Goal: Task Accomplishment & Management: Complete application form

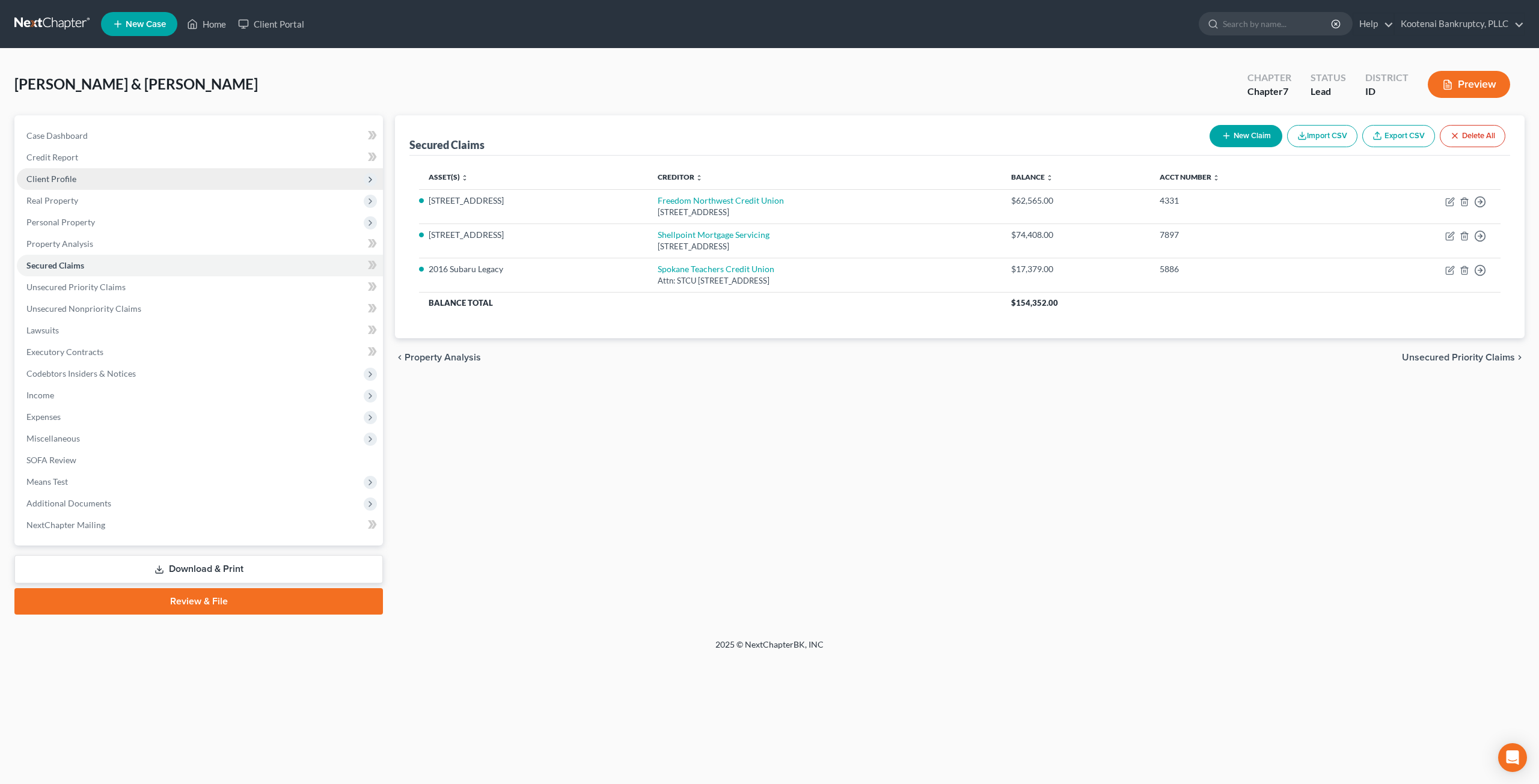
click at [78, 185] on span "Client Profile" at bounding box center [199, 179] width 366 height 22
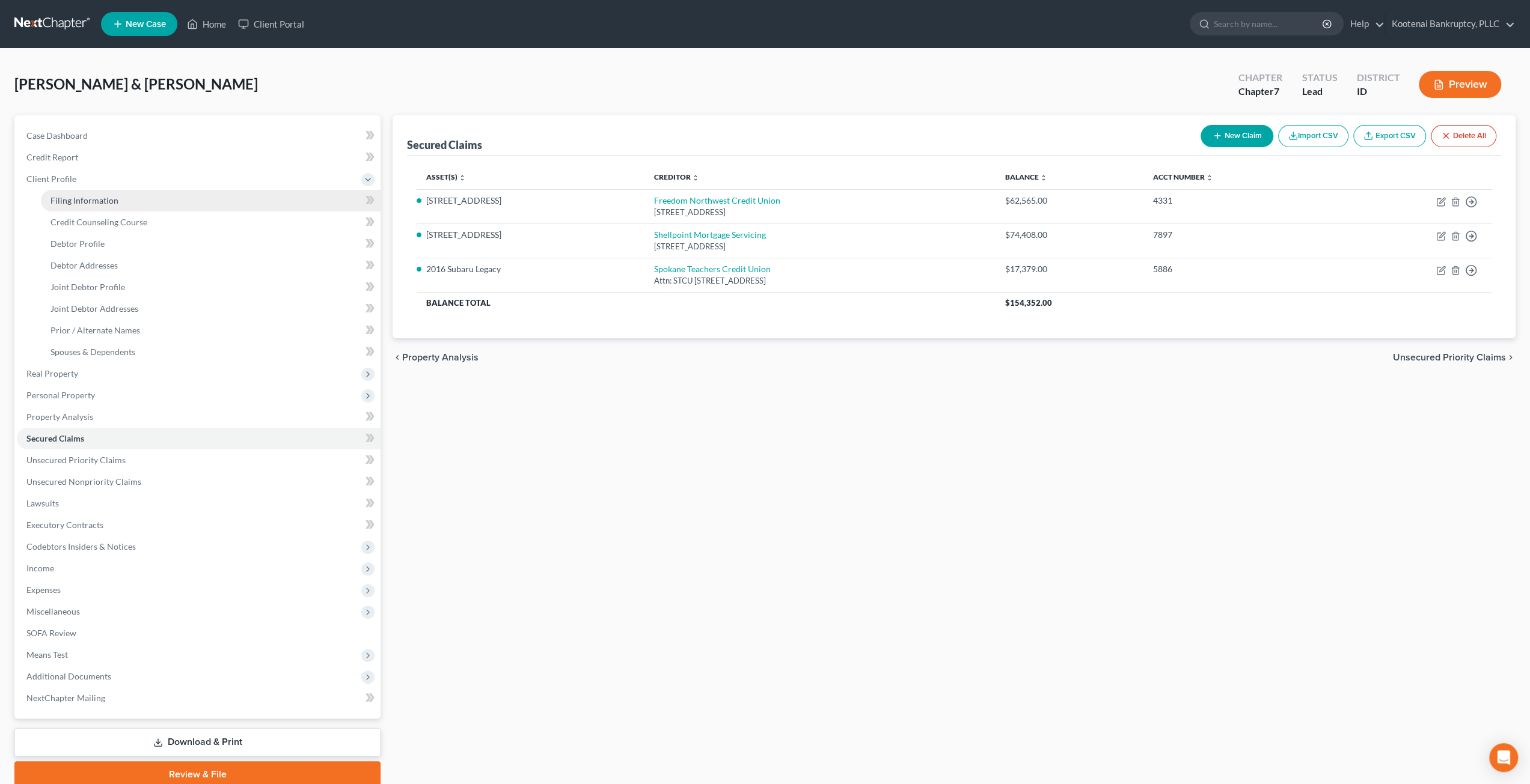
click at [81, 199] on span "Filing Information" at bounding box center [84, 199] width 68 height 10
select select "1"
select select "0"
select select "23"
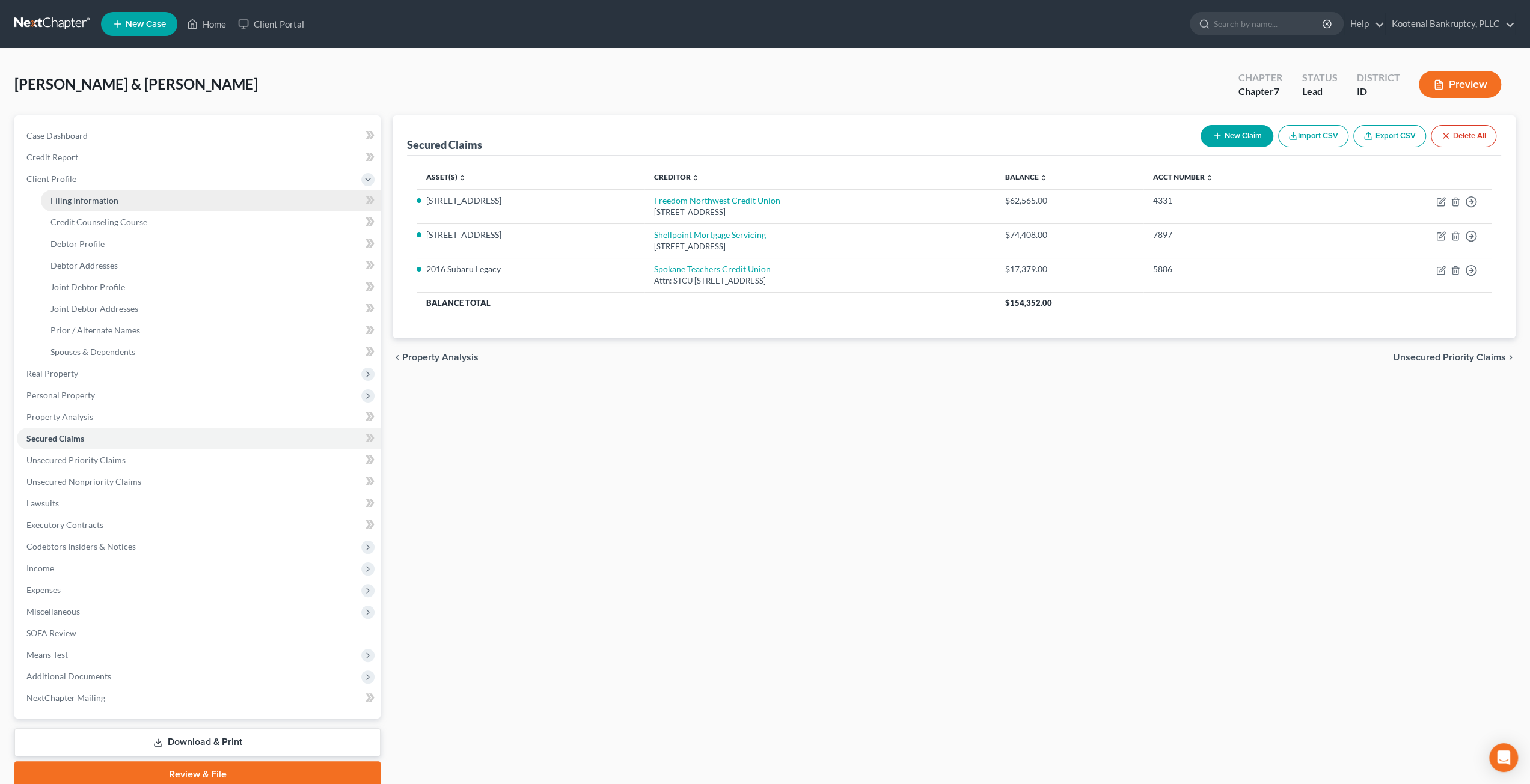
select select "0"
select select "13"
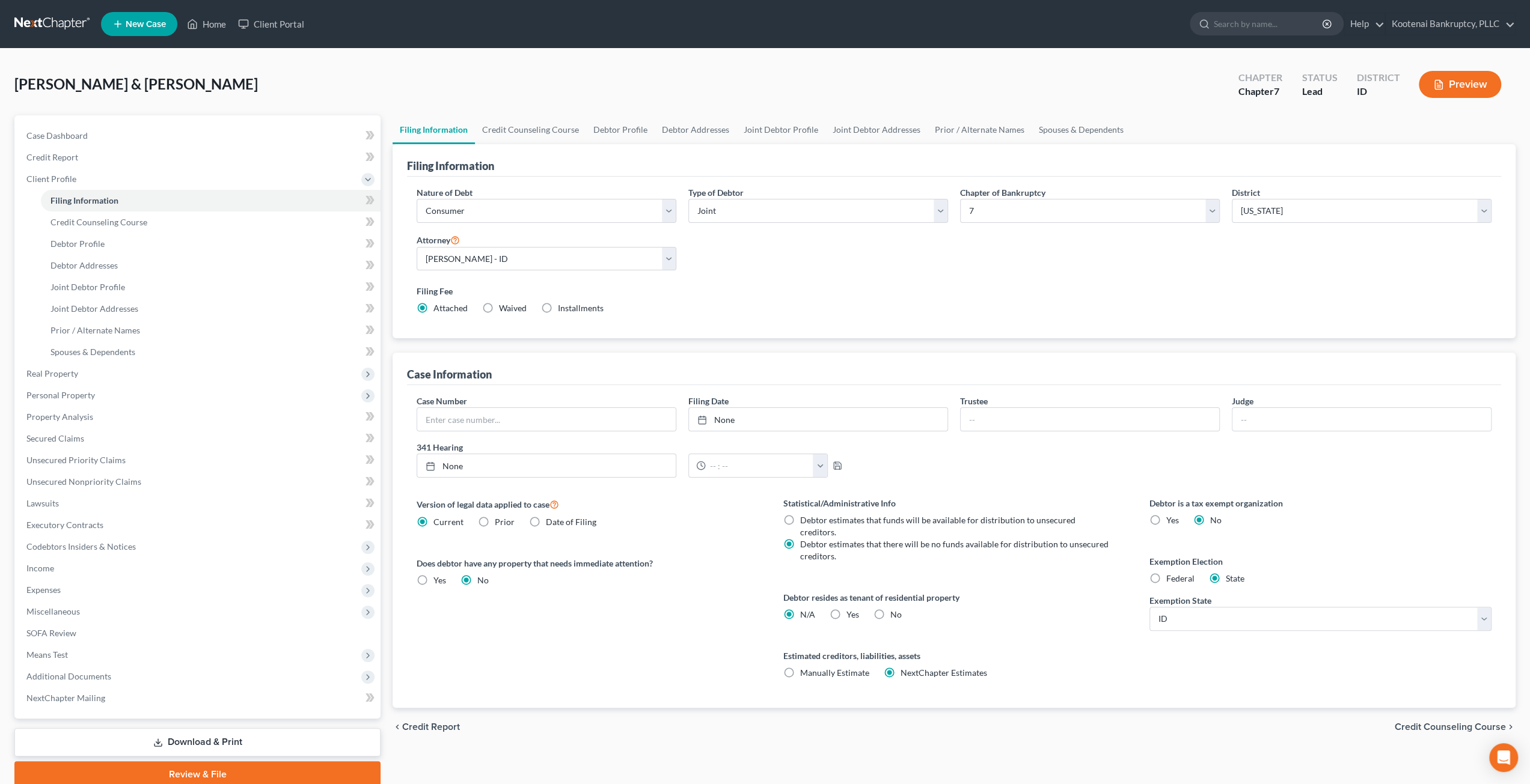
click at [721, 74] on div "[PERSON_NAME] & [PERSON_NAME] Upgraded Chapter Chapter 7 Status Lead District I…" at bounding box center [765, 89] width 1501 height 52
click at [533, 116] on link "Credit Counseling Course" at bounding box center [531, 130] width 112 height 29
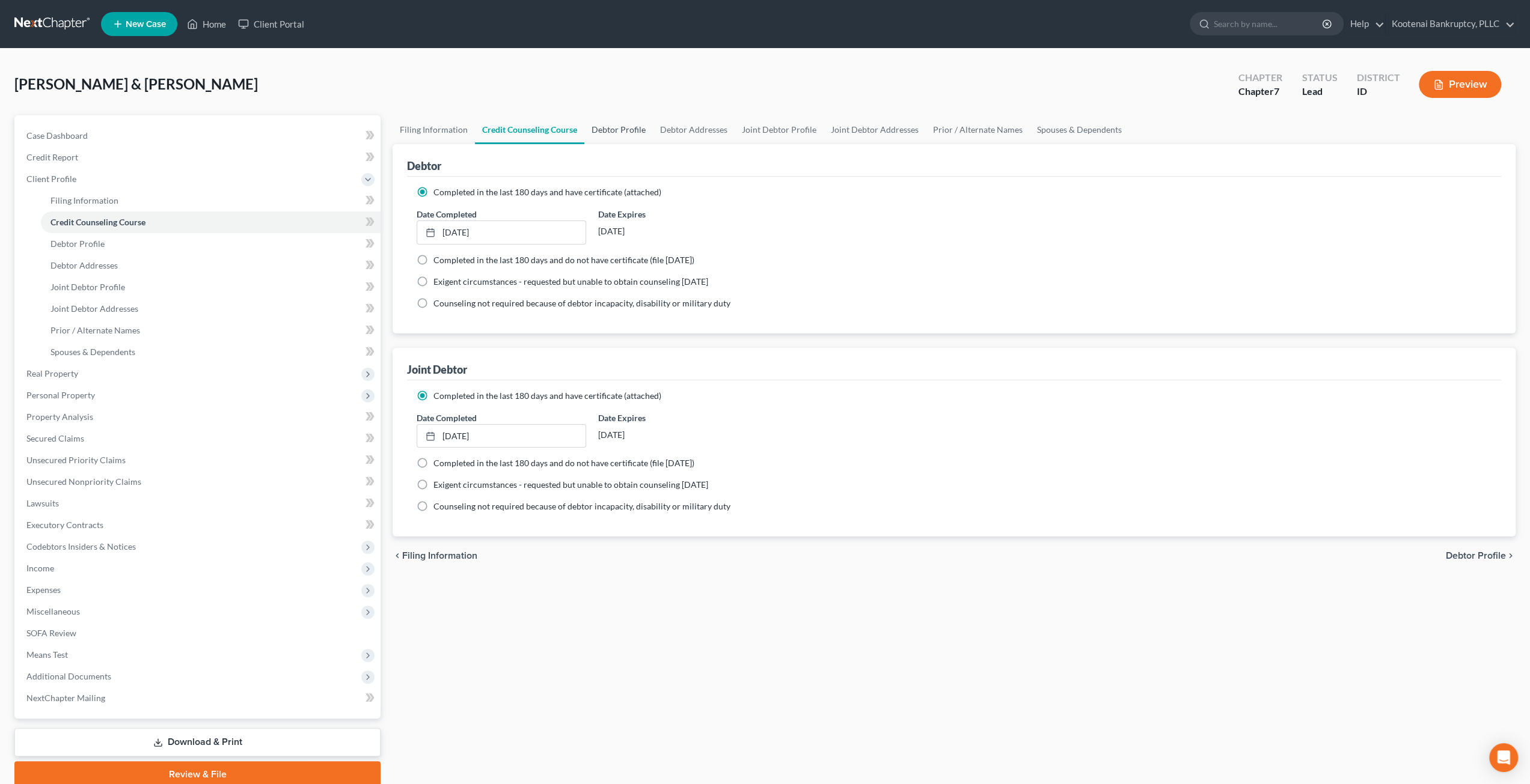
click at [636, 125] on link "Debtor Profile" at bounding box center [619, 130] width 69 height 29
select select "2"
select select "1"
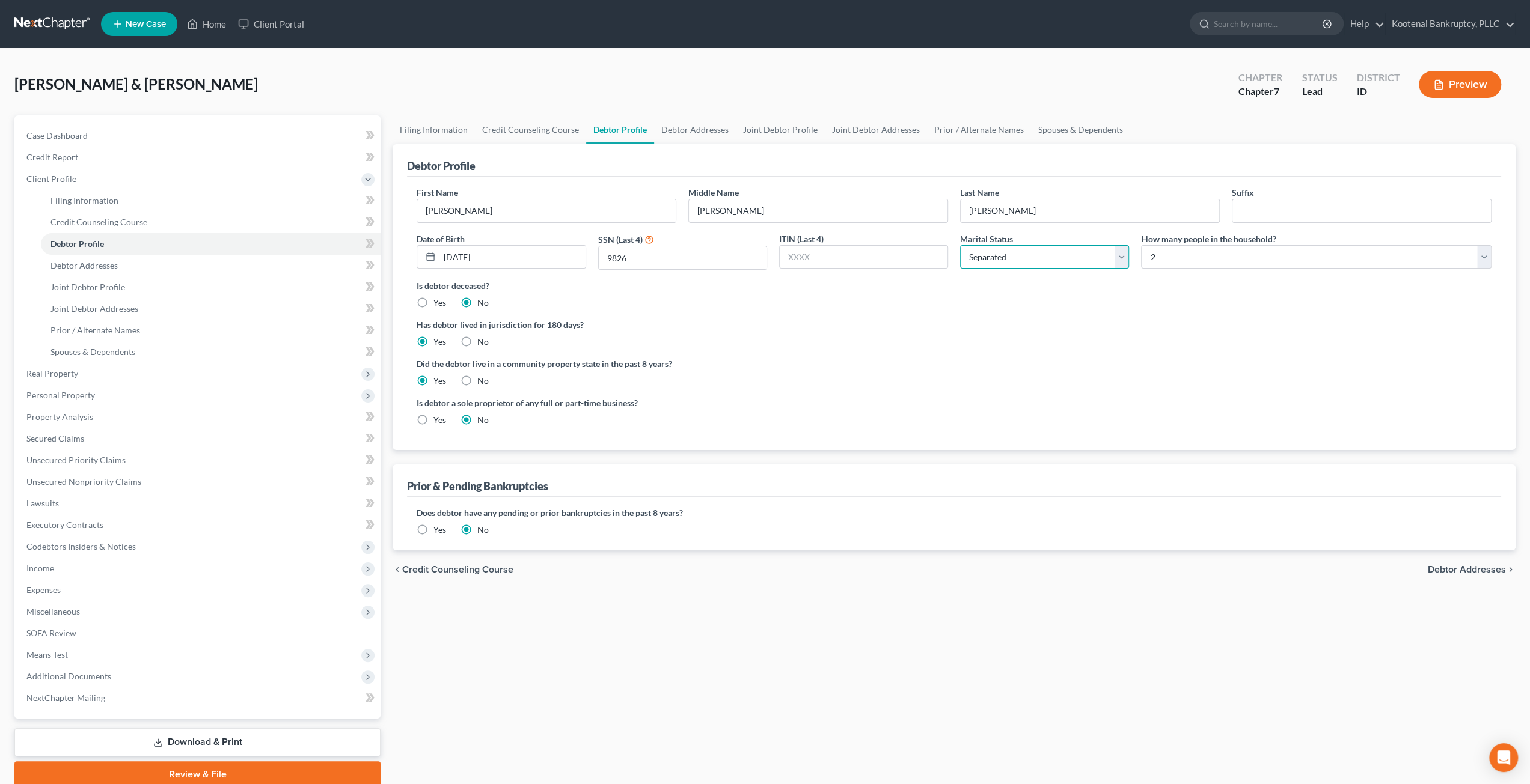
click at [1051, 251] on select "Select Single Married Separated Divorced Widowed" at bounding box center [1044, 257] width 169 height 24
click at [706, 129] on link "Debtor Addresses" at bounding box center [695, 130] width 81 height 29
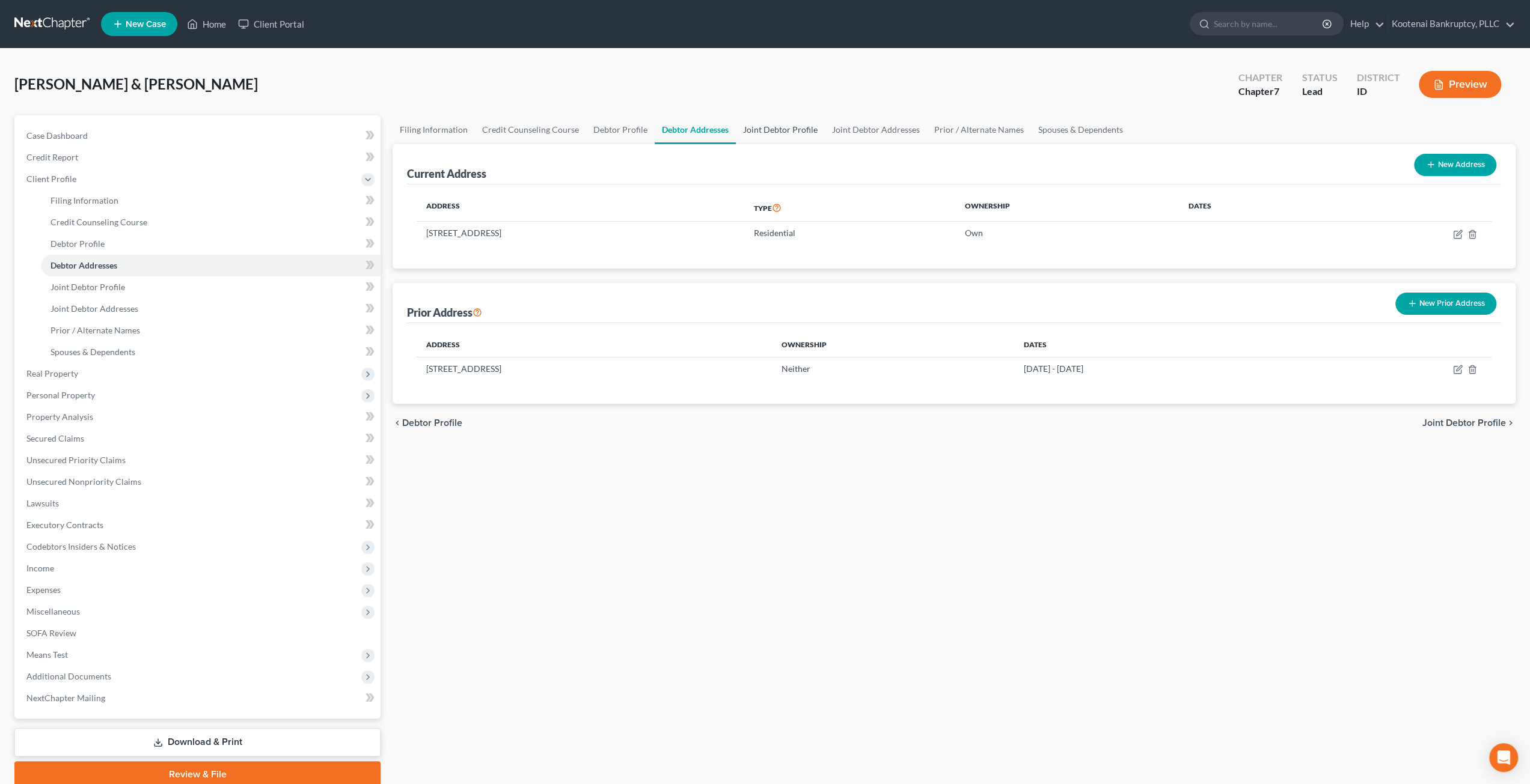
click at [803, 130] on link "Joint Debtor Profile" at bounding box center [780, 130] width 89 height 29
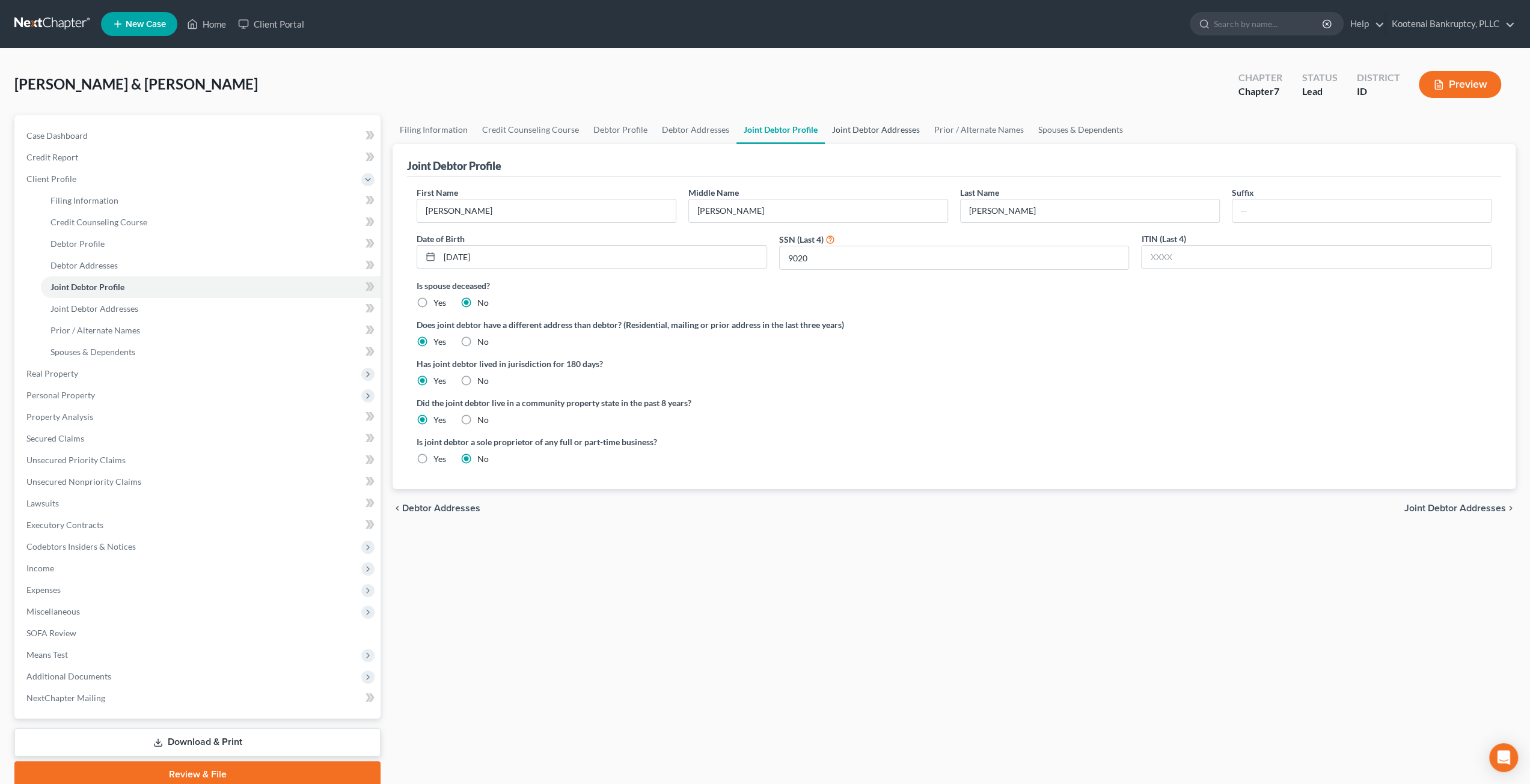
click at [886, 134] on link "Joint Debtor Addresses" at bounding box center [876, 130] width 102 height 29
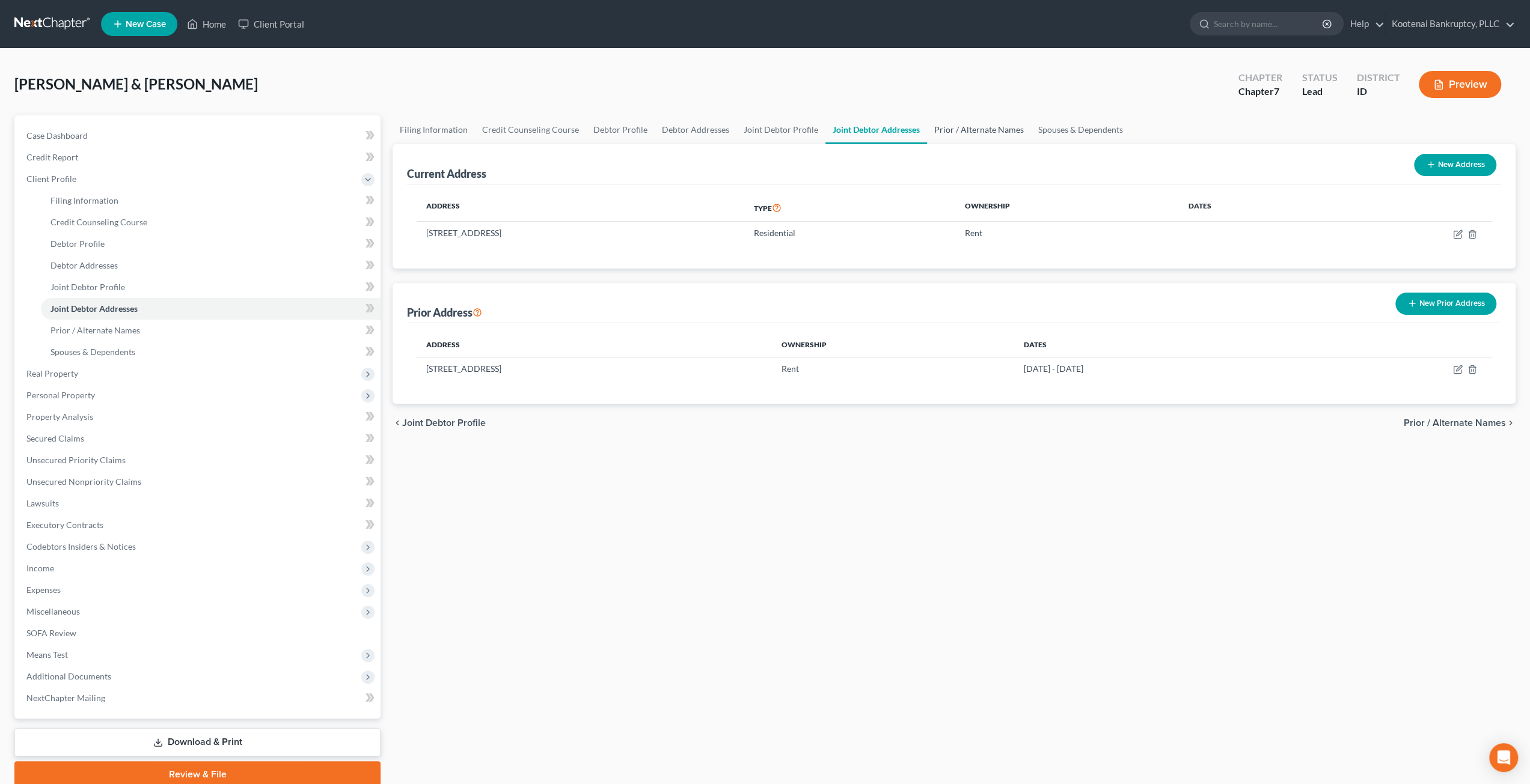
click at [985, 132] on link "Prior / Alternate Names" at bounding box center [979, 130] width 104 height 29
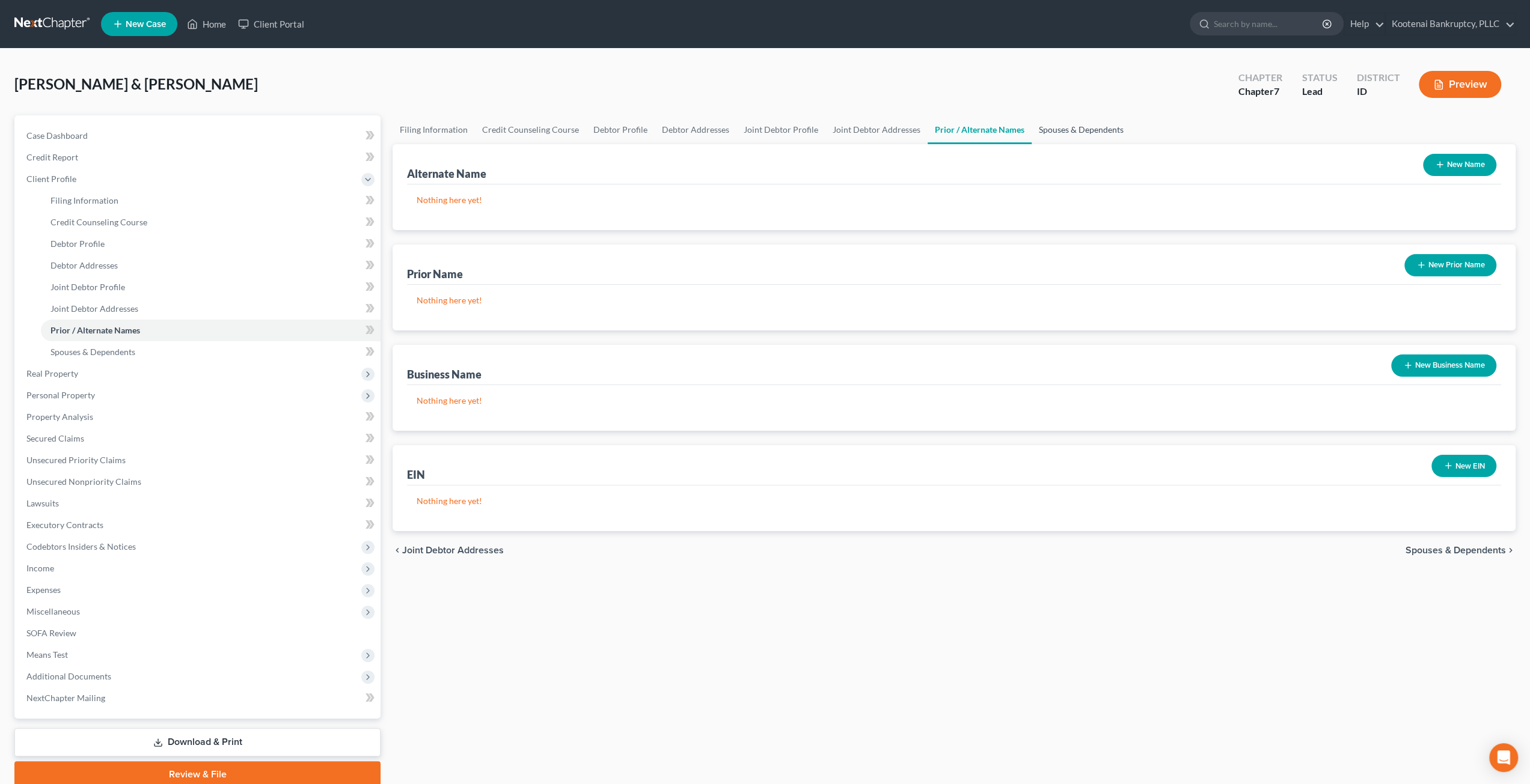
click at [1062, 124] on link "Spouses & Dependents" at bounding box center [1081, 130] width 99 height 29
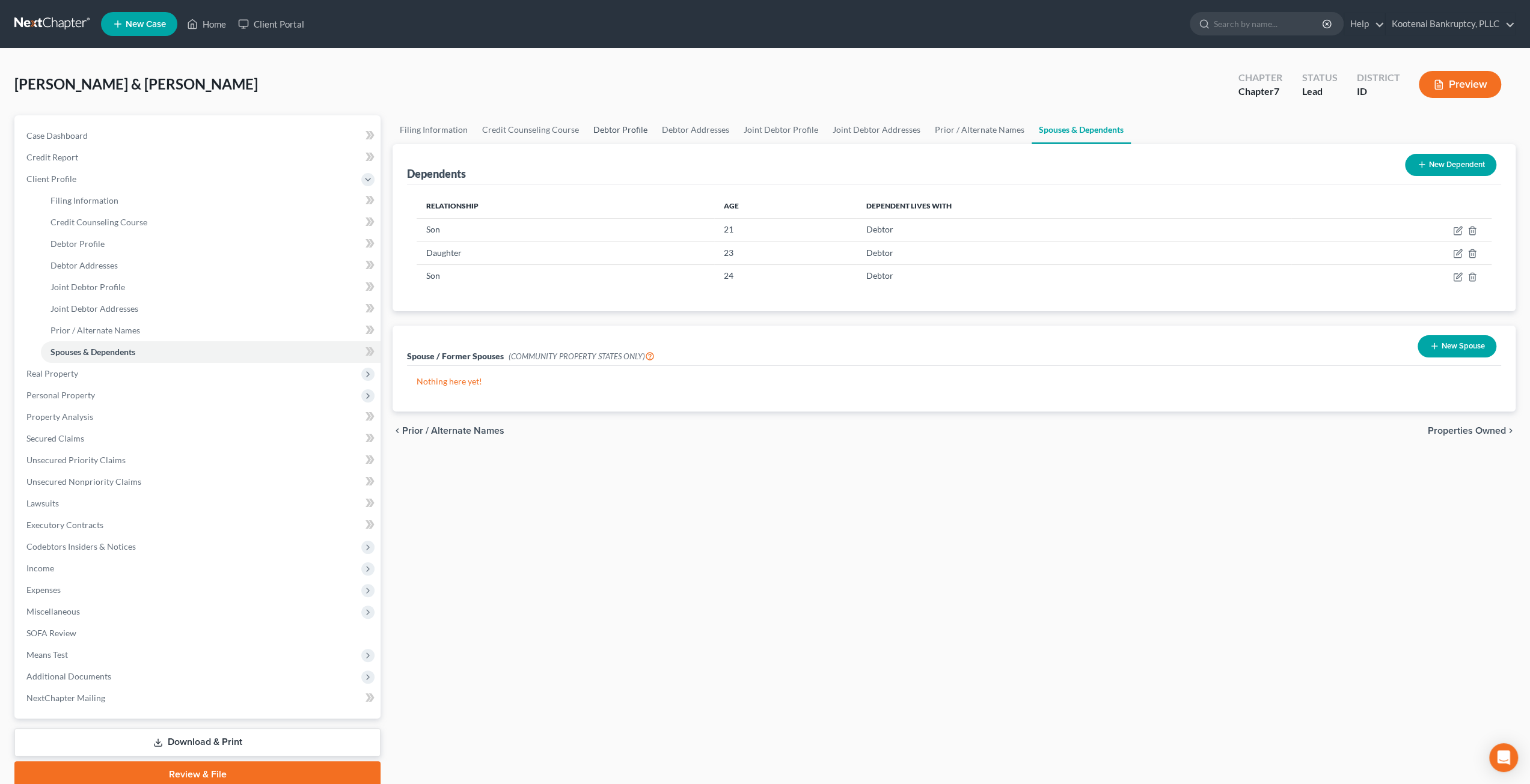
click at [628, 127] on link "Debtor Profile" at bounding box center [620, 130] width 69 height 29
select select "2"
select select "1"
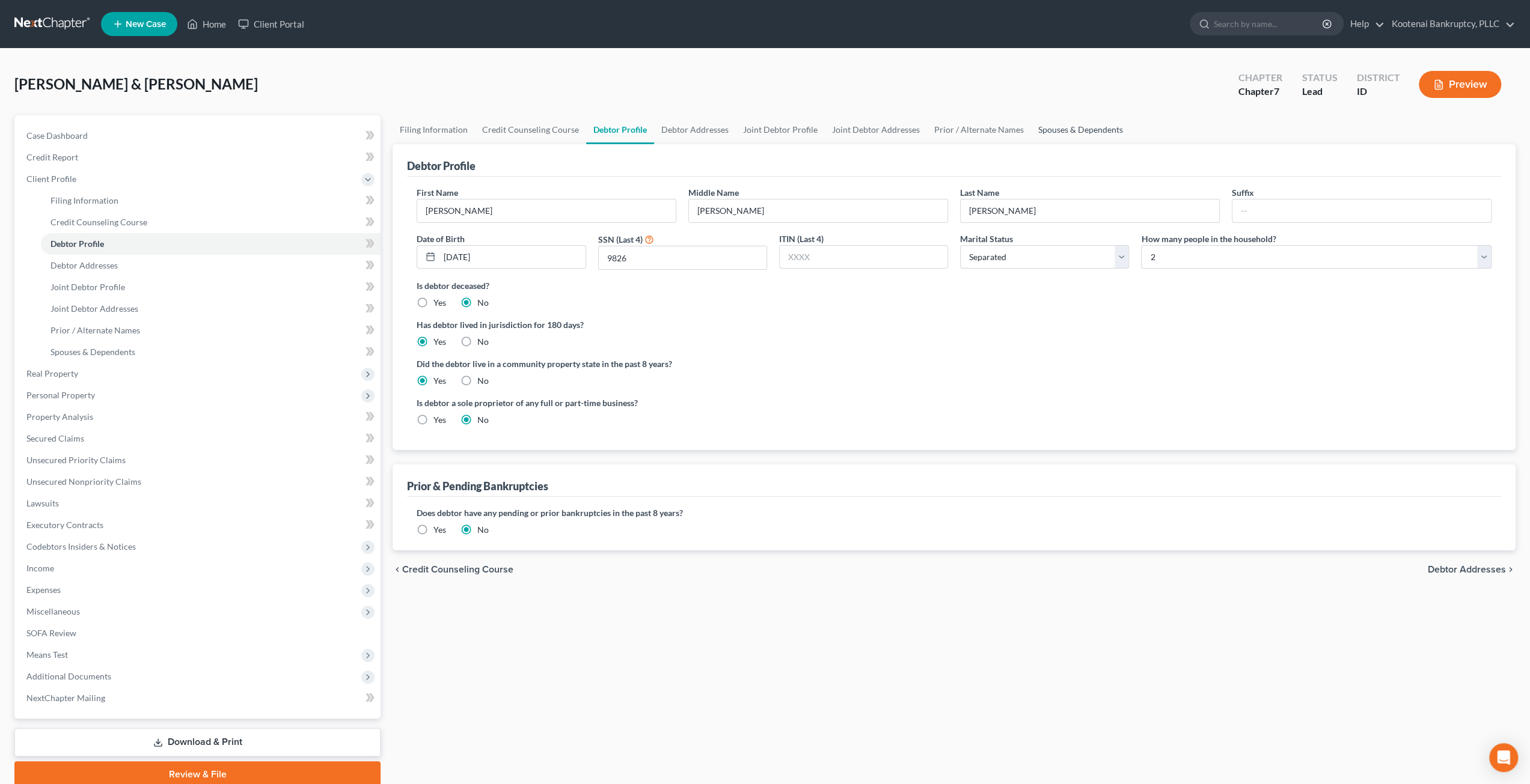
click at [1084, 132] on link "Spouses & Dependents" at bounding box center [1081, 130] width 99 height 29
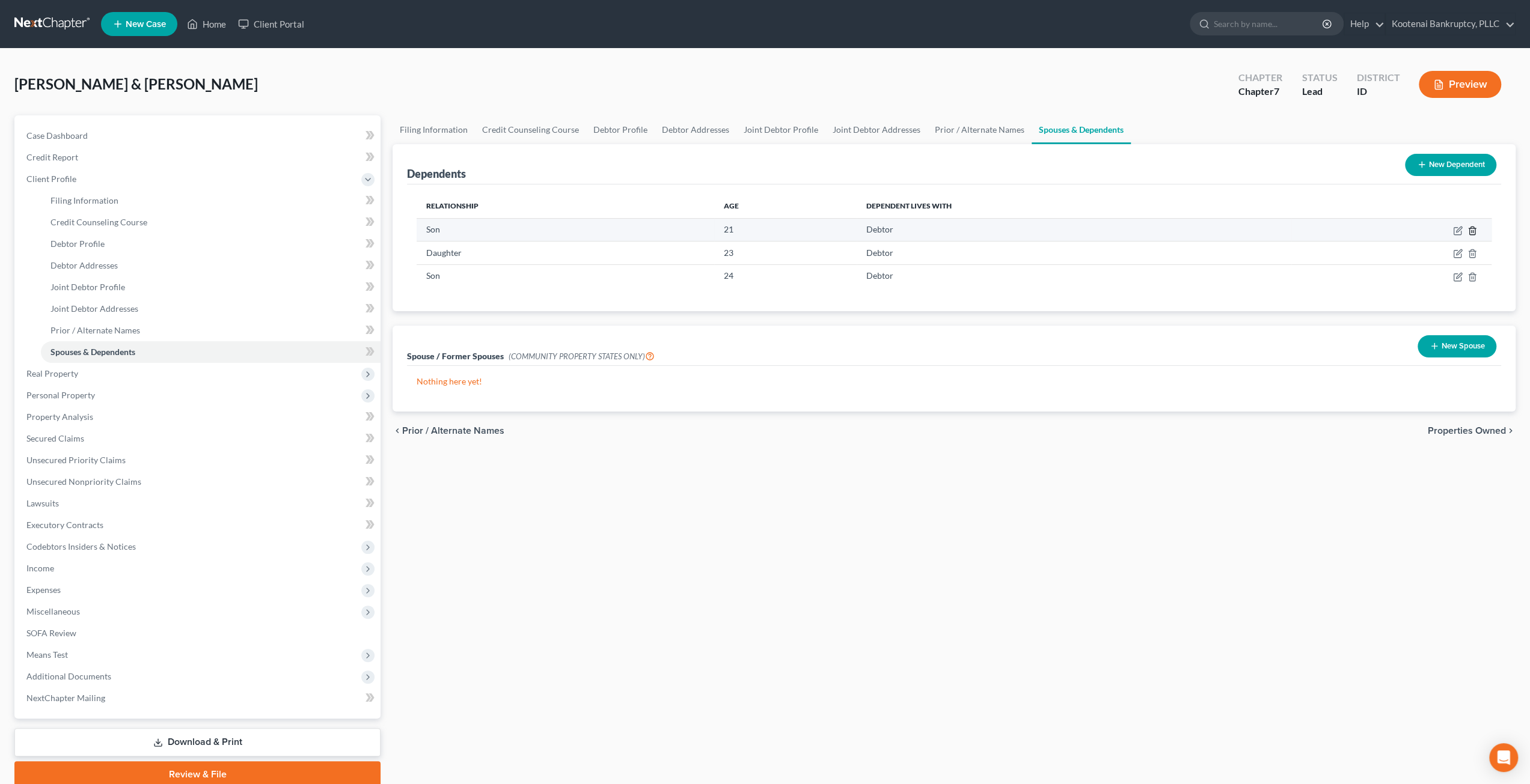
click at [1472, 231] on line "button" at bounding box center [1472, 231] width 0 height 3
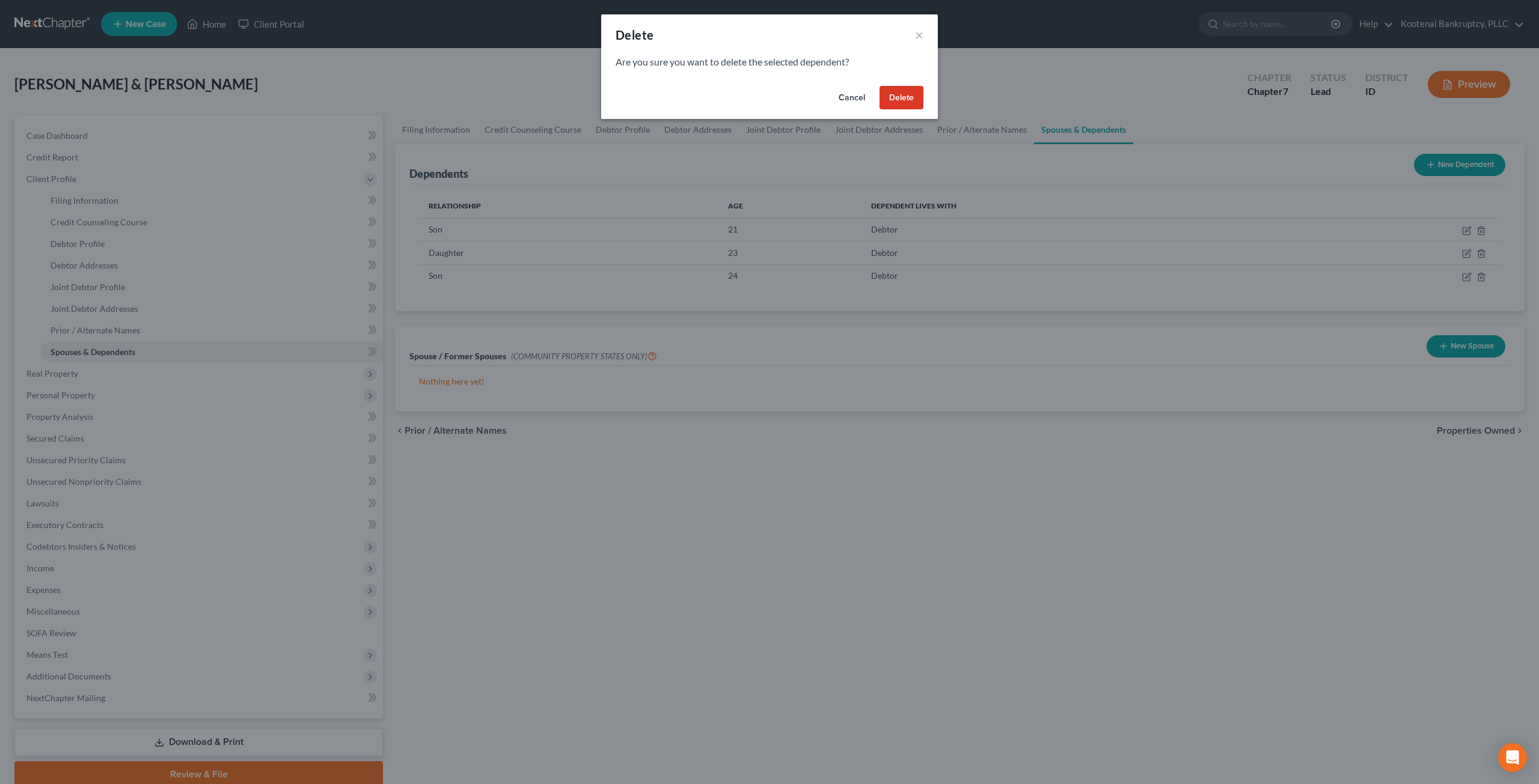
click at [904, 97] on button "Delete" at bounding box center [901, 98] width 44 height 24
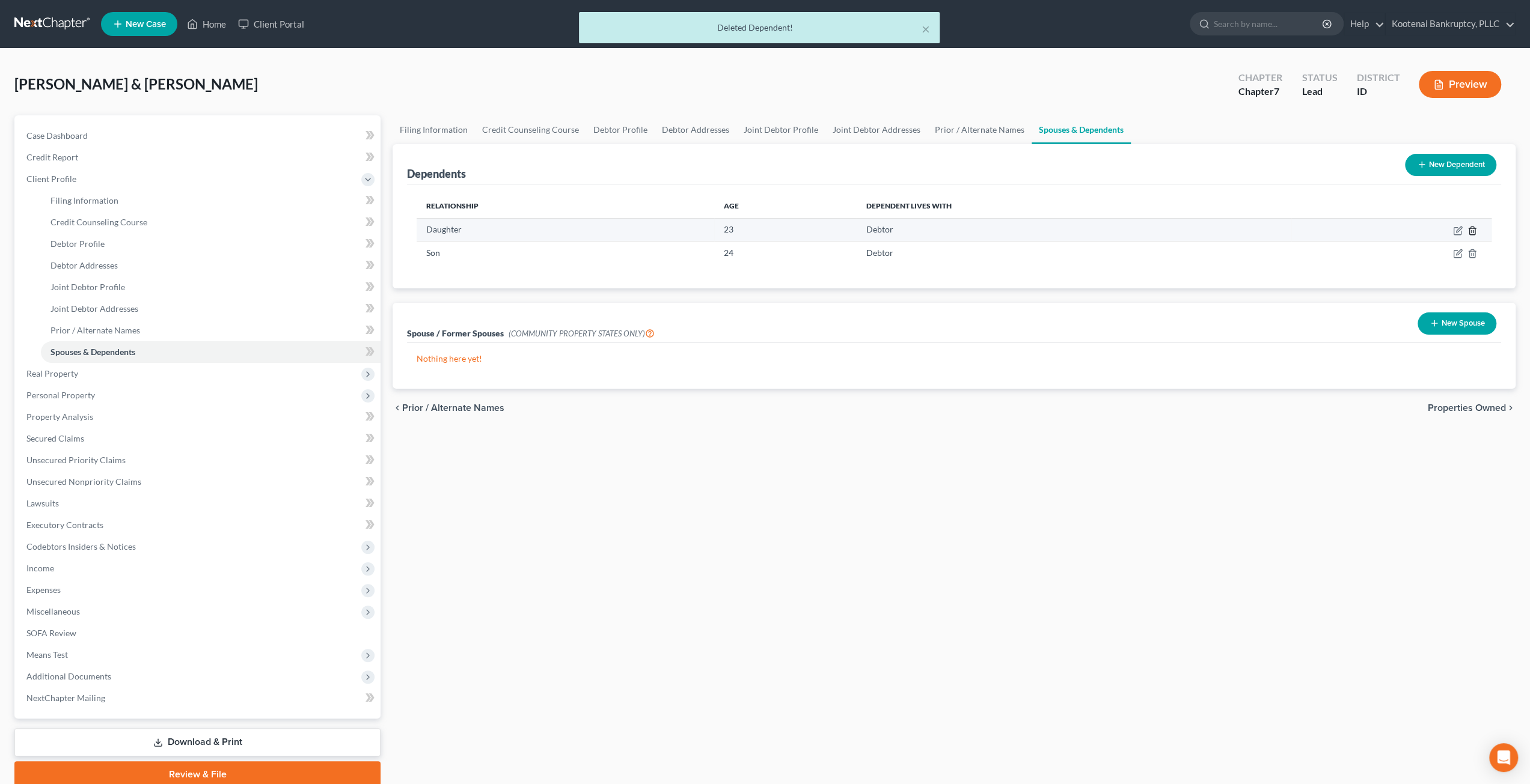
click at [1471, 229] on icon "button" at bounding box center [1472, 231] width 10 height 10
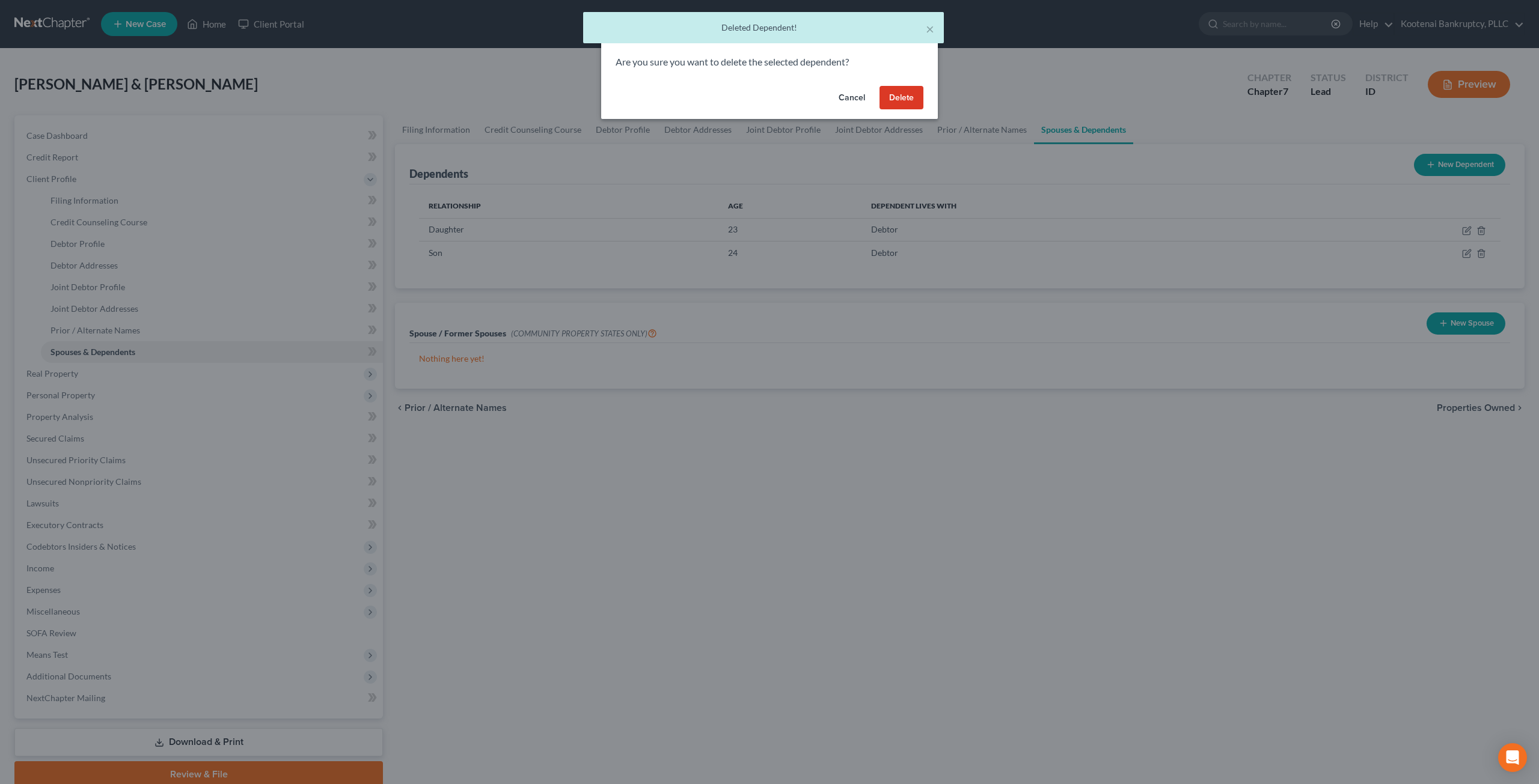
click at [896, 98] on button "Delete" at bounding box center [901, 98] width 44 height 24
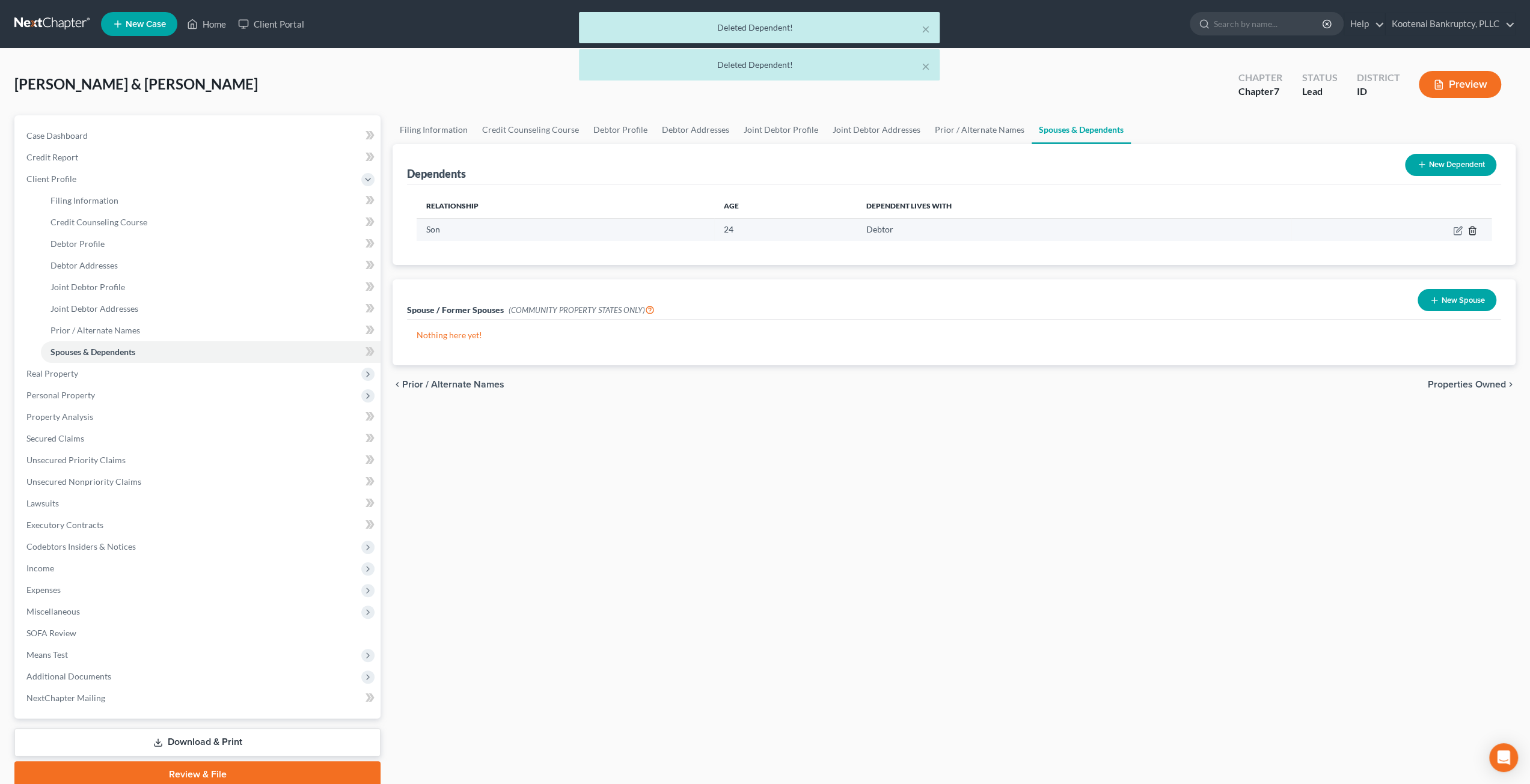
click at [1474, 228] on icon "button" at bounding box center [1472, 231] width 5 height 8
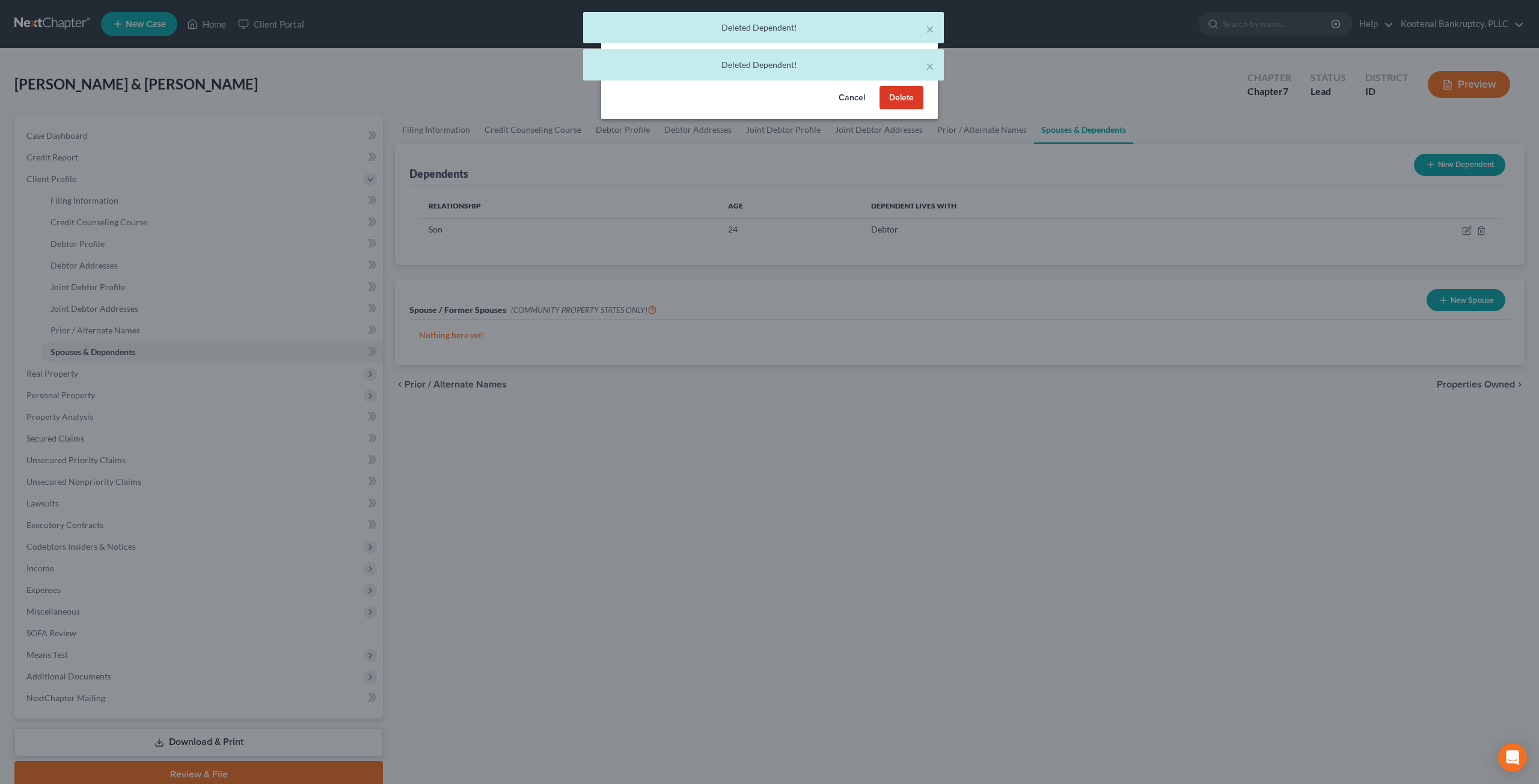
click at [908, 97] on button "Delete" at bounding box center [901, 98] width 44 height 24
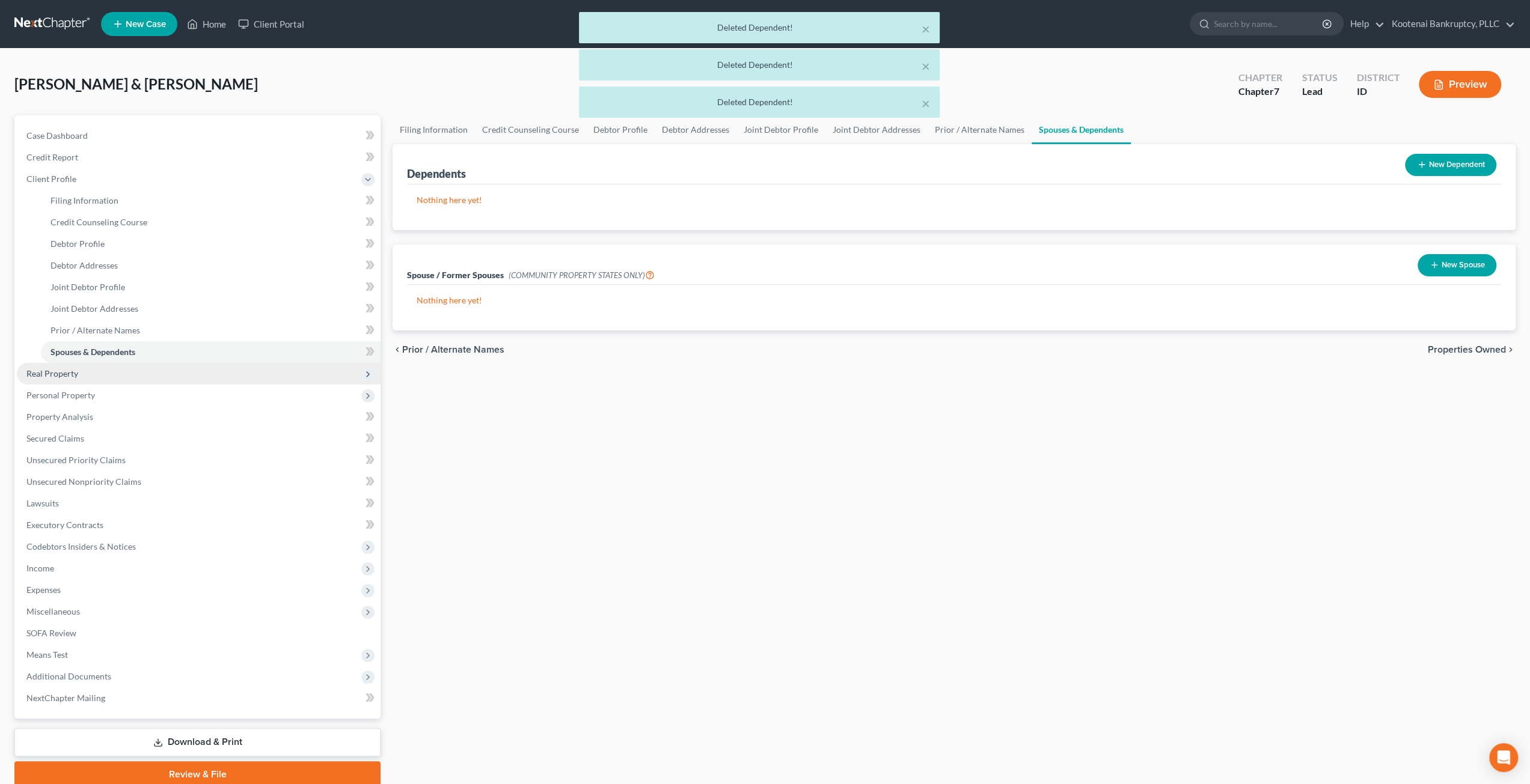
click at [127, 381] on span "Real Property" at bounding box center [198, 374] width 363 height 22
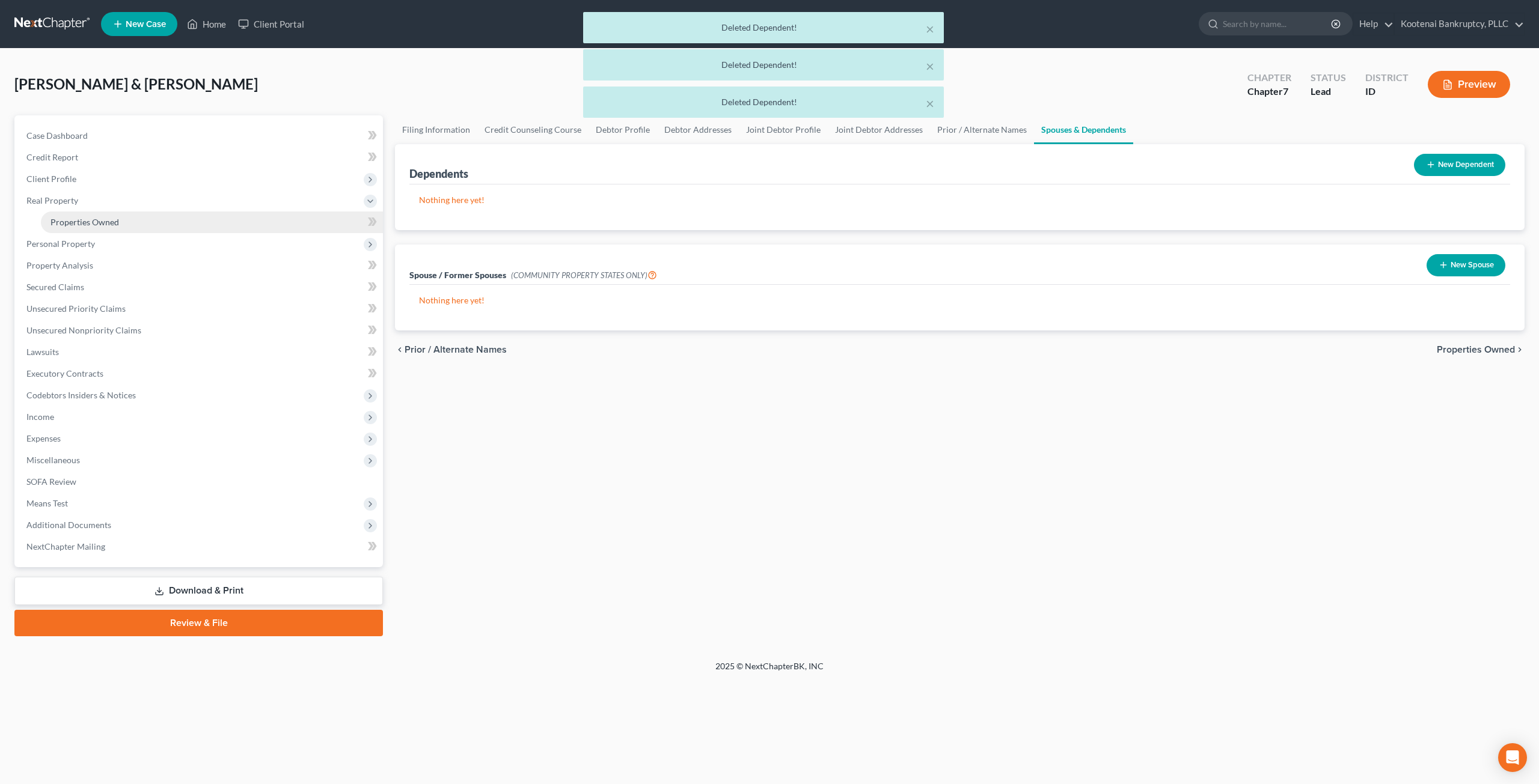
click at [141, 220] on link "Properties Owned" at bounding box center [212, 222] width 342 height 22
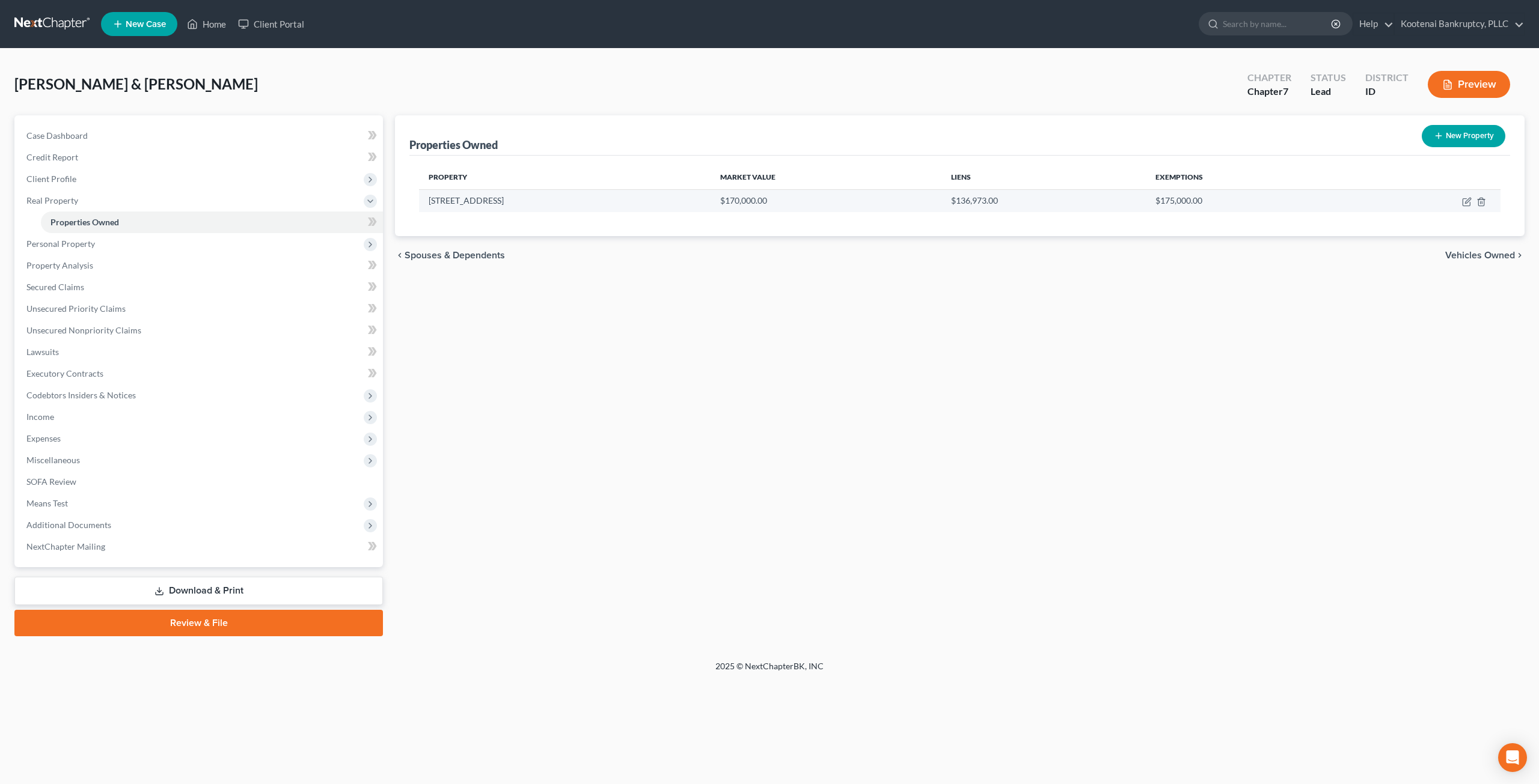
drag, startPoint x: 521, startPoint y: 200, endPoint x: 432, endPoint y: 204, distance: 89.1
click at [432, 204] on td "[STREET_ADDRESS]" at bounding box center [565, 200] width 292 height 23
click at [510, 202] on td "[STREET_ADDRESS]" at bounding box center [565, 200] width 292 height 23
drag, startPoint x: 510, startPoint y: 202, endPoint x: 426, endPoint y: 199, distance: 84.1
click at [426, 199] on td "[STREET_ADDRESS]" at bounding box center [565, 200] width 292 height 23
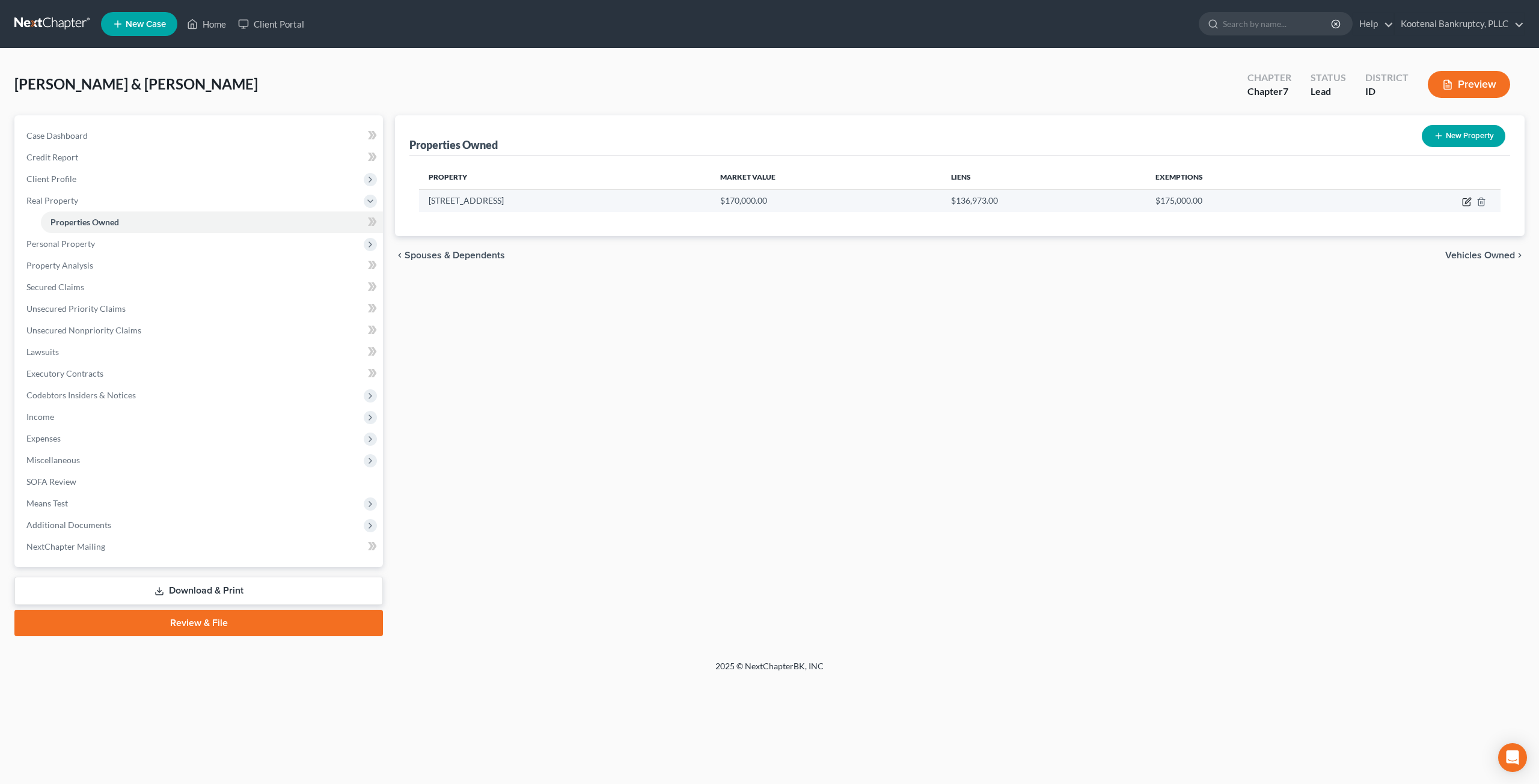
click at [1468, 205] on icon "button" at bounding box center [1466, 202] width 7 height 7
select select "13"
select select "4"
select select "0"
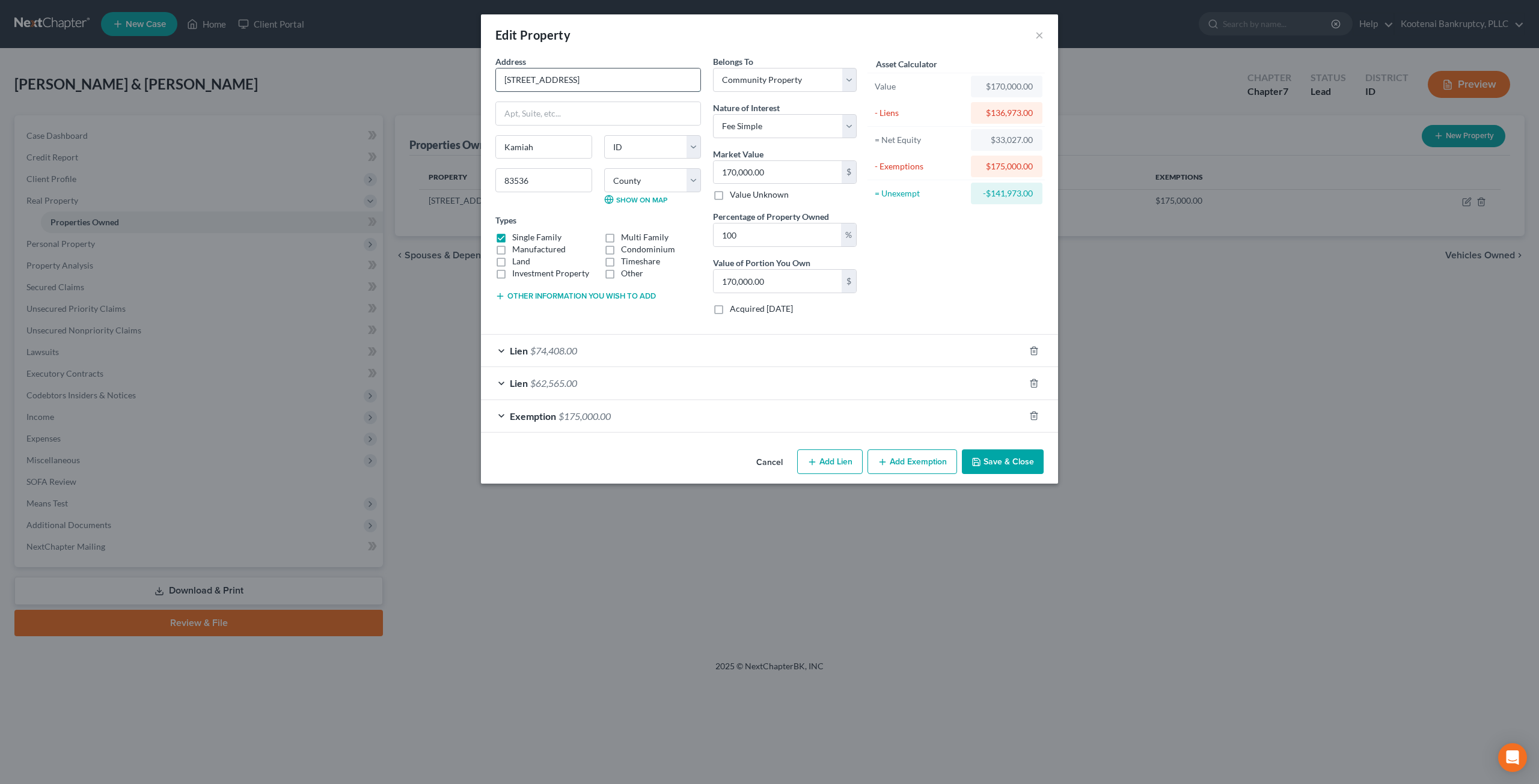
click at [609, 82] on input "[STREET_ADDRESS]" at bounding box center [597, 80] width 204 height 23
drag, startPoint x: 639, startPoint y: 76, endPoint x: 475, endPoint y: 68, distance: 164.2
click at [475, 68] on div "Edit Property × Address * [GEOGRAPHIC_DATA] Ext [GEOGRAPHIC_DATA] [US_STATE][GE…" at bounding box center [770, 392] width 1539 height 784
click at [773, 460] on button "Cancel" at bounding box center [770, 463] width 46 height 24
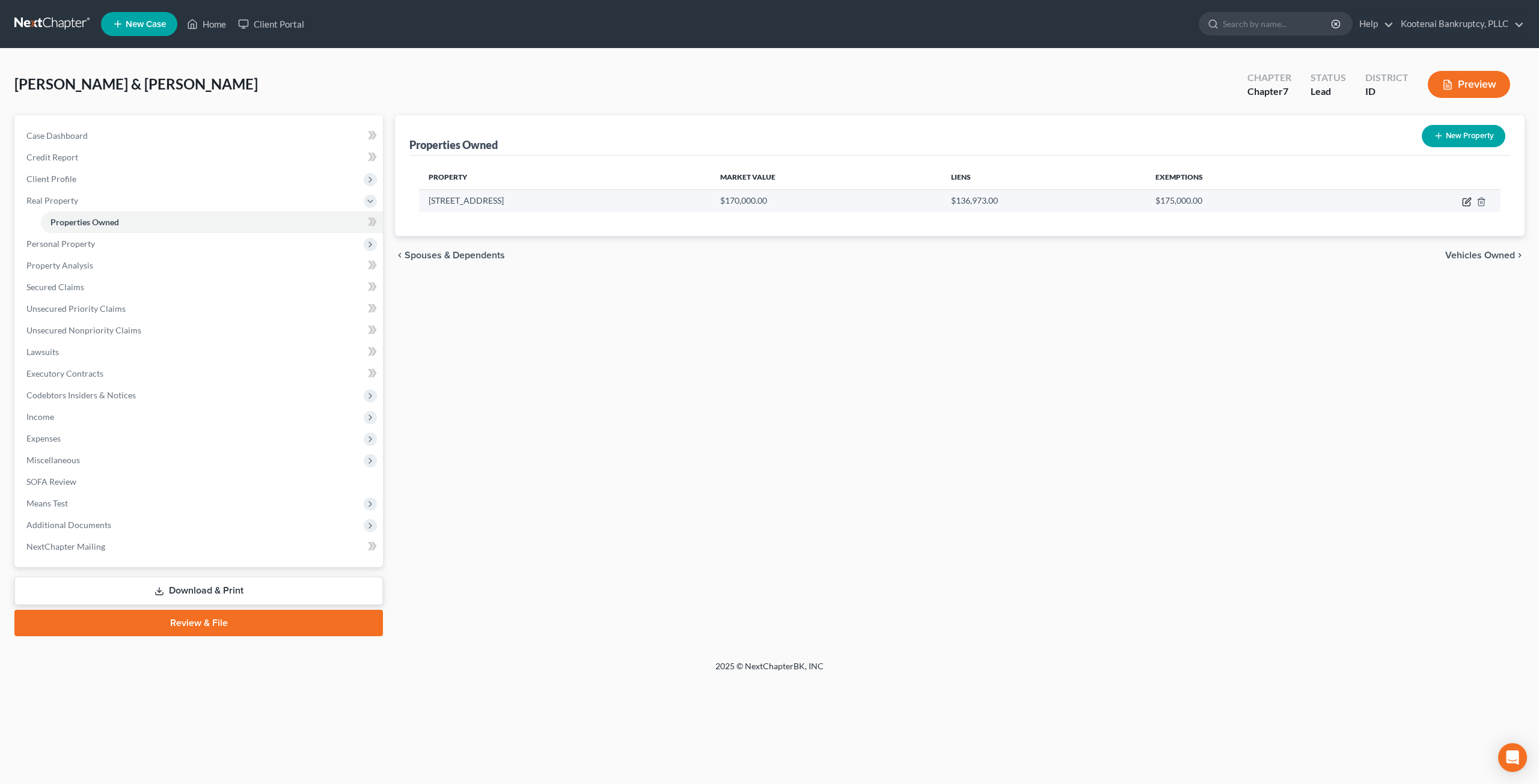
click at [1469, 200] on icon "button" at bounding box center [1467, 201] width 10 height 10
select select "13"
select select "4"
select select "0"
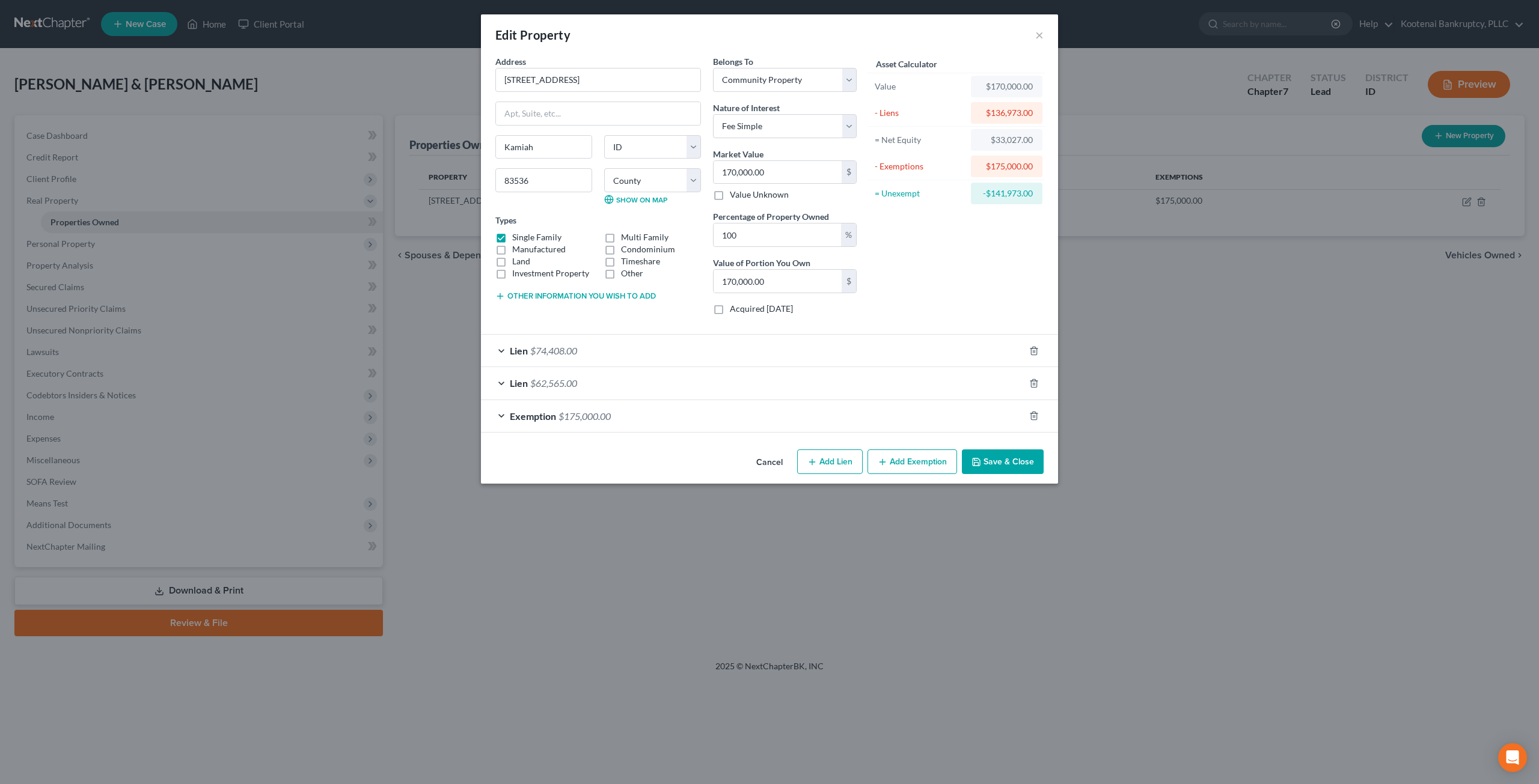
click at [751, 463] on button "Cancel" at bounding box center [770, 463] width 46 height 24
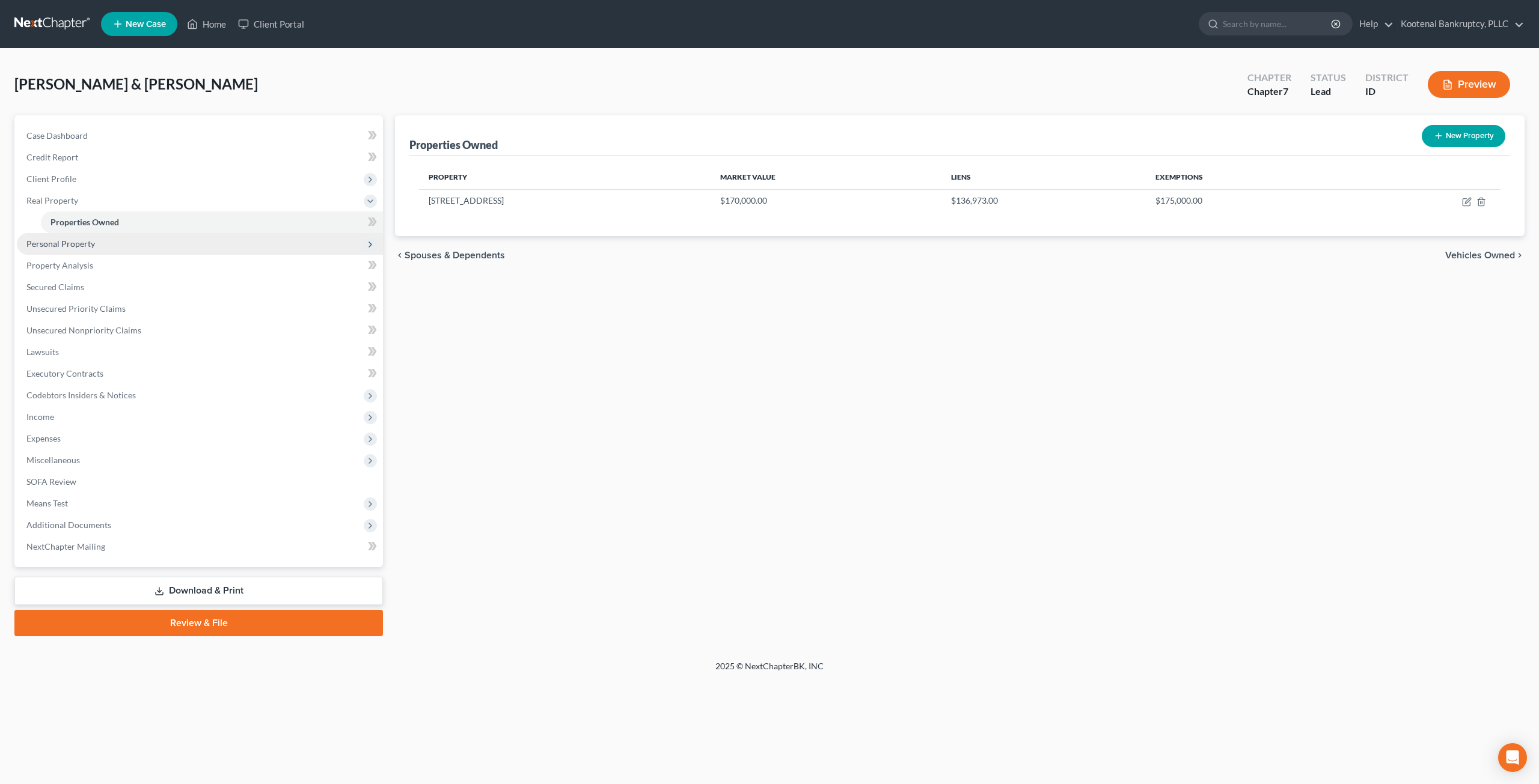
click at [138, 247] on span "Personal Property" at bounding box center [199, 244] width 366 height 22
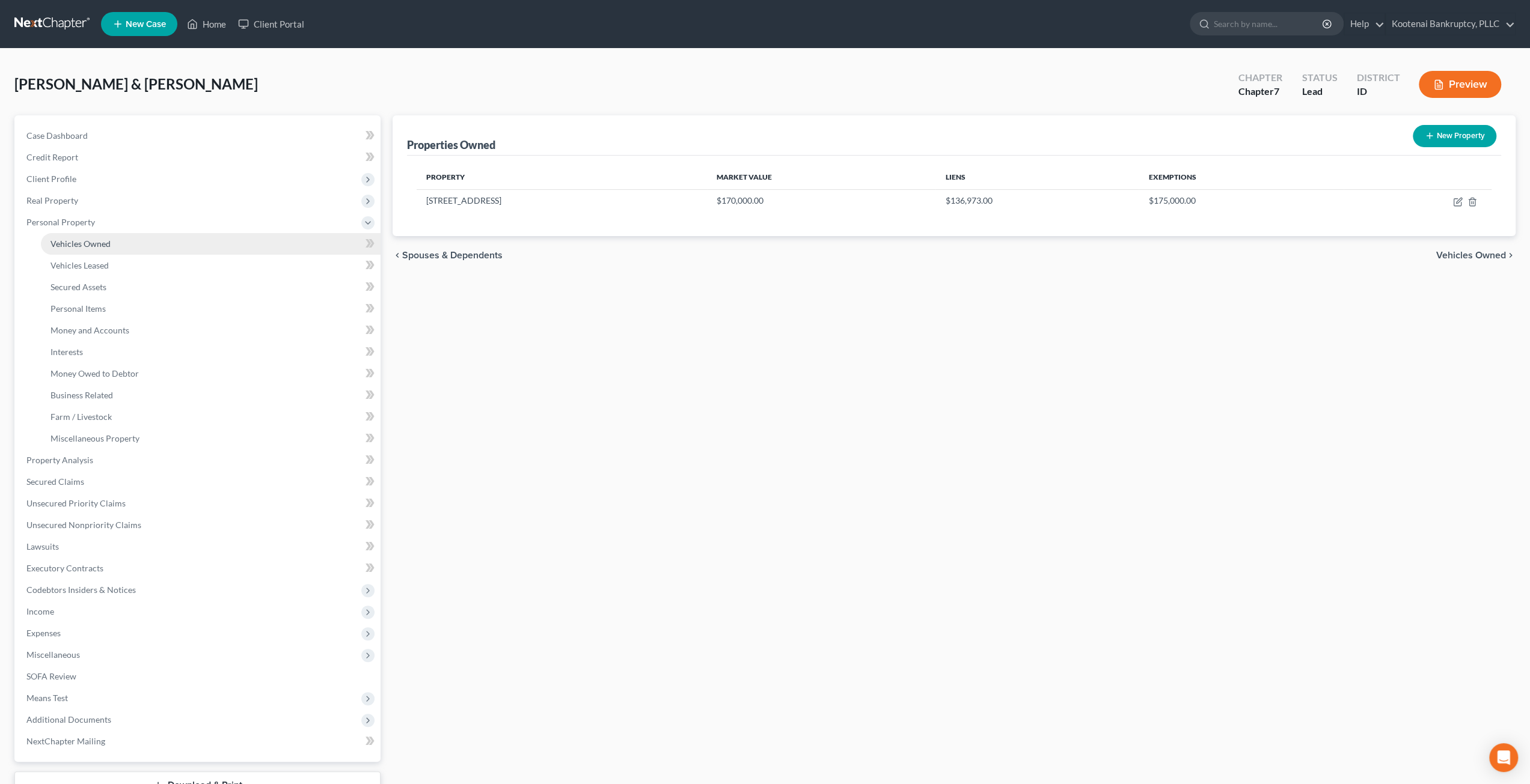
click at [148, 244] on link "Vehicles Owned" at bounding box center [210, 244] width 339 height 22
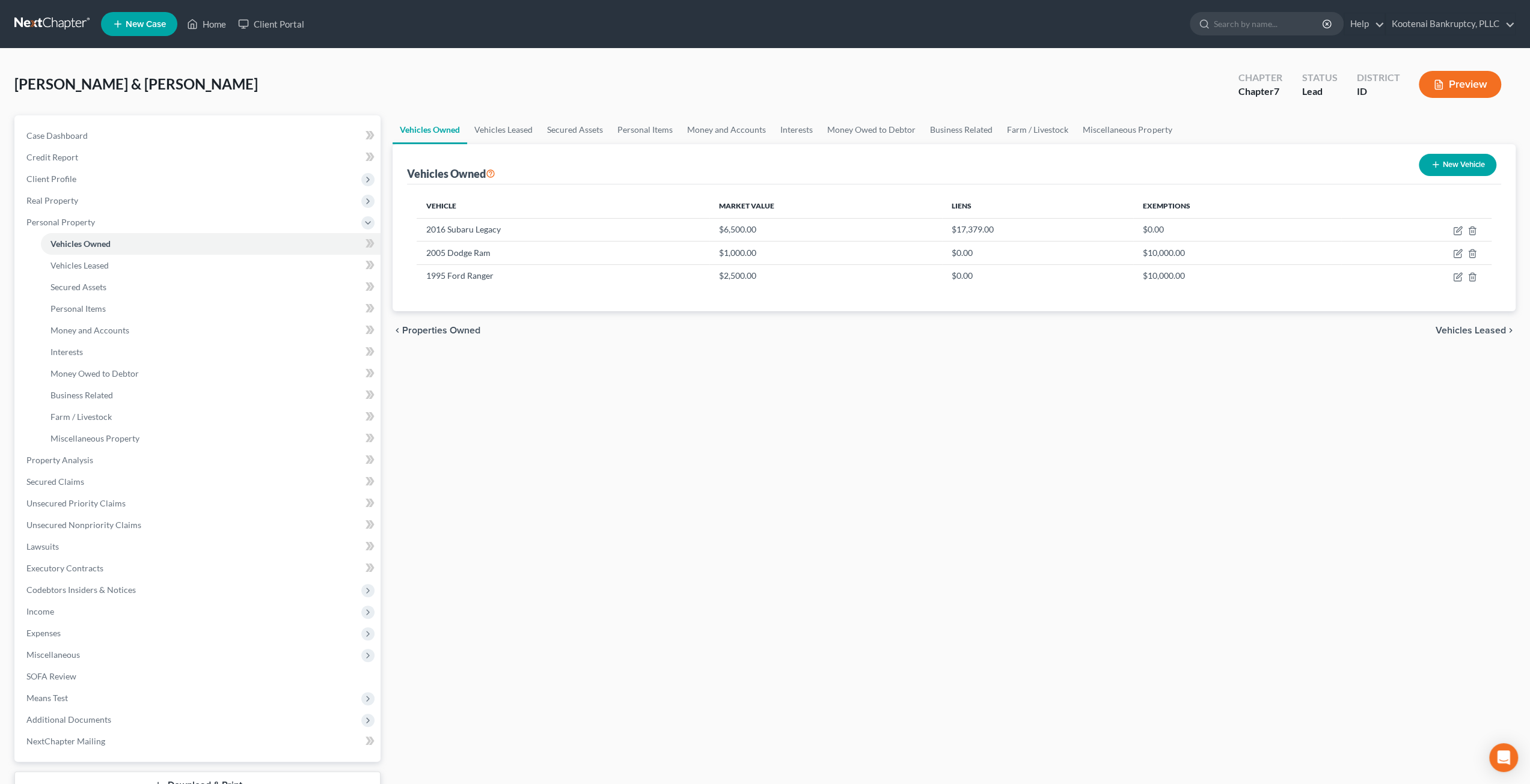
drag, startPoint x: 127, startPoint y: 204, endPoint x: 125, endPoint y: 215, distance: 11.2
click at [127, 204] on span "Real Property" at bounding box center [198, 201] width 363 height 22
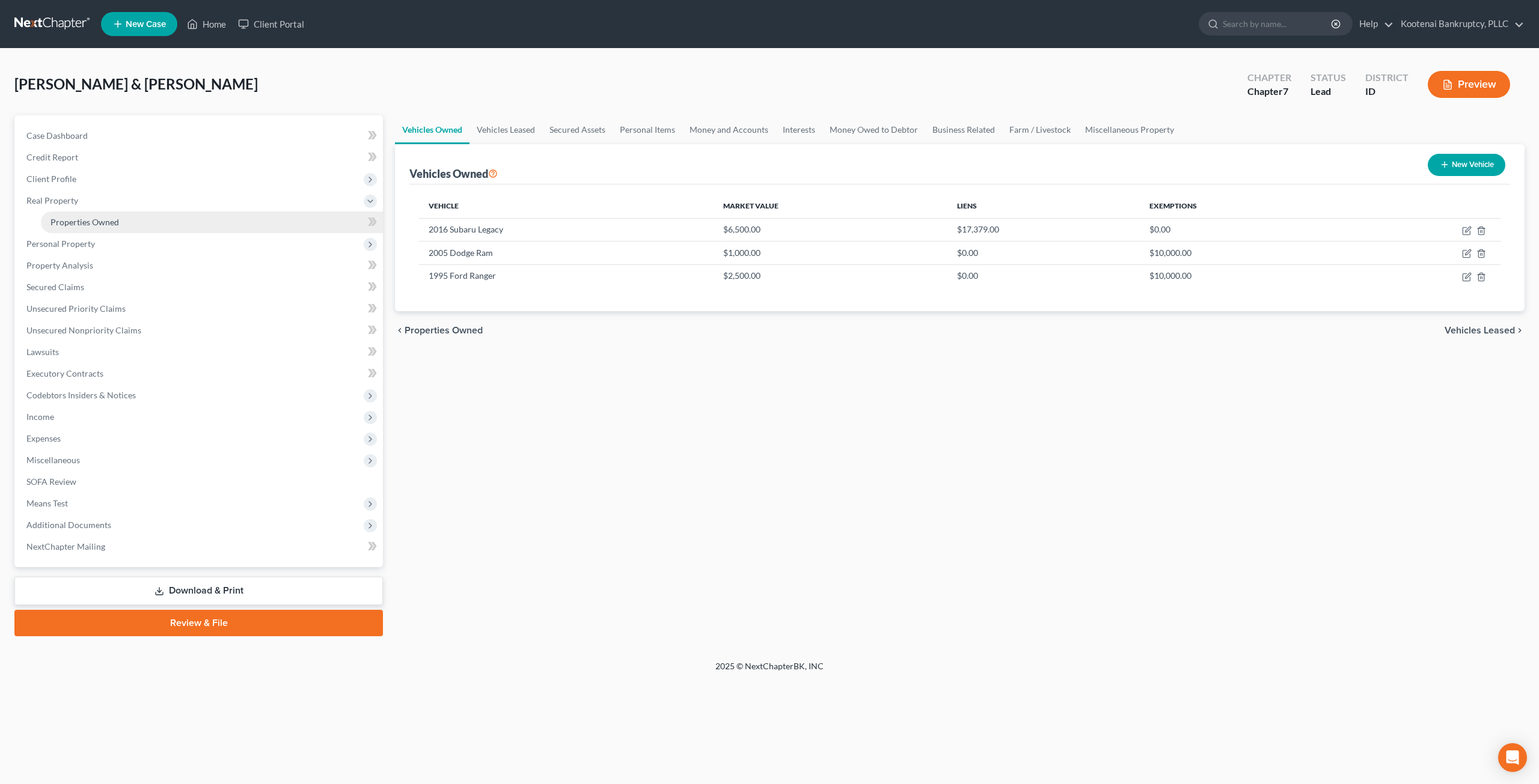
click at [124, 218] on link "Properties Owned" at bounding box center [212, 222] width 342 height 22
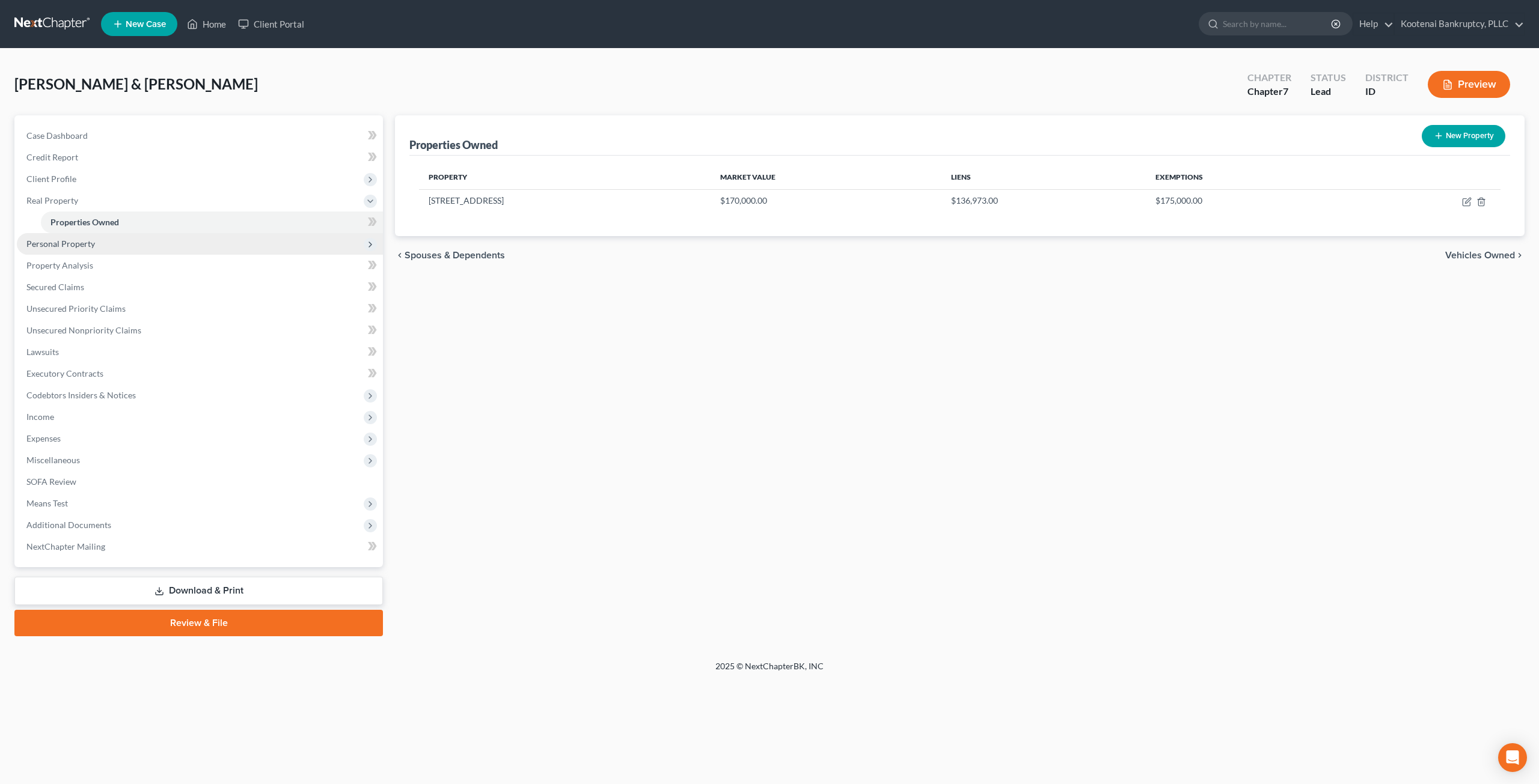
click at [265, 242] on span "Personal Property" at bounding box center [199, 244] width 366 height 22
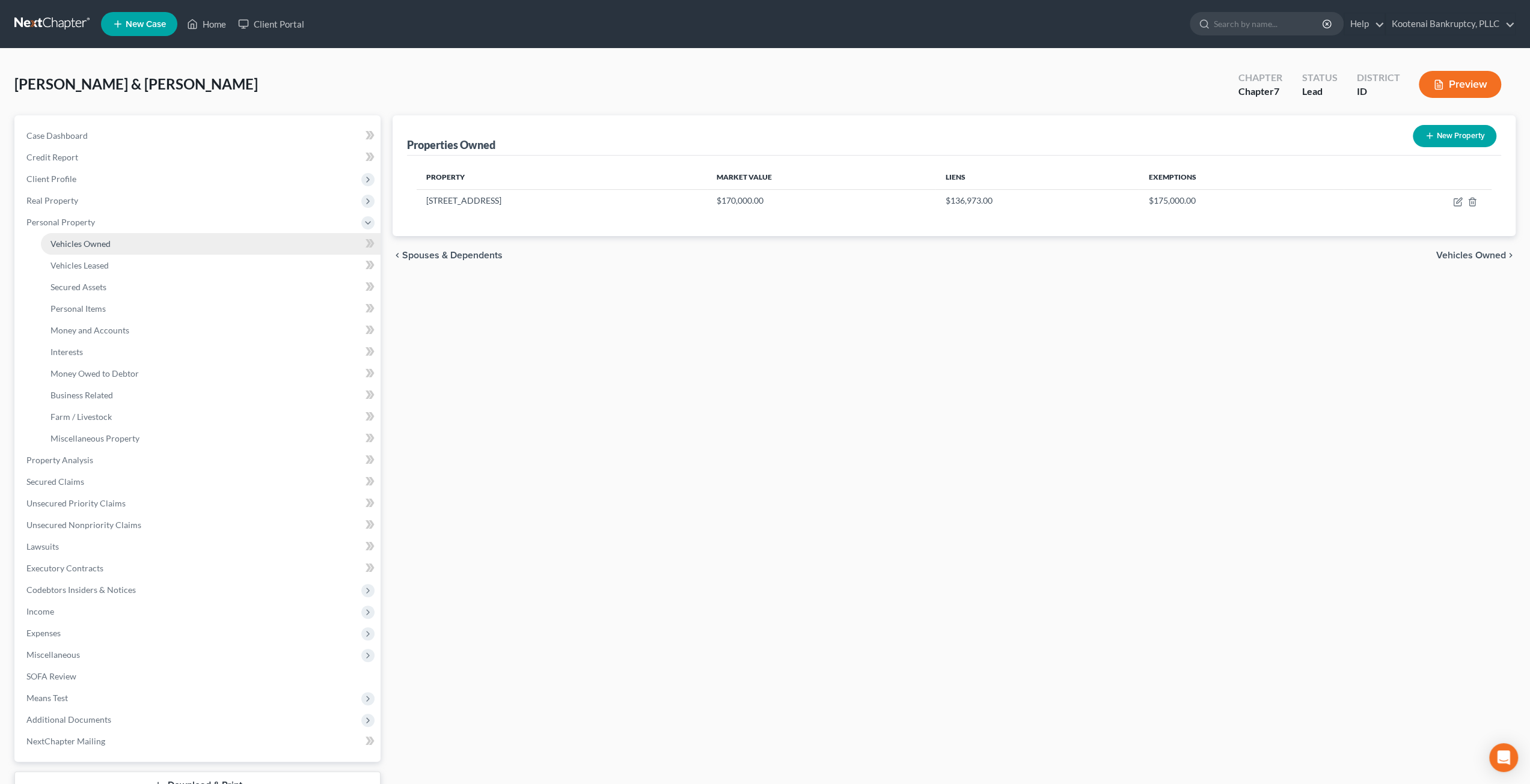
click at [261, 250] on link "Vehicles Owned" at bounding box center [210, 244] width 339 height 22
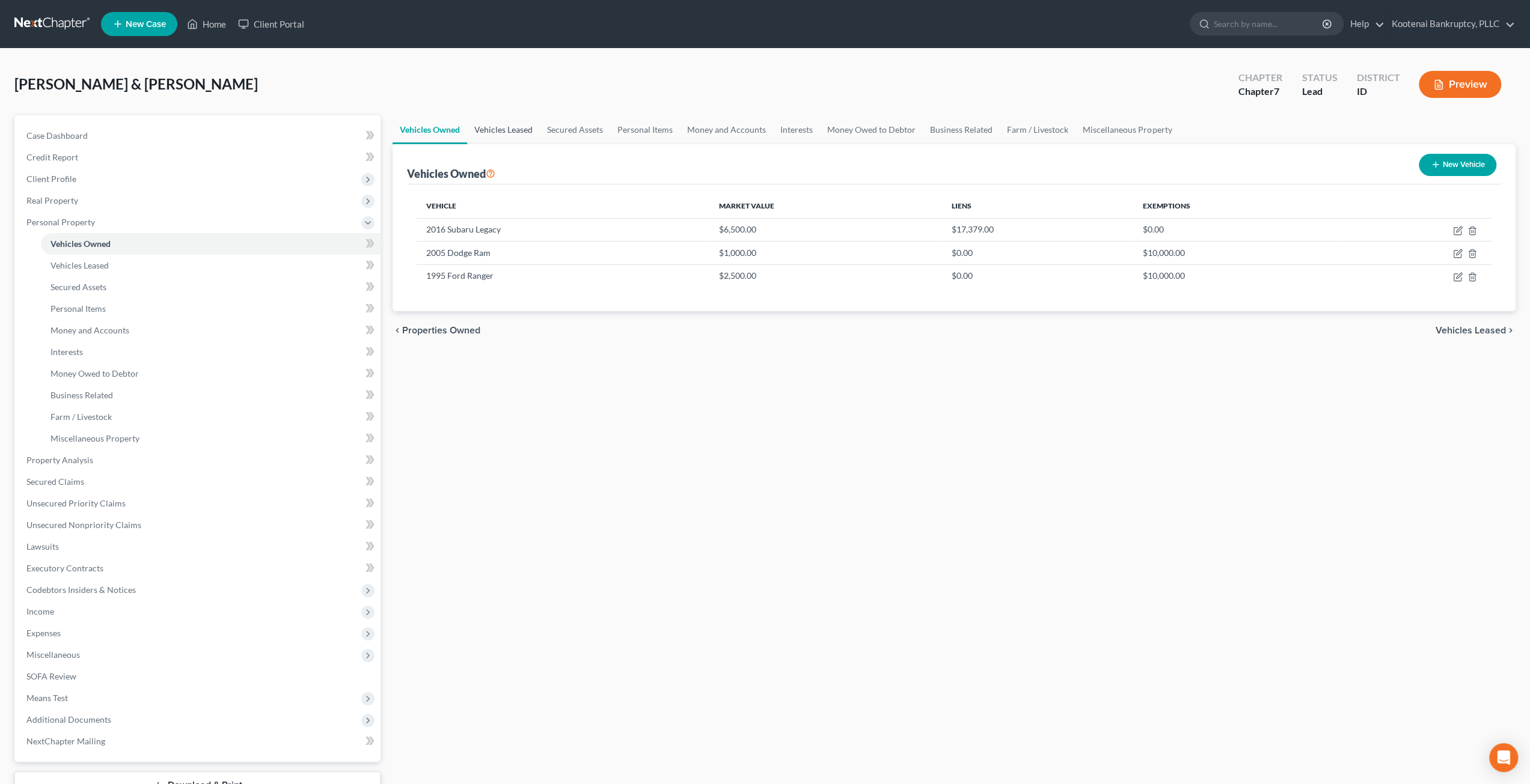
click at [517, 131] on link "Vehicles Leased" at bounding box center [502, 130] width 72 height 29
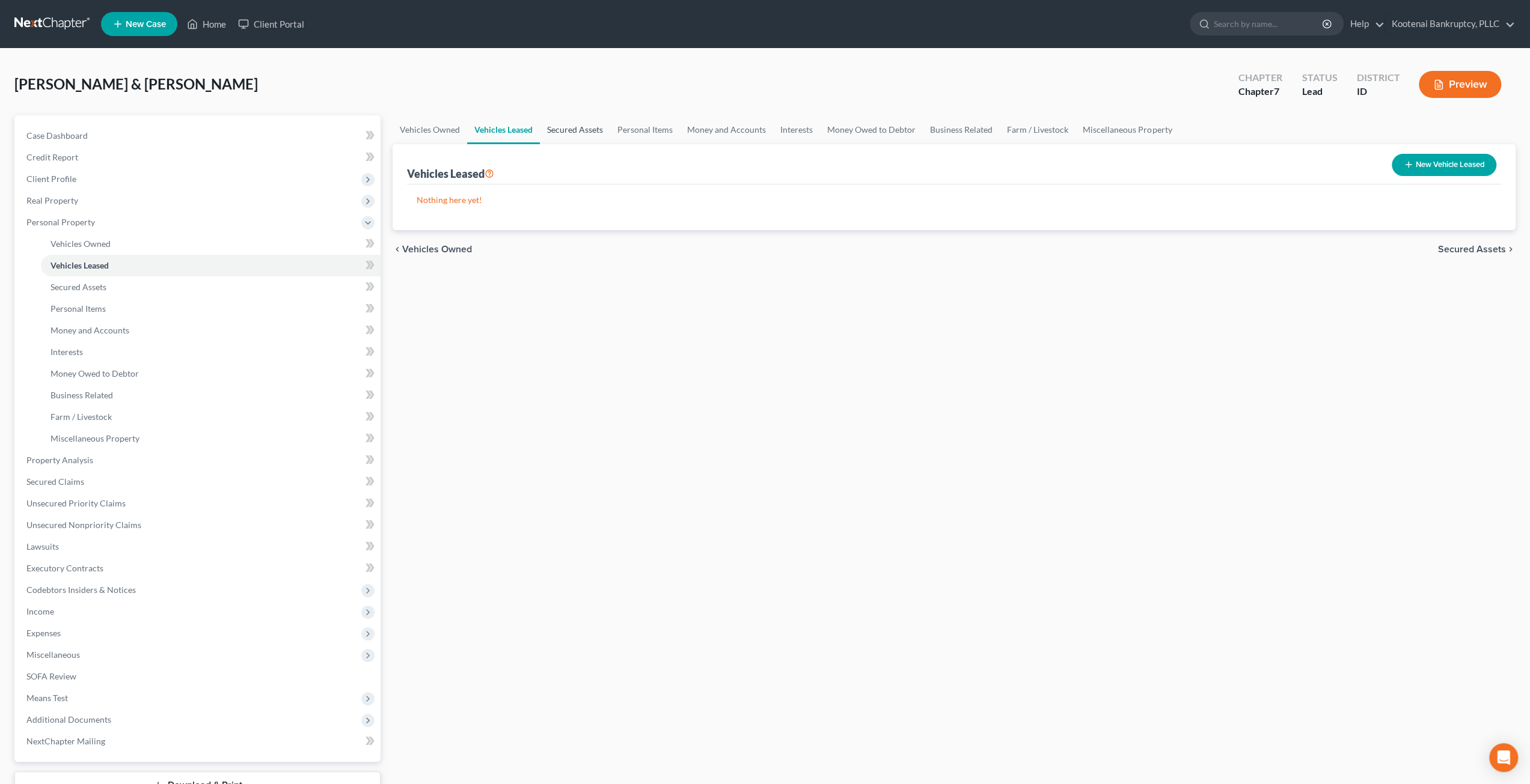
click at [583, 128] on link "Secured Assets" at bounding box center [575, 130] width 70 height 29
click at [670, 131] on link "Personal Items" at bounding box center [645, 130] width 70 height 29
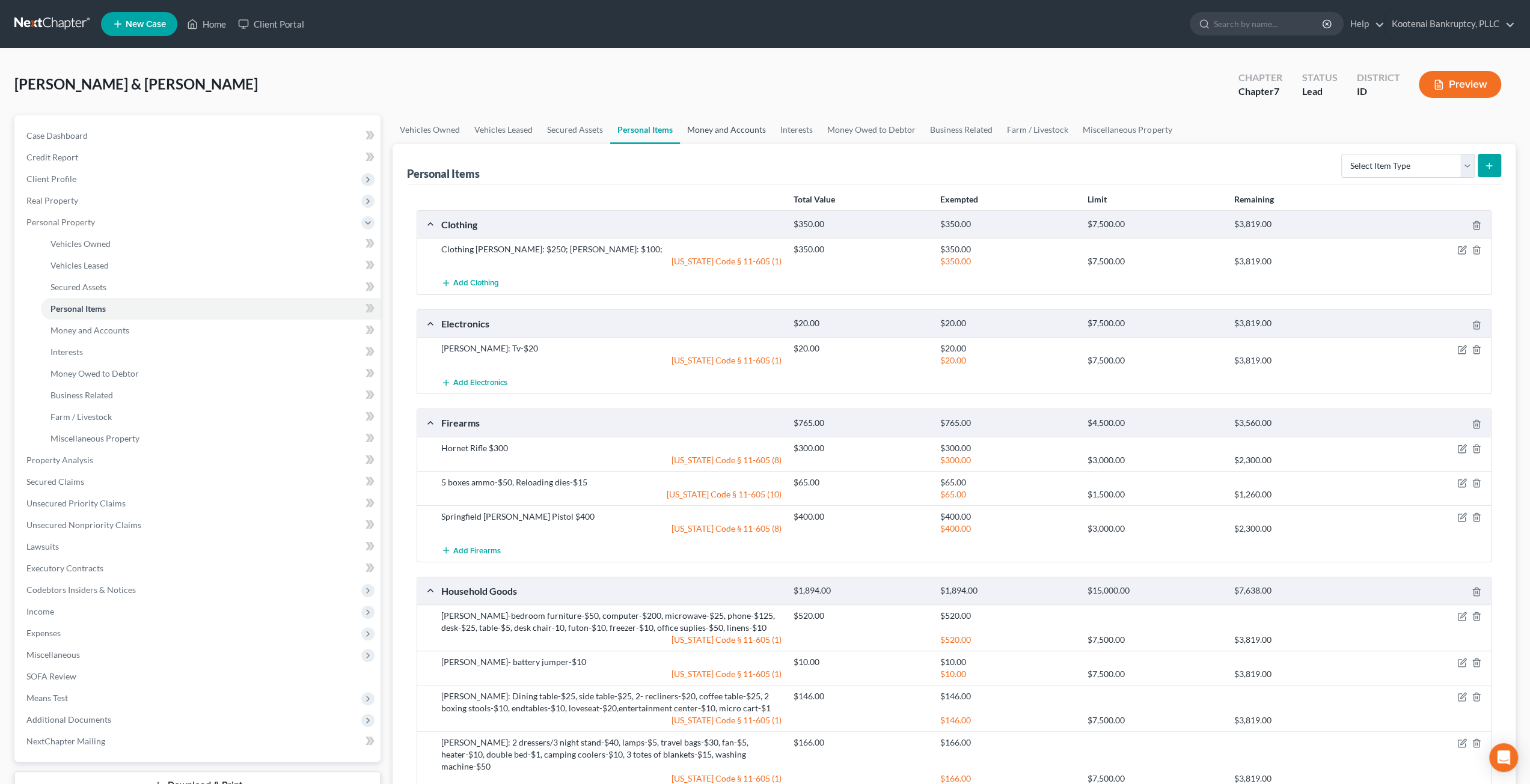
click at [732, 134] on link "Money and Accounts" at bounding box center [727, 130] width 93 height 29
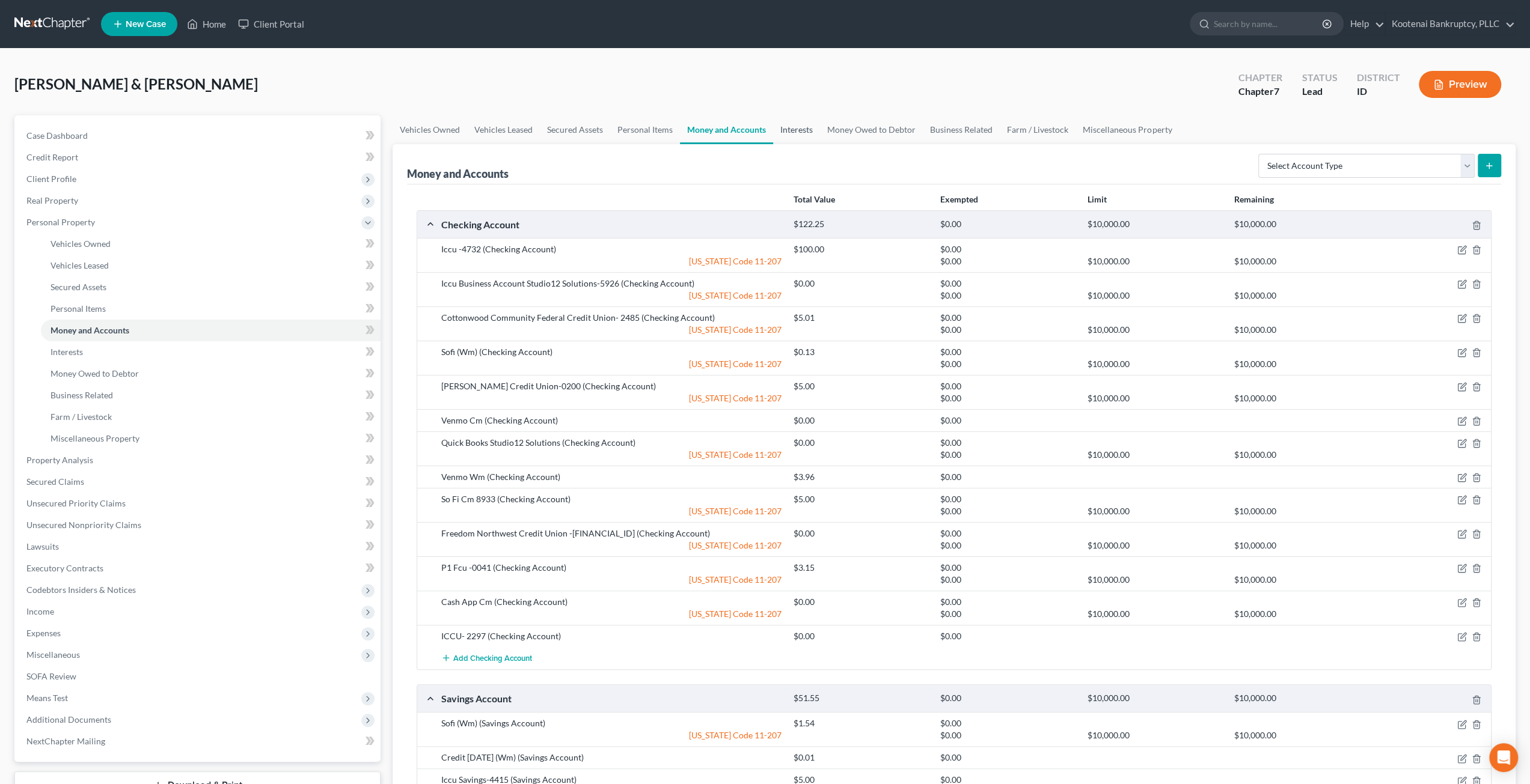
click at [804, 137] on link "Interests" at bounding box center [796, 130] width 47 height 29
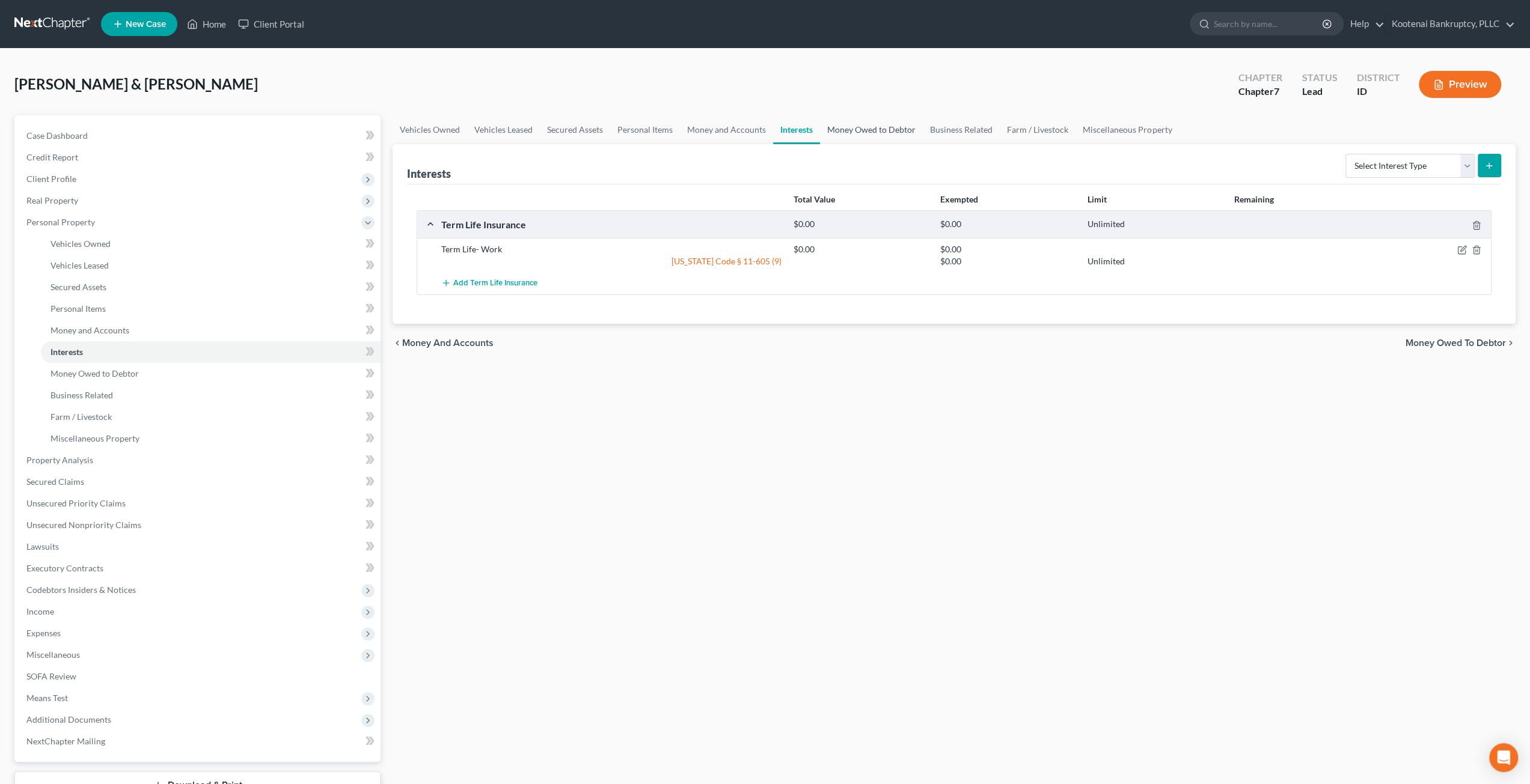
click at [869, 137] on link "Money Owed to Debtor" at bounding box center [871, 130] width 102 height 29
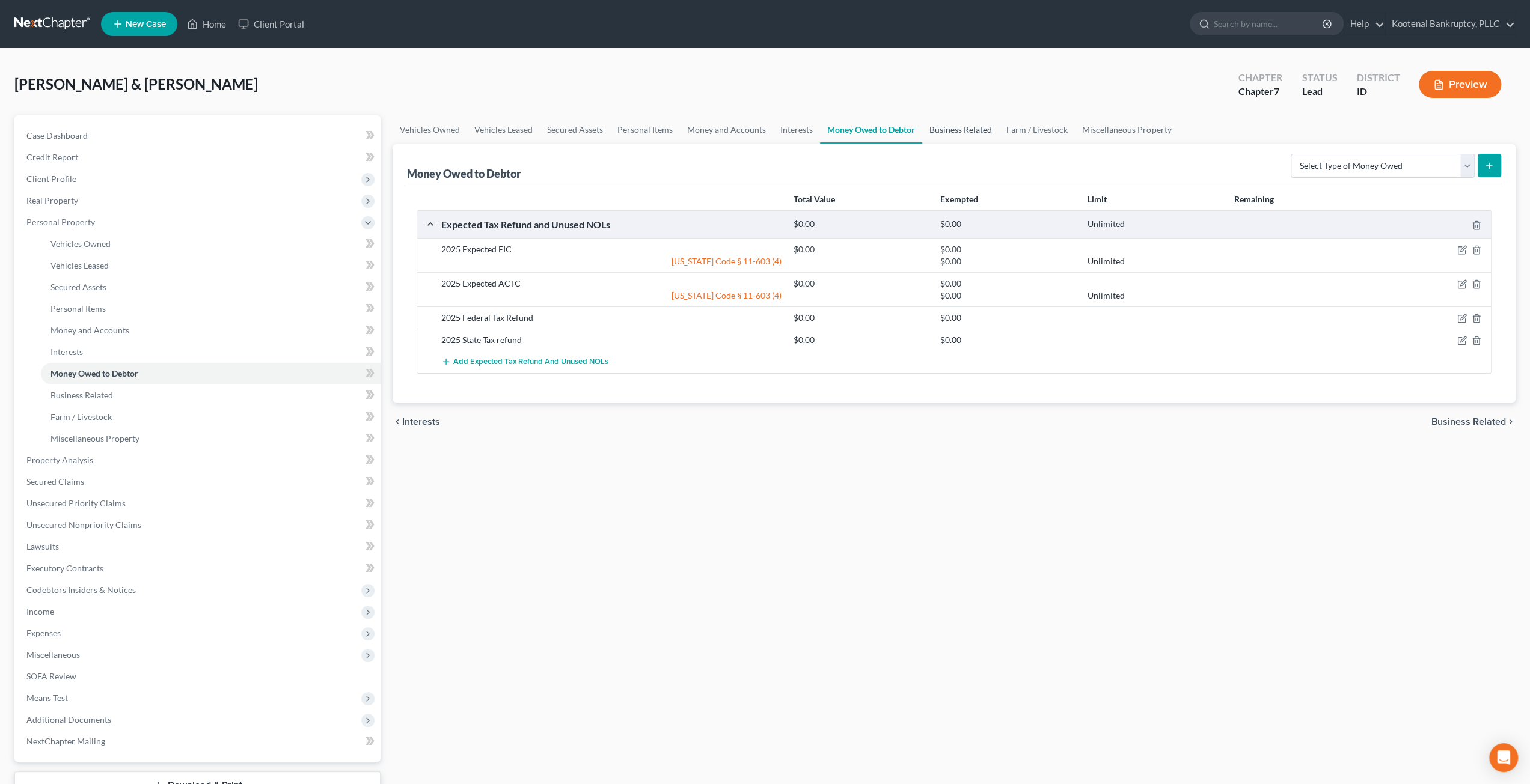
click at [953, 134] on link "Business Related" at bounding box center [961, 130] width 77 height 29
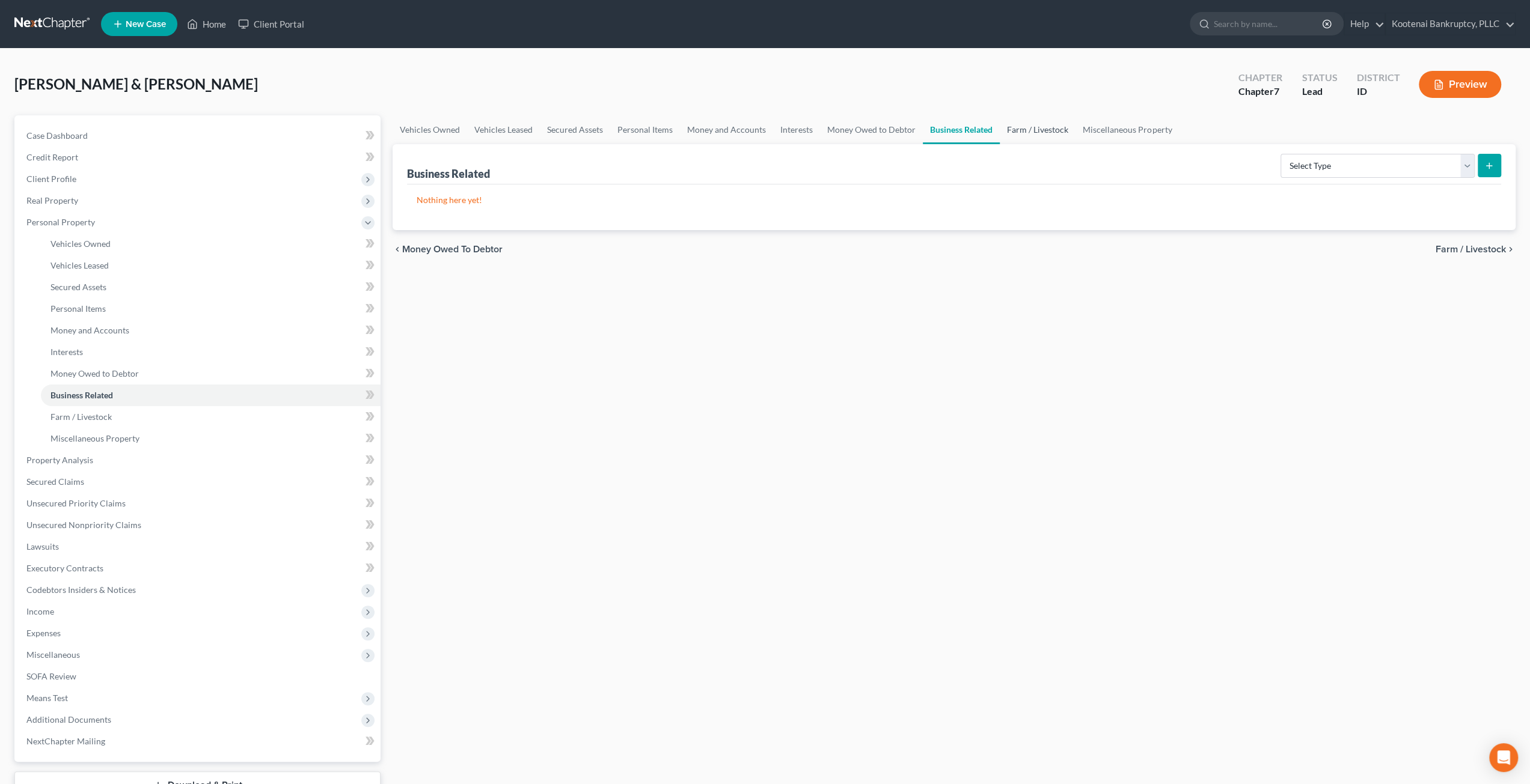
click at [1045, 135] on link "Farm / Livestock" at bounding box center [1037, 130] width 76 height 29
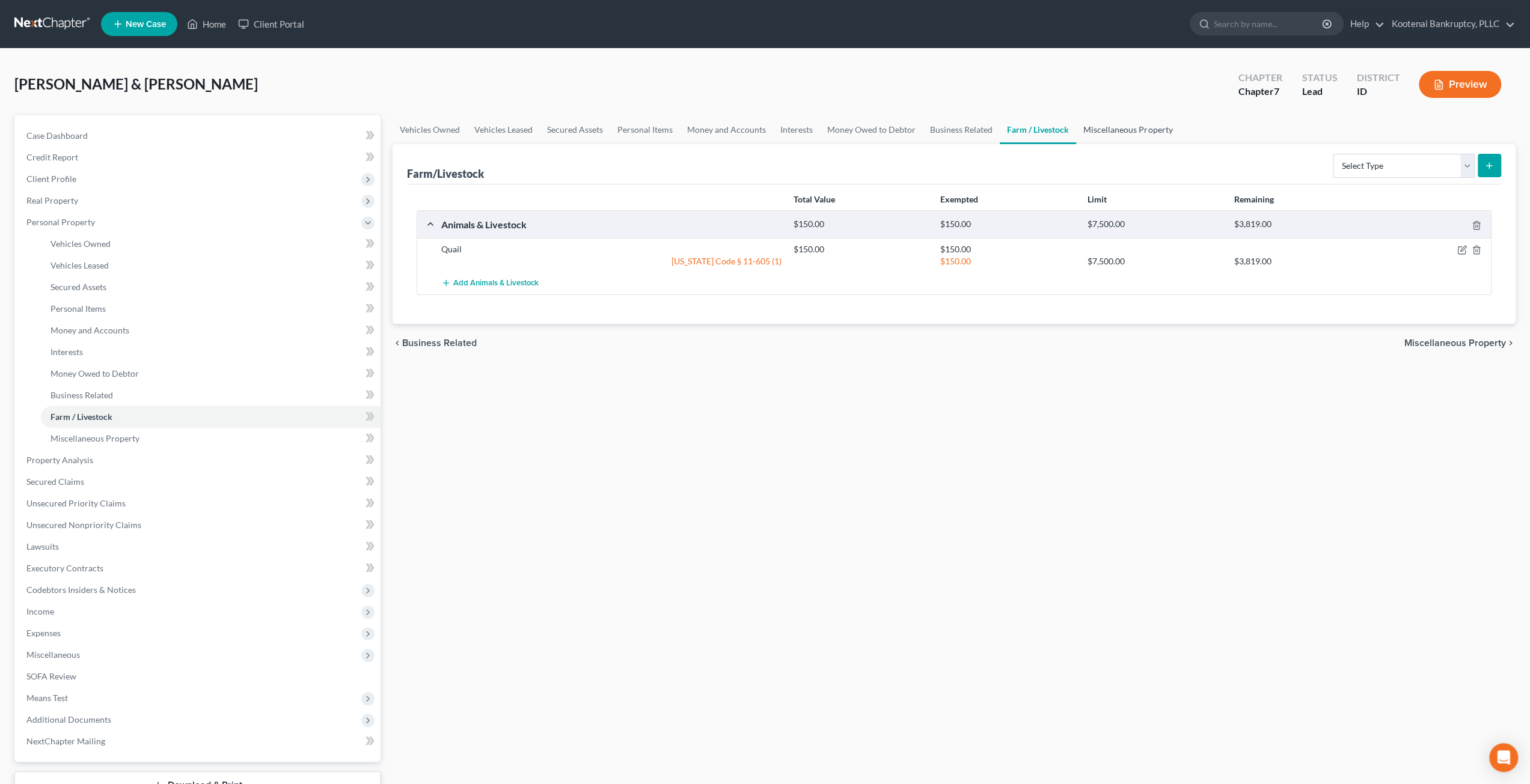
click at [1146, 137] on link "Miscellaneous Property" at bounding box center [1127, 130] width 103 height 29
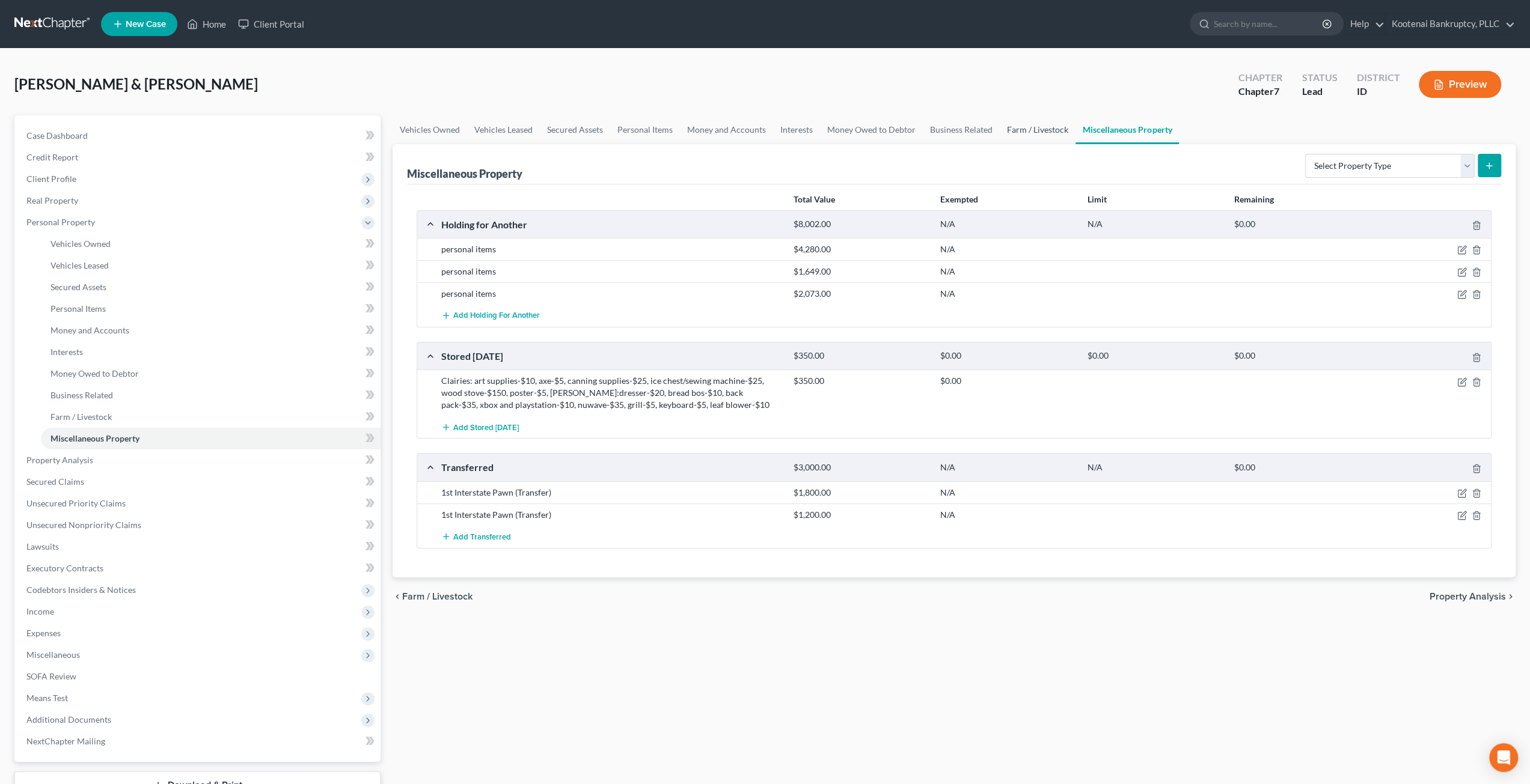
click at [1055, 133] on link "Farm / Livestock" at bounding box center [1037, 130] width 76 height 29
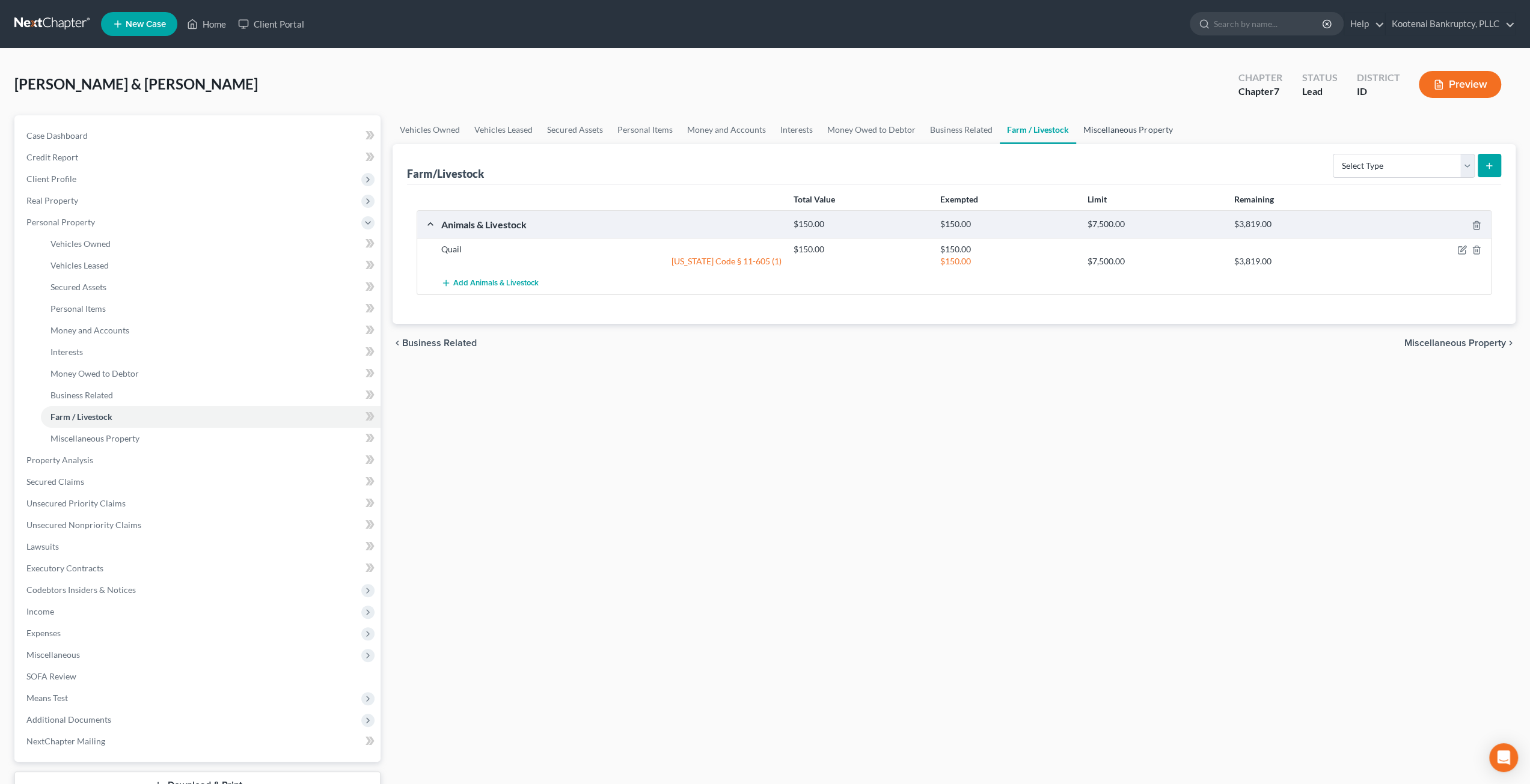
click at [1114, 133] on link "Miscellaneous Property" at bounding box center [1127, 130] width 103 height 29
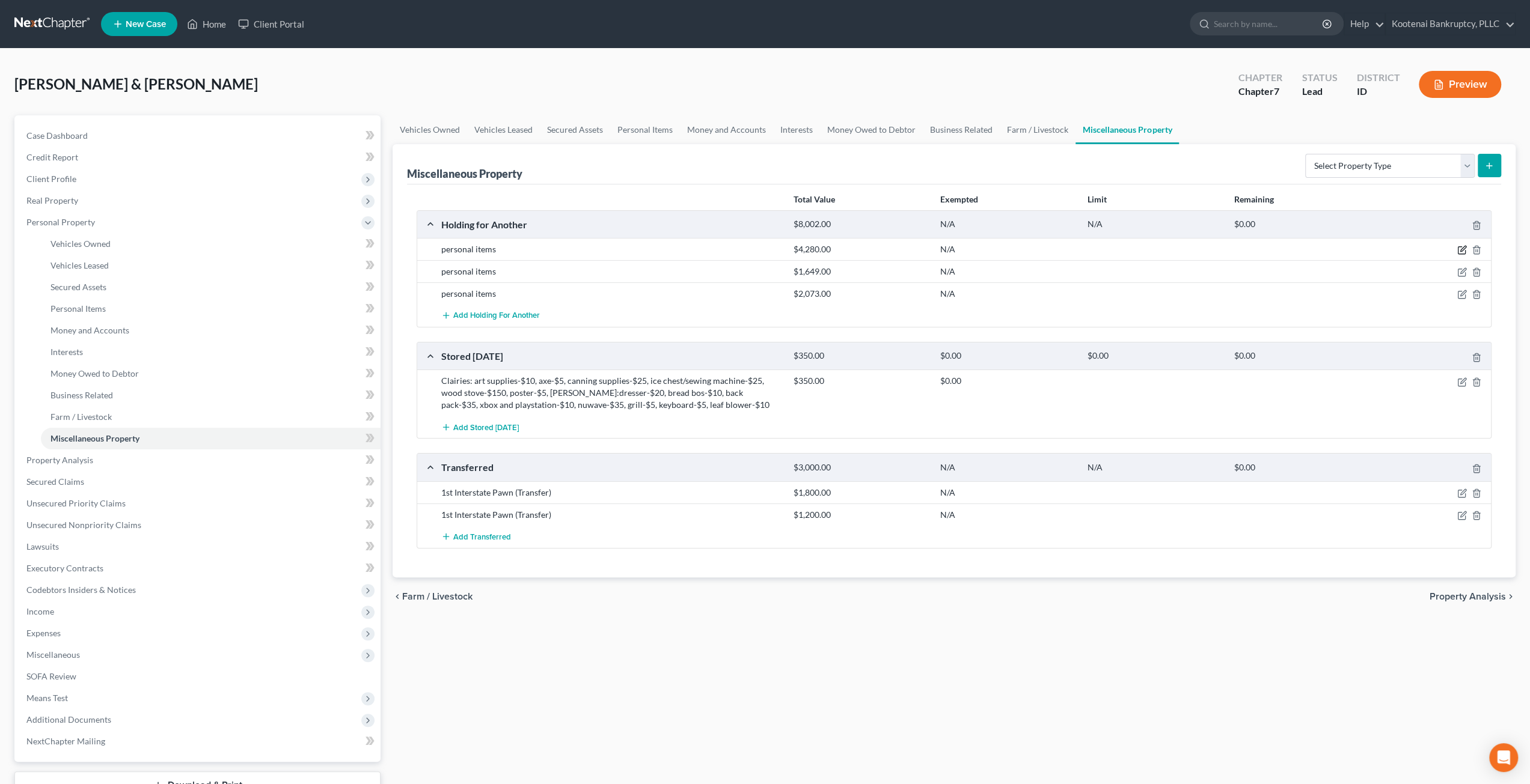
click at [1458, 250] on icon "button" at bounding box center [1461, 250] width 10 height 10
select select "13"
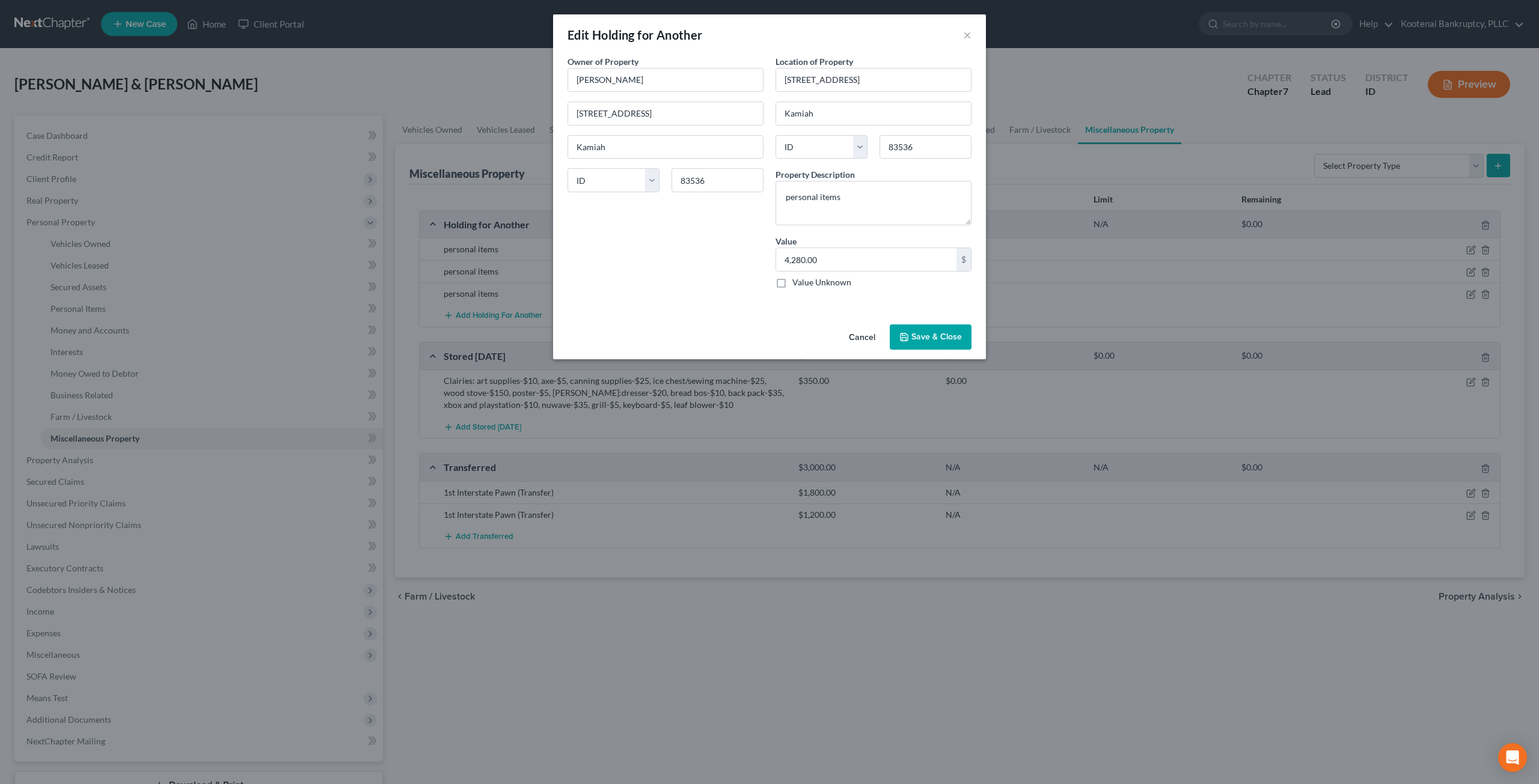
click at [863, 334] on button "Cancel" at bounding box center [862, 338] width 46 height 24
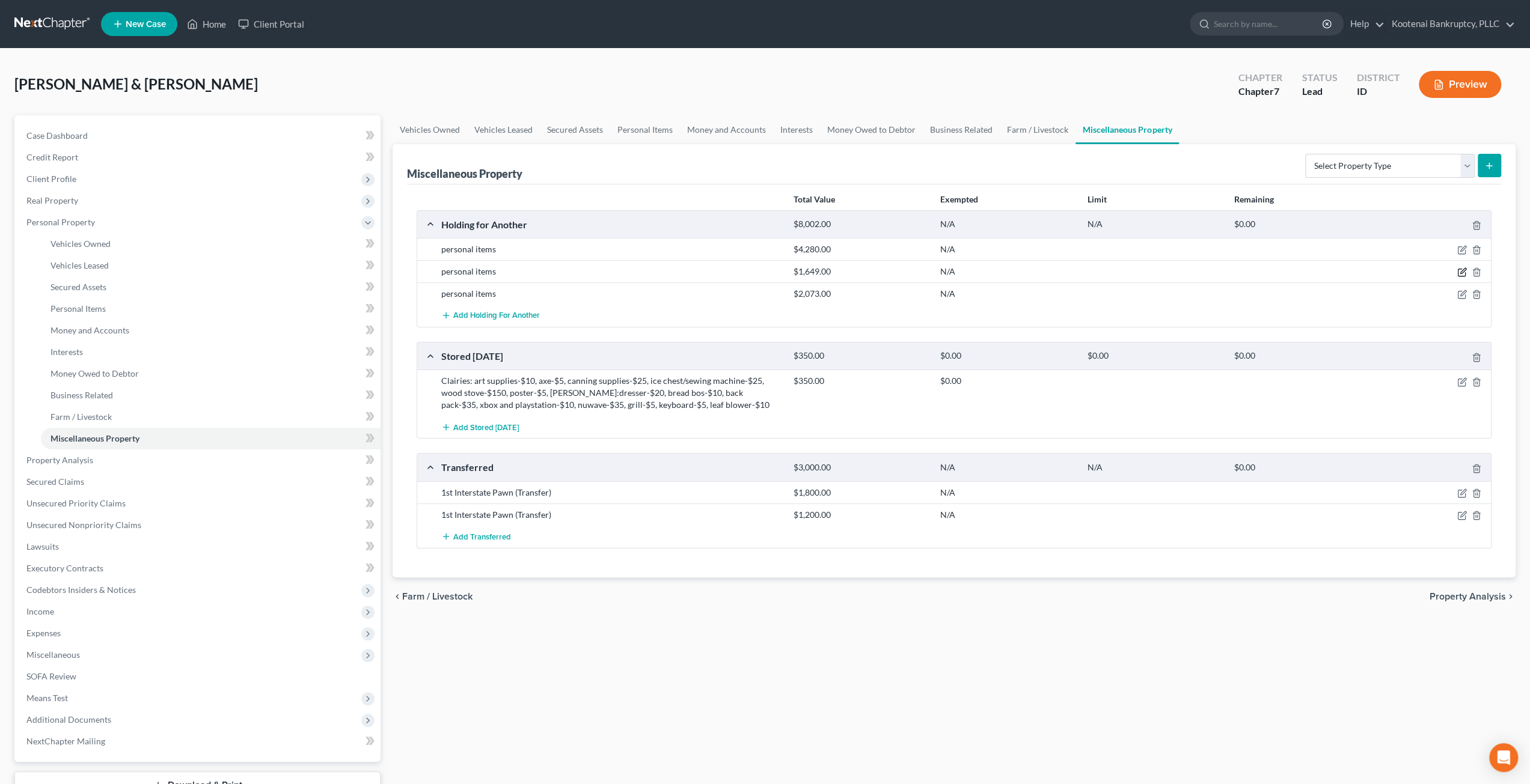
click at [1462, 269] on icon "button" at bounding box center [1463, 272] width 5 height 5
select select "13"
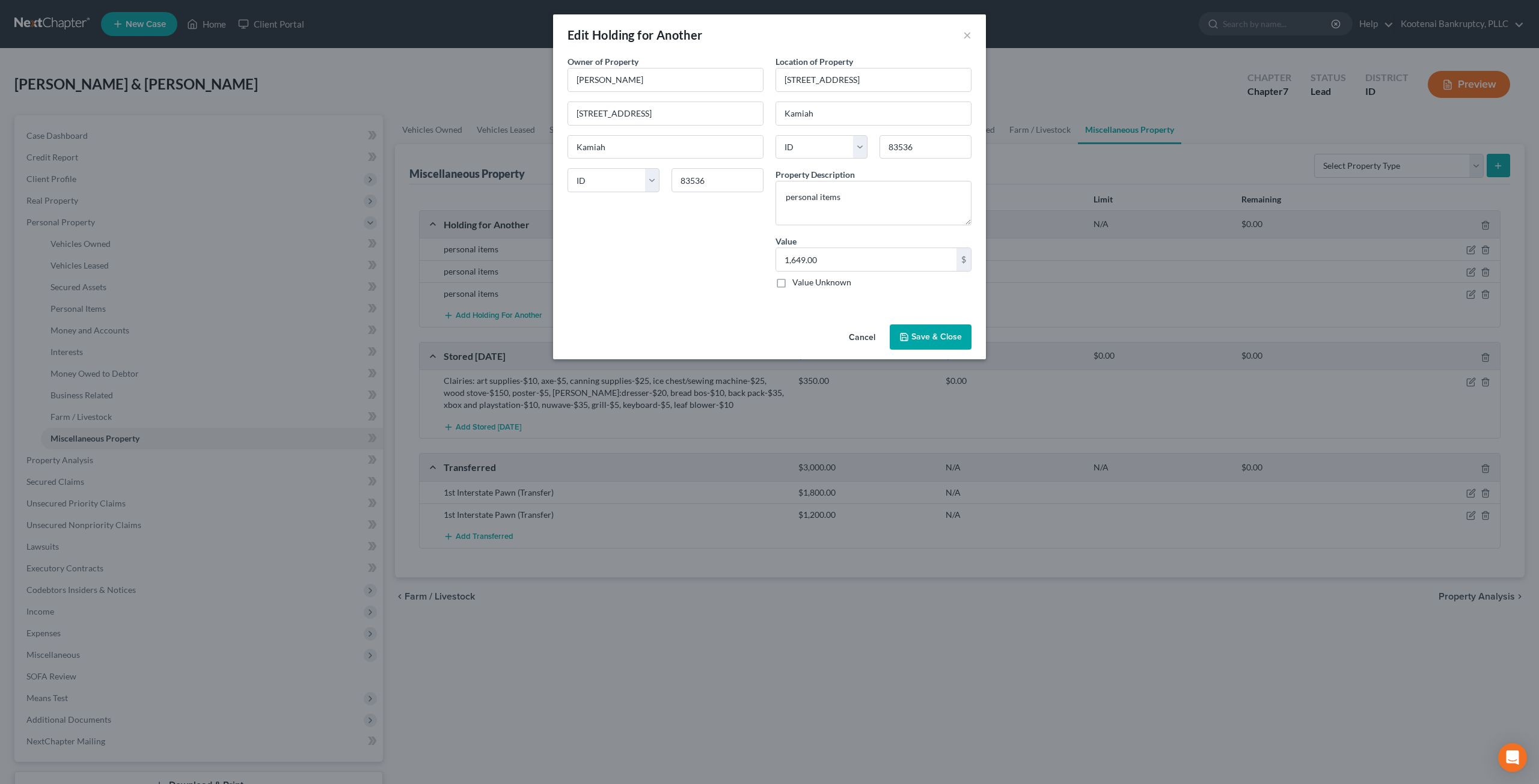
click at [873, 339] on button "Cancel" at bounding box center [862, 338] width 46 height 24
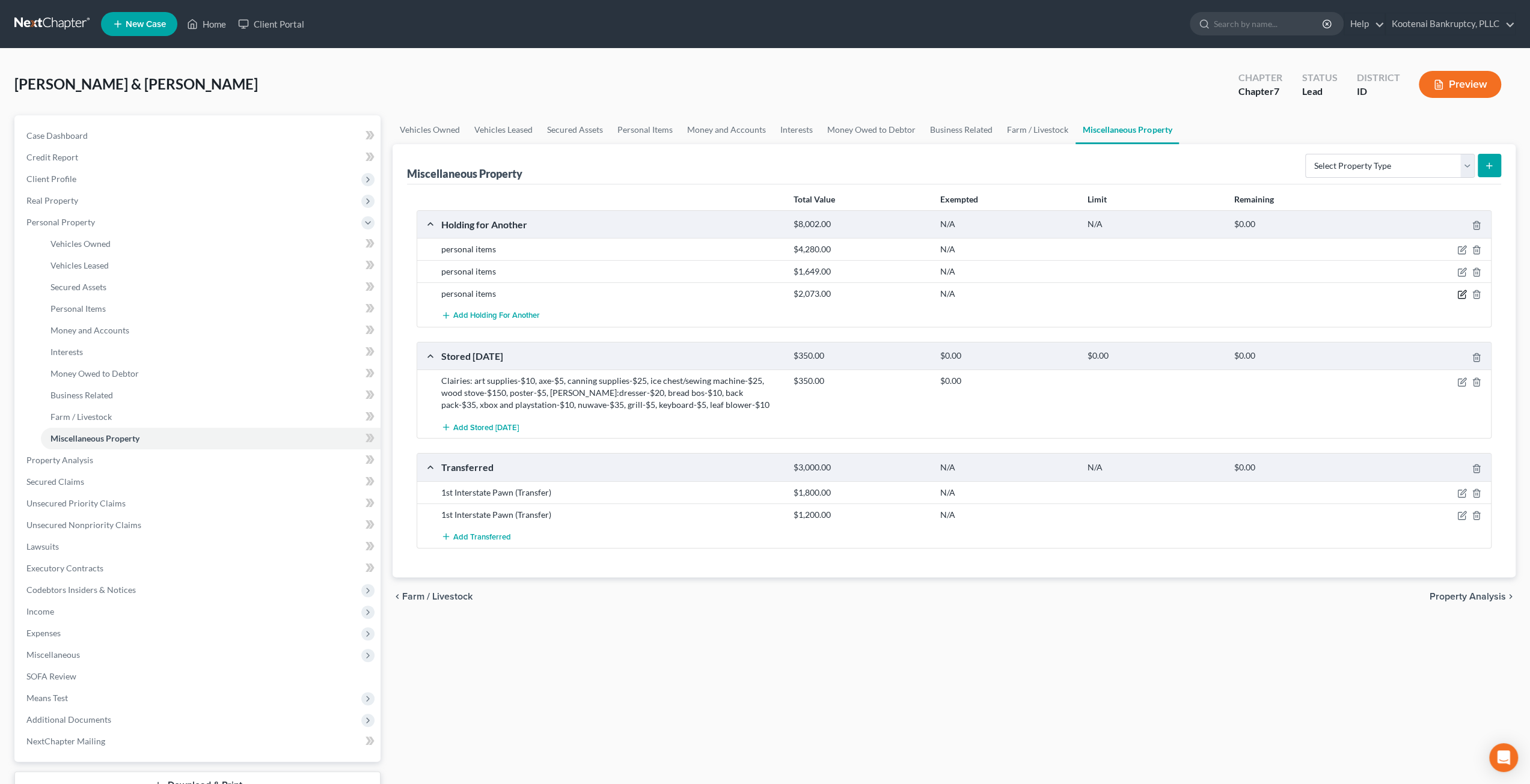
click at [1457, 294] on icon "button" at bounding box center [1461, 295] width 10 height 10
select select "13"
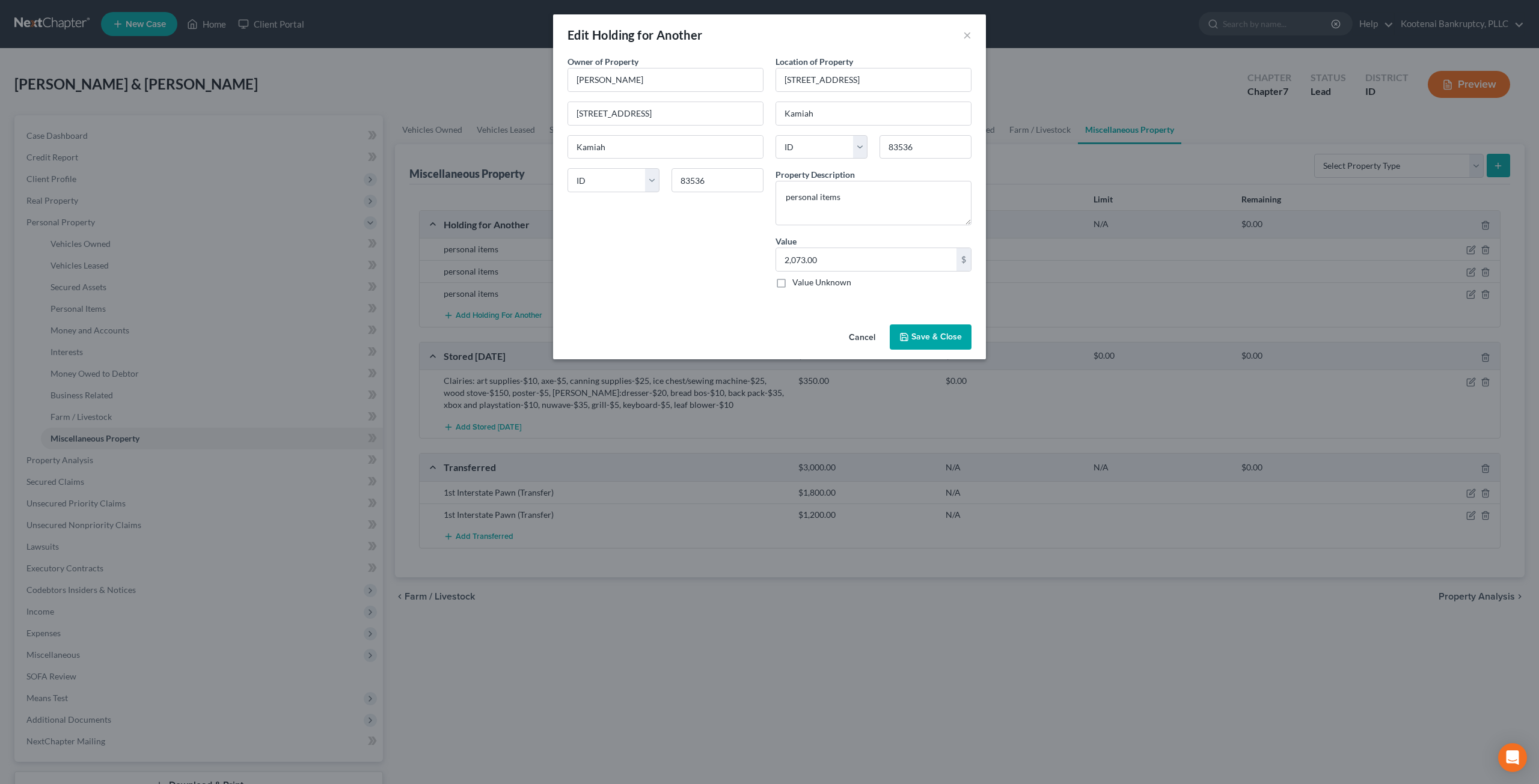
click at [861, 336] on button "Cancel" at bounding box center [862, 338] width 46 height 24
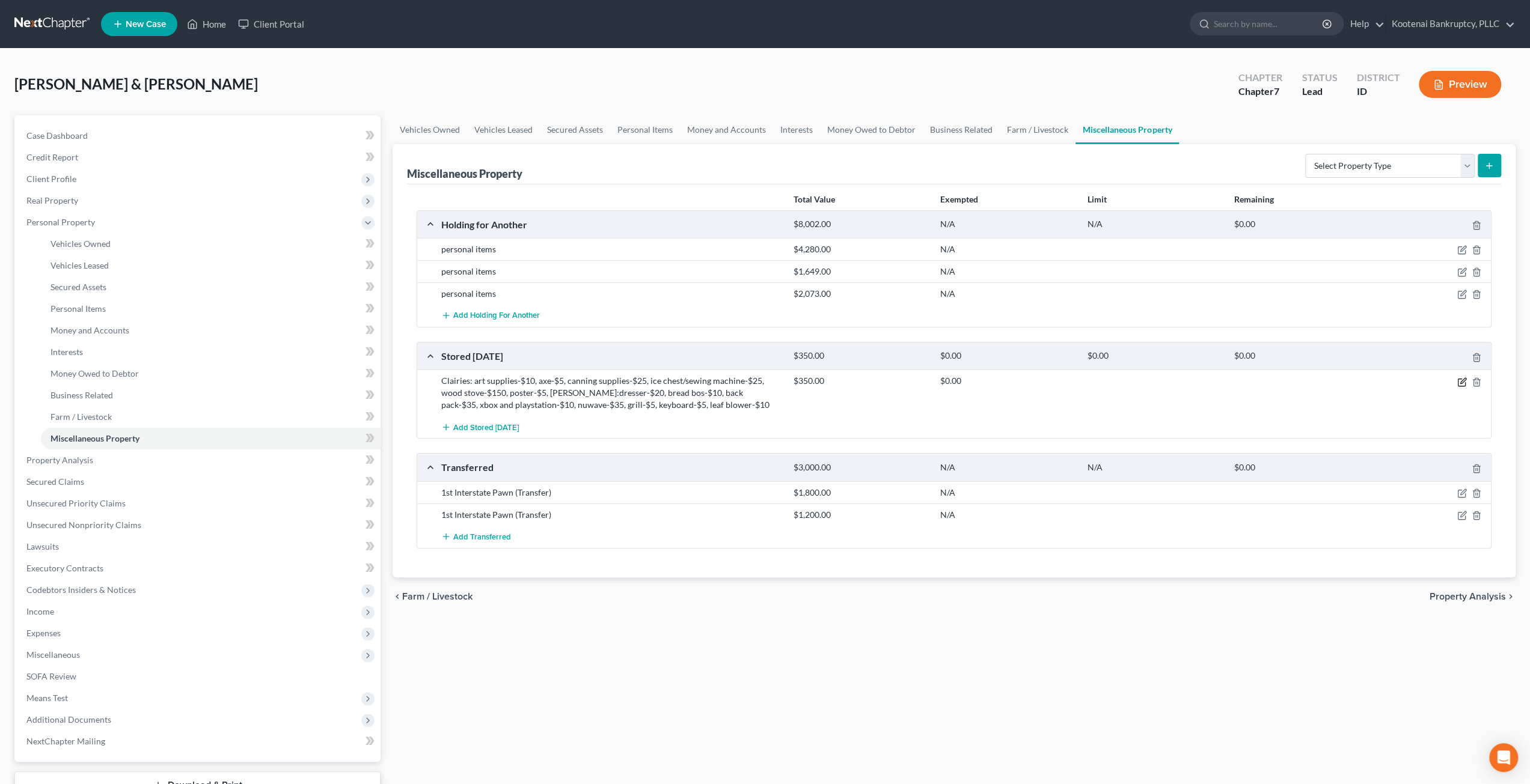
click at [1459, 380] on icon "button" at bounding box center [1461, 382] width 10 height 10
select select "13"
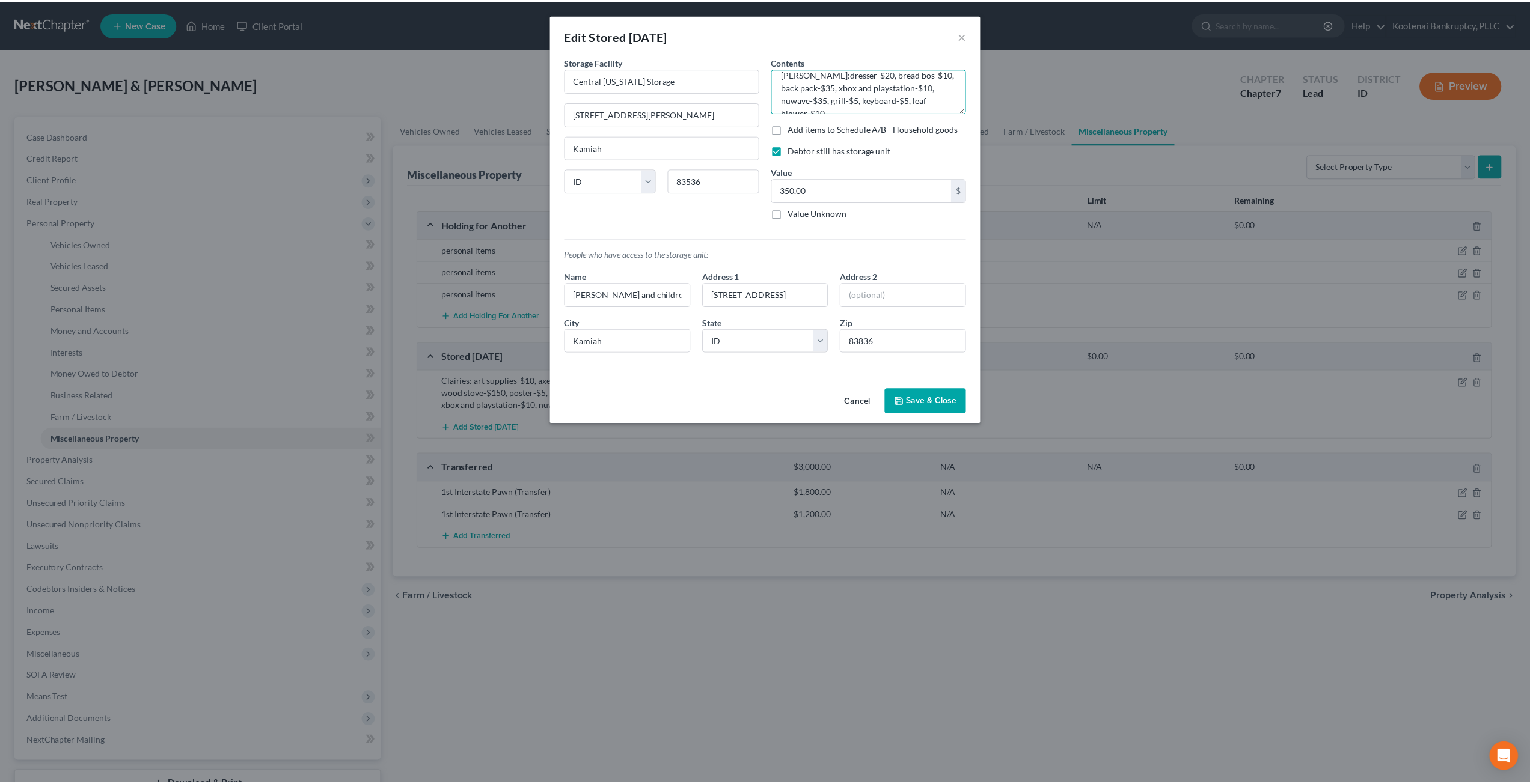
scroll to position [62, 0]
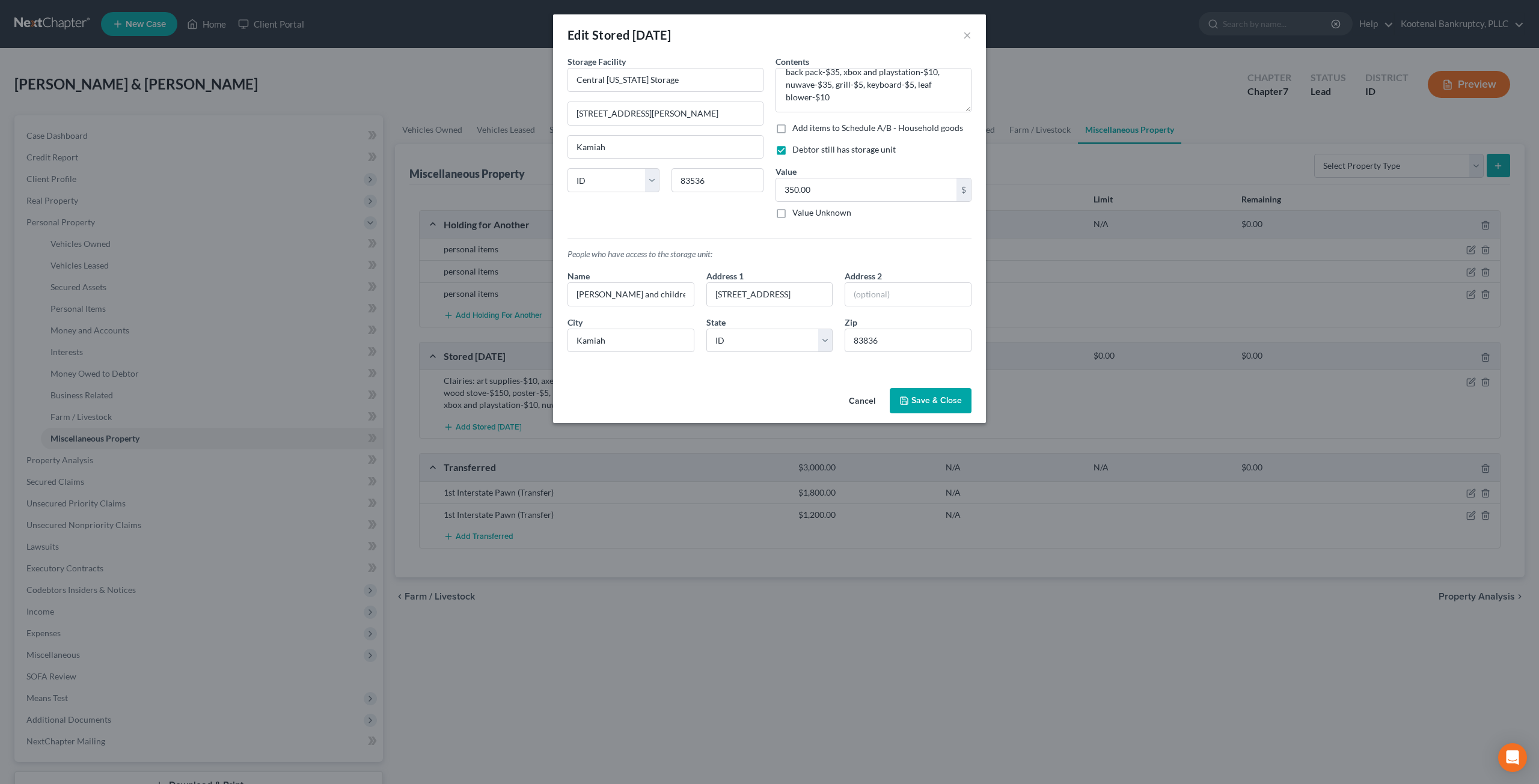
click at [856, 402] on button "Cancel" at bounding box center [862, 402] width 46 height 24
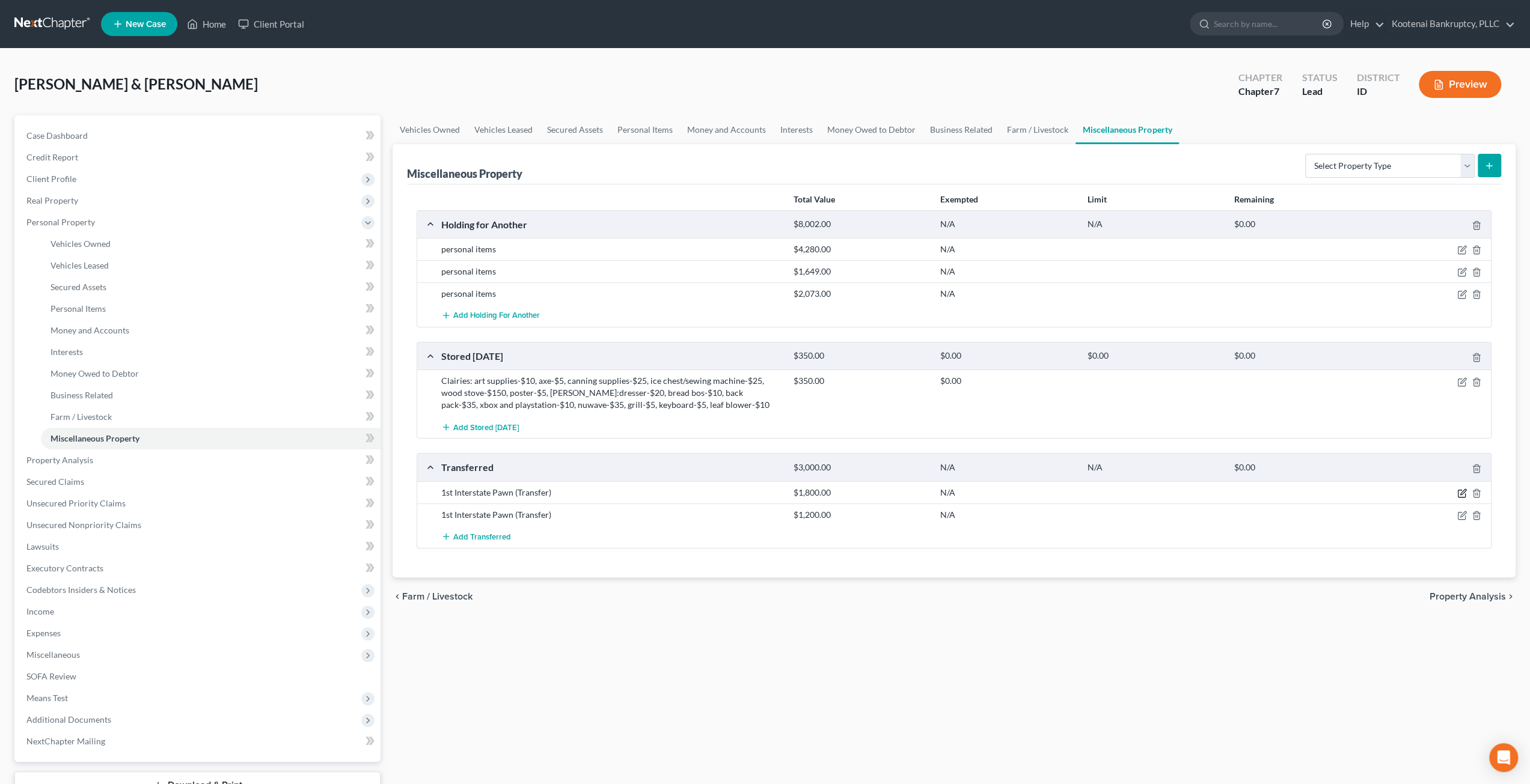
click at [1463, 491] on icon "button" at bounding box center [1461, 493] width 10 height 10
select select "Ordinary ([DATE])"
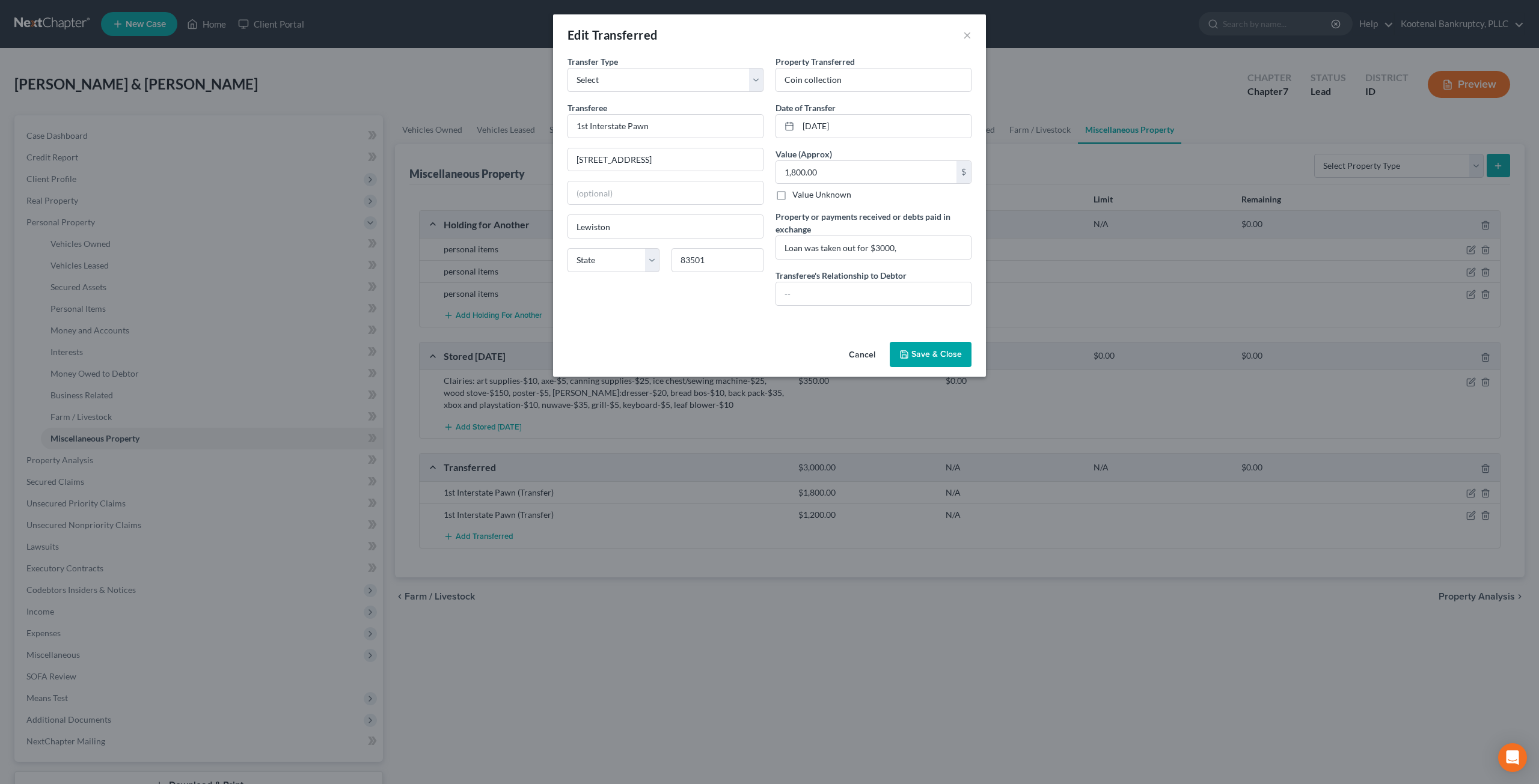
click at [853, 351] on button "Cancel" at bounding box center [862, 355] width 46 height 24
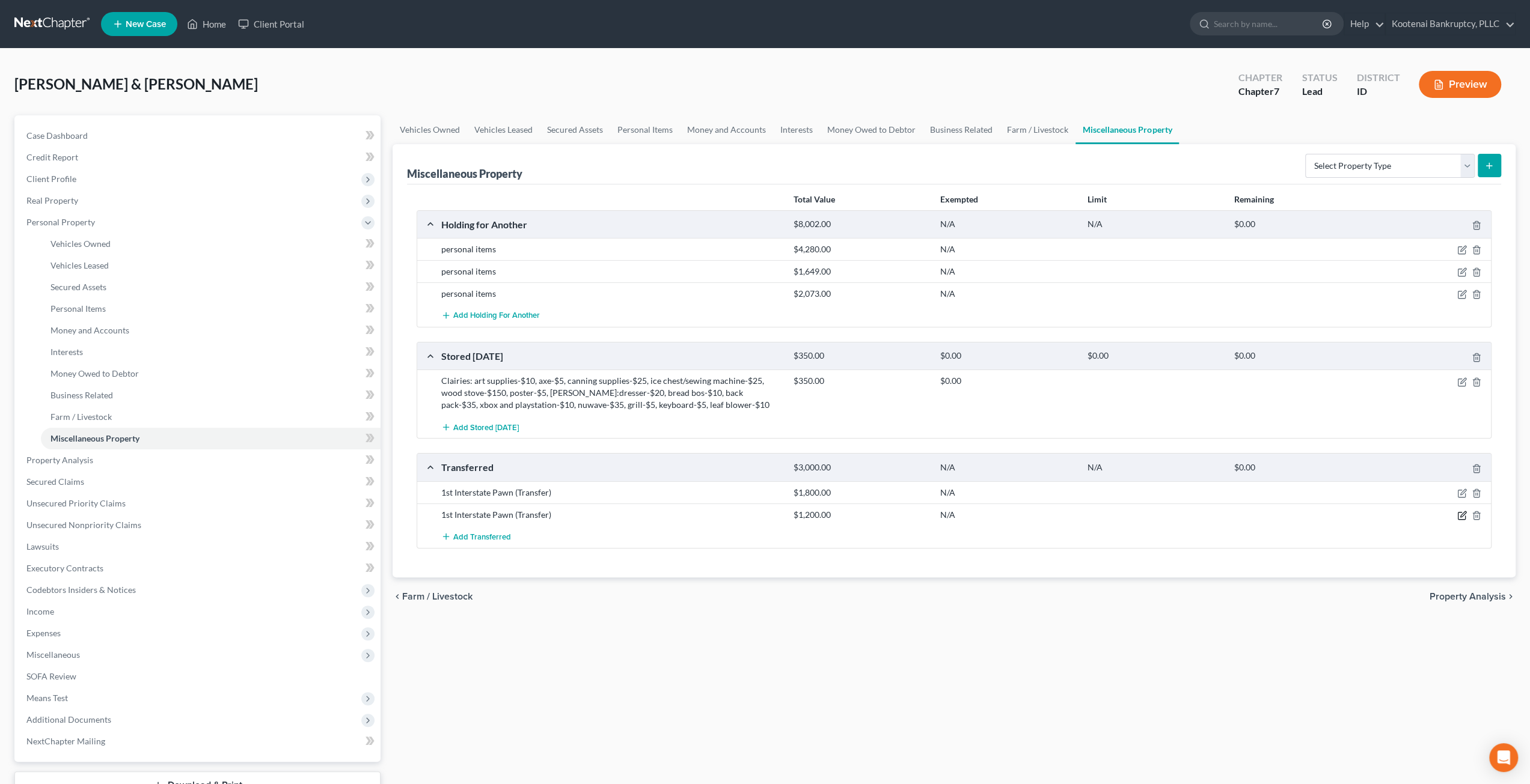
click at [1460, 516] on icon "button" at bounding box center [1461, 515] width 10 height 10
select select "Ordinary ([DATE])"
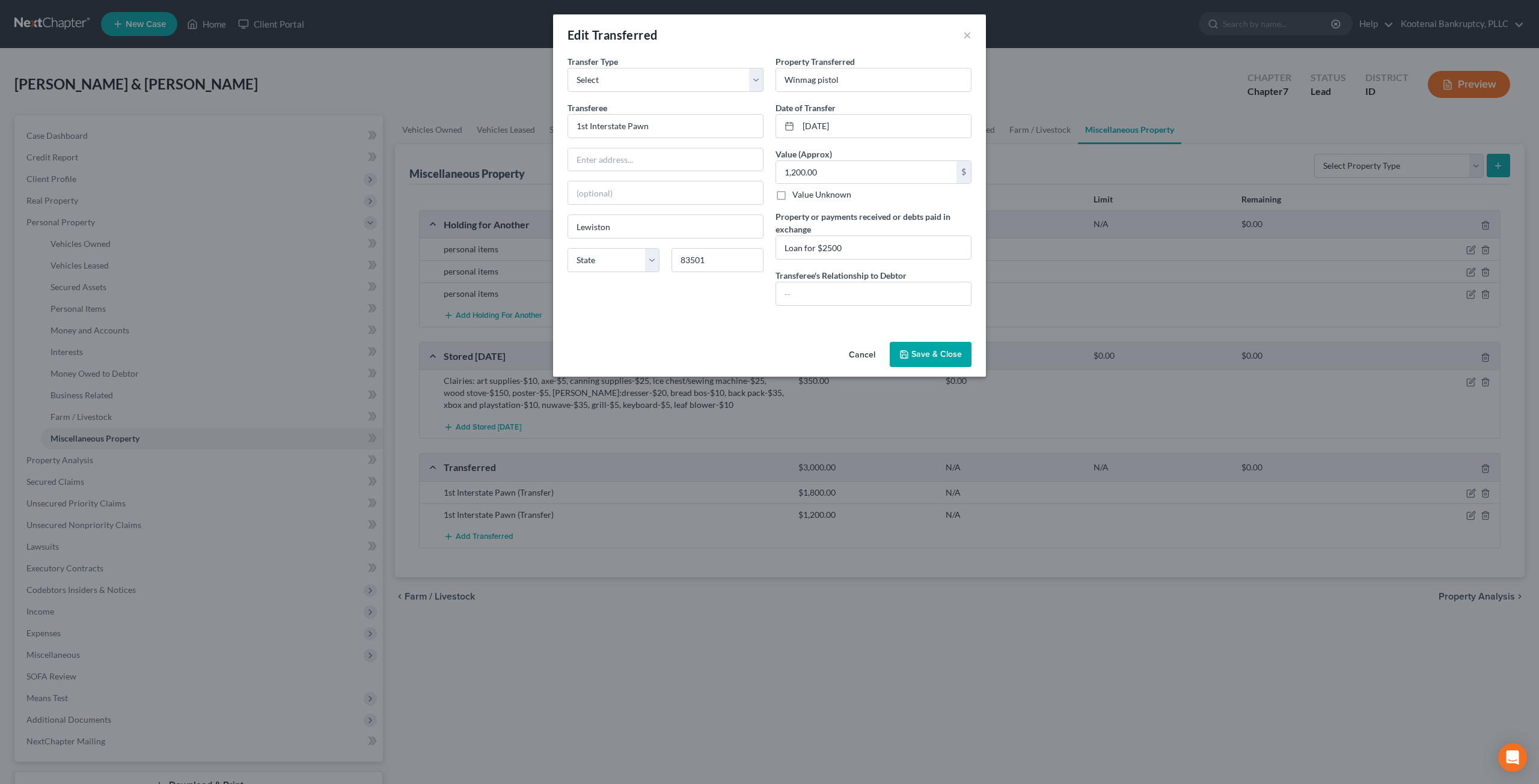
click at [860, 354] on button "Cancel" at bounding box center [862, 355] width 46 height 24
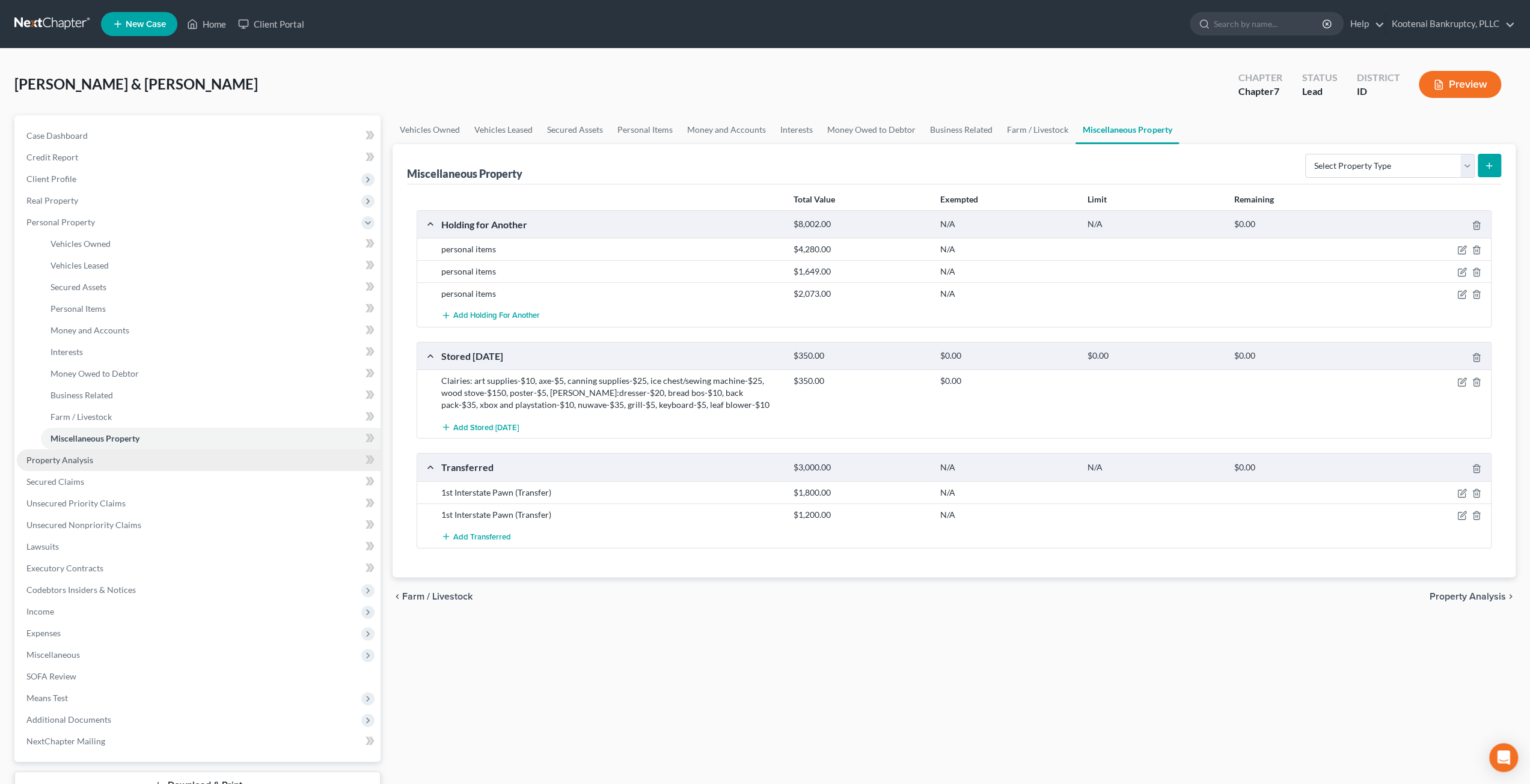
click at [80, 458] on span "Property Analysis" at bounding box center [59, 459] width 67 height 10
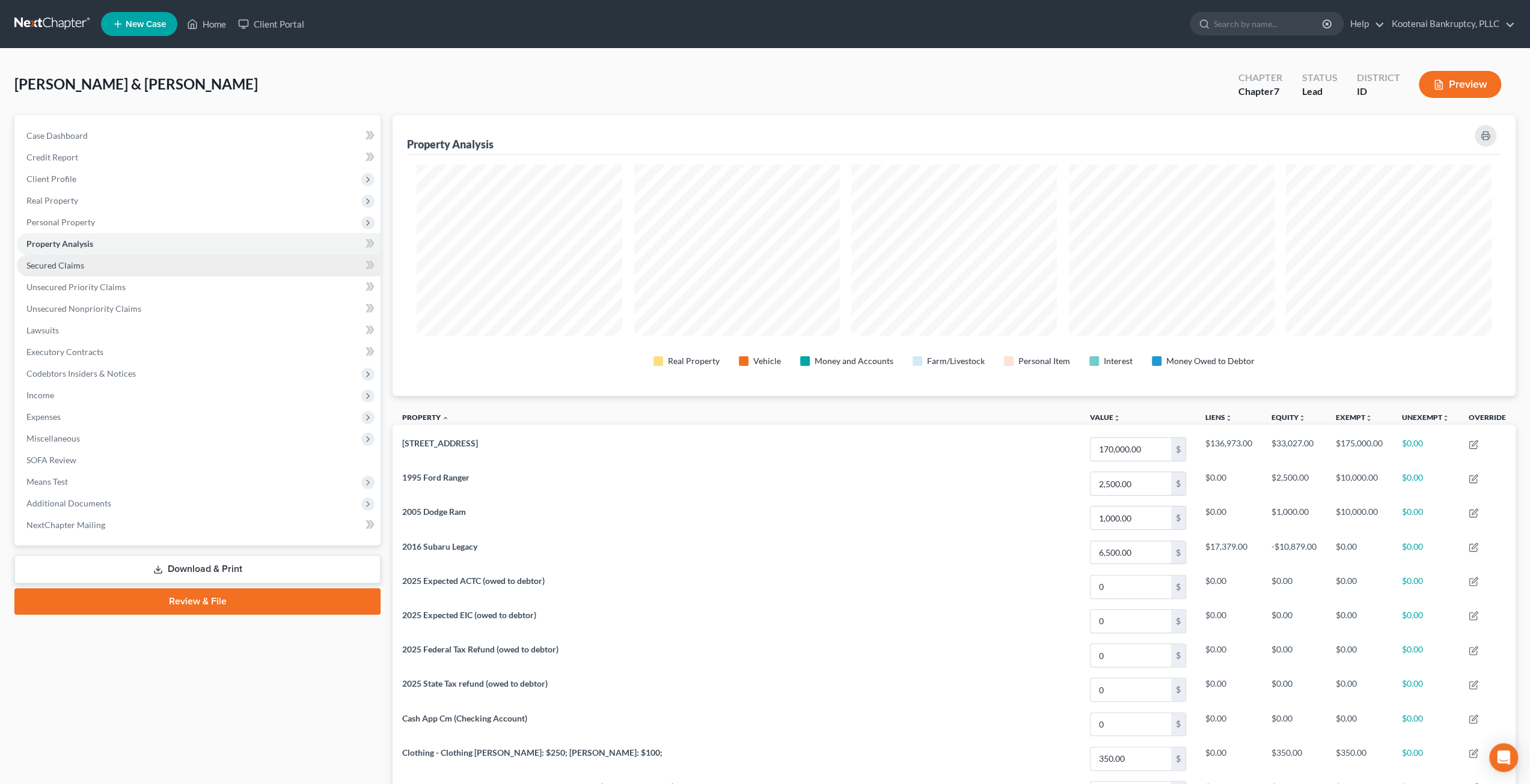
click at [141, 267] on link "Secured Claims" at bounding box center [198, 266] width 363 height 22
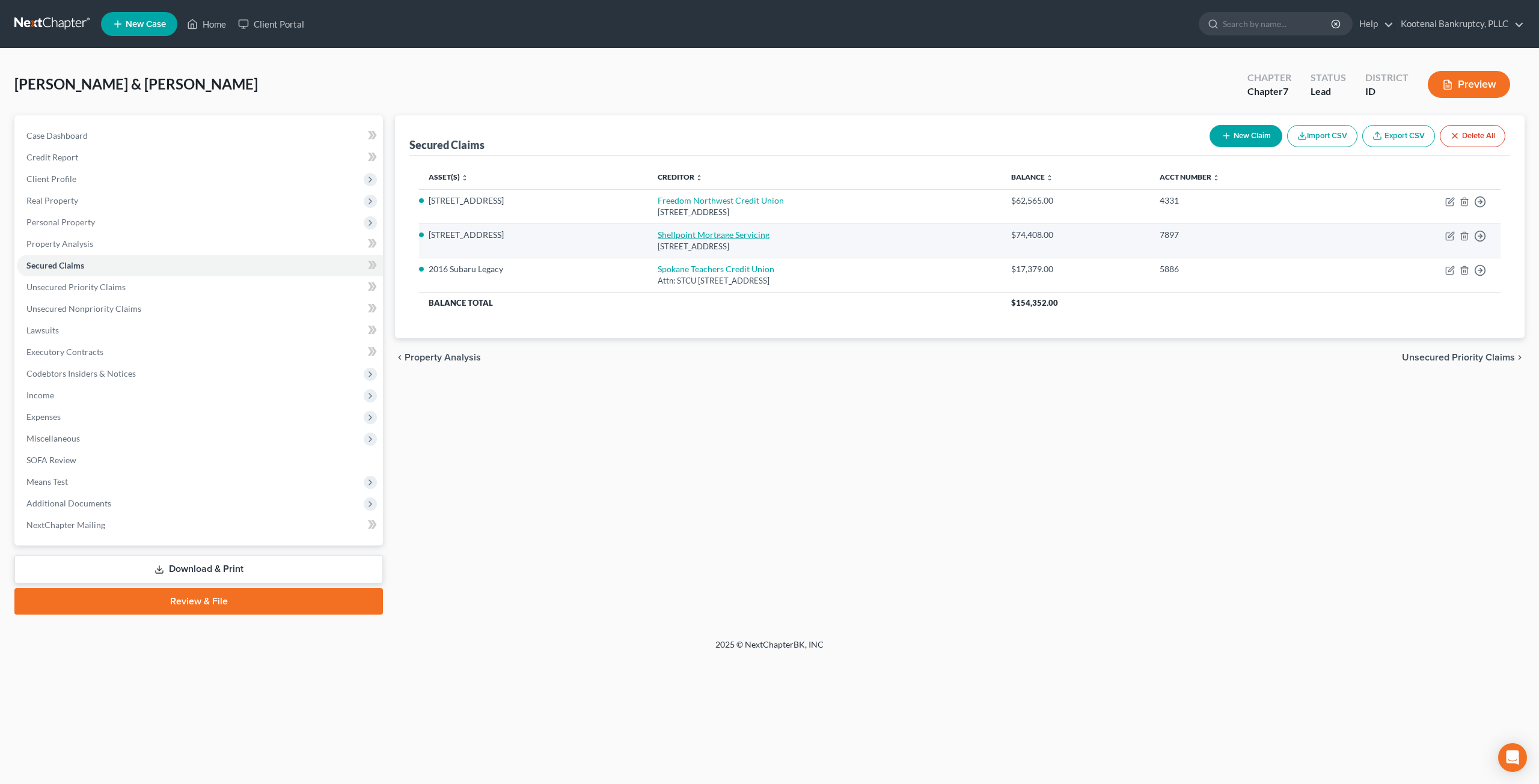
click at [658, 232] on link "Shellpoint Mortgage Servicing" at bounding box center [714, 234] width 112 height 10
select select "42"
select select "3"
select select "4"
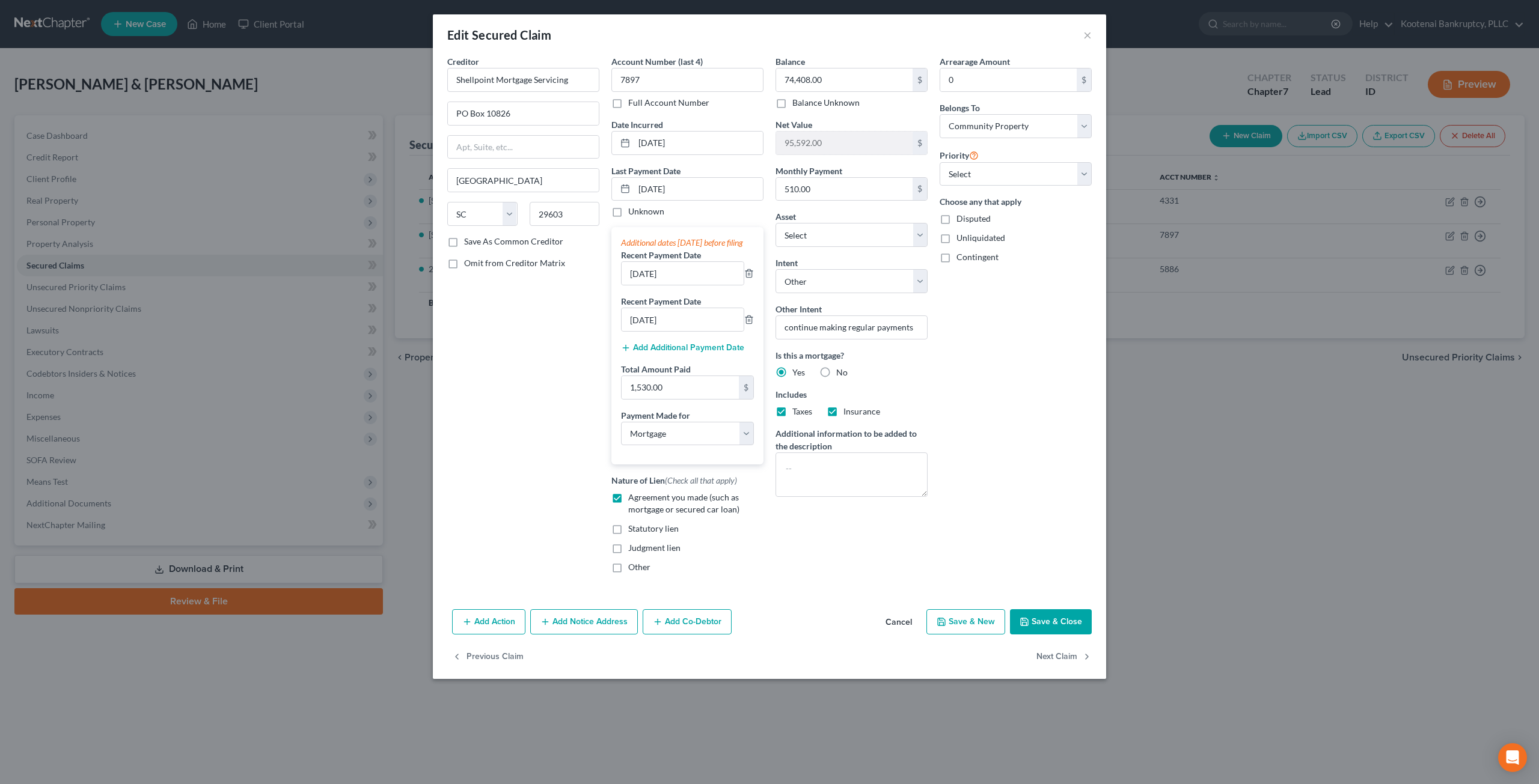
click at [893, 631] on button "Cancel" at bounding box center [899, 622] width 46 height 24
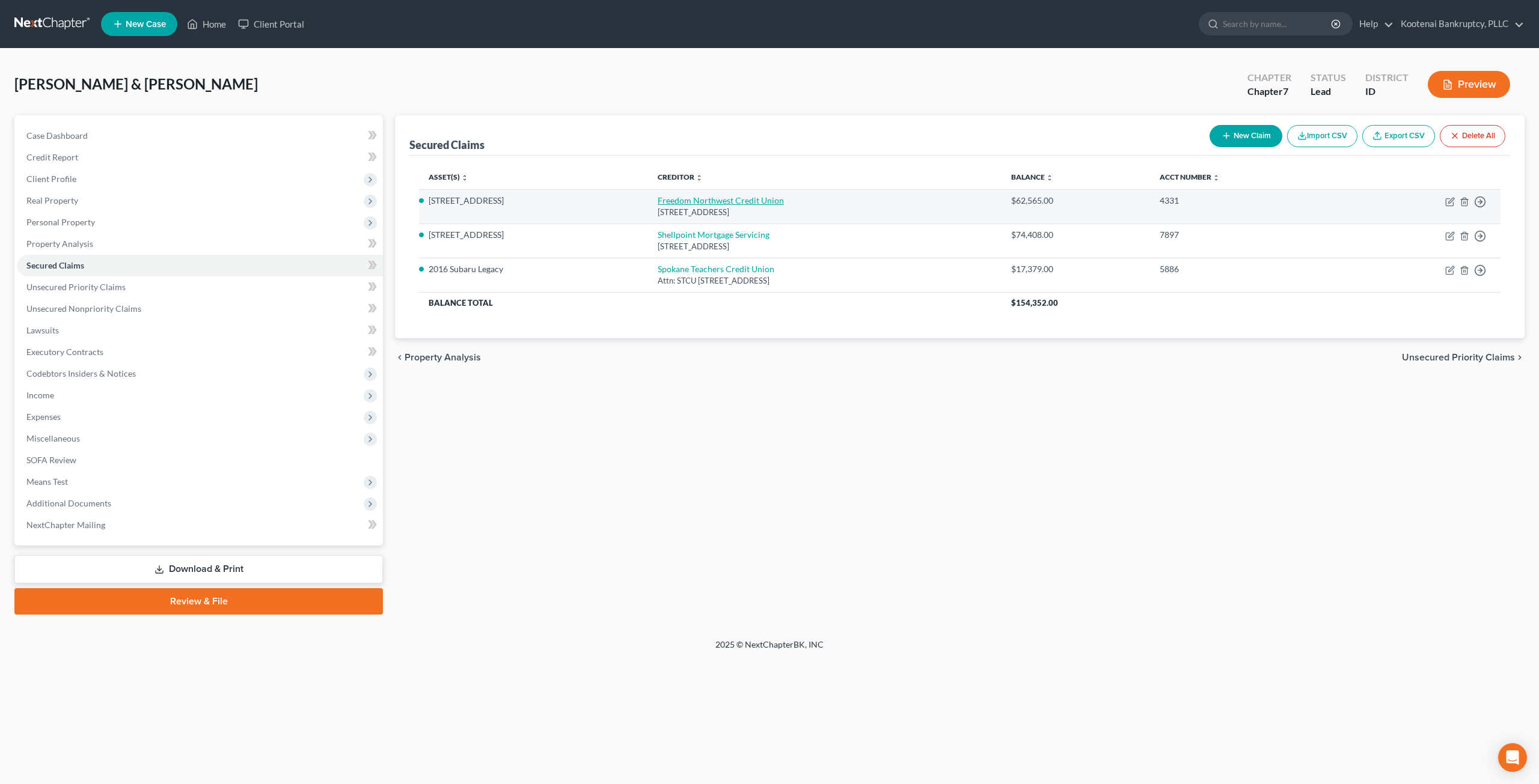
click at [695, 196] on link "Freedom Northwest Credit Union" at bounding box center [721, 199] width 126 height 10
select select "13"
select select "3"
select select "2"
select select "4"
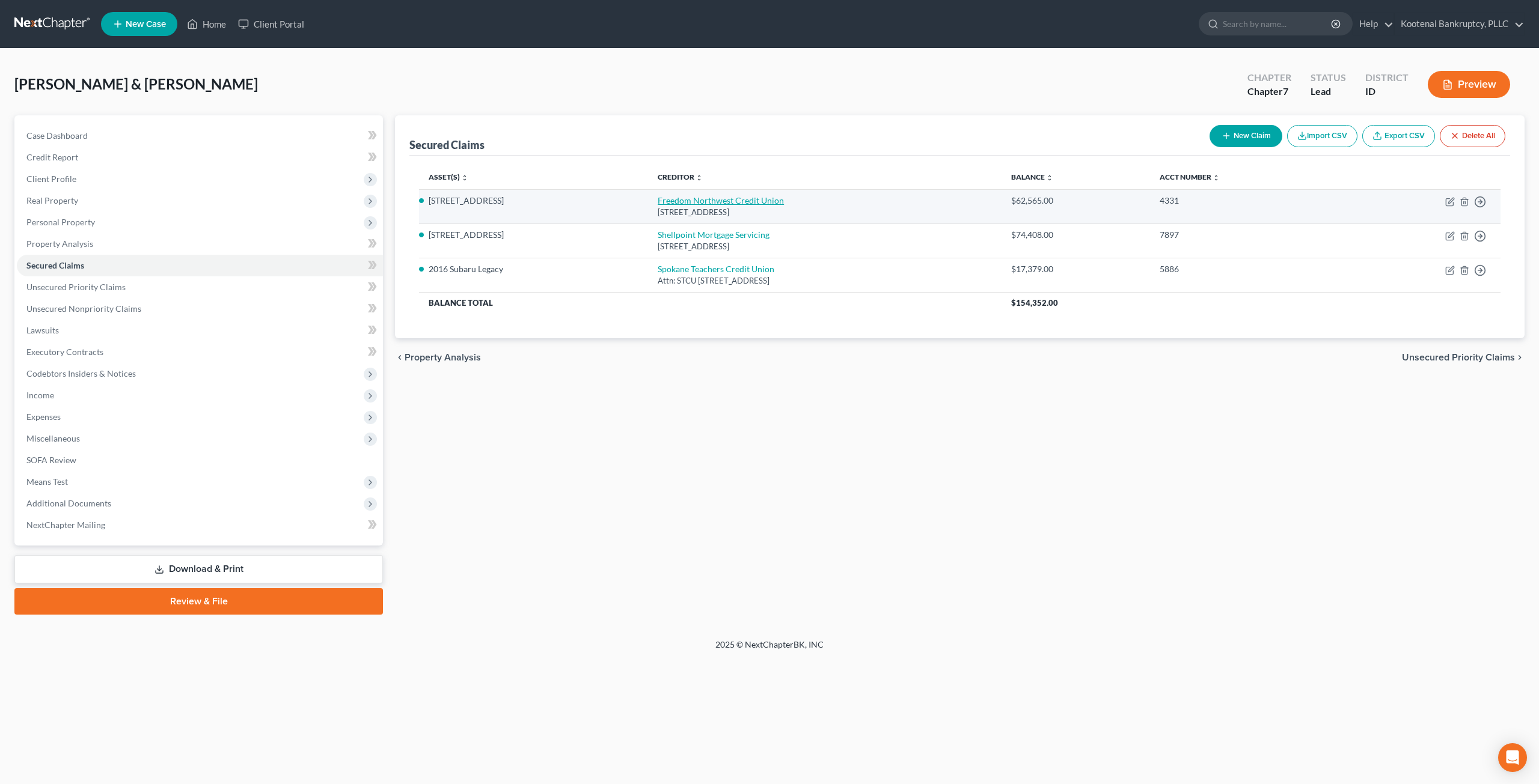
select select "4"
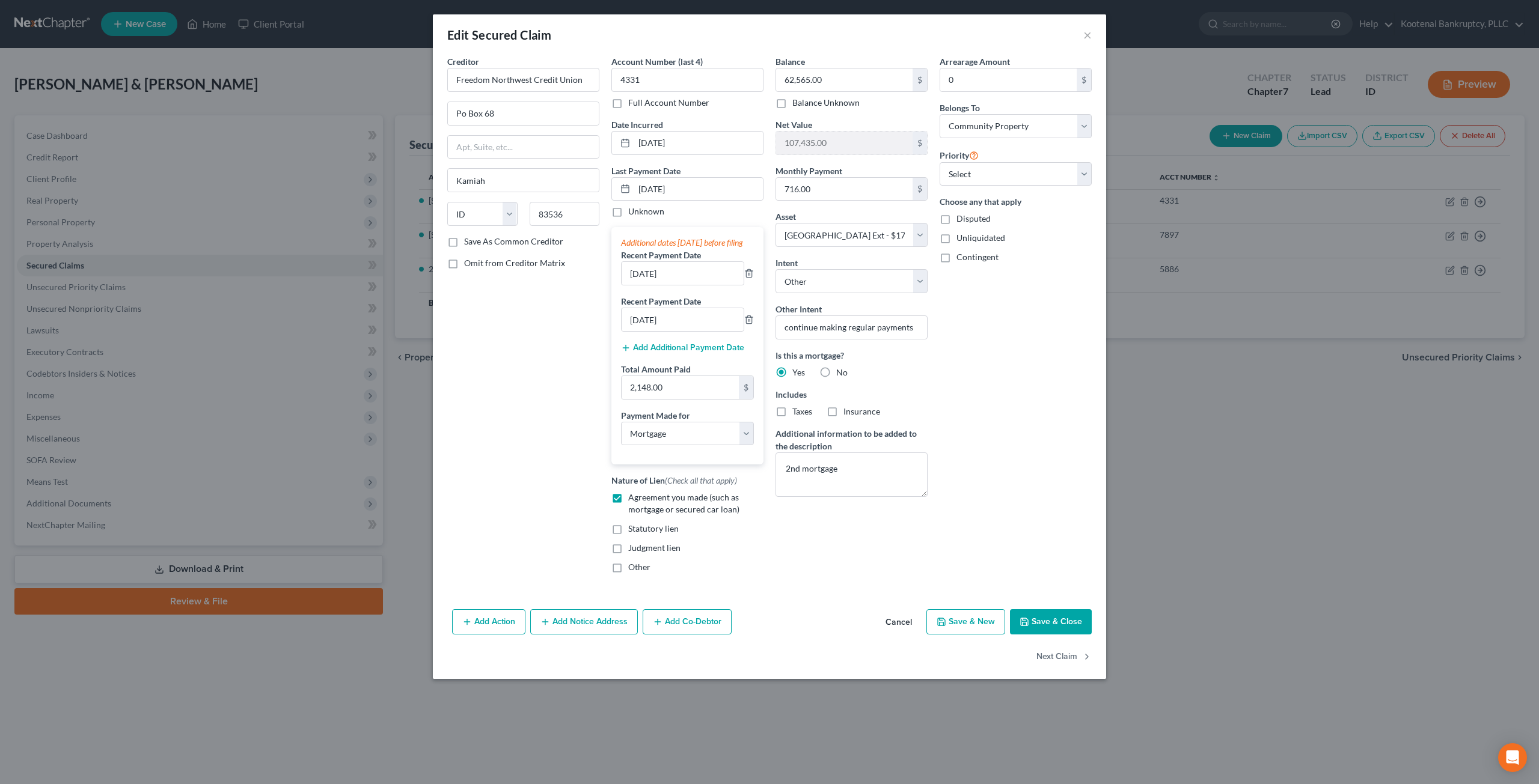
click at [906, 629] on button "Cancel" at bounding box center [899, 622] width 46 height 24
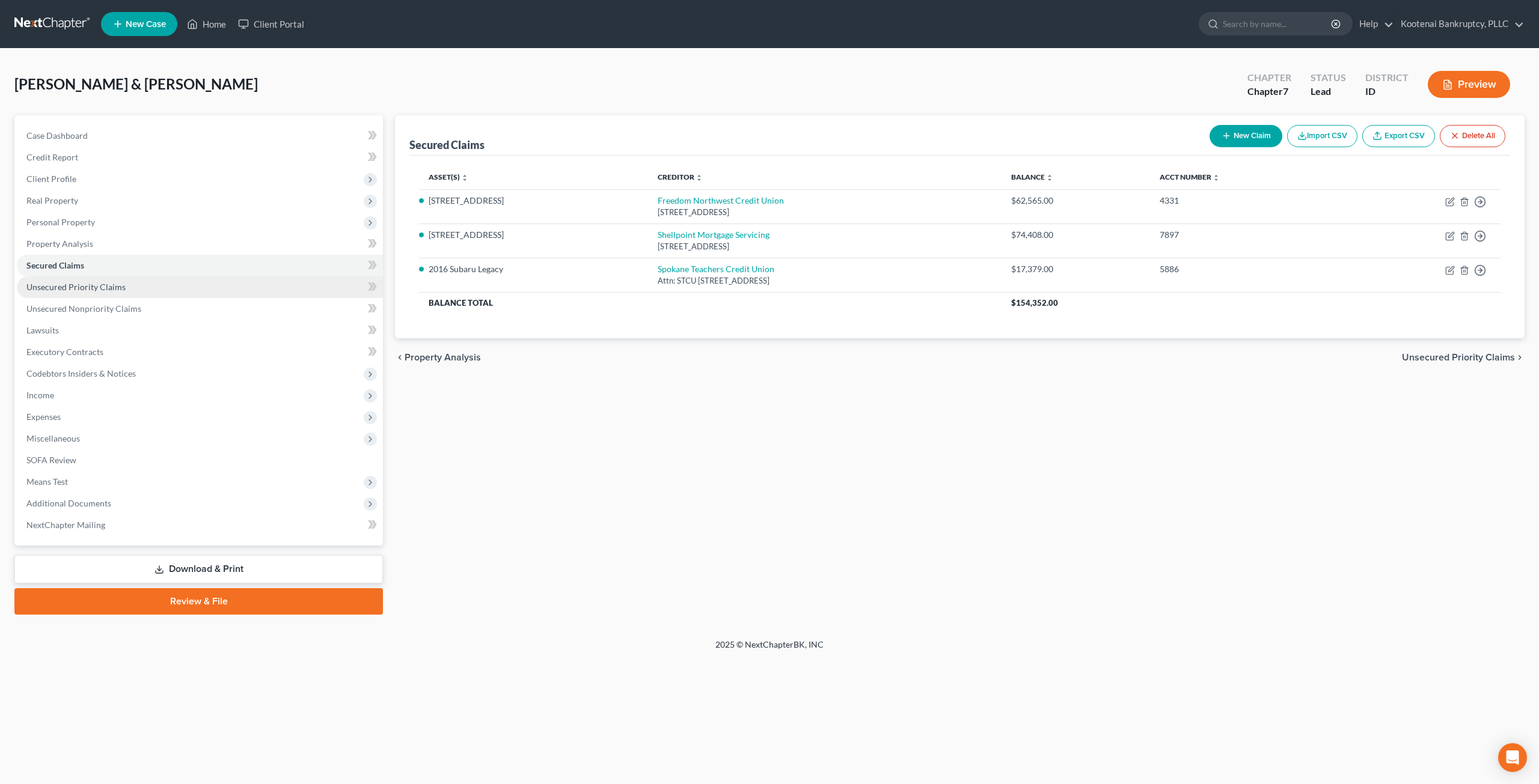
click at [158, 295] on link "Unsecured Priority Claims" at bounding box center [199, 287] width 366 height 22
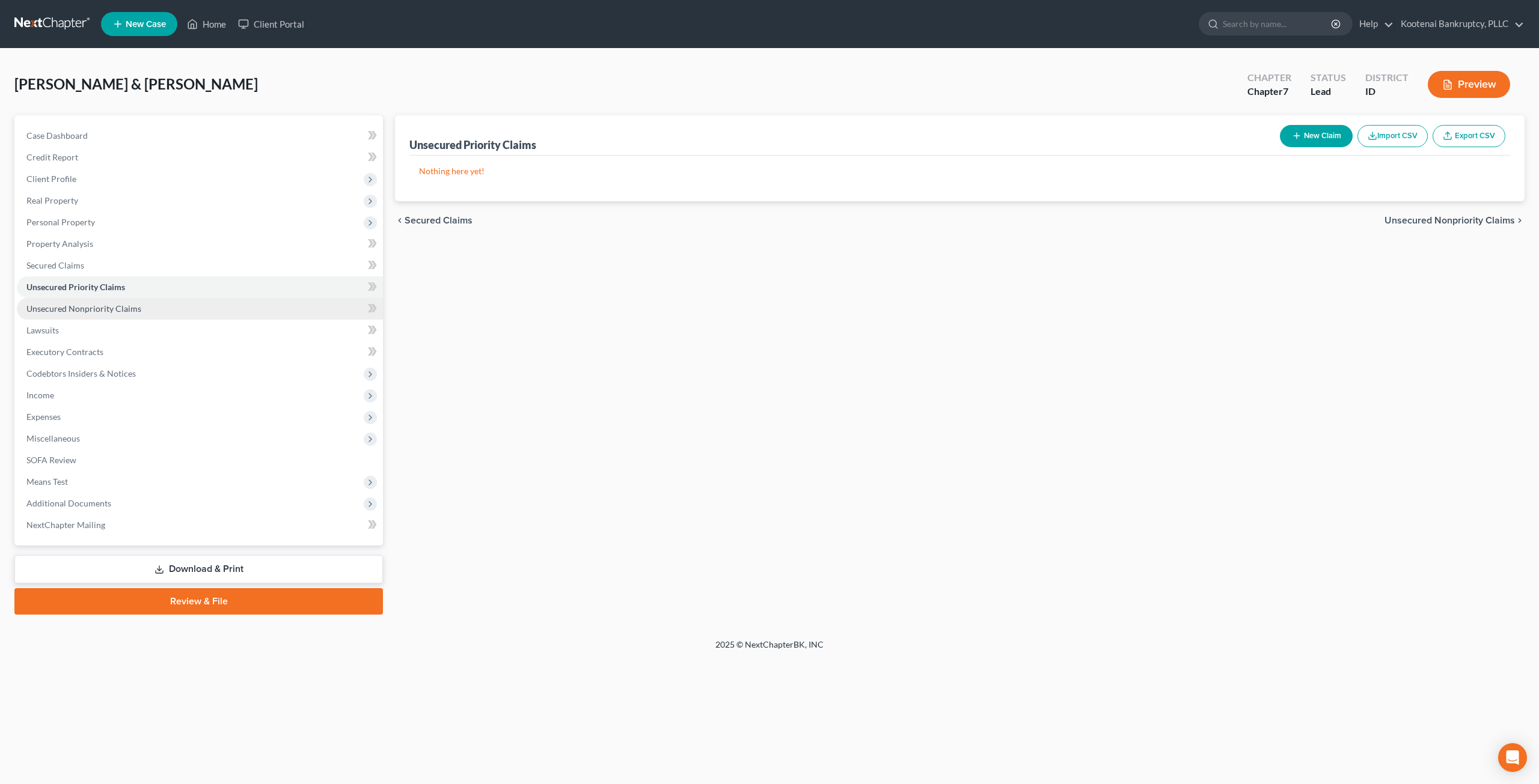
click at [166, 307] on link "Unsecured Nonpriority Claims" at bounding box center [199, 309] width 366 height 22
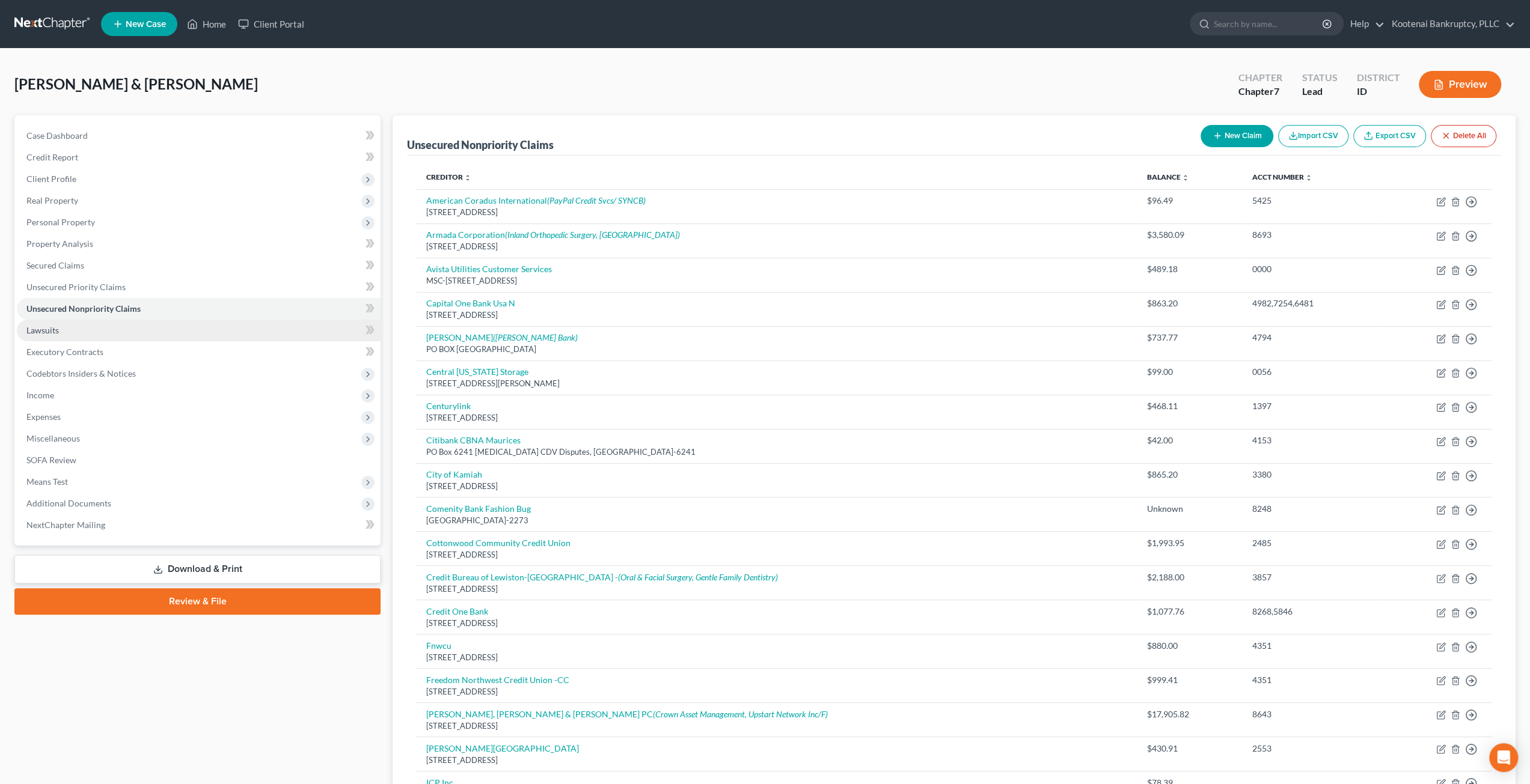
click at [141, 333] on link "Lawsuits" at bounding box center [198, 330] width 363 height 22
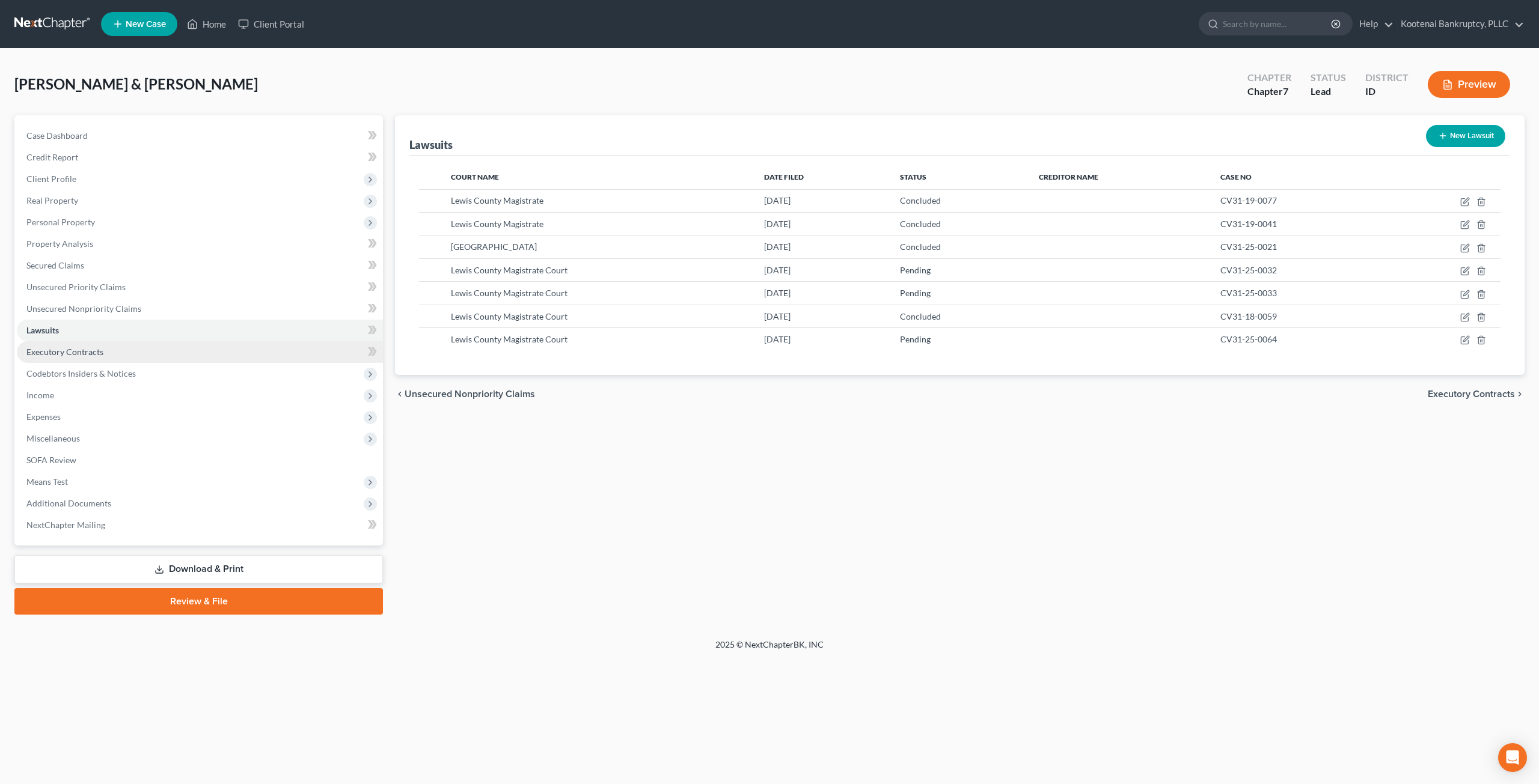
click at [165, 355] on link "Executory Contracts" at bounding box center [199, 352] width 366 height 22
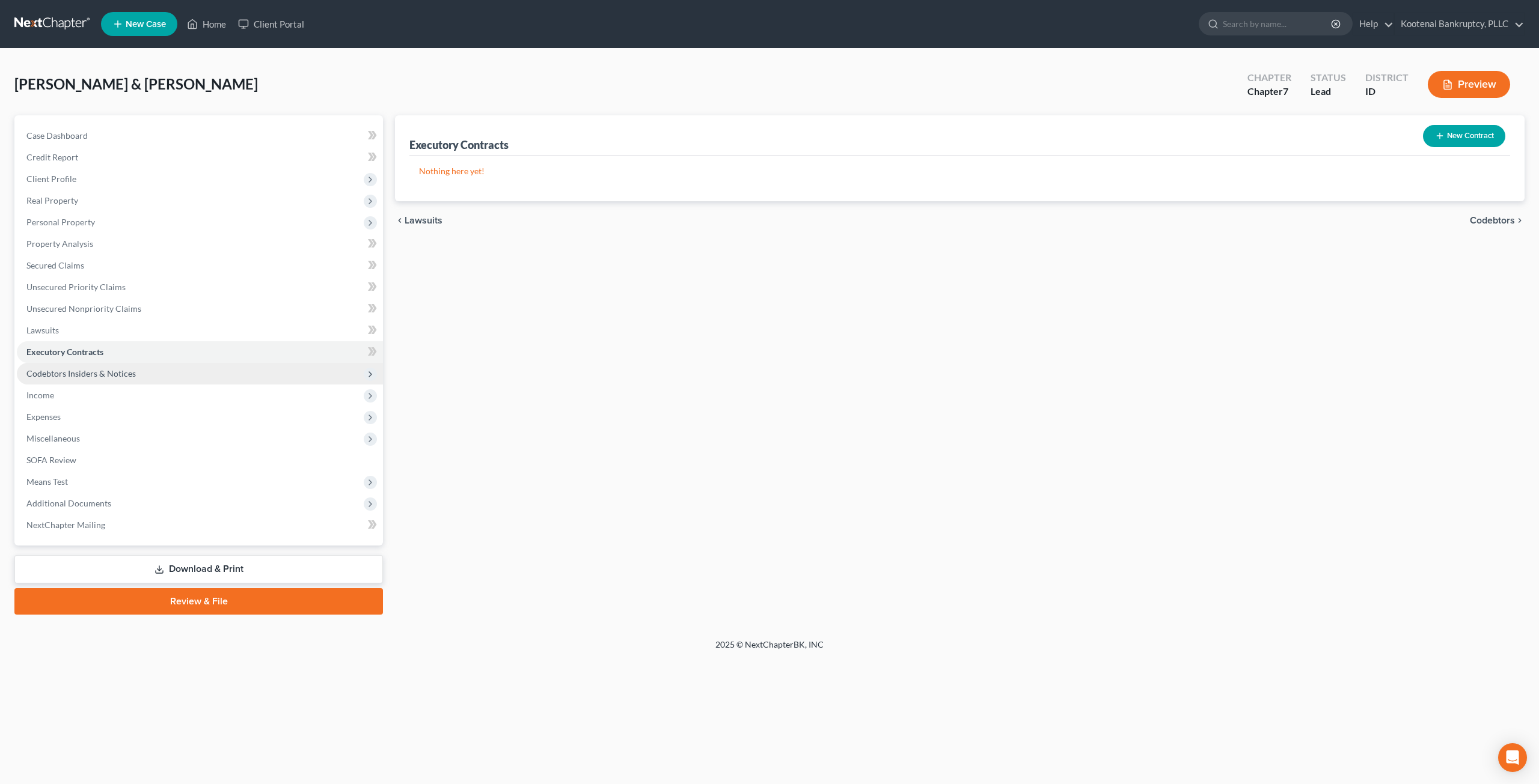
click at [103, 378] on span "Codebtors Insiders & Notices" at bounding box center [81, 373] width 110 height 10
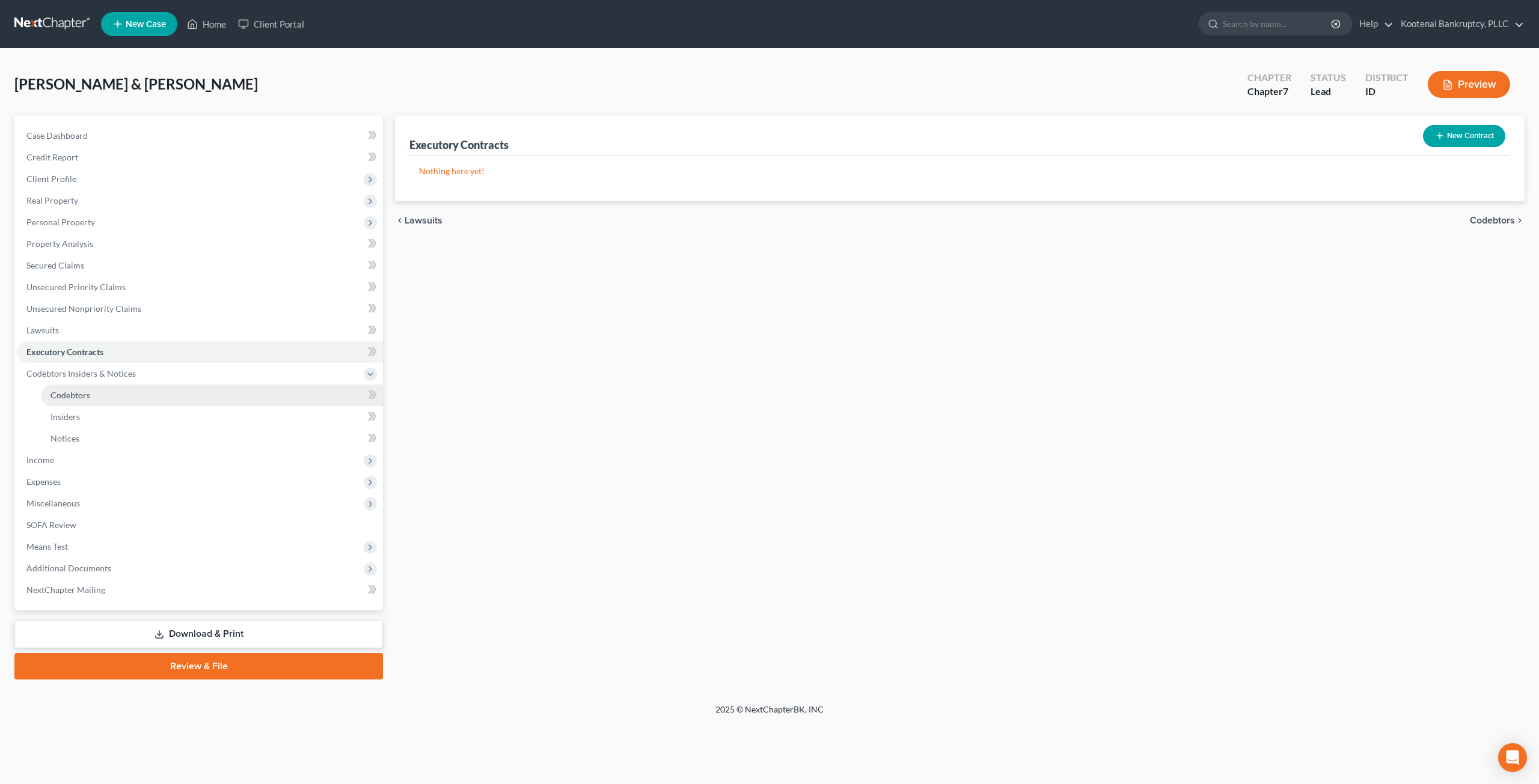
click at [107, 396] on link "Codebtors" at bounding box center [212, 395] width 342 height 22
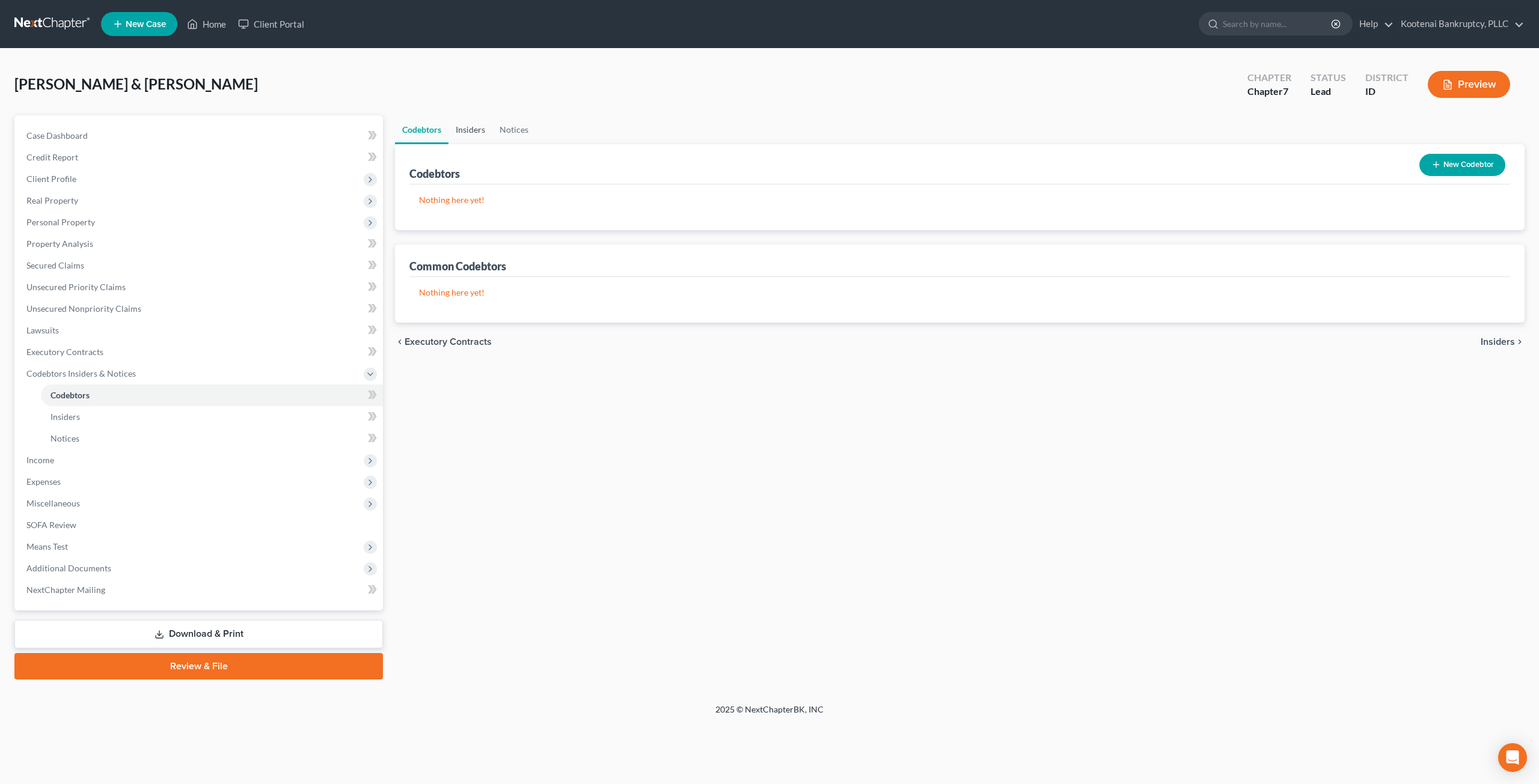
click at [479, 134] on link "Insiders" at bounding box center [470, 130] width 44 height 29
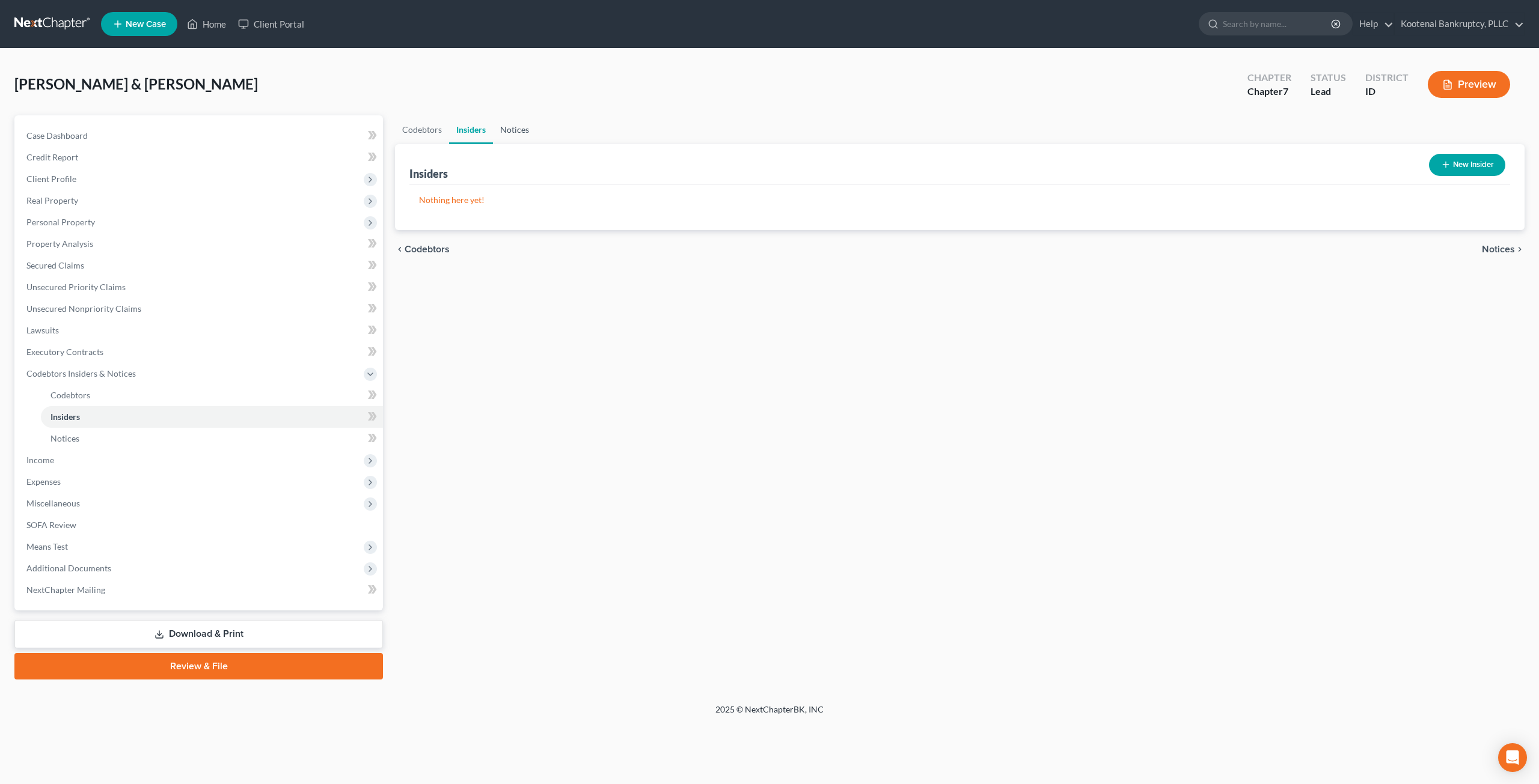
click at [525, 131] on link "Notices" at bounding box center [514, 130] width 43 height 29
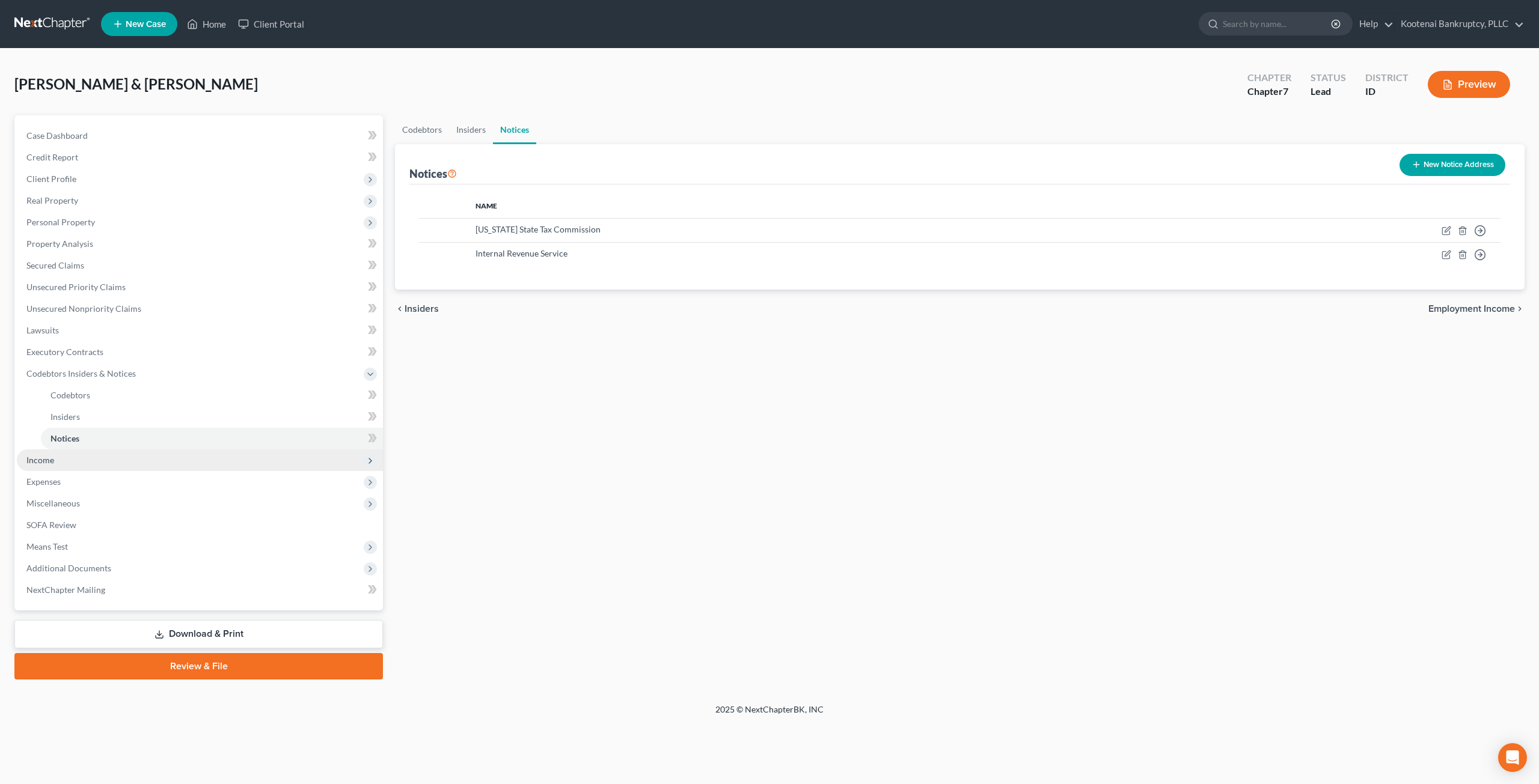
click at [53, 462] on span "Income" at bounding box center [40, 459] width 27 height 10
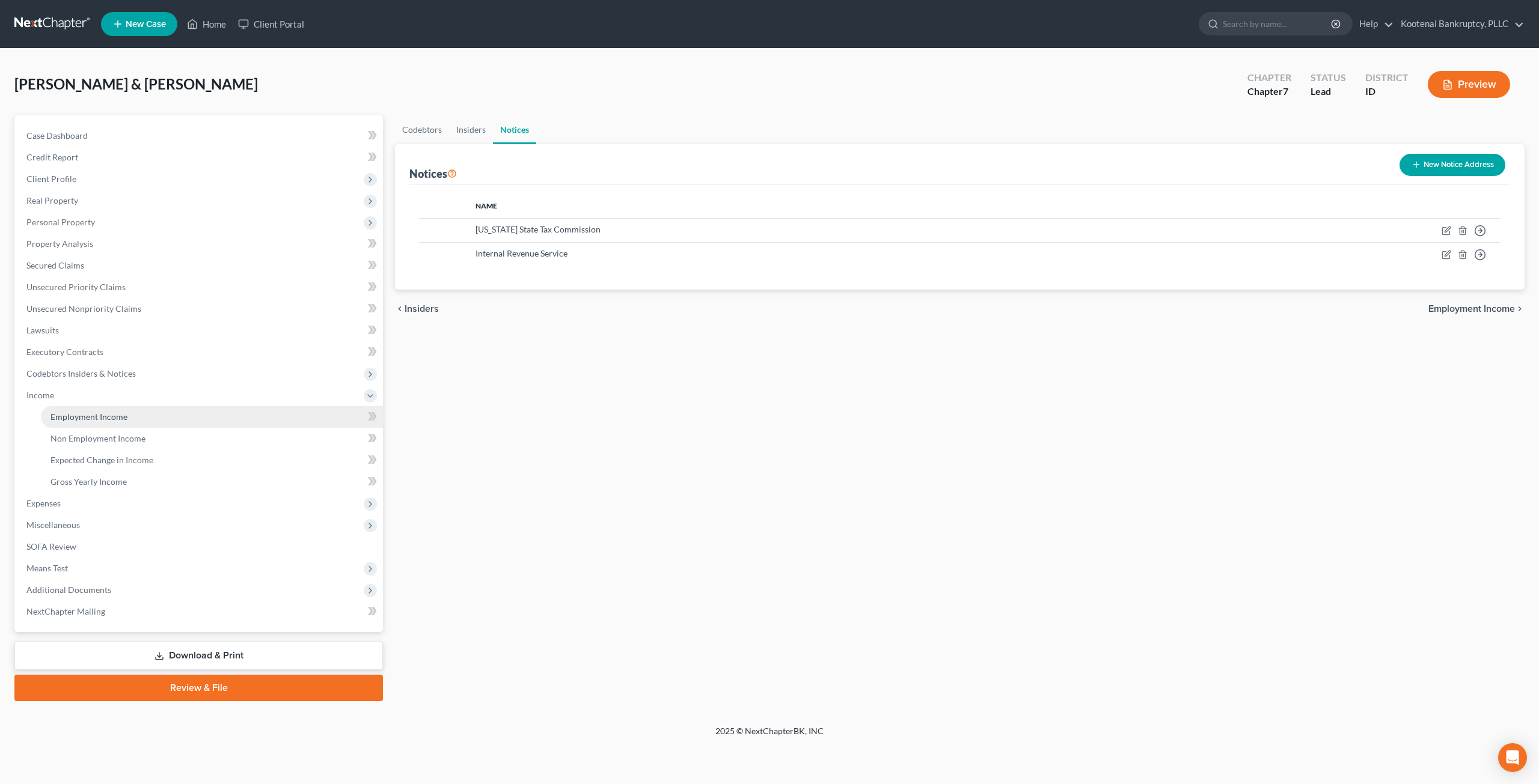
click at [95, 424] on link "Employment Income" at bounding box center [212, 417] width 342 height 22
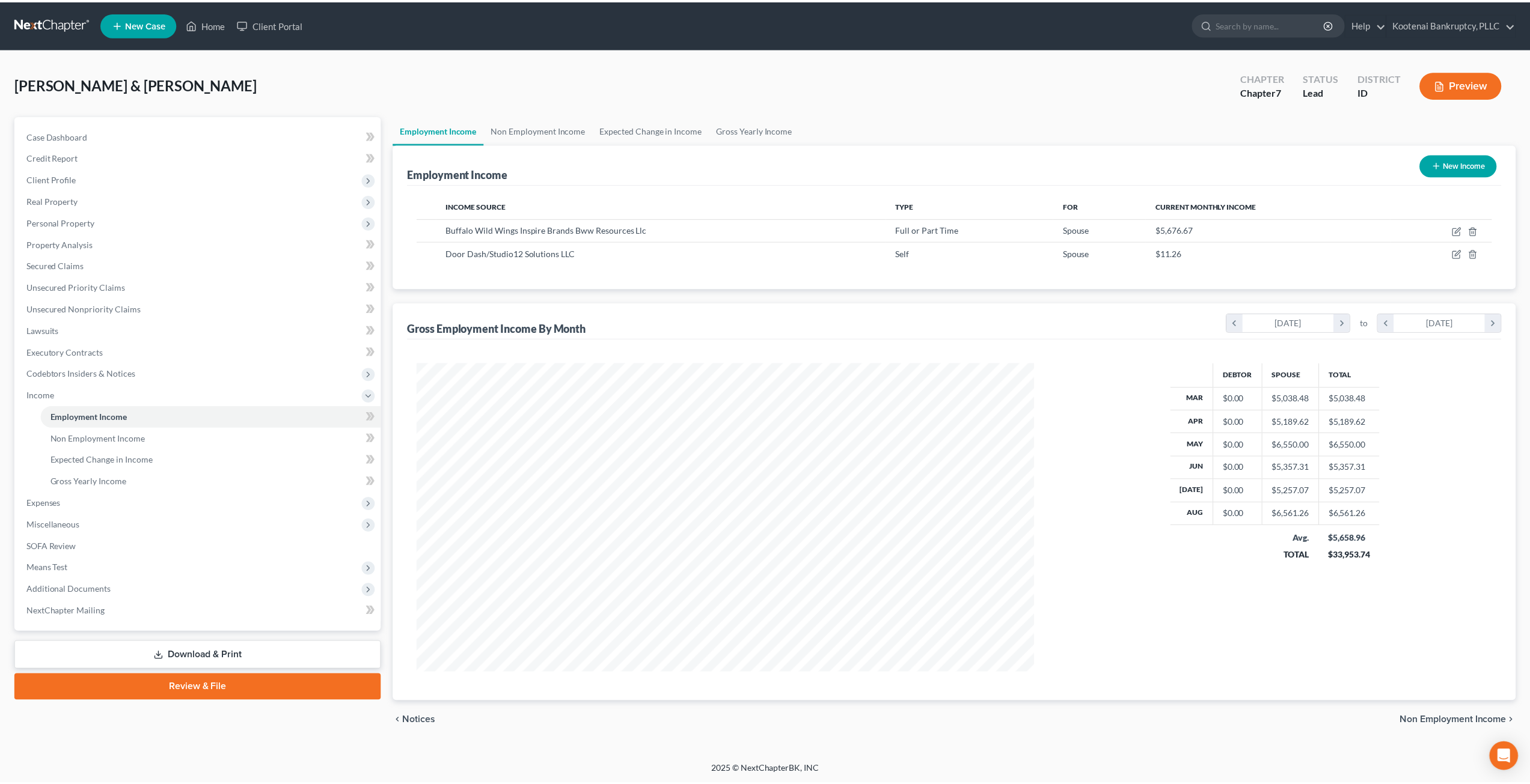
scroll to position [310, 644]
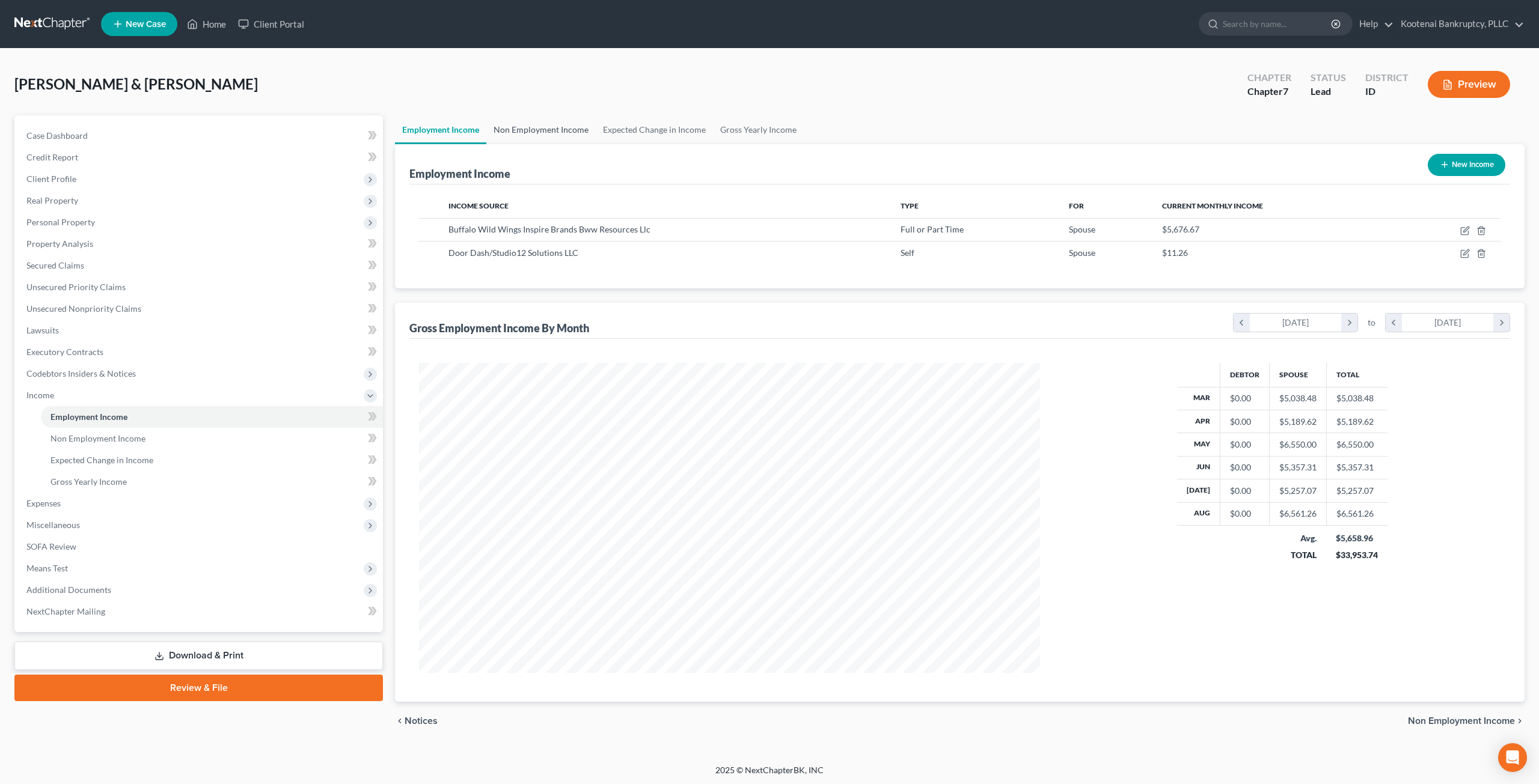
click at [535, 125] on link "Non Employment Income" at bounding box center [541, 130] width 110 height 29
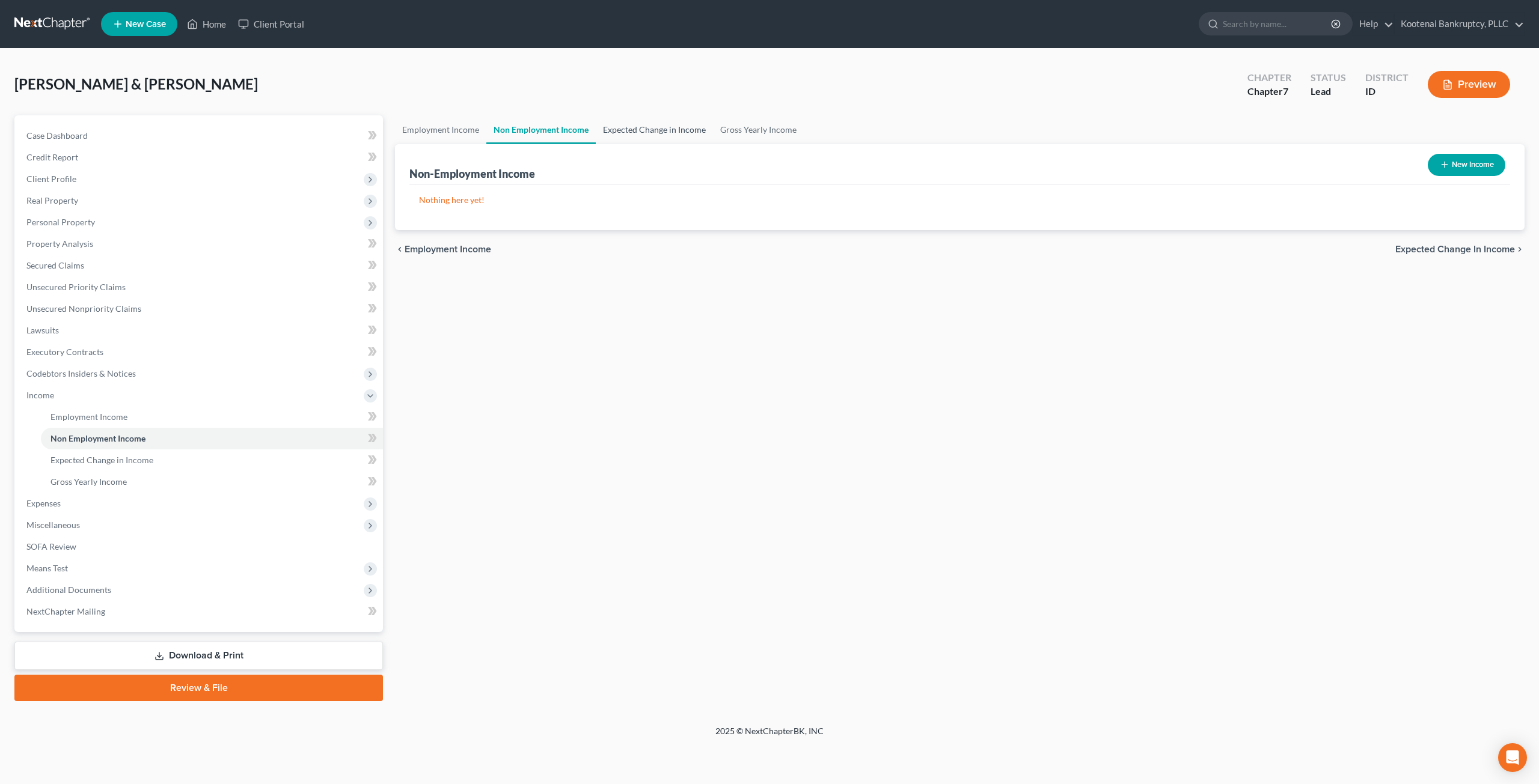
click at [635, 133] on link "Expected Change in Income" at bounding box center [654, 130] width 117 height 29
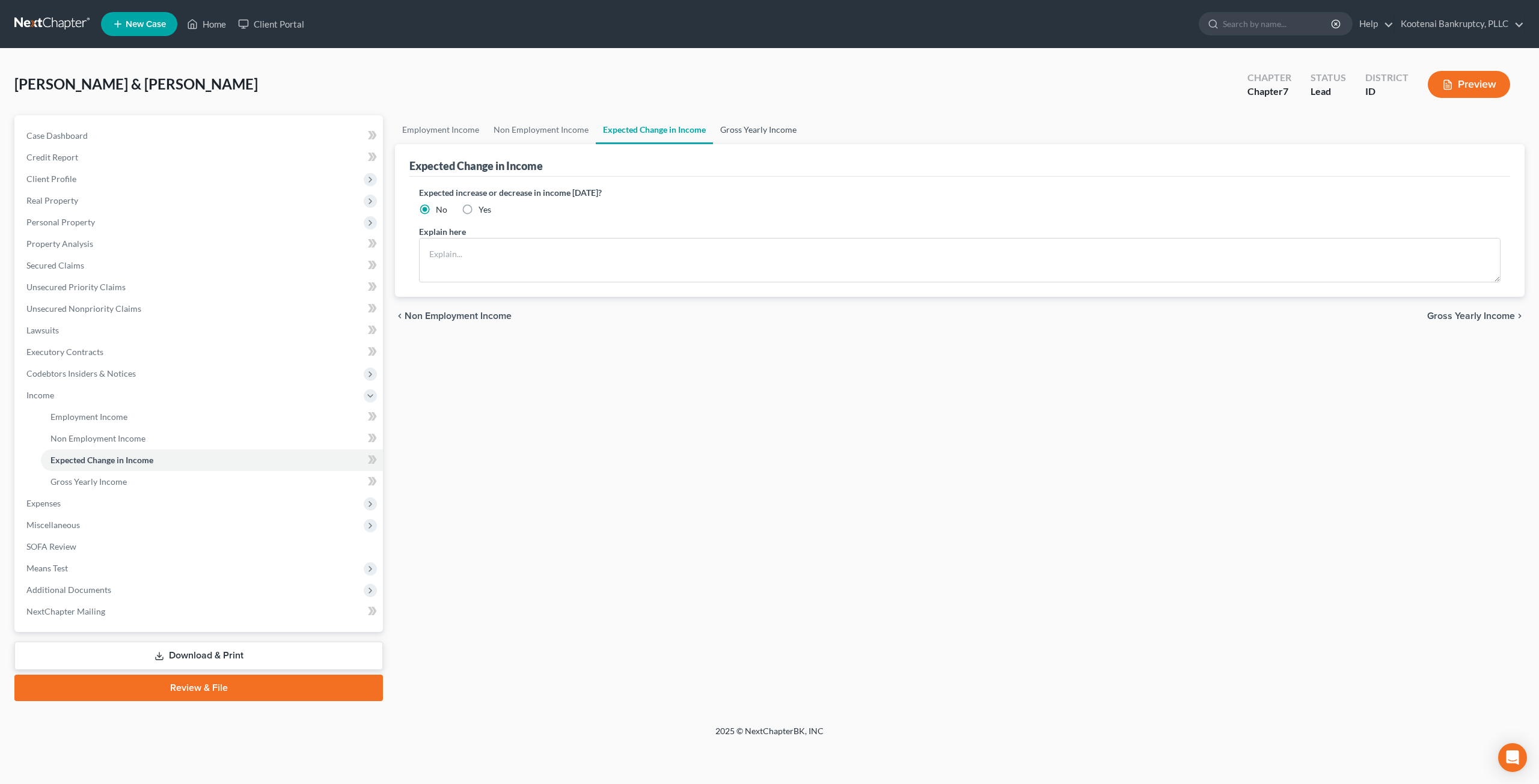
click at [742, 129] on link "Gross Yearly Income" at bounding box center [758, 130] width 91 height 29
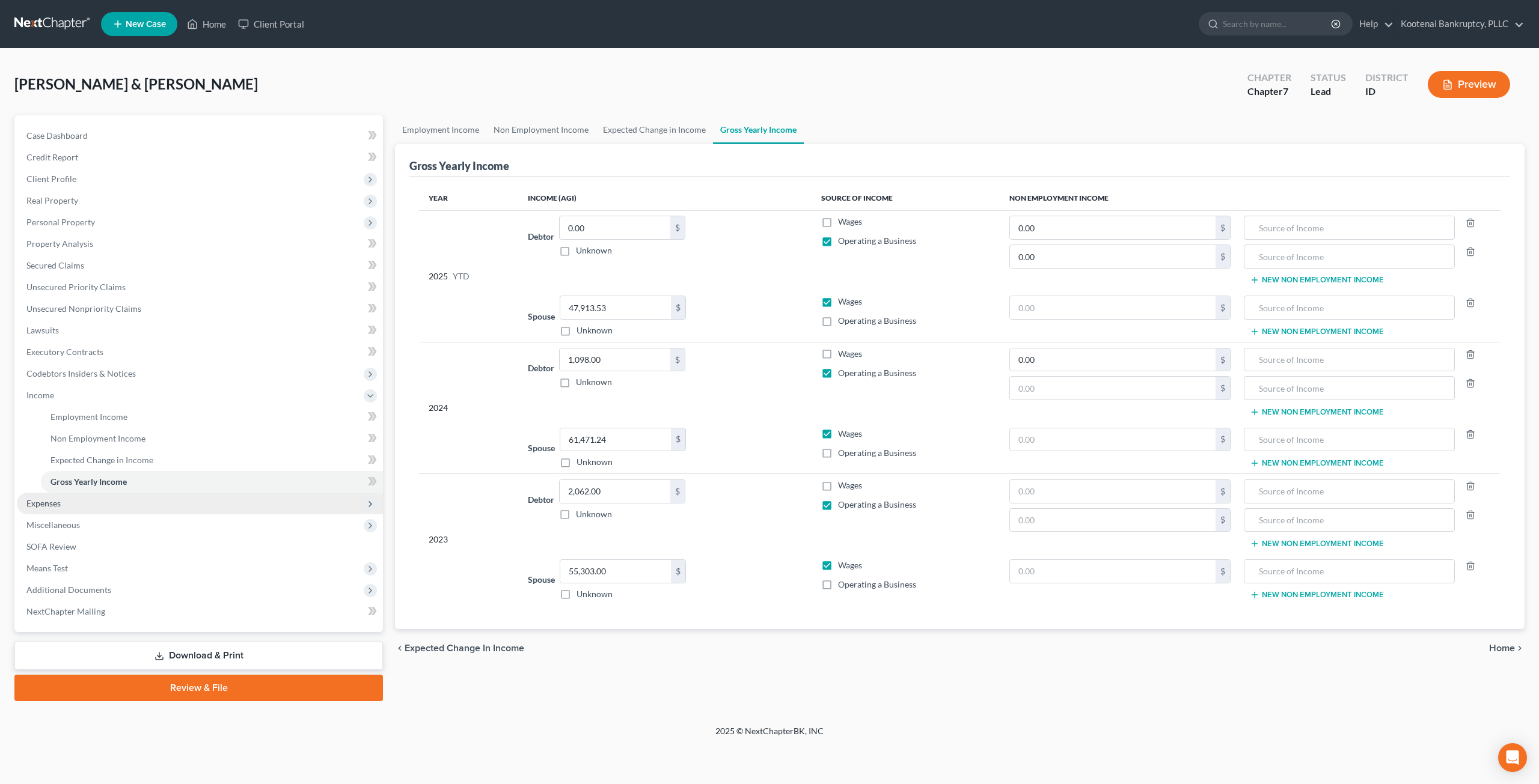
click at [119, 502] on span "Expenses" at bounding box center [199, 504] width 366 height 22
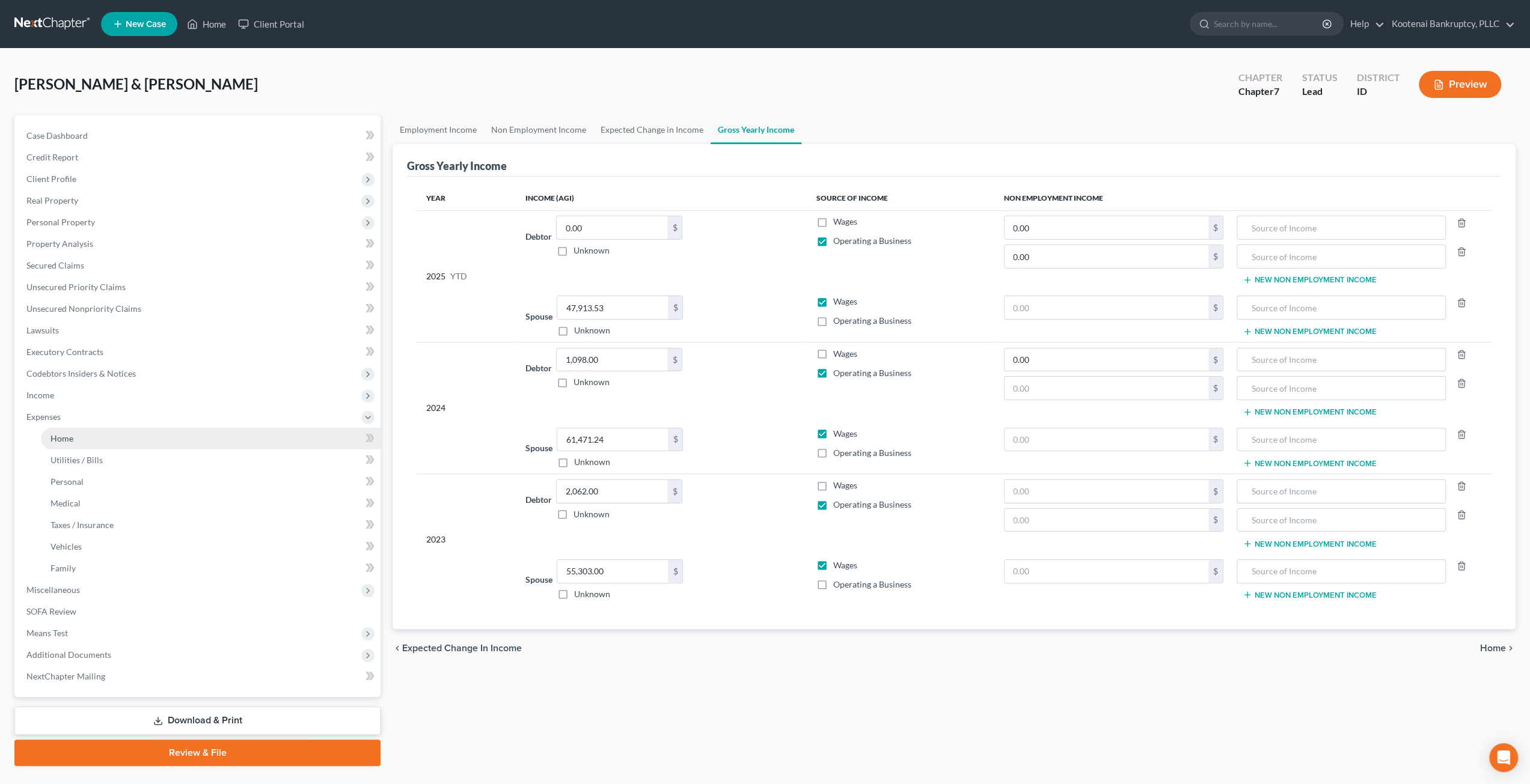
click at [158, 432] on link "Home" at bounding box center [210, 439] width 339 height 22
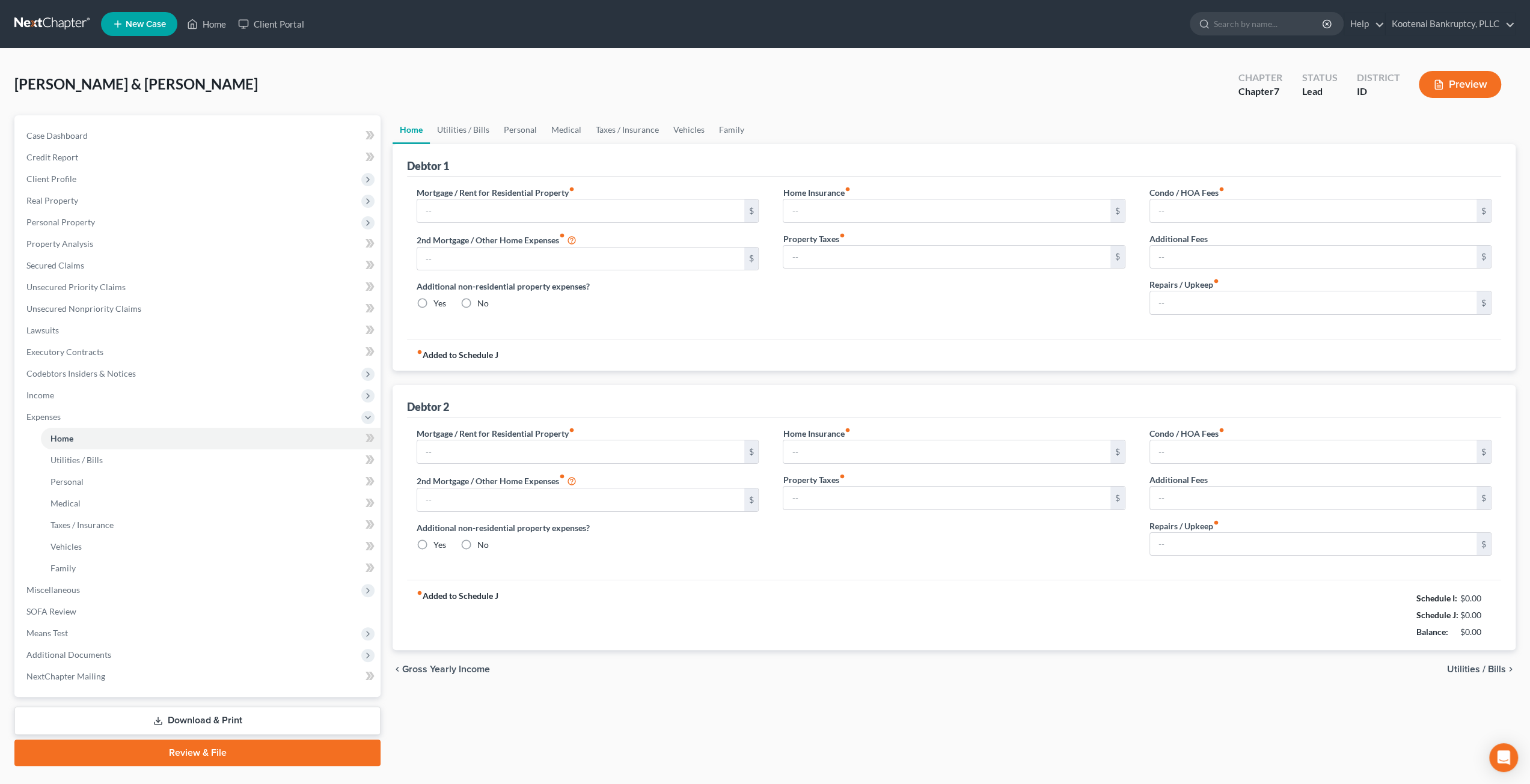
type input "1,850.00"
type input "725.00"
radio input "true"
type input "0.00"
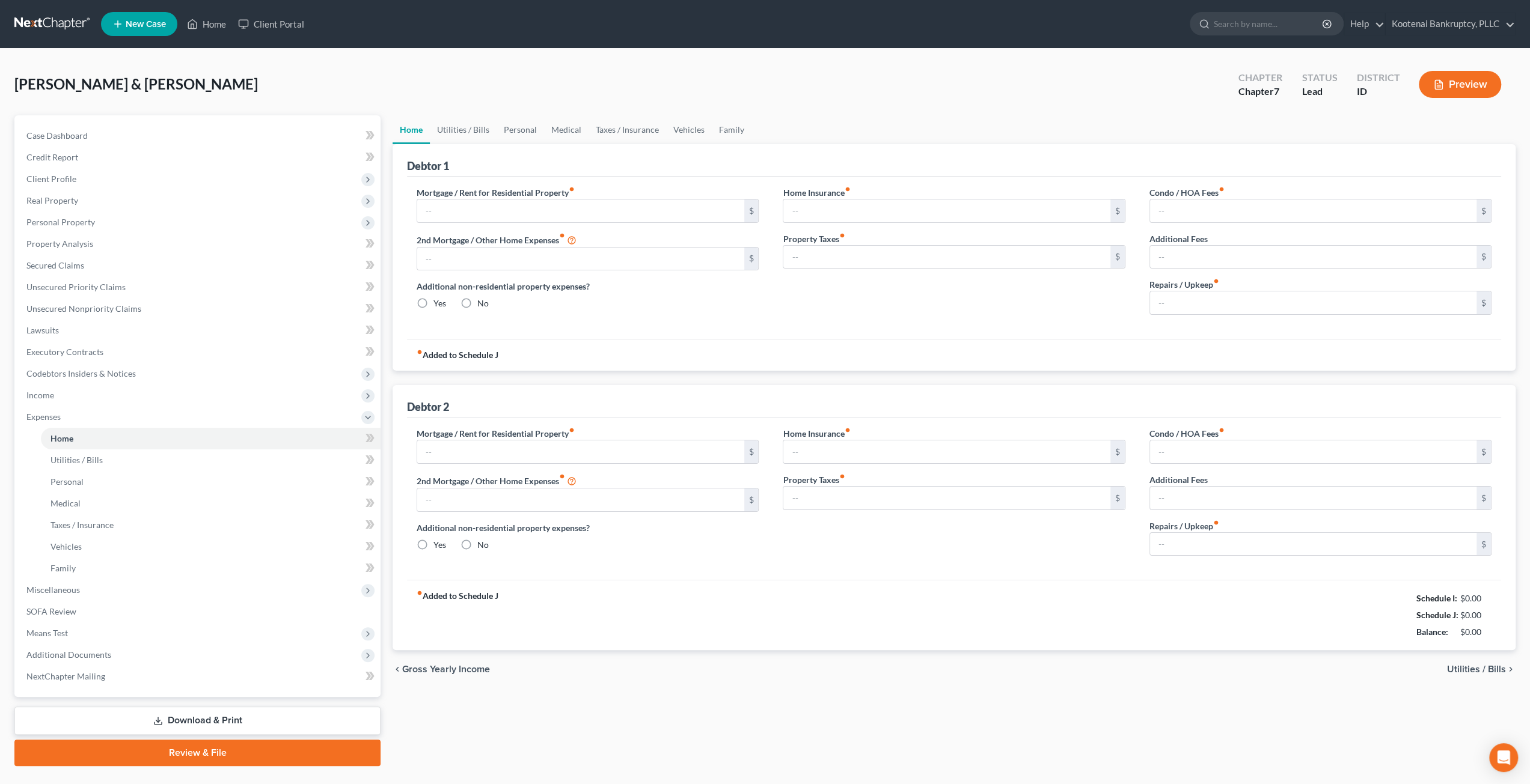
type input "0.00"
type input "530.00"
type input "0.00"
radio input "true"
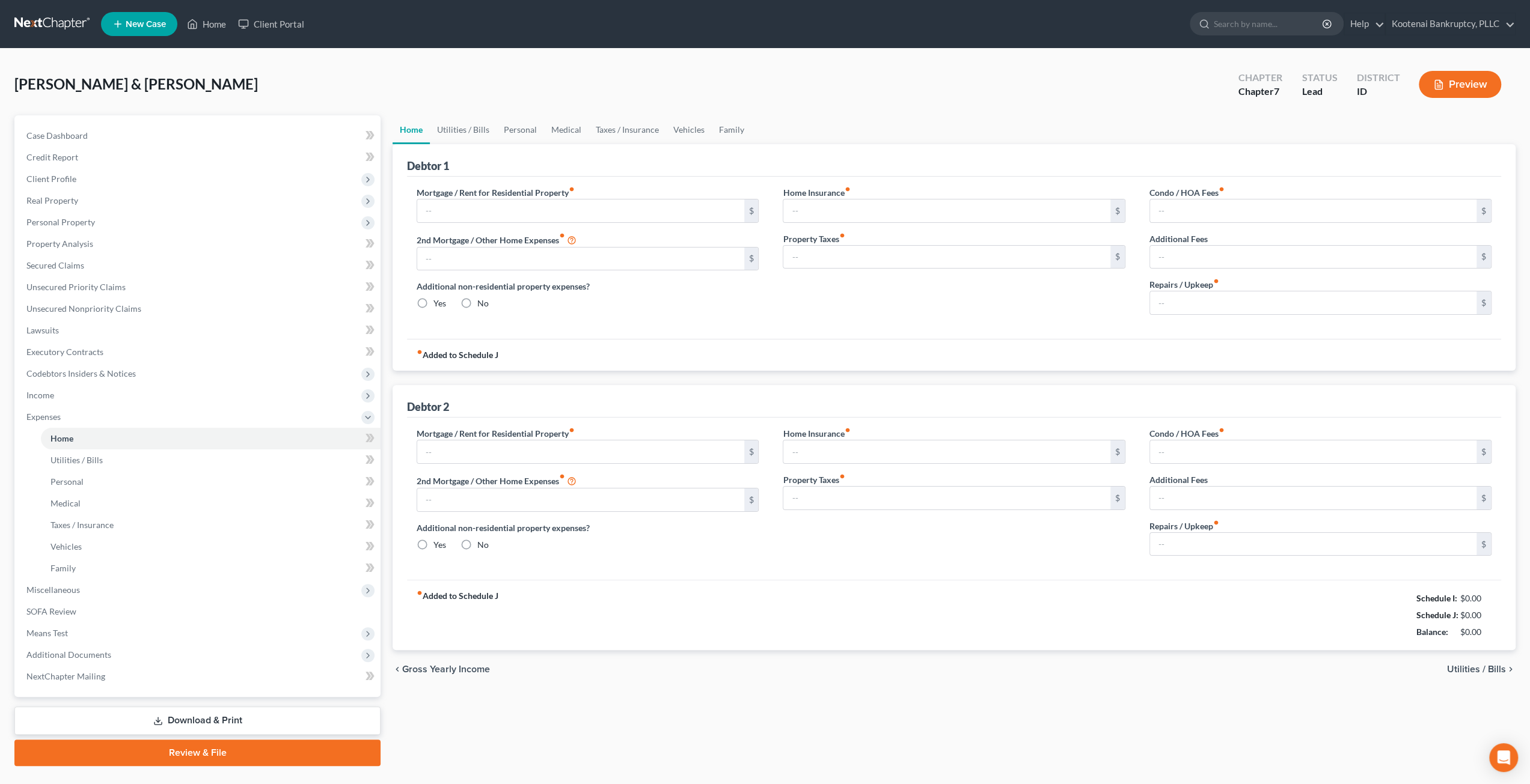
type input "0.00"
click at [469, 121] on link "Utilities / Bills" at bounding box center [463, 130] width 67 height 29
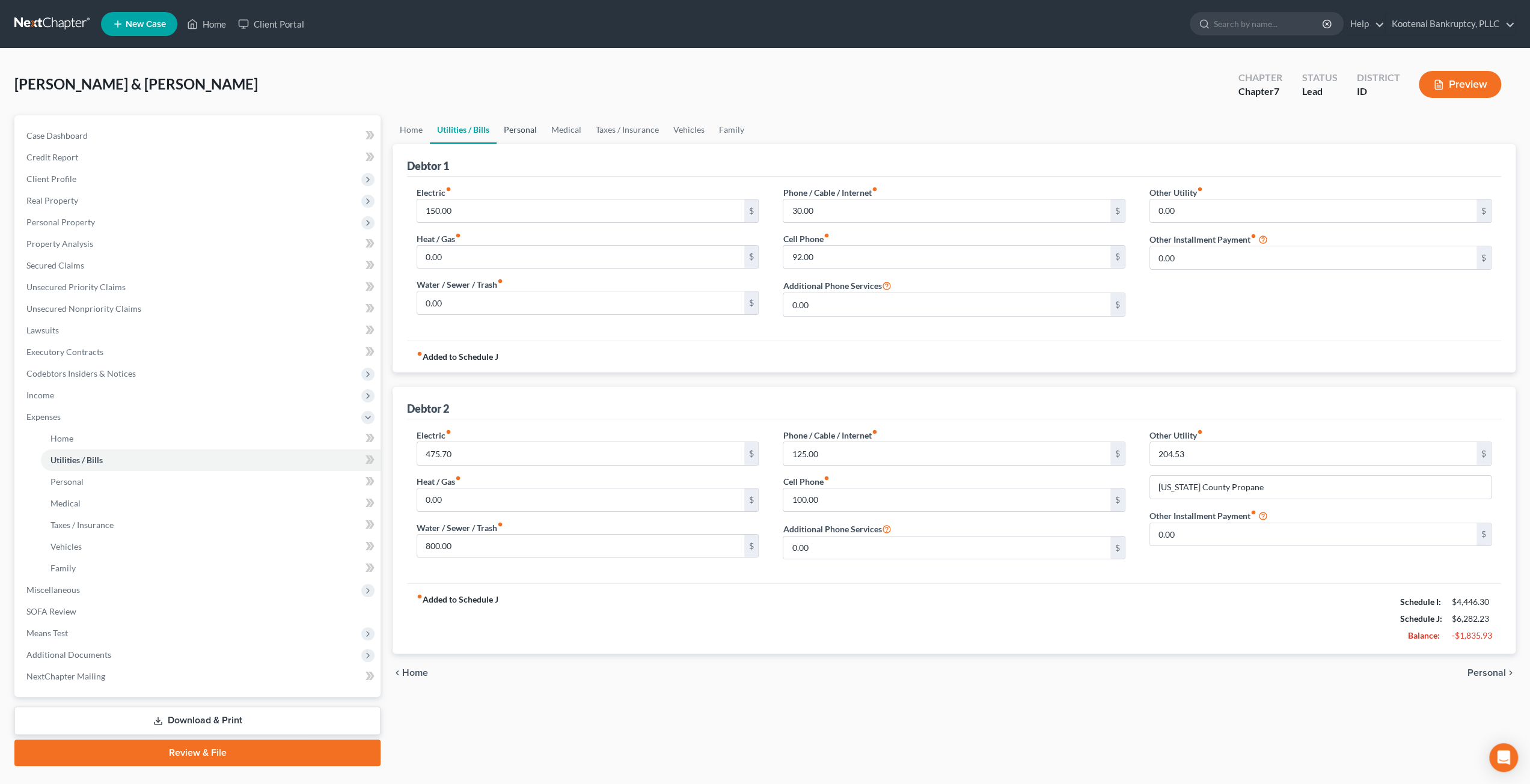
click at [518, 127] on link "Personal" at bounding box center [521, 130] width 48 height 29
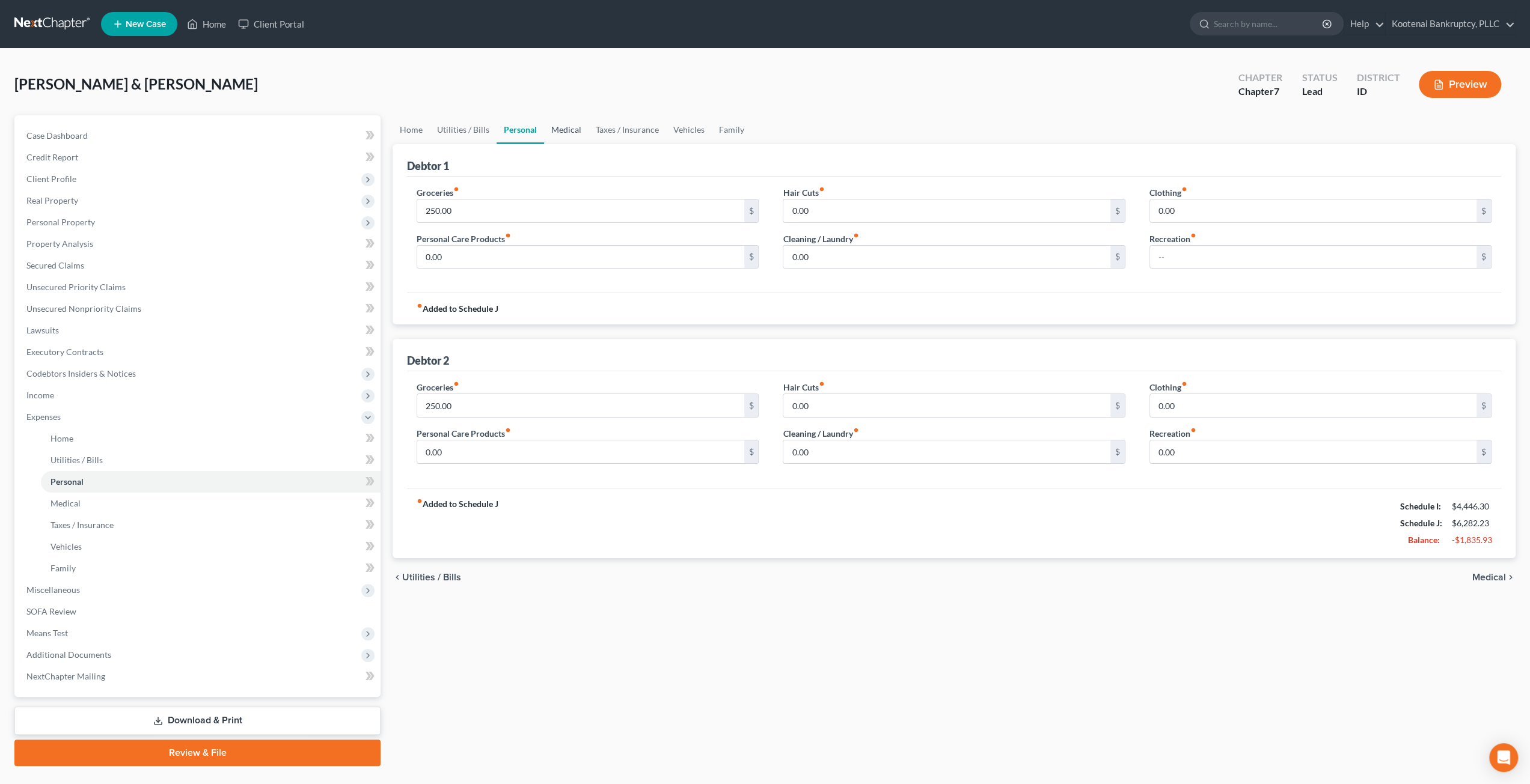
click at [571, 129] on link "Medical" at bounding box center [566, 130] width 45 height 29
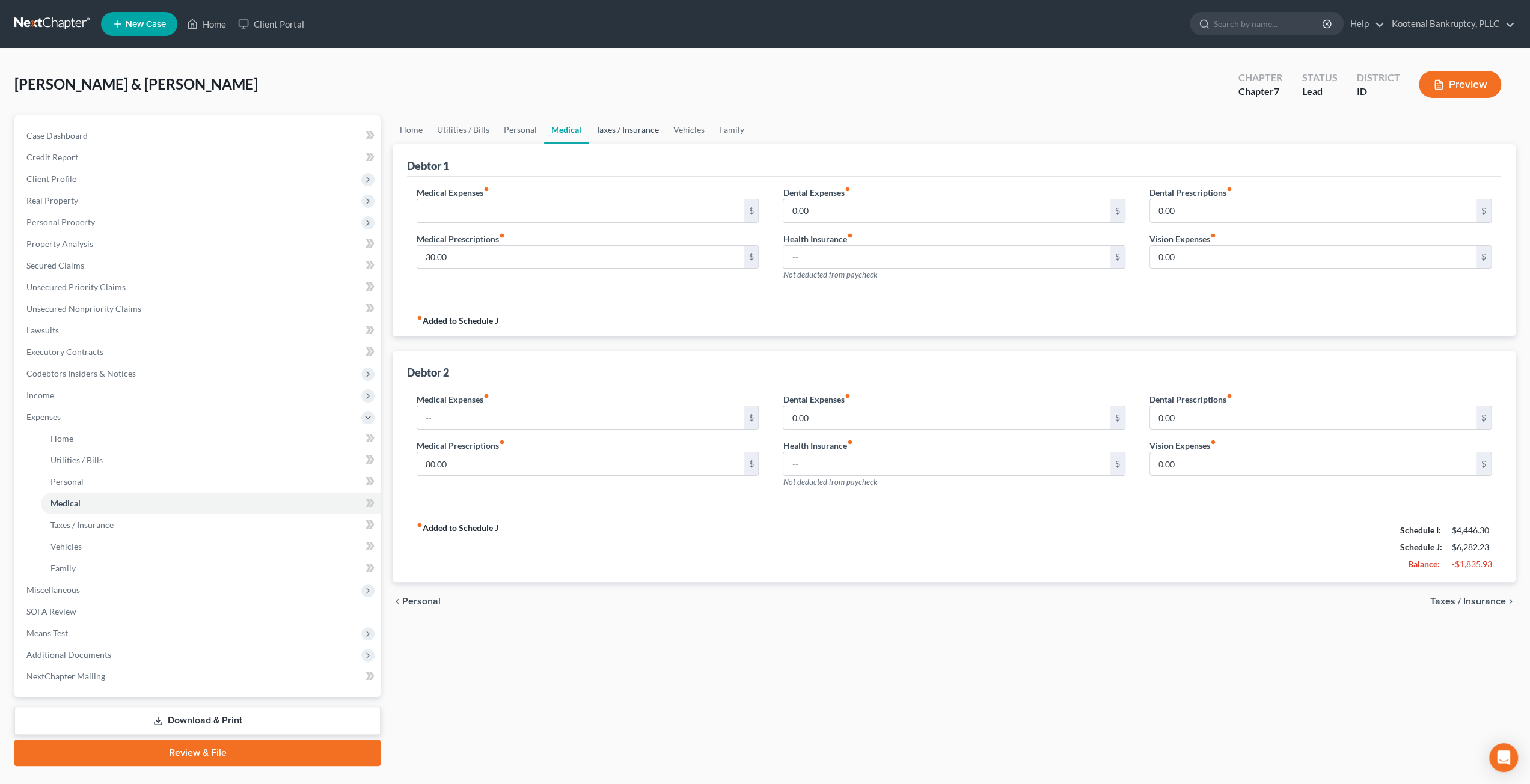
click at [610, 131] on link "Taxes / Insurance" at bounding box center [627, 130] width 78 height 29
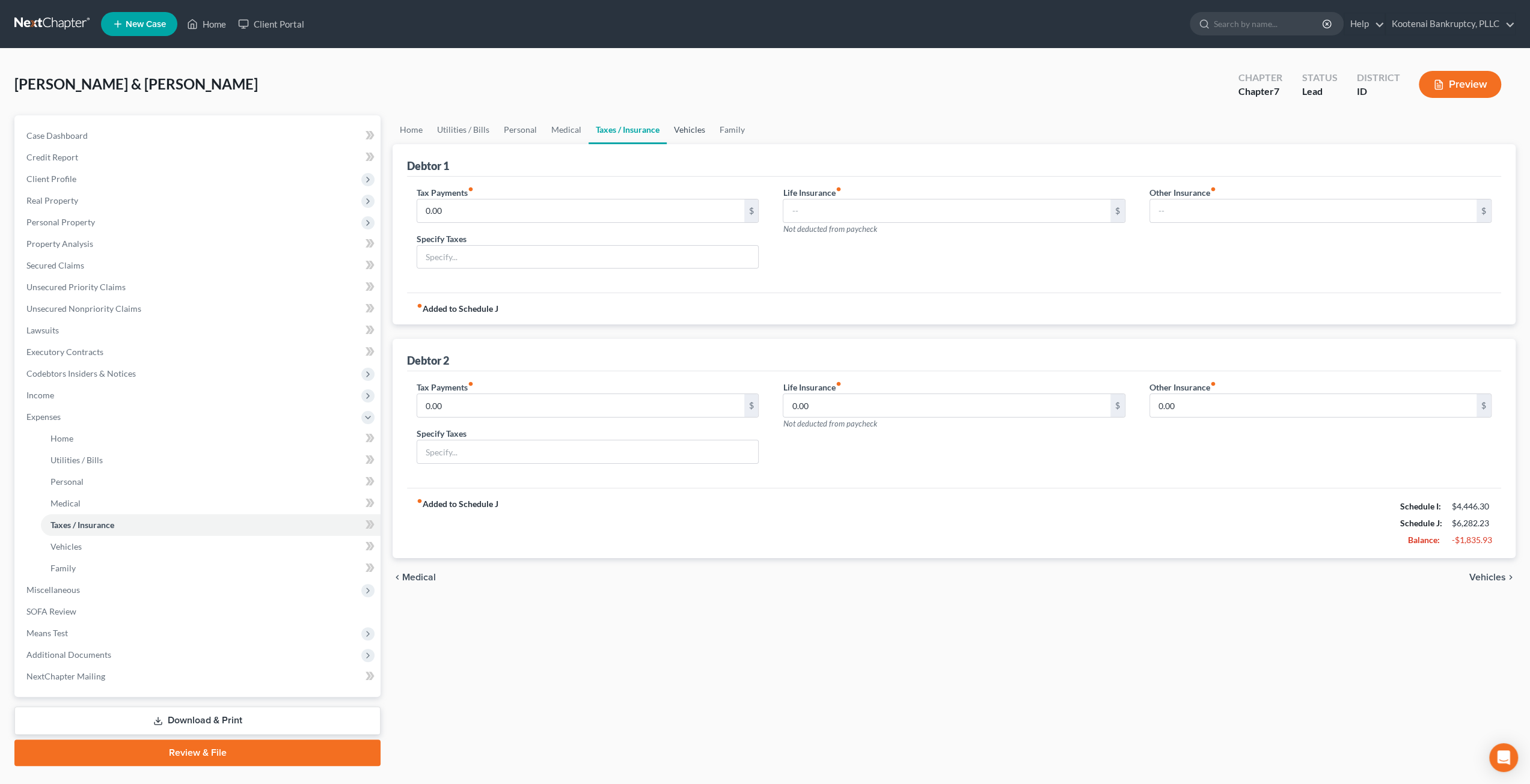
click at [700, 129] on link "Vehicles" at bounding box center [690, 130] width 46 height 29
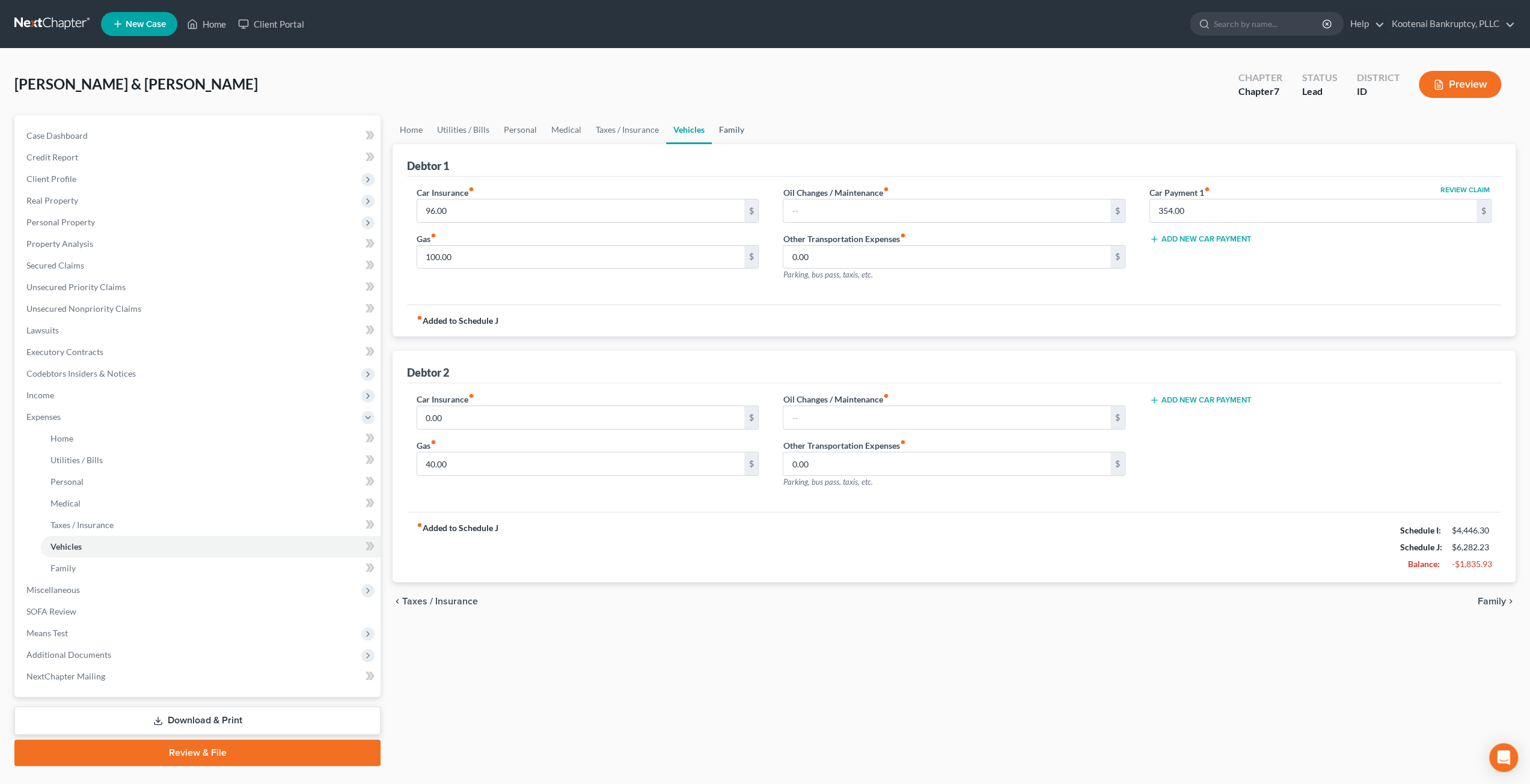
click at [737, 129] on link "Family" at bounding box center [731, 130] width 39 height 29
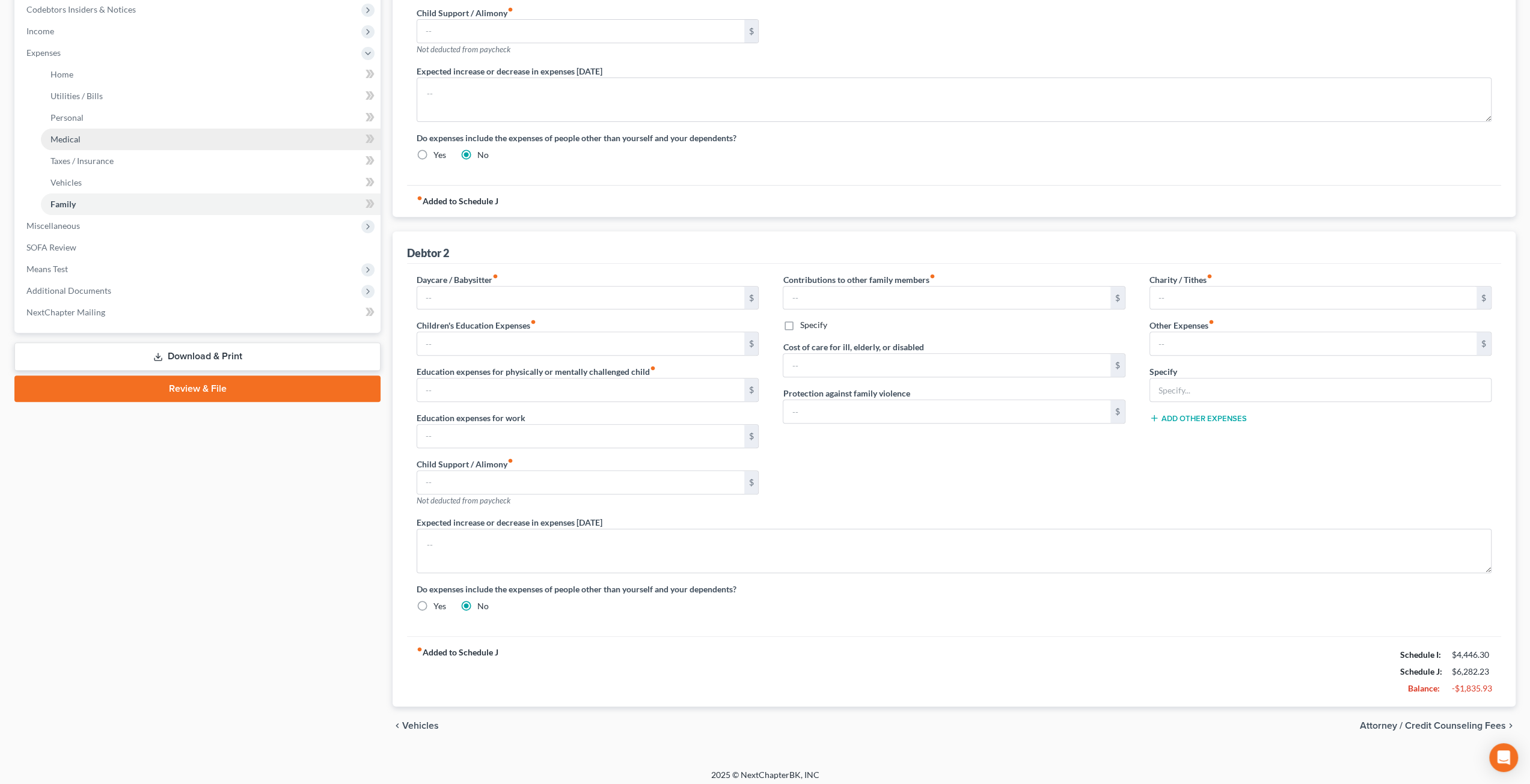
scroll to position [64, 0]
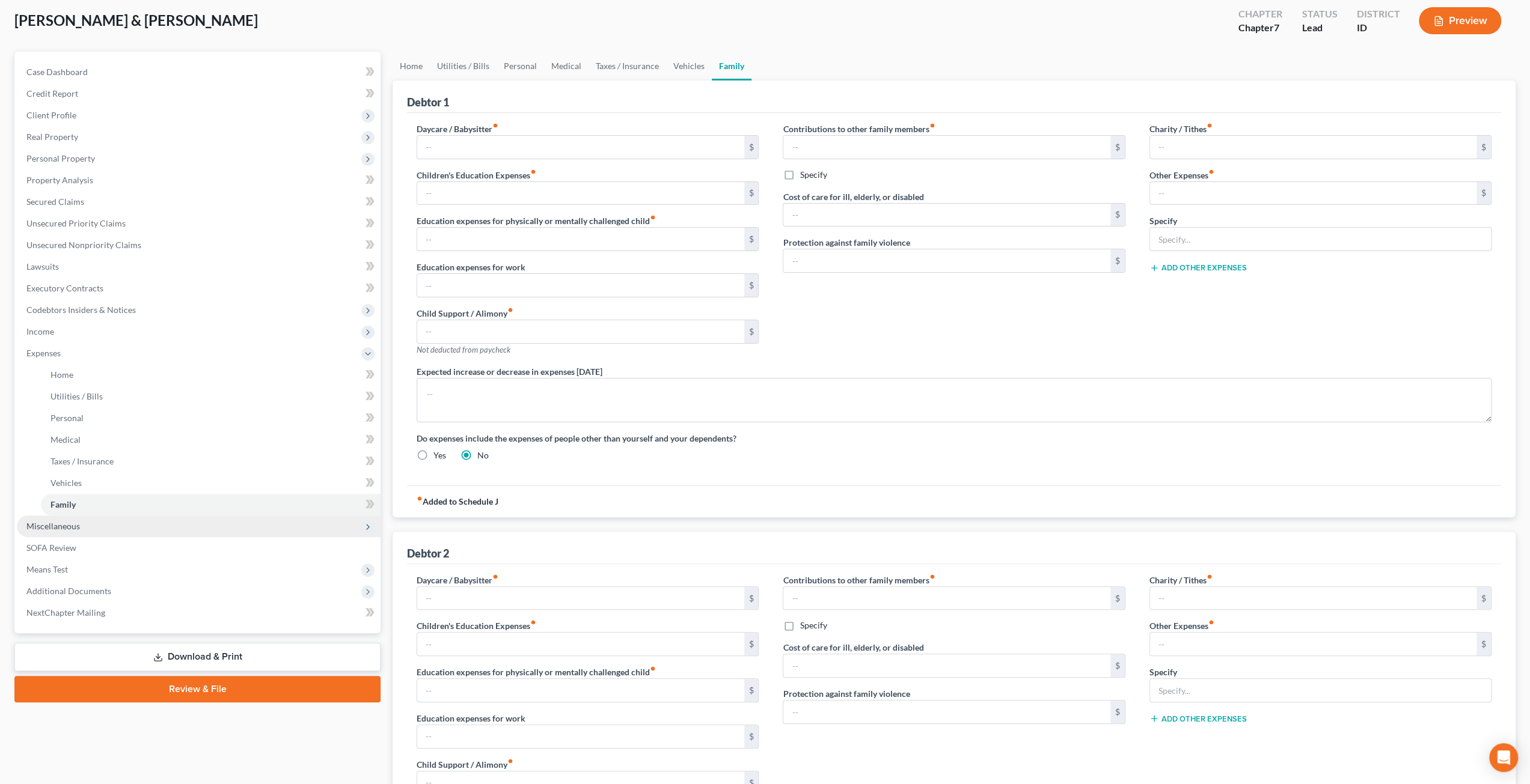
click at [92, 525] on span "Miscellaneous" at bounding box center [198, 527] width 363 height 22
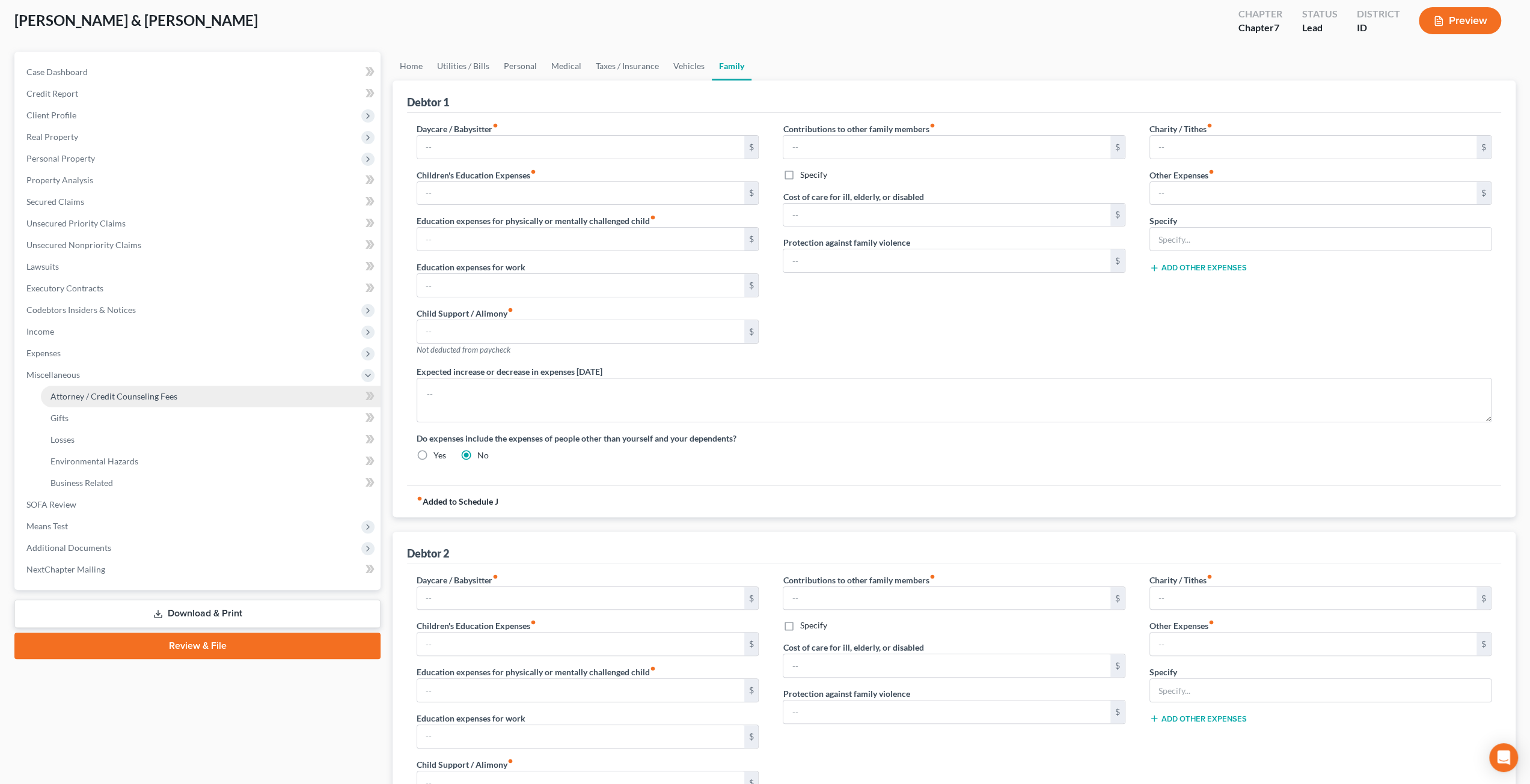
click at [152, 401] on link "Attorney / Credit Counseling Fees" at bounding box center [210, 397] width 339 height 22
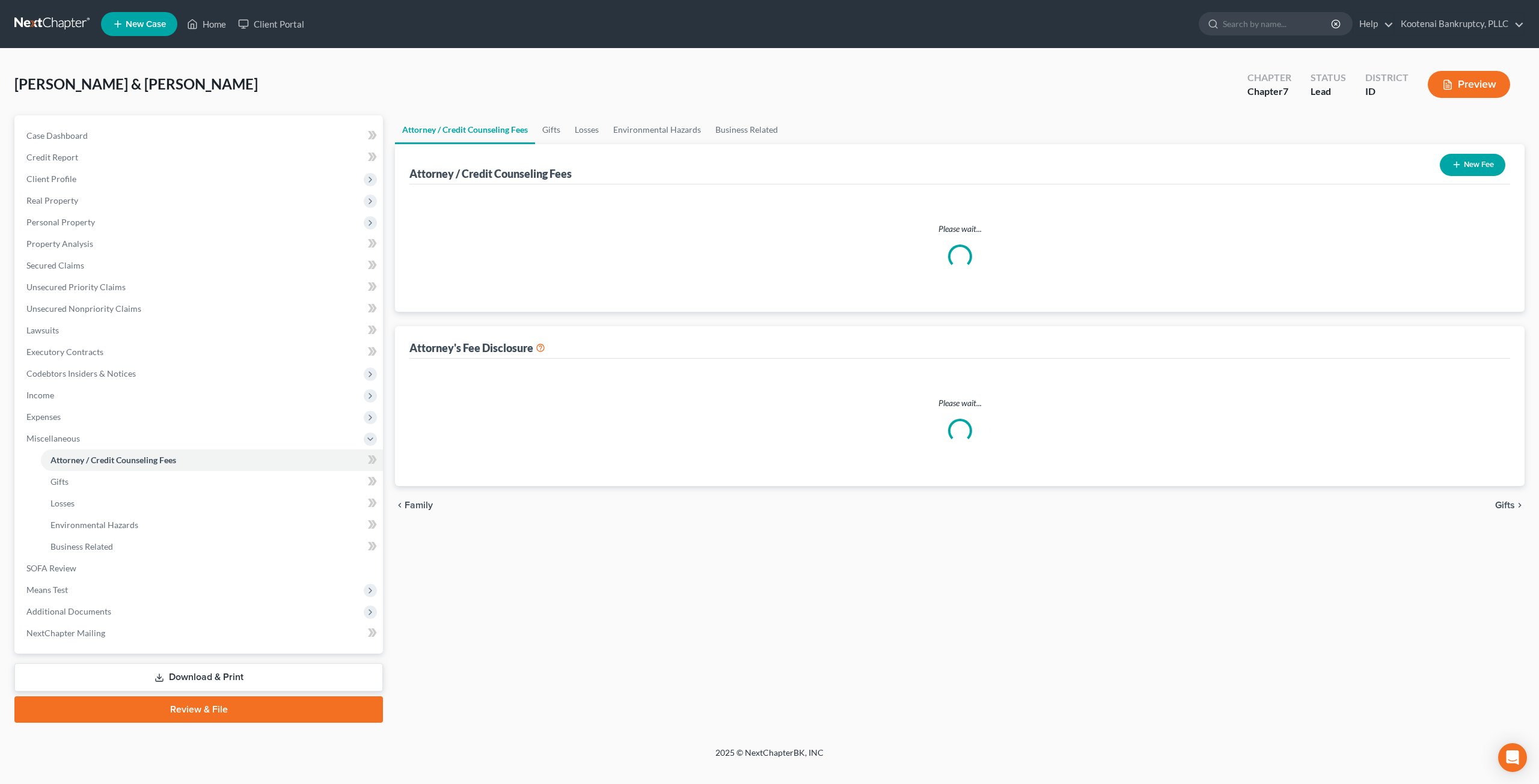
select select "3"
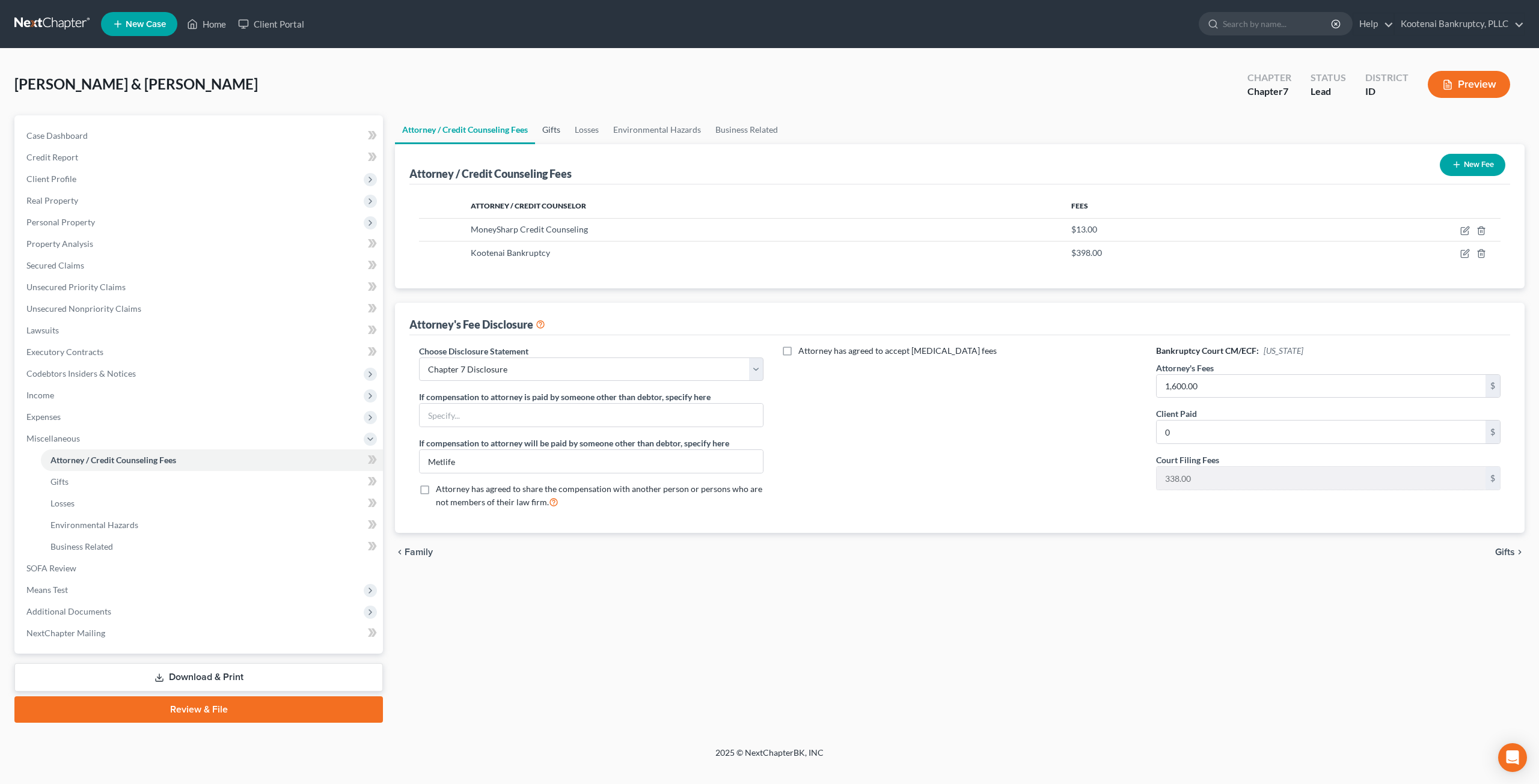
click at [562, 119] on link "Gifts" at bounding box center [551, 130] width 32 height 29
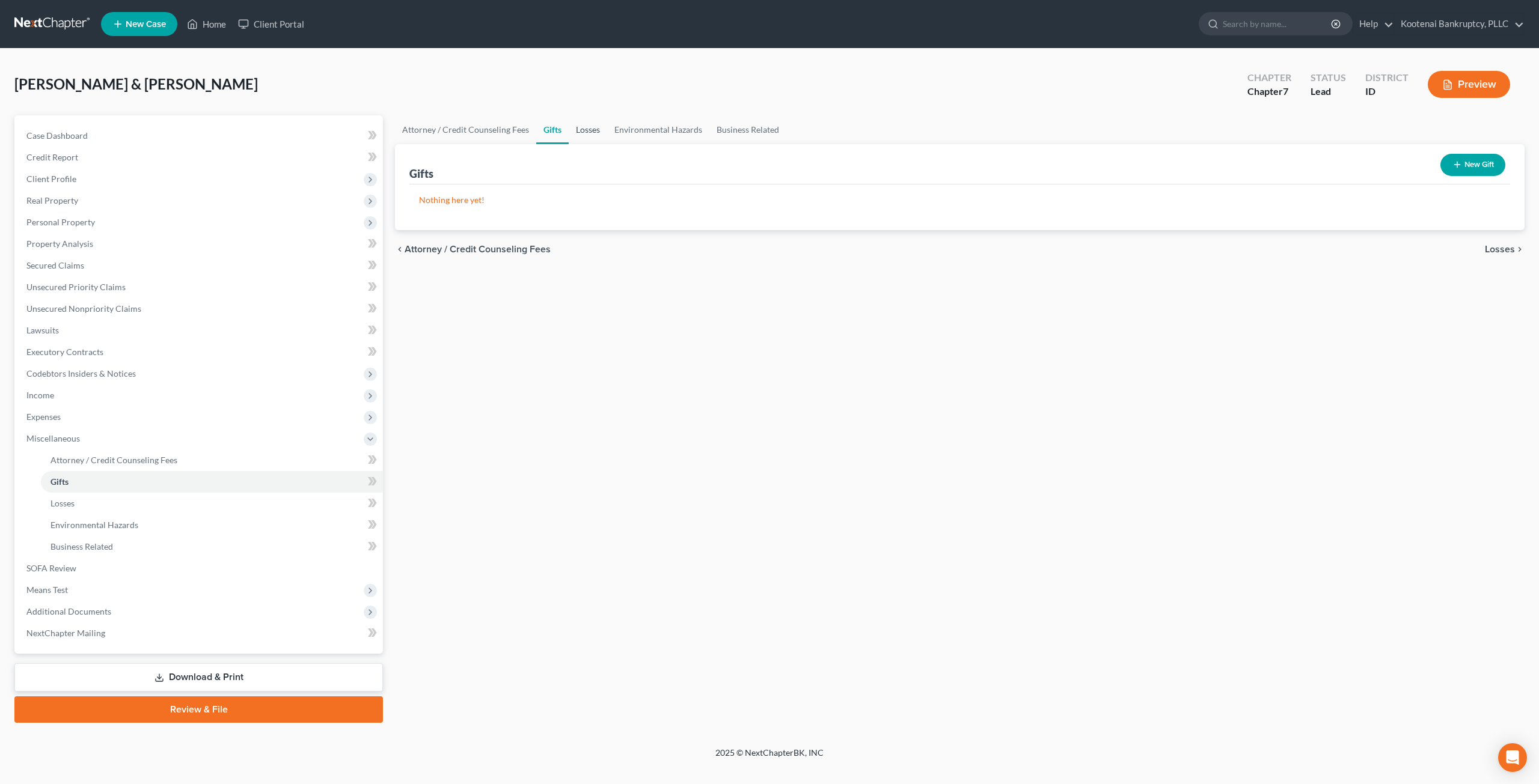
click at [597, 129] on link "Losses" at bounding box center [587, 130] width 38 height 29
click at [663, 128] on link "Environmental Hazards" at bounding box center [658, 130] width 102 height 29
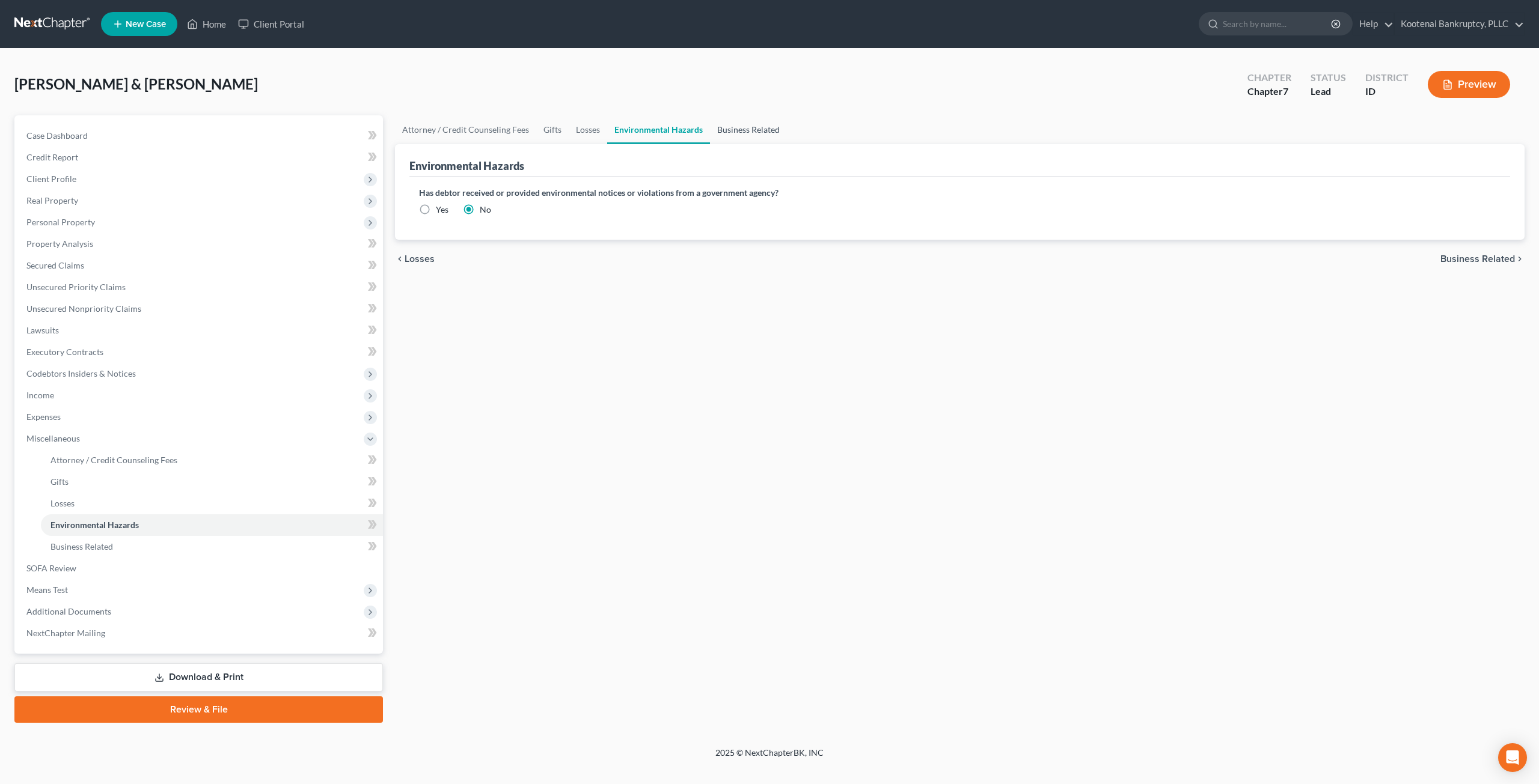
click at [755, 126] on link "Business Related" at bounding box center [748, 130] width 77 height 29
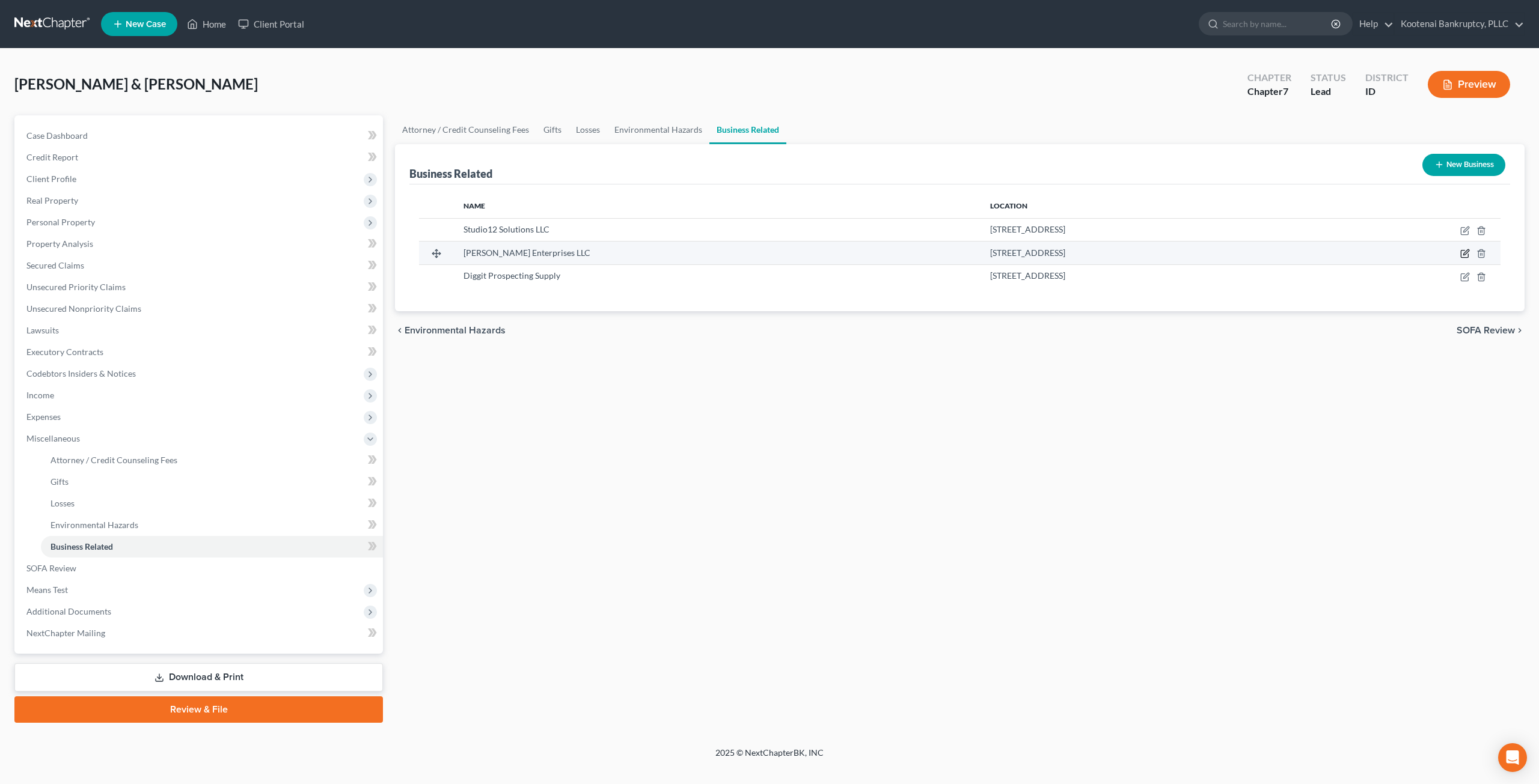
click at [1467, 254] on icon "button" at bounding box center [1465, 253] width 10 height 10
select select "sole_proprietor"
select select "13"
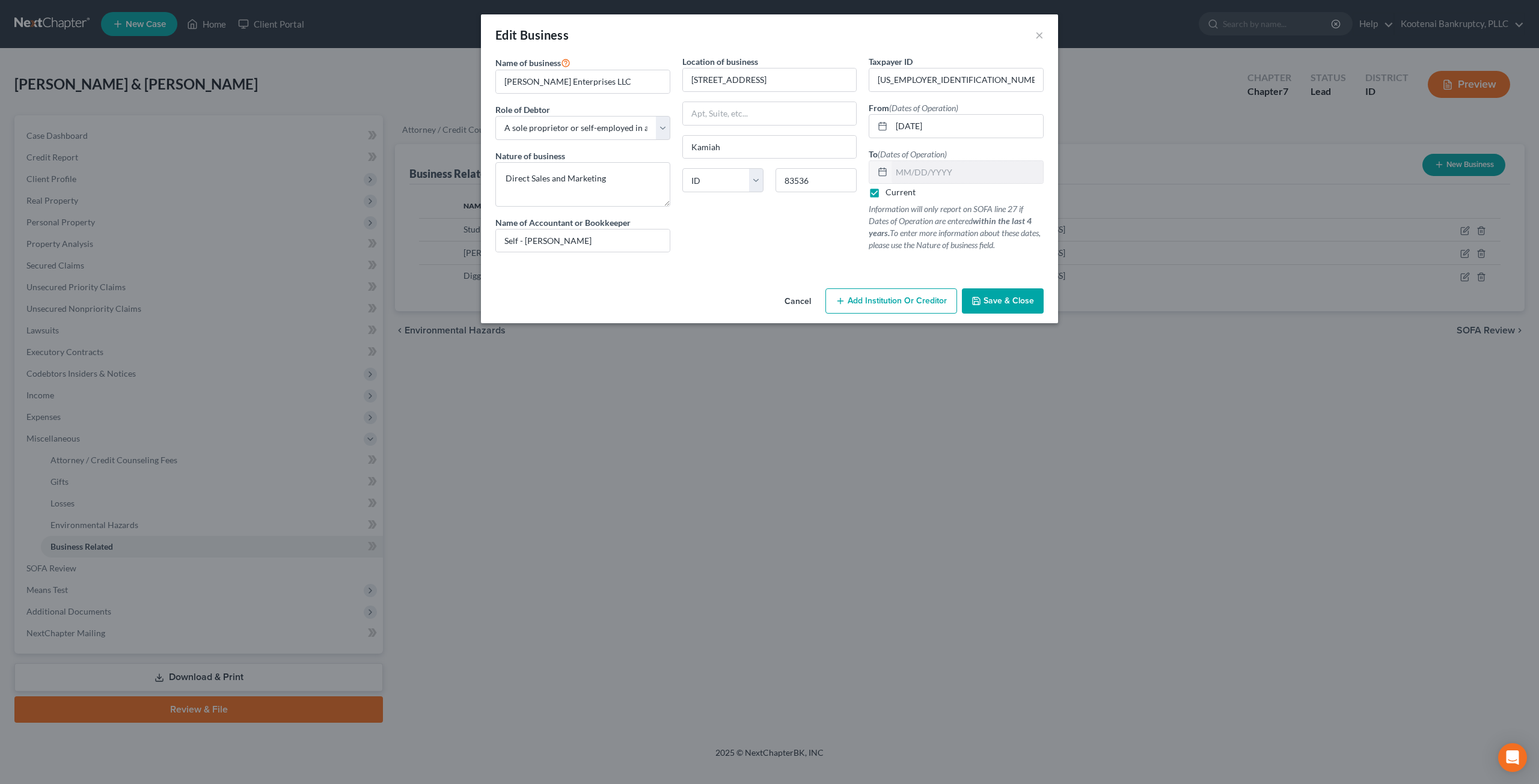
click at [805, 306] on button "Cancel" at bounding box center [798, 302] width 46 height 24
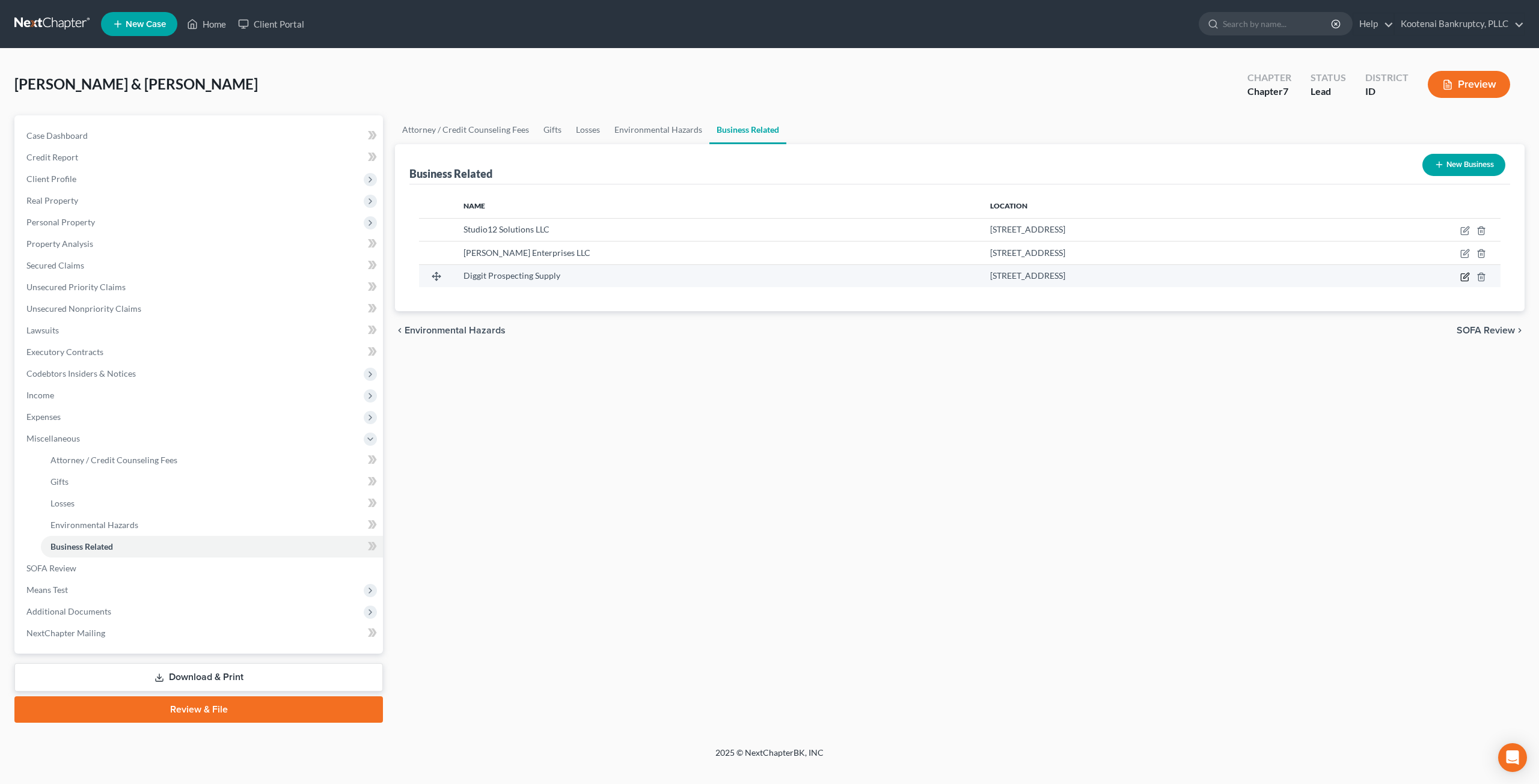
click at [1460, 277] on icon "button" at bounding box center [1465, 277] width 10 height 10
select select "member"
select select "13"
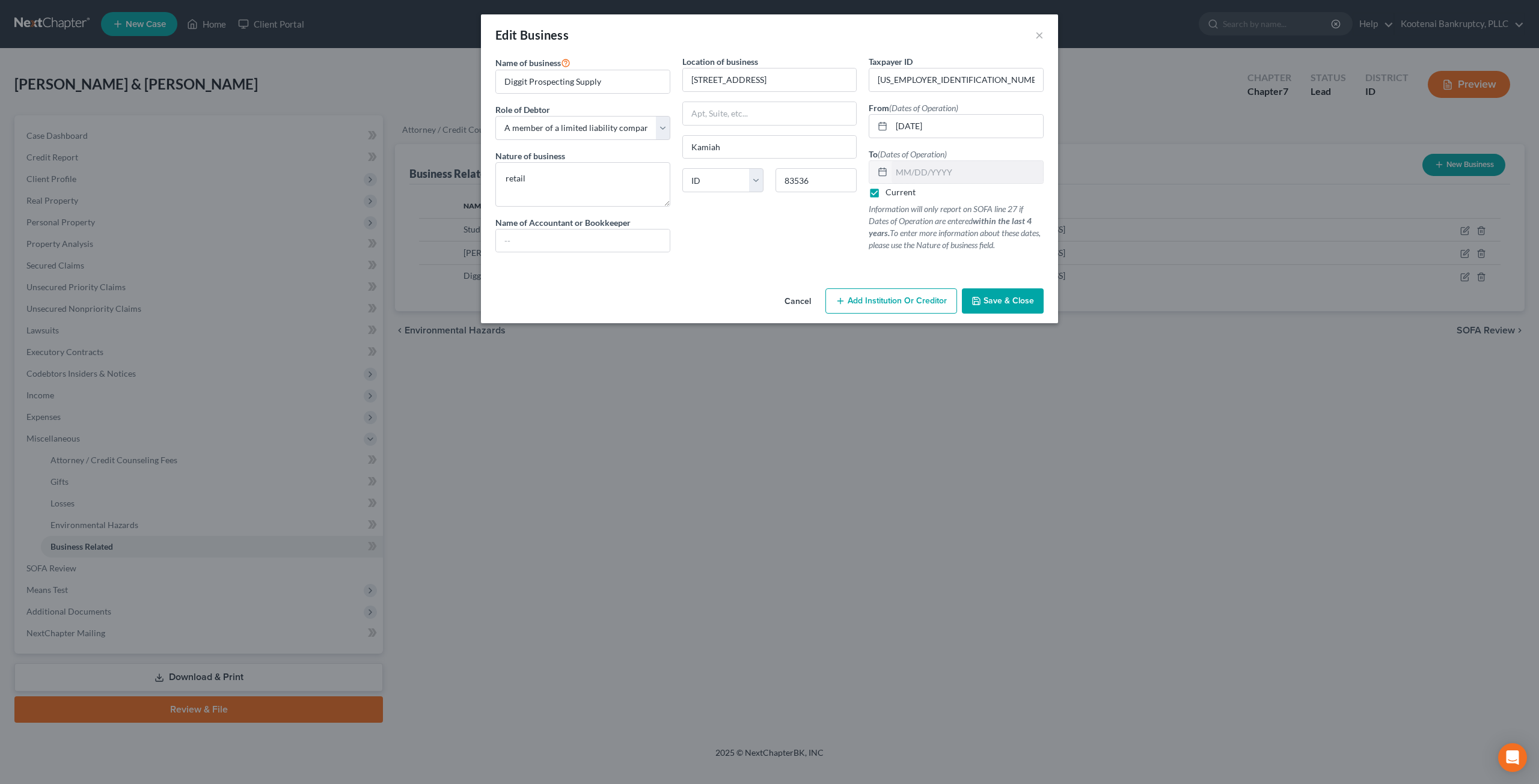
click at [798, 302] on button "Cancel" at bounding box center [798, 302] width 46 height 24
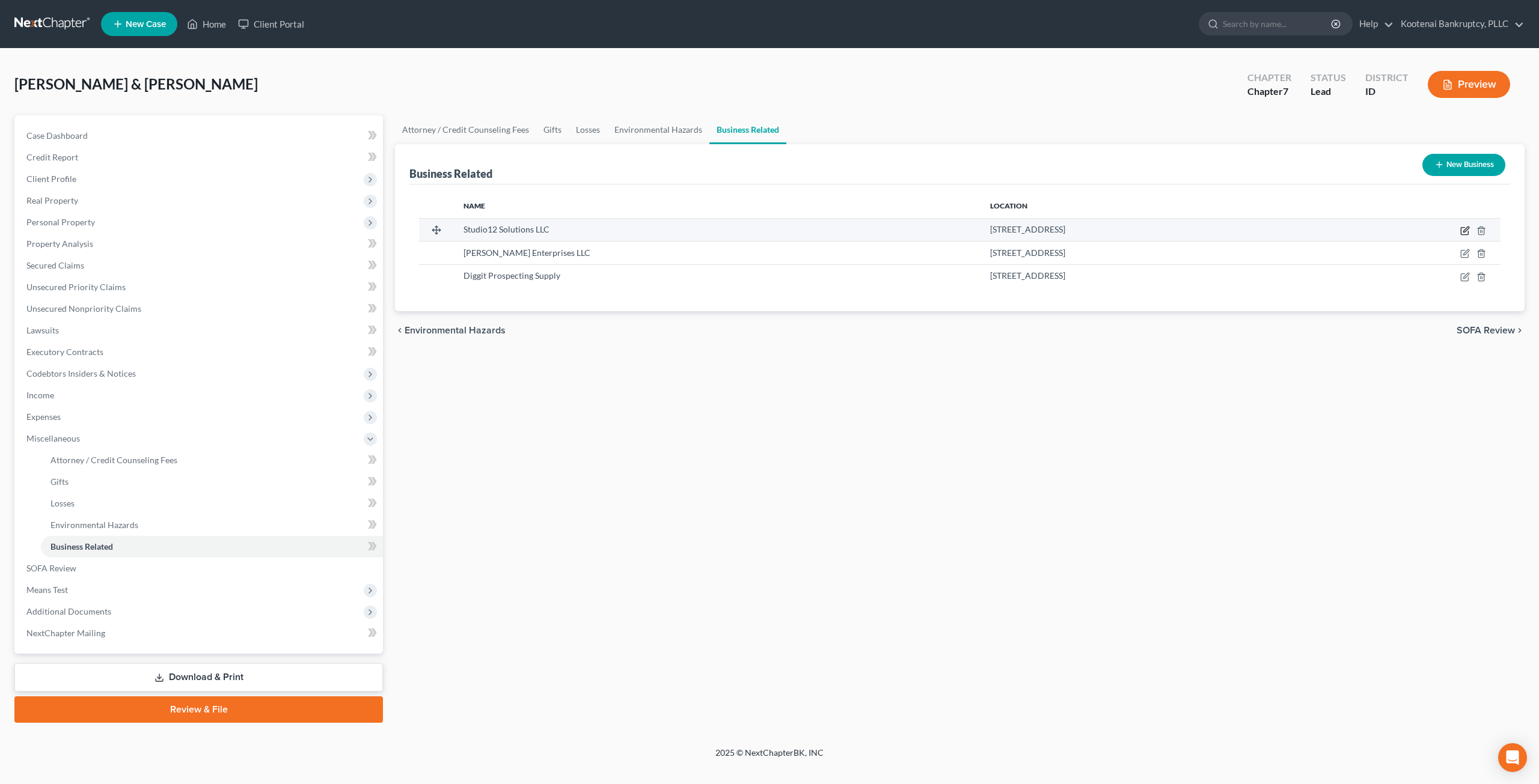
click at [1466, 228] on icon "button" at bounding box center [1465, 231] width 10 height 10
select select "sole_proprietor"
select select "13"
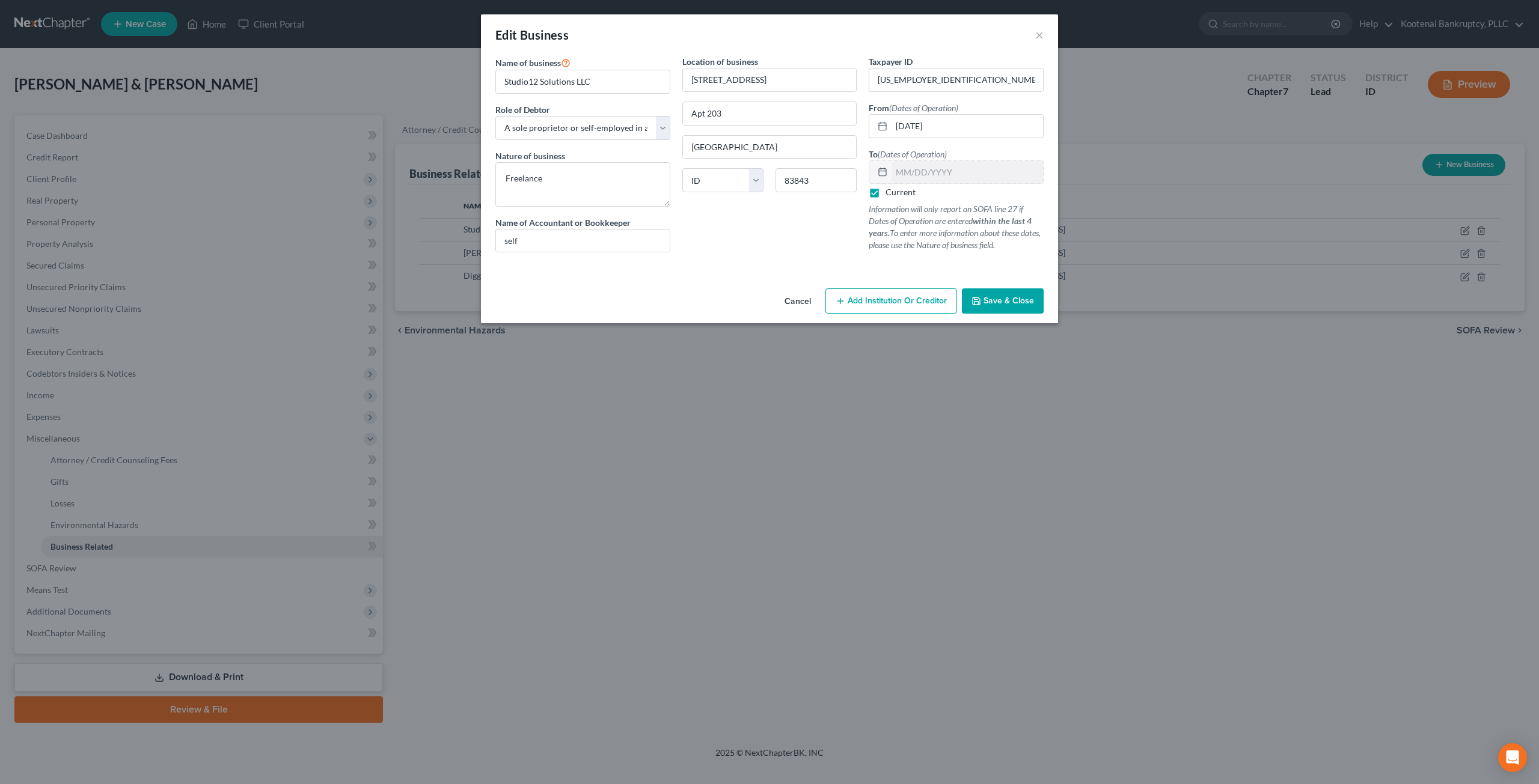
click at [785, 296] on button "Cancel" at bounding box center [798, 302] width 46 height 24
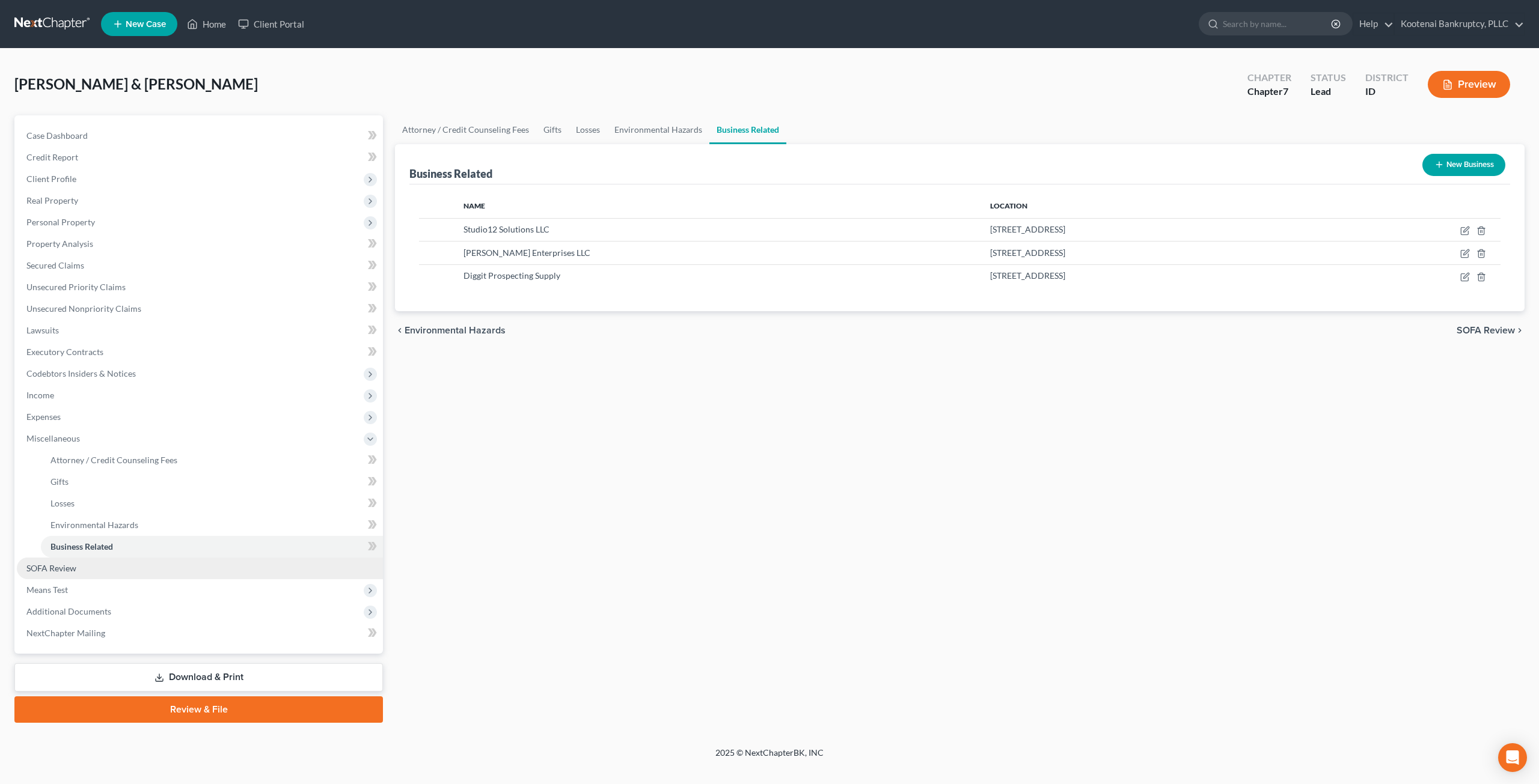
click at [181, 563] on link "SOFA Review" at bounding box center [199, 569] width 366 height 22
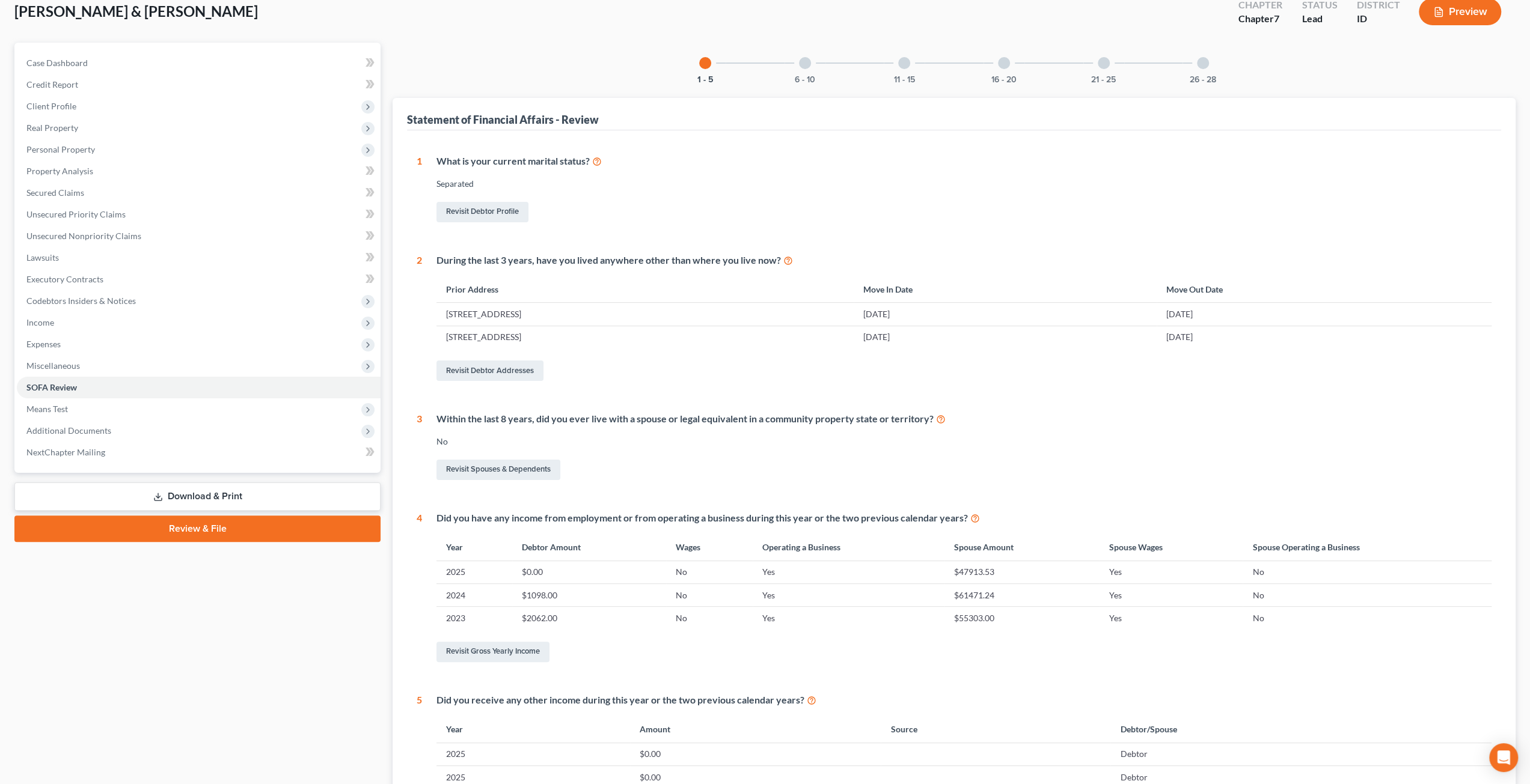
scroll to position [28, 0]
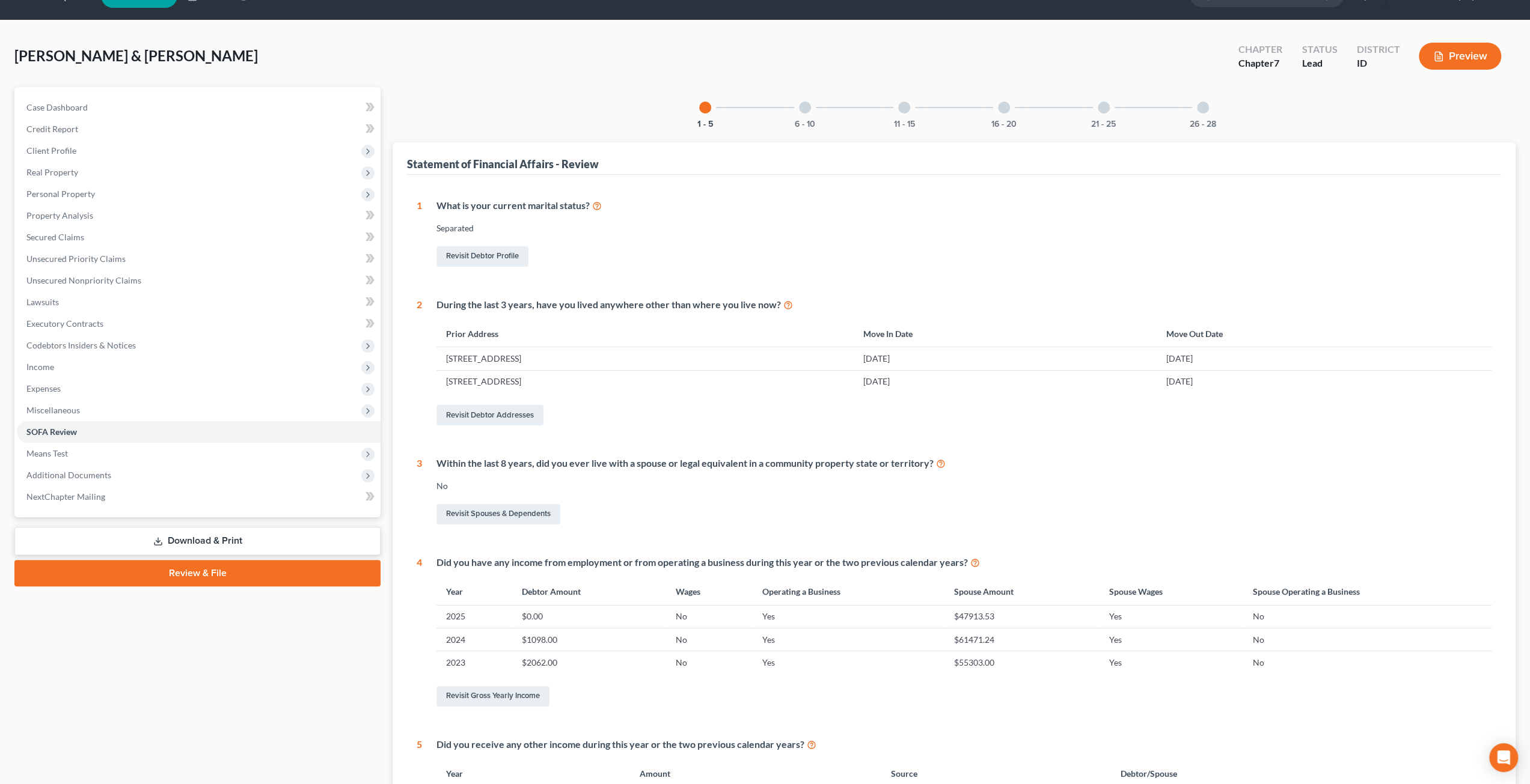
click at [828, 258] on div "Revisit Debtor Profile" at bounding box center [964, 257] width 1055 height 26
click at [789, 100] on div "6 - 10" at bounding box center [804, 107] width 41 height 41
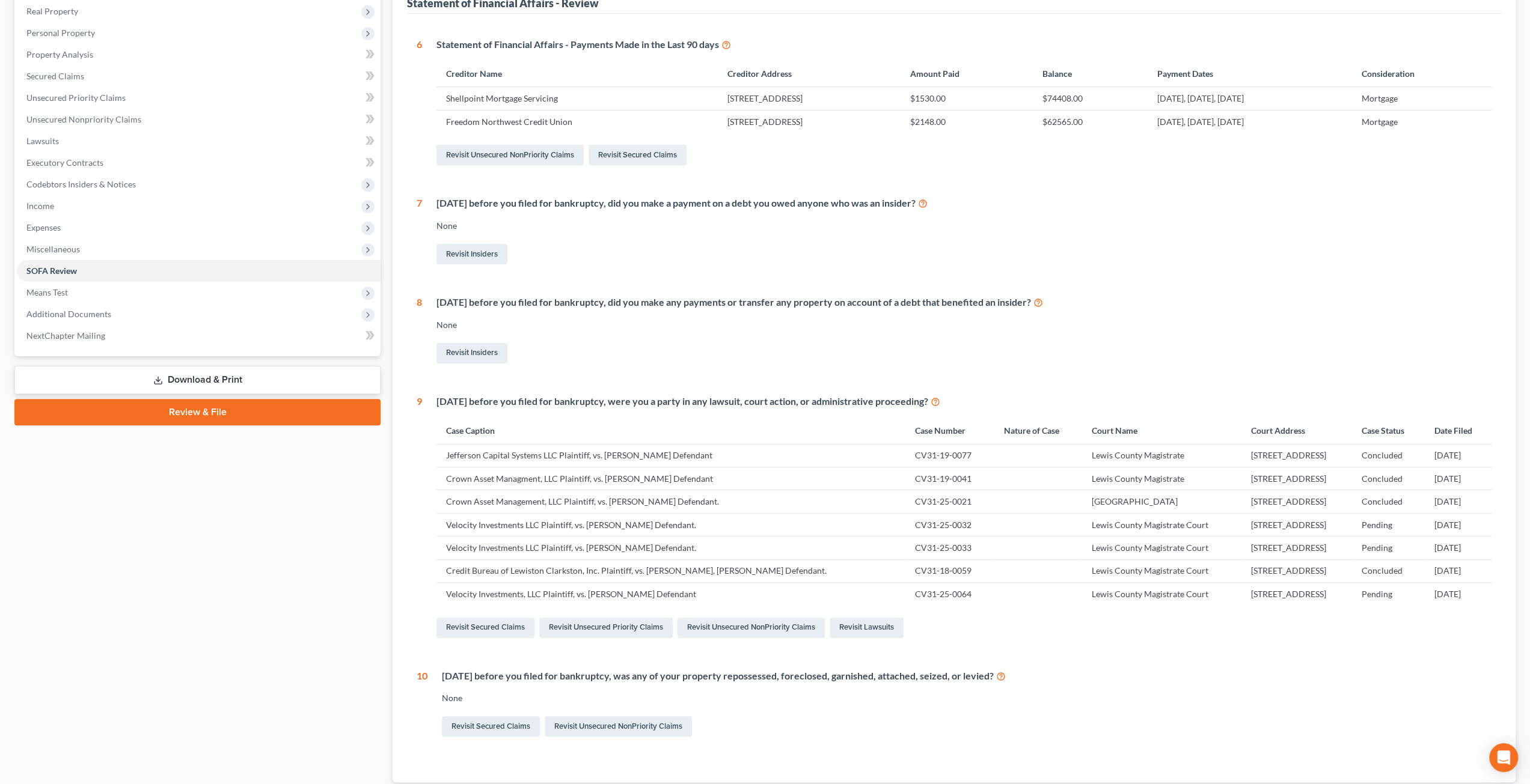
scroll to position [209, 0]
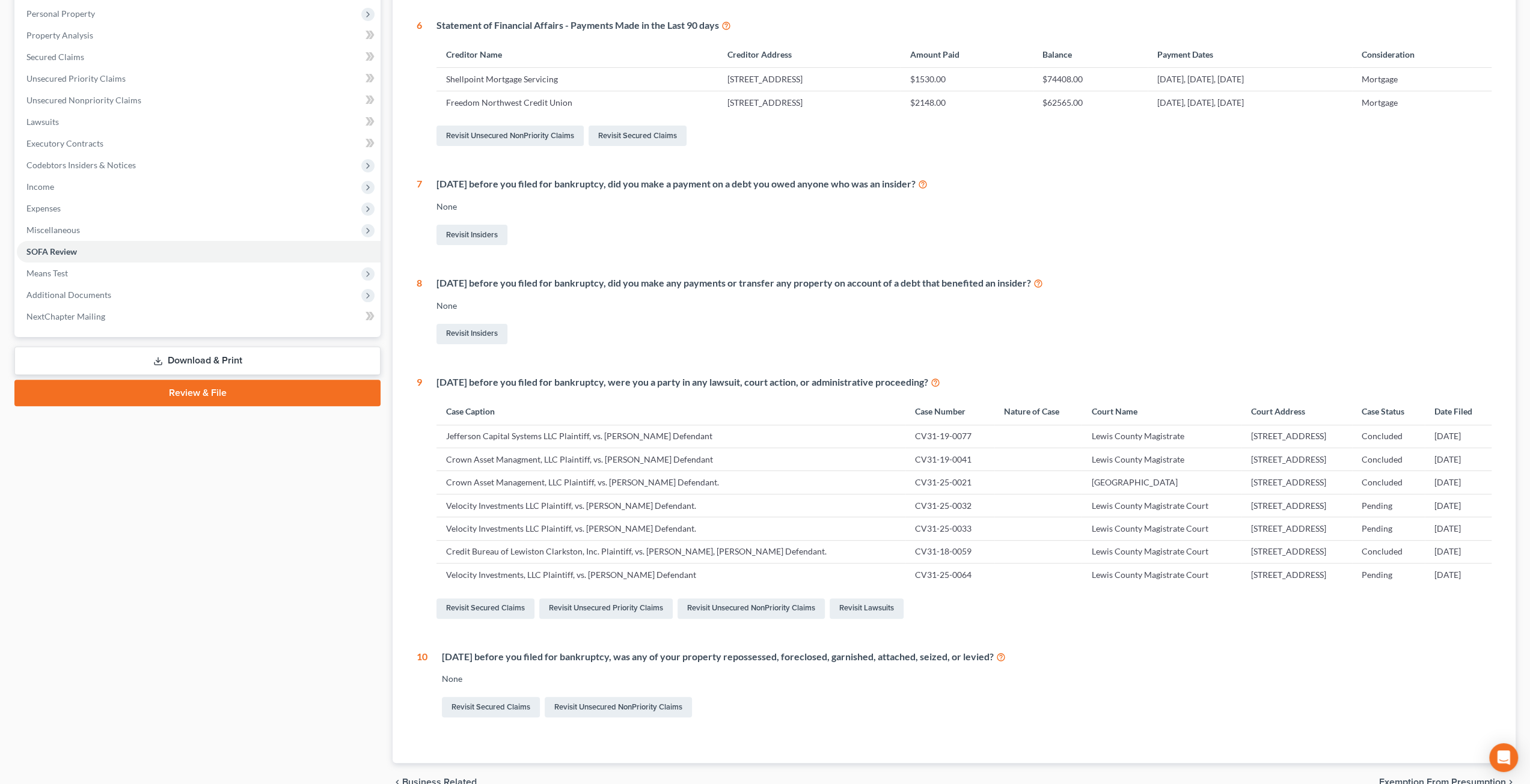
click at [892, 260] on div "6 Statement of Financial Affairs - Payments Made in the Last 90 days Creditor N…" at bounding box center [954, 369] width 1075 height 702
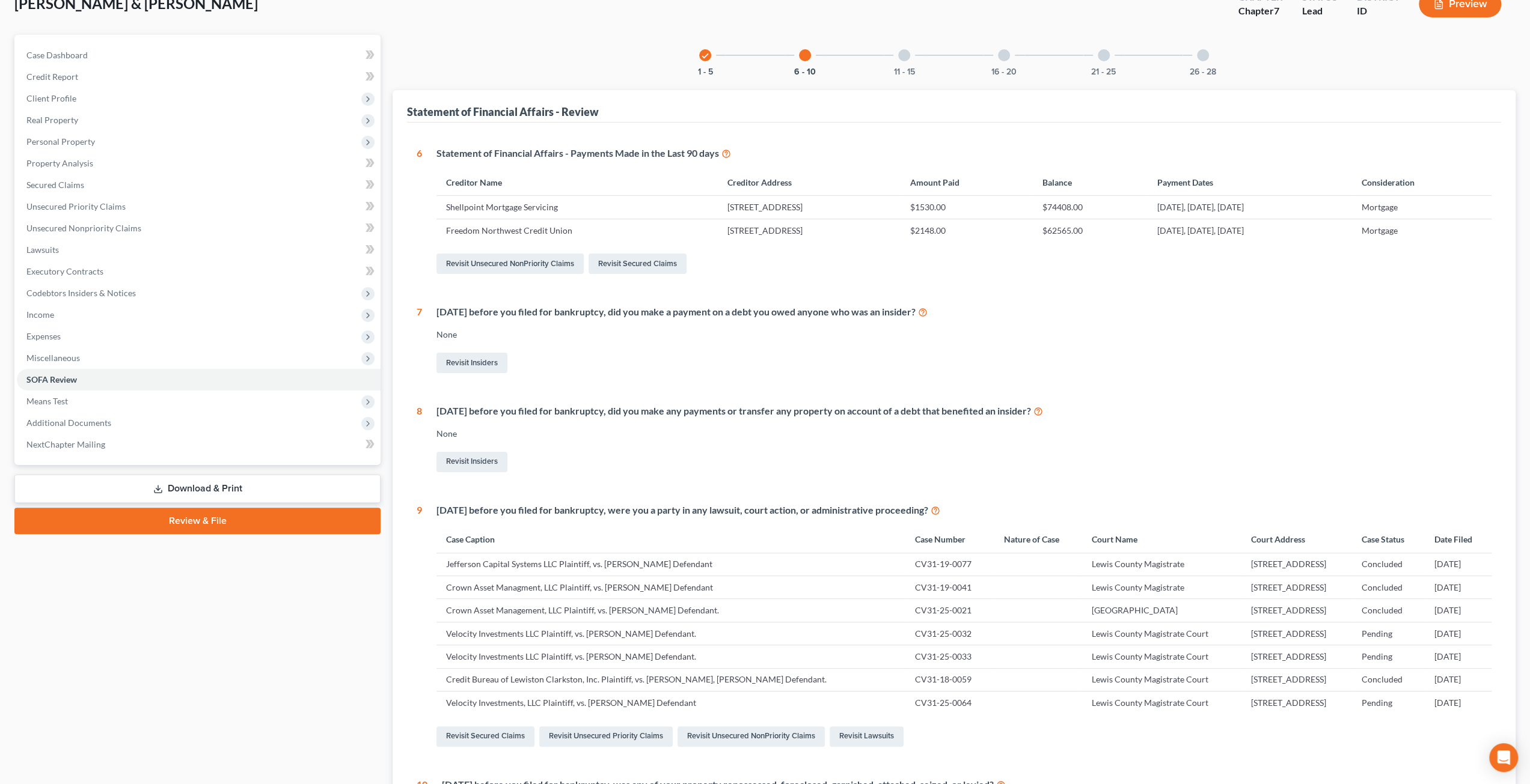
scroll to position [28, 0]
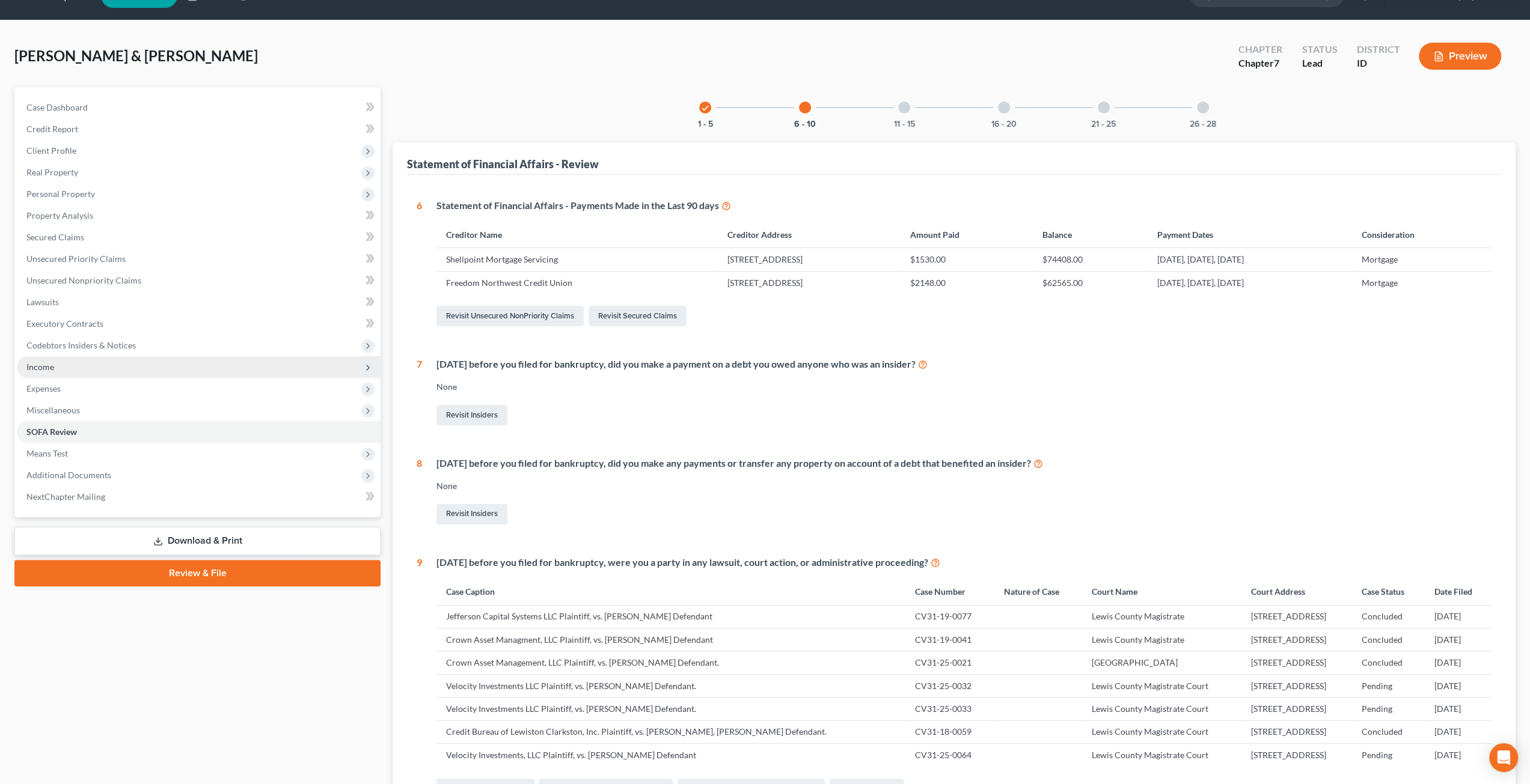
click at [110, 371] on span "Income" at bounding box center [198, 368] width 363 height 22
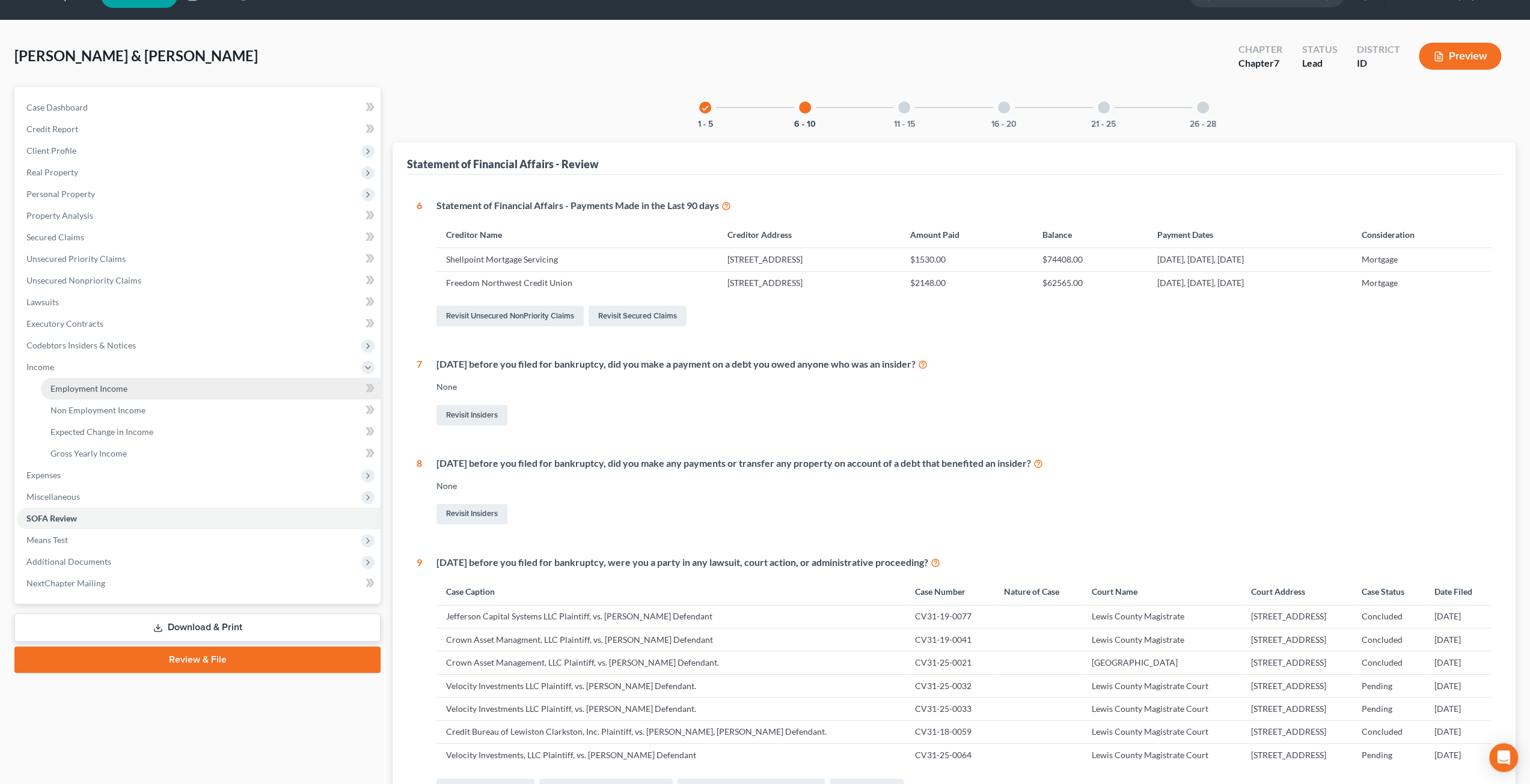
click at [129, 382] on link "Employment Income" at bounding box center [210, 389] width 339 height 22
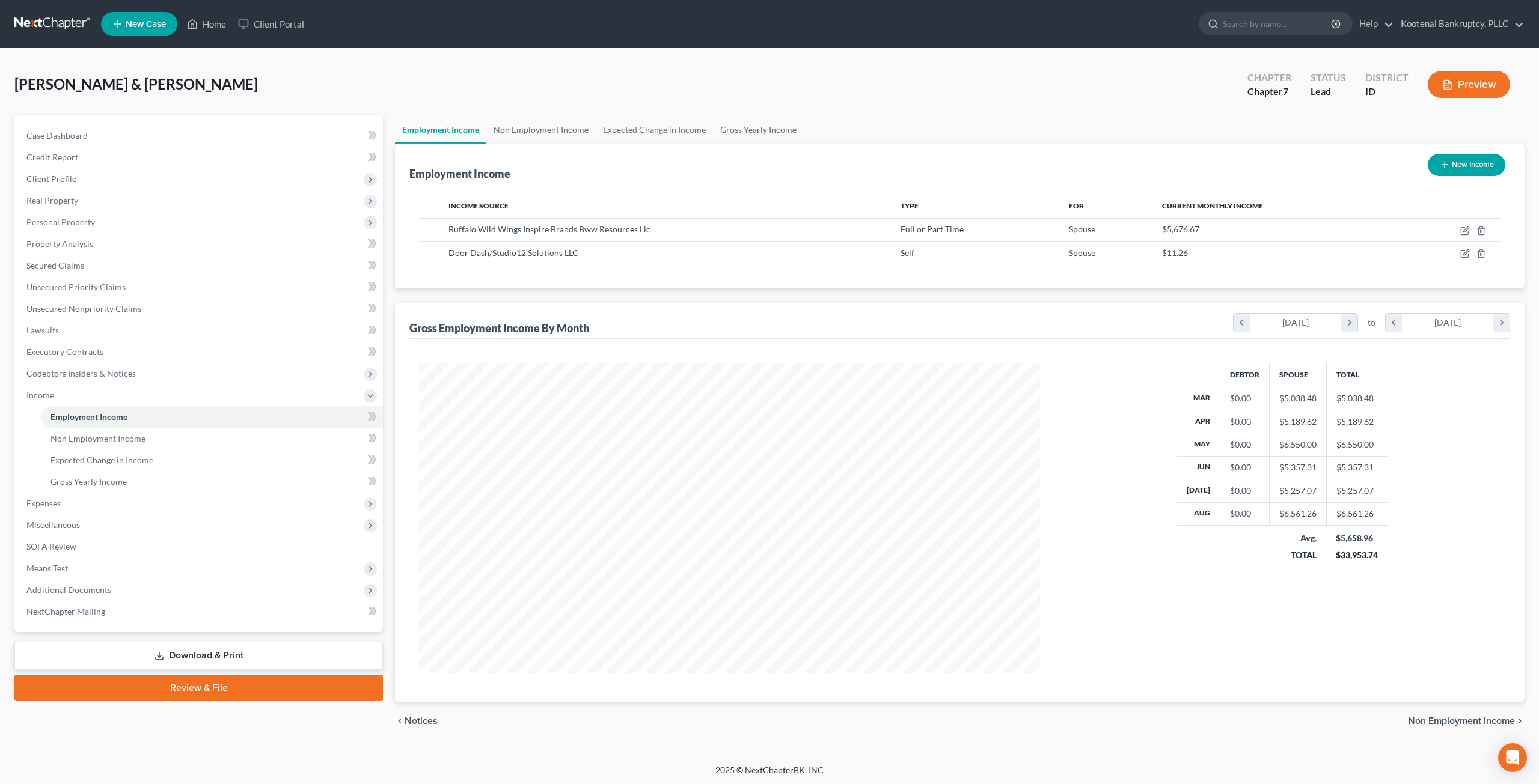
scroll to position [310, 644]
click at [773, 307] on div "Gross Employment Income By Month chevron_left [DATE] chevron_right to chevron_l…" at bounding box center [959, 320] width 1101 height 36
click at [187, 471] on link "Gross Yearly Income" at bounding box center [212, 482] width 342 height 22
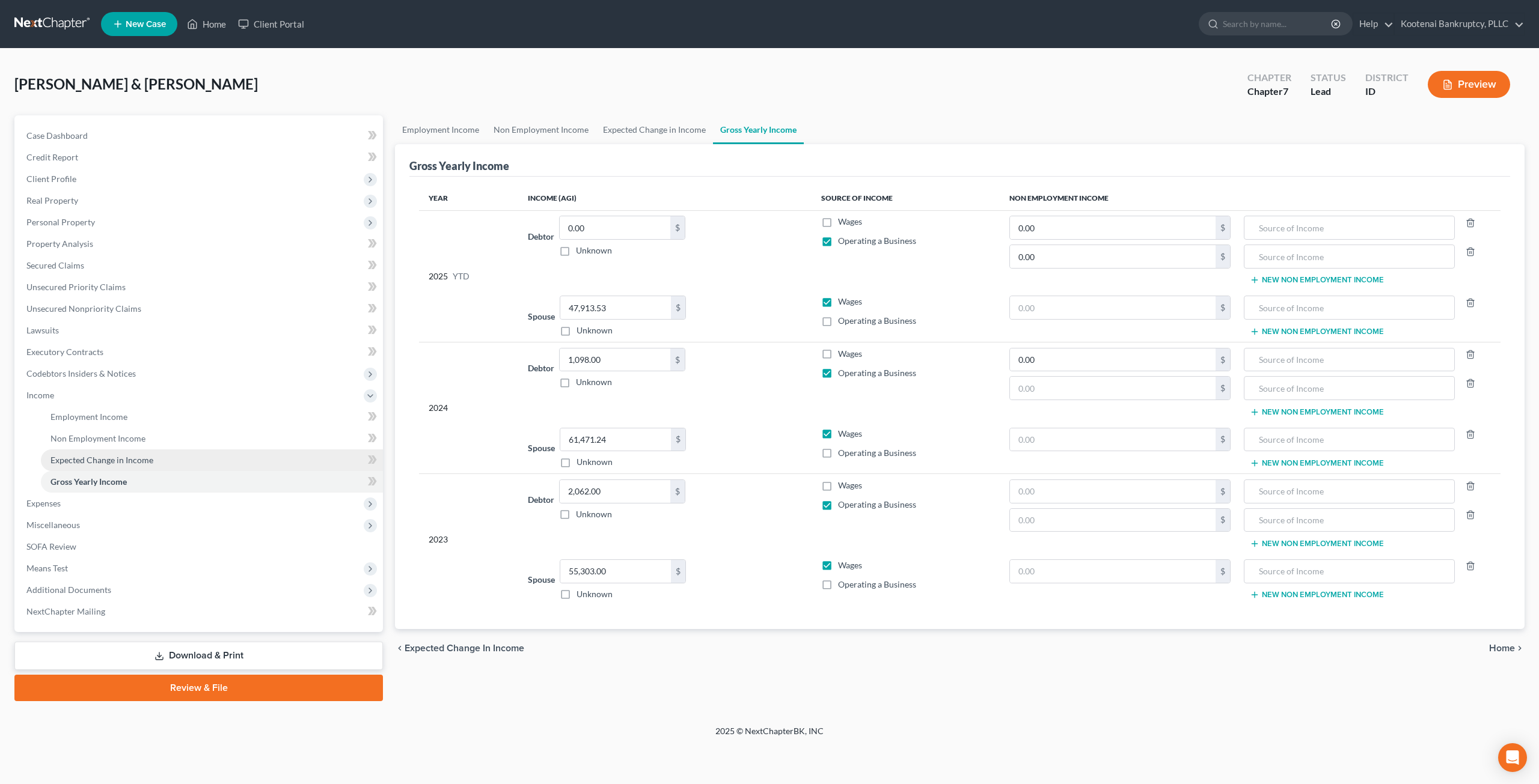
click at [191, 455] on link "Expected Change in Income" at bounding box center [212, 460] width 342 height 22
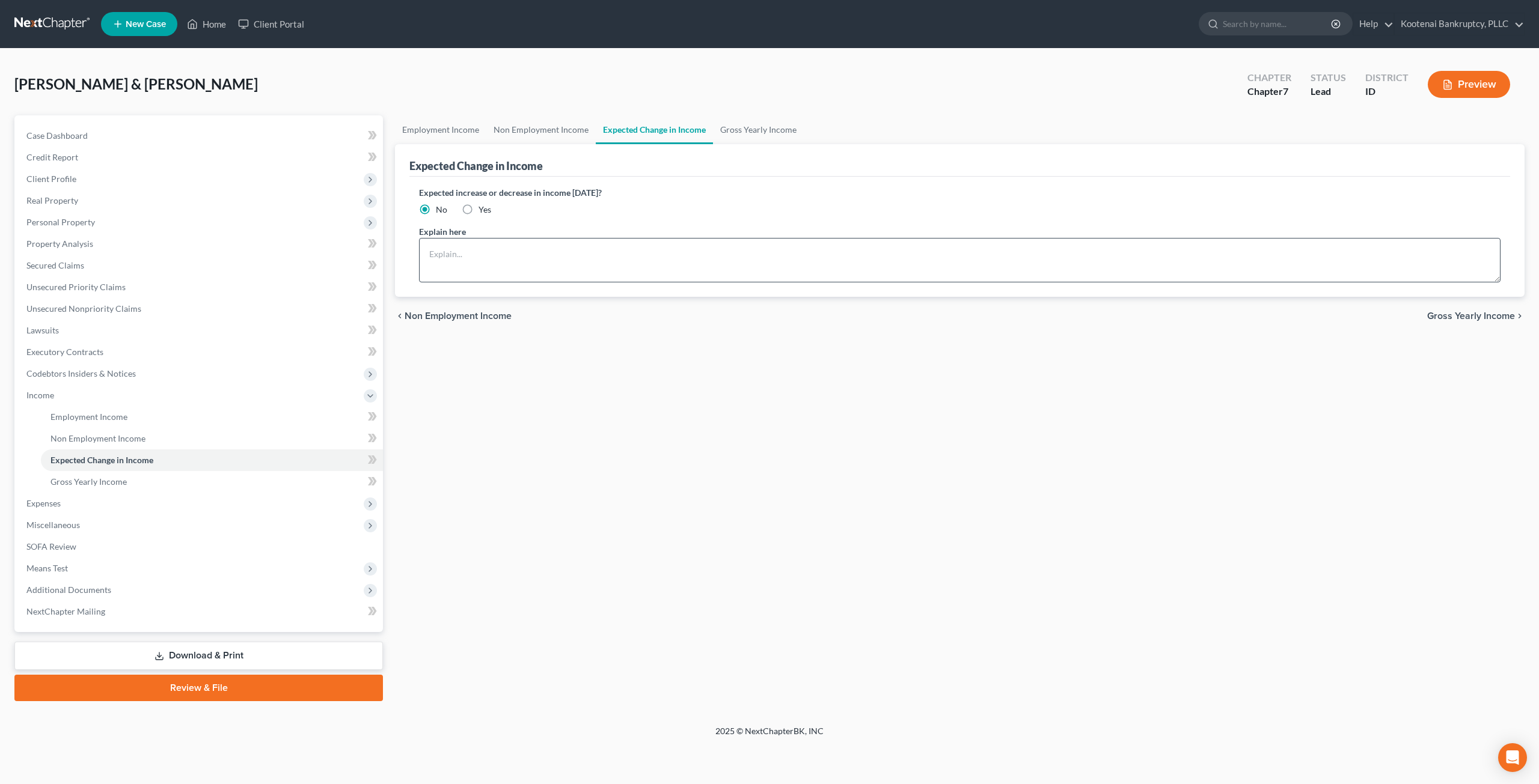
click at [479, 208] on label "Yes" at bounding box center [485, 209] width 13 height 12
click at [483, 208] on input "Yes" at bounding box center [487, 208] width 8 height 8
radio input "true"
click at [498, 244] on textarea at bounding box center [960, 260] width 1082 height 45
click at [633, 255] on textarea "[PERSON_NAME] is applying for social security, and anticipates his income to co…" at bounding box center [960, 260] width 1082 height 45
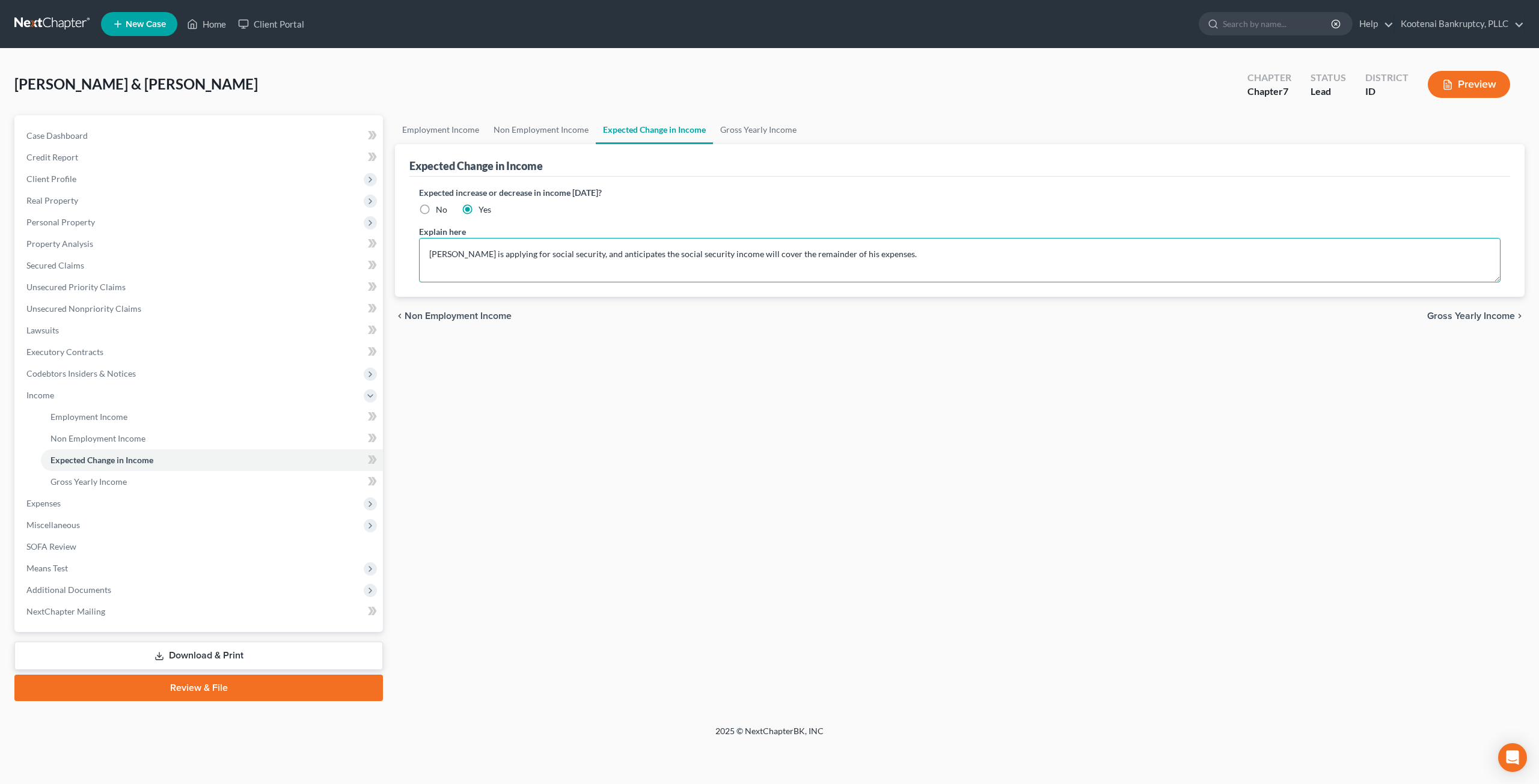
type textarea "[PERSON_NAME] is applying for social security, and anticipates the social secur…"
click at [129, 416] on link "Employment Income" at bounding box center [212, 417] width 342 height 22
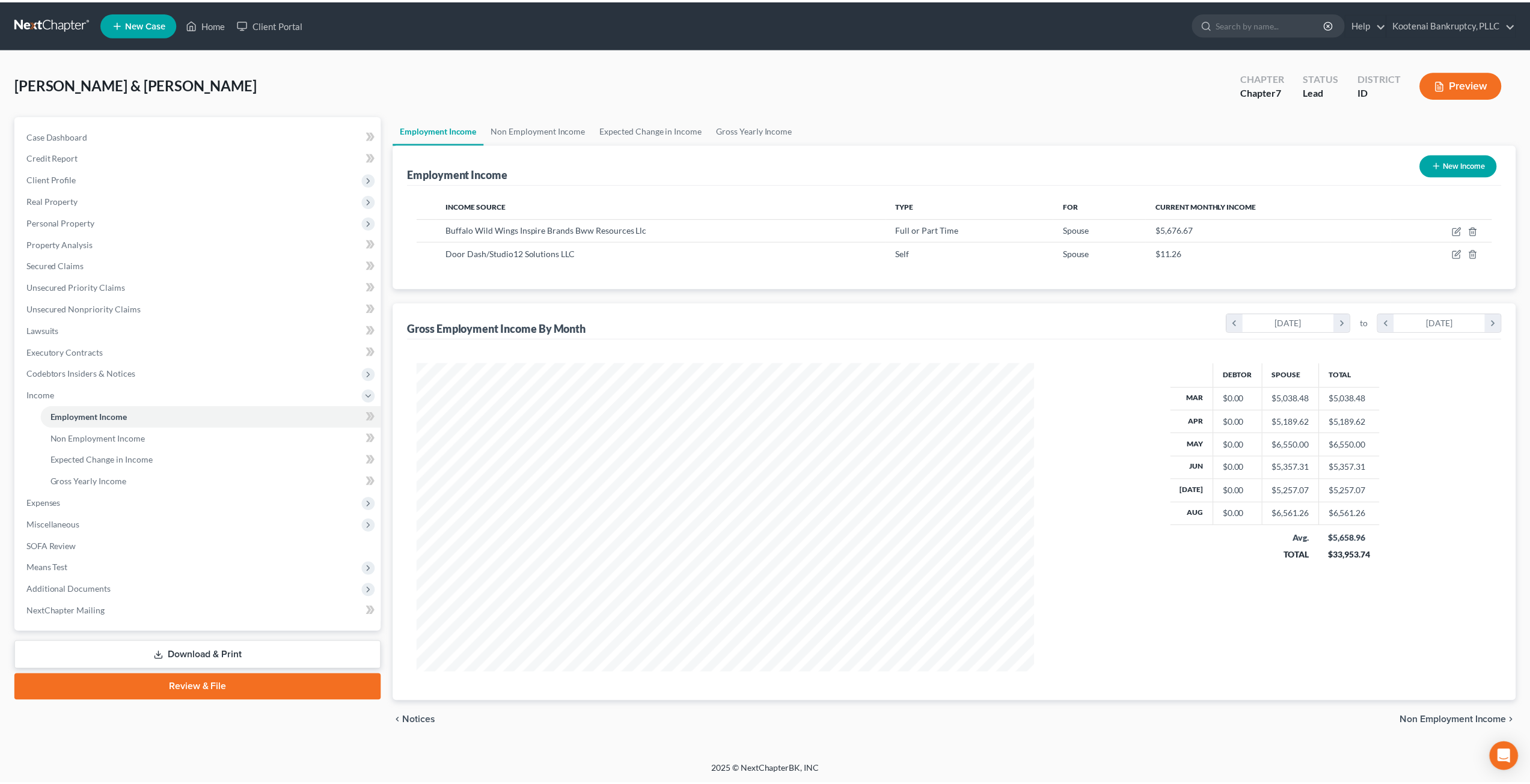
scroll to position [310, 644]
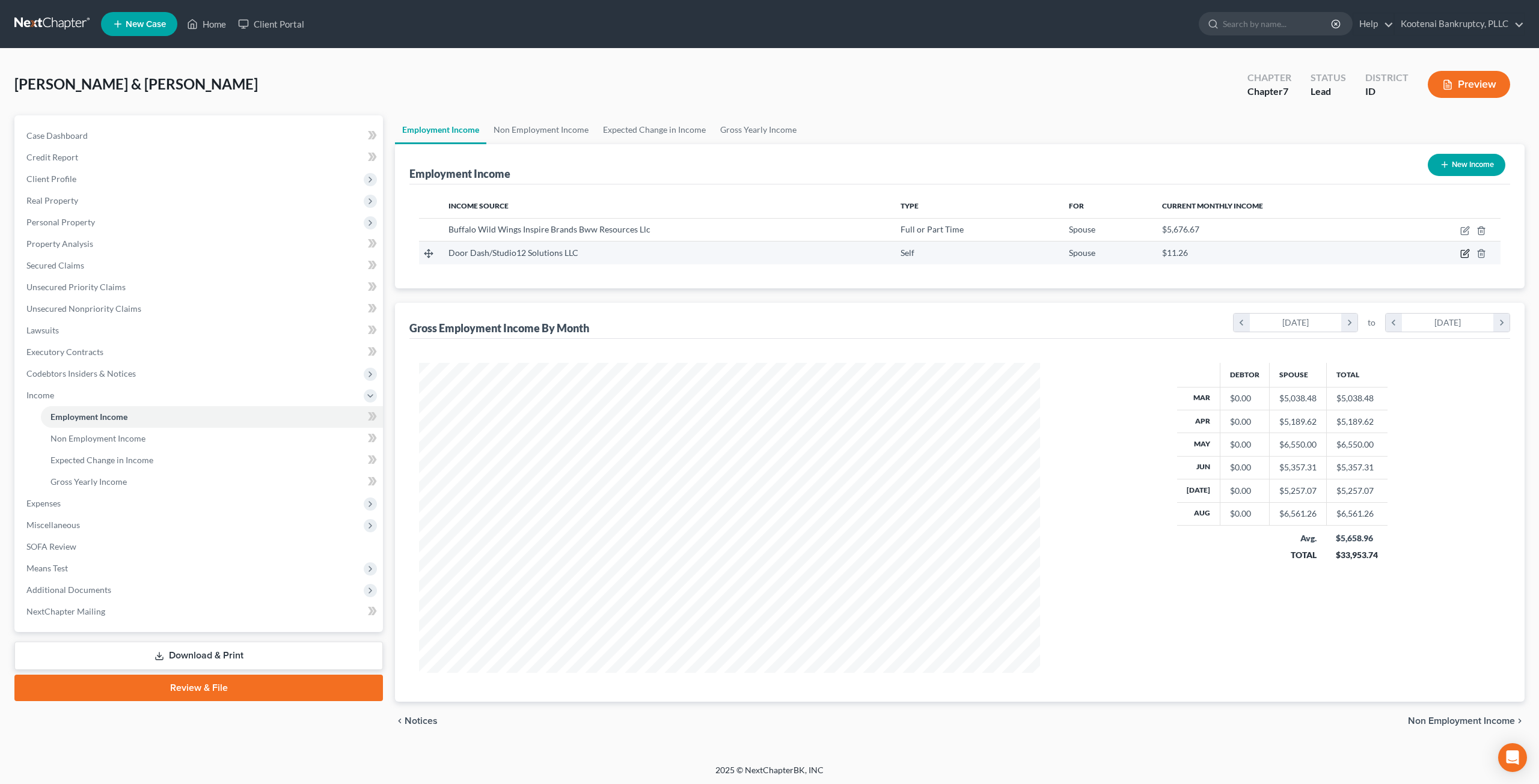
click at [1466, 255] on icon "button" at bounding box center [1465, 253] width 10 height 10
select select "1"
select select "13"
select select "0"
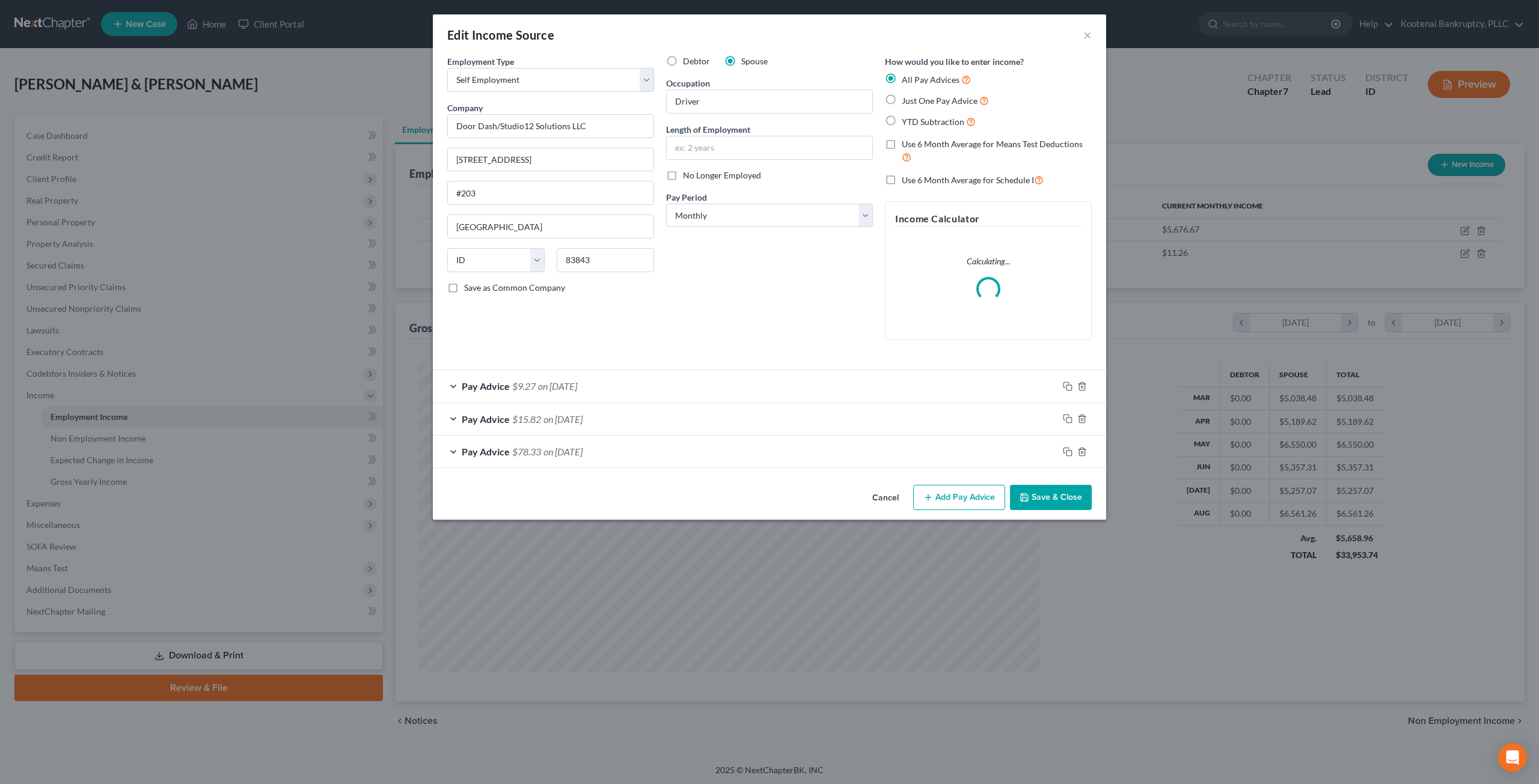
click at [895, 499] on button "Cancel" at bounding box center [886, 498] width 46 height 24
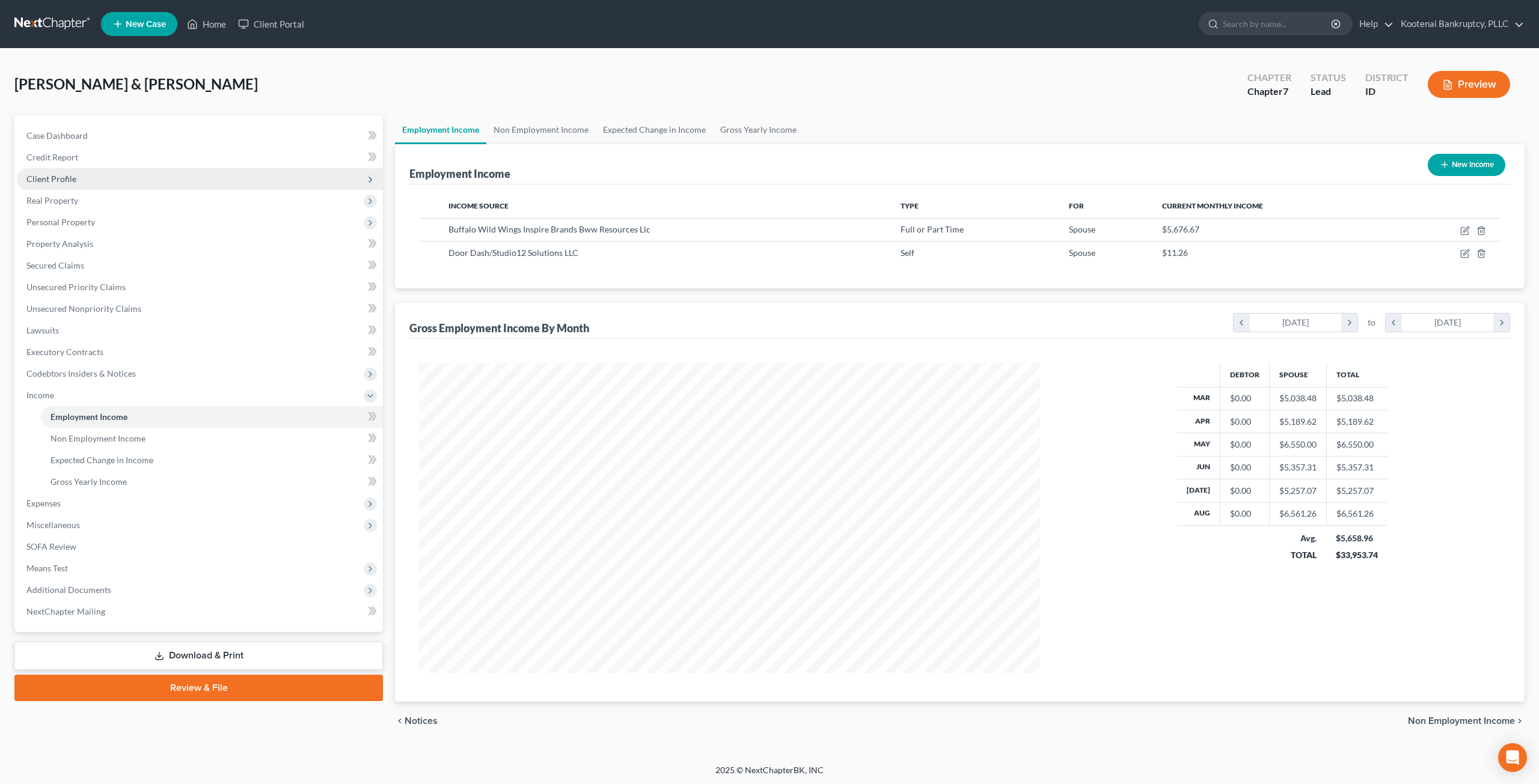
click at [141, 171] on span "Client Profile" at bounding box center [199, 179] width 366 height 22
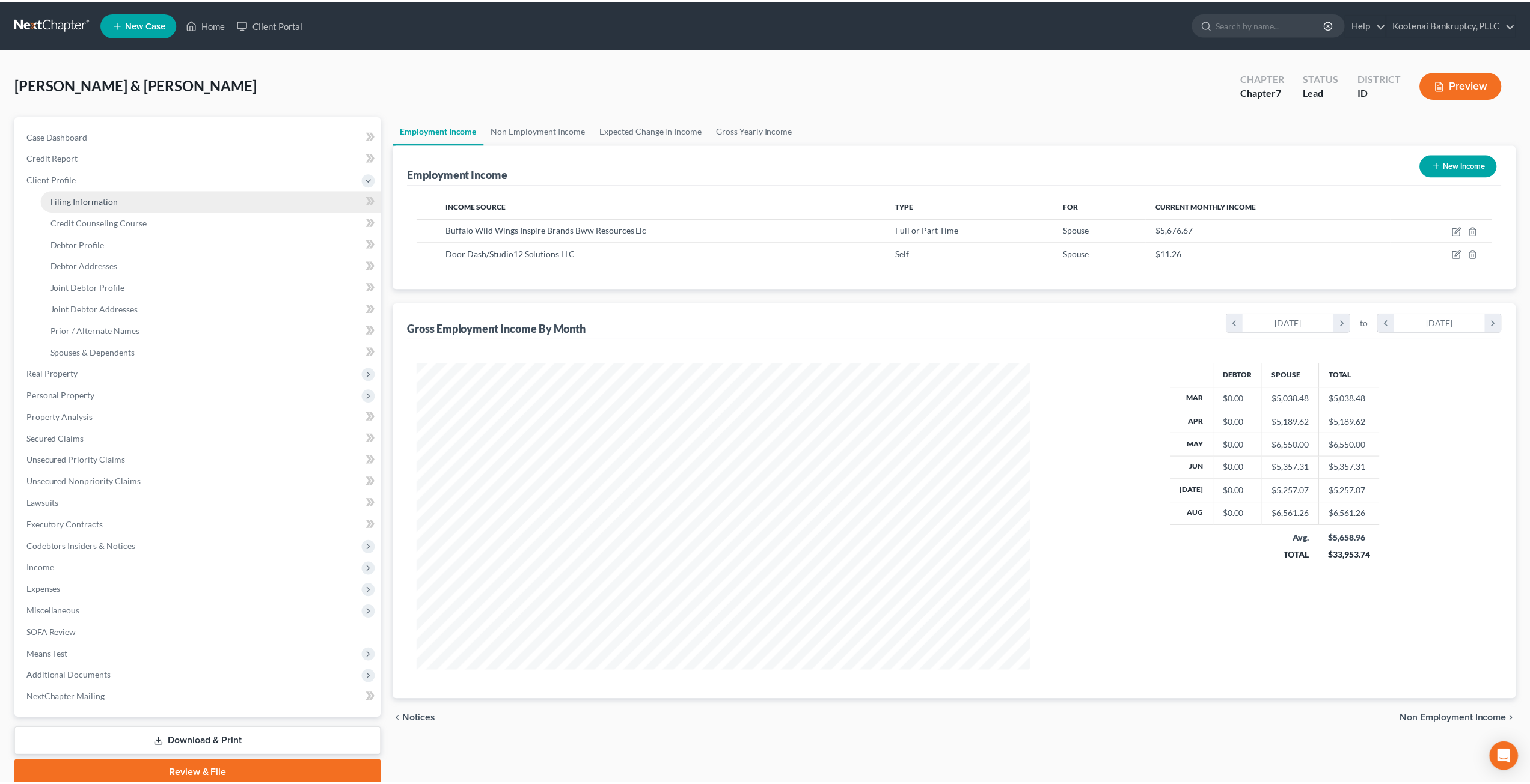
scroll to position [600656, 600489]
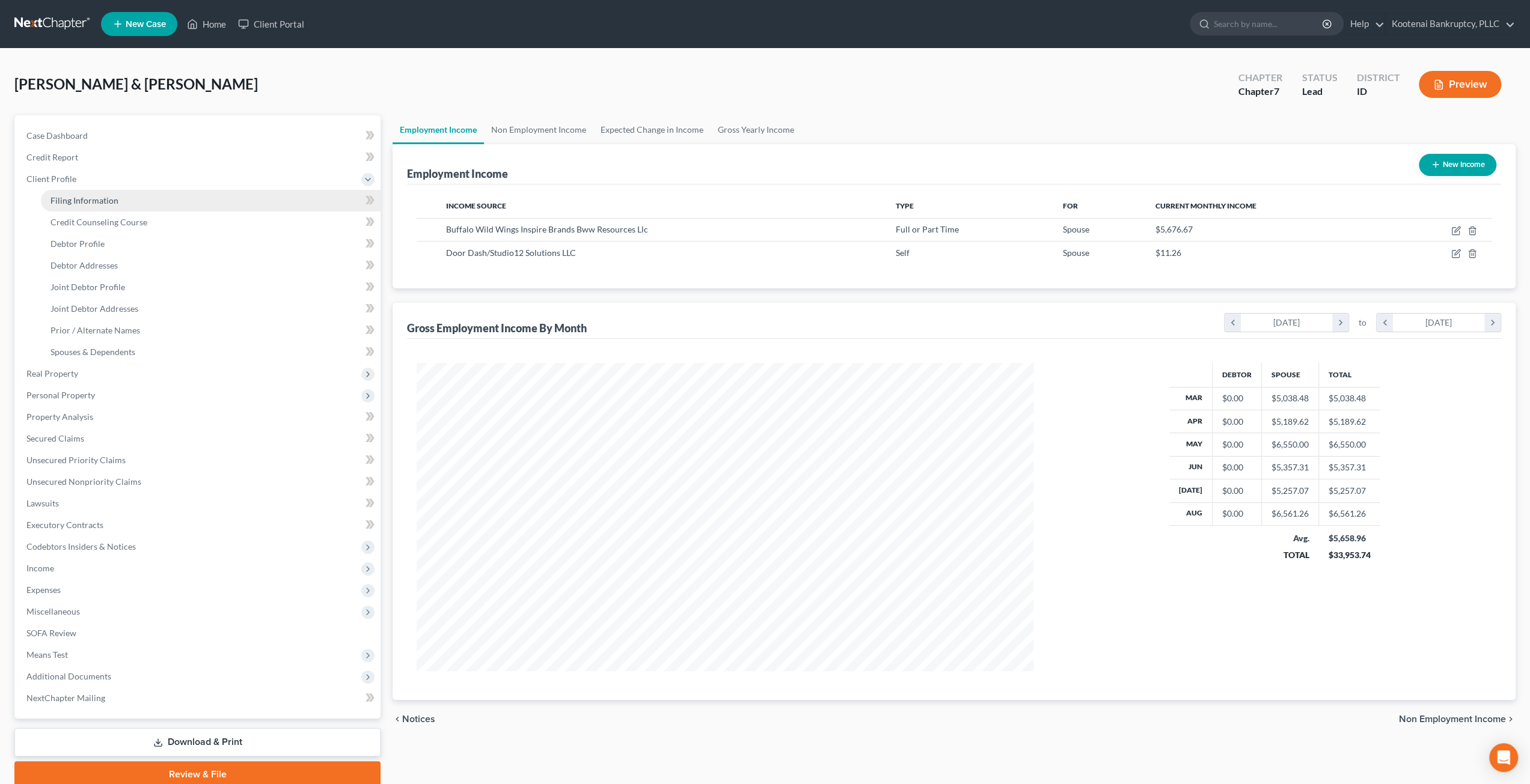
click at [146, 190] on link "Filing Information" at bounding box center [210, 201] width 339 height 22
select select "1"
select select "0"
select select "23"
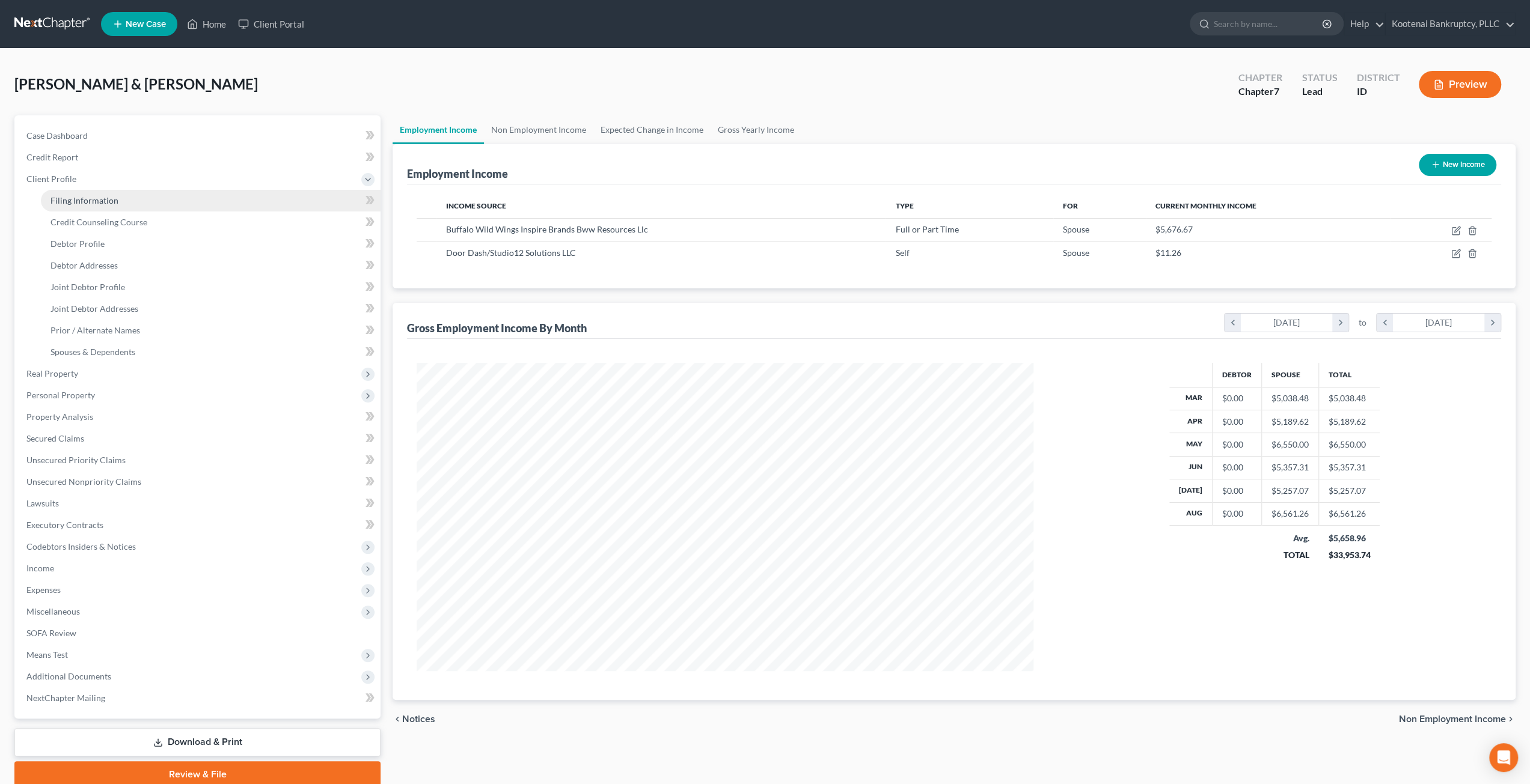
select select "0"
select select "13"
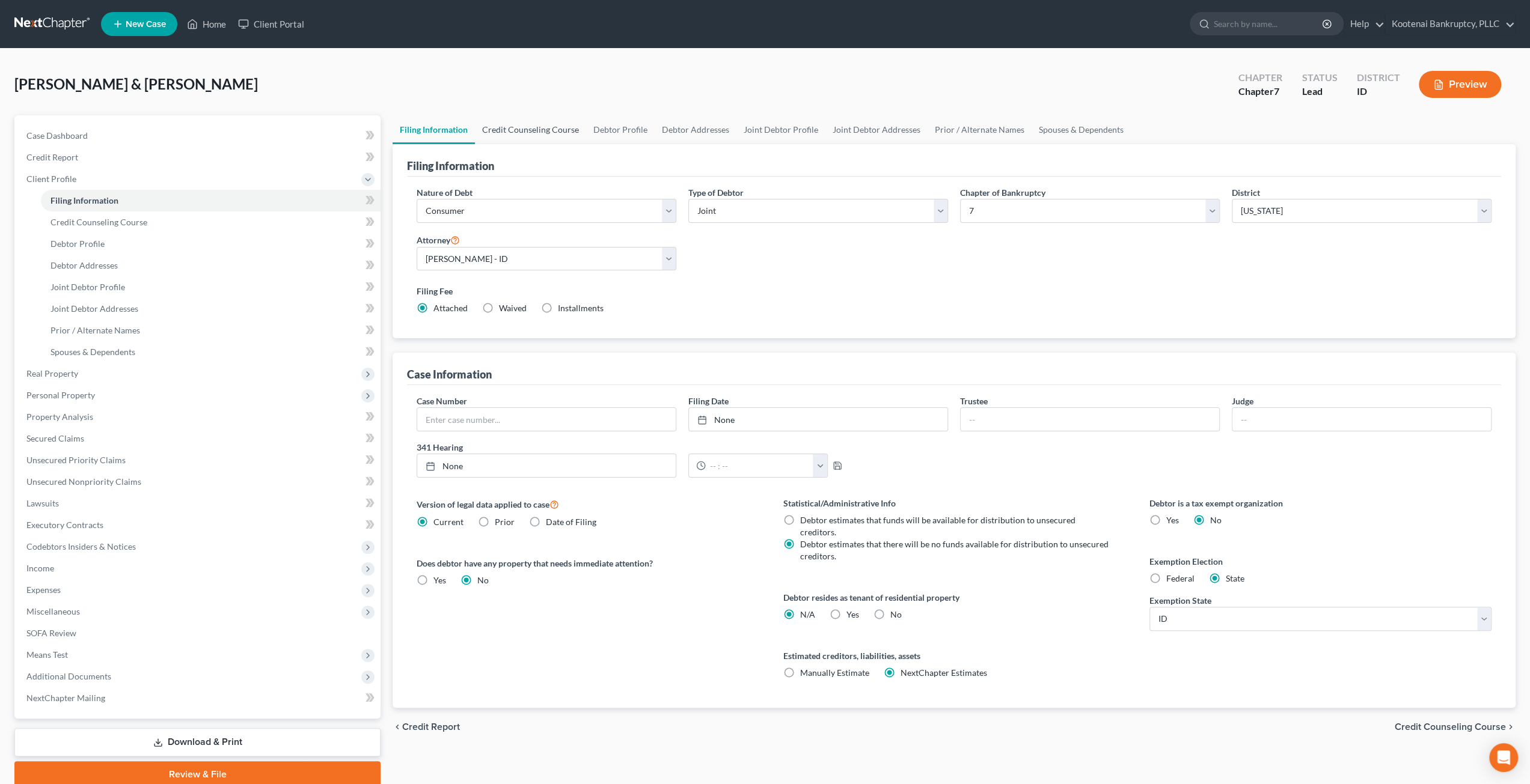
drag, startPoint x: 523, startPoint y: 120, endPoint x: 600, endPoint y: 124, distance: 77.1
click at [523, 121] on link "Credit Counseling Course" at bounding box center [531, 130] width 112 height 29
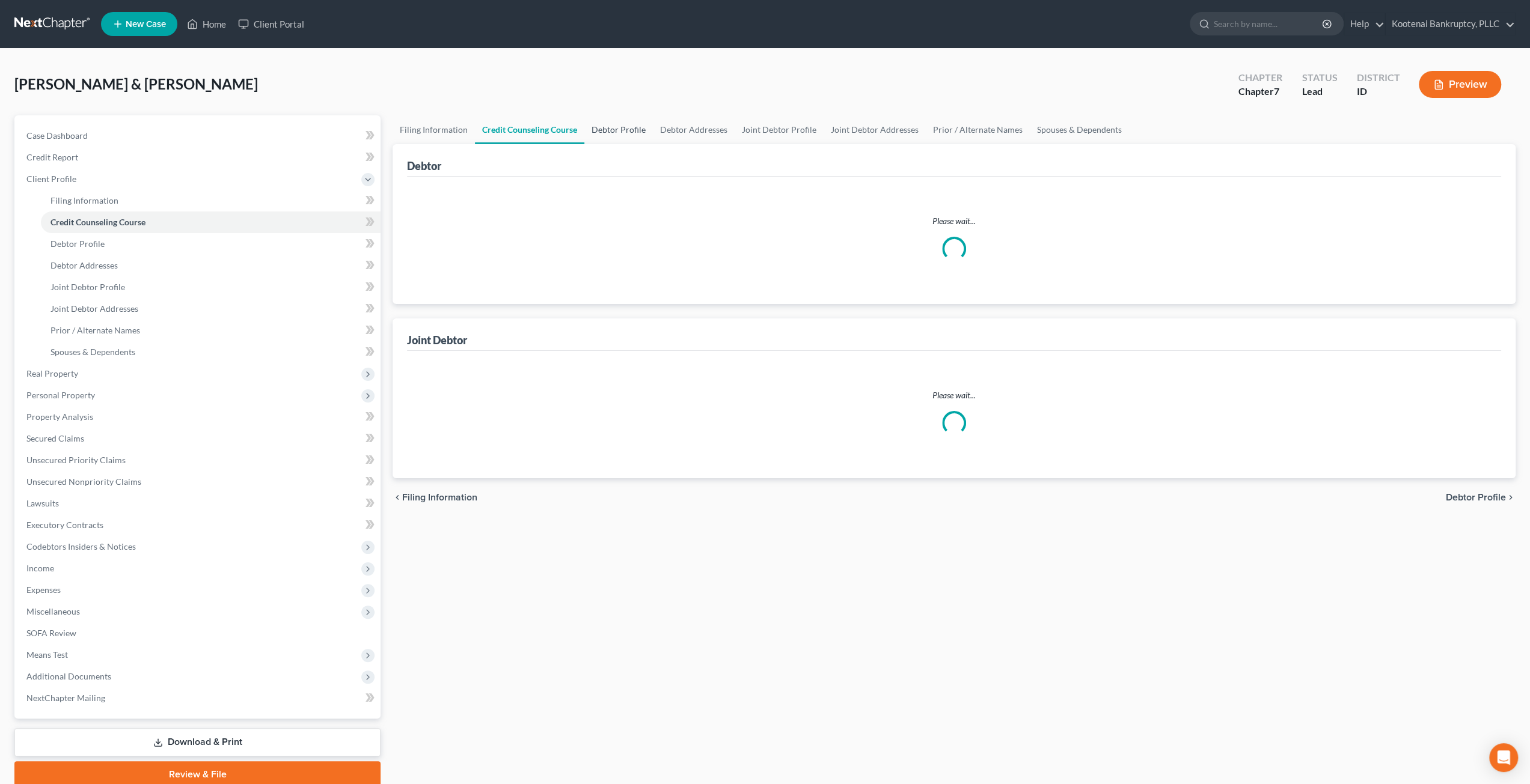
click at [600, 124] on link "Debtor Profile" at bounding box center [619, 130] width 69 height 29
select select "2"
select select "1"
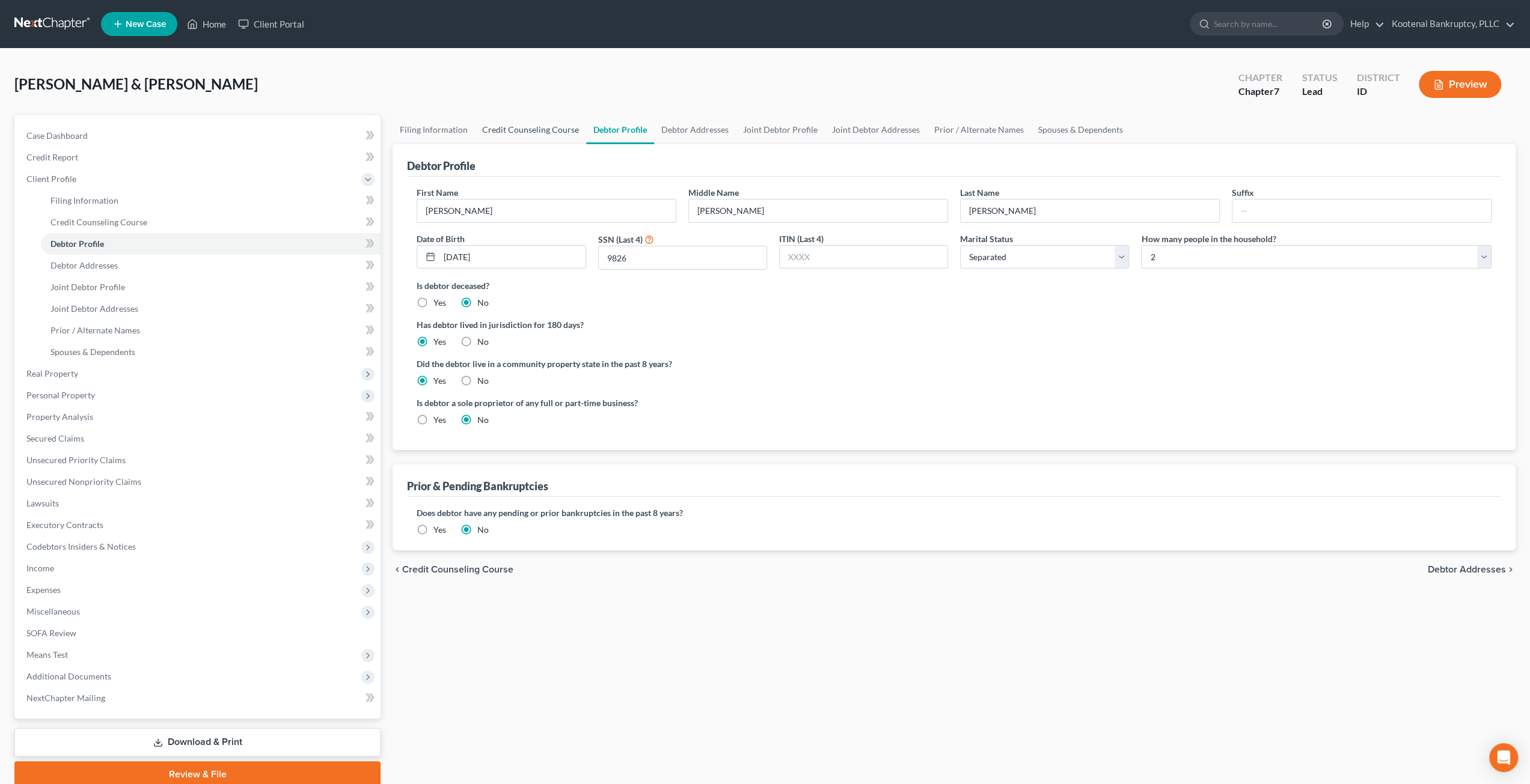
click at [543, 132] on link "Credit Counseling Course" at bounding box center [531, 130] width 112 height 29
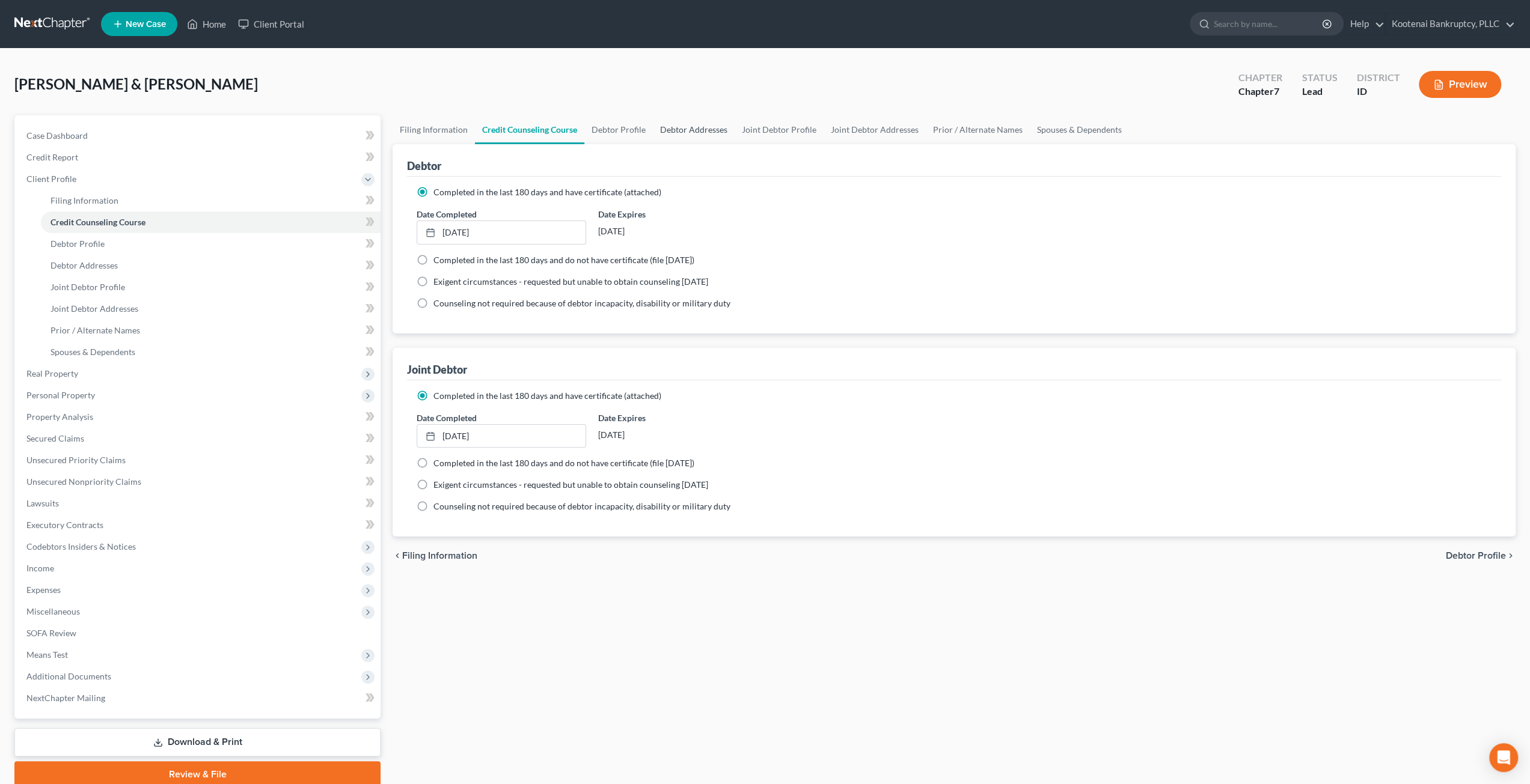
click at [691, 134] on link "Debtor Addresses" at bounding box center [693, 130] width 81 height 29
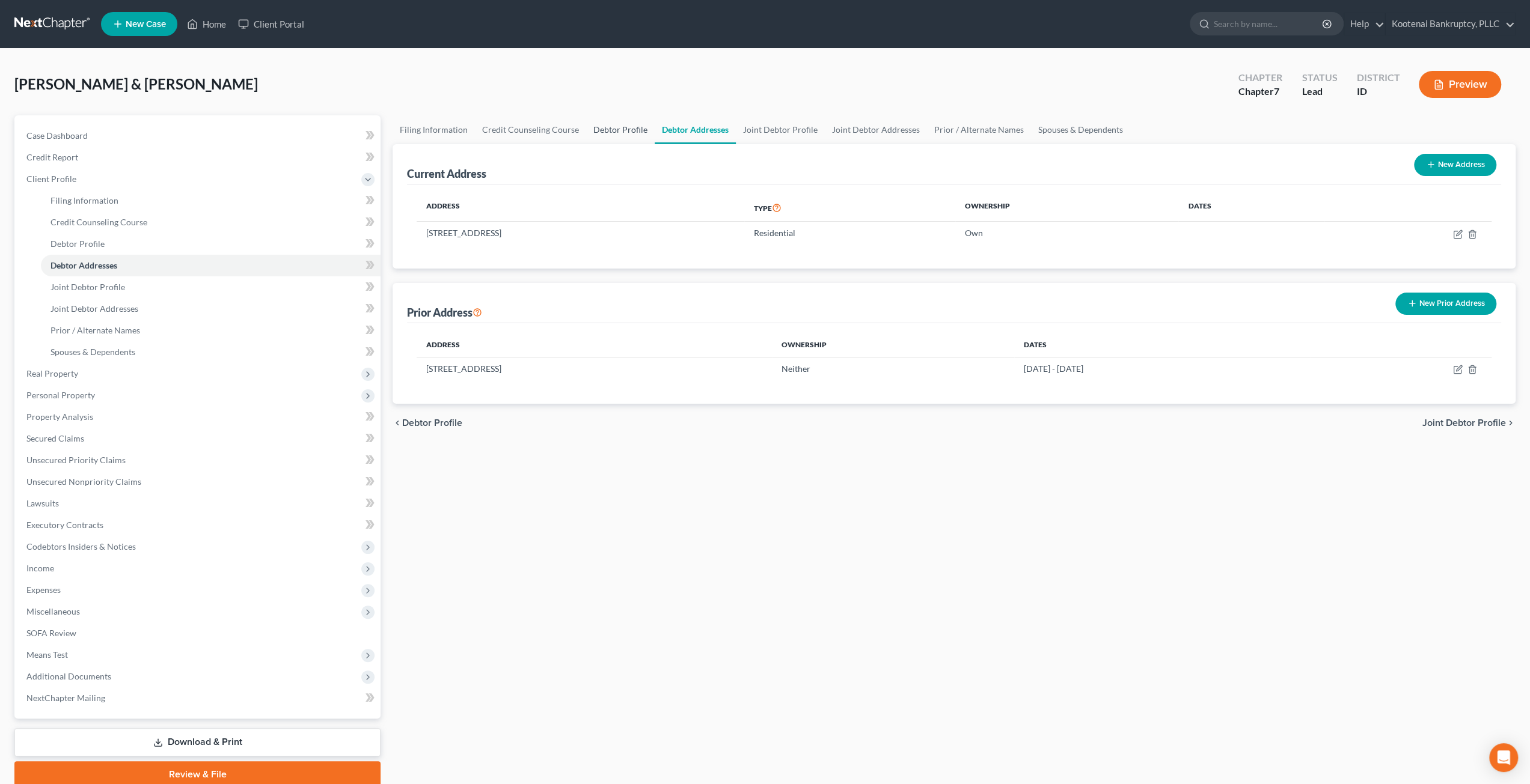
click at [647, 124] on link "Debtor Profile" at bounding box center [620, 130] width 69 height 29
select select "2"
select select "1"
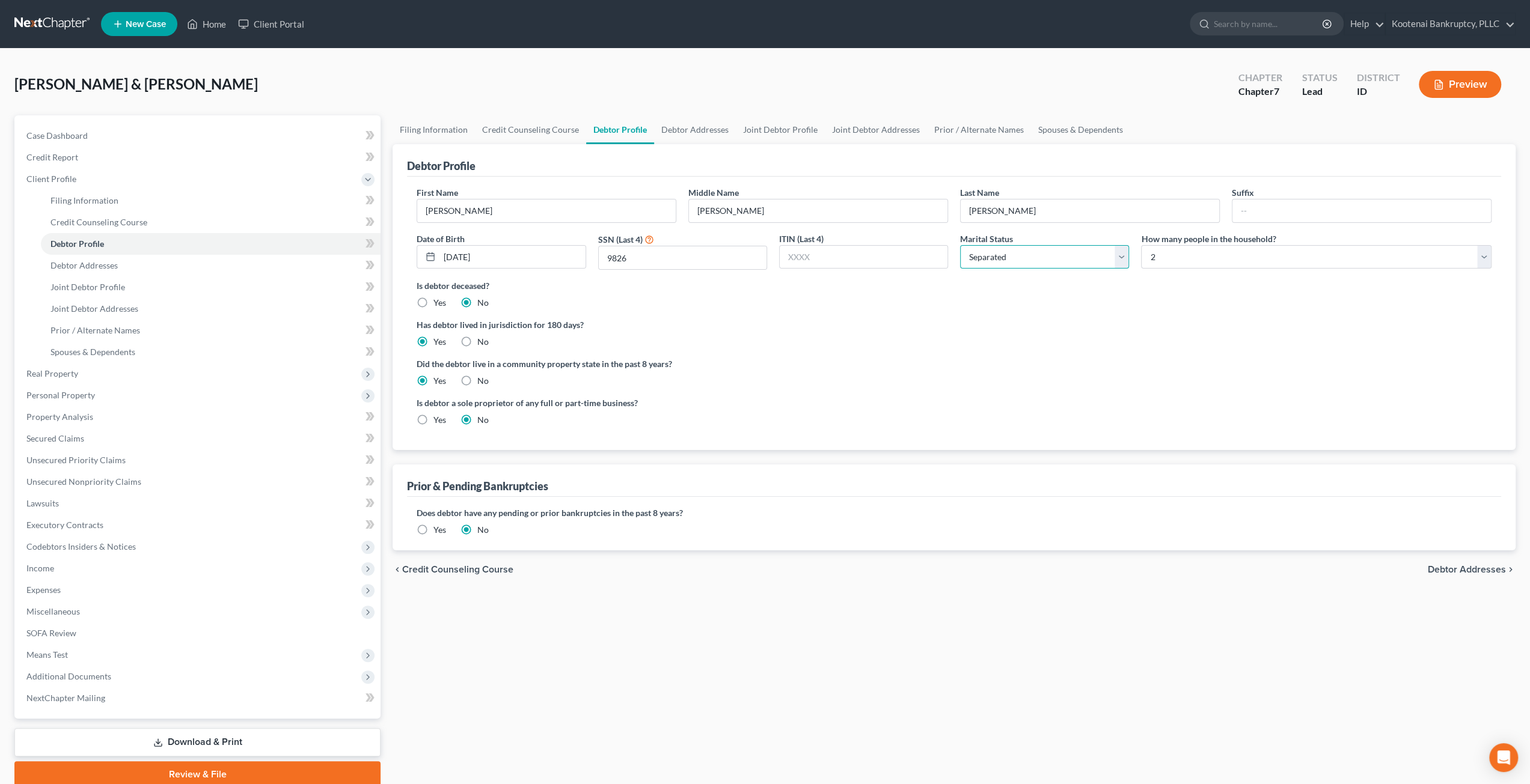
click at [978, 258] on select "Select Single Married Separated Divorced Widowed" at bounding box center [1044, 257] width 169 height 24
select select "1"
click at [960, 245] on select "Select Single Married Separated Divorced Widowed" at bounding box center [1044, 257] width 169 height 24
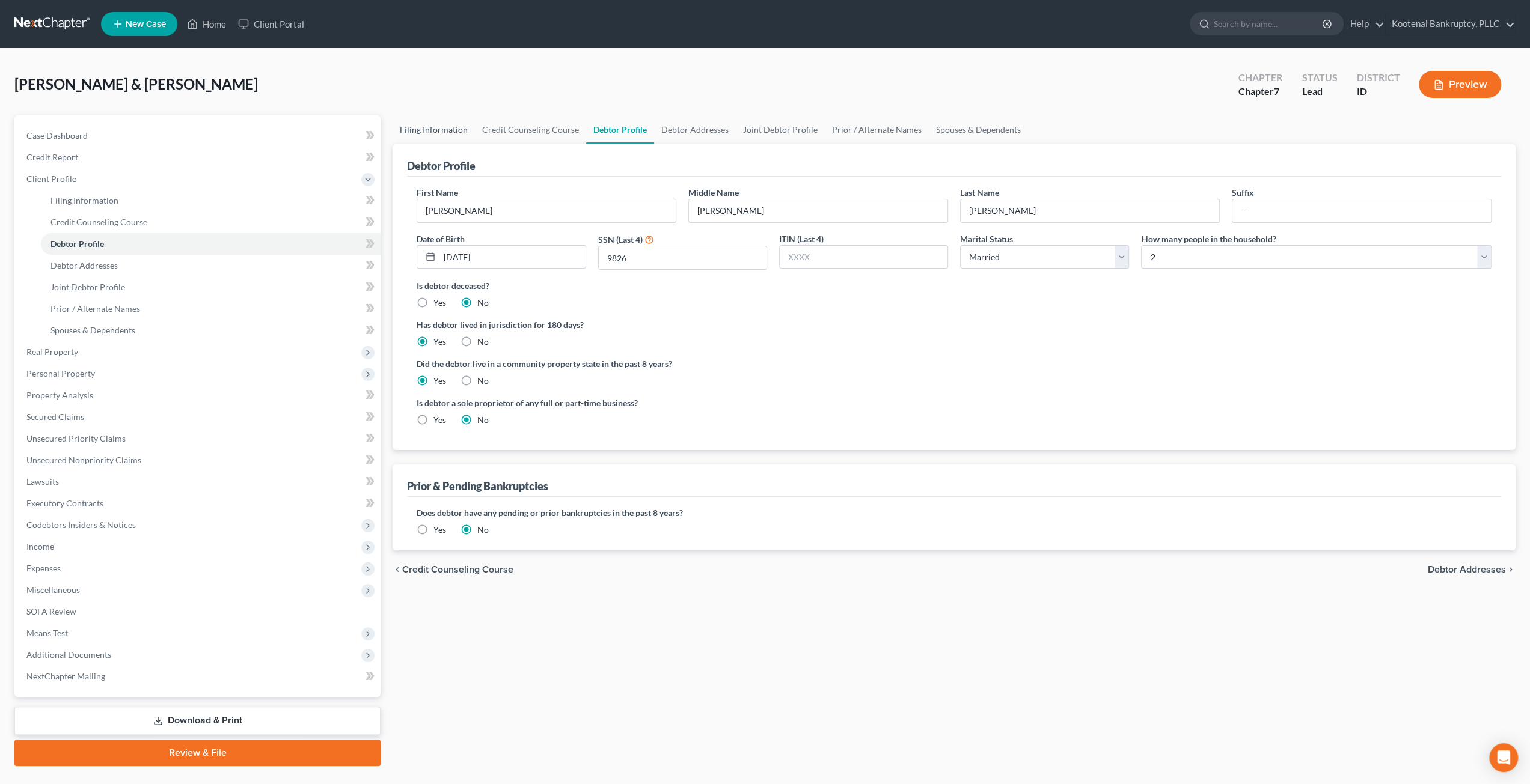
click at [413, 124] on link "Filing Information" at bounding box center [434, 130] width 82 height 29
select select "1"
select select "0"
select select "23"
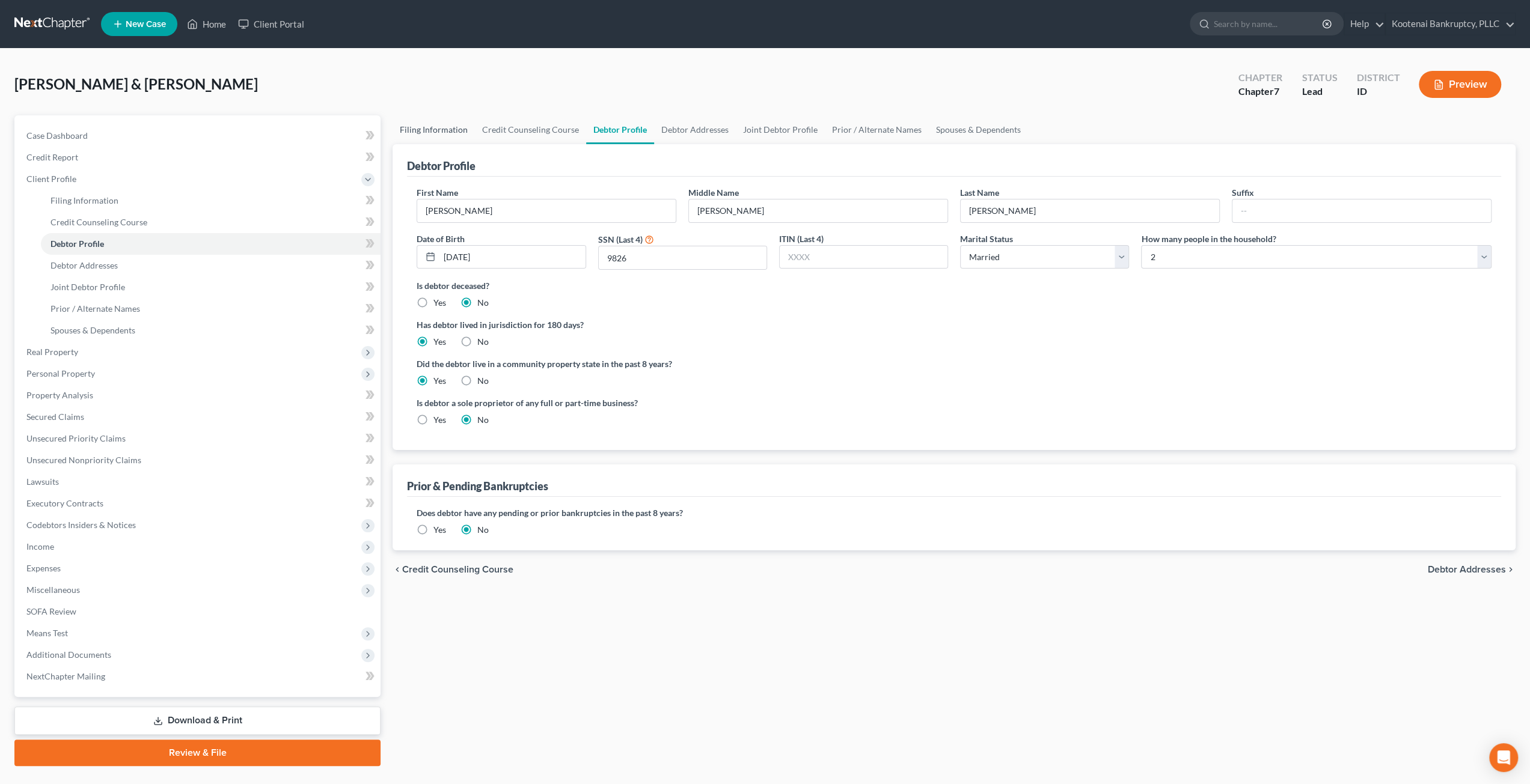
select select "0"
select select "13"
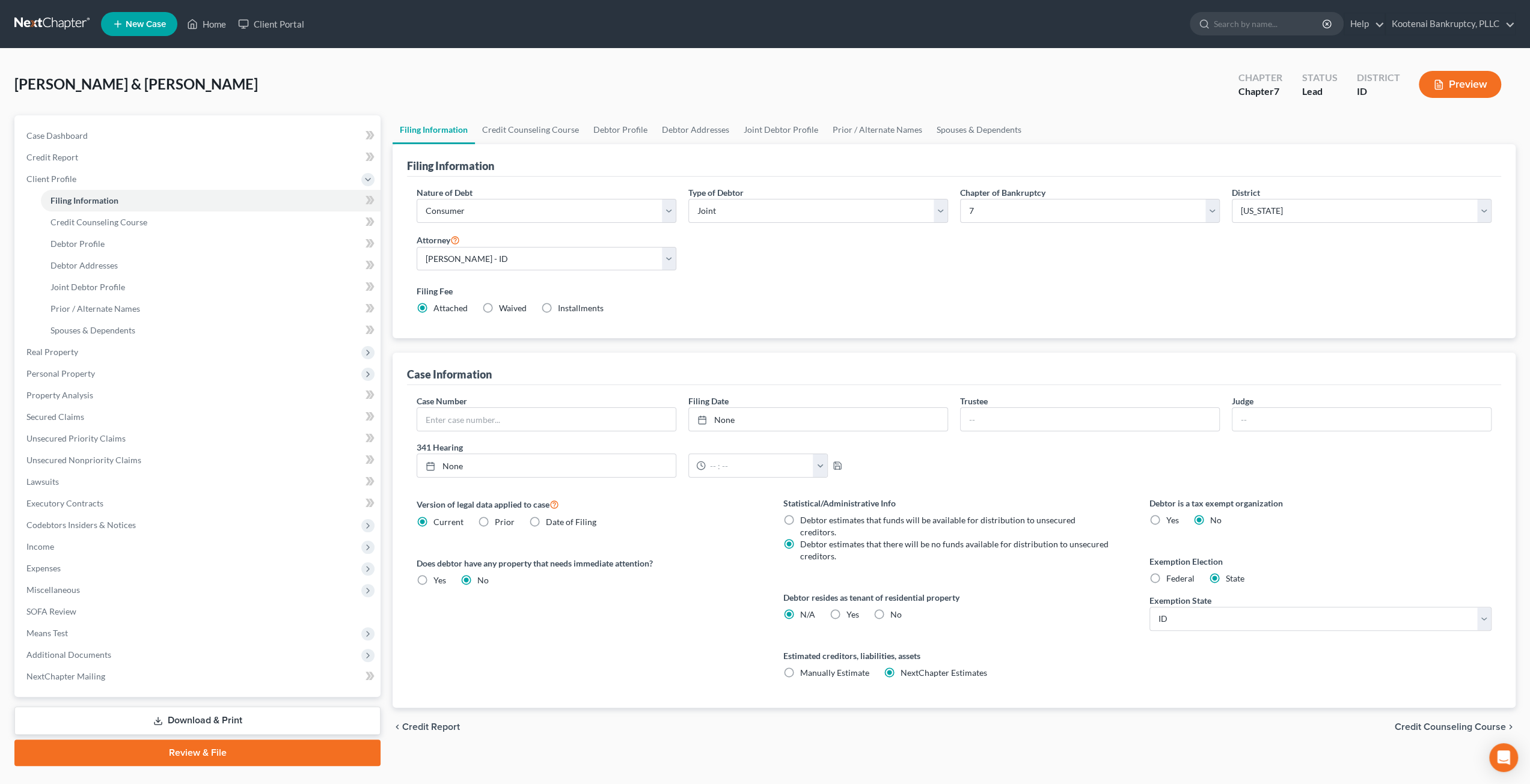
click at [488, 68] on div "[PERSON_NAME] & [PERSON_NAME] Upgraded Chapter Chapter 7 Status Lead District I…" at bounding box center [765, 89] width 1501 height 52
click at [161, 551] on span "Income" at bounding box center [198, 547] width 363 height 22
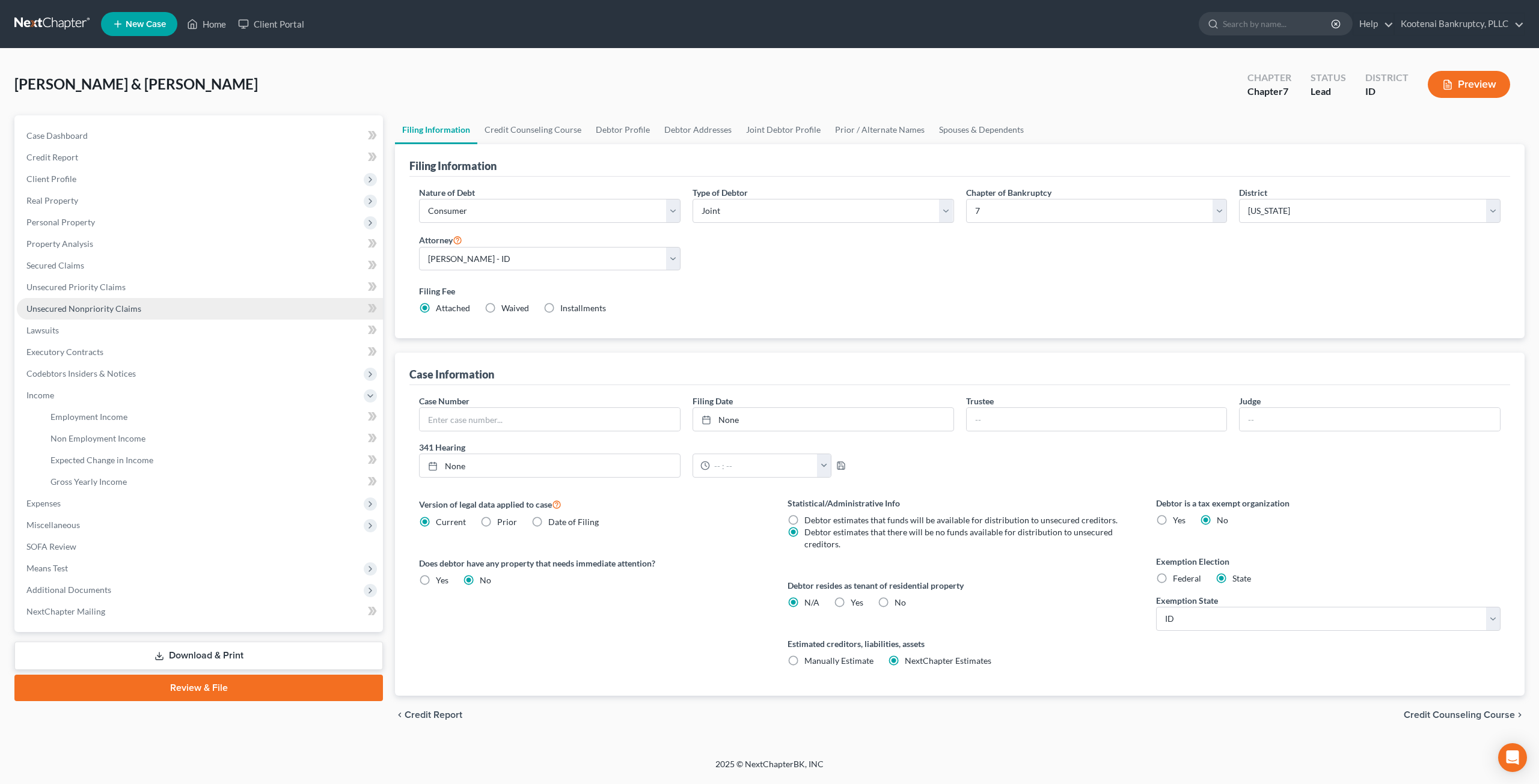
click at [156, 304] on link "Unsecured Nonpriority Claims" at bounding box center [199, 309] width 366 height 22
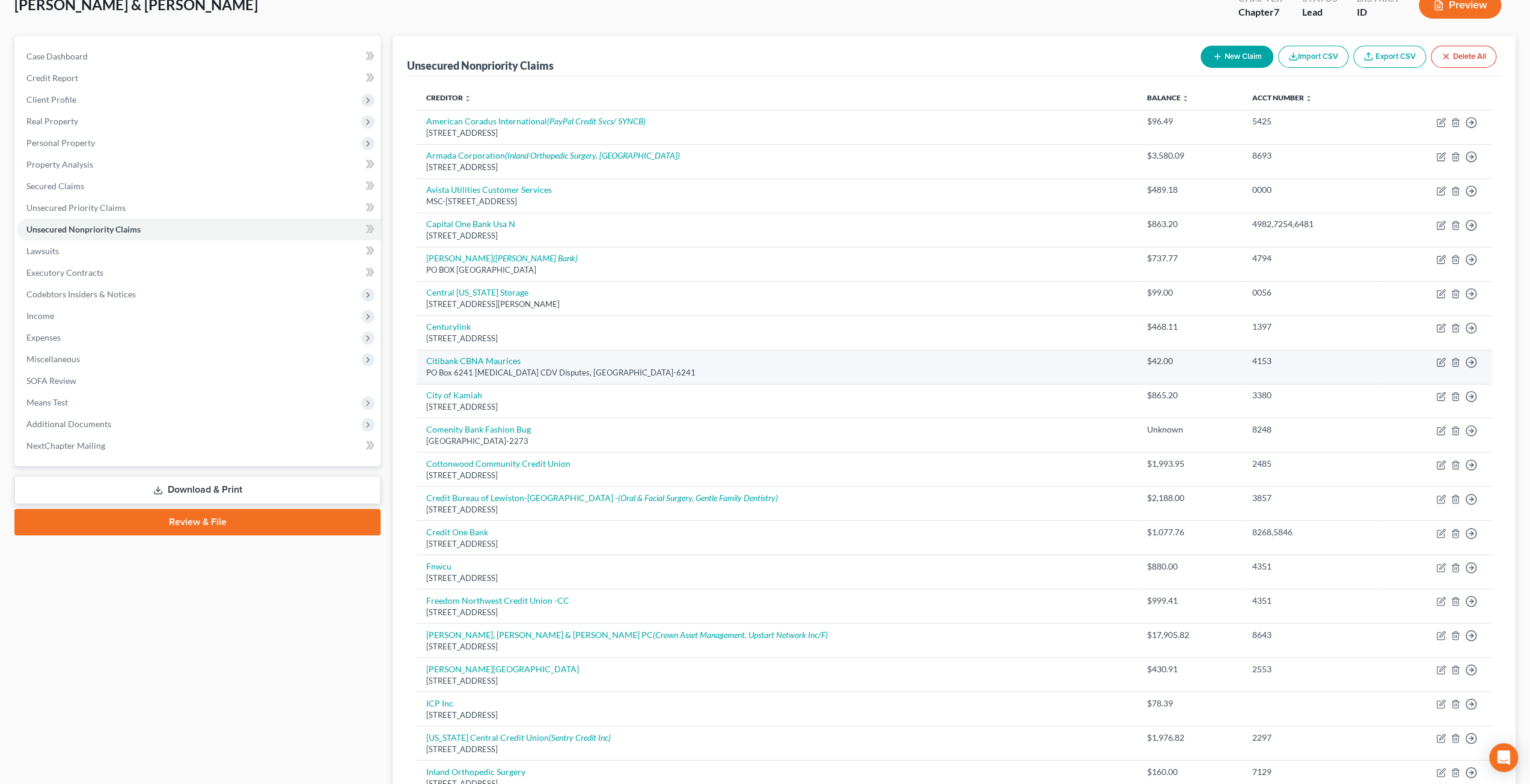
scroll to position [60, 0]
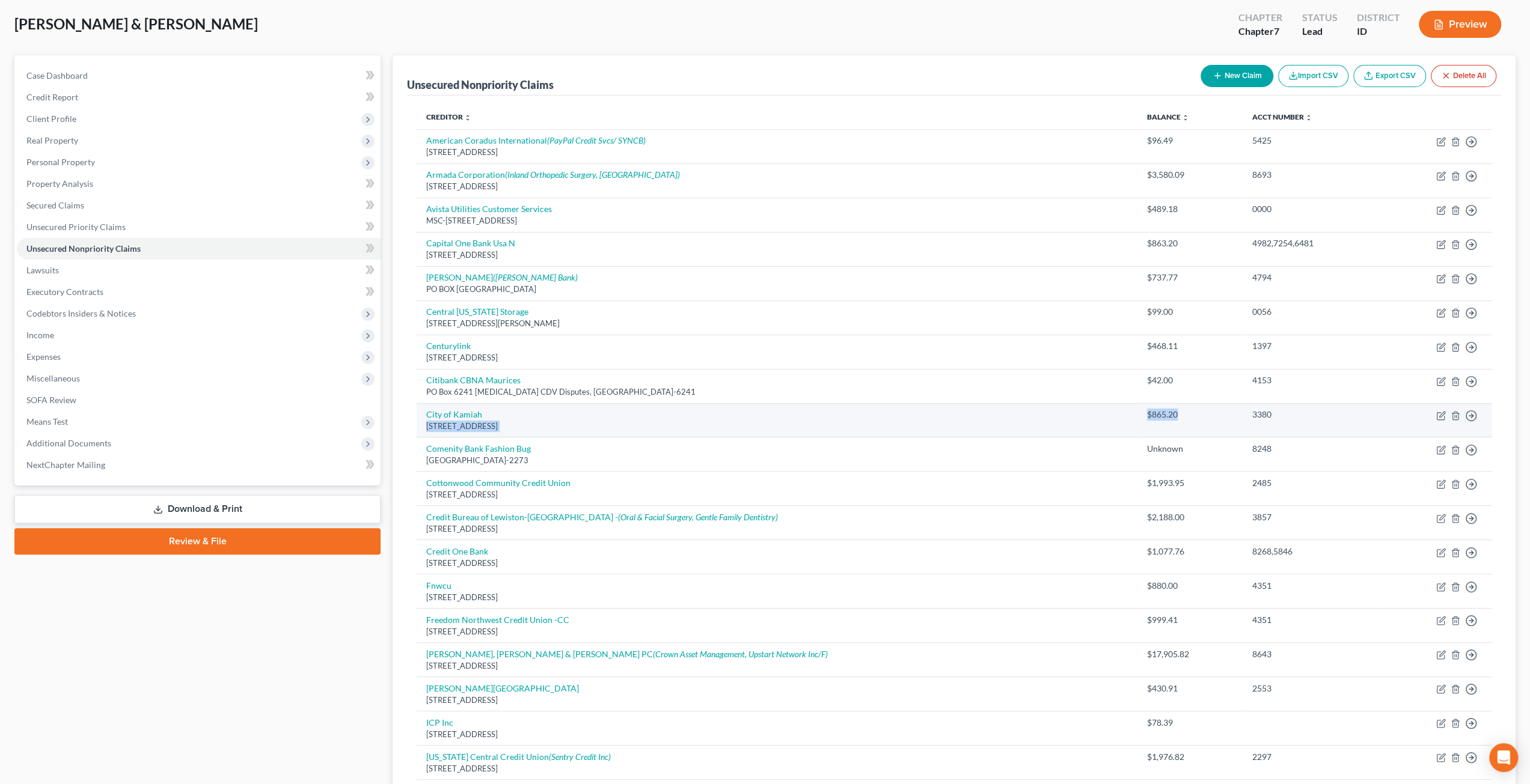
drag, startPoint x: 1134, startPoint y: 415, endPoint x: 856, endPoint y: 424, distance: 278.1
click at [1052, 407] on tr "City of [GEOGRAPHIC_DATA] 83536 $865.20 3380 Move to D Move to E Move to G Move…" at bounding box center [954, 420] width 1075 height 34
click at [571, 424] on div "[STREET_ADDRESS]" at bounding box center [777, 426] width 702 height 11
click at [463, 413] on link "City of Kamiah" at bounding box center [454, 413] width 56 height 10
select select "13"
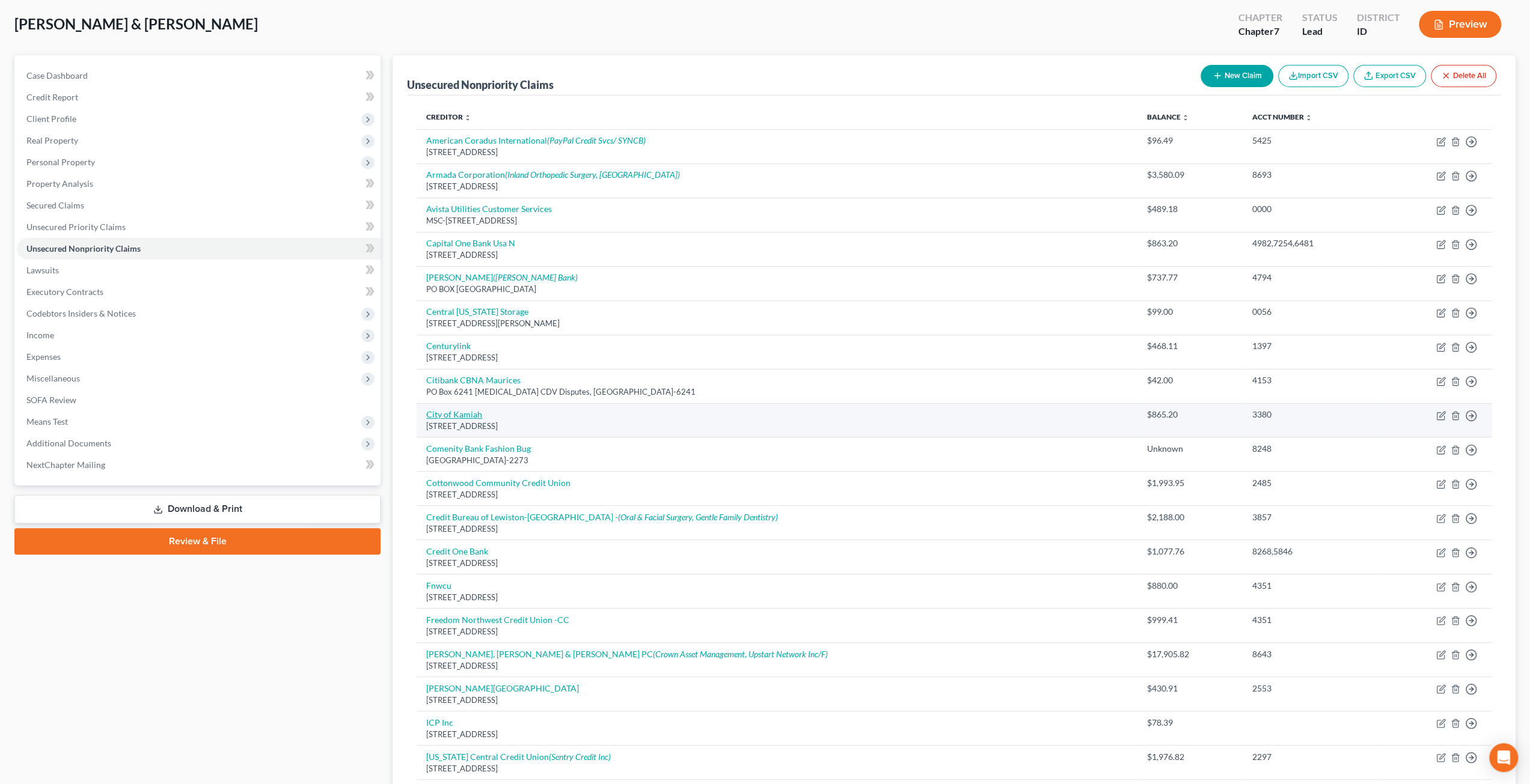
select select "20"
select select "4"
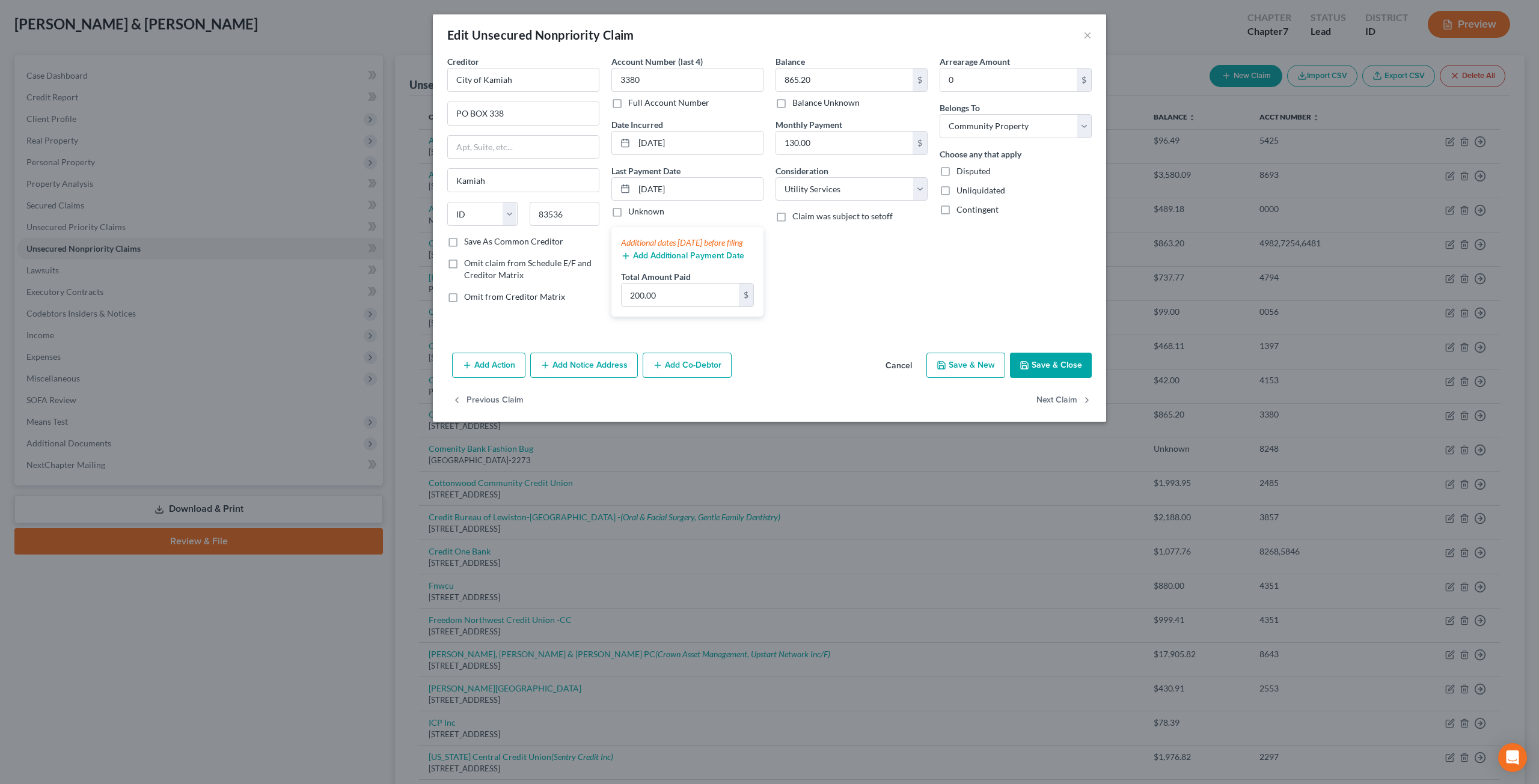
click at [908, 376] on button "Cancel" at bounding box center [899, 366] width 46 height 24
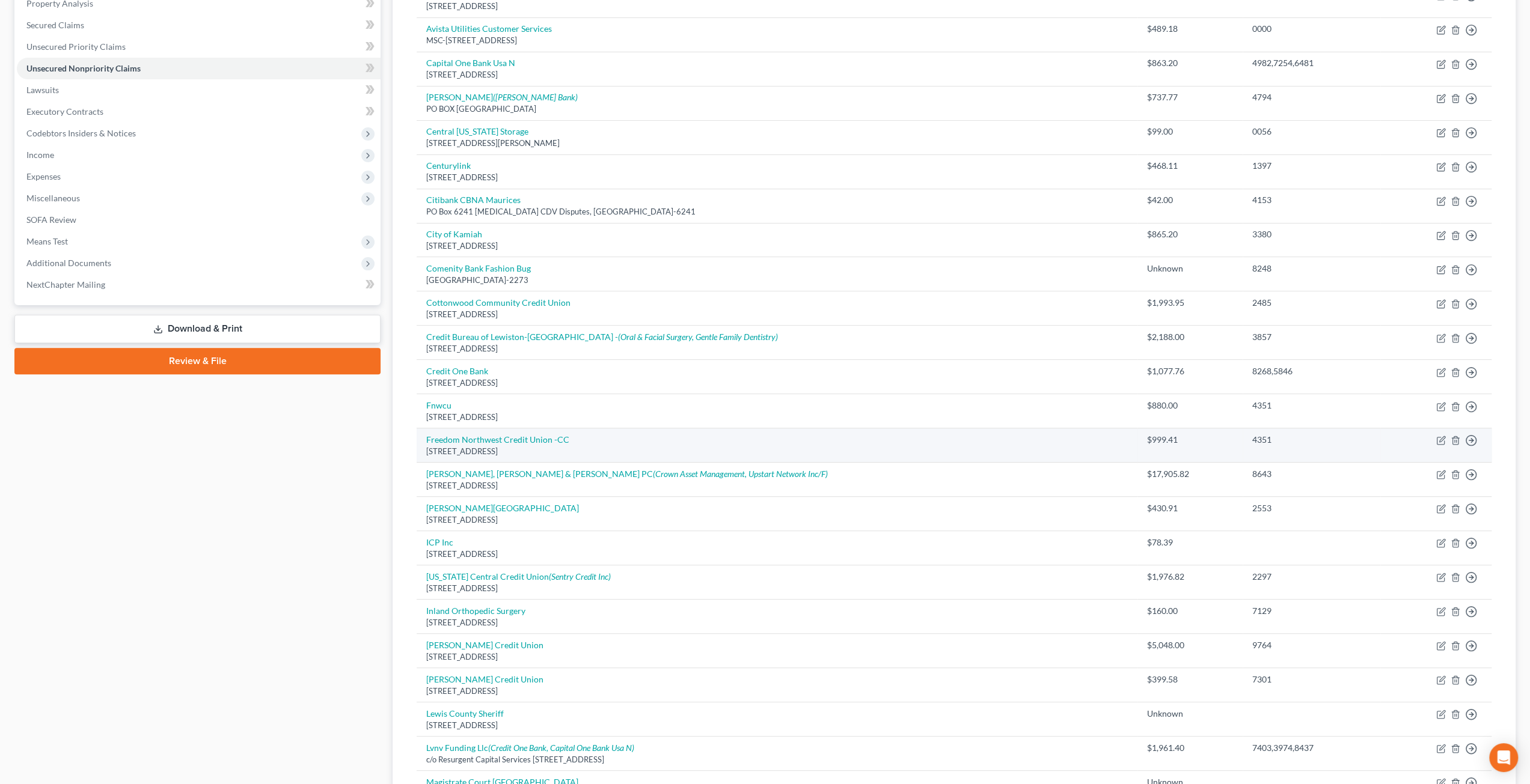
scroll to position [0, 0]
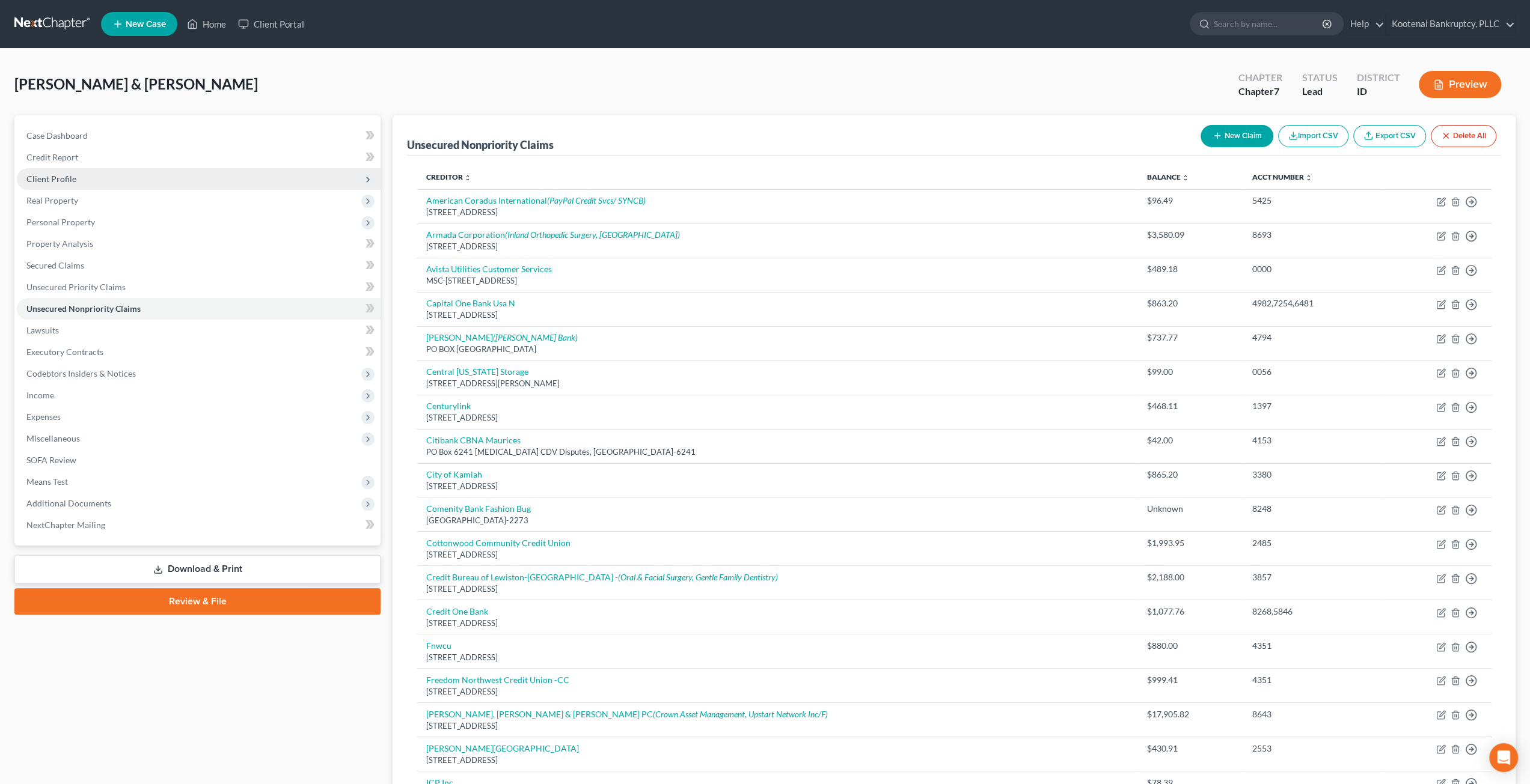
click at [76, 168] on span "Client Profile" at bounding box center [198, 179] width 363 height 22
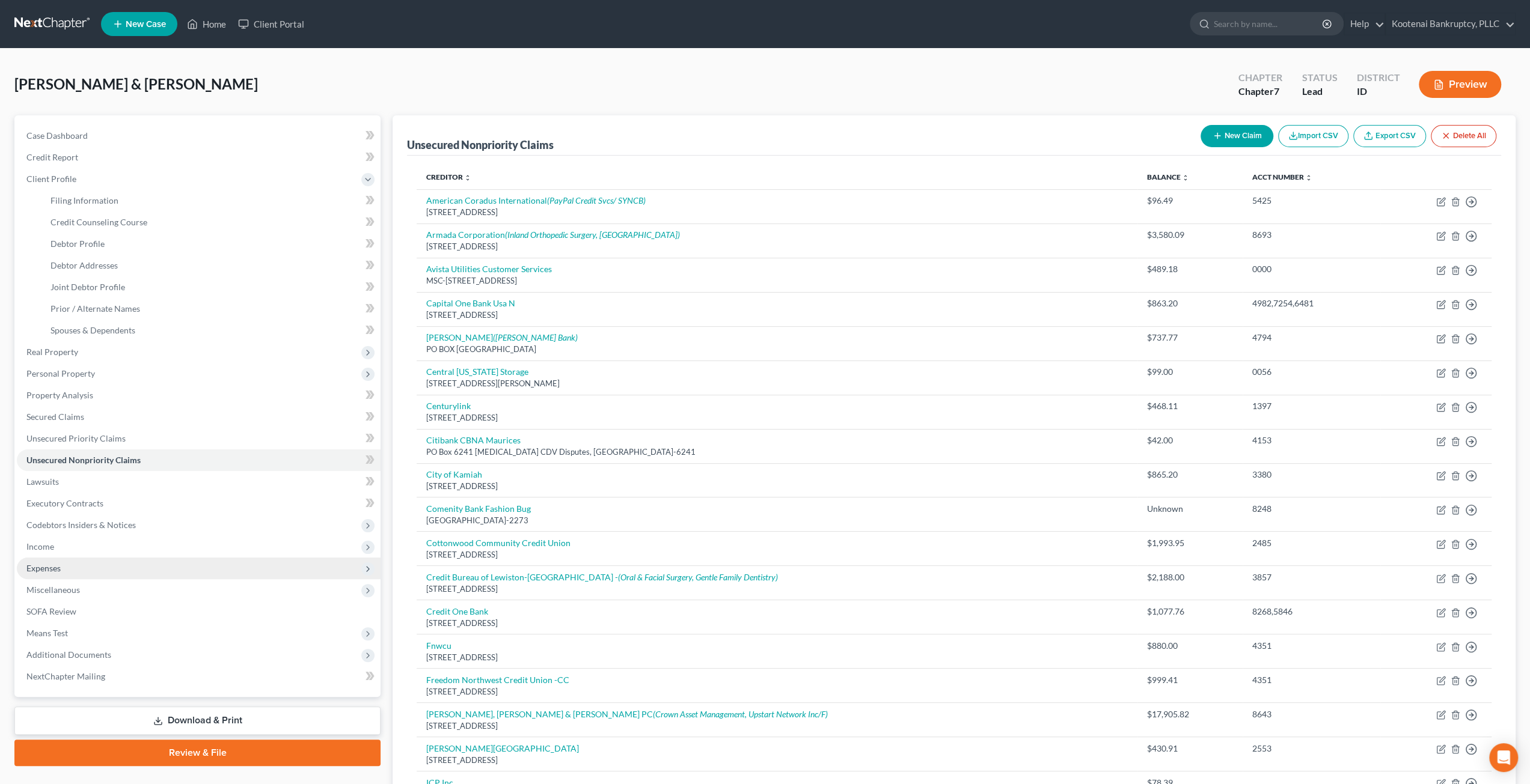
click at [143, 568] on span "Expenses" at bounding box center [198, 569] width 363 height 22
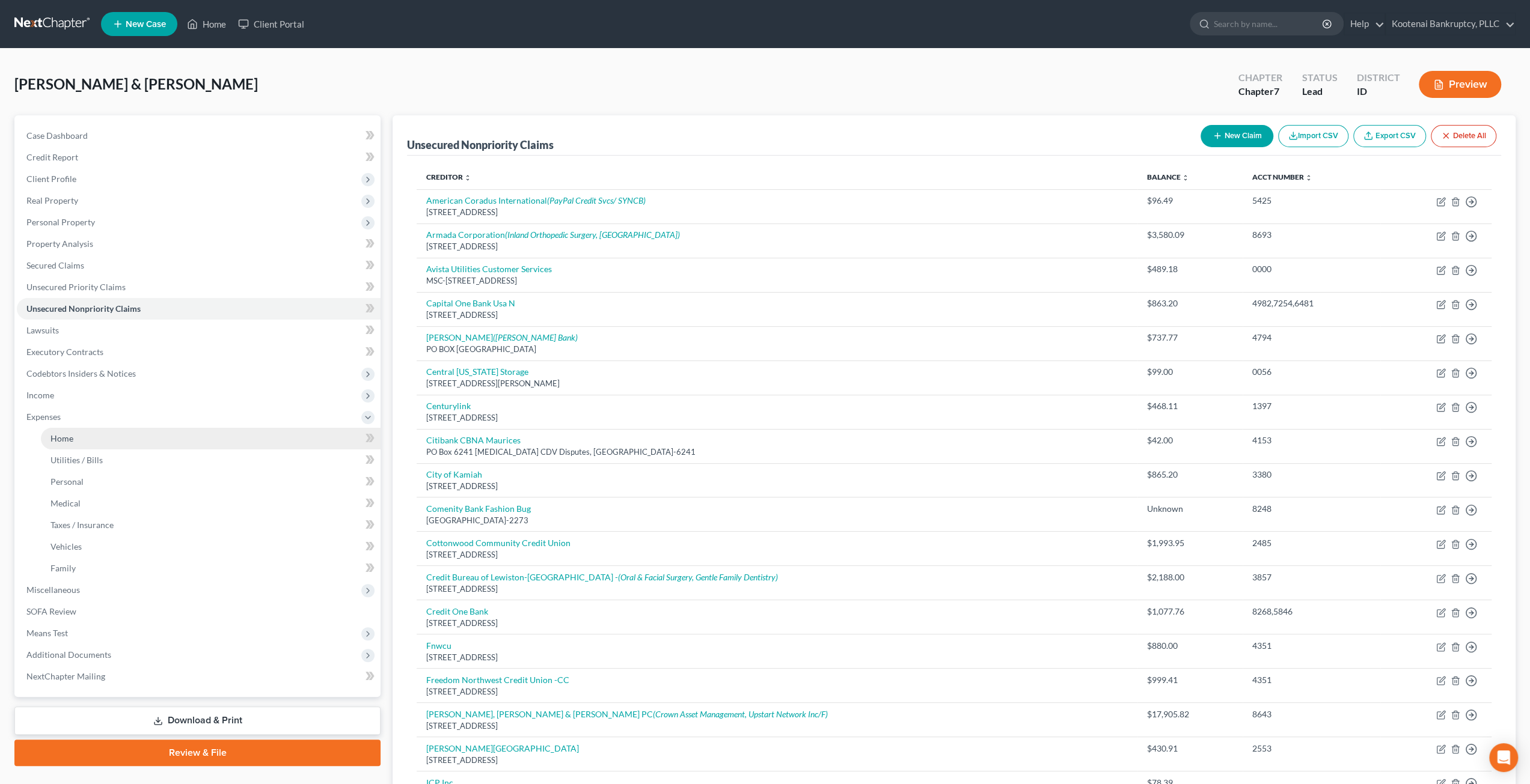
click at [149, 435] on link "Home" at bounding box center [210, 439] width 339 height 22
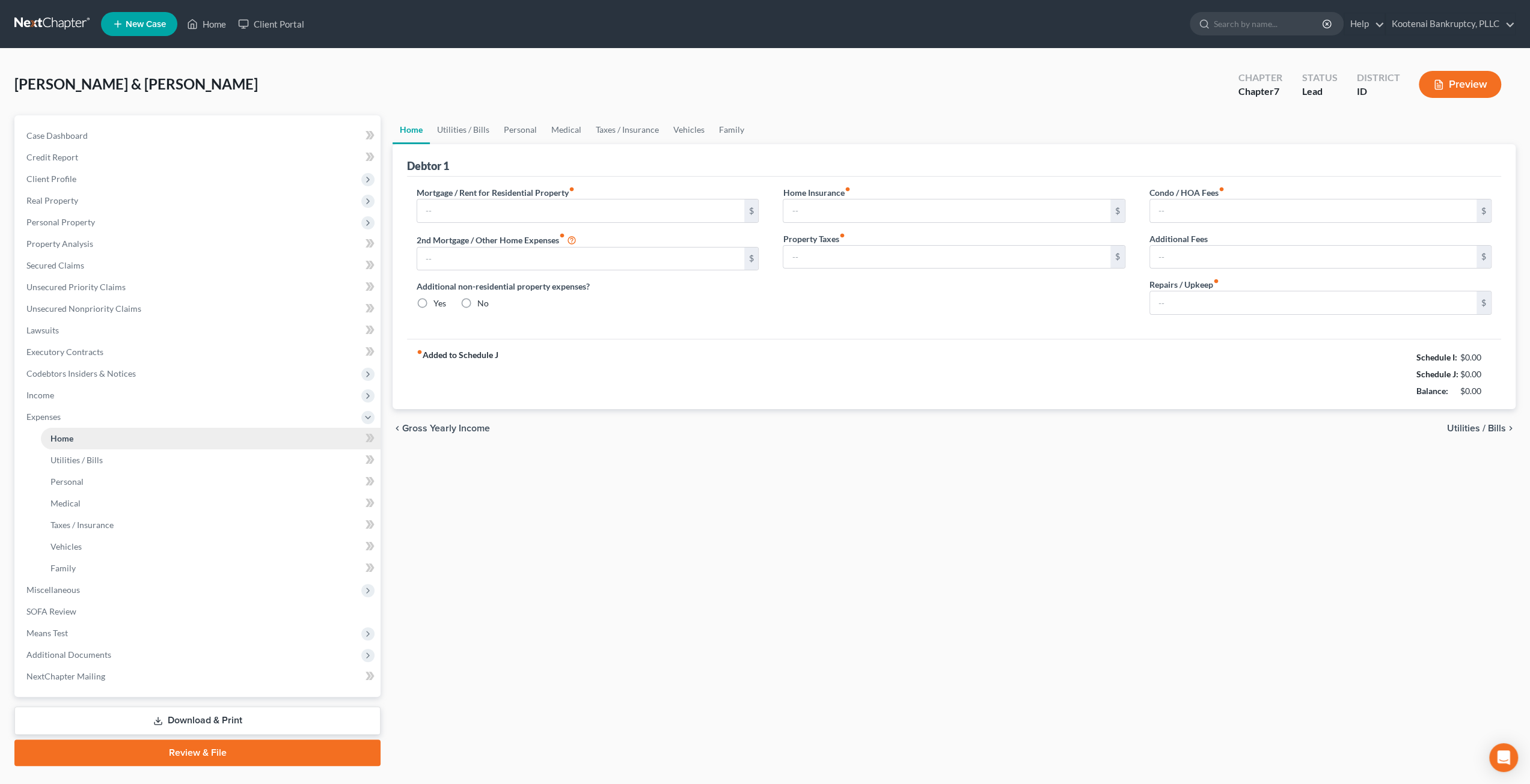
type input "1,850.00"
type input "725.00"
radio input "true"
type input "0.00"
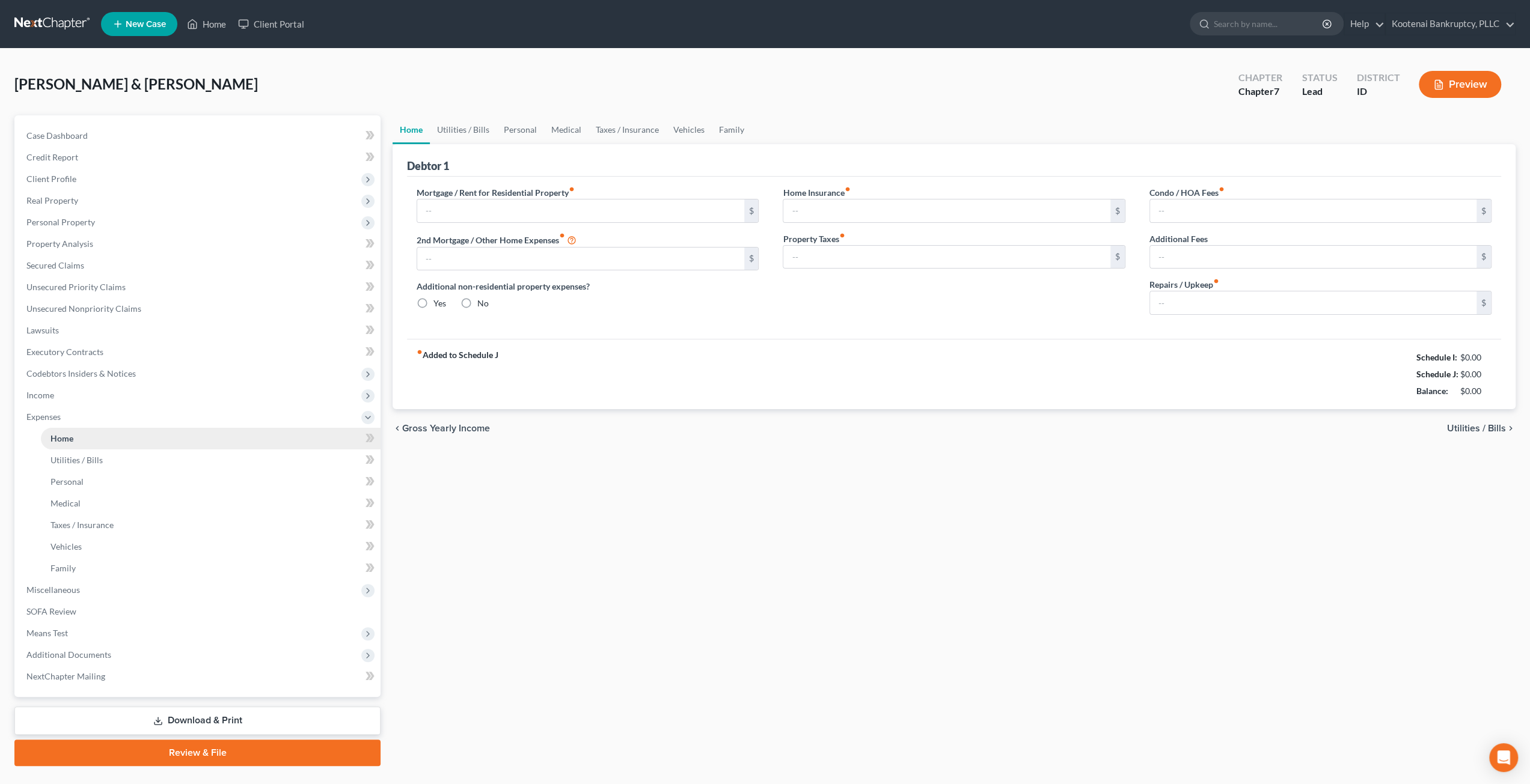
type input "0.00"
click at [78, 182] on span "Client Profile" at bounding box center [198, 179] width 363 height 22
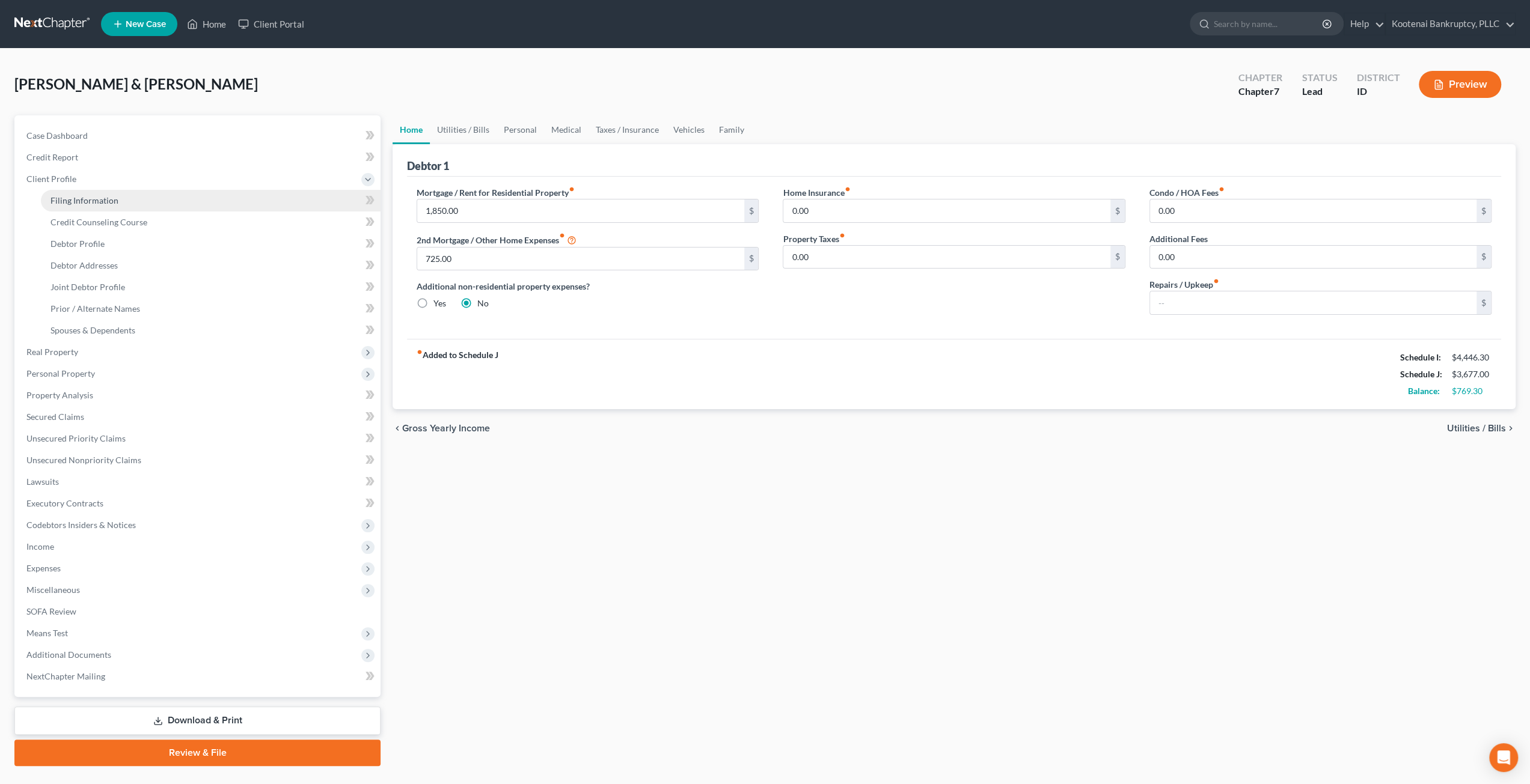
click at [97, 205] on link "Filing Information" at bounding box center [210, 201] width 339 height 22
select select "1"
select select "0"
select select "23"
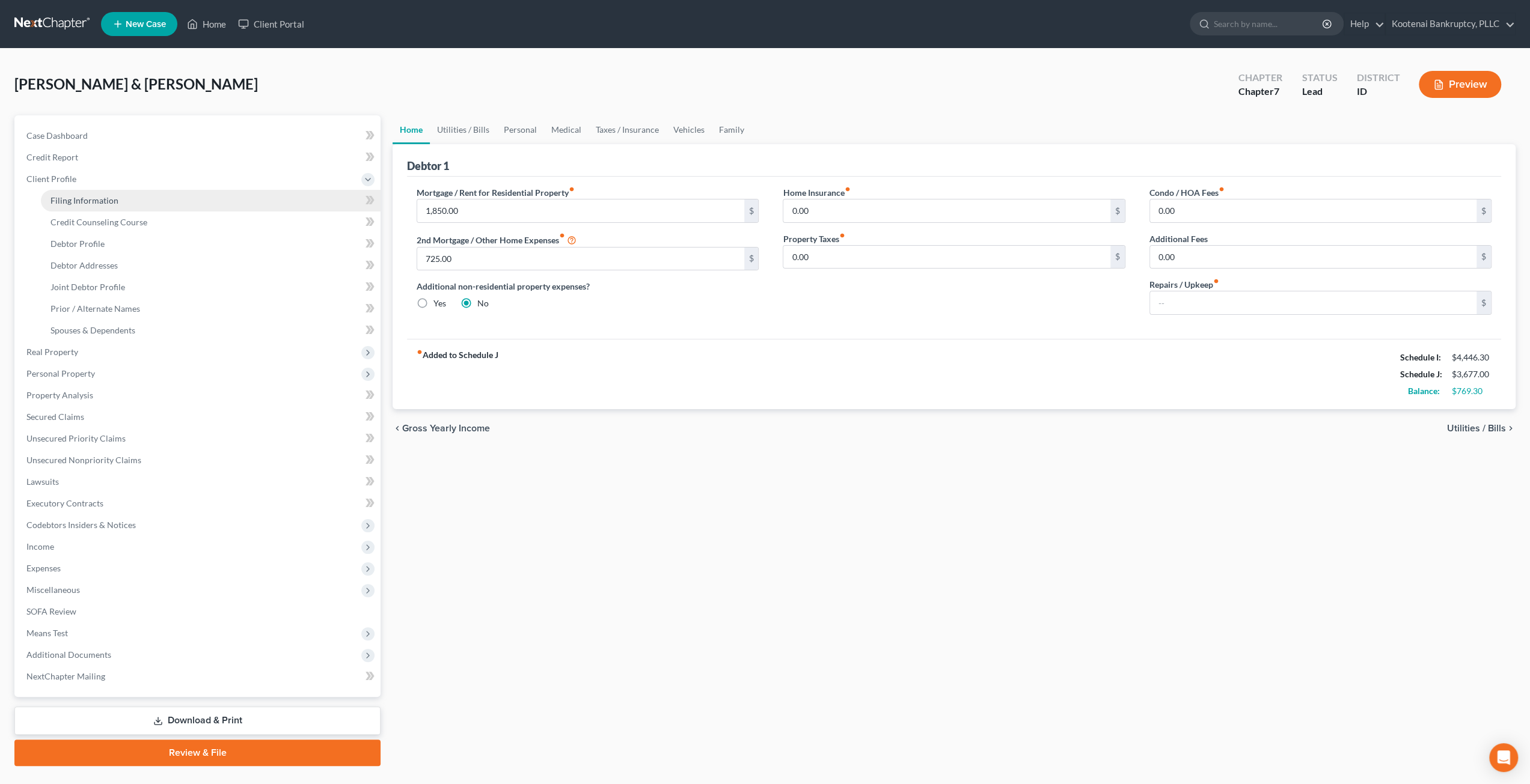
select select "0"
select select "13"
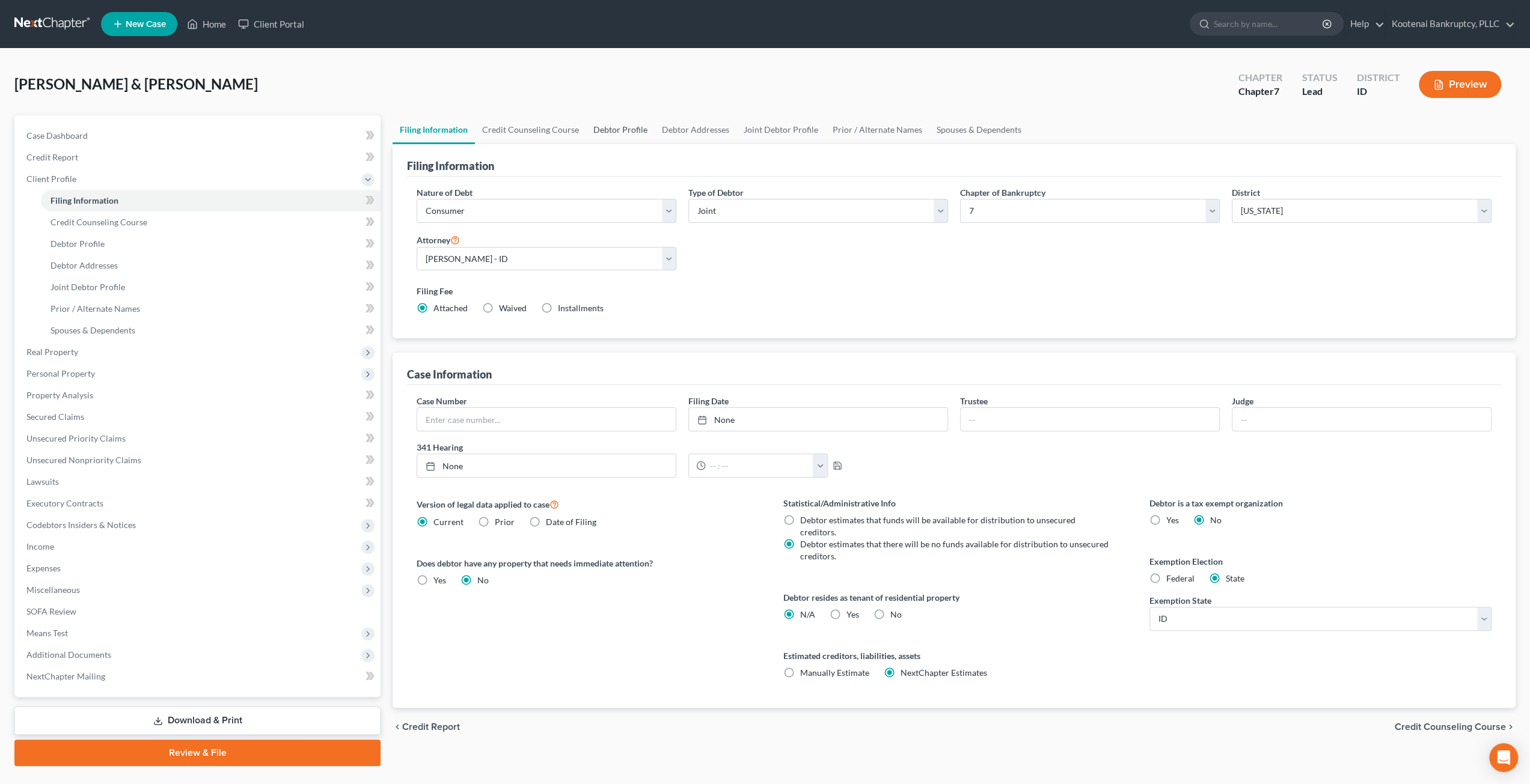
click at [617, 135] on link "Debtor Profile" at bounding box center [620, 130] width 69 height 29
select select "1"
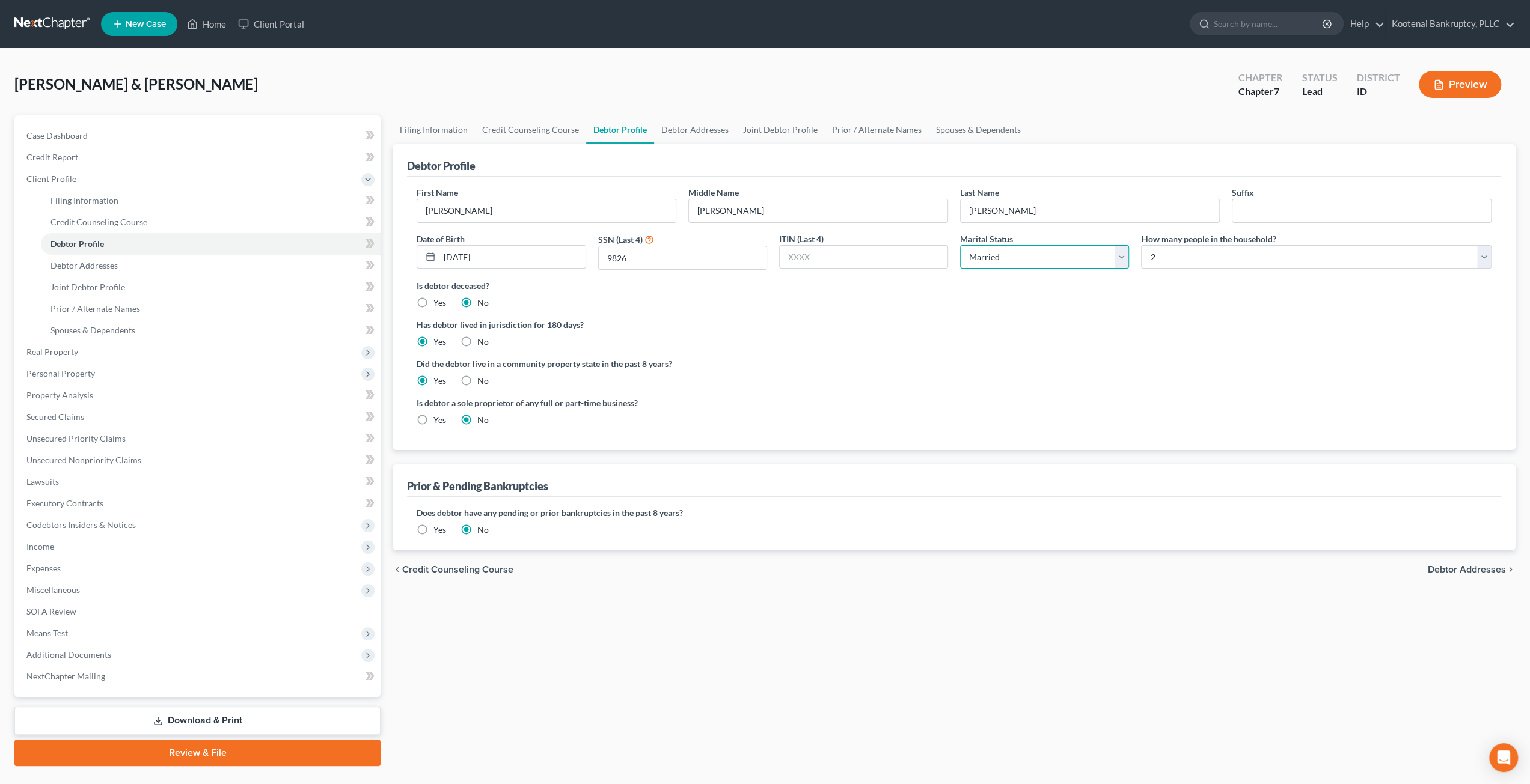
drag, startPoint x: 985, startPoint y: 257, endPoint x: 983, endPoint y: 263, distance: 6.3
click at [985, 257] on select "Select Single Married Separated Divorced Widowed" at bounding box center [1044, 257] width 169 height 24
select select "2"
click at [960, 245] on select "Select Single Married Separated Divorced Widowed" at bounding box center [1044, 257] width 169 height 24
click at [838, 339] on div "Has debtor lived in jurisdiction for 180 days? Yes No Debtor must reside in jur…" at bounding box center [954, 333] width 1075 height 29
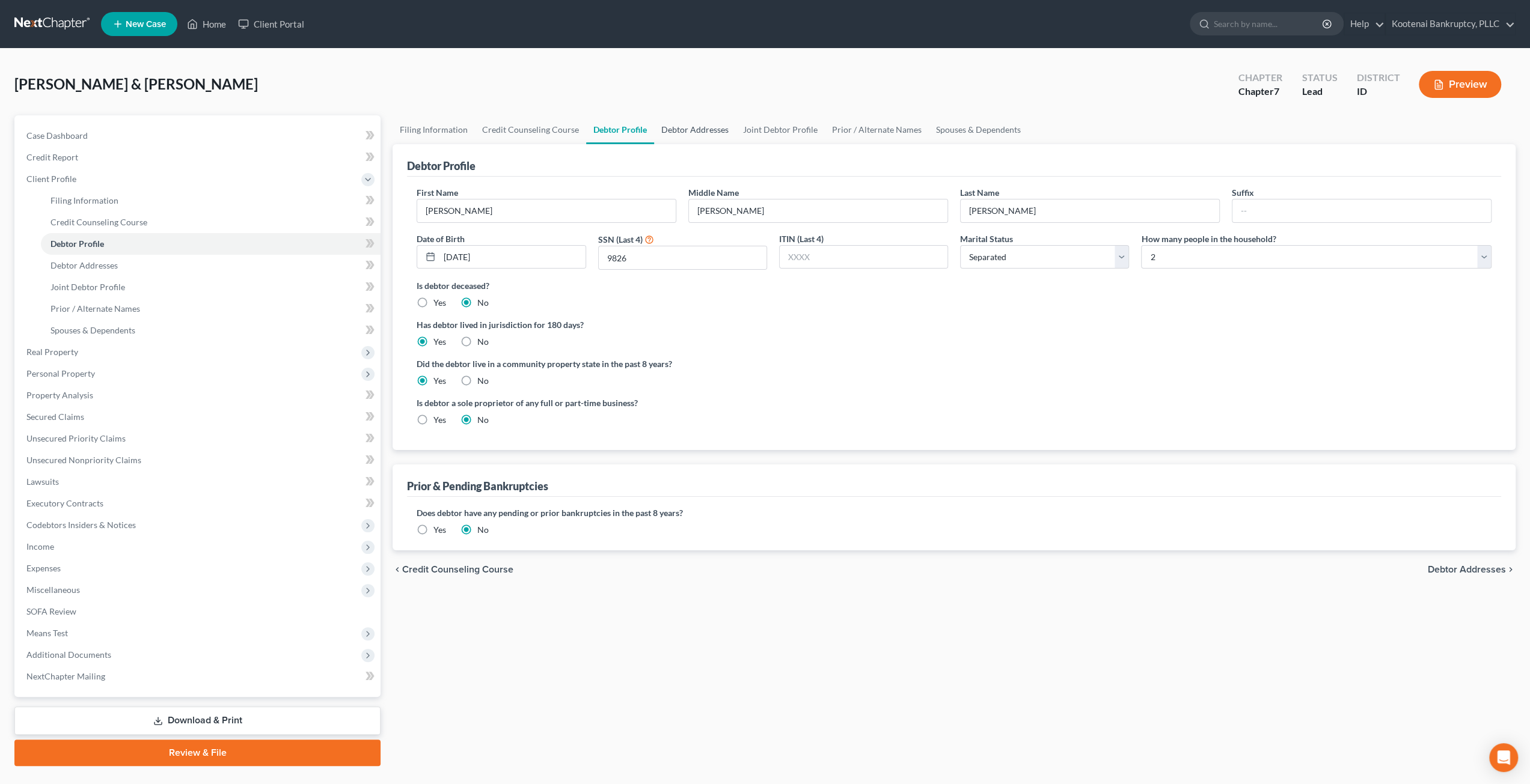
click at [686, 128] on link "Debtor Addresses" at bounding box center [695, 130] width 81 height 29
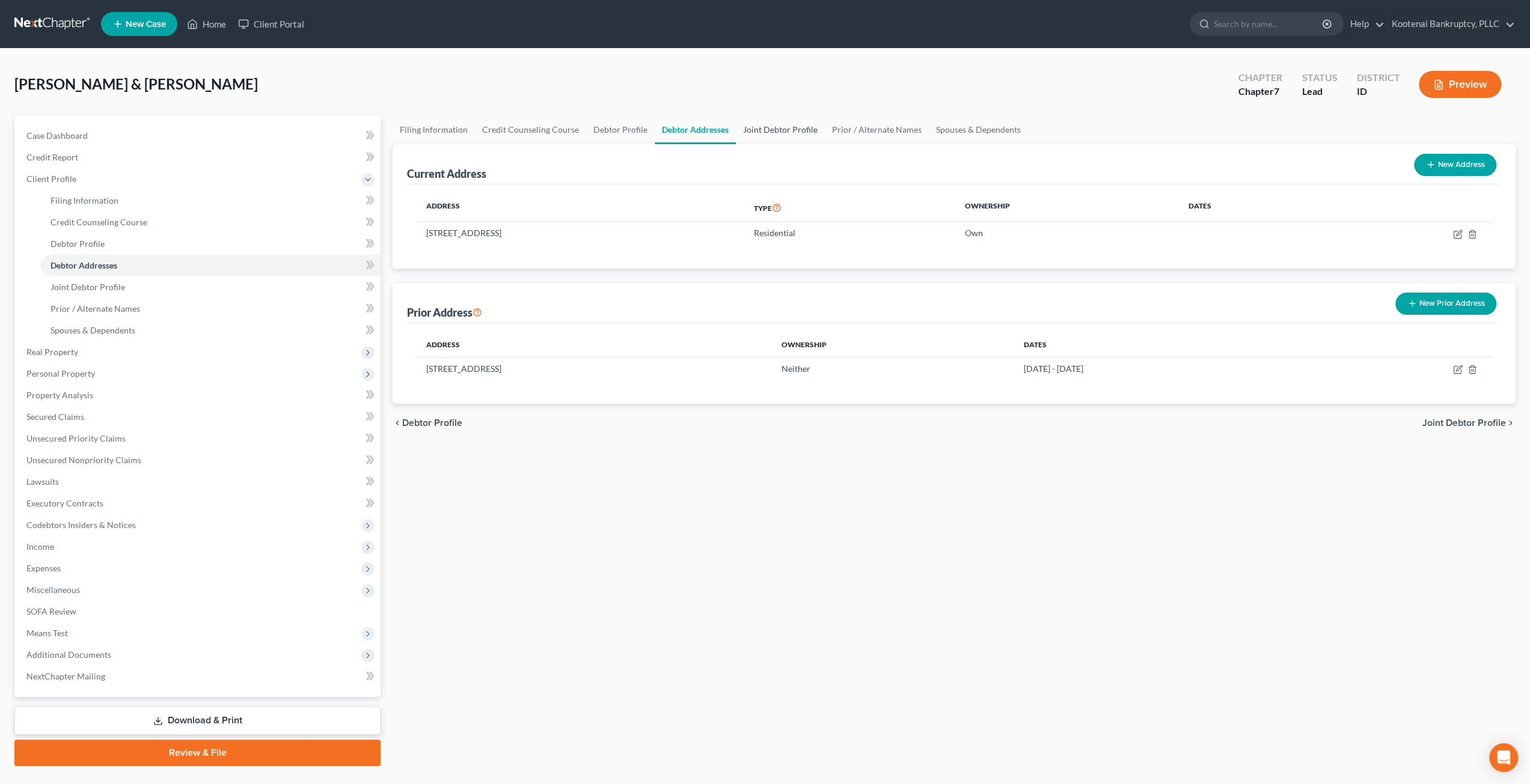
click at [769, 132] on link "Joint Debtor Profile" at bounding box center [780, 130] width 89 height 29
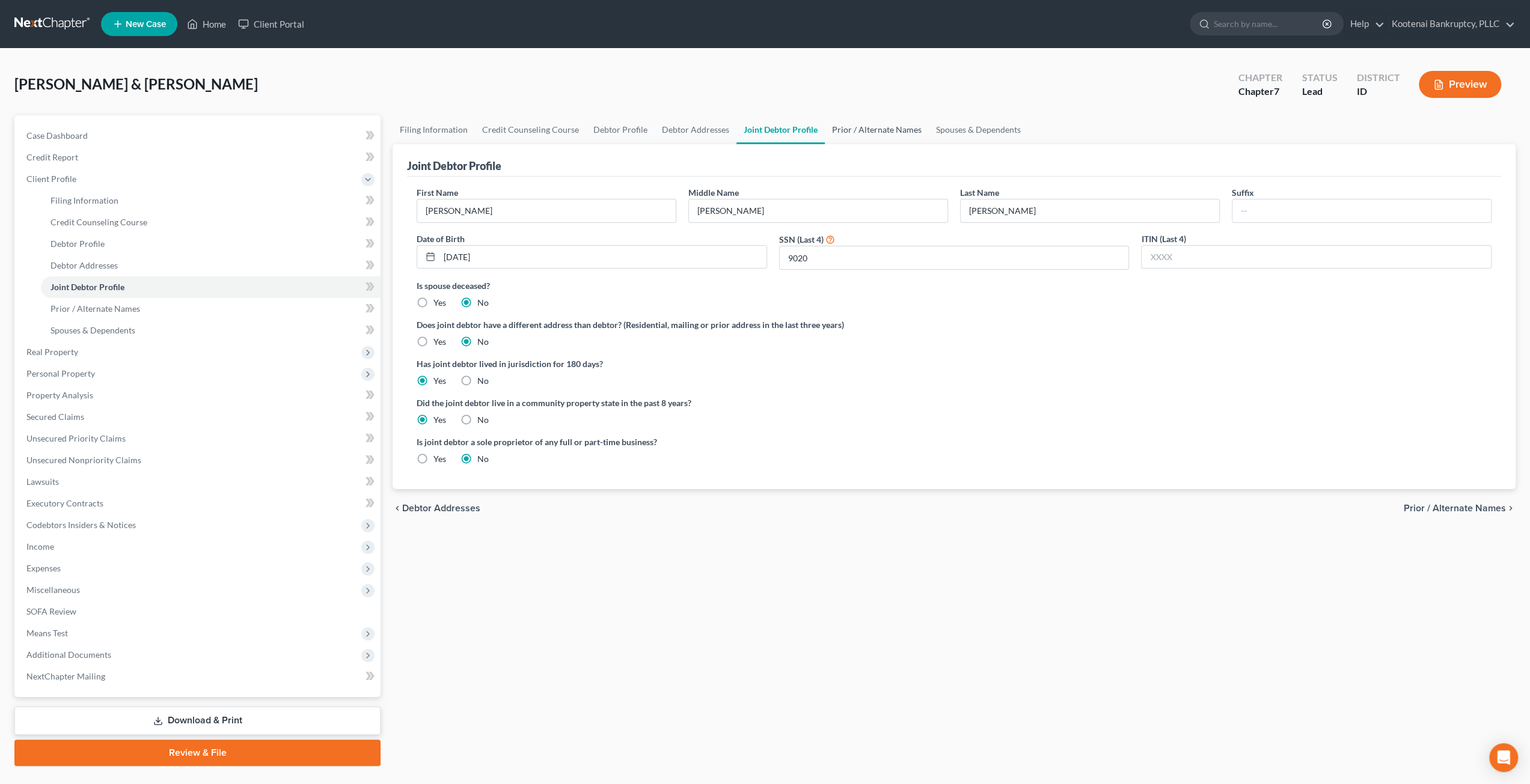
click at [841, 127] on link "Prior / Alternate Names" at bounding box center [877, 130] width 104 height 29
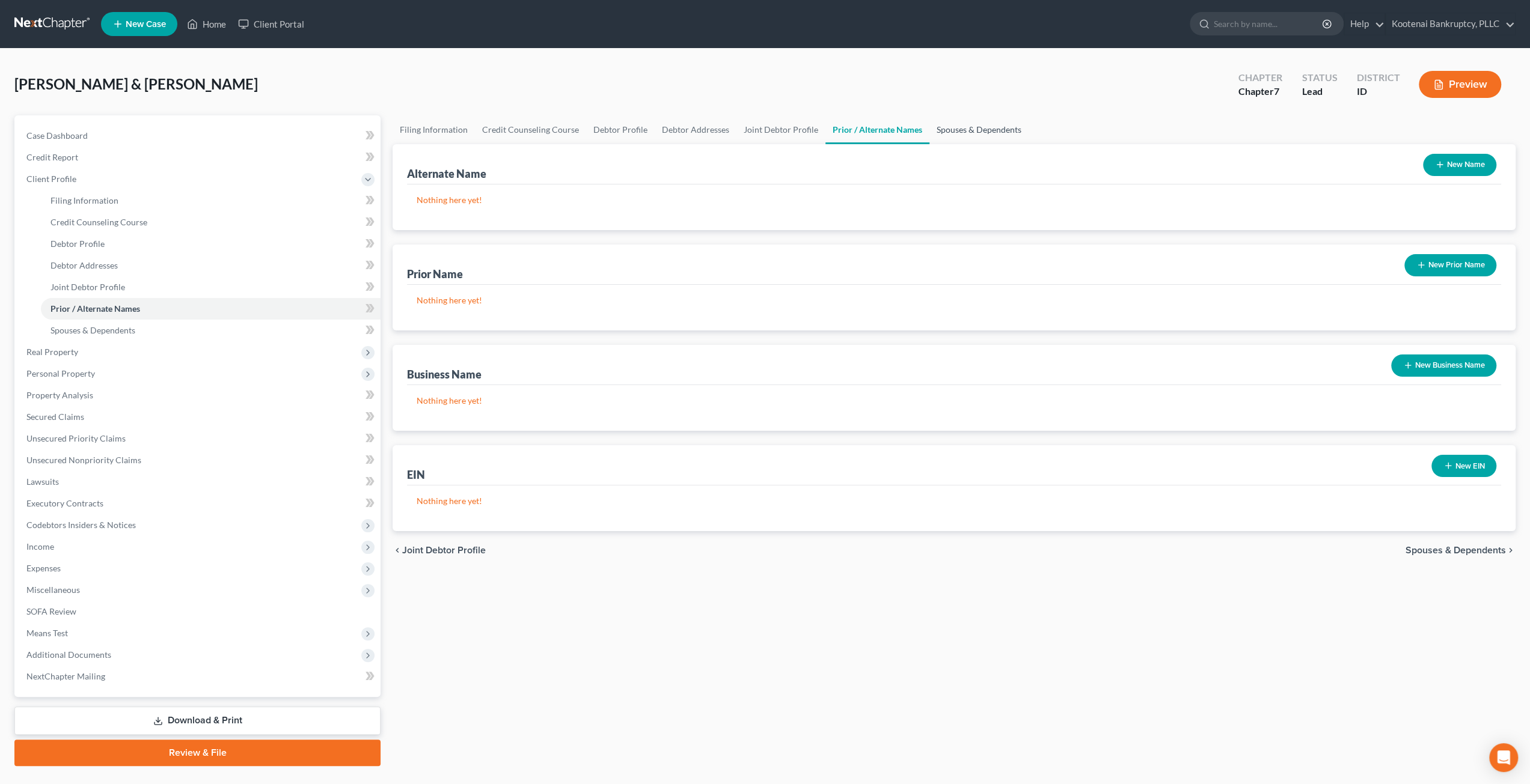
click at [957, 128] on link "Spouses & Dependents" at bounding box center [979, 130] width 99 height 29
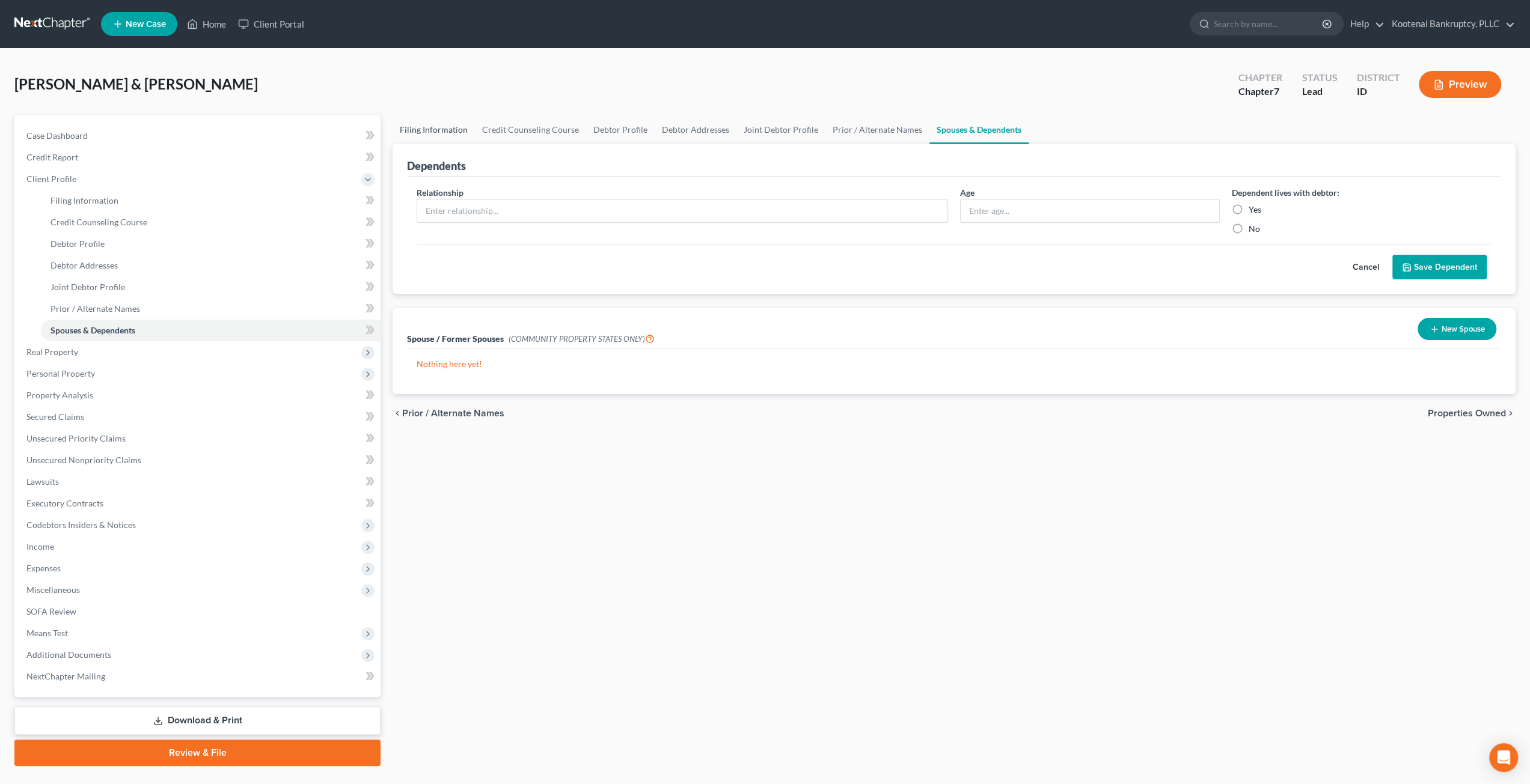
click at [411, 125] on link "Filing Information" at bounding box center [434, 130] width 82 height 29
select select "1"
select select "0"
select select "23"
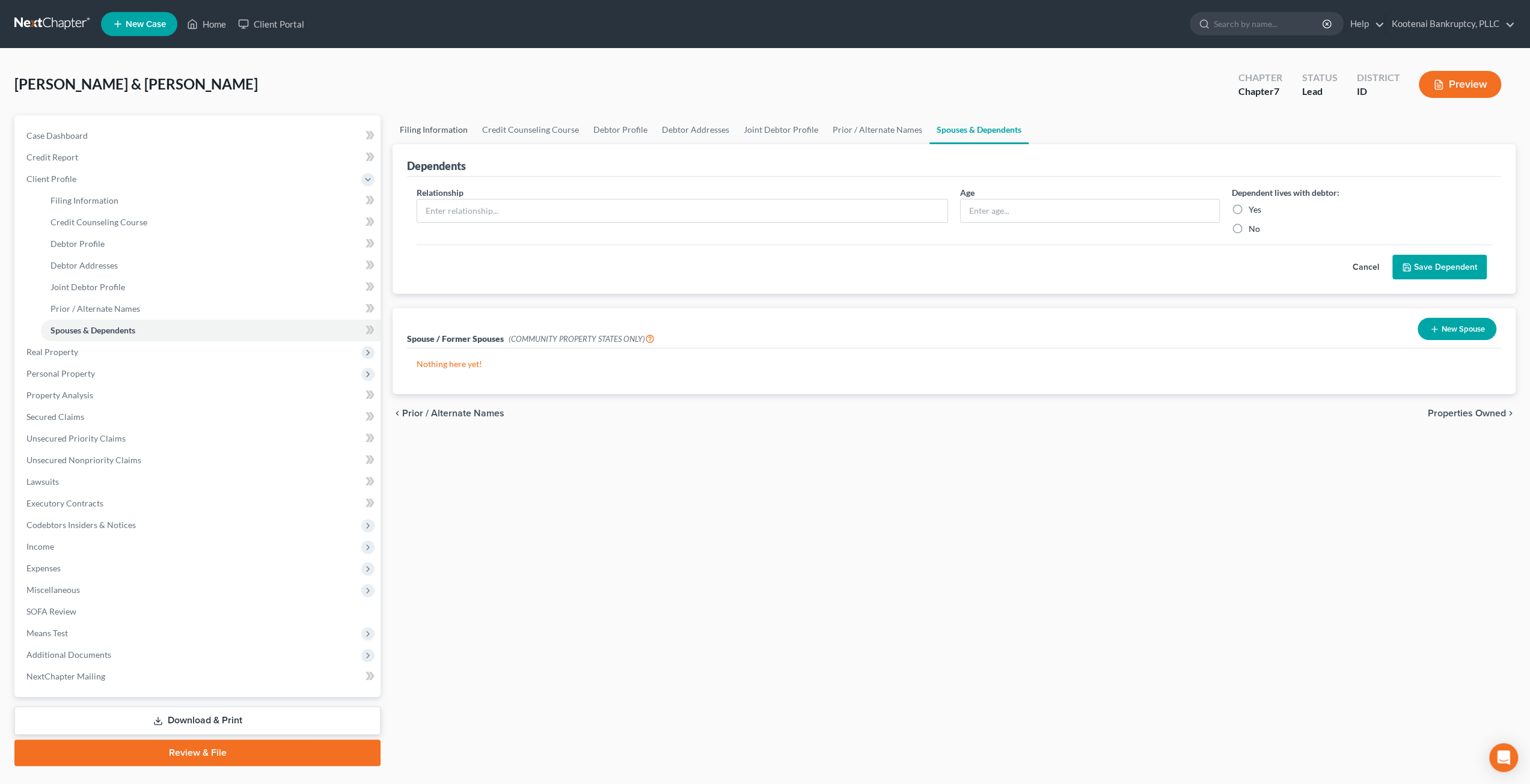
select select "0"
select select "13"
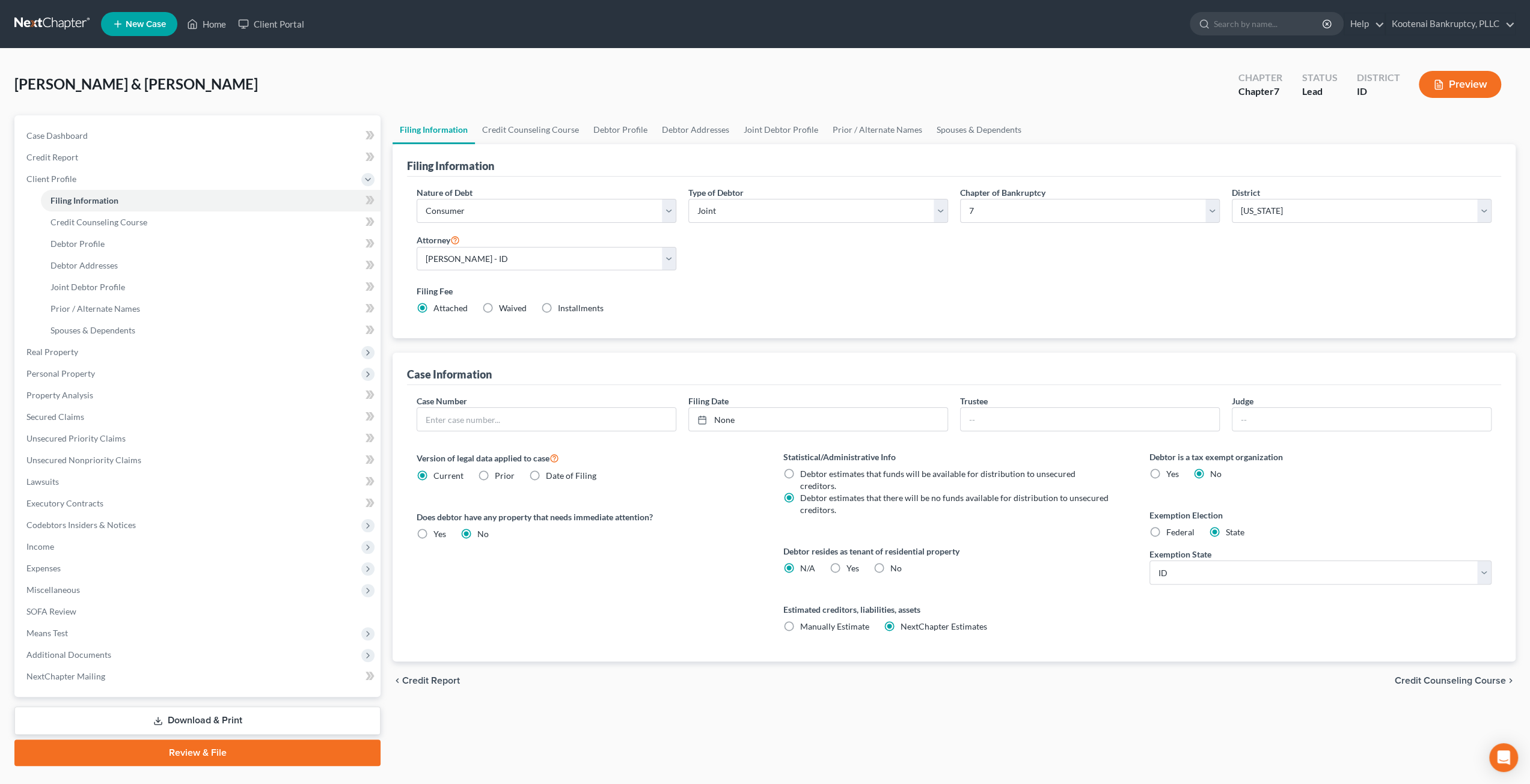
click at [448, 78] on div "[PERSON_NAME] & [PERSON_NAME] Upgraded Chapter Chapter 7 Status Lead District I…" at bounding box center [765, 89] width 1501 height 52
click at [159, 575] on span "Expenses" at bounding box center [198, 569] width 363 height 22
click at [133, 437] on link "Home" at bounding box center [210, 439] width 339 height 22
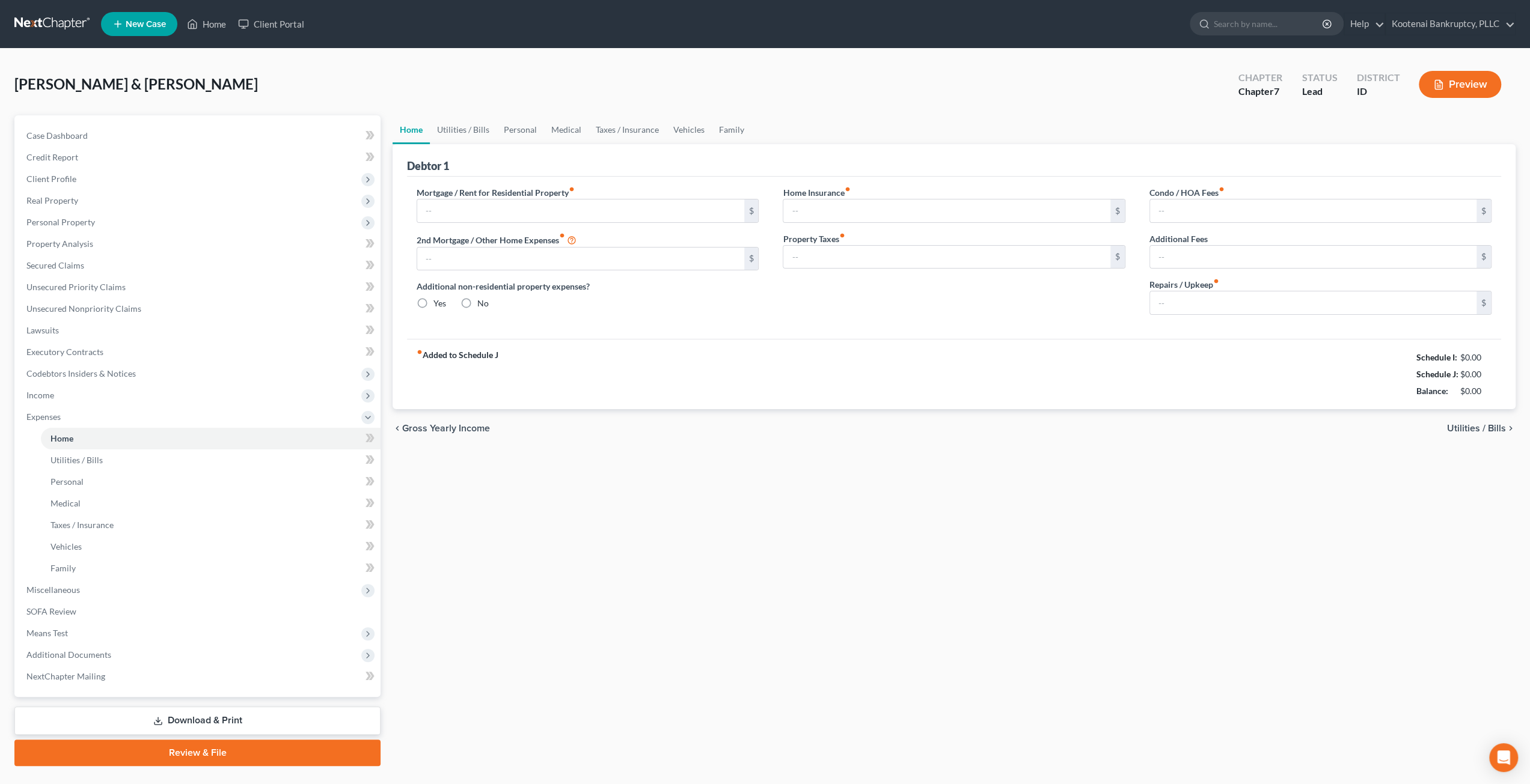
type input "1,850.00"
type input "725.00"
radio input "true"
type input "0.00"
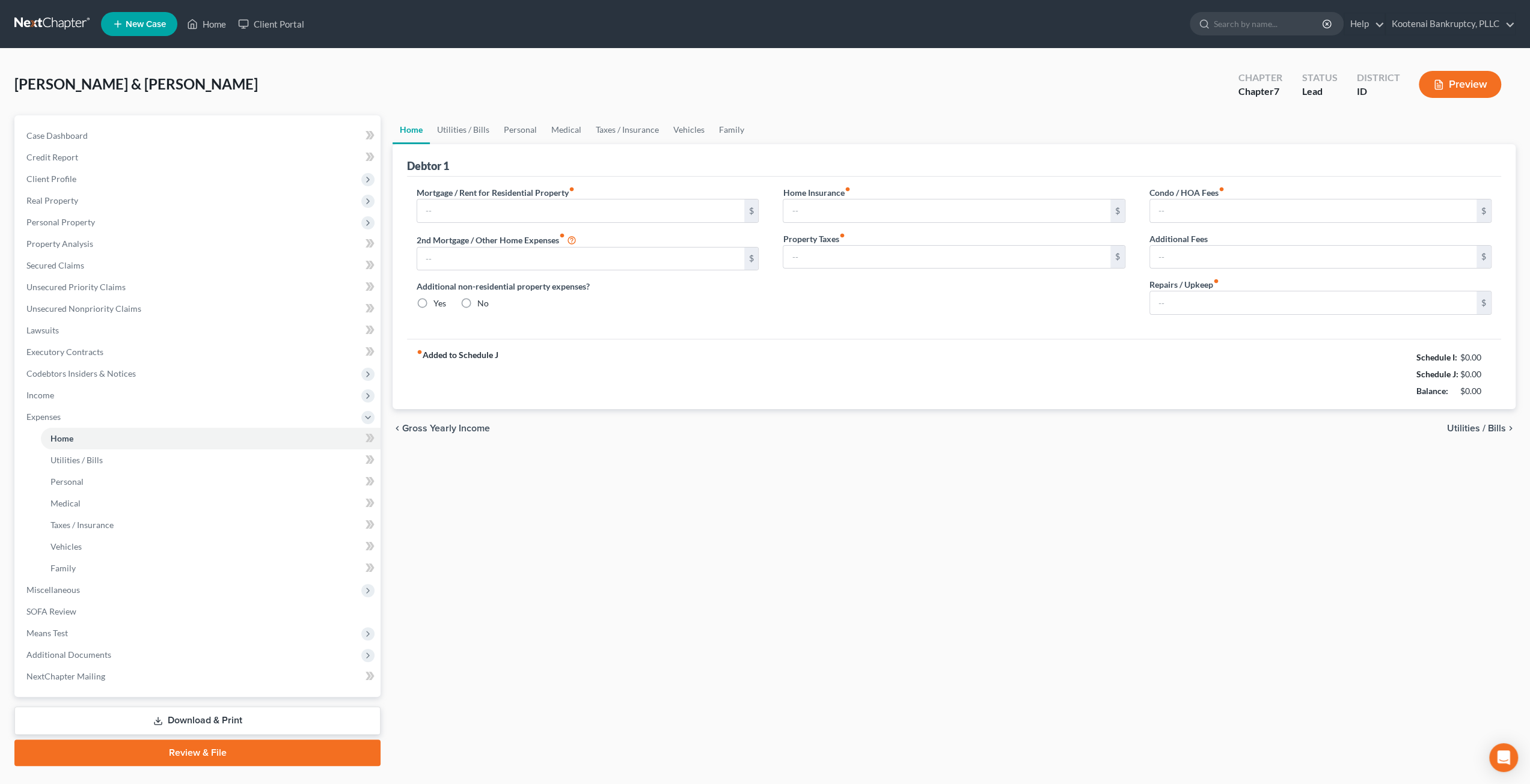
type input "0.00"
click at [784, 547] on div "Home Utilities / Bills Personal Medical Taxes / Insurance Vehicles Family Debto…" at bounding box center [954, 440] width 1135 height 650
click at [72, 177] on span "Client Profile" at bounding box center [51, 178] width 50 height 10
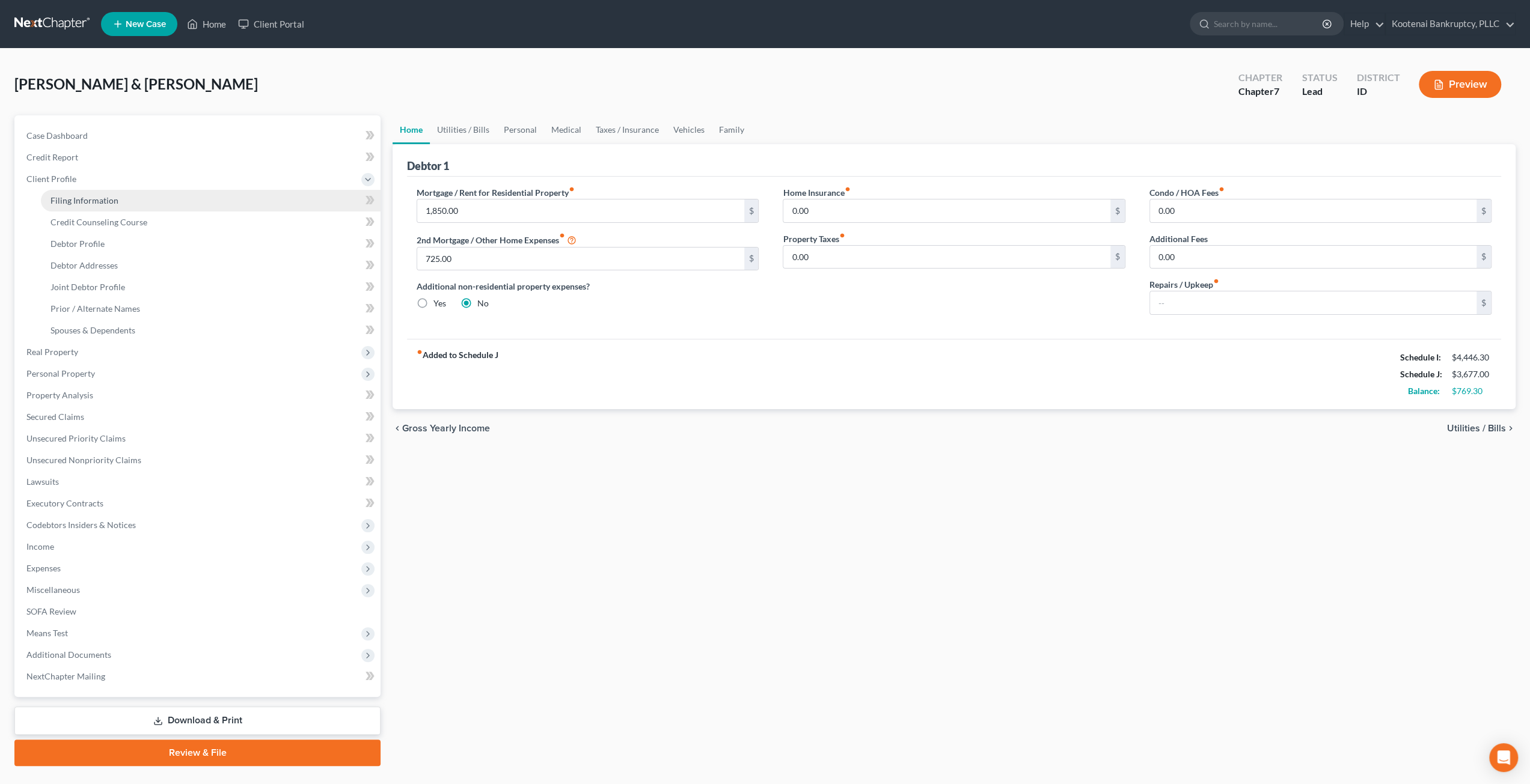
click at [80, 193] on link "Filing Information" at bounding box center [210, 201] width 339 height 22
select select "1"
select select "0"
select select "13"
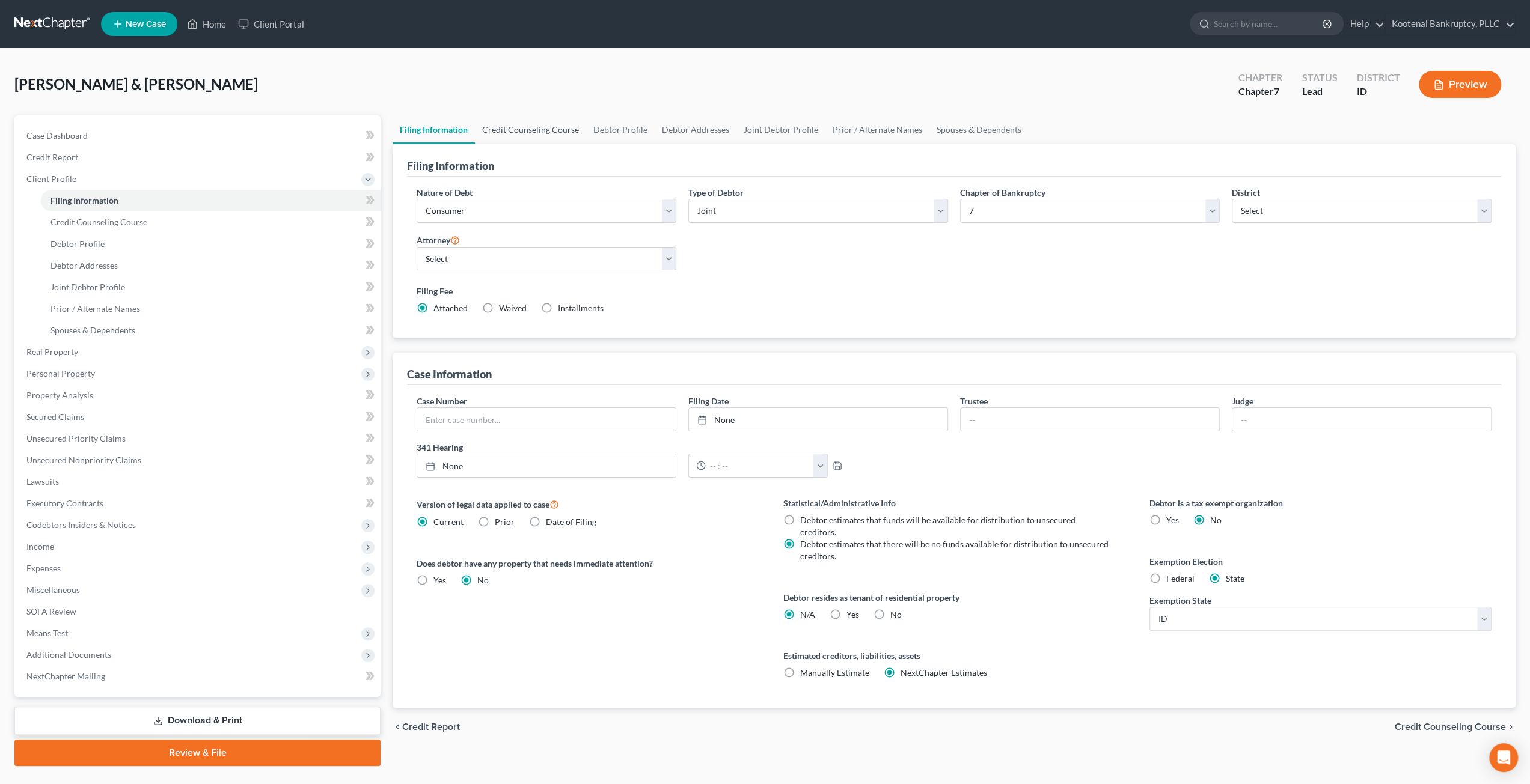
click at [505, 143] on link "Credit Counseling Course" at bounding box center [531, 130] width 112 height 29
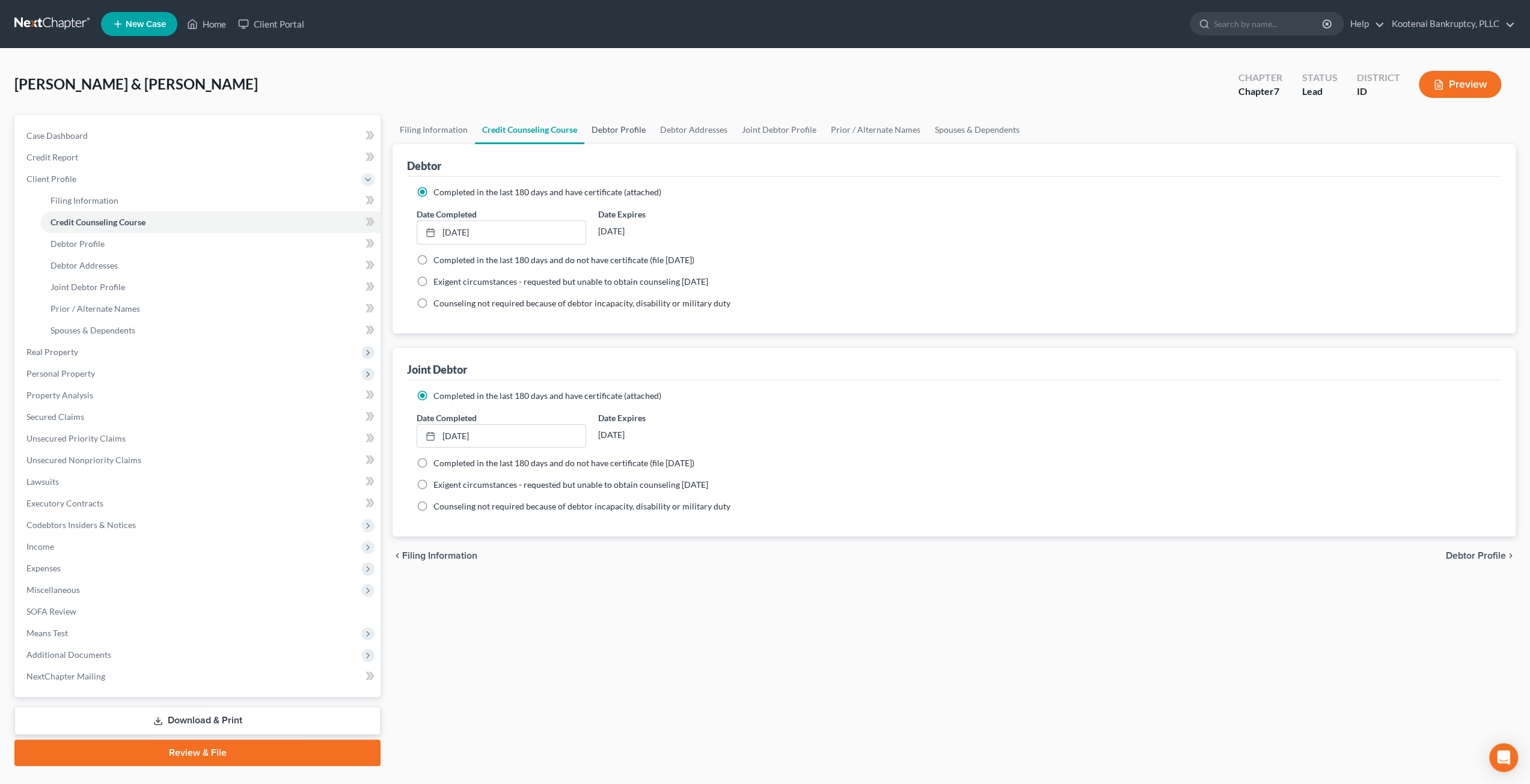
click at [614, 125] on link "Debtor Profile" at bounding box center [619, 130] width 69 height 29
select select "2"
select select "1"
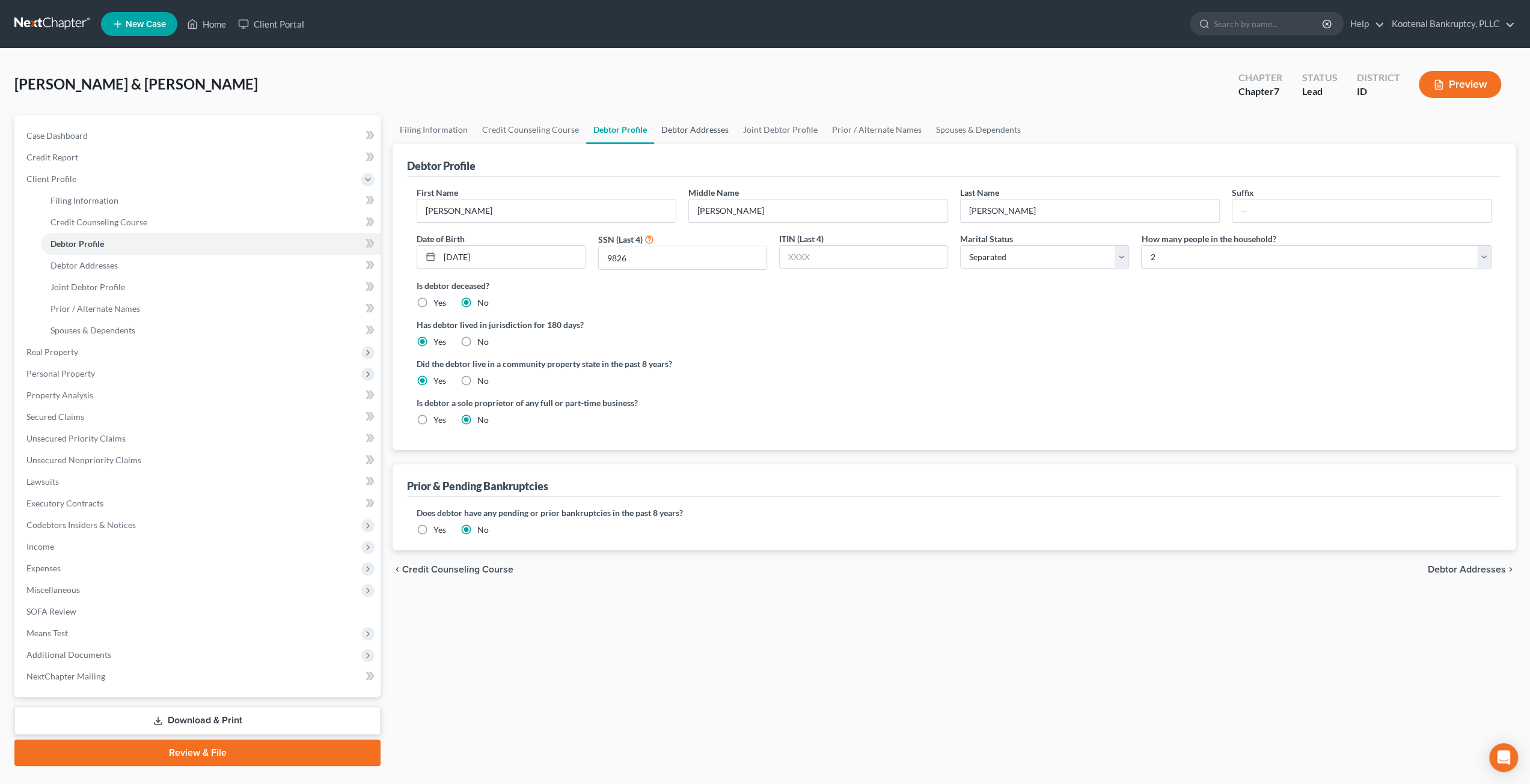
click at [682, 118] on link "Debtor Addresses" at bounding box center [695, 130] width 81 height 29
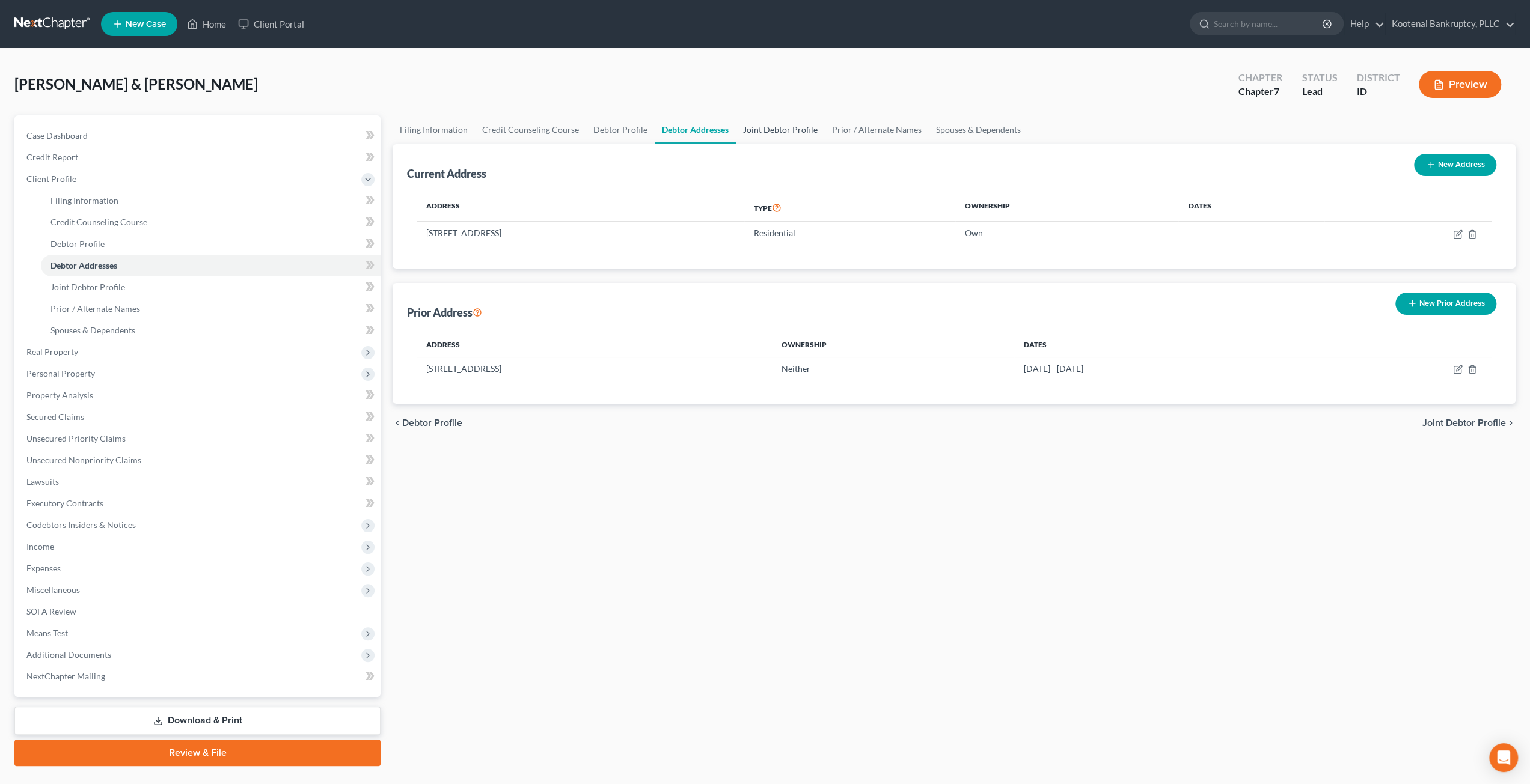
click at [789, 127] on link "Joint Debtor Profile" at bounding box center [780, 130] width 89 height 29
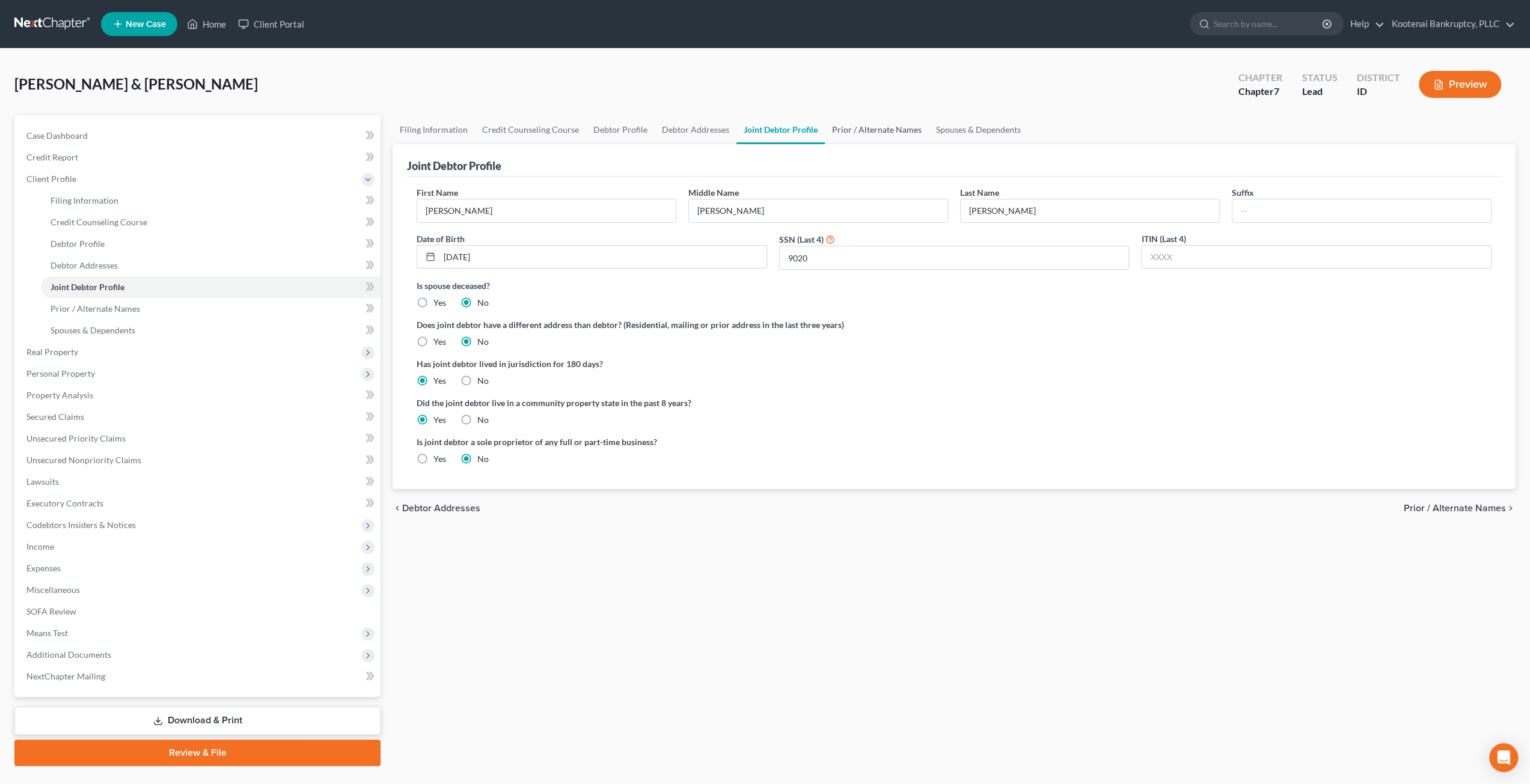
click at [863, 129] on link "Prior / Alternate Names" at bounding box center [877, 130] width 104 height 29
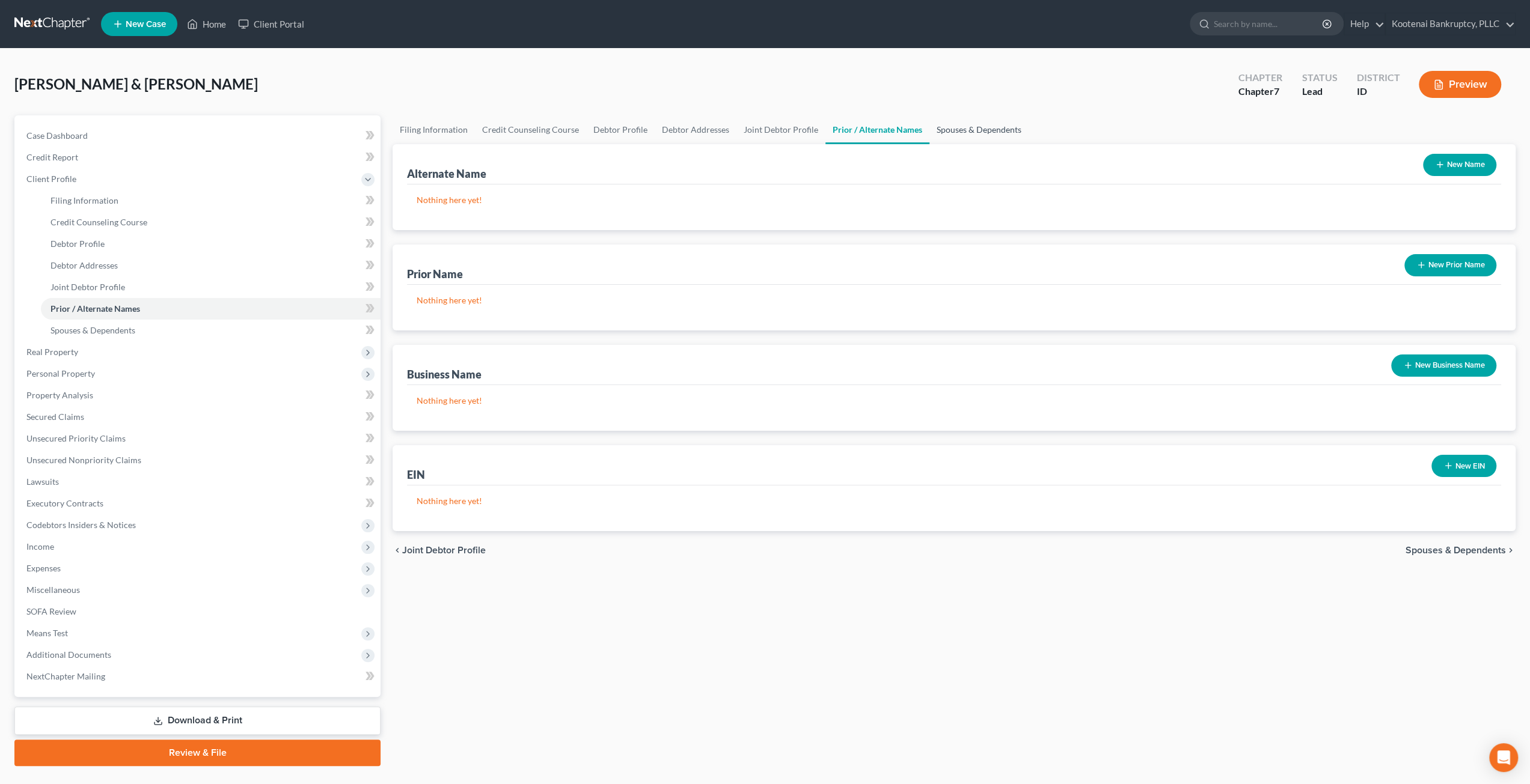
click at [970, 129] on link "Spouses & Dependents" at bounding box center [979, 130] width 99 height 29
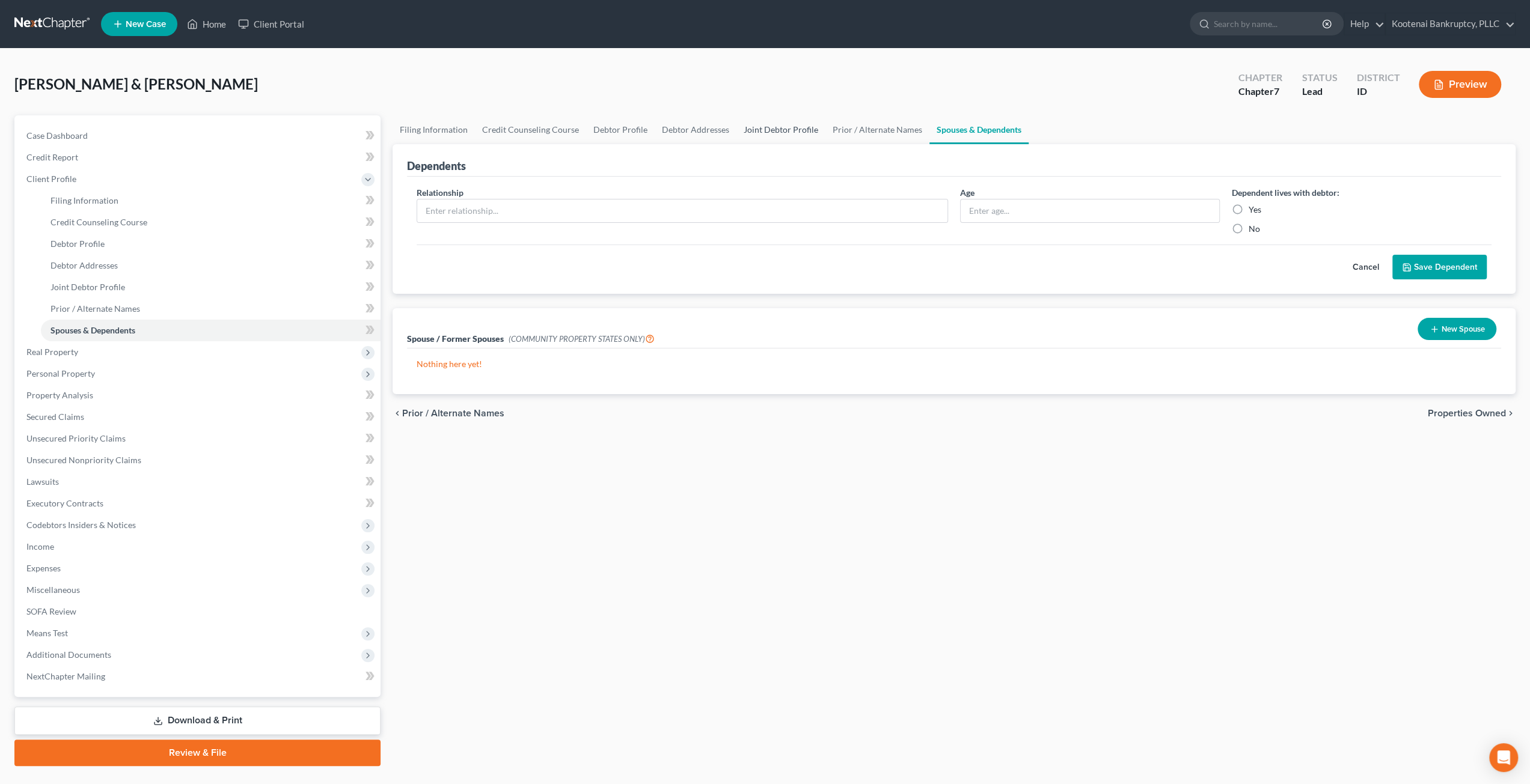
click at [777, 129] on link "Joint Debtor Profile" at bounding box center [781, 130] width 89 height 29
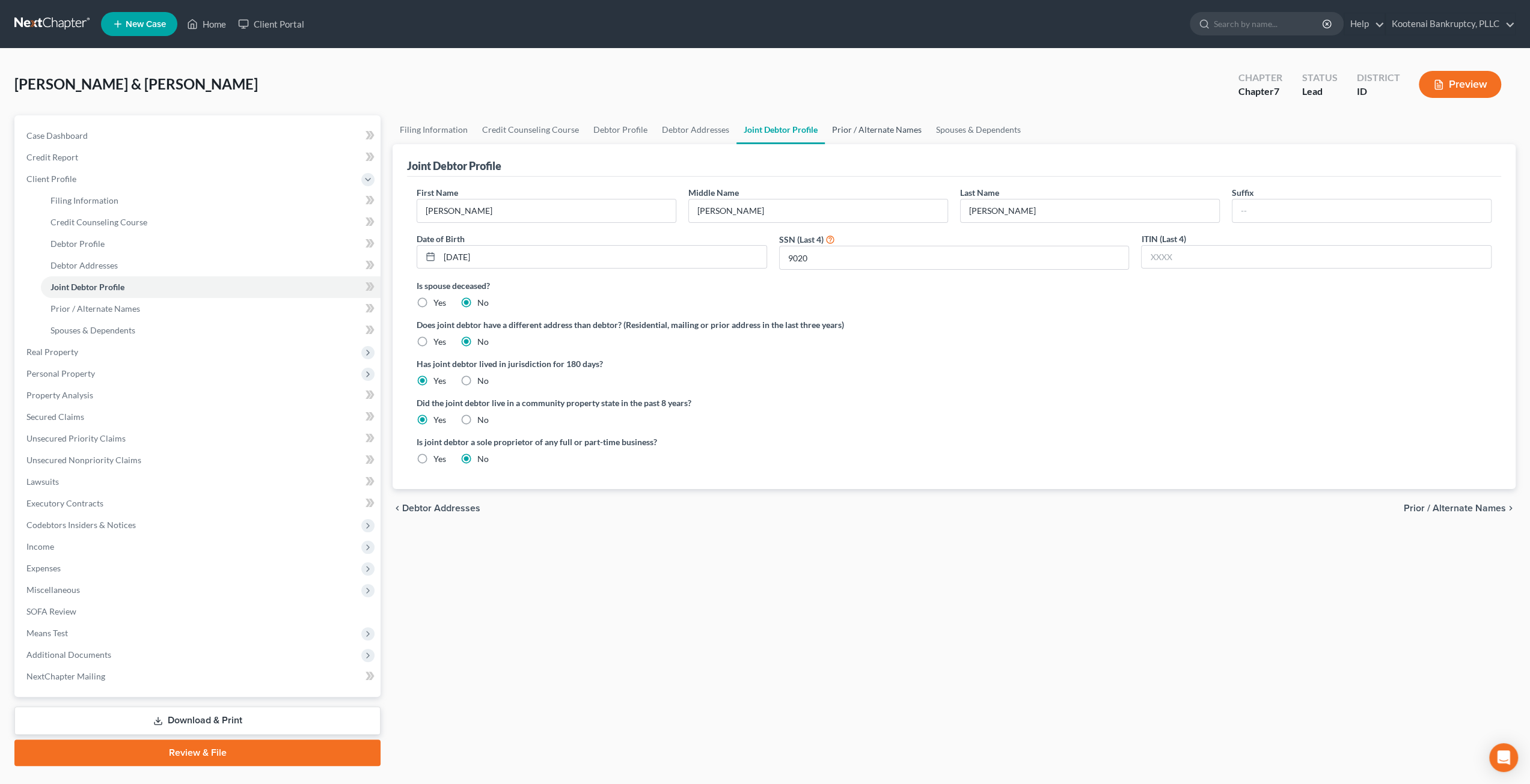
click at [863, 124] on link "Prior / Alternate Names" at bounding box center [877, 130] width 104 height 29
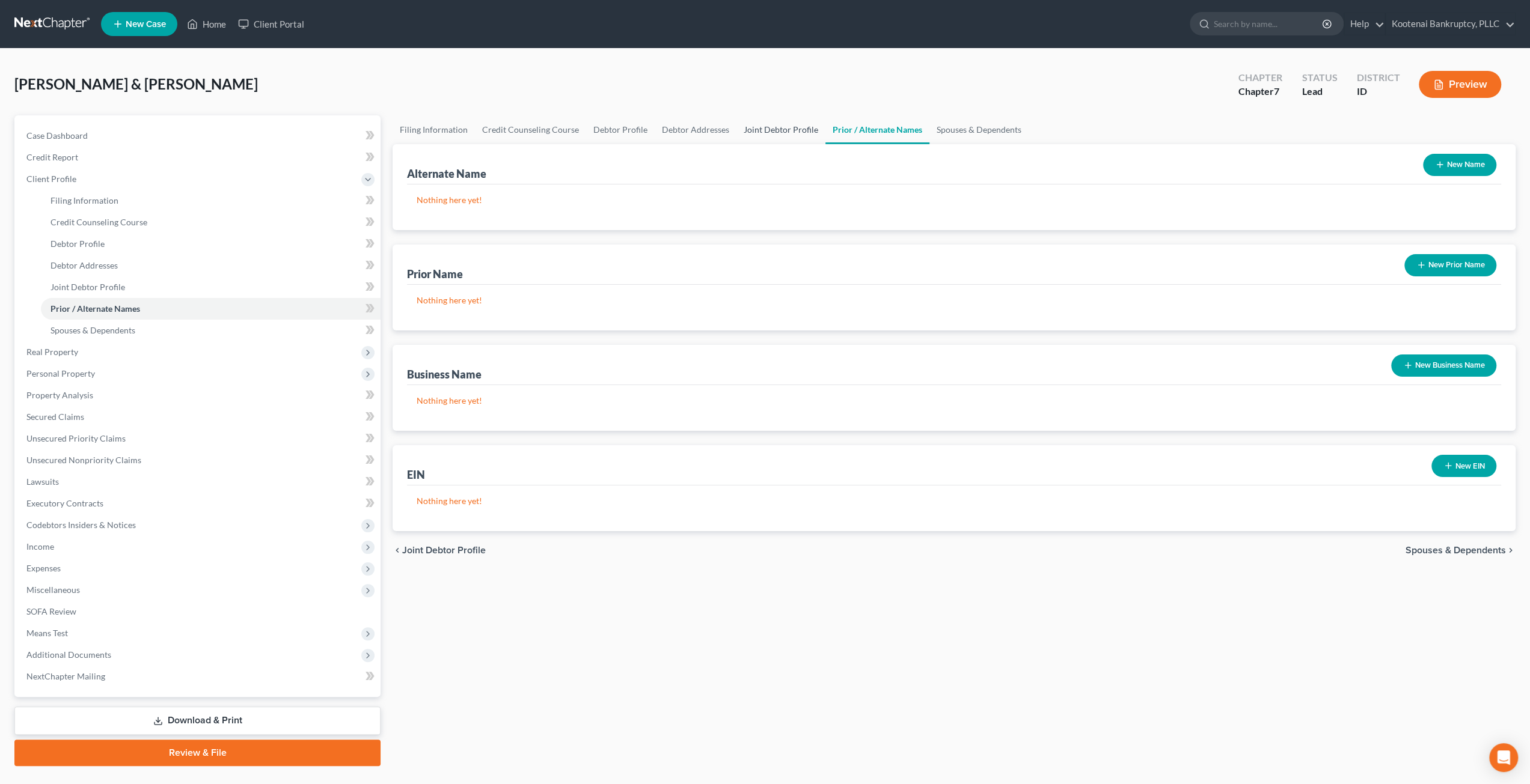
click at [770, 124] on link "Joint Debtor Profile" at bounding box center [781, 130] width 89 height 29
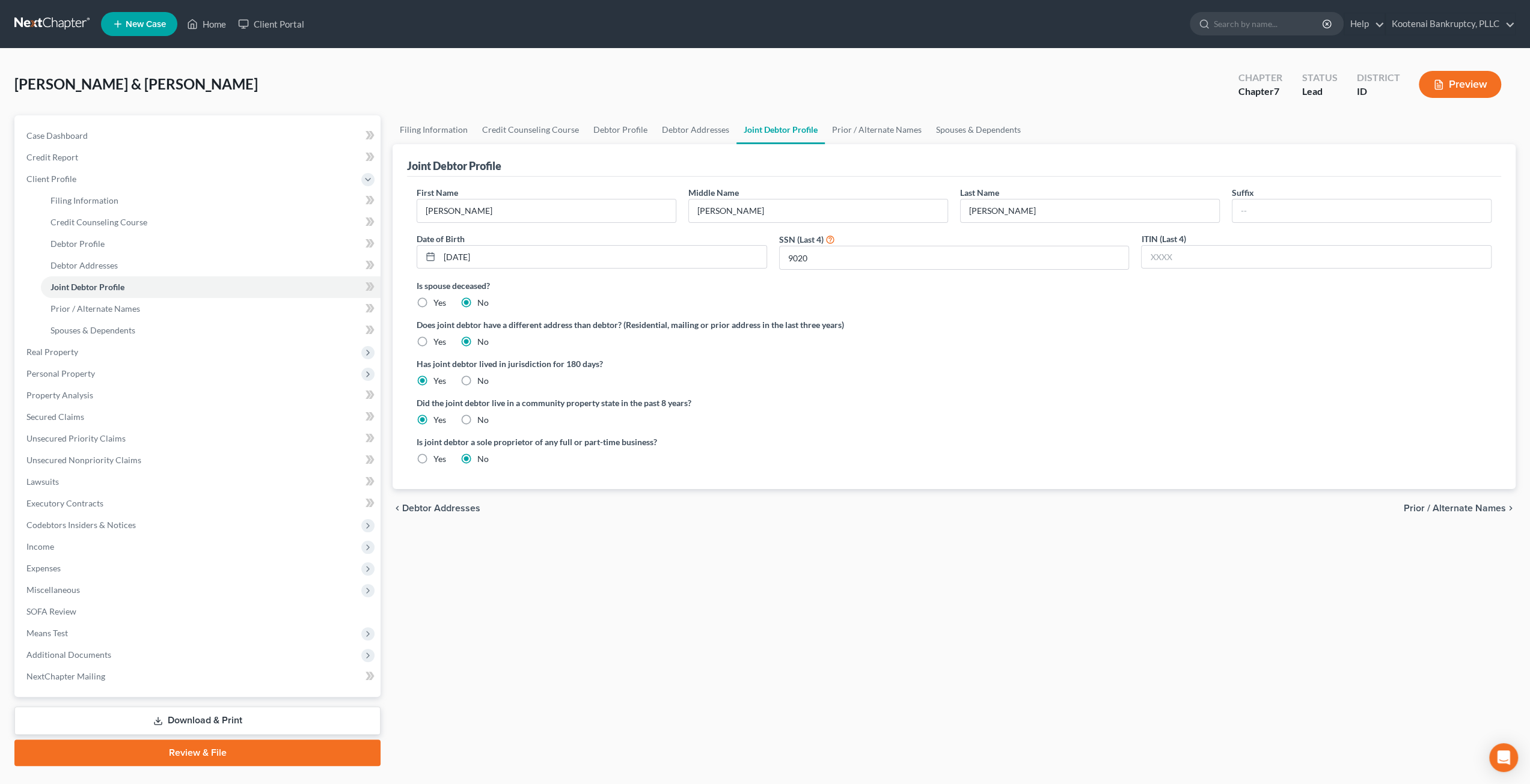
click at [434, 338] on label "Yes" at bounding box center [440, 341] width 13 height 12
click at [438, 338] on input "Yes" at bounding box center [442, 339] width 8 height 8
radio input "true"
radio input "false"
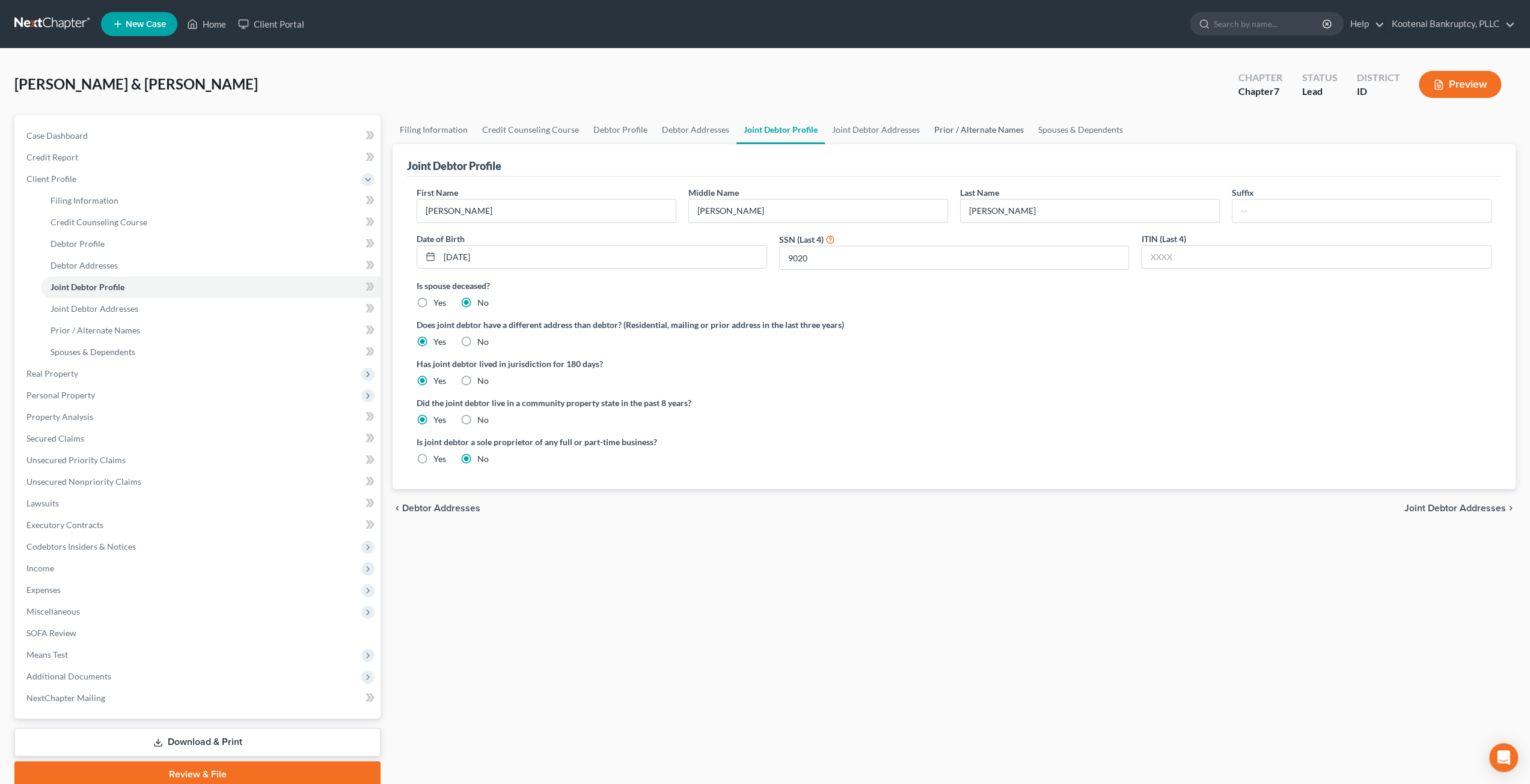
click at [954, 127] on link "Prior / Alternate Names" at bounding box center [979, 130] width 104 height 29
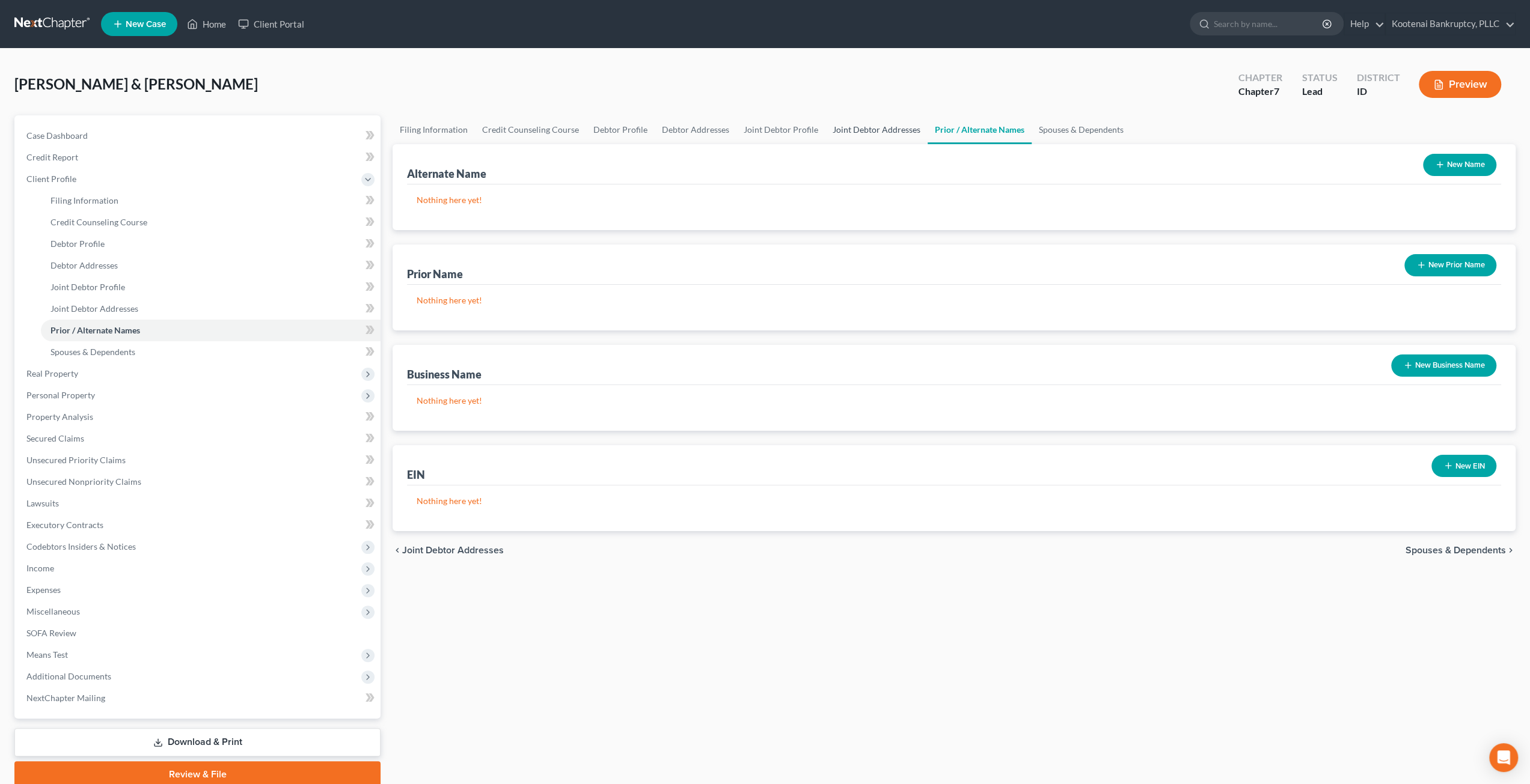
click at [881, 128] on link "Joint Debtor Addresses" at bounding box center [877, 130] width 102 height 29
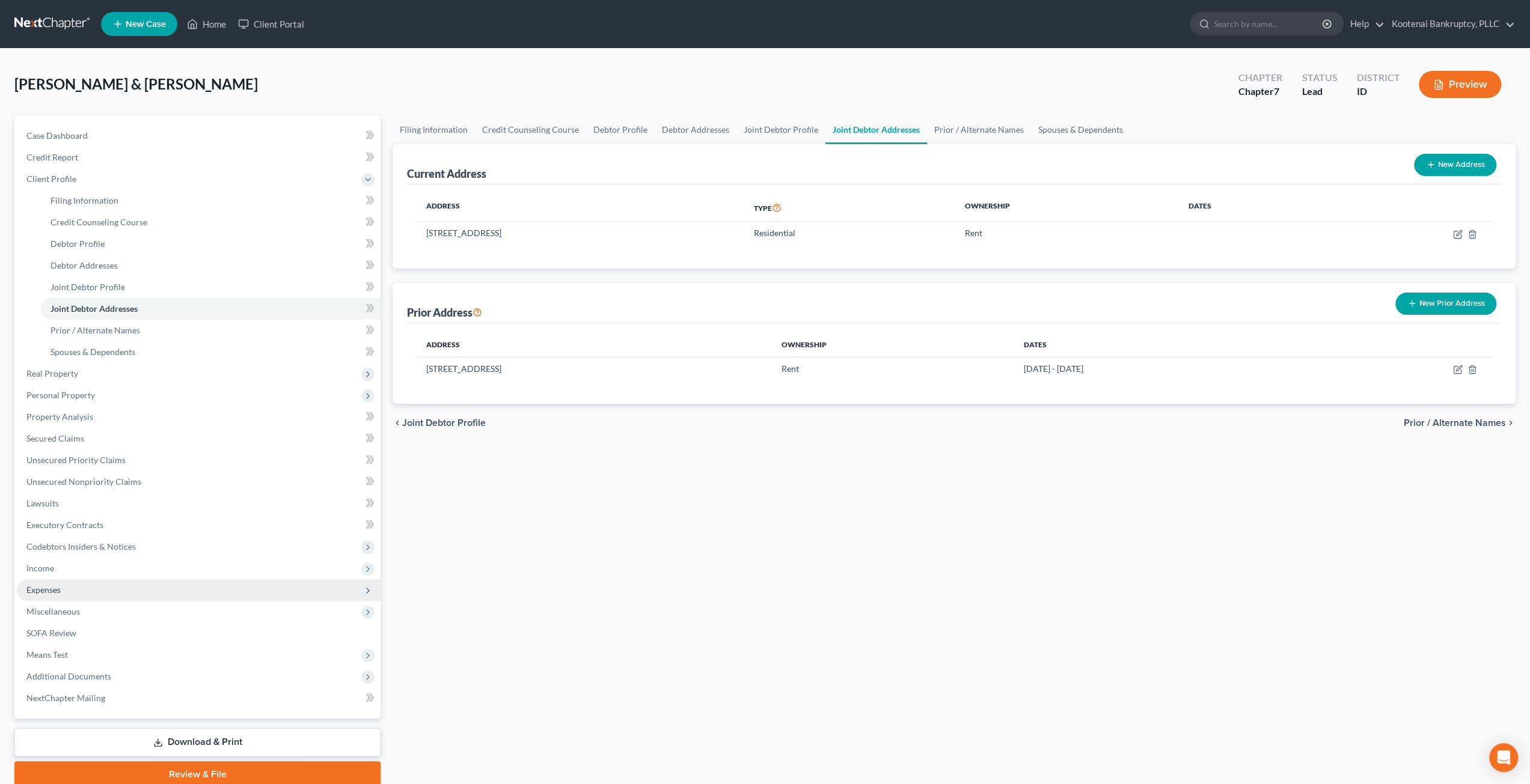
click at [135, 590] on span "Expenses" at bounding box center [198, 590] width 363 height 22
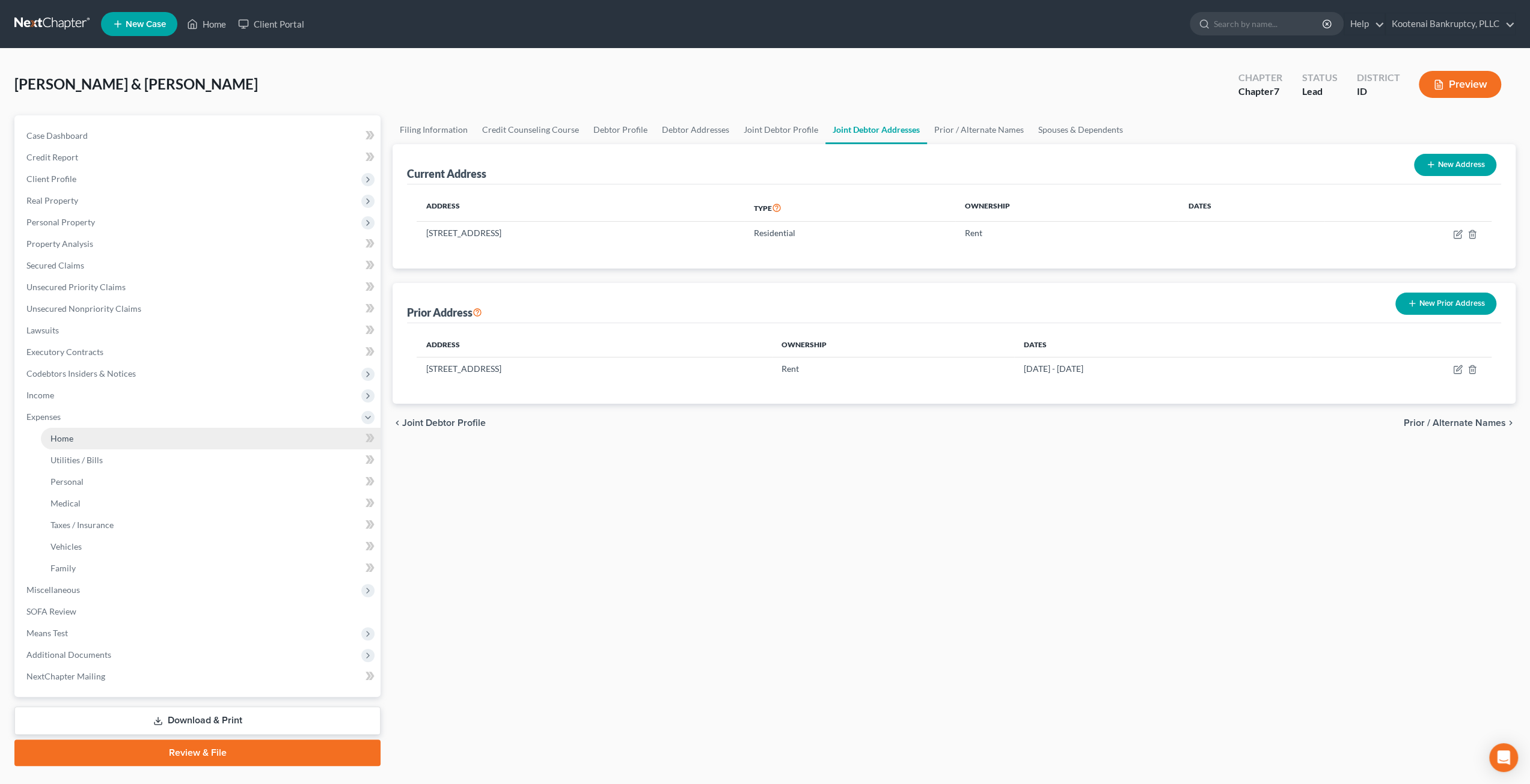
click at [160, 439] on link "Home" at bounding box center [210, 439] width 339 height 22
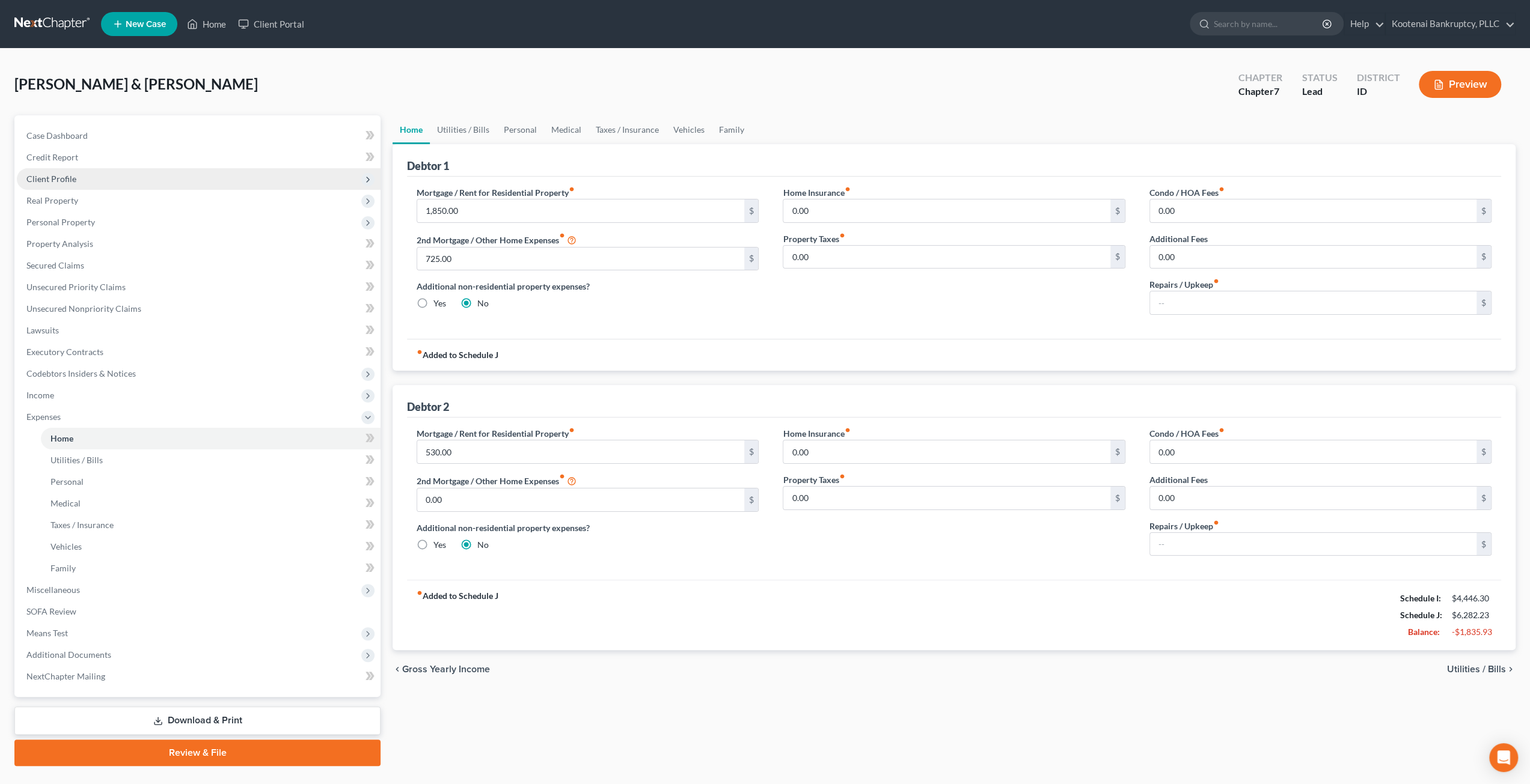
click at [168, 175] on span "Client Profile" at bounding box center [198, 179] width 363 height 22
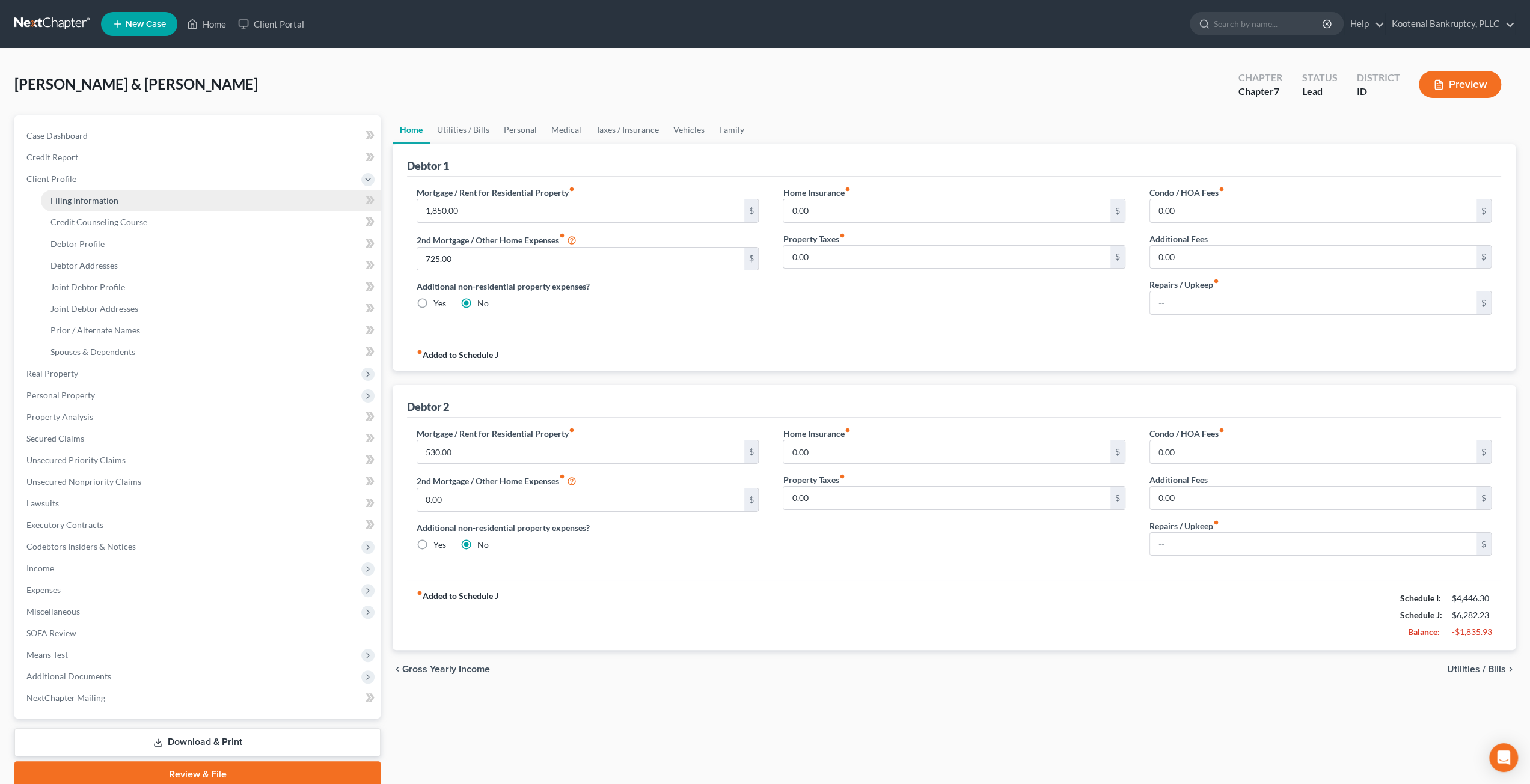
click at [175, 190] on link "Filing Information" at bounding box center [210, 201] width 339 height 22
select select "1"
select select "0"
select select "23"
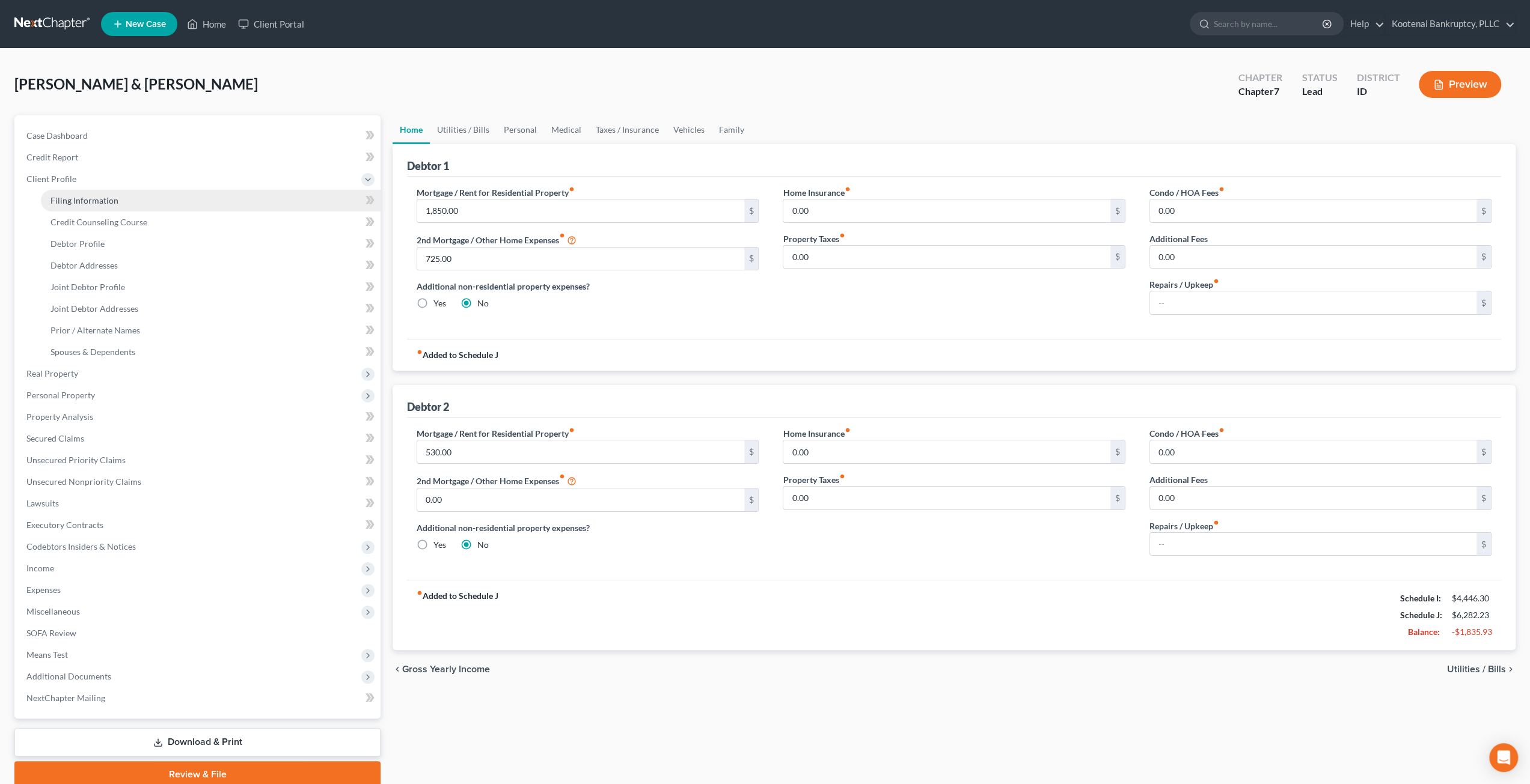
select select "0"
select select "13"
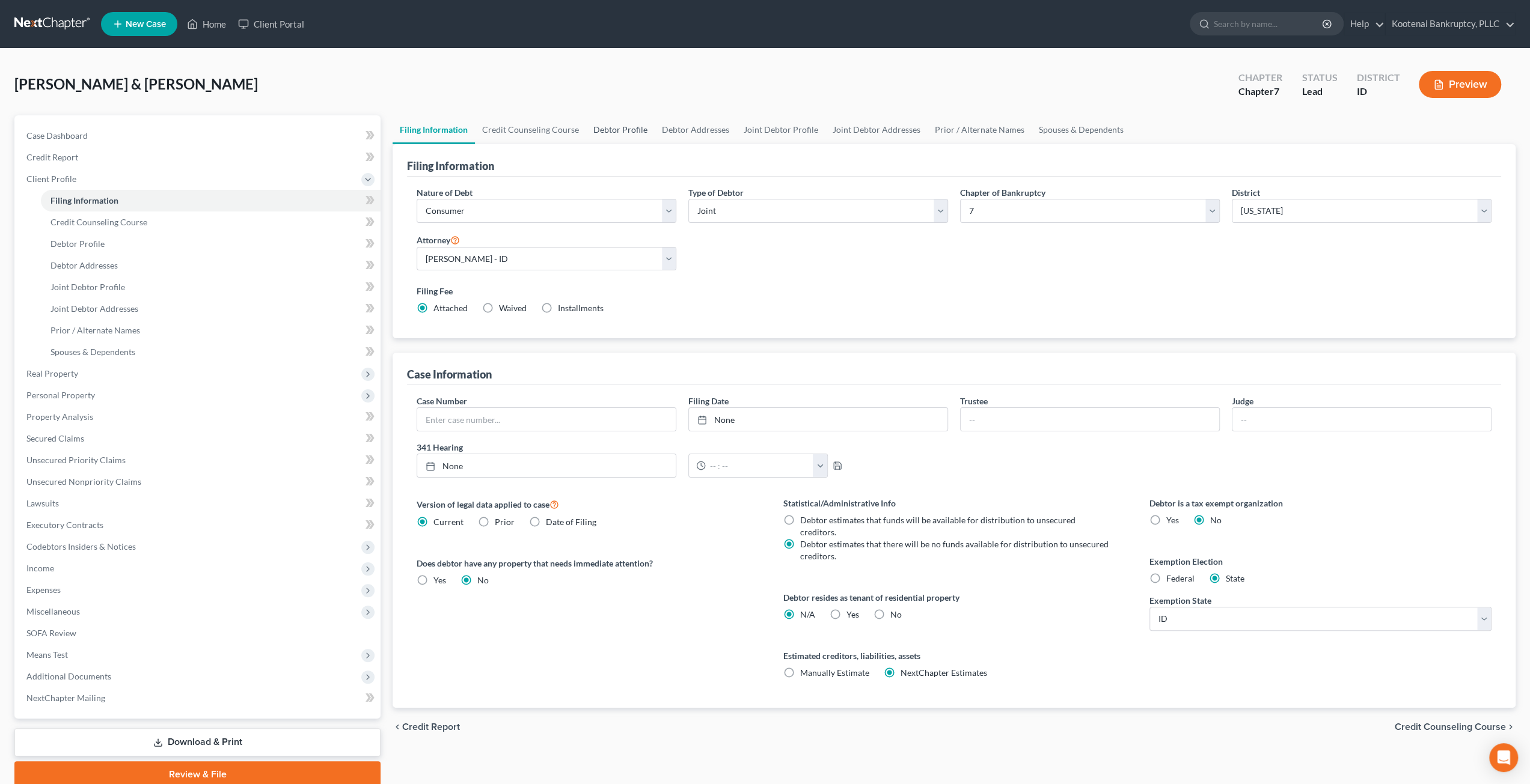
click at [597, 122] on link "Debtor Profile" at bounding box center [620, 130] width 69 height 29
select select "2"
select select "1"
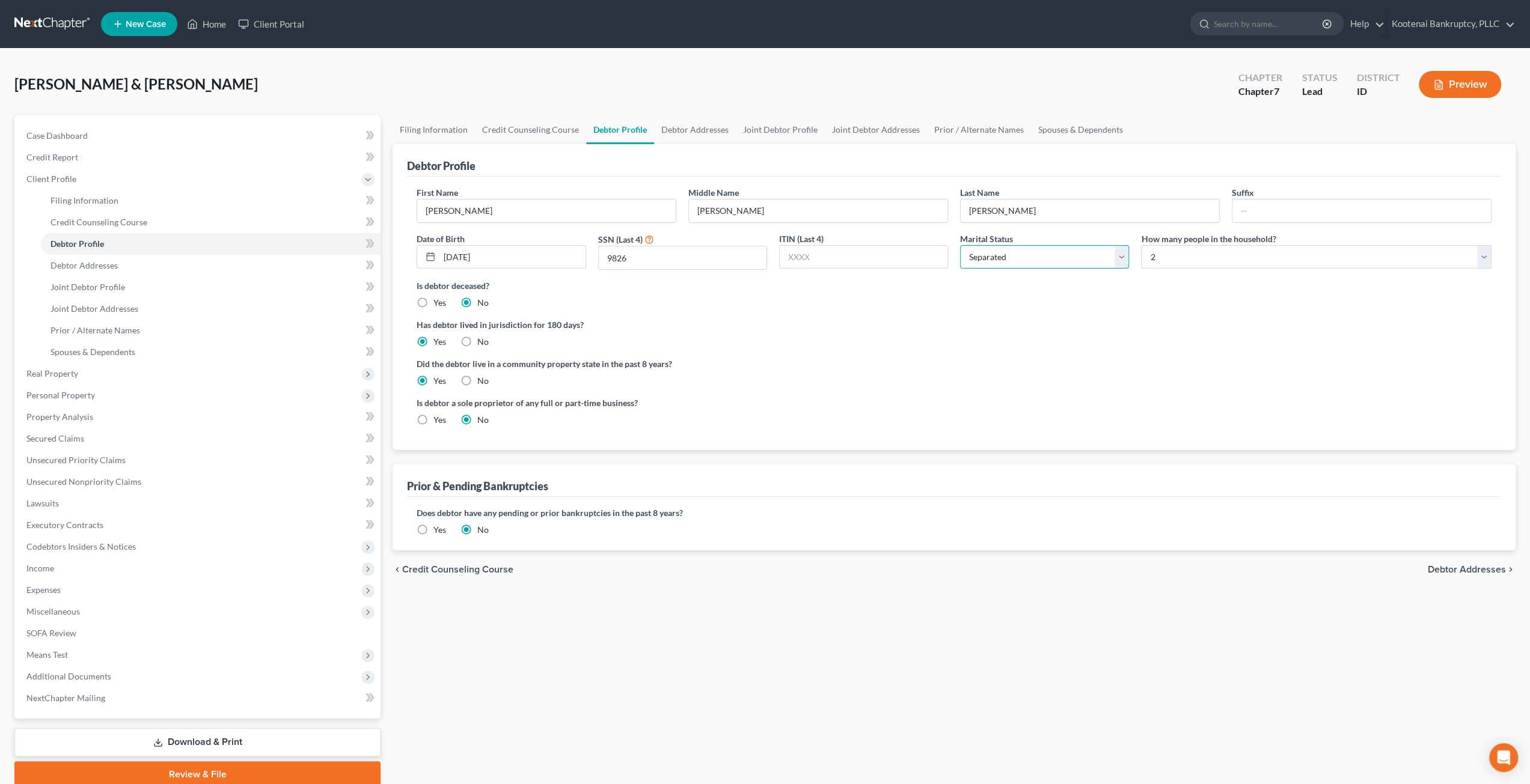
click at [1021, 251] on select "Select Single Married Separated Divorced Widowed" at bounding box center [1044, 257] width 169 height 24
select select "1"
click at [960, 245] on select "Select Single Married Separated Divorced Widowed" at bounding box center [1044, 257] width 169 height 24
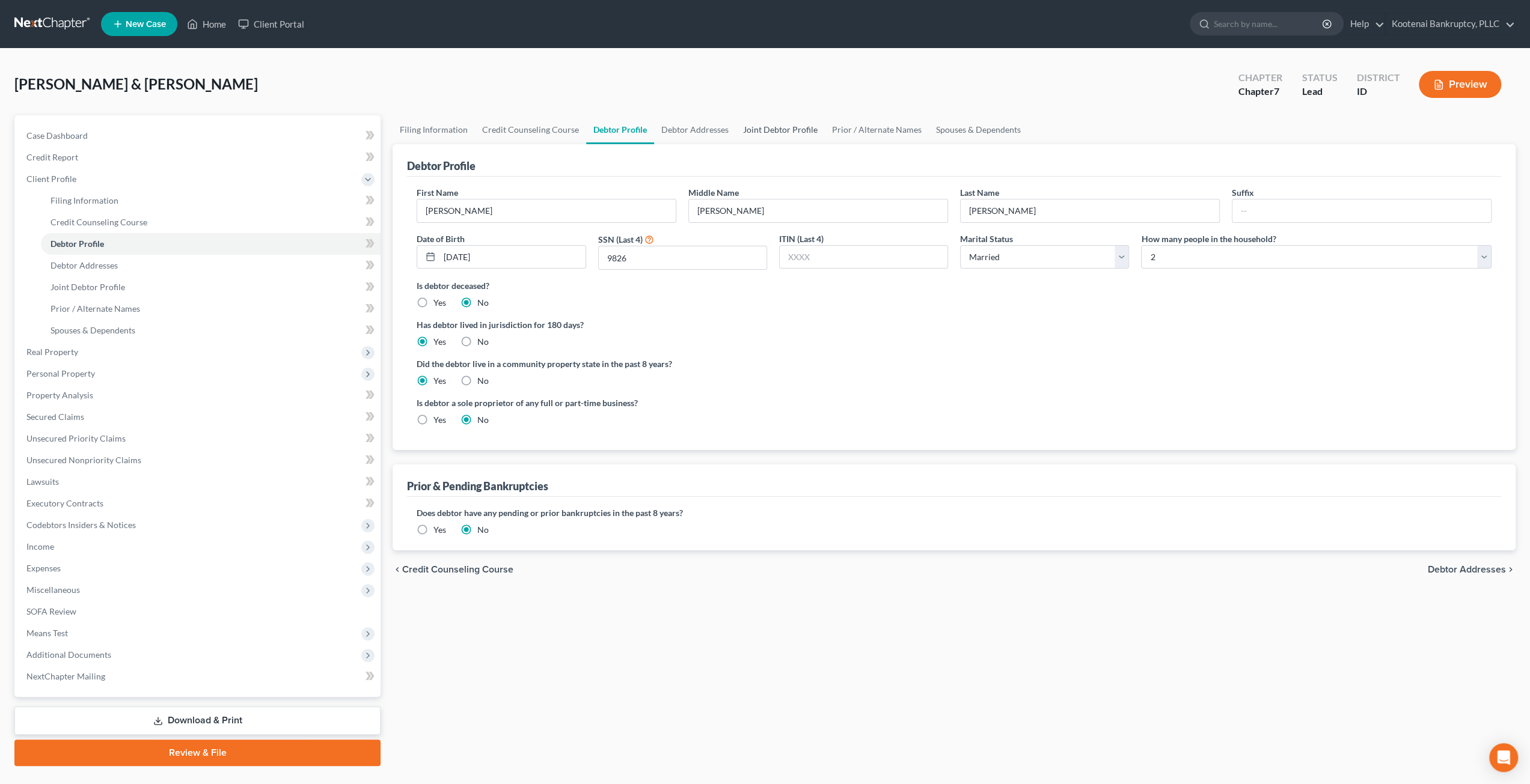
click at [792, 125] on link "Joint Debtor Profile" at bounding box center [780, 130] width 89 height 29
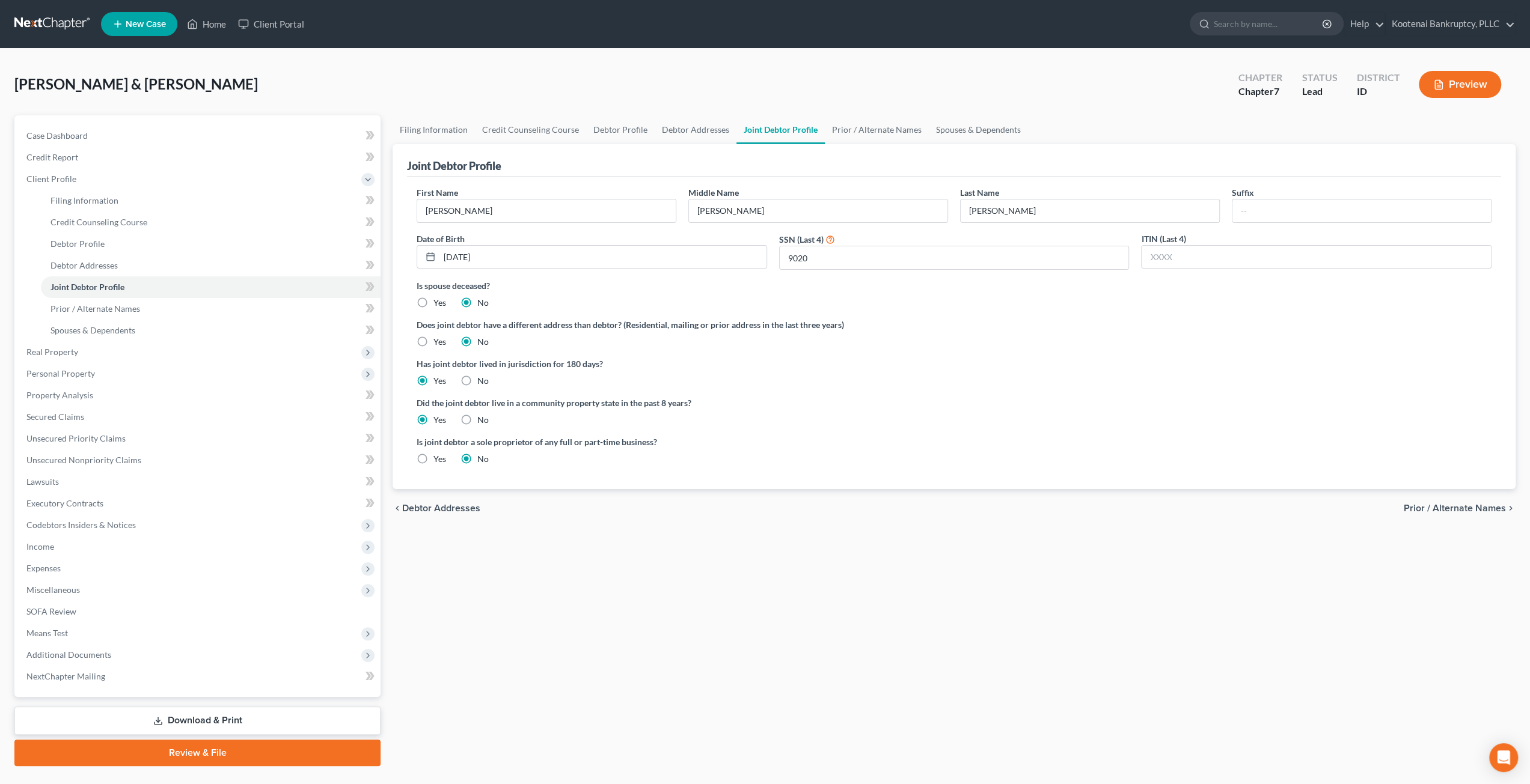
click at [434, 338] on label "Yes" at bounding box center [440, 341] width 13 height 12
click at [438, 338] on input "Yes" at bounding box center [442, 339] width 8 height 8
radio input "true"
radio input "false"
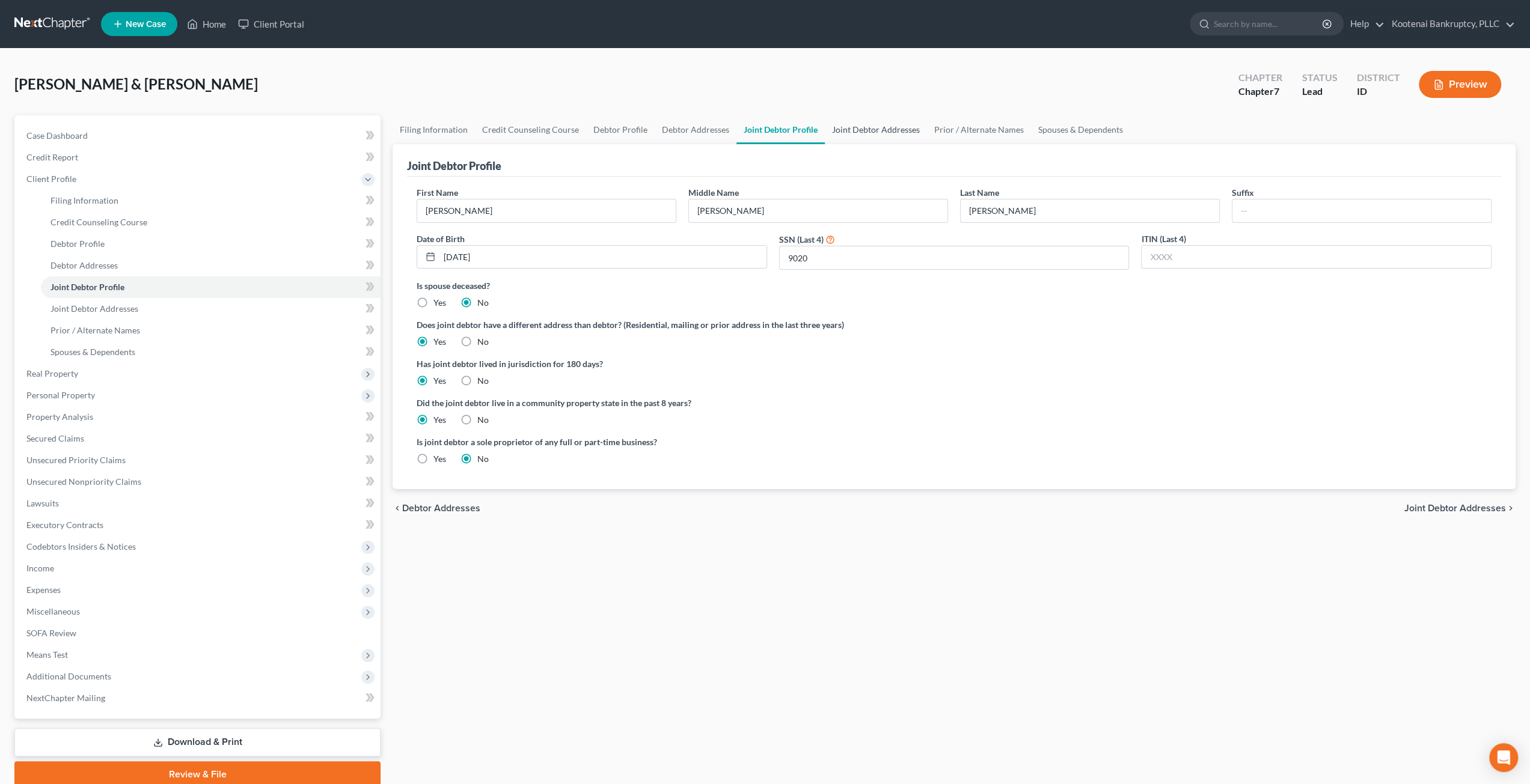
click at [849, 129] on link "Joint Debtor Addresses" at bounding box center [876, 130] width 102 height 29
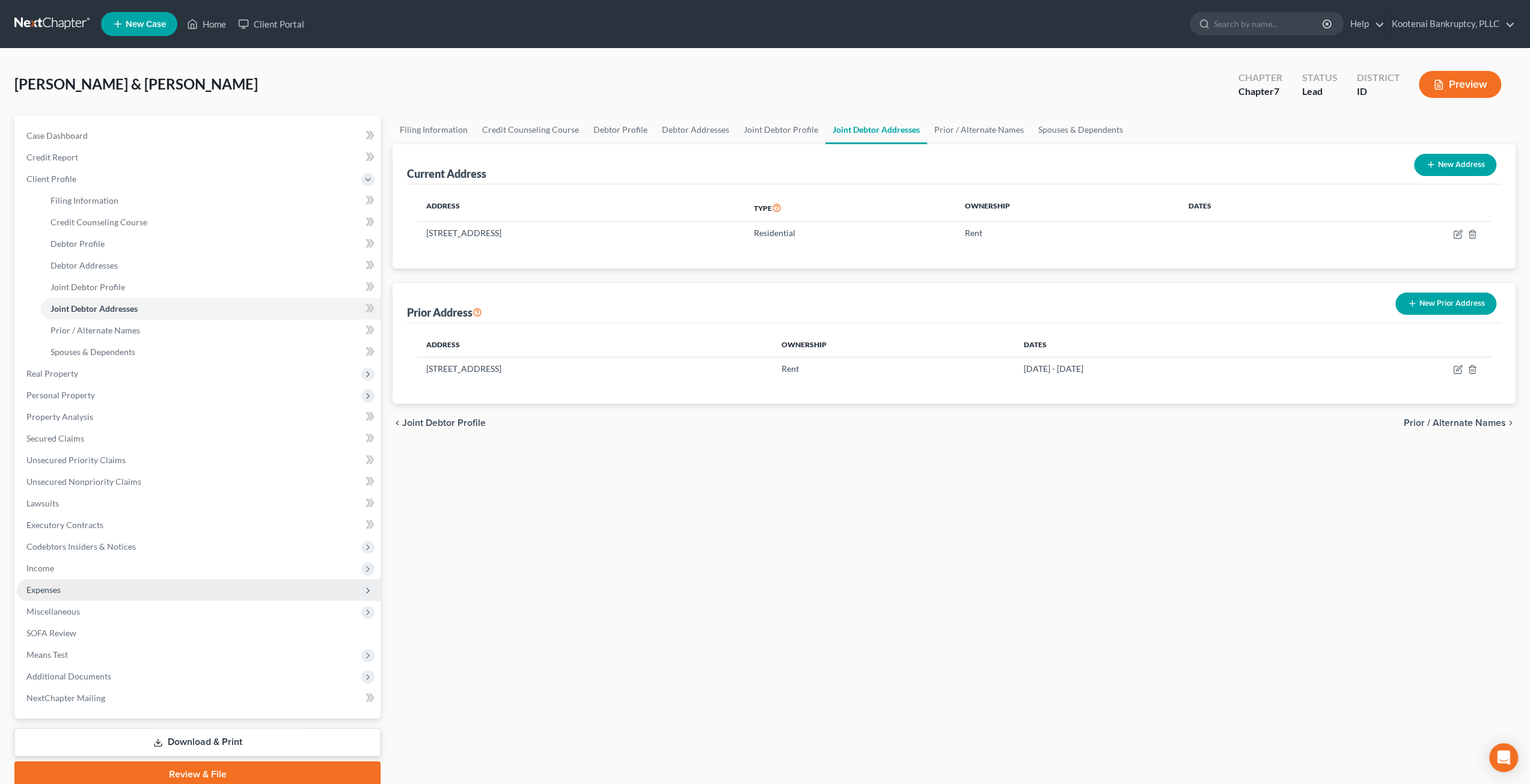
click at [119, 591] on span "Expenses" at bounding box center [198, 590] width 363 height 22
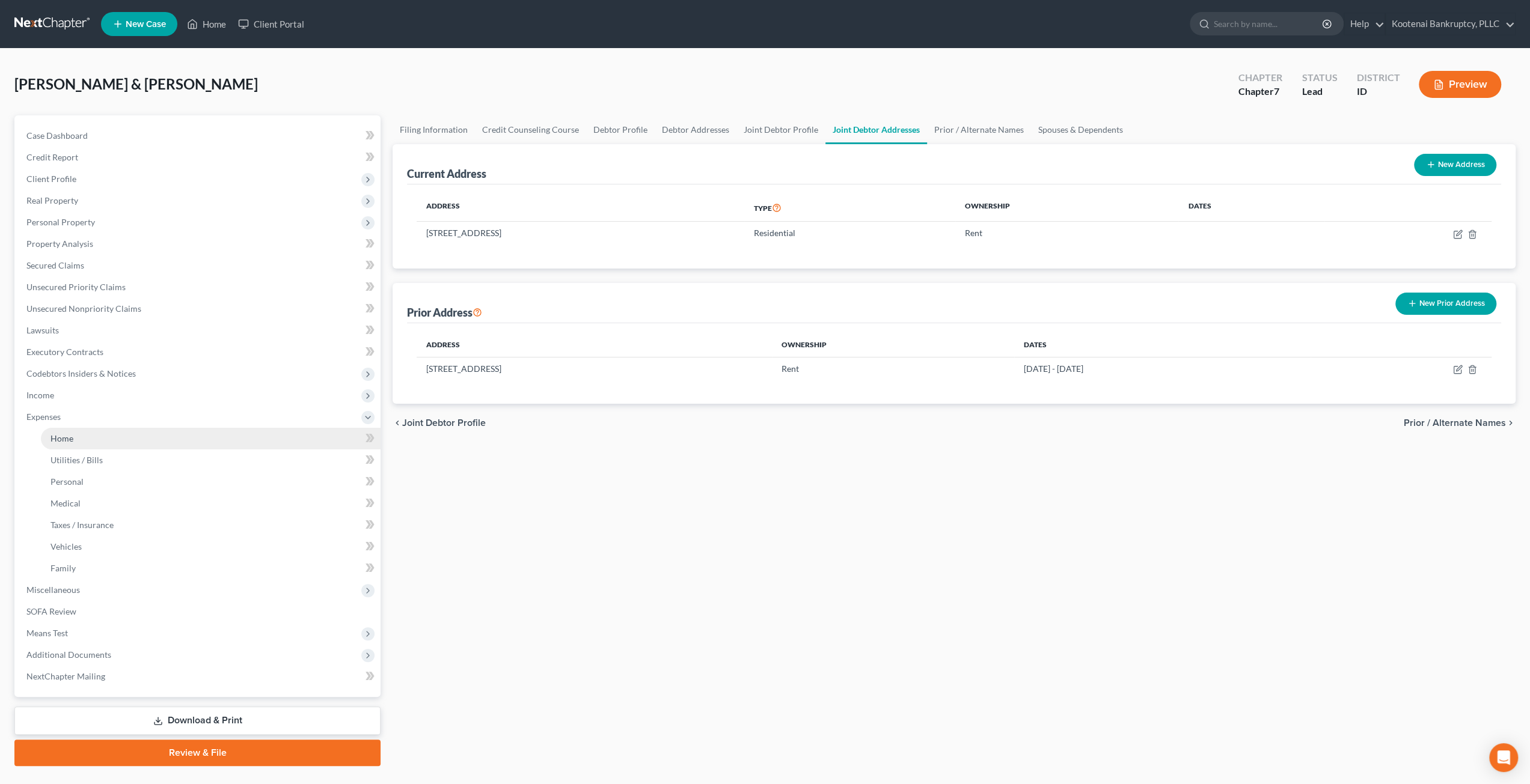
click at [126, 444] on link "Home" at bounding box center [210, 439] width 339 height 22
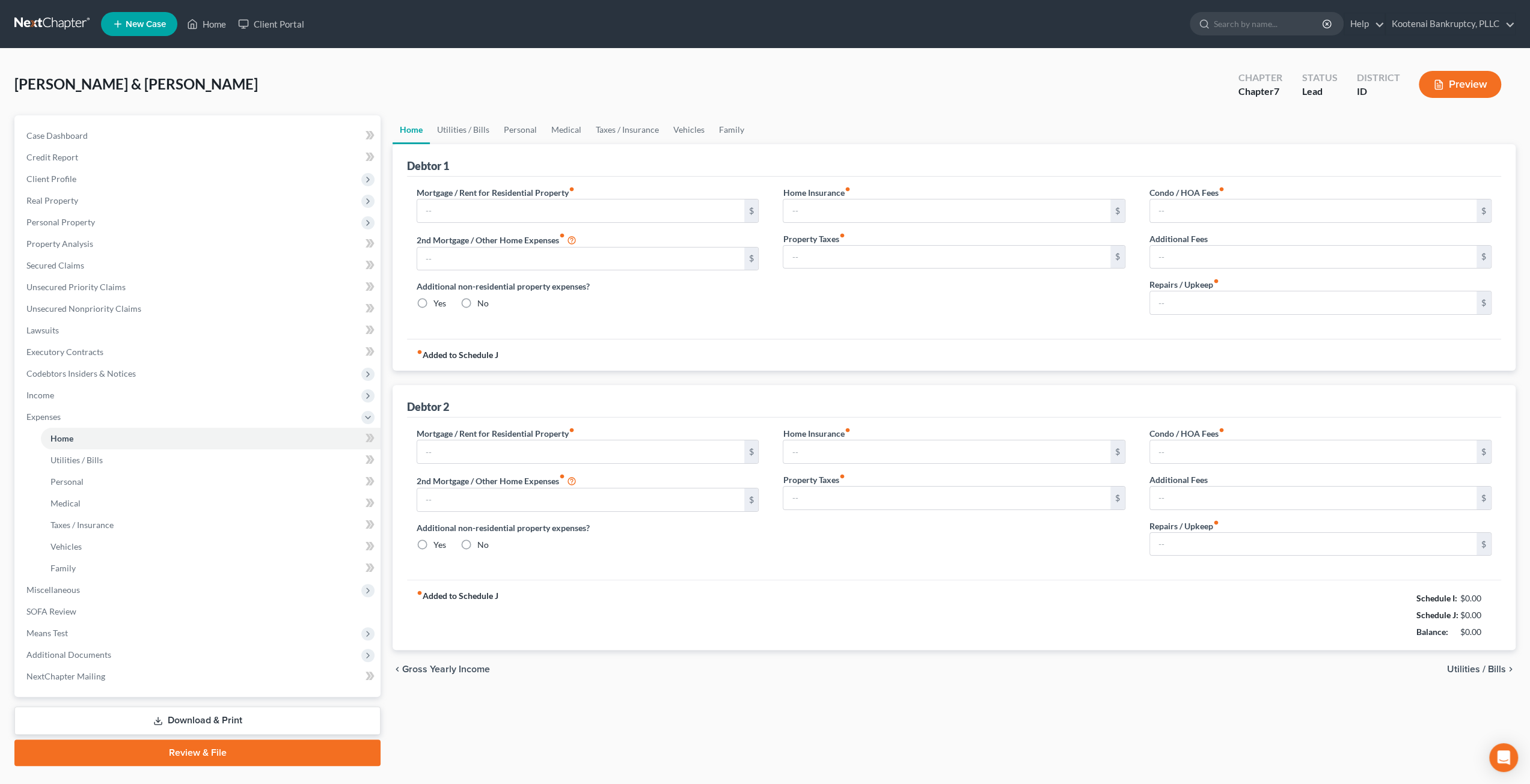
type input "1,850.00"
type input "725.00"
radio input "true"
type input "0.00"
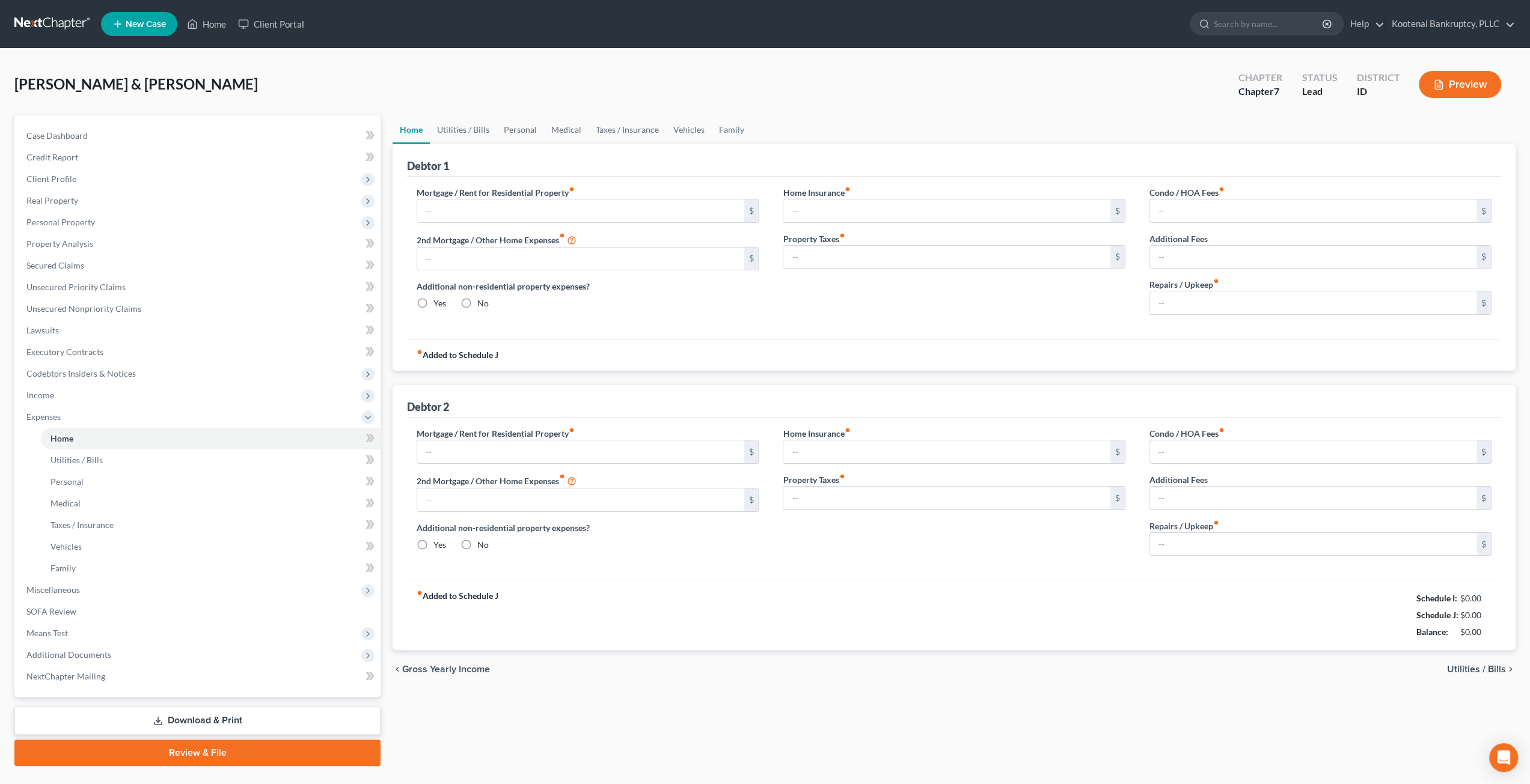
type input "0.00"
type input "530.00"
type input "0.00"
radio input "true"
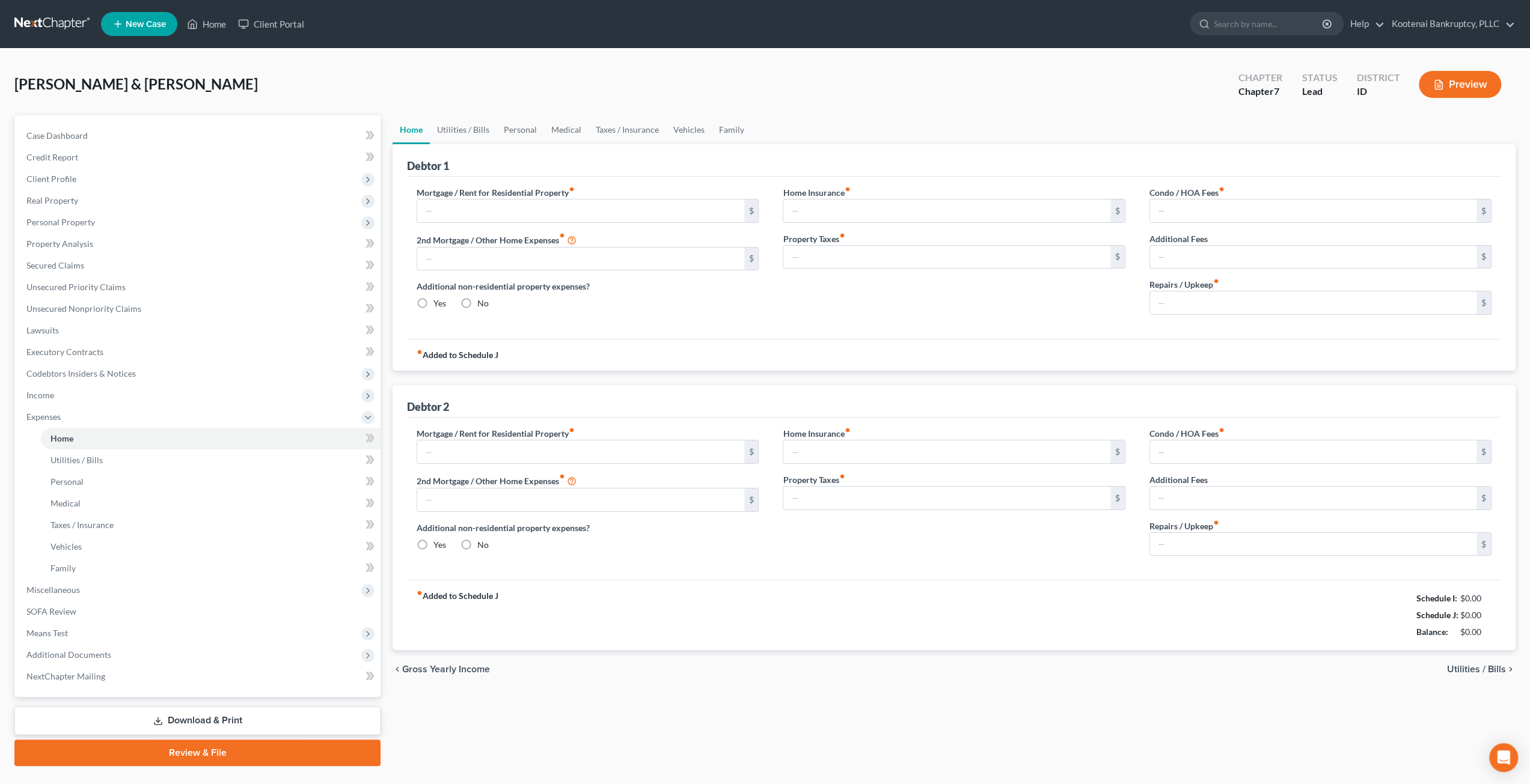
type input "0.00"
click at [914, 658] on div "chevron_left Gross Yearly Income Utilities / Bills chevron_right" at bounding box center [954, 670] width 1123 height 38
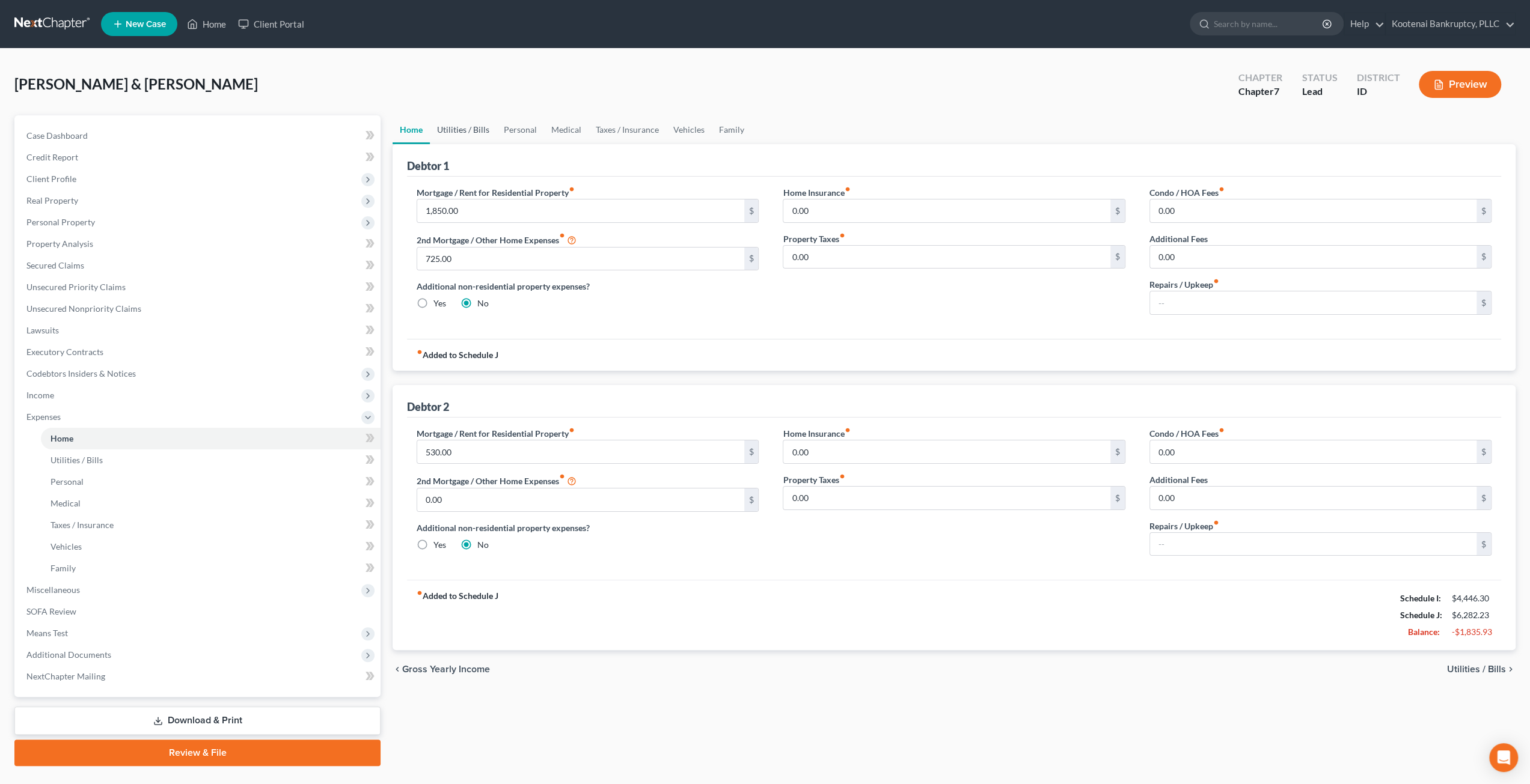
click at [463, 124] on link "Utilities / Bills" at bounding box center [463, 130] width 67 height 29
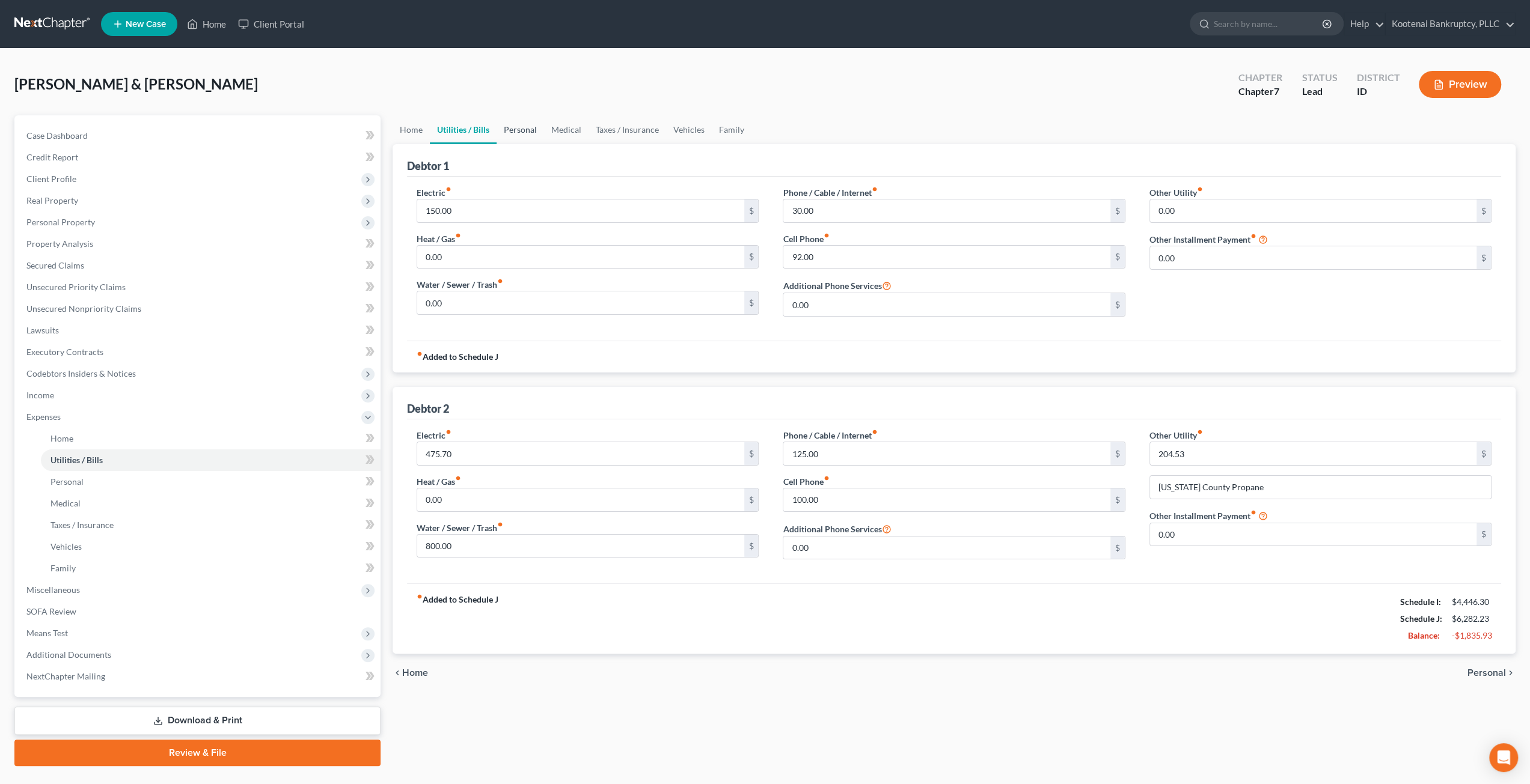
click at [533, 129] on link "Personal" at bounding box center [521, 130] width 48 height 29
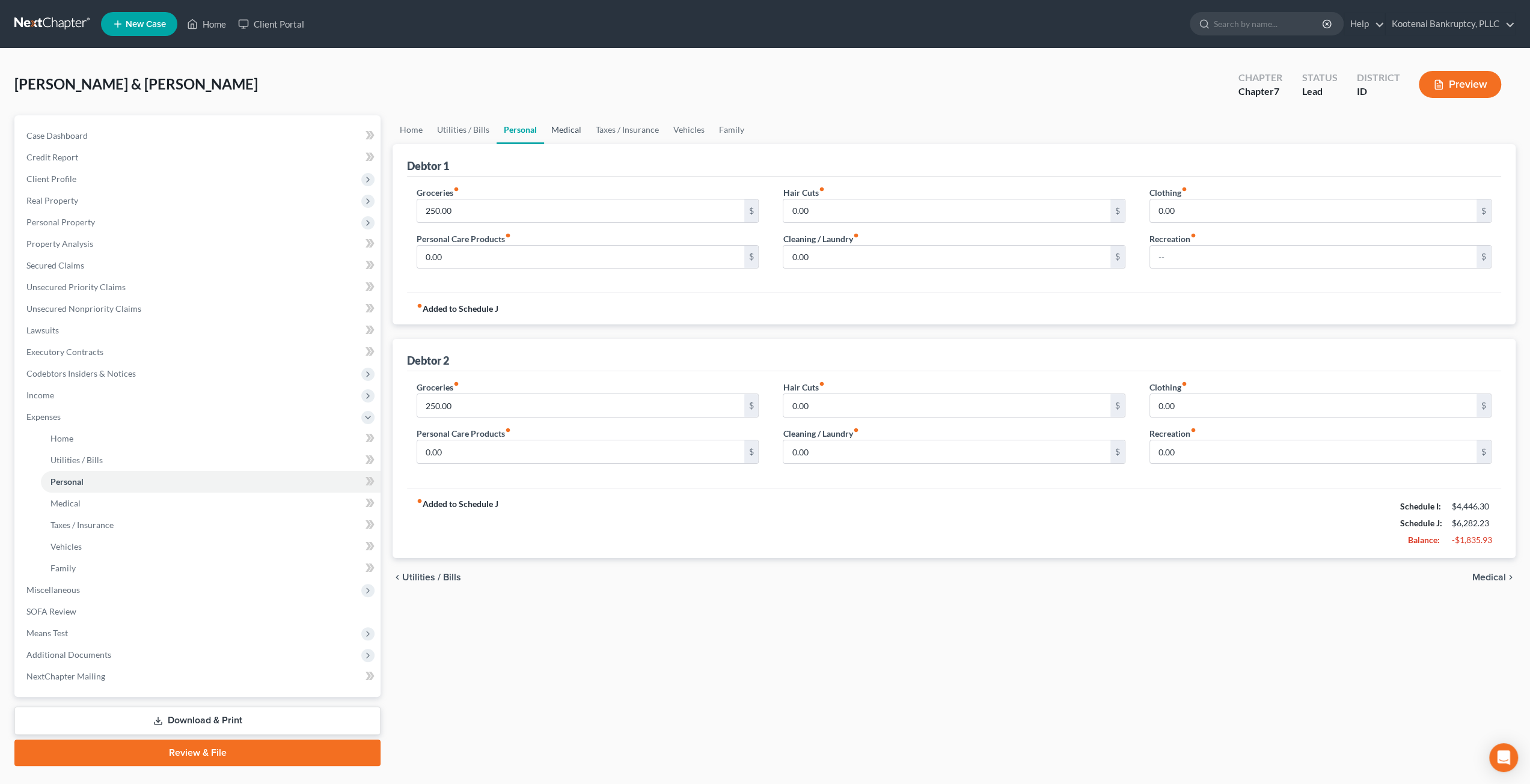
click at [564, 131] on link "Medical" at bounding box center [566, 130] width 45 height 29
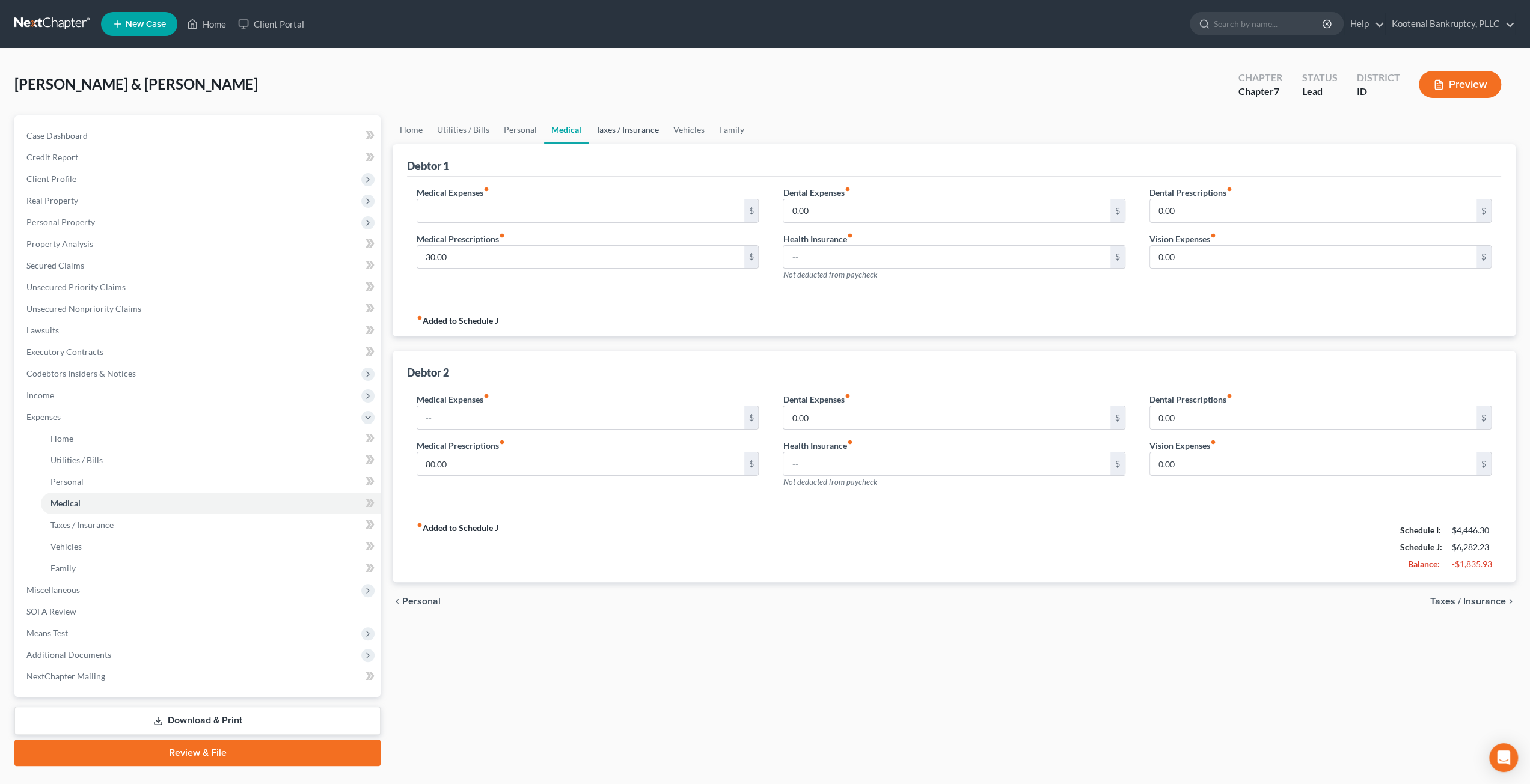
click at [610, 134] on link "Taxes / Insurance" at bounding box center [627, 130] width 78 height 29
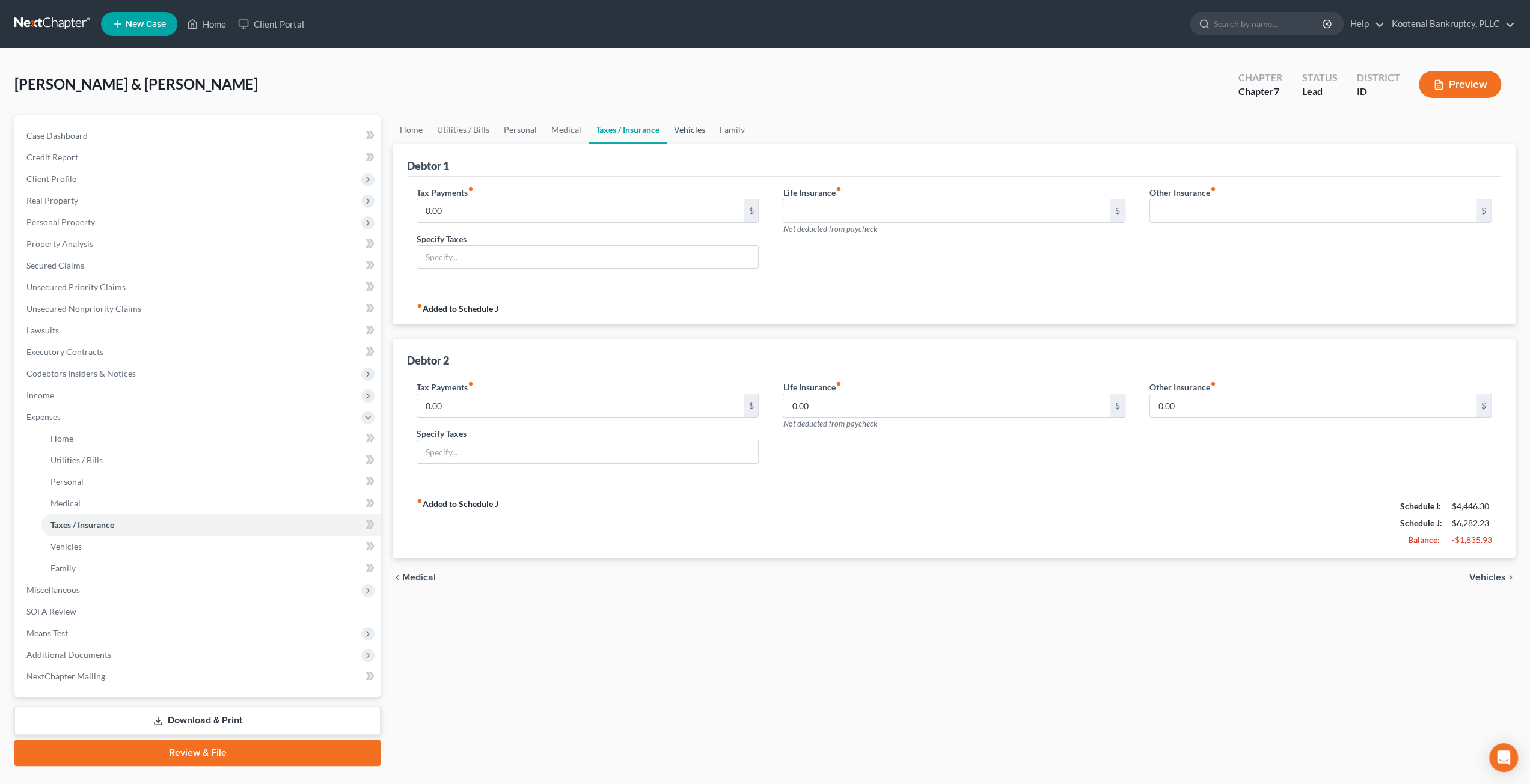
click at [690, 129] on link "Vehicles" at bounding box center [690, 130] width 46 height 29
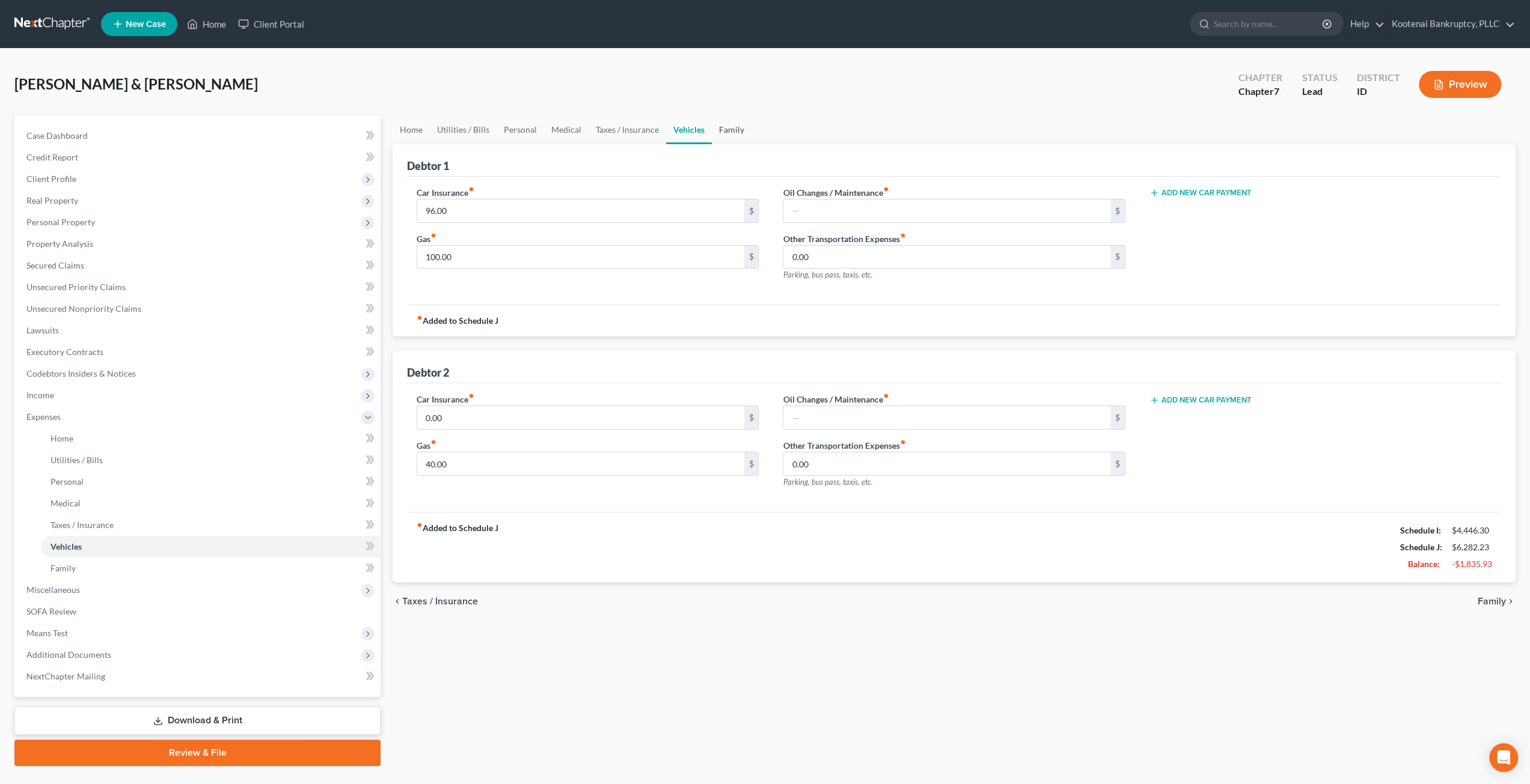
click at [717, 128] on link "Family" at bounding box center [731, 130] width 39 height 29
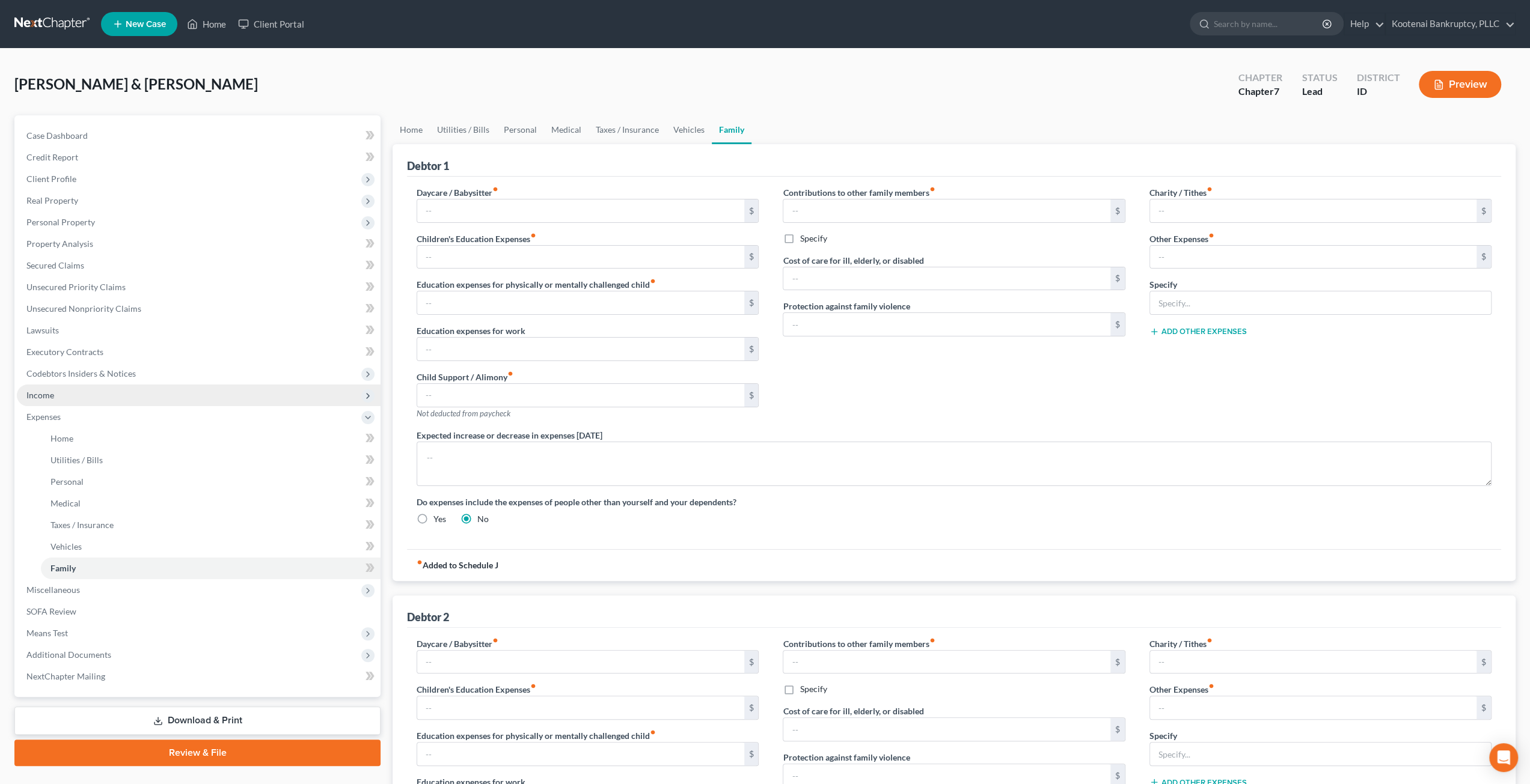
click at [89, 401] on span "Income" at bounding box center [198, 395] width 363 height 22
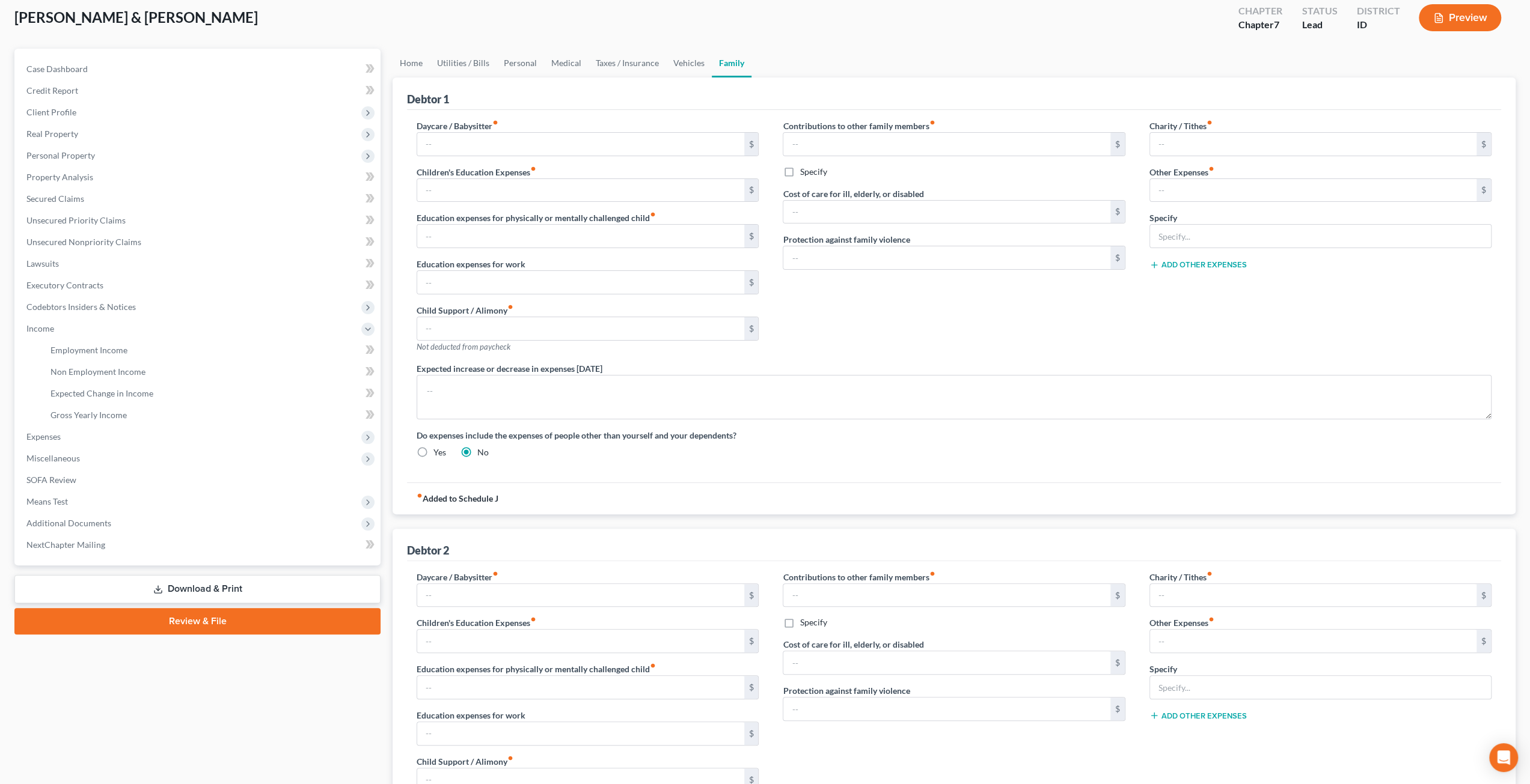
scroll to position [300, 0]
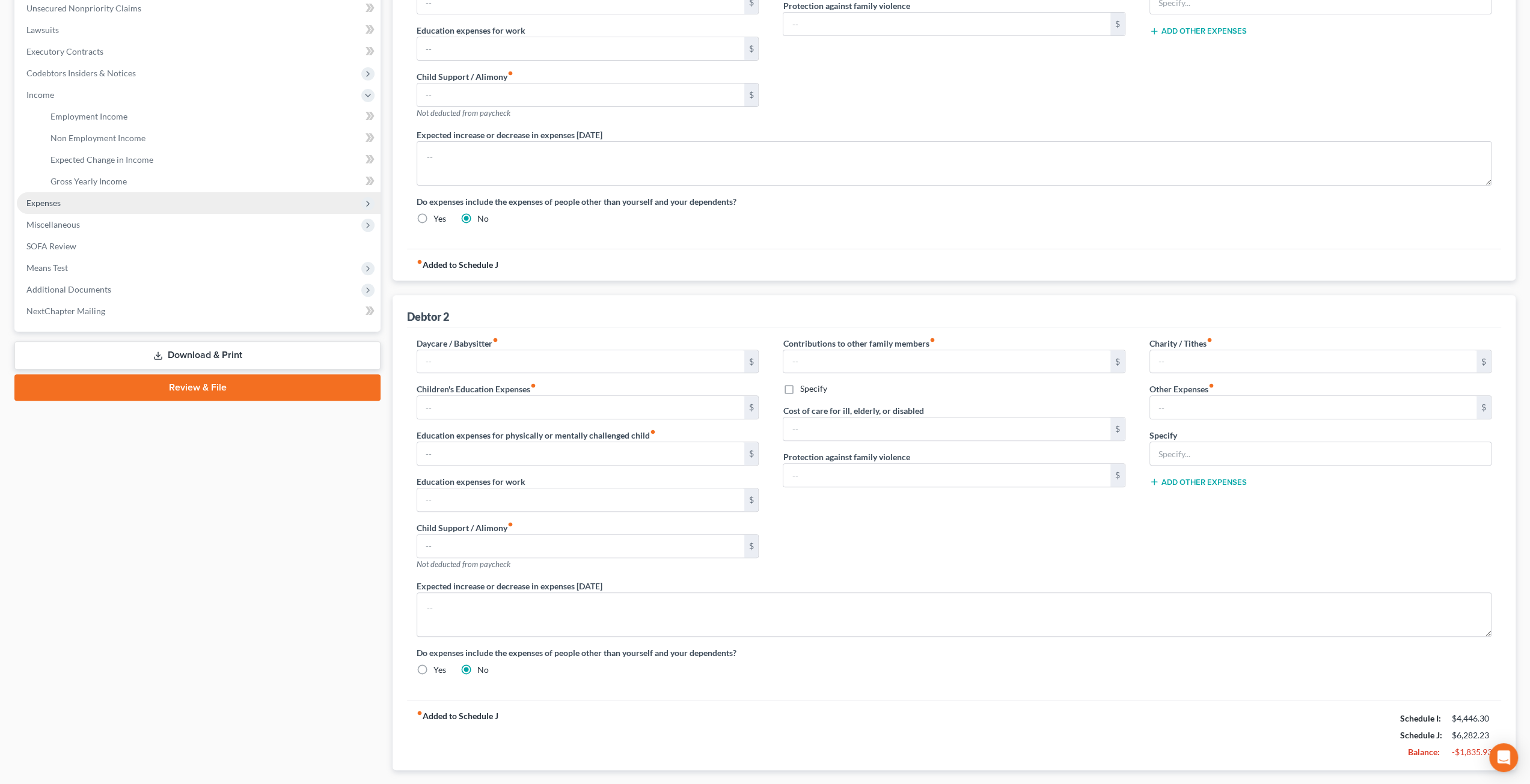
click at [142, 202] on span "Expenses" at bounding box center [198, 203] width 363 height 22
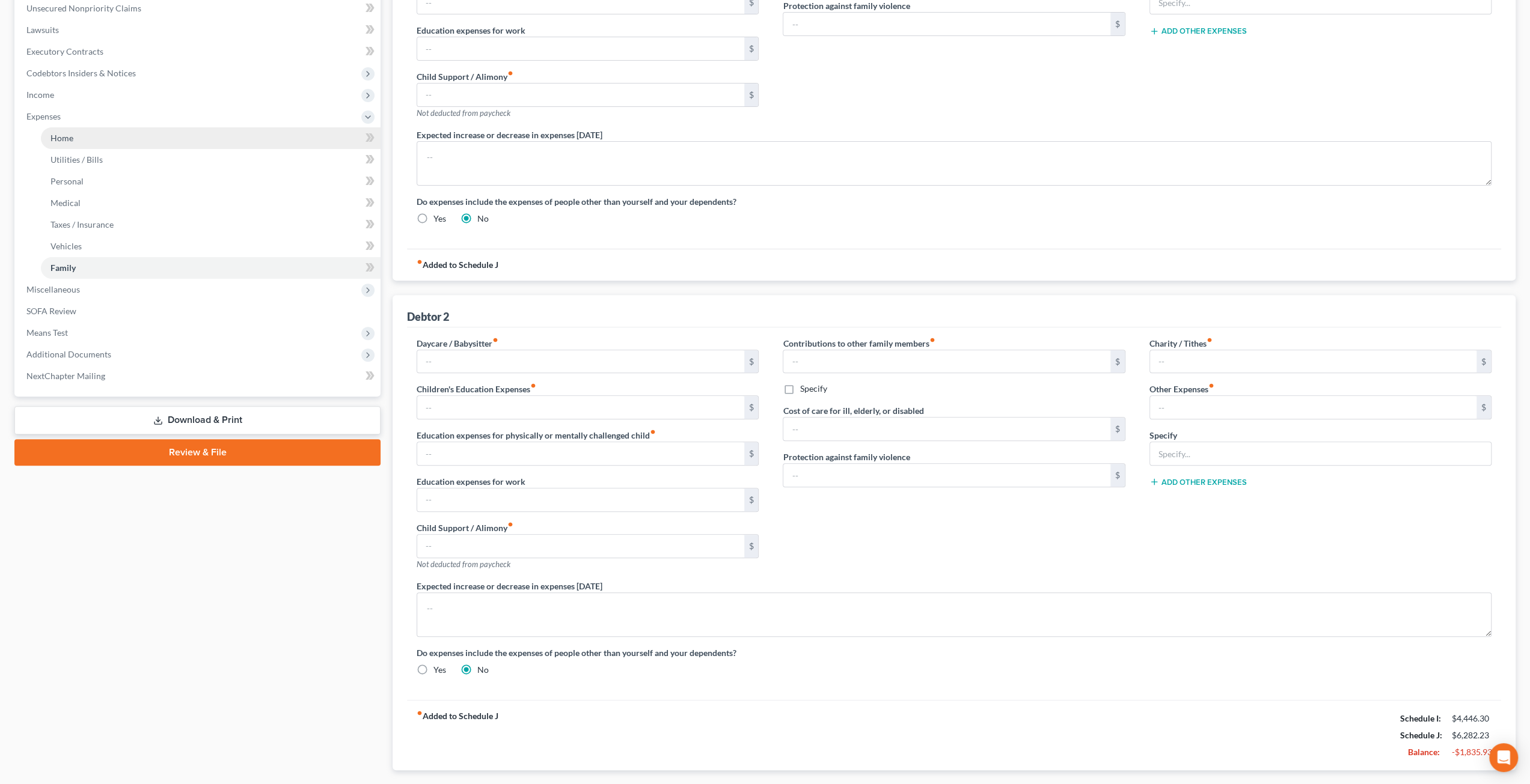
click at [133, 137] on link "Home" at bounding box center [210, 138] width 339 height 22
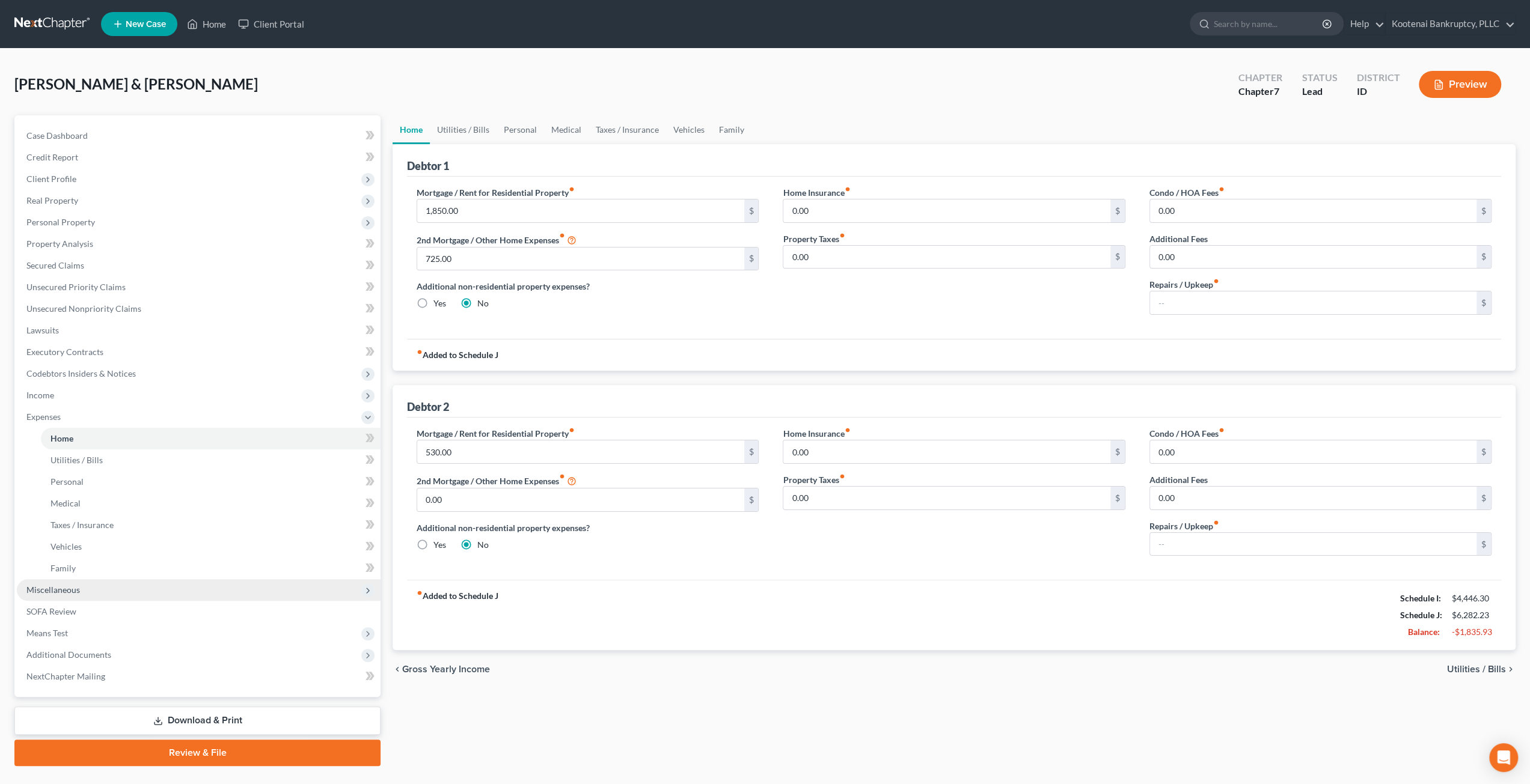
click at [115, 589] on span "Miscellaneous" at bounding box center [198, 590] width 363 height 22
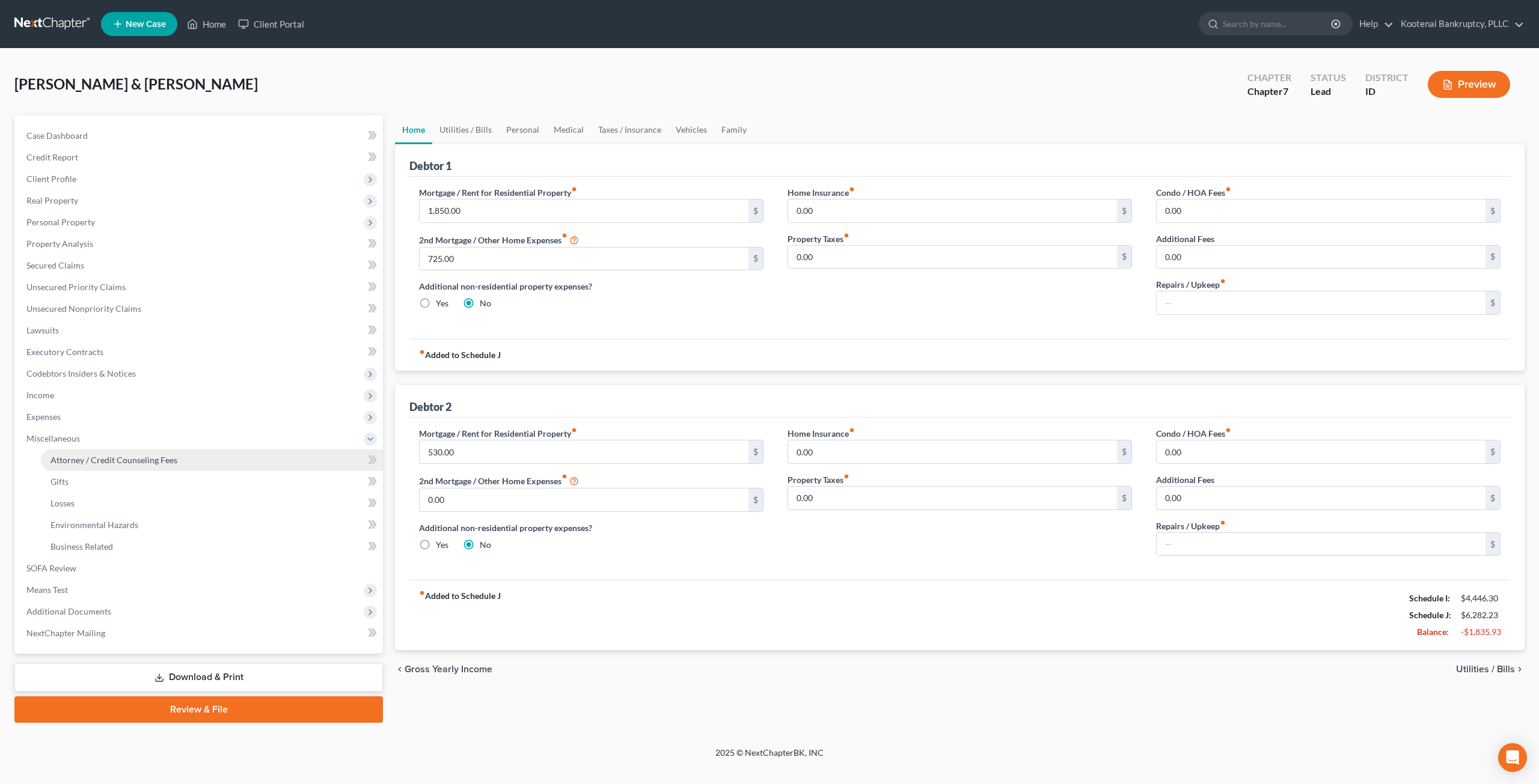
click at [122, 456] on span "Attorney / Credit Counseling Fees" at bounding box center [113, 459] width 127 height 10
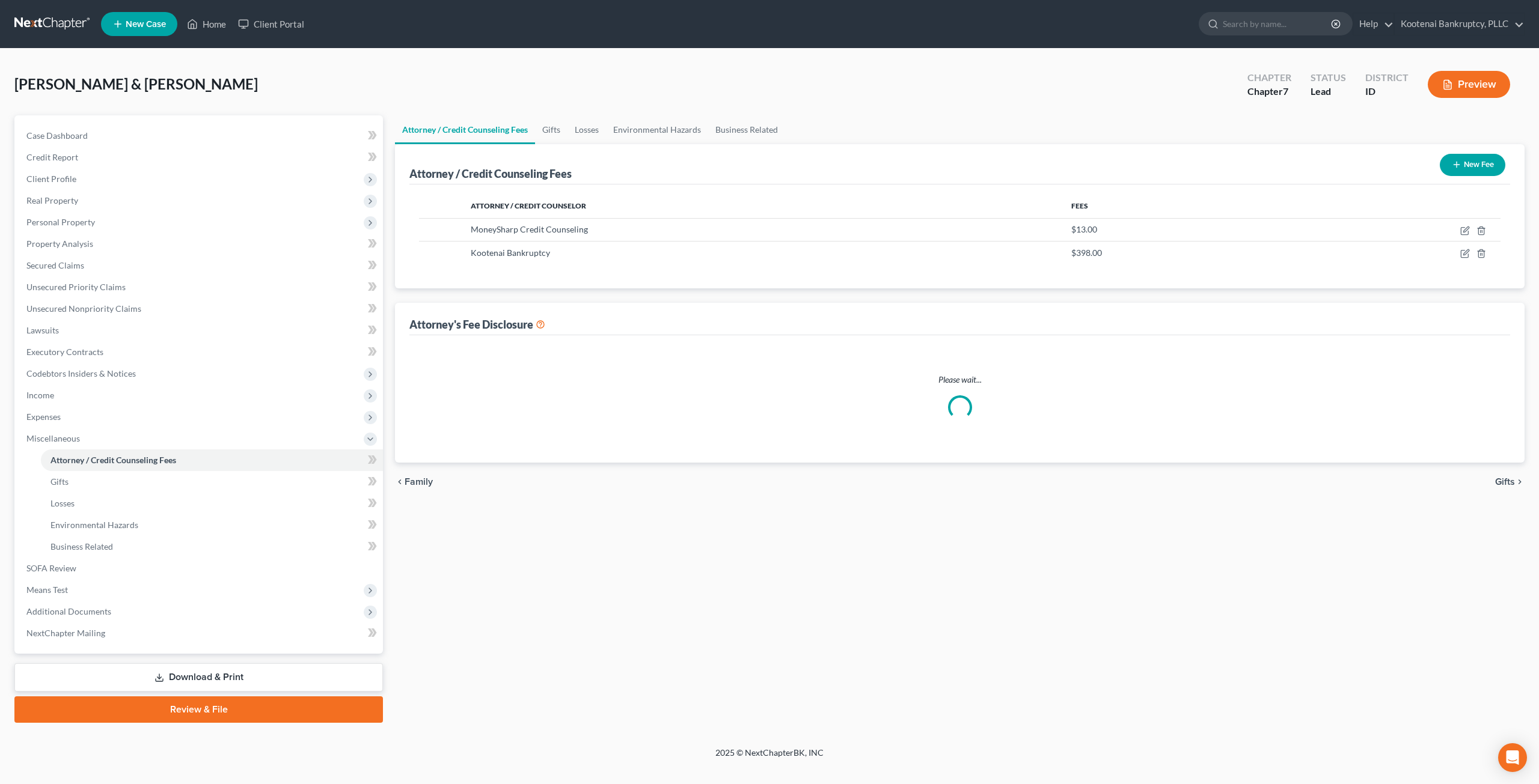
select select "3"
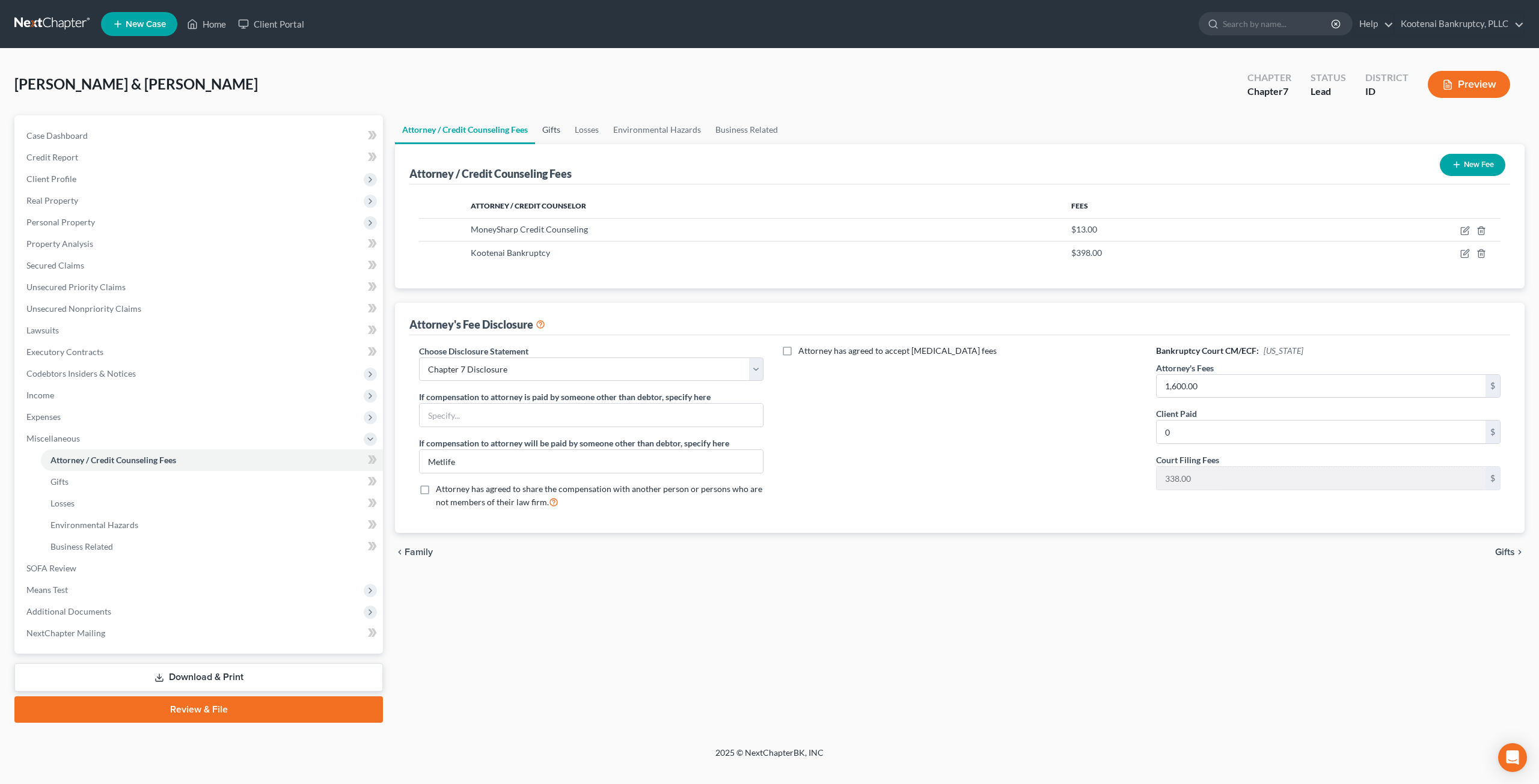
click at [550, 134] on link "Gifts" at bounding box center [551, 130] width 32 height 29
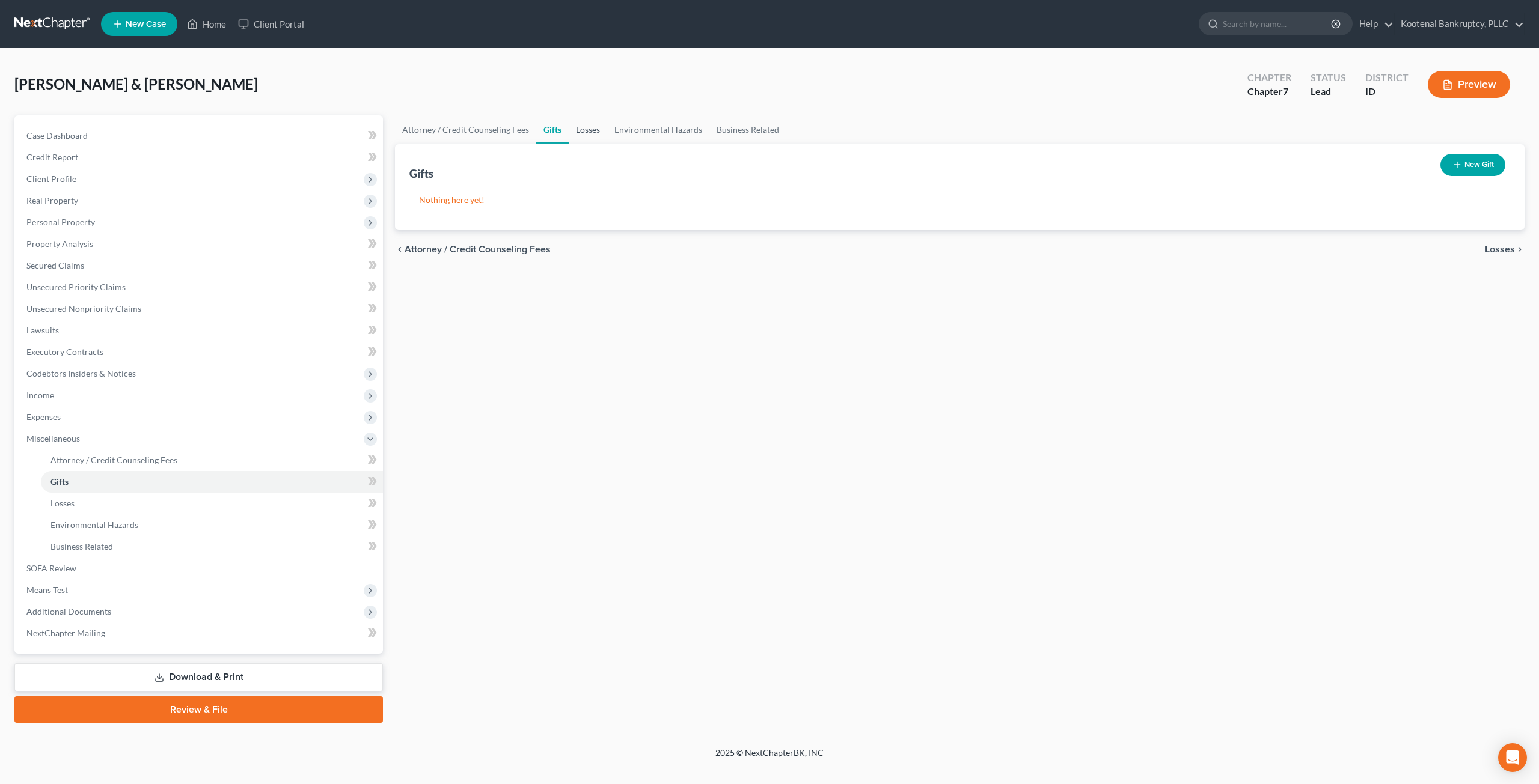
click at [586, 127] on link "Losses" at bounding box center [587, 130] width 38 height 29
click at [639, 125] on link "Environmental Hazards" at bounding box center [658, 130] width 102 height 29
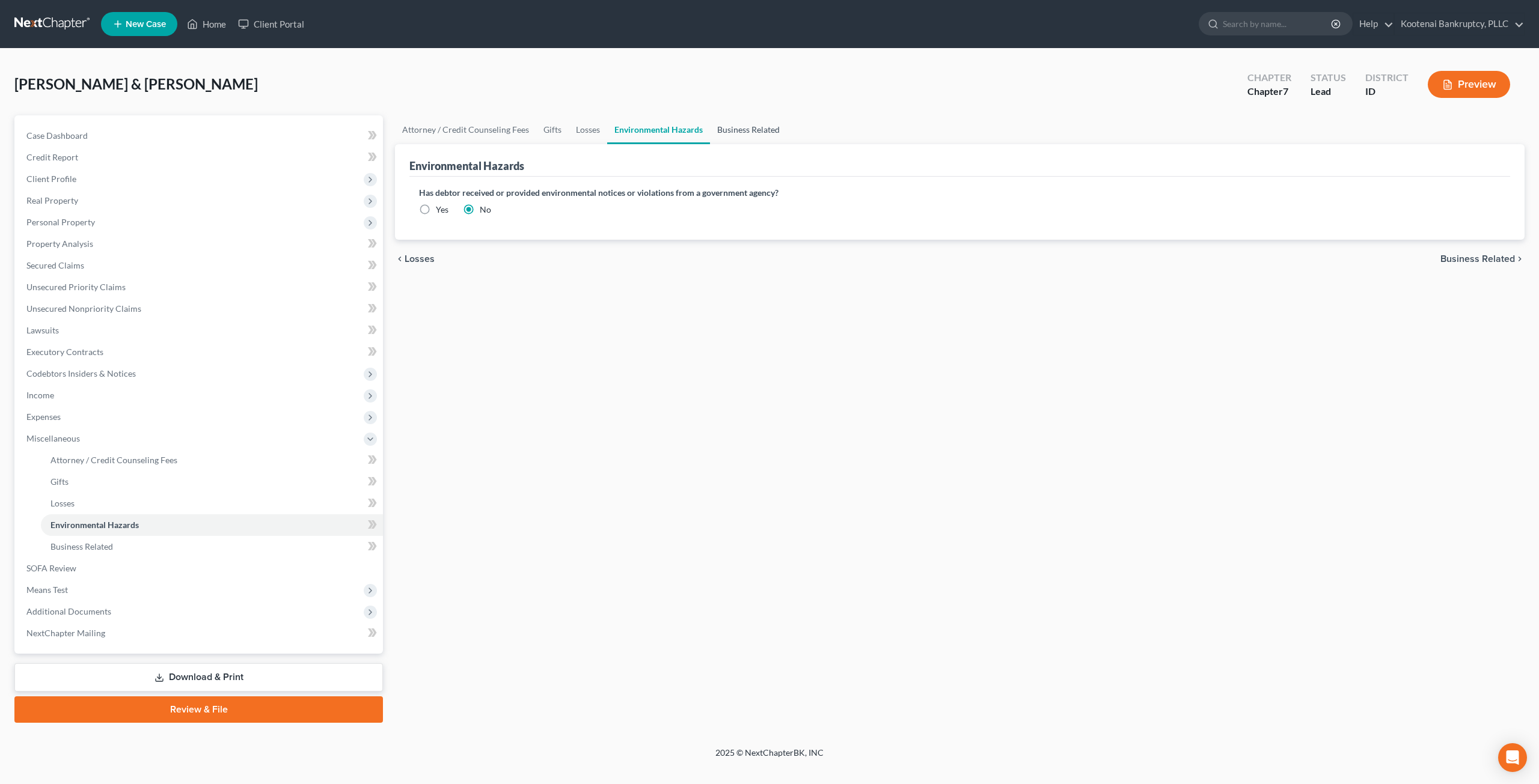
click at [748, 124] on link "Business Related" at bounding box center [748, 130] width 77 height 29
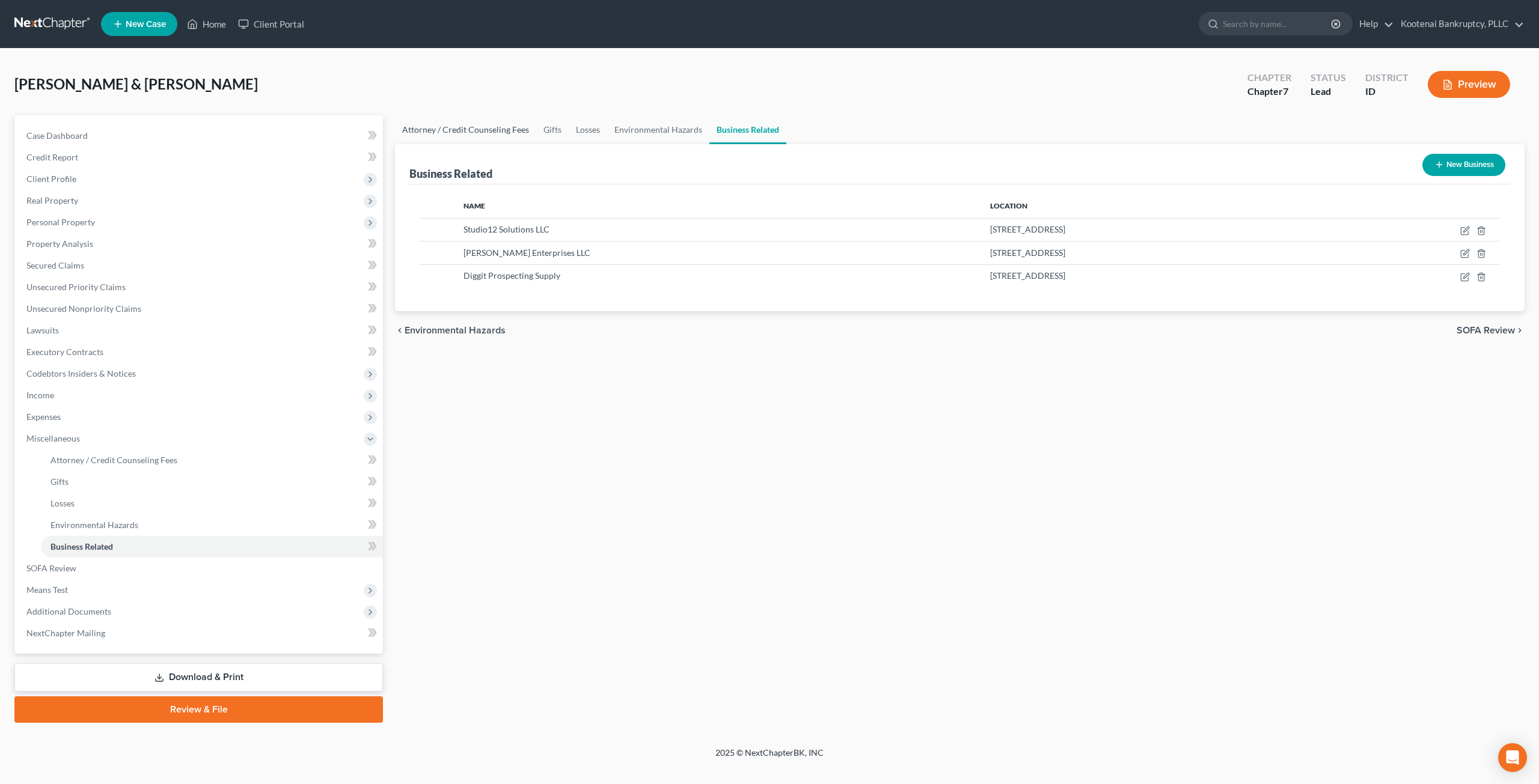
click at [431, 128] on link "Attorney / Credit Counseling Fees" at bounding box center [466, 130] width 141 height 29
select select "3"
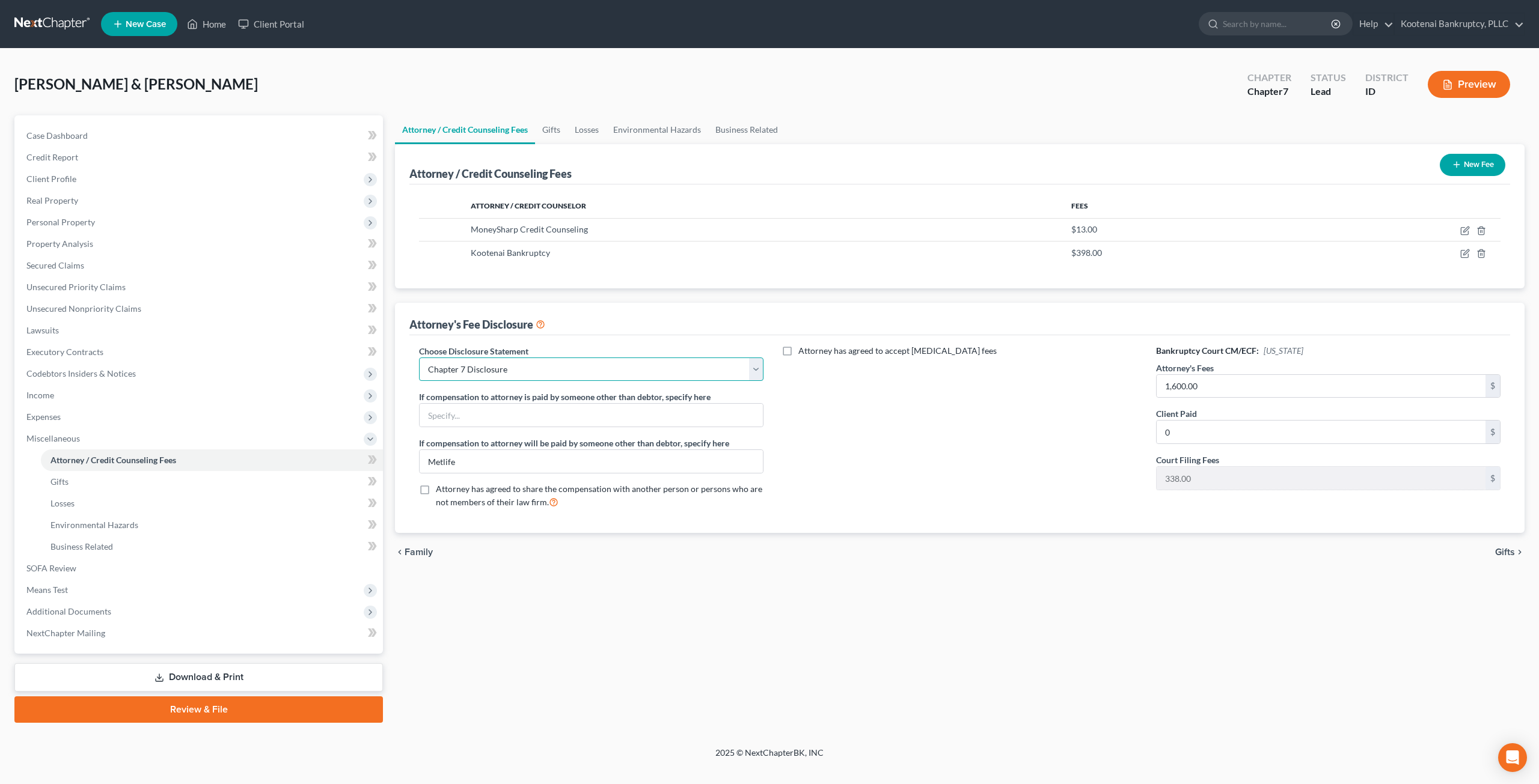
click at [511, 365] on select "Select Conversion from Chapter 13 to 7 Ch 13 Hourly Rate Disclosure Ch 13 Flat …" at bounding box center [591, 370] width 344 height 24
click at [149, 573] on link "SOFA Review" at bounding box center [199, 569] width 366 height 22
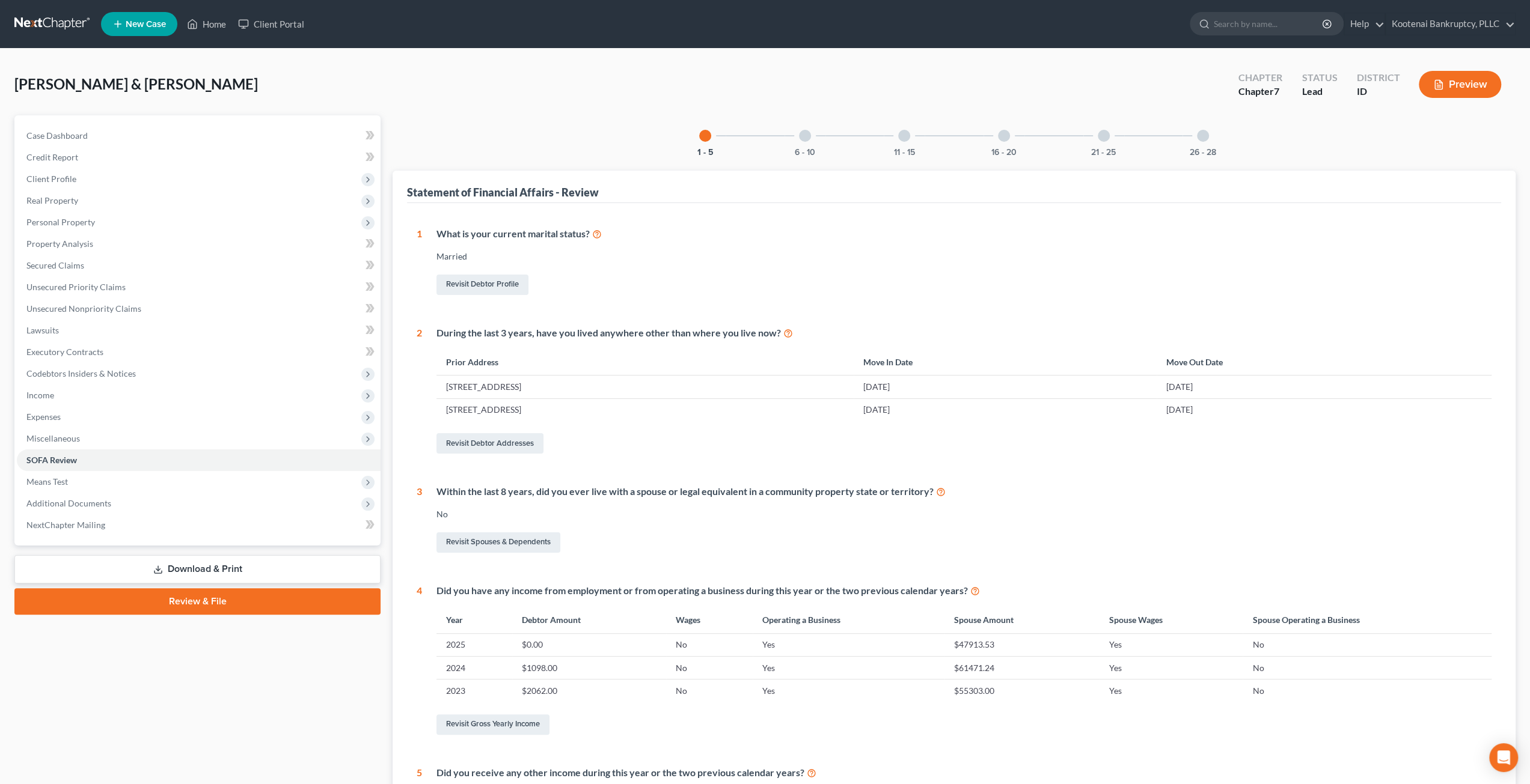
click at [807, 137] on div at bounding box center [804, 135] width 12 height 12
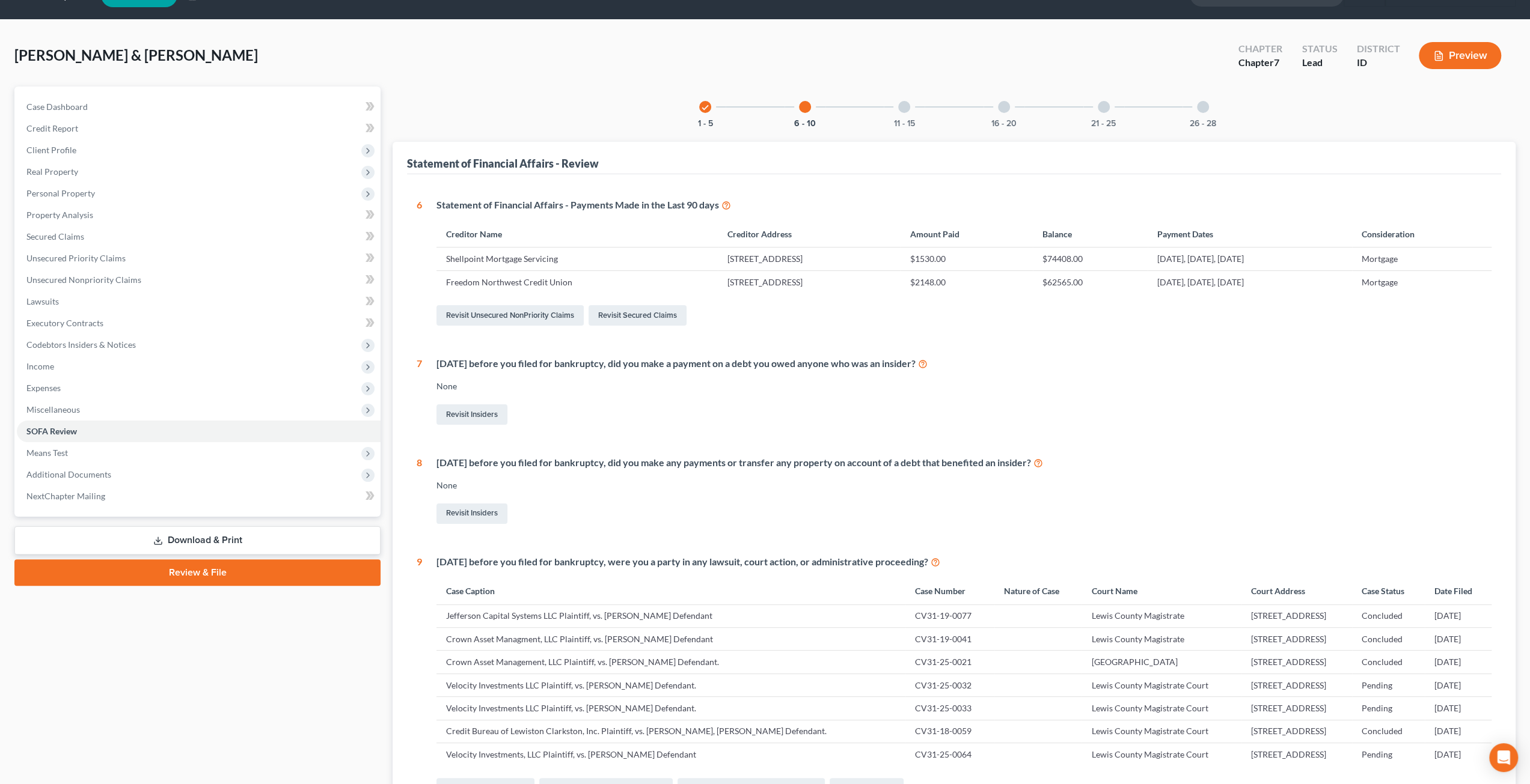
scroll to position [29, 0]
click at [893, 114] on div "11 - 15" at bounding box center [904, 107] width 41 height 41
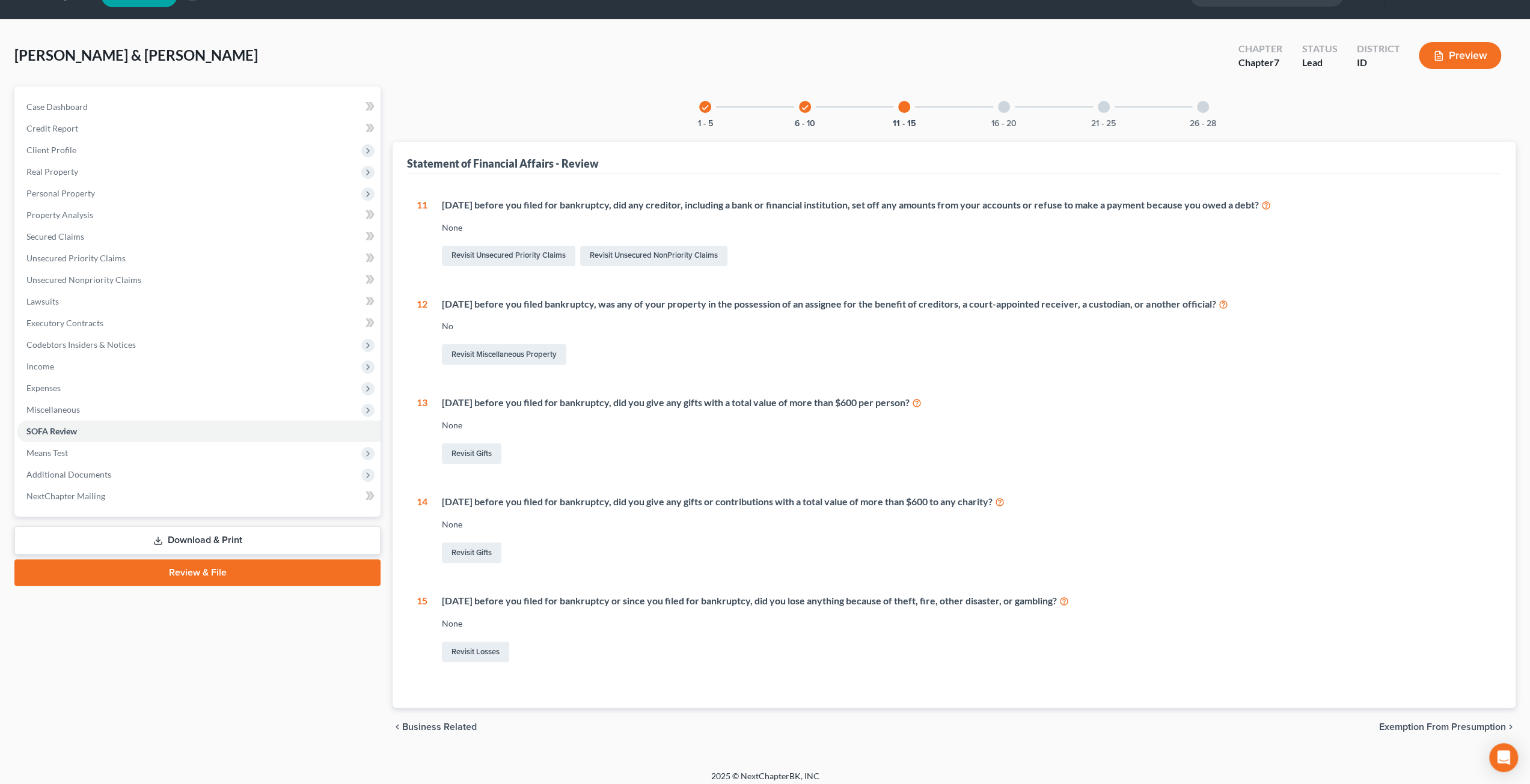
click at [975, 104] on div "check 1 - 5 check 6 - 10 11 - 15 16 - 20 21 - 25 26 - 28" at bounding box center [954, 107] width 539 height 41
click at [996, 104] on div "16 - 20" at bounding box center [1004, 107] width 41 height 41
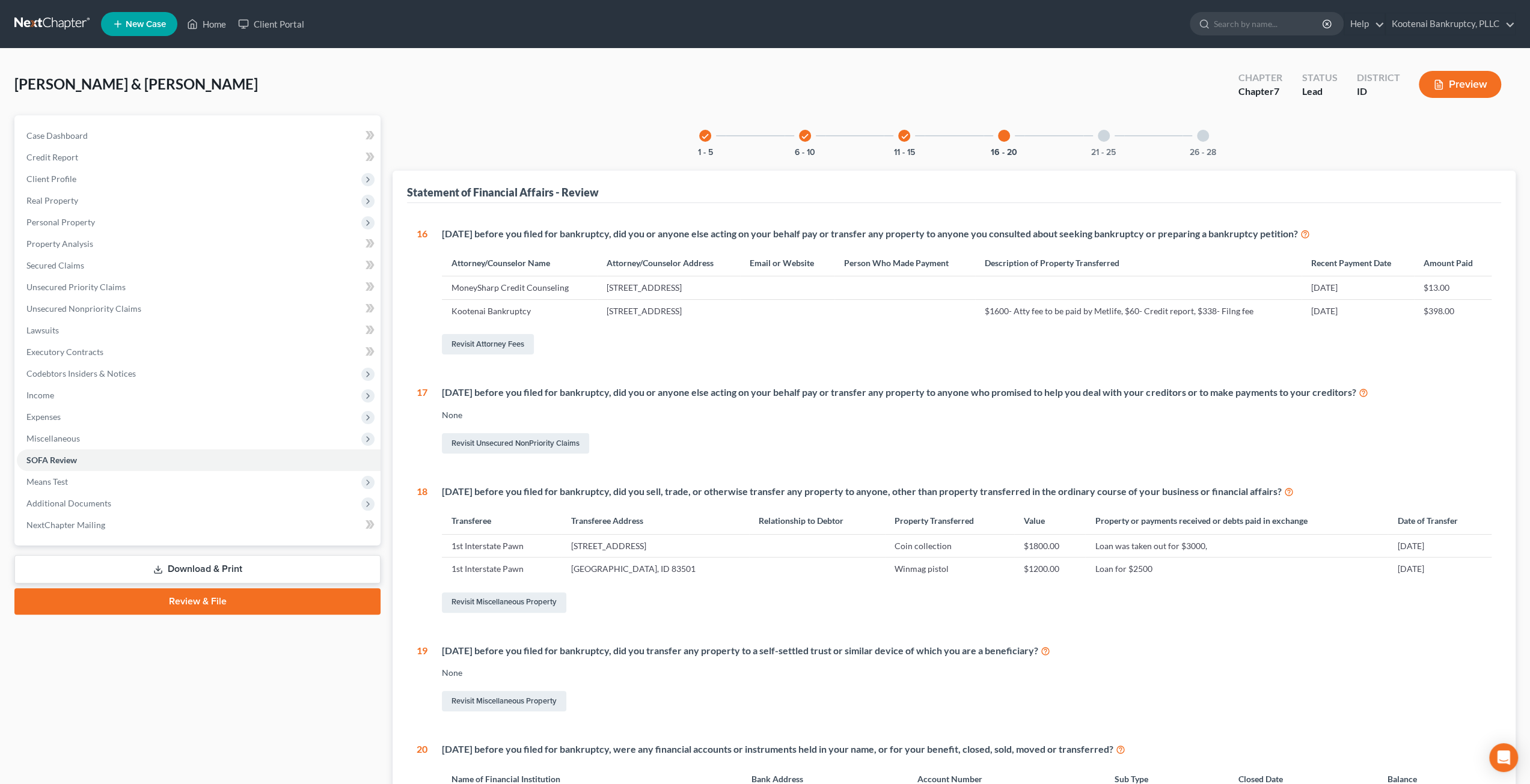
scroll to position [0, 0]
click at [1104, 139] on div at bounding box center [1104, 135] width 12 height 12
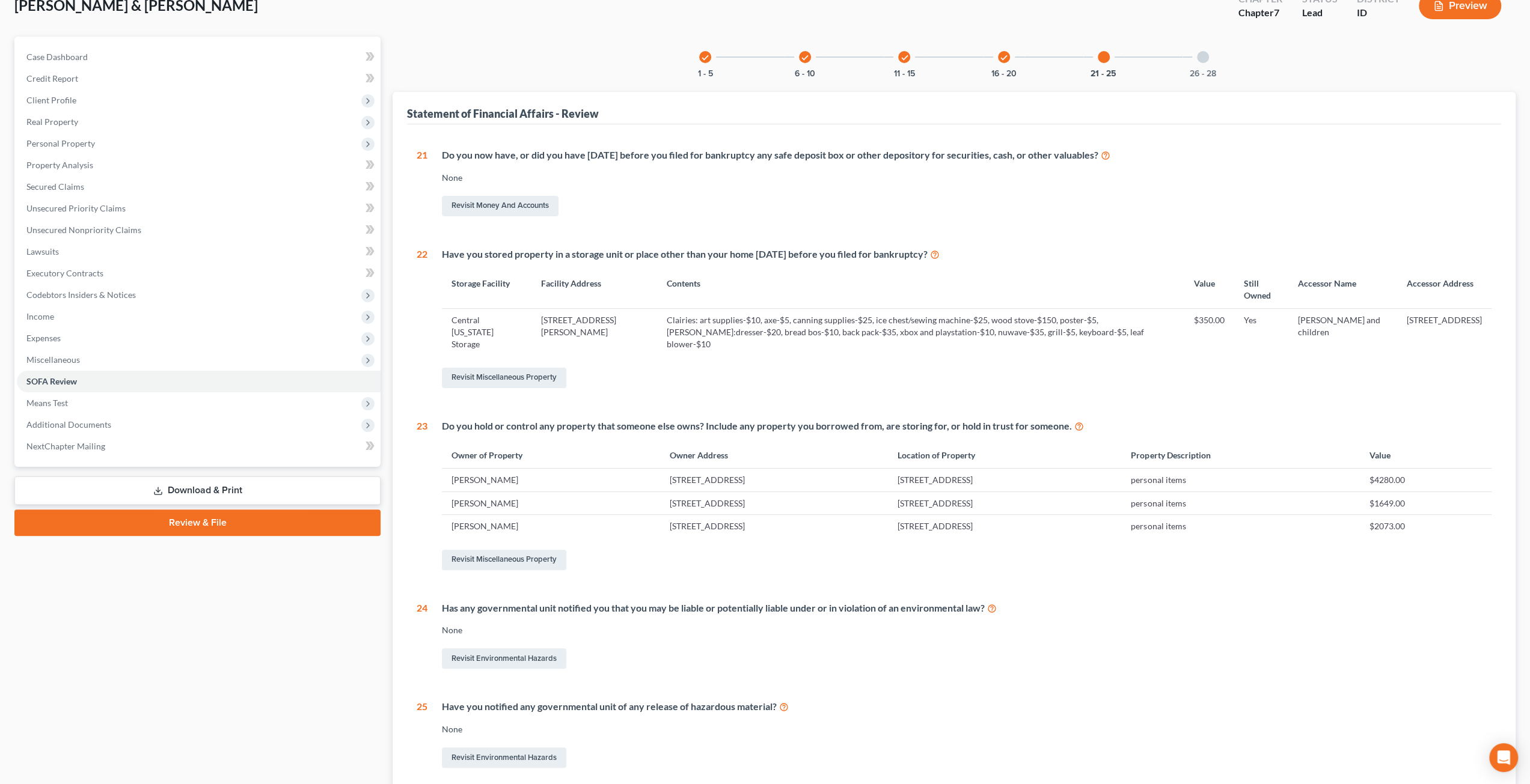
scroll to position [60, 0]
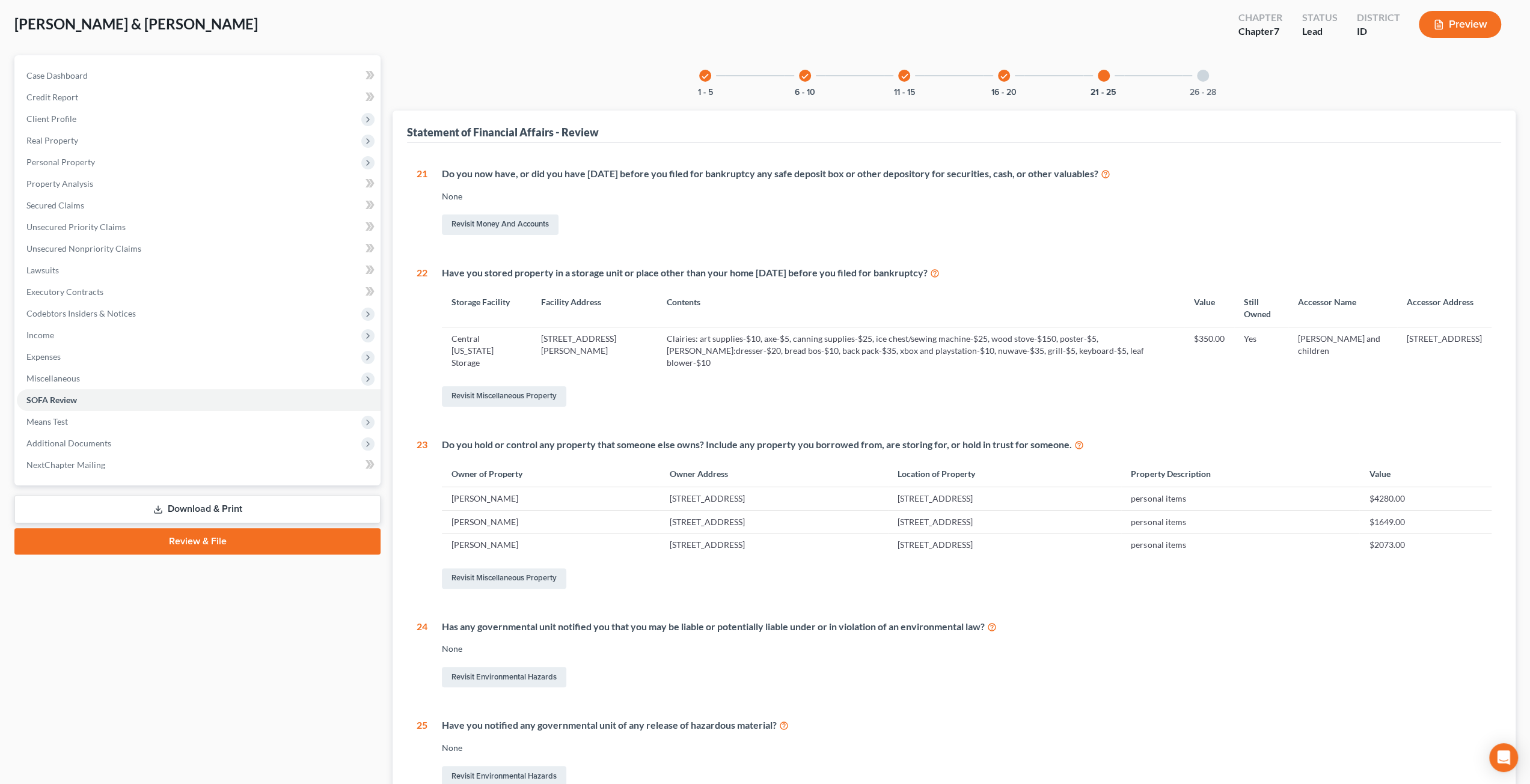
click at [1185, 91] on div "26 - 28" at bounding box center [1202, 75] width 41 height 41
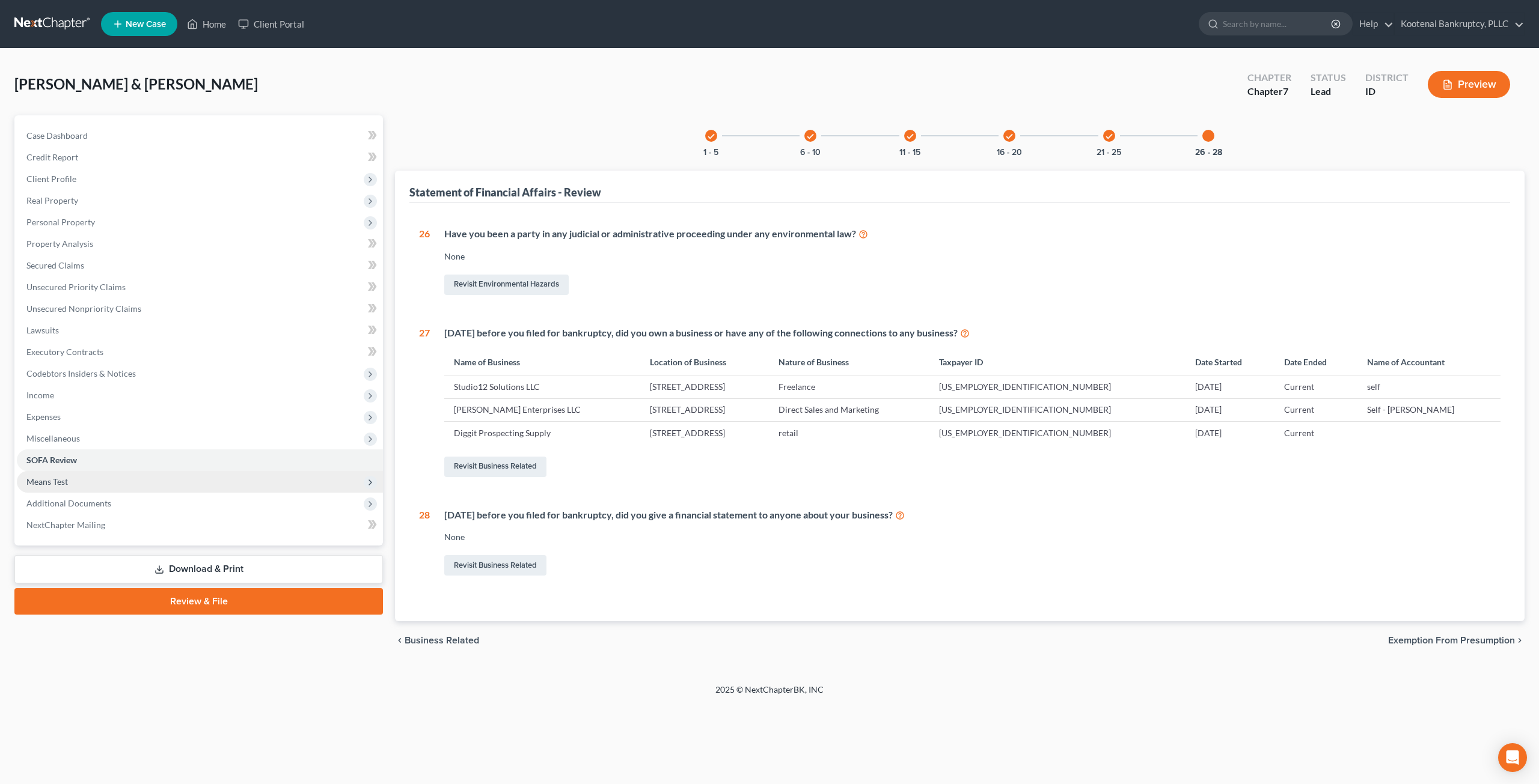
click at [188, 484] on span "Means Test" at bounding box center [199, 482] width 366 height 22
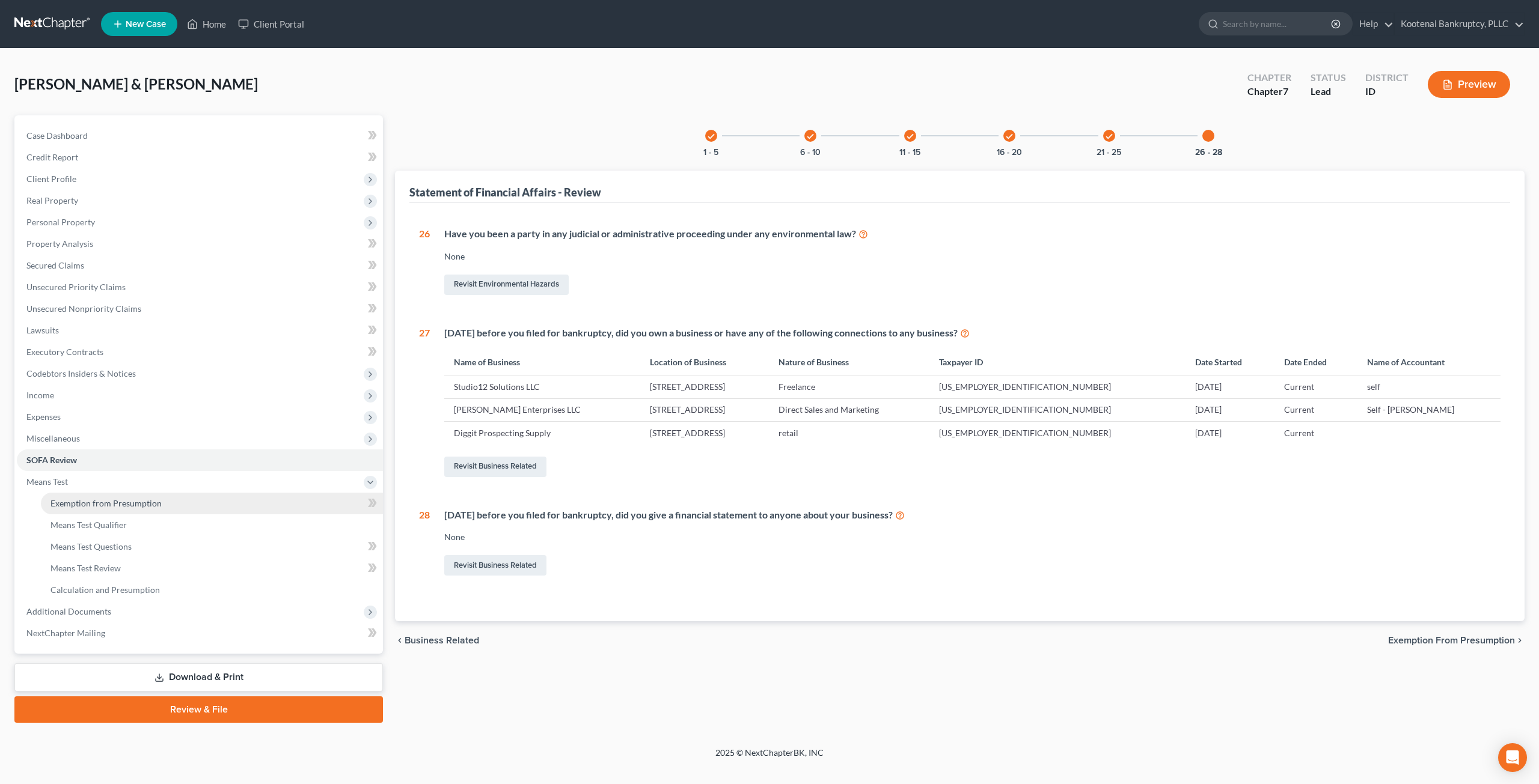
click at [228, 499] on link "Exemption from Presumption" at bounding box center [212, 504] width 342 height 22
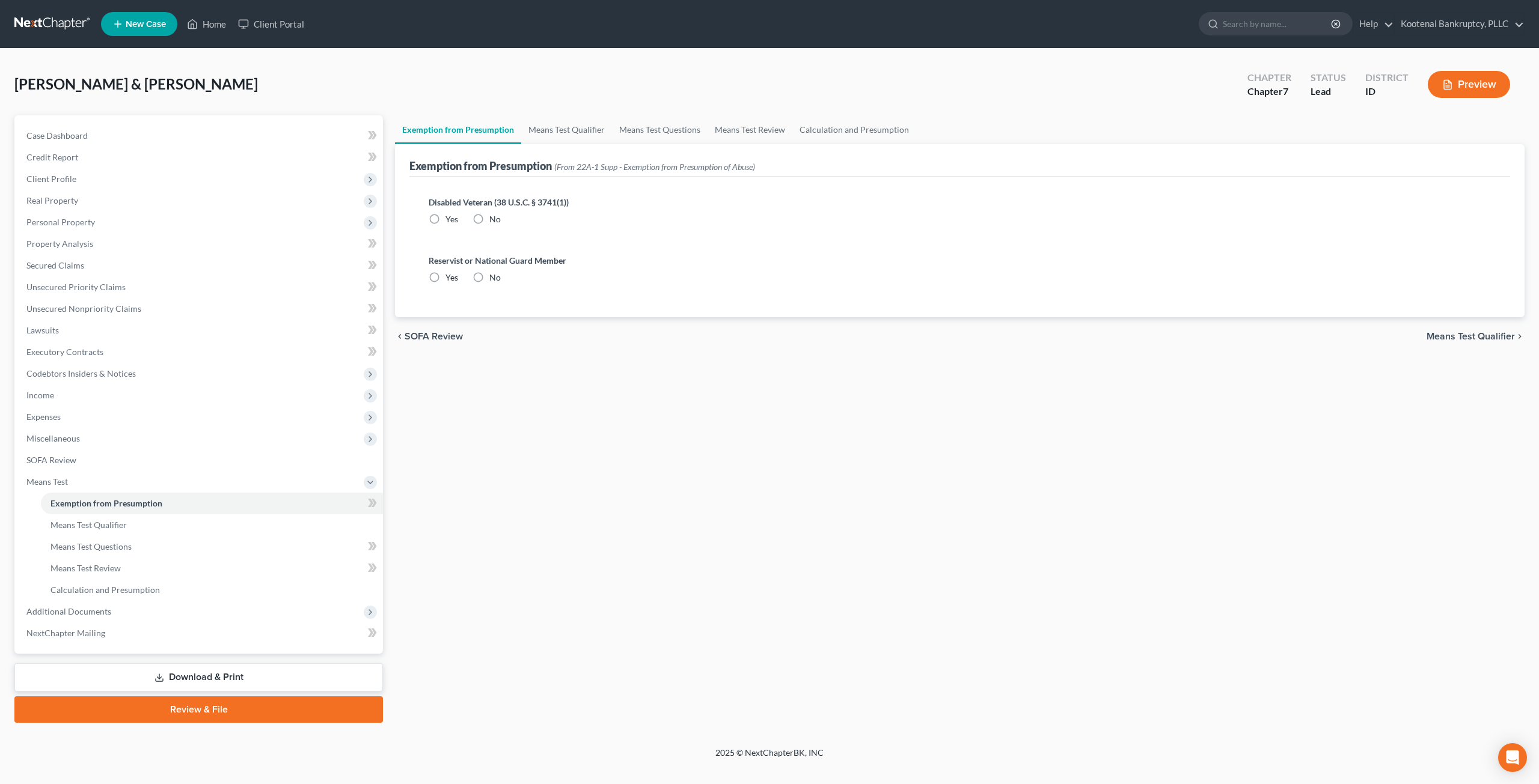
radio input "true"
click at [595, 129] on link "Means Test Qualifier" at bounding box center [566, 130] width 91 height 29
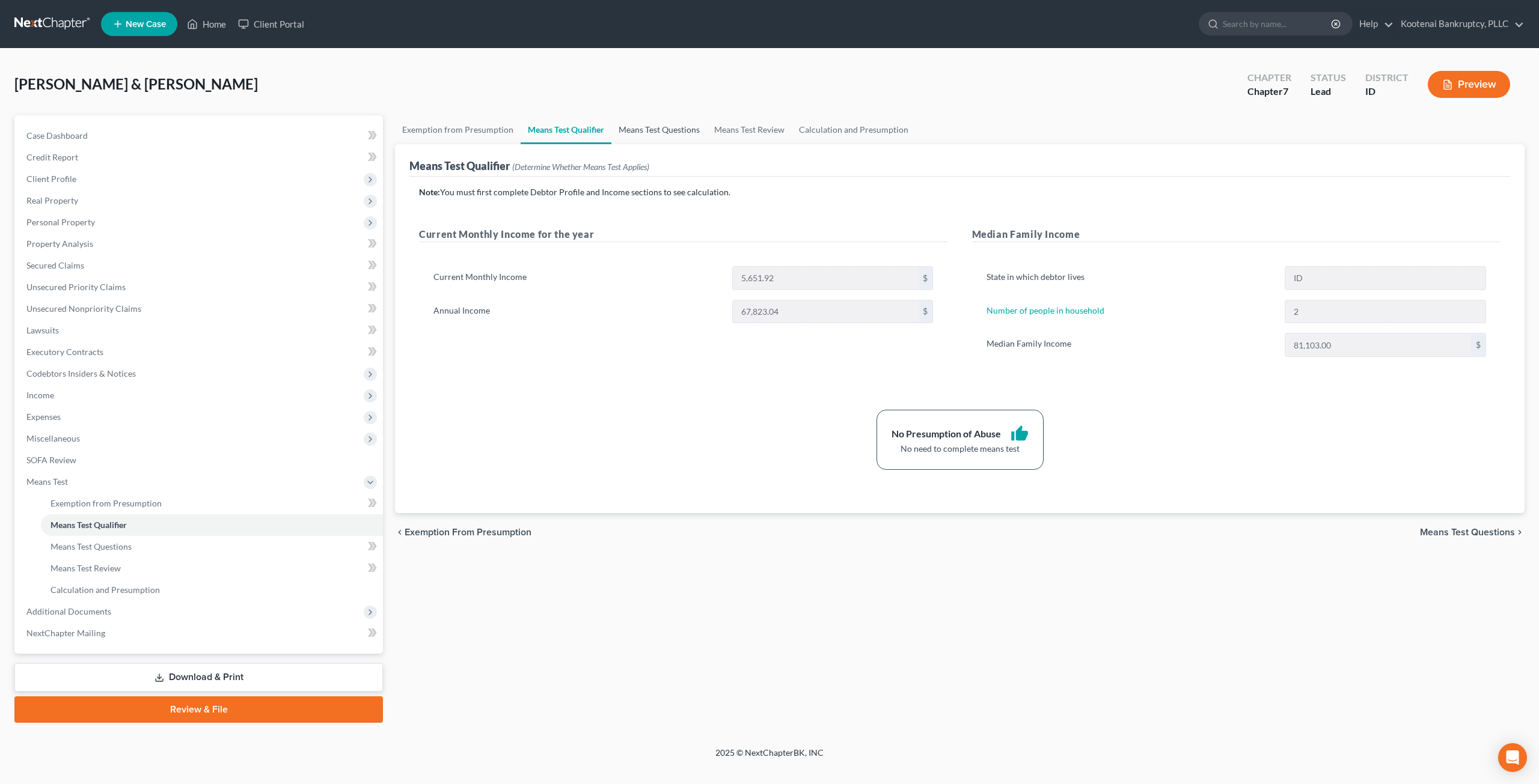
click at [669, 132] on link "Means Test Questions" at bounding box center [659, 130] width 95 height 29
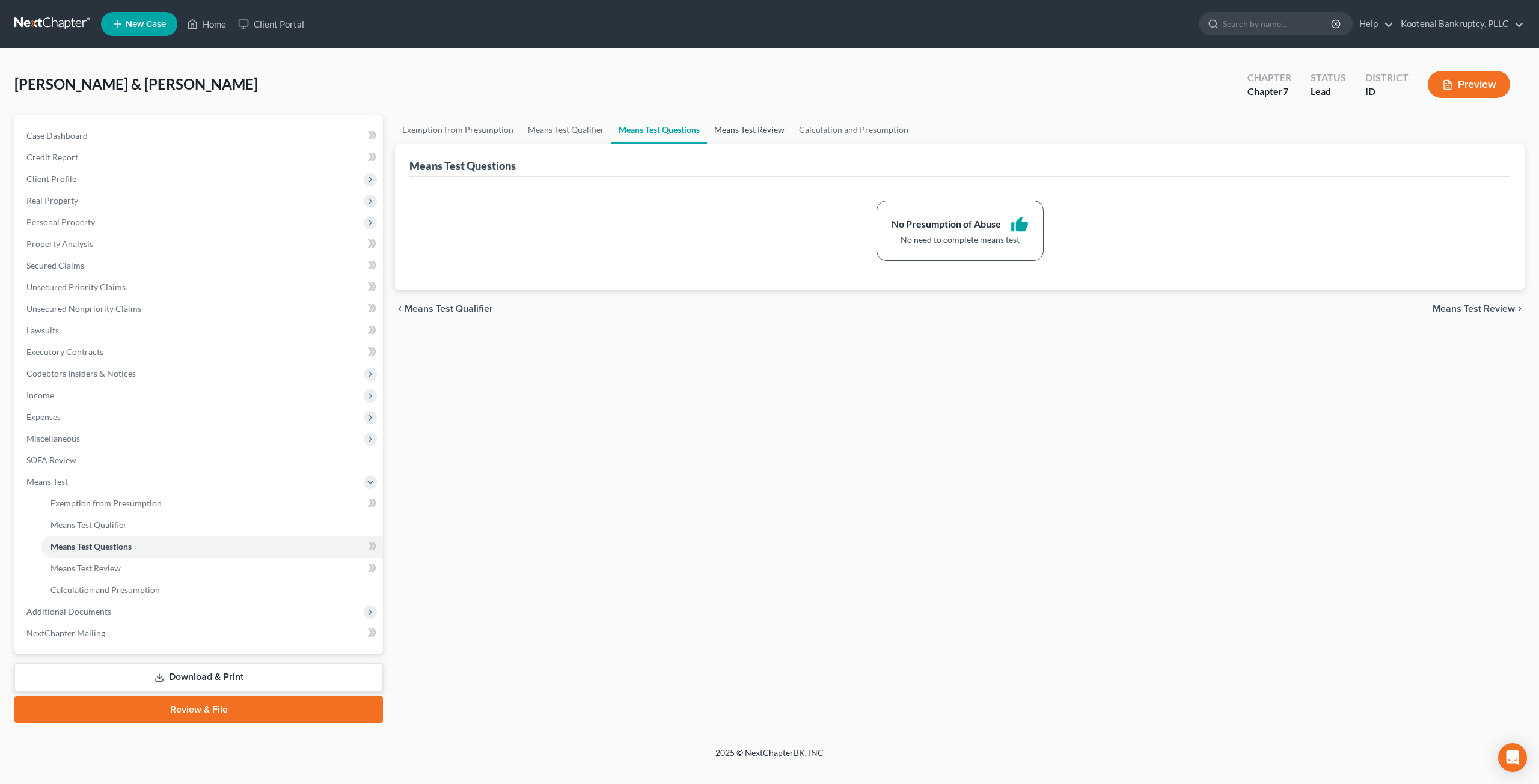
click at [727, 129] on link "Means Test Review" at bounding box center [749, 130] width 85 height 29
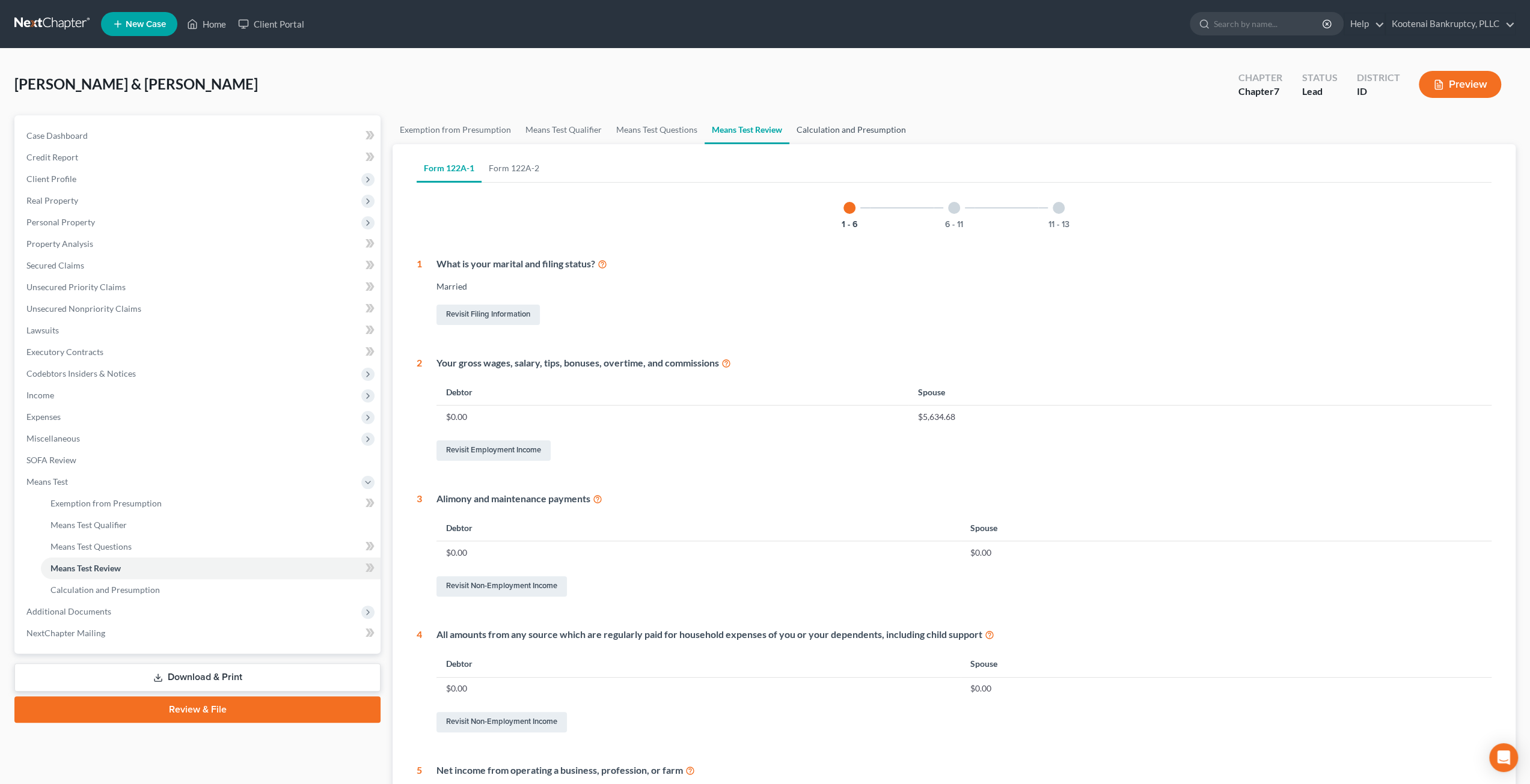
click at [873, 133] on link "Calculation and Presumption" at bounding box center [851, 130] width 124 height 29
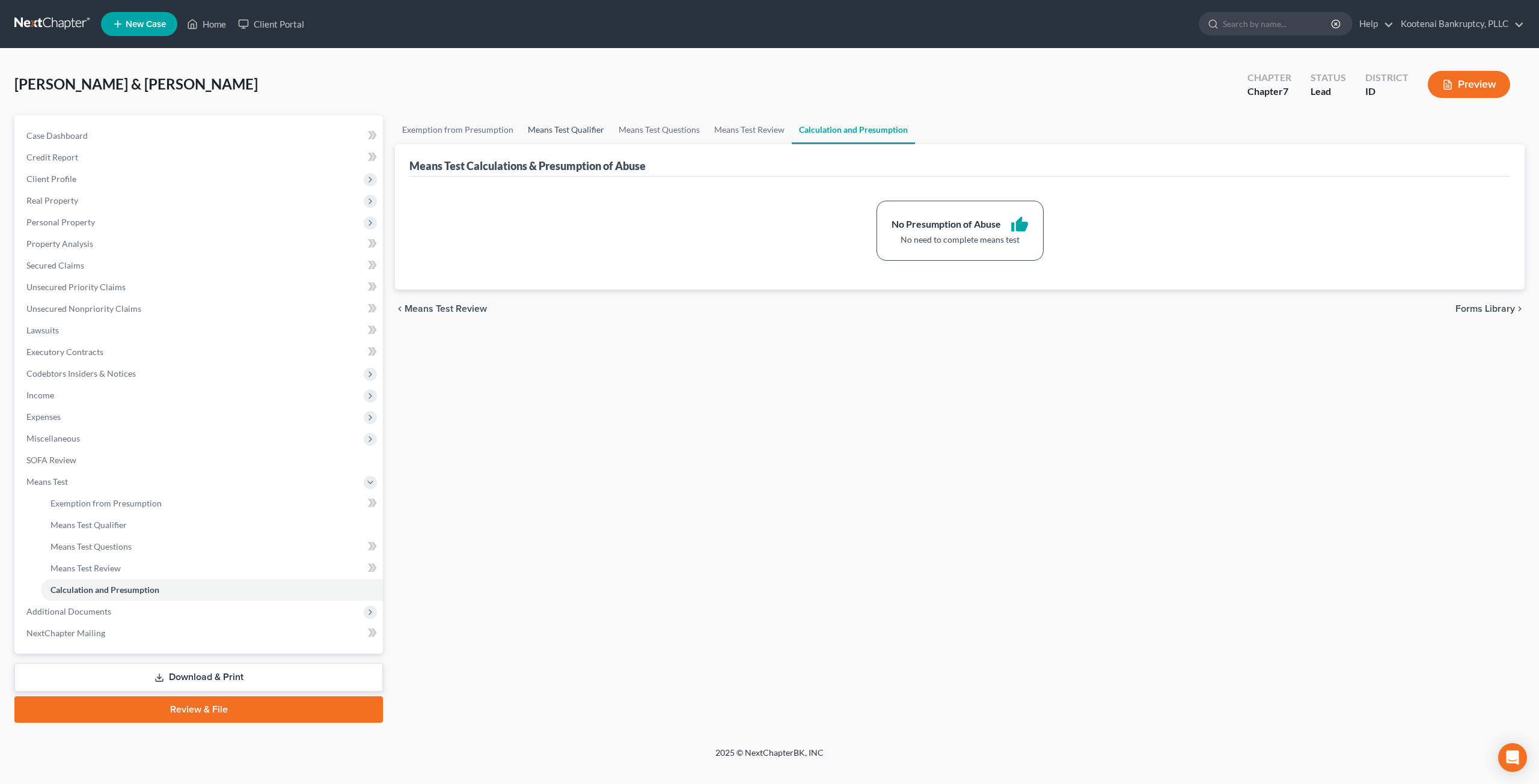
click at [586, 120] on link "Means Test Qualifier" at bounding box center [565, 130] width 91 height 29
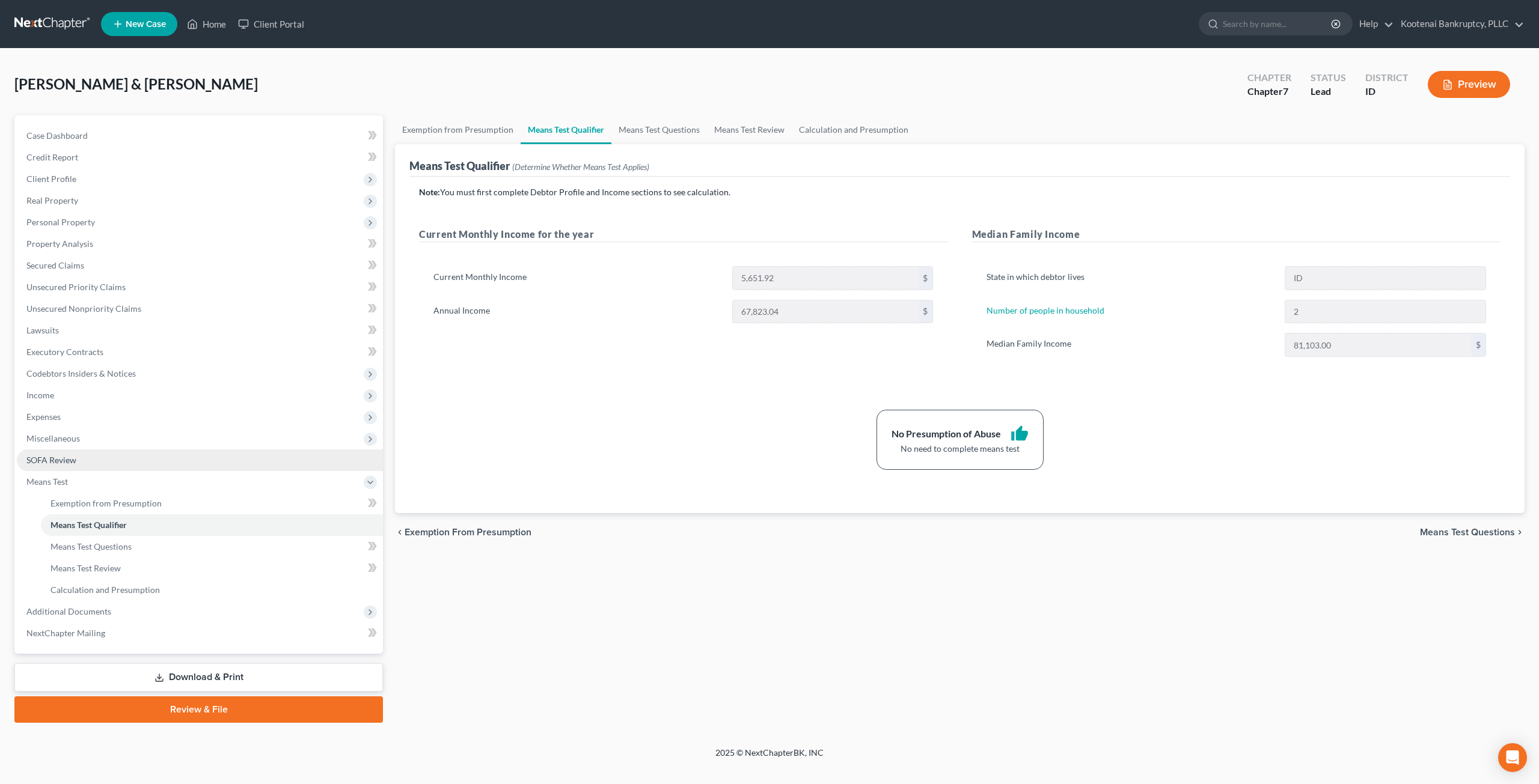
click at [112, 462] on link "SOFA Review" at bounding box center [199, 460] width 366 height 22
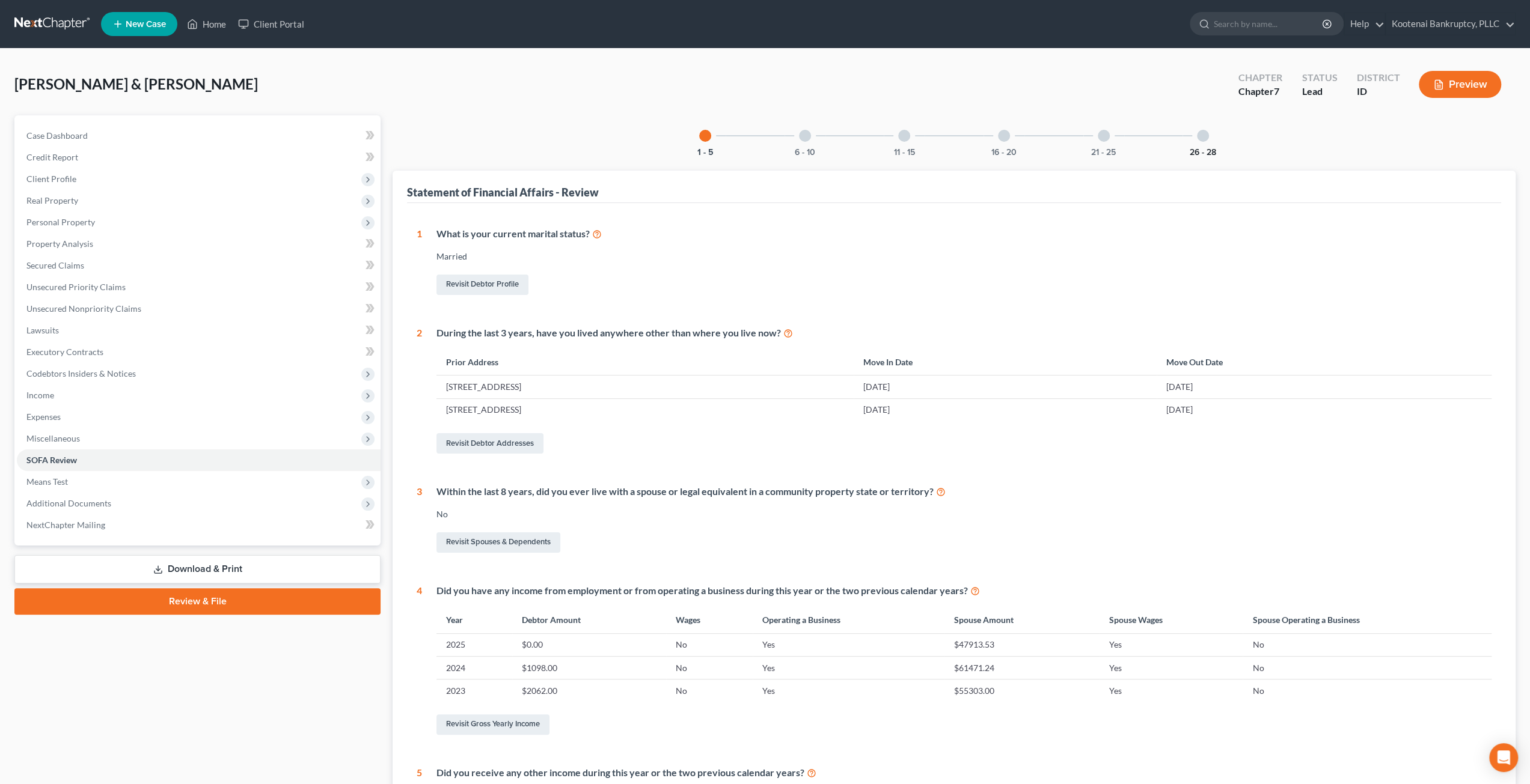
click at [1191, 155] on button "26 - 28" at bounding box center [1202, 152] width 27 height 8
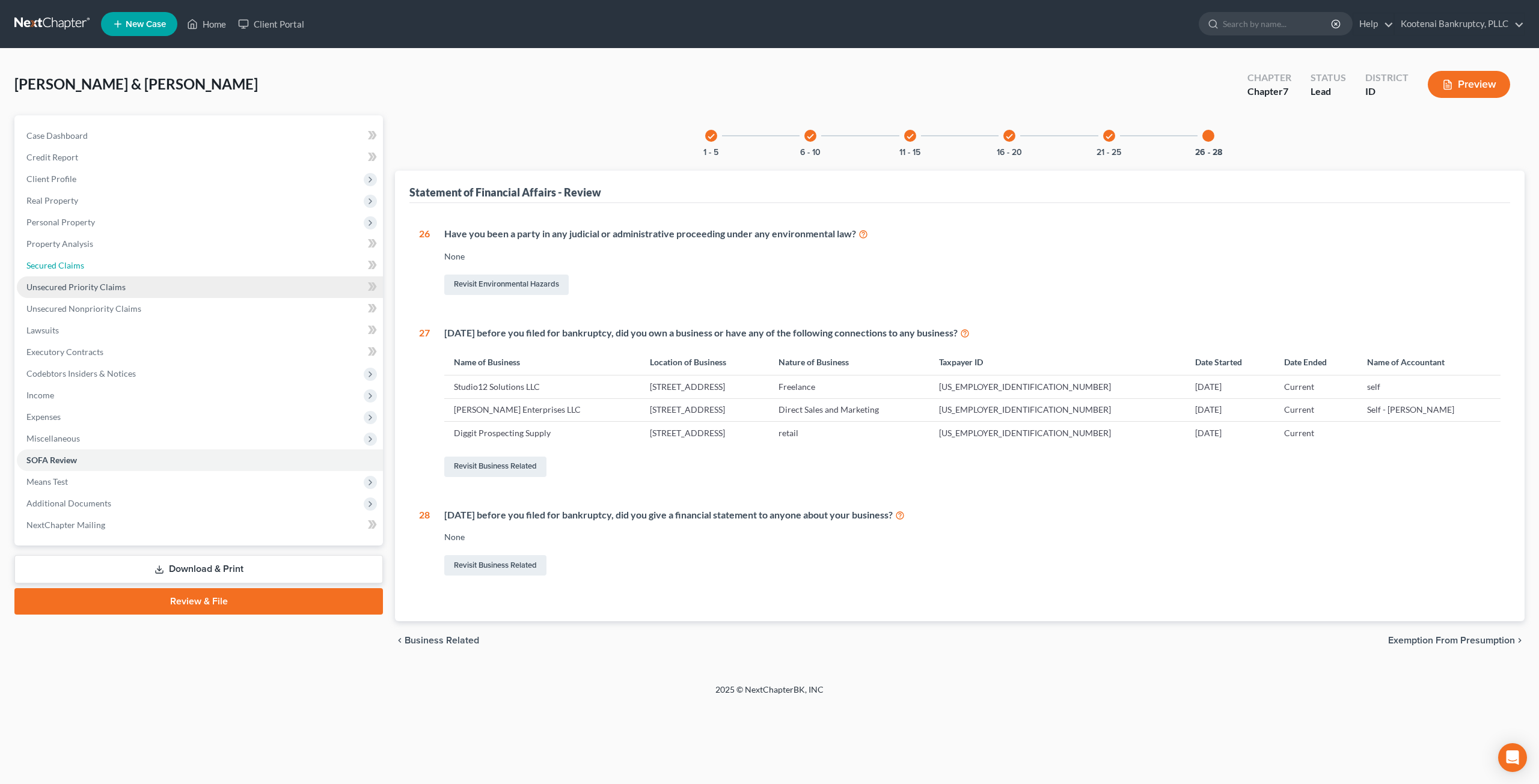
click at [121, 267] on link "Secured Claims" at bounding box center [199, 266] width 366 height 22
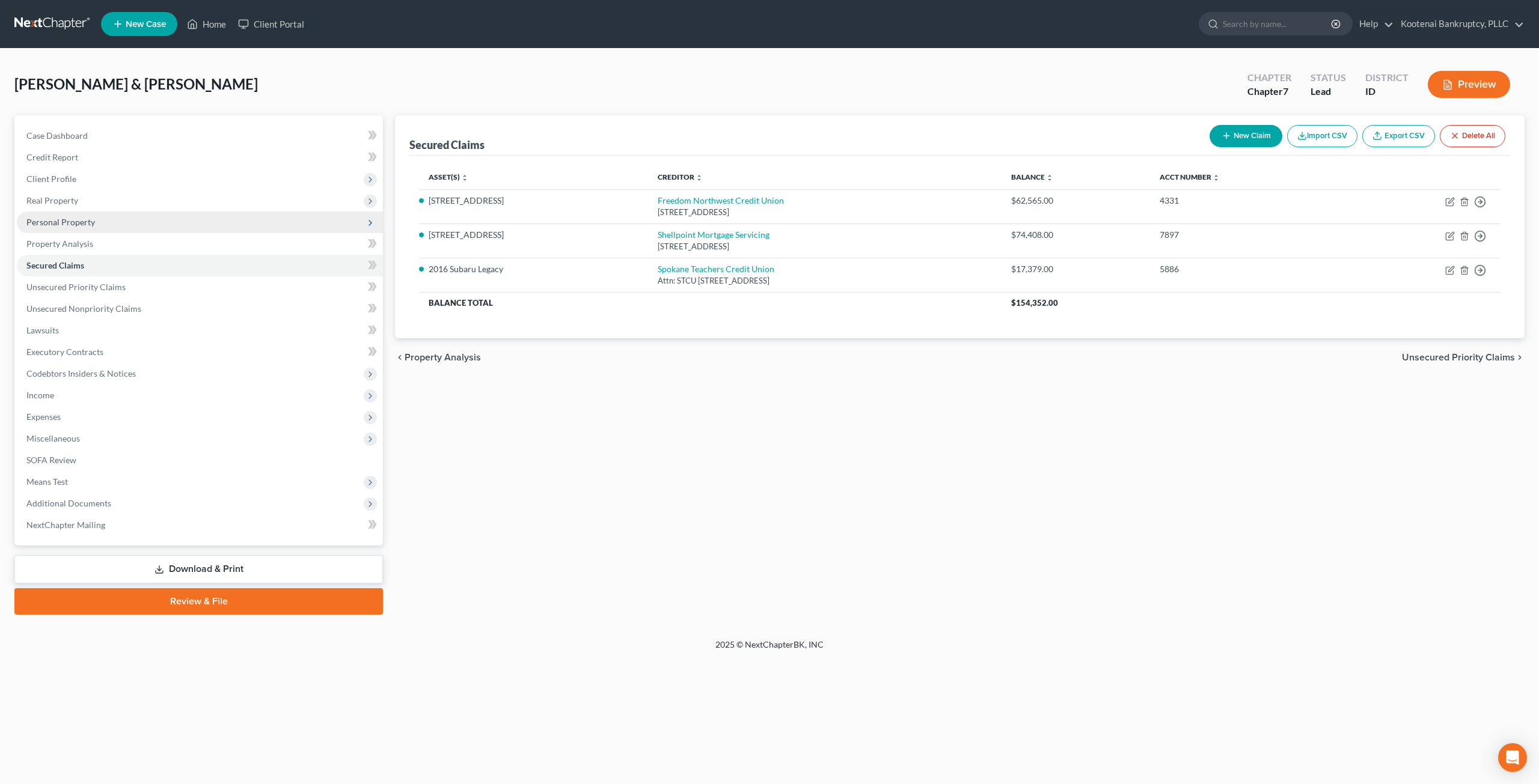
click at [195, 226] on span "Personal Property" at bounding box center [199, 222] width 366 height 22
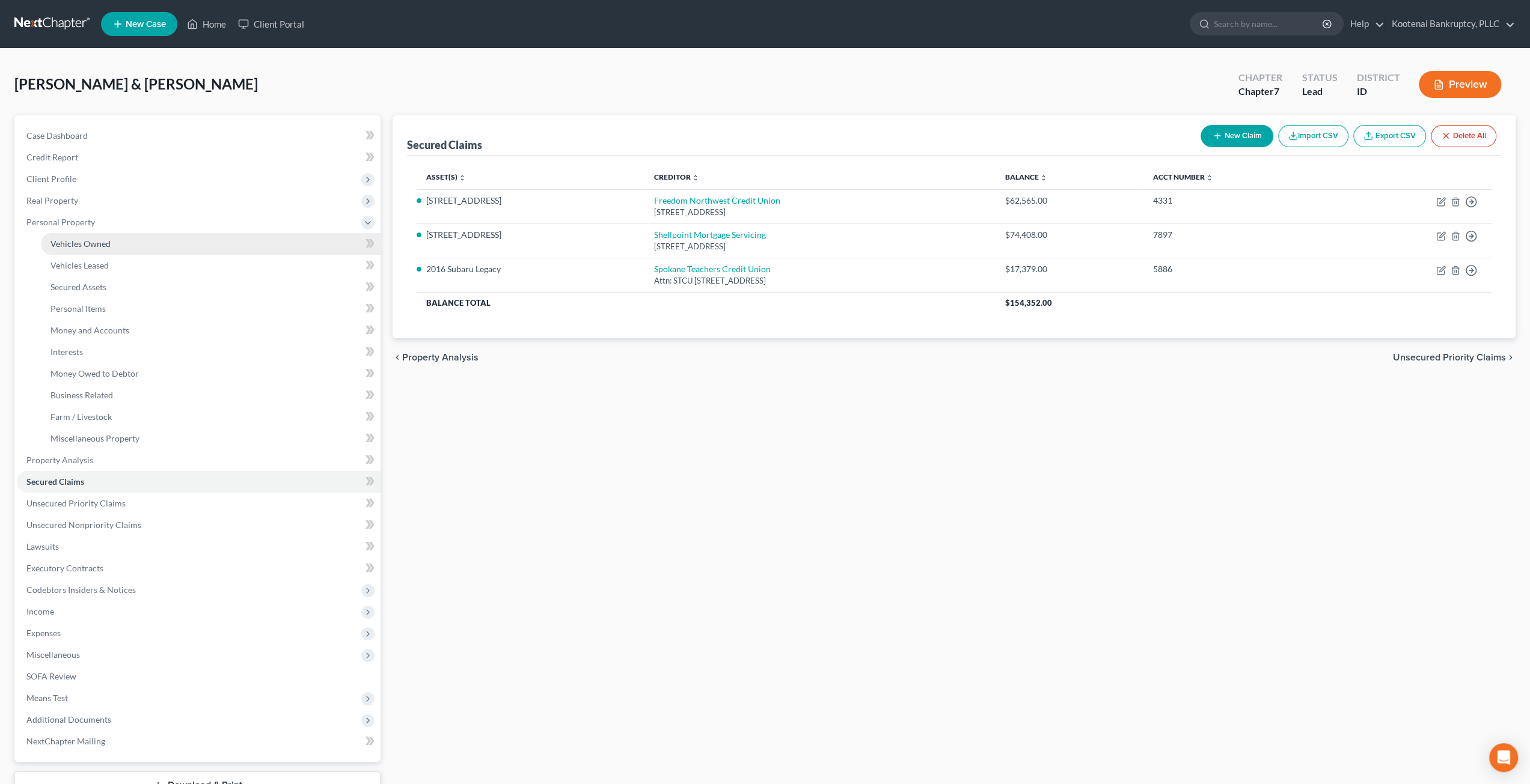
click at [199, 251] on link "Vehicles Owned" at bounding box center [210, 244] width 339 height 22
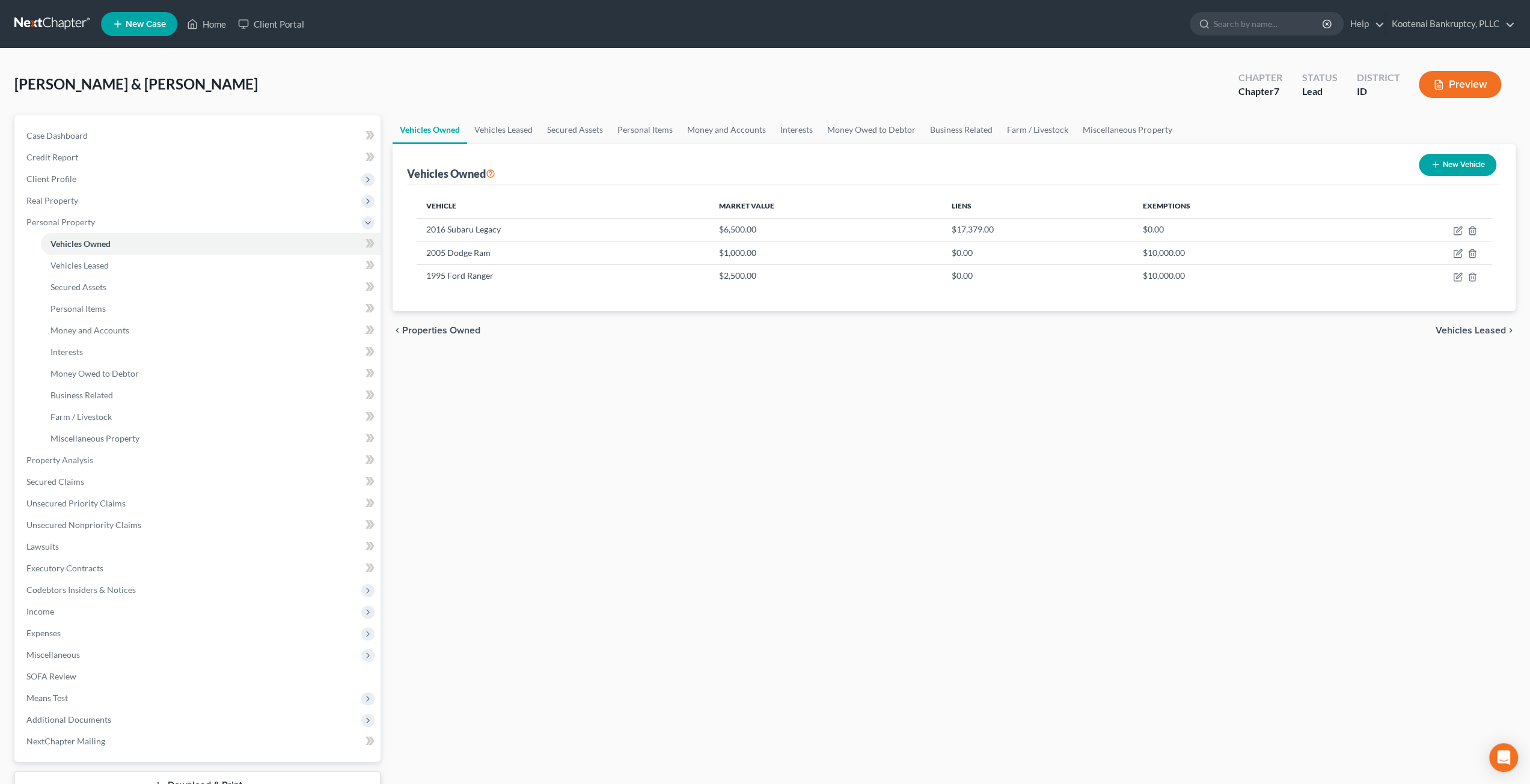
click at [628, 463] on div "Vehicles Owned Vehicles Leased Secured Assets Personal Items Money and Accounts…" at bounding box center [954, 473] width 1135 height 715
click at [1453, 255] on icon "button" at bounding box center [1457, 254] width 7 height 7
select select "0"
select select "21"
select select "3"
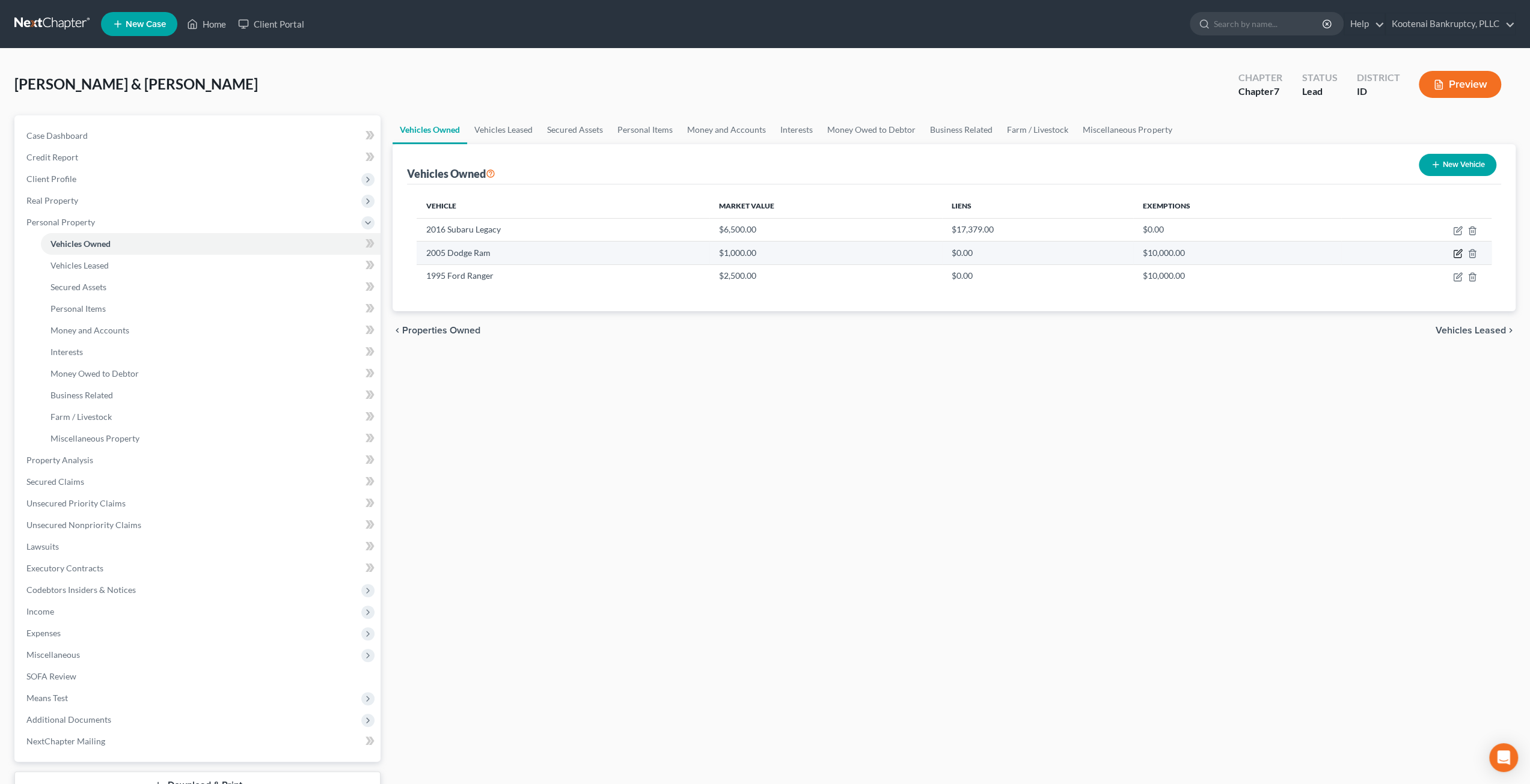
select select "4"
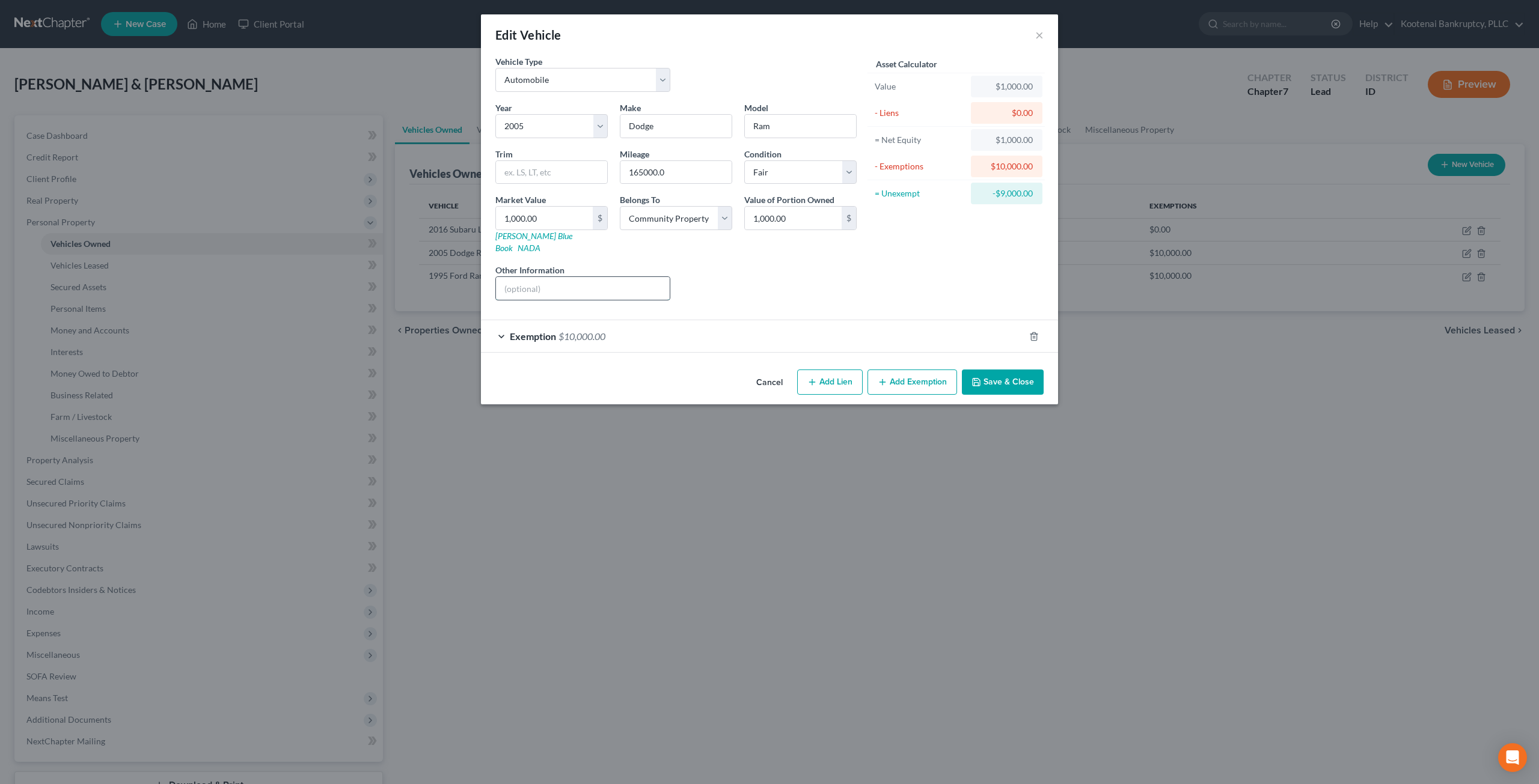
click at [631, 277] on input "text" at bounding box center [583, 288] width 174 height 23
type input "Blown motor"
click at [730, 320] on div "Exemption $10,000.00" at bounding box center [753, 336] width 543 height 32
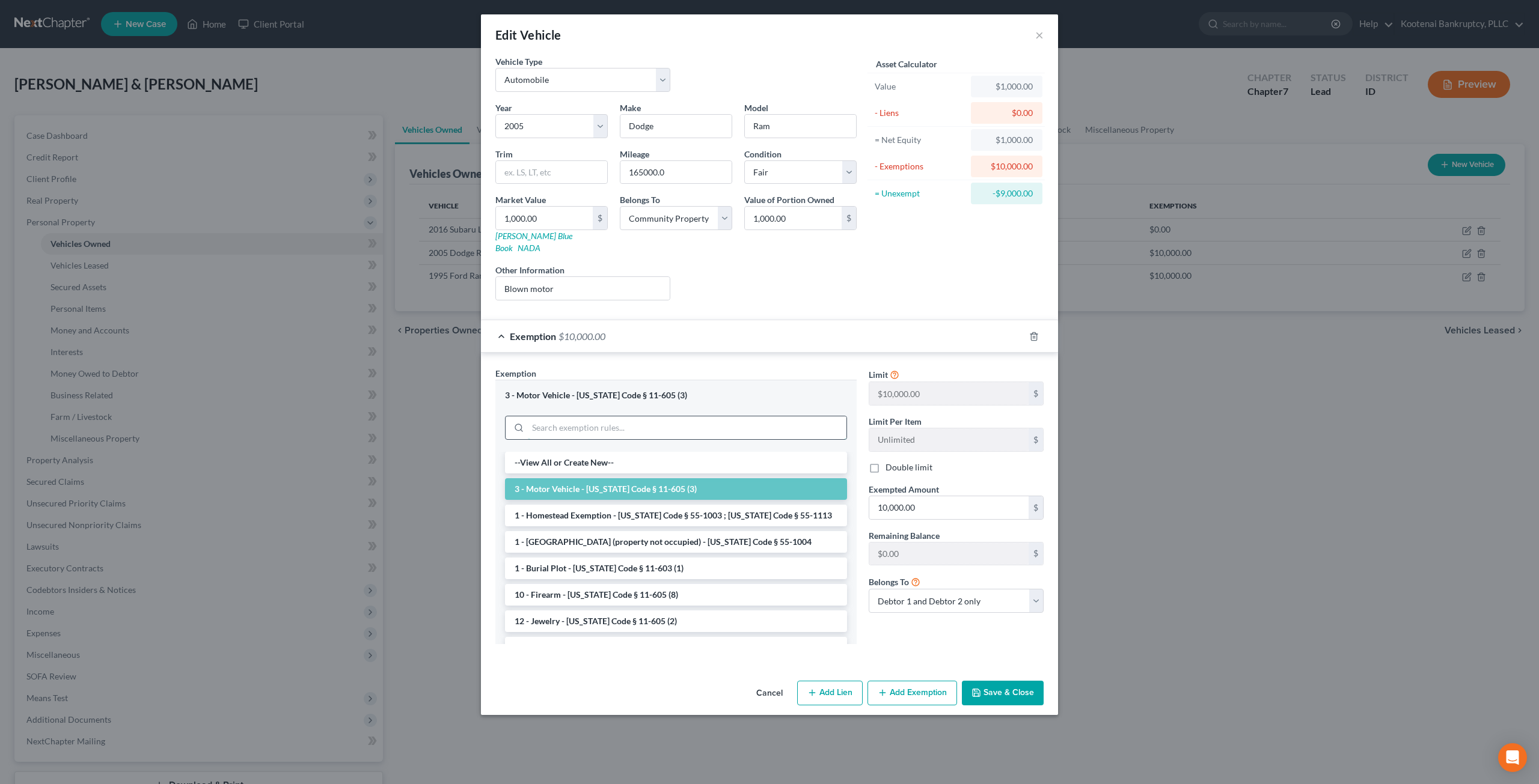
click at [737, 416] on input "search" at bounding box center [687, 427] width 318 height 23
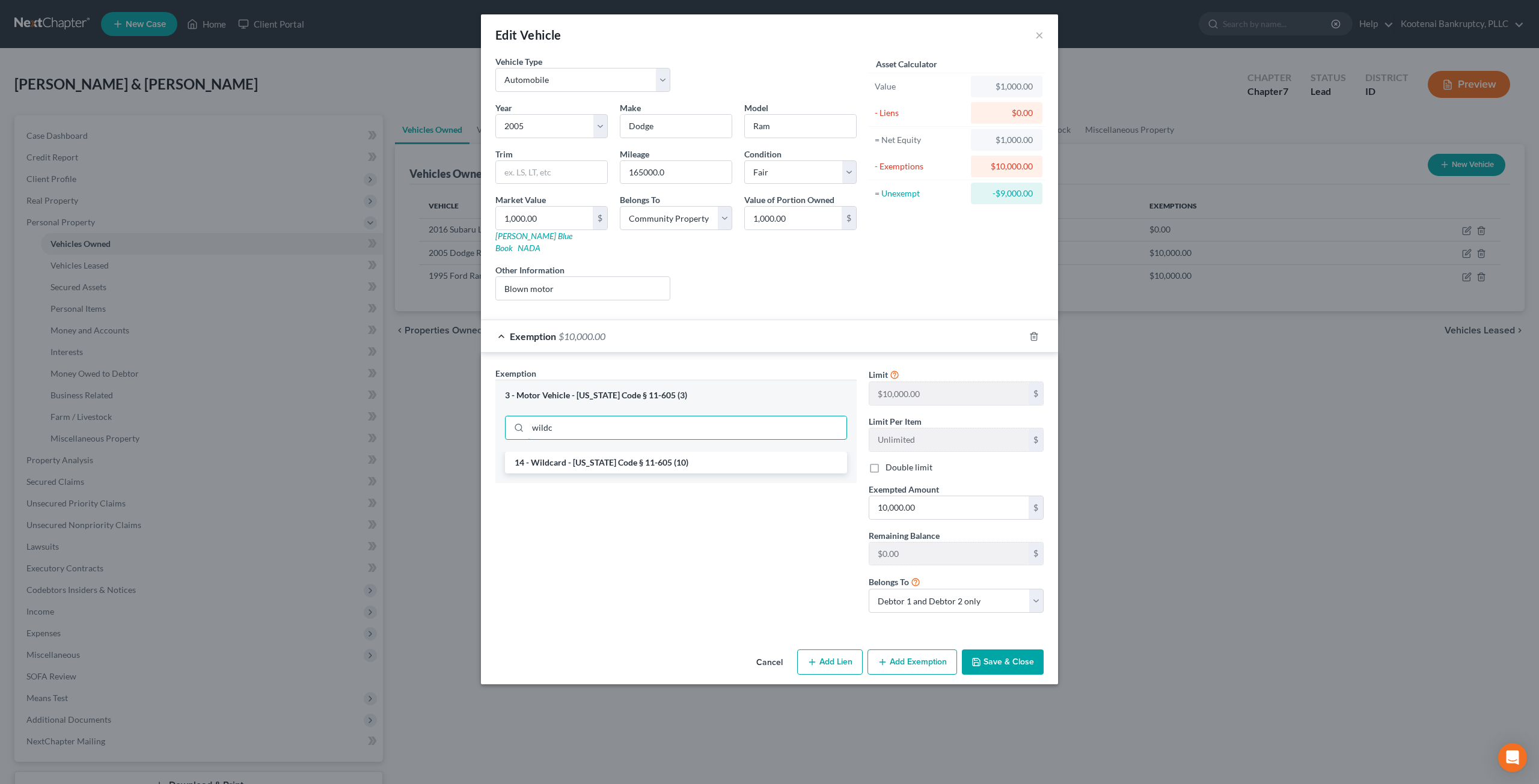
type input "wildc"
click at [728, 452] on li "14 - Wildcard - [US_STATE] Code § 11-605 (10)" at bounding box center [676, 463] width 342 height 22
click at [933, 497] on input "10,000.00" at bounding box center [949, 508] width 159 height 23
type input "1"
type input "1,000"
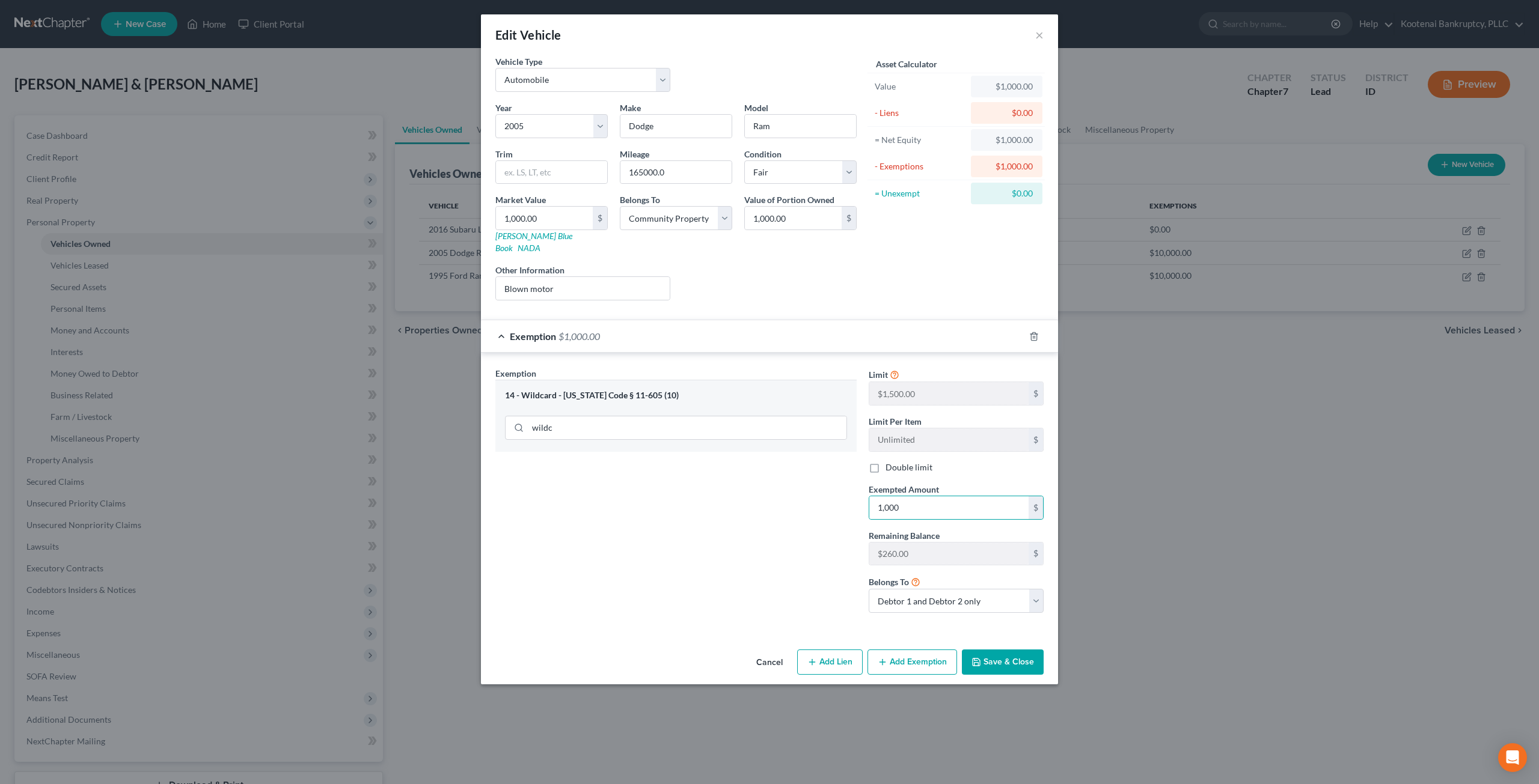
click at [999, 650] on button "Save & Close" at bounding box center [1002, 662] width 81 height 26
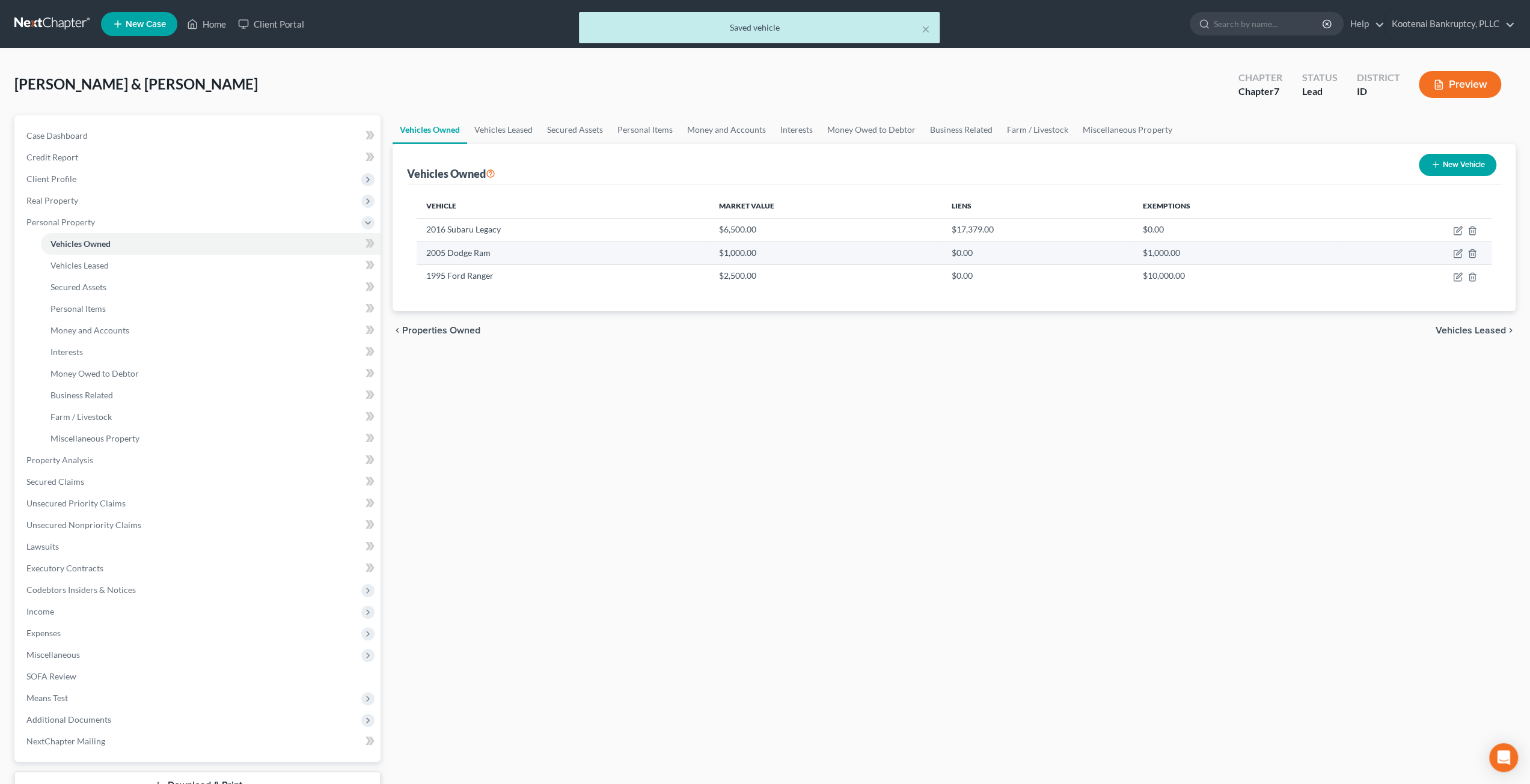
click at [1451, 252] on td at bounding box center [1417, 252] width 150 height 23
click at [1458, 253] on icon "button" at bounding box center [1459, 252] width 5 height 5
select select "0"
select select "21"
select select "3"
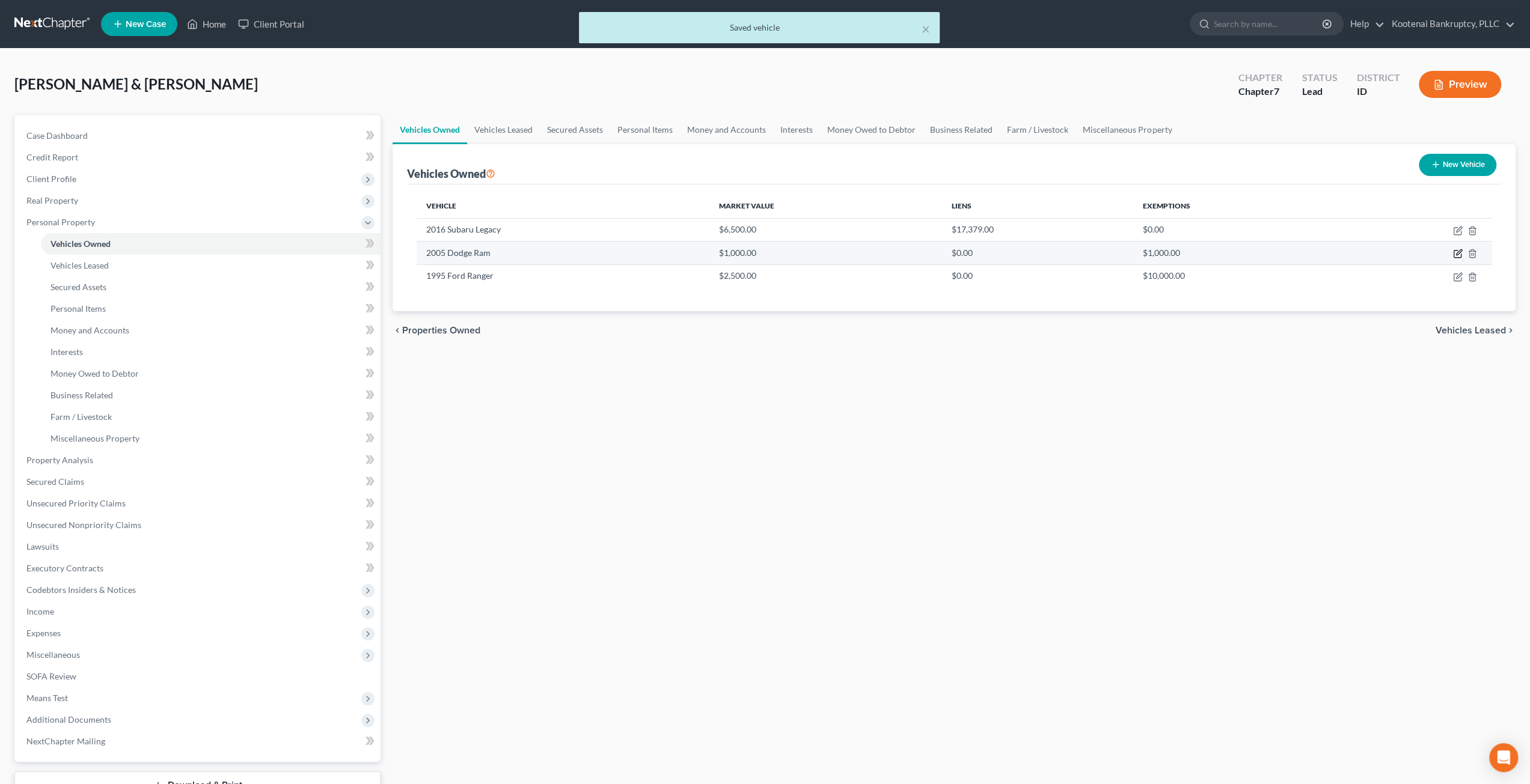
select select "4"
select select "2"
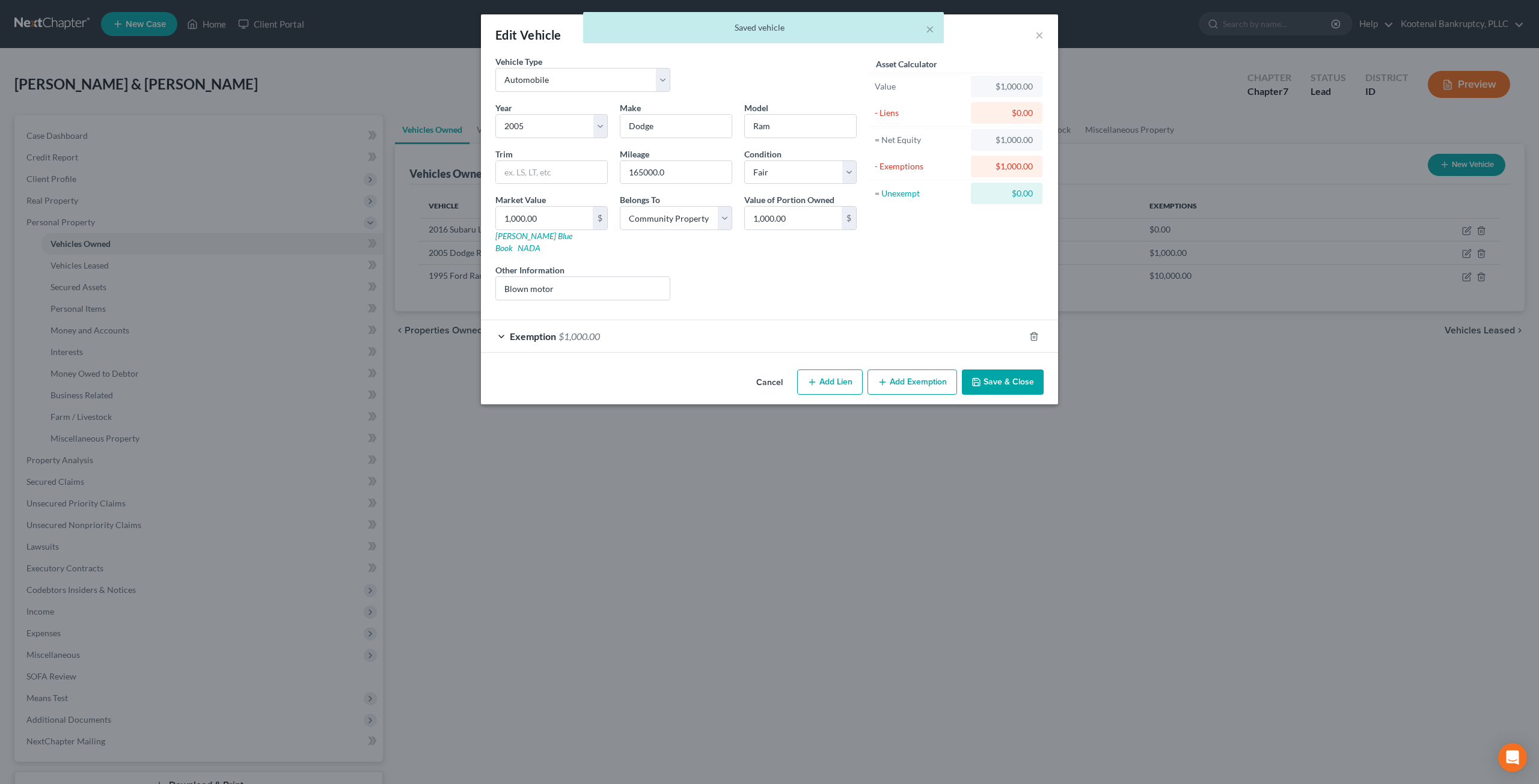
click at [708, 320] on div "Exemption $1,000.00" at bounding box center [753, 336] width 543 height 32
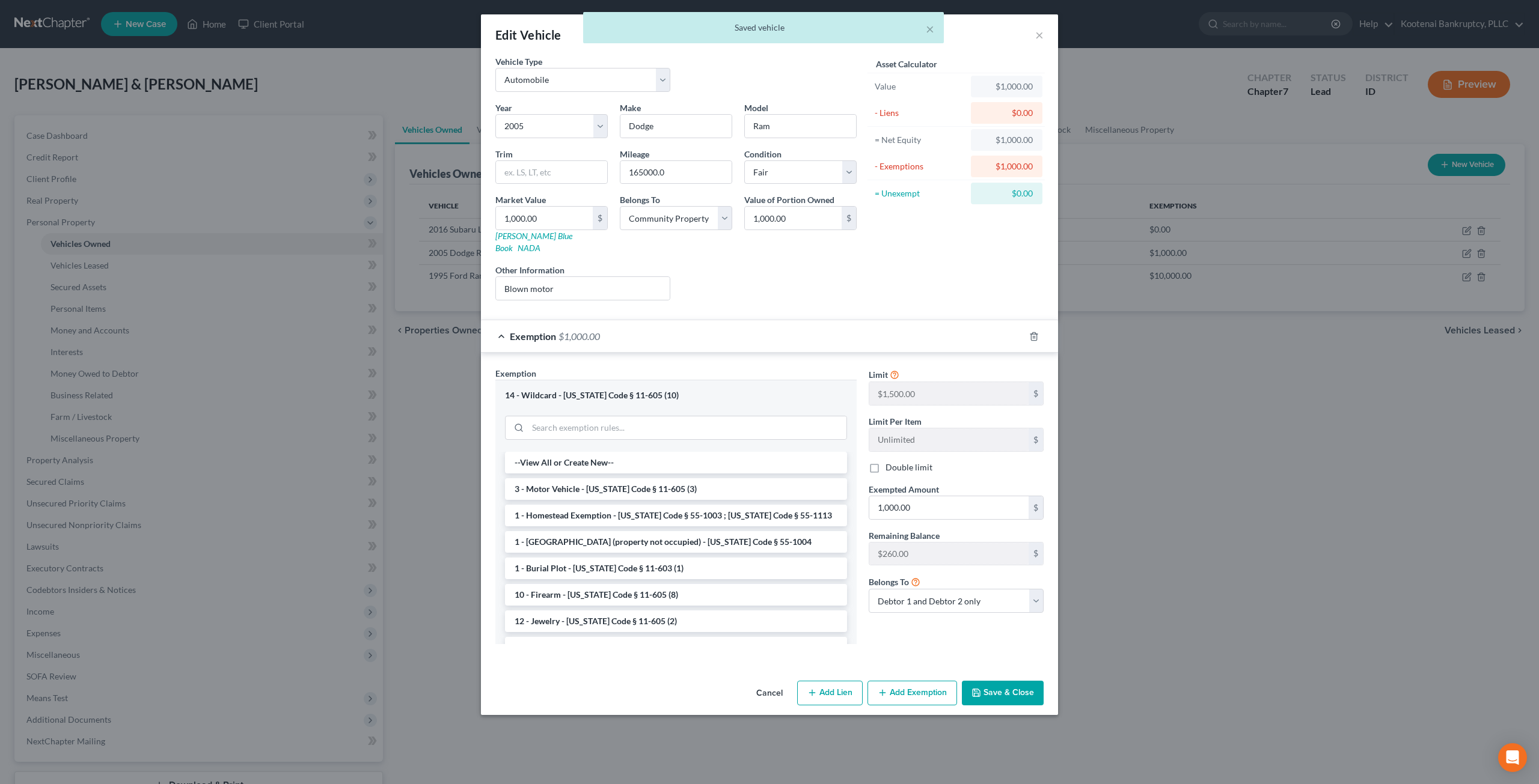
click at [886, 462] on label "Double limit" at bounding box center [909, 467] width 47 height 12
click at [890, 462] on input "Double limit" at bounding box center [894, 466] width 8 height 8
checkbox input "true"
click at [1018, 681] on button "Save & Close" at bounding box center [1002, 693] width 81 height 26
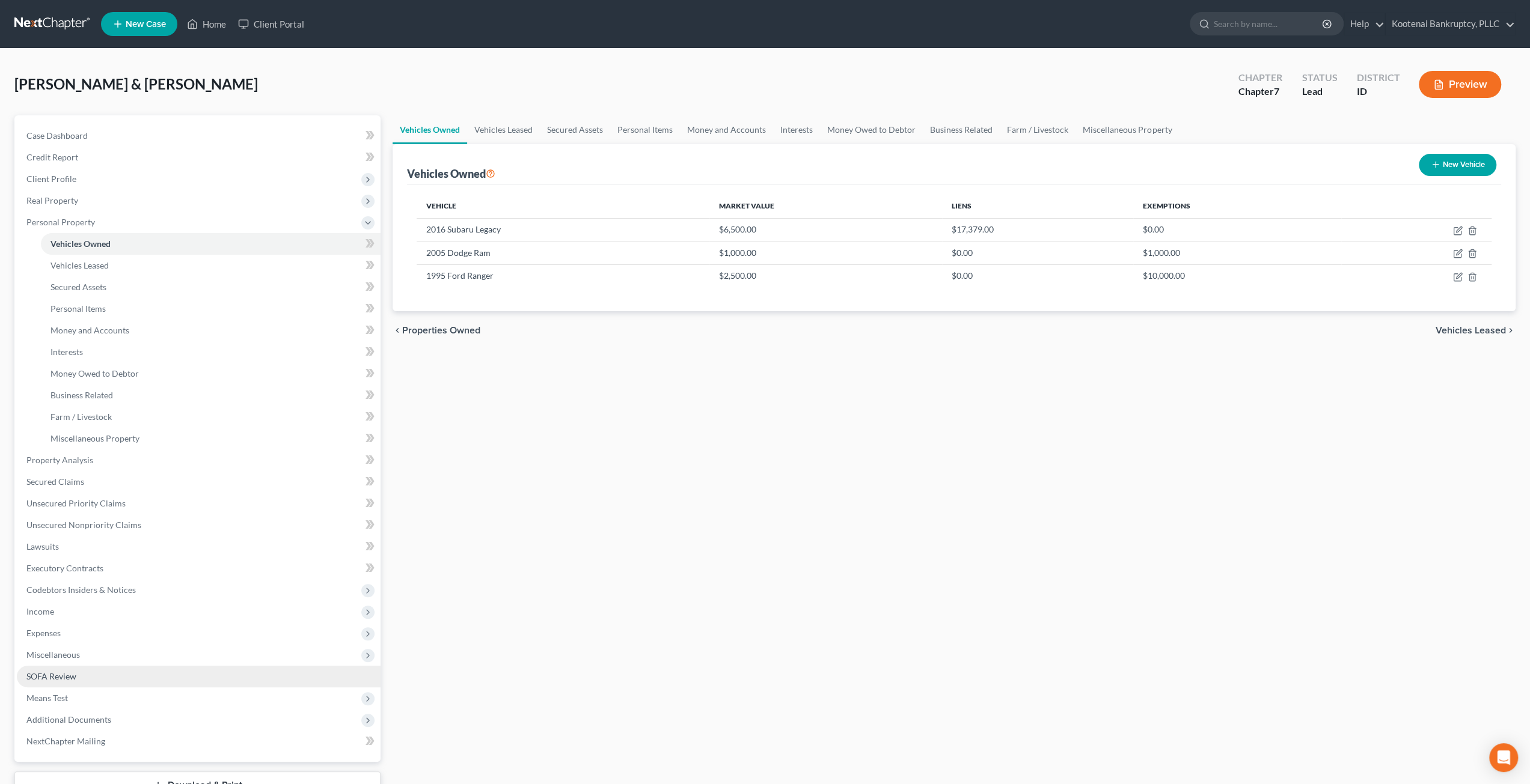
click at [110, 671] on link "SOFA Review" at bounding box center [198, 677] width 363 height 22
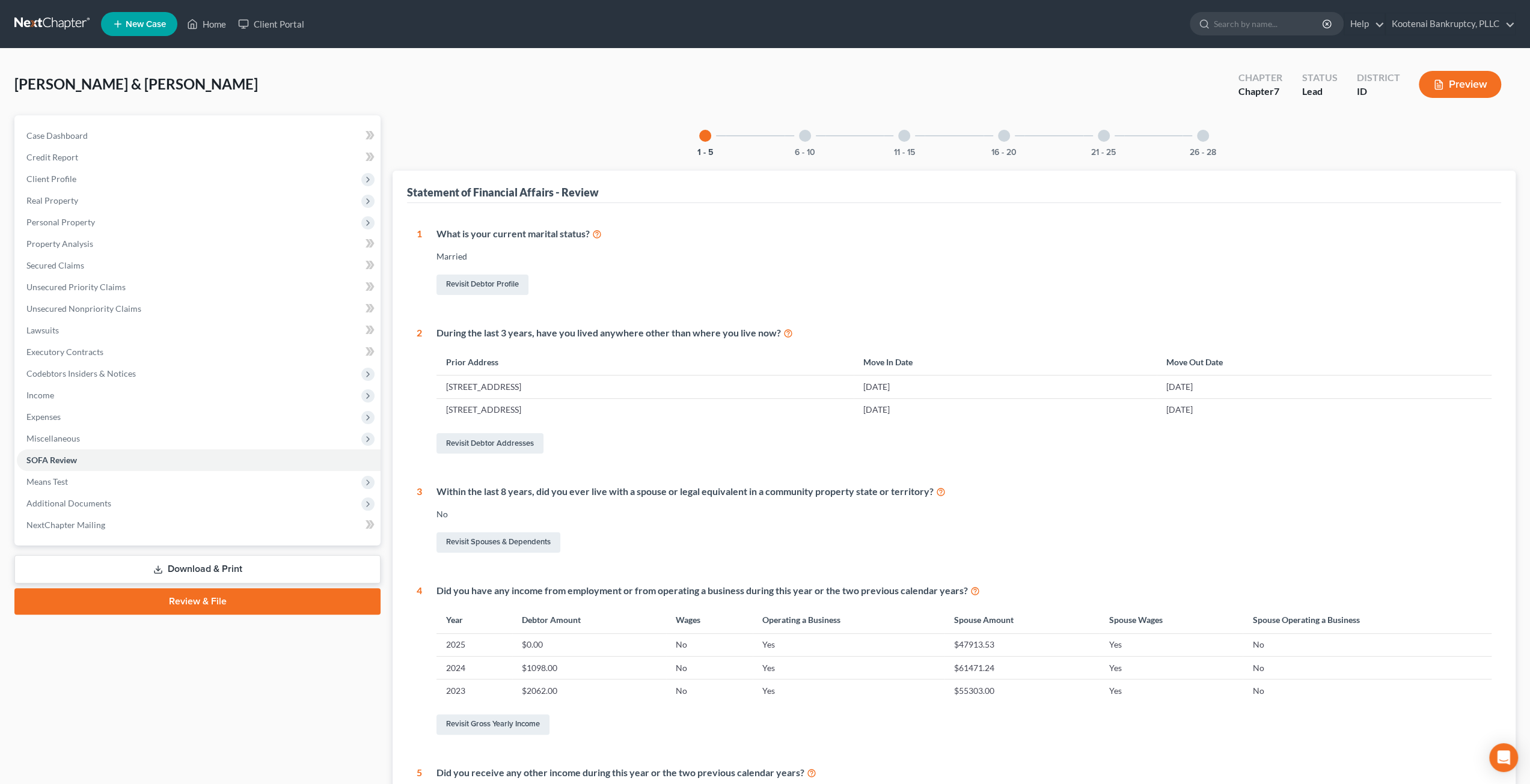
click at [1220, 149] on div "26 - 28" at bounding box center [1202, 135] width 41 height 41
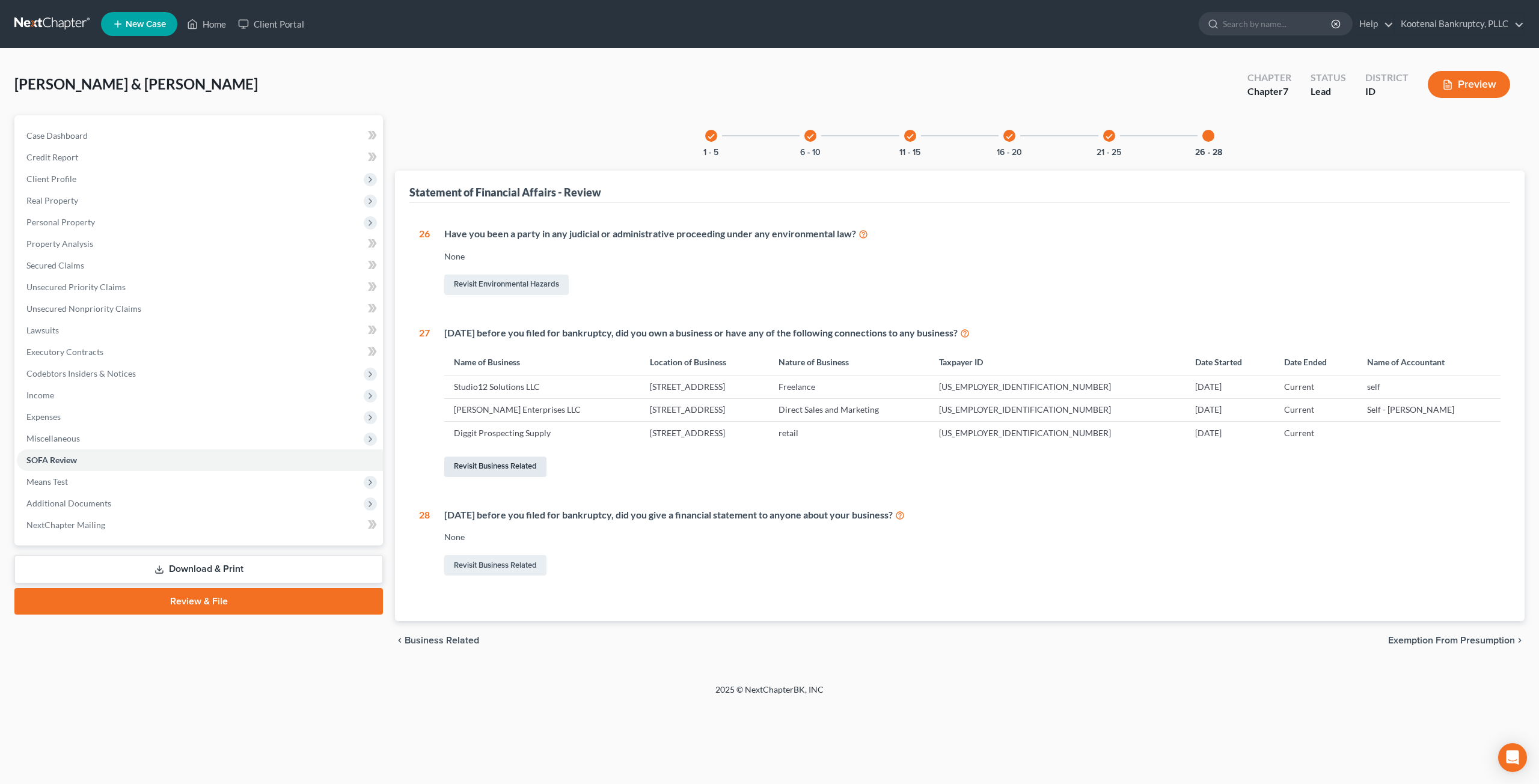
click at [524, 465] on link "Revisit Business Related" at bounding box center [495, 467] width 102 height 20
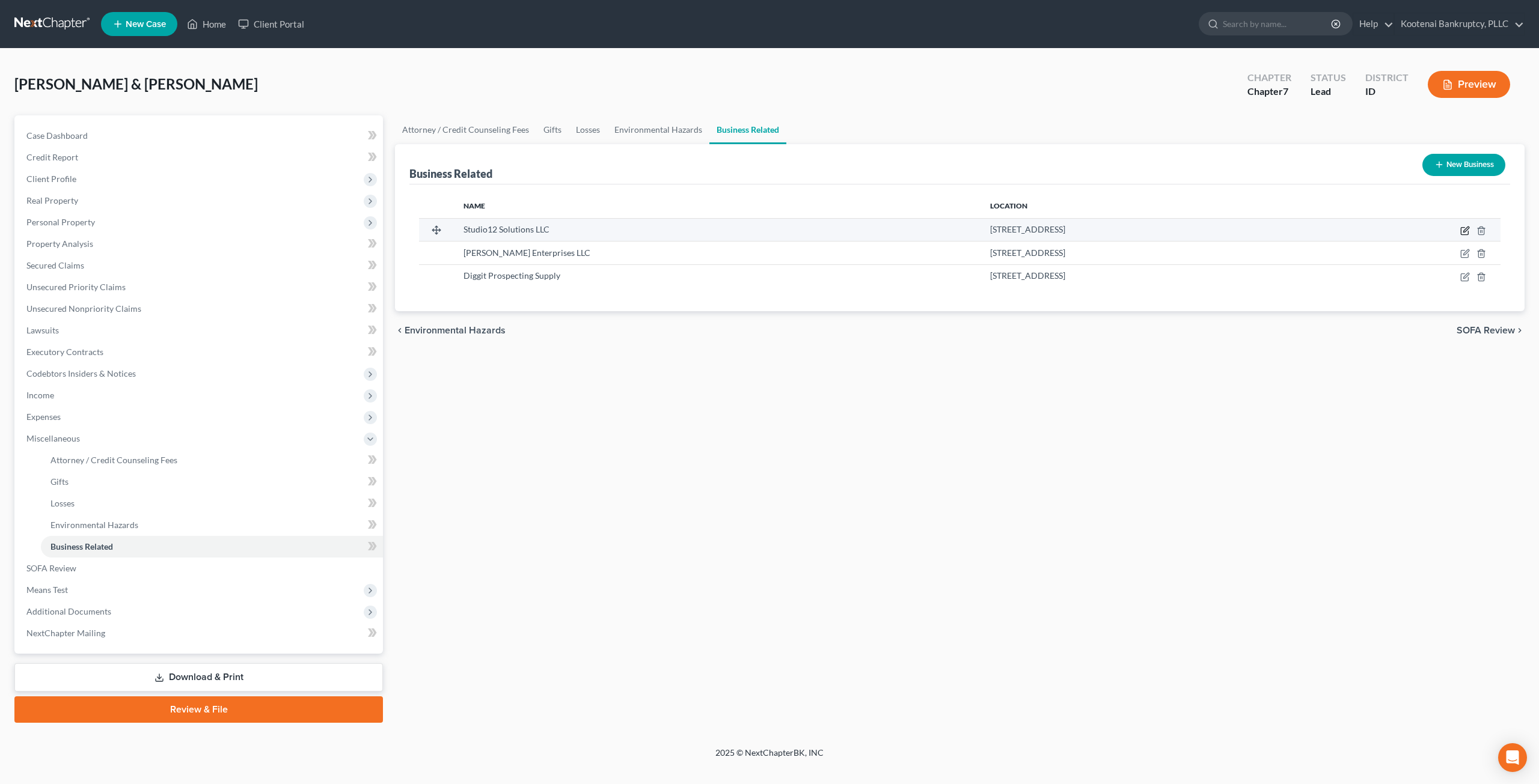
click at [1461, 226] on icon "button" at bounding box center [1465, 231] width 10 height 10
select select "sole_proprietor"
select select "13"
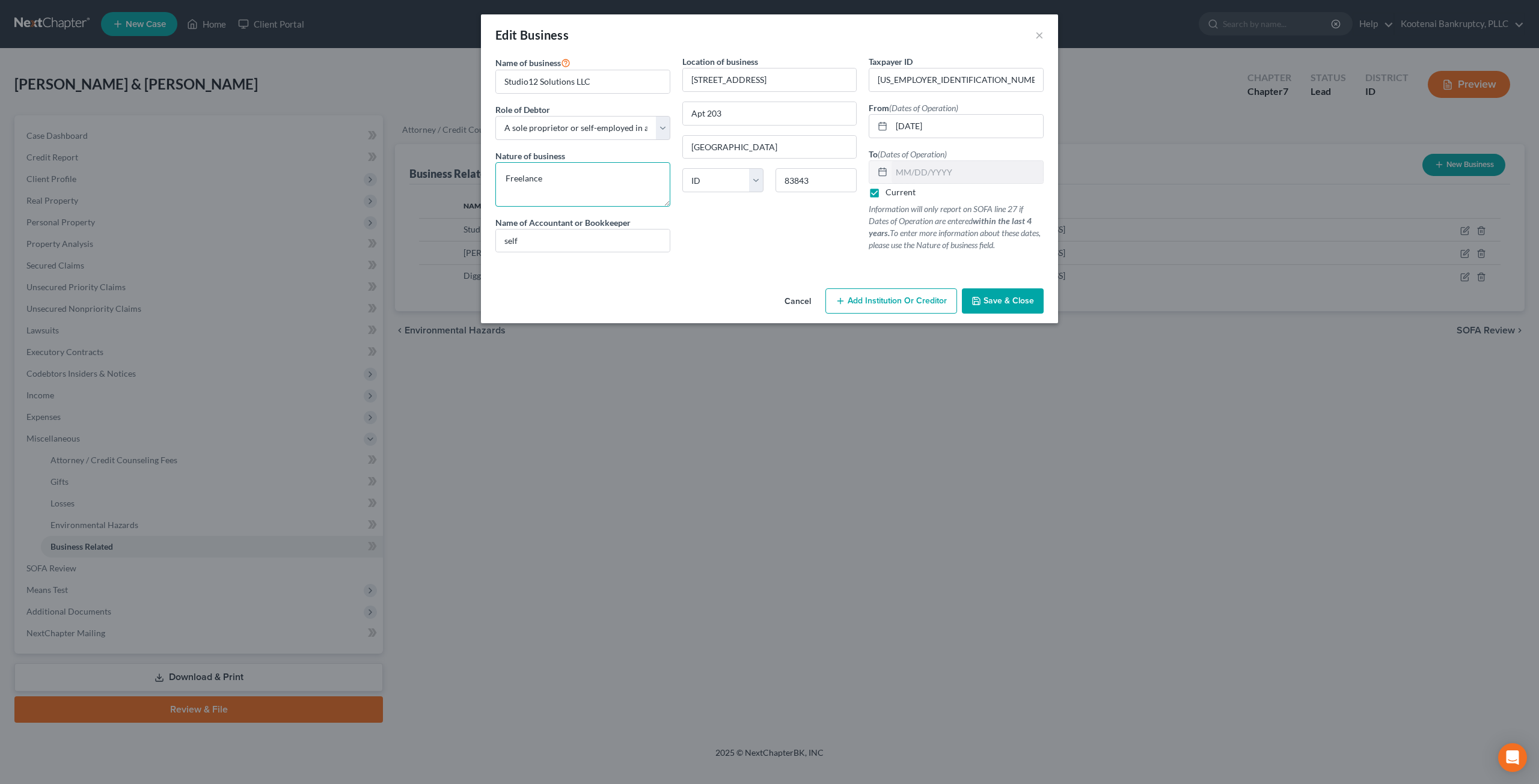
click at [581, 192] on textarea "Freelance" at bounding box center [582, 184] width 175 height 45
type textarea "Freelance. Last active about a year ago."
click at [1008, 300] on span "Save & Close" at bounding box center [1008, 300] width 50 height 10
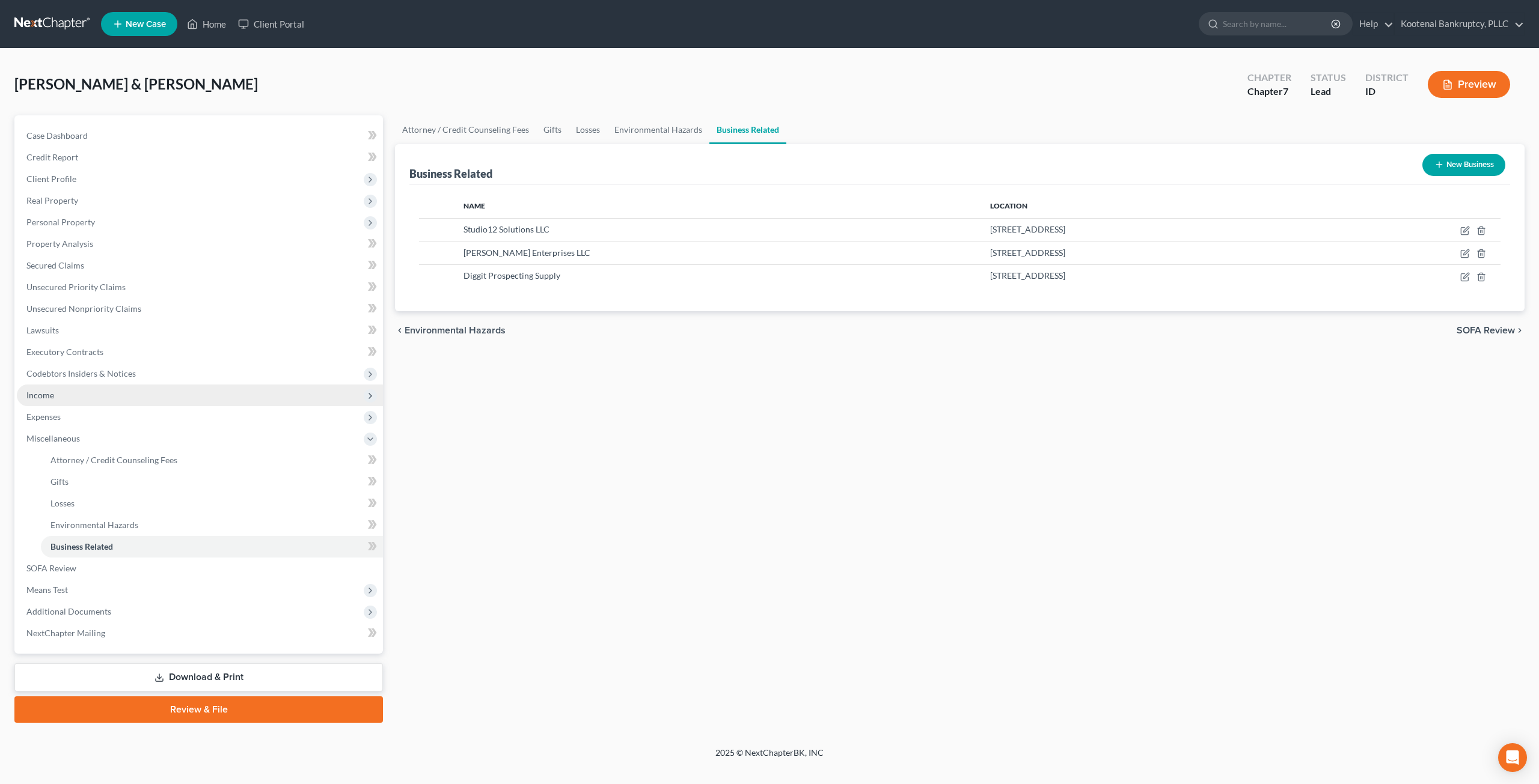
click at [78, 398] on span "Income" at bounding box center [199, 395] width 366 height 22
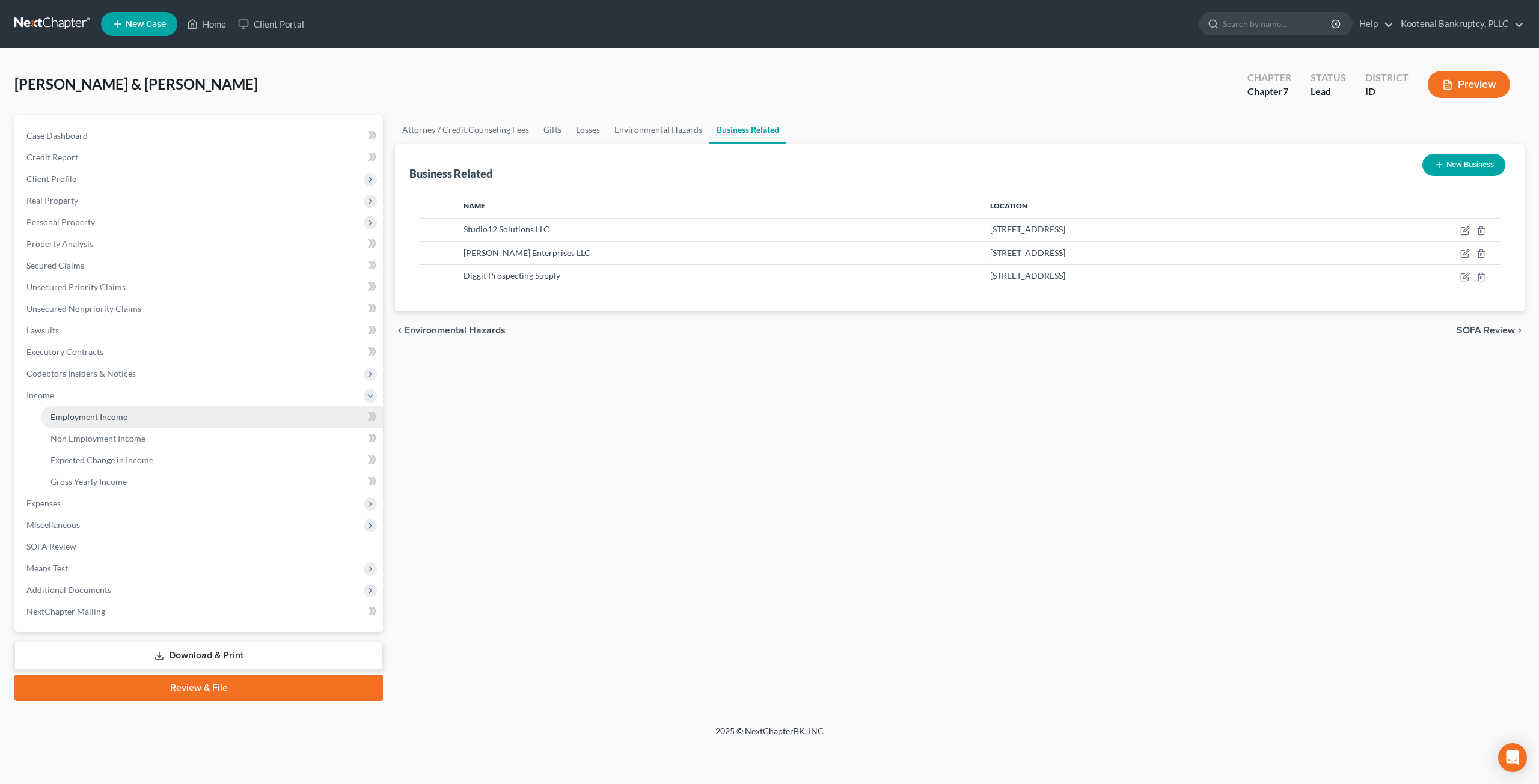
click at [83, 411] on link "Employment Income" at bounding box center [212, 417] width 342 height 22
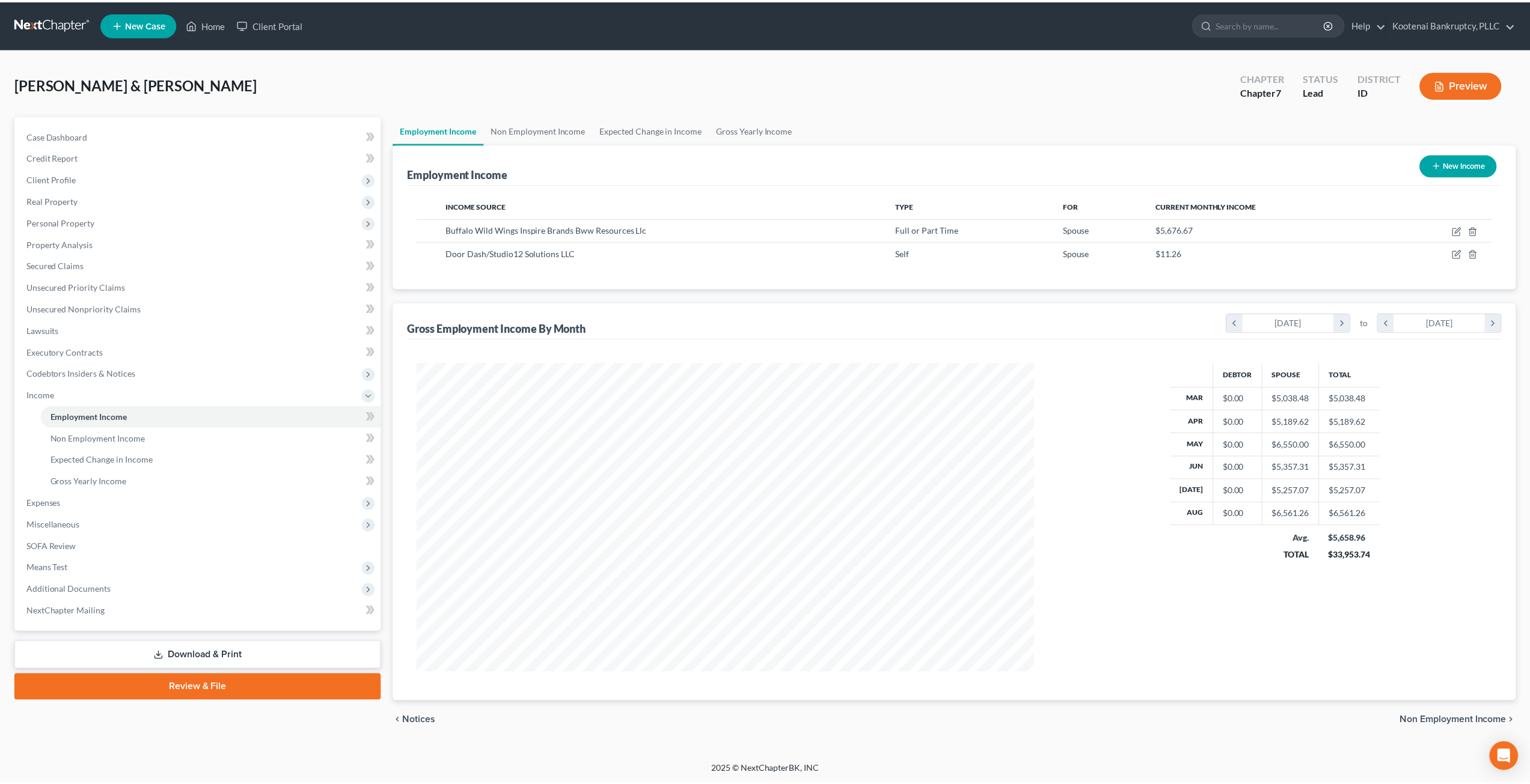
scroll to position [310, 644]
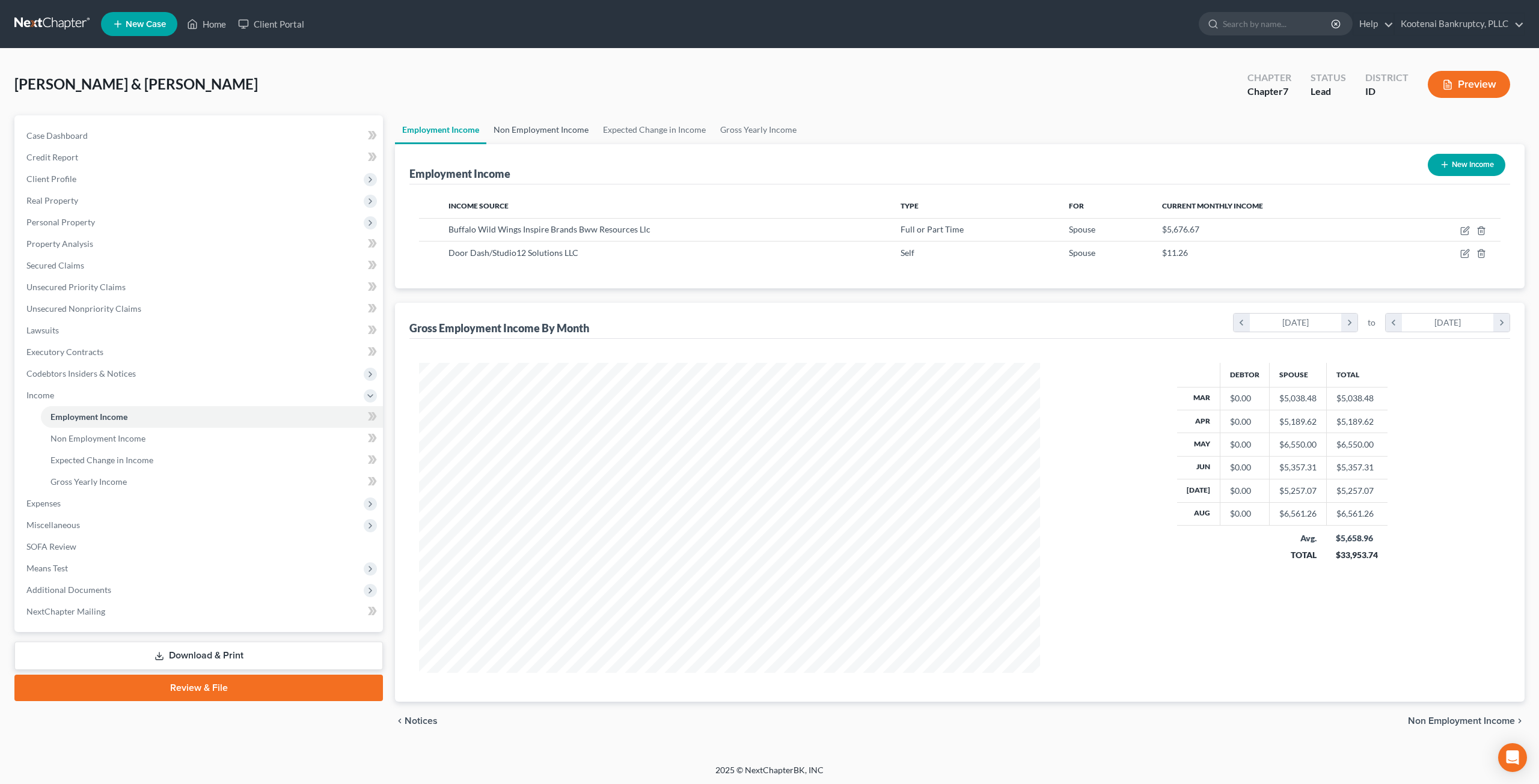
click at [526, 131] on link "Non Employment Income" at bounding box center [541, 130] width 110 height 29
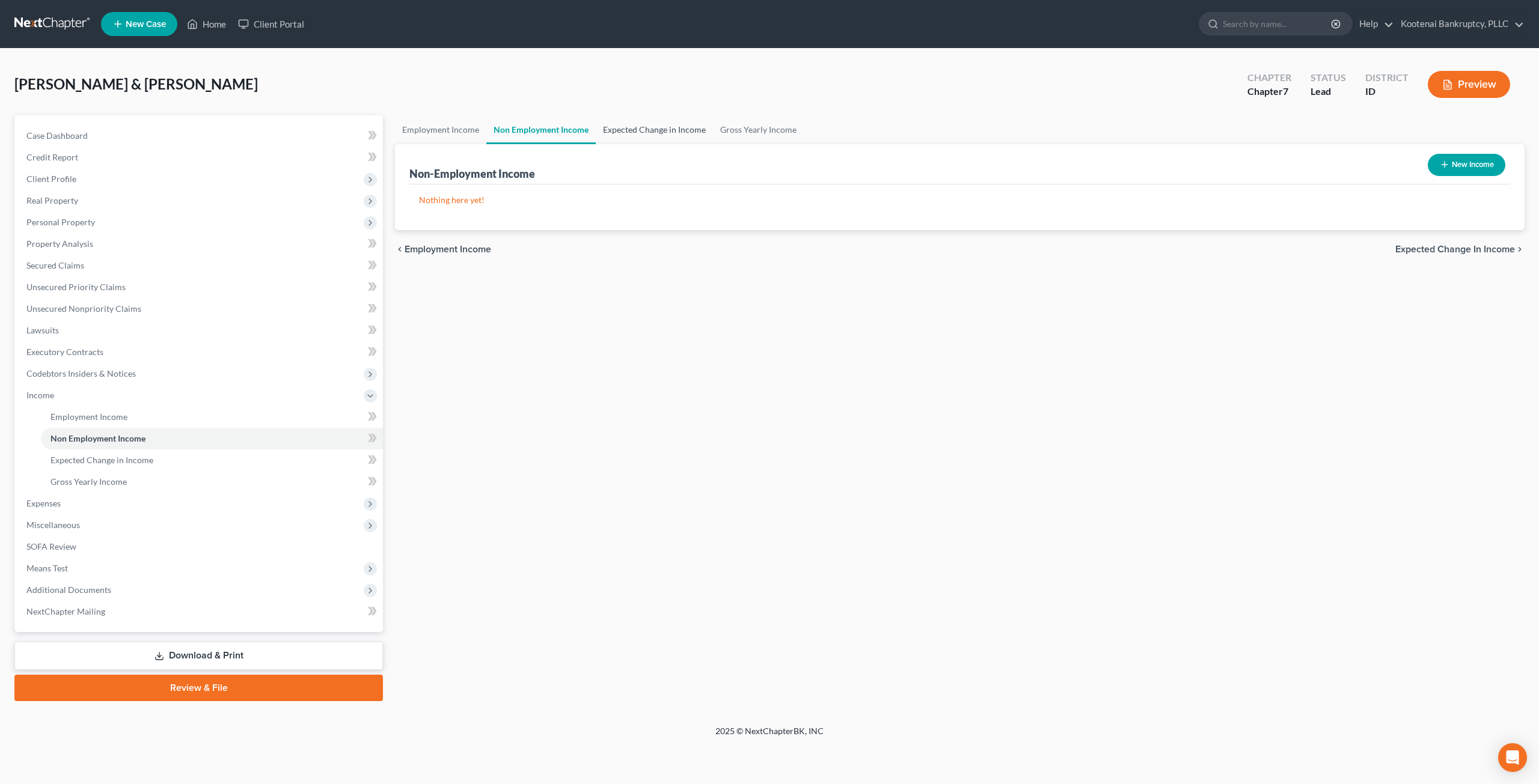
click at [654, 131] on link "Expected Change in Income" at bounding box center [654, 130] width 117 height 29
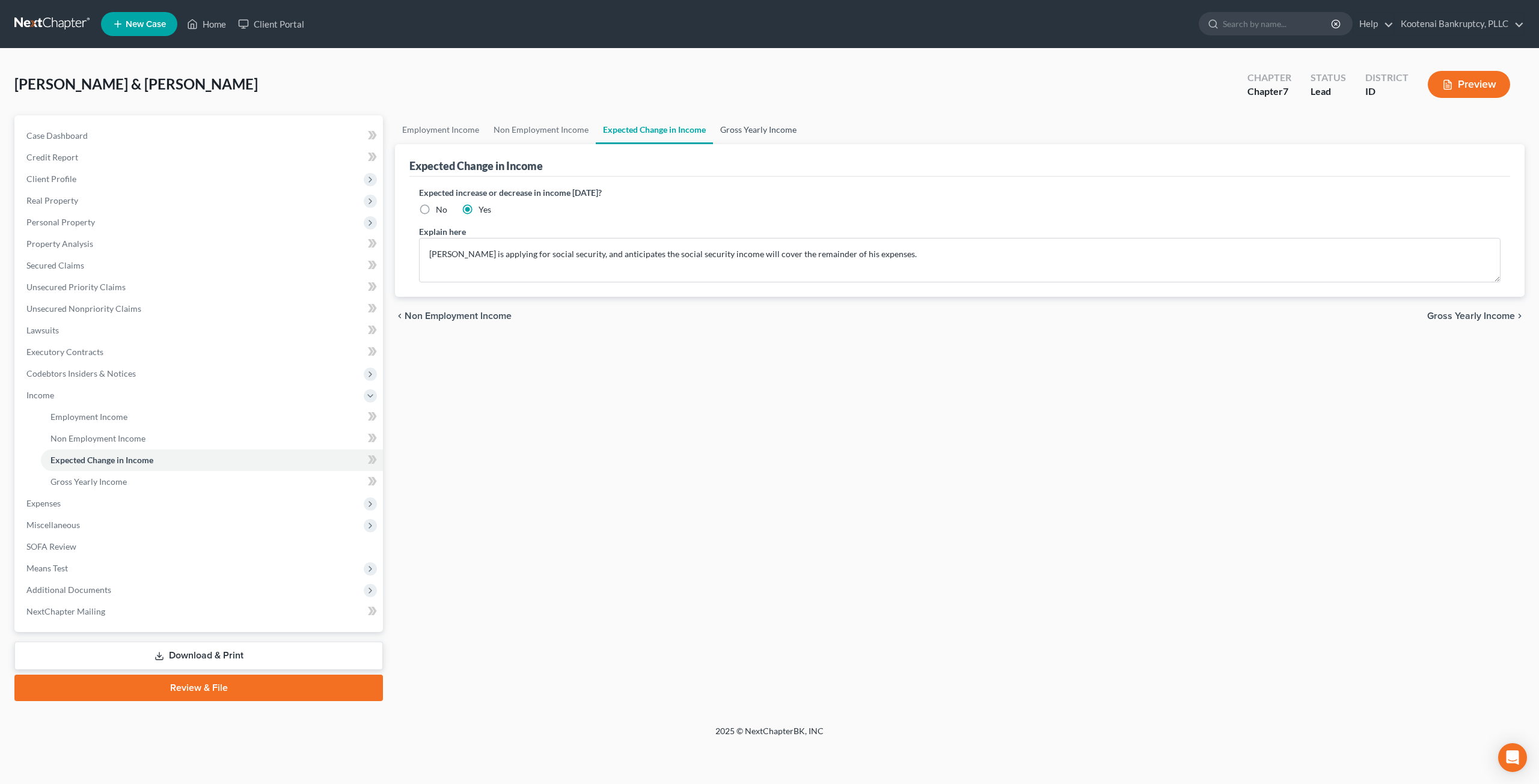
click at [789, 122] on link "Gross Yearly Income" at bounding box center [758, 130] width 91 height 29
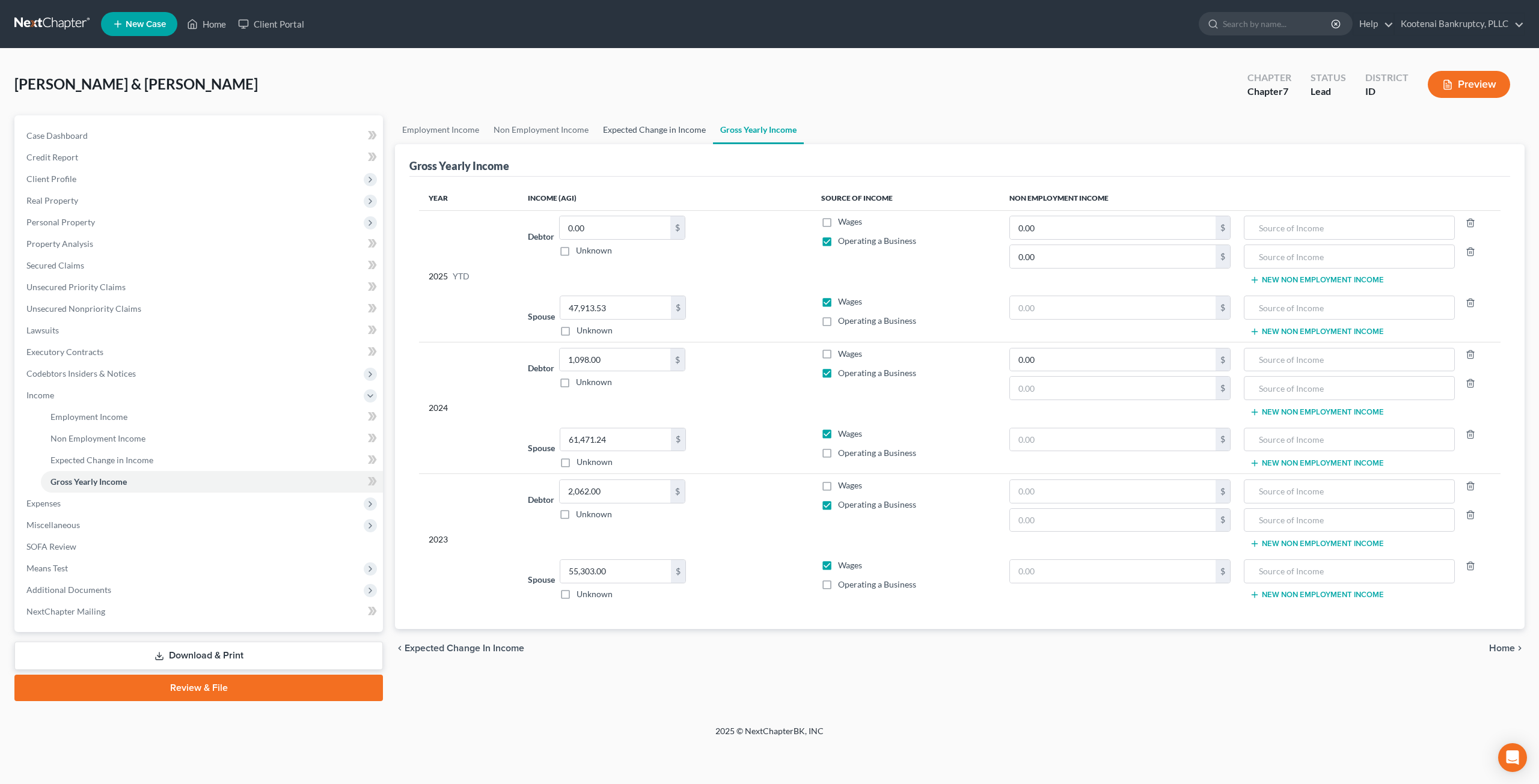
click at [628, 131] on link "Expected Change in Income" at bounding box center [654, 130] width 117 height 29
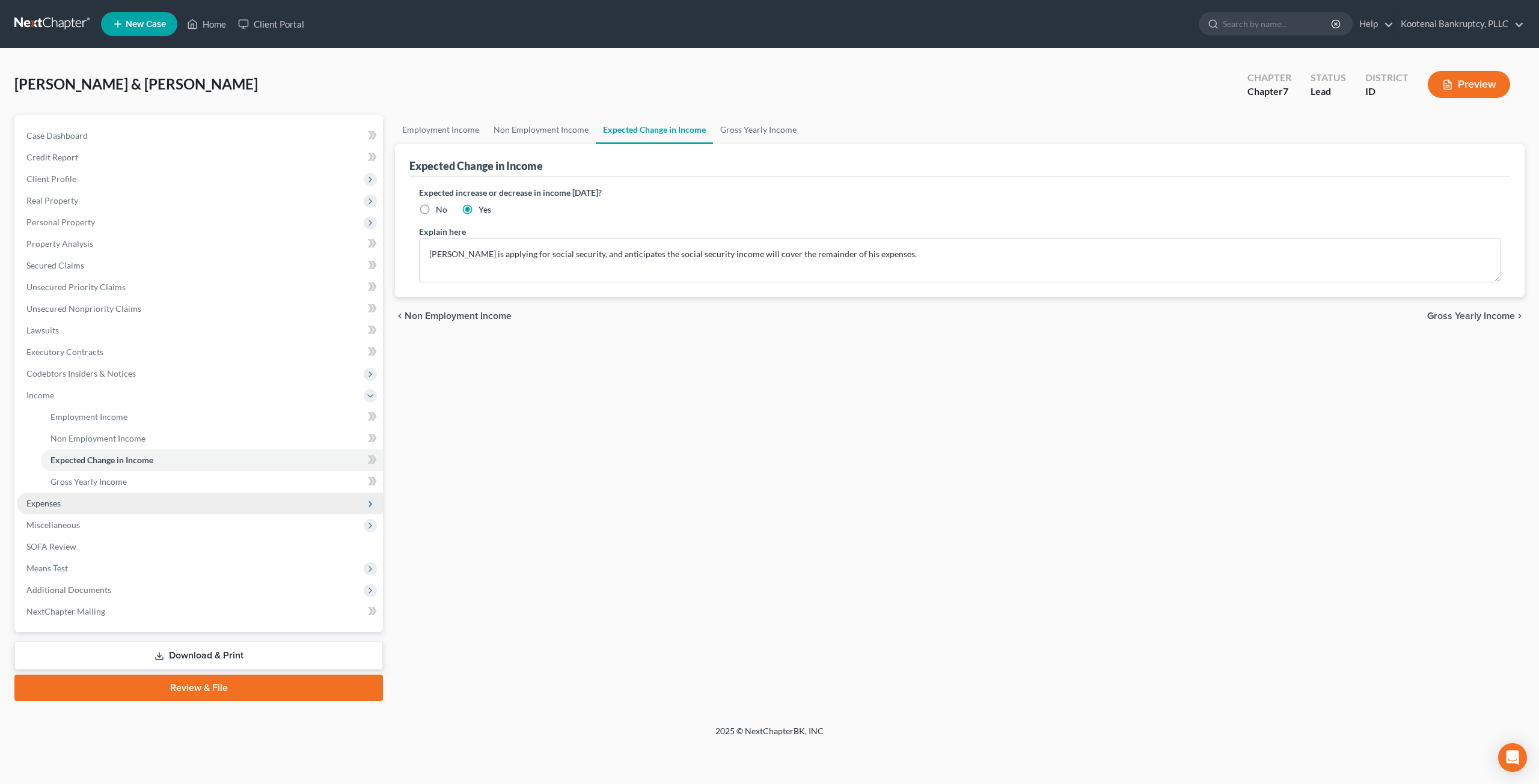
click at [117, 494] on span "Expenses" at bounding box center [199, 504] width 366 height 22
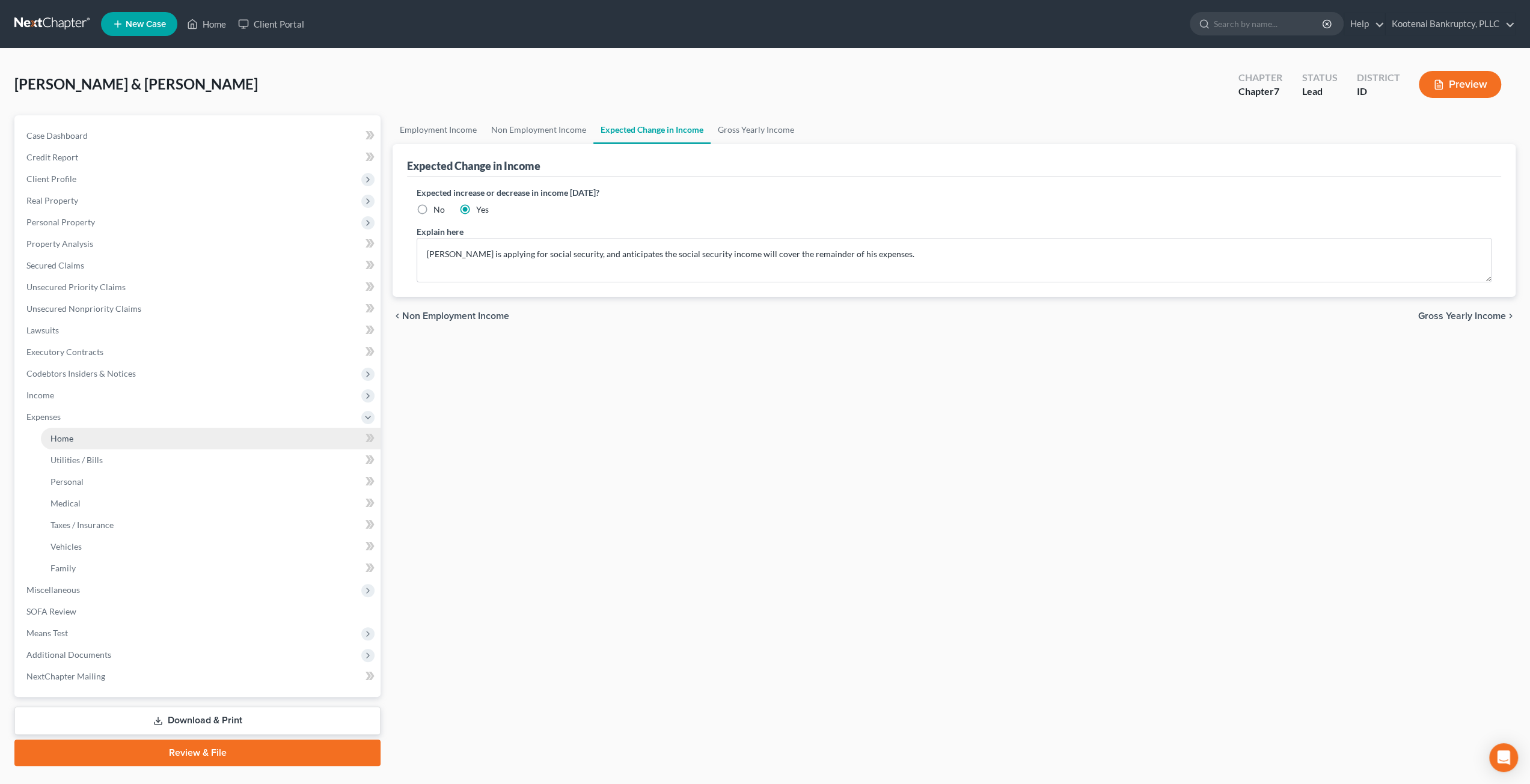
click at [160, 432] on link "Home" at bounding box center [210, 439] width 339 height 22
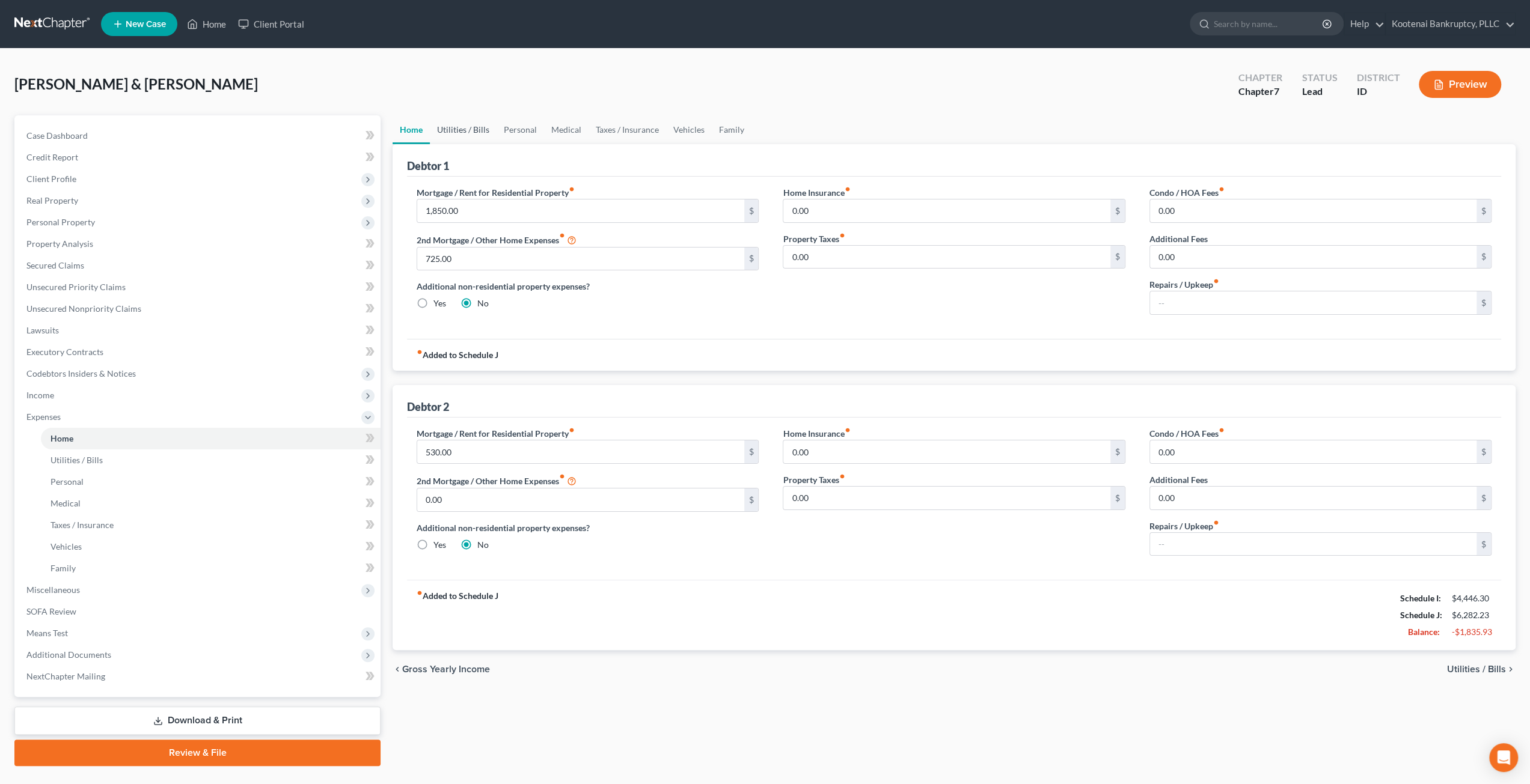
click at [470, 122] on link "Utilities / Bills" at bounding box center [463, 130] width 67 height 29
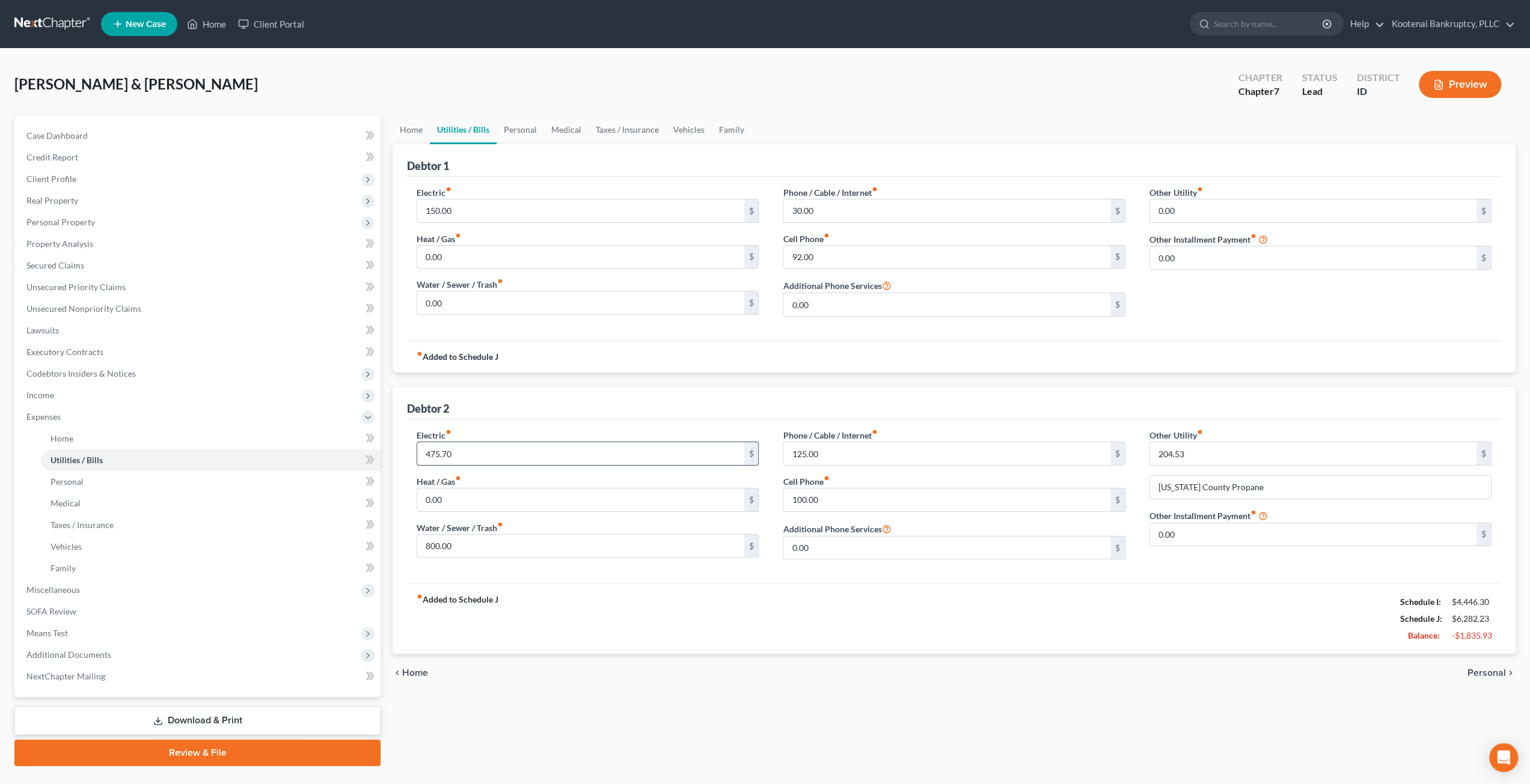
click at [466, 451] on input "475.70" at bounding box center [580, 453] width 327 height 23
type input "100"
drag, startPoint x: 526, startPoint y: 542, endPoint x: 560, endPoint y: 574, distance: 46.7
click at [526, 542] on input "800.00" at bounding box center [580, 546] width 327 height 23
type input "100"
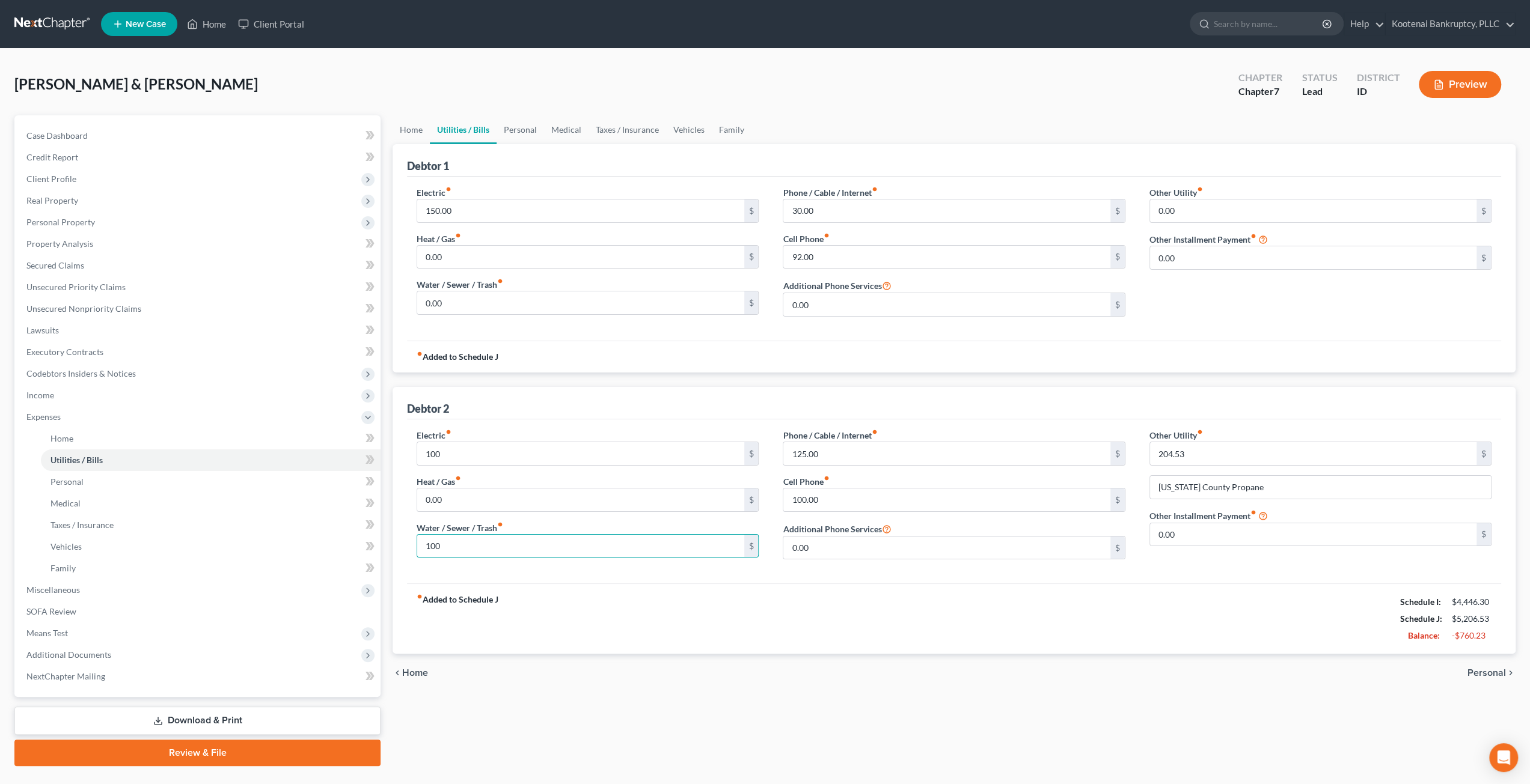
drag, startPoint x: 1079, startPoint y: 678, endPoint x: 1078, endPoint y: 670, distance: 8.1
click at [1079, 678] on div "chevron_left Home Personal chevron_right" at bounding box center [954, 673] width 1123 height 38
click at [516, 129] on link "Personal" at bounding box center [521, 130] width 48 height 29
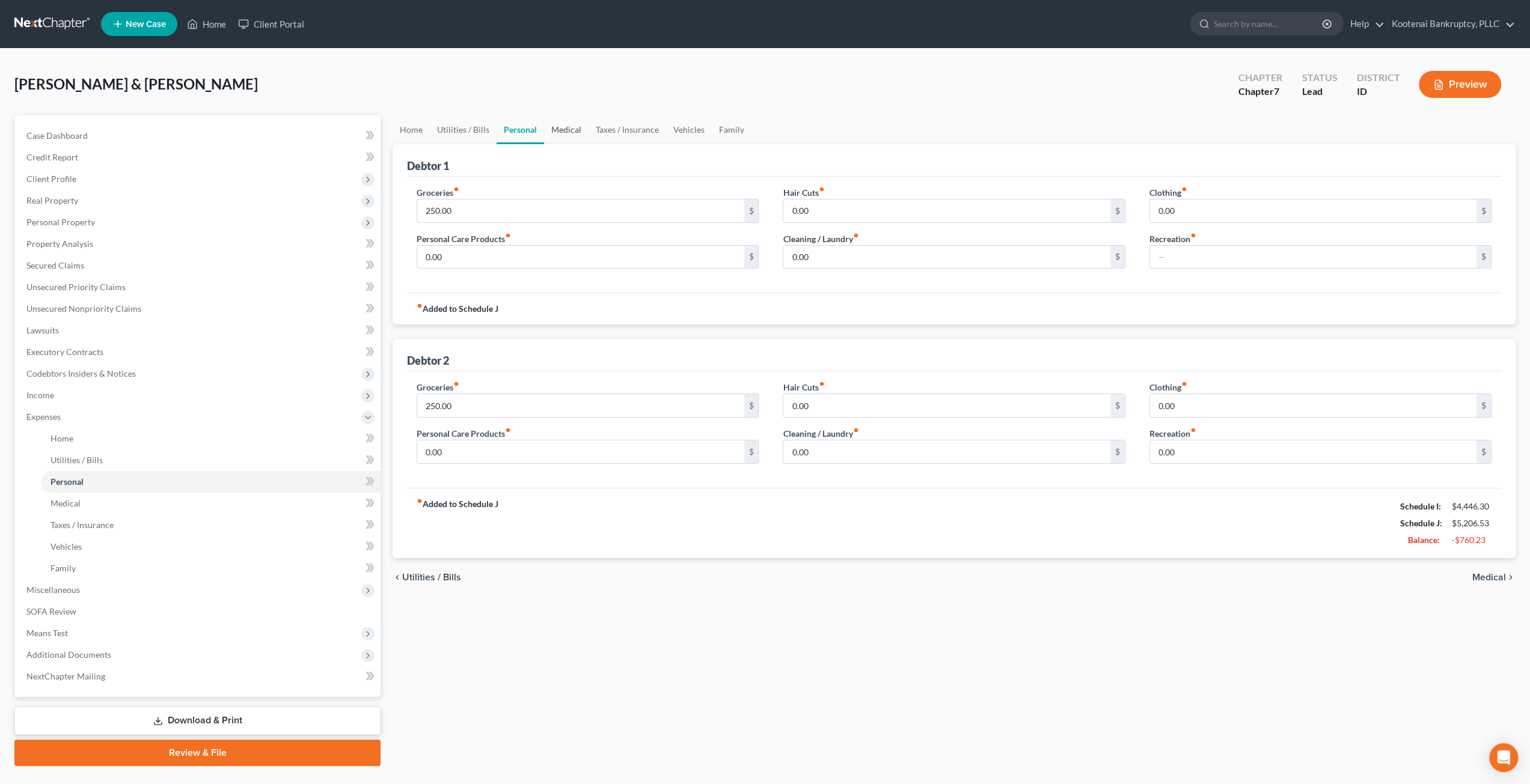
click at [556, 136] on link "Medical" at bounding box center [566, 130] width 45 height 29
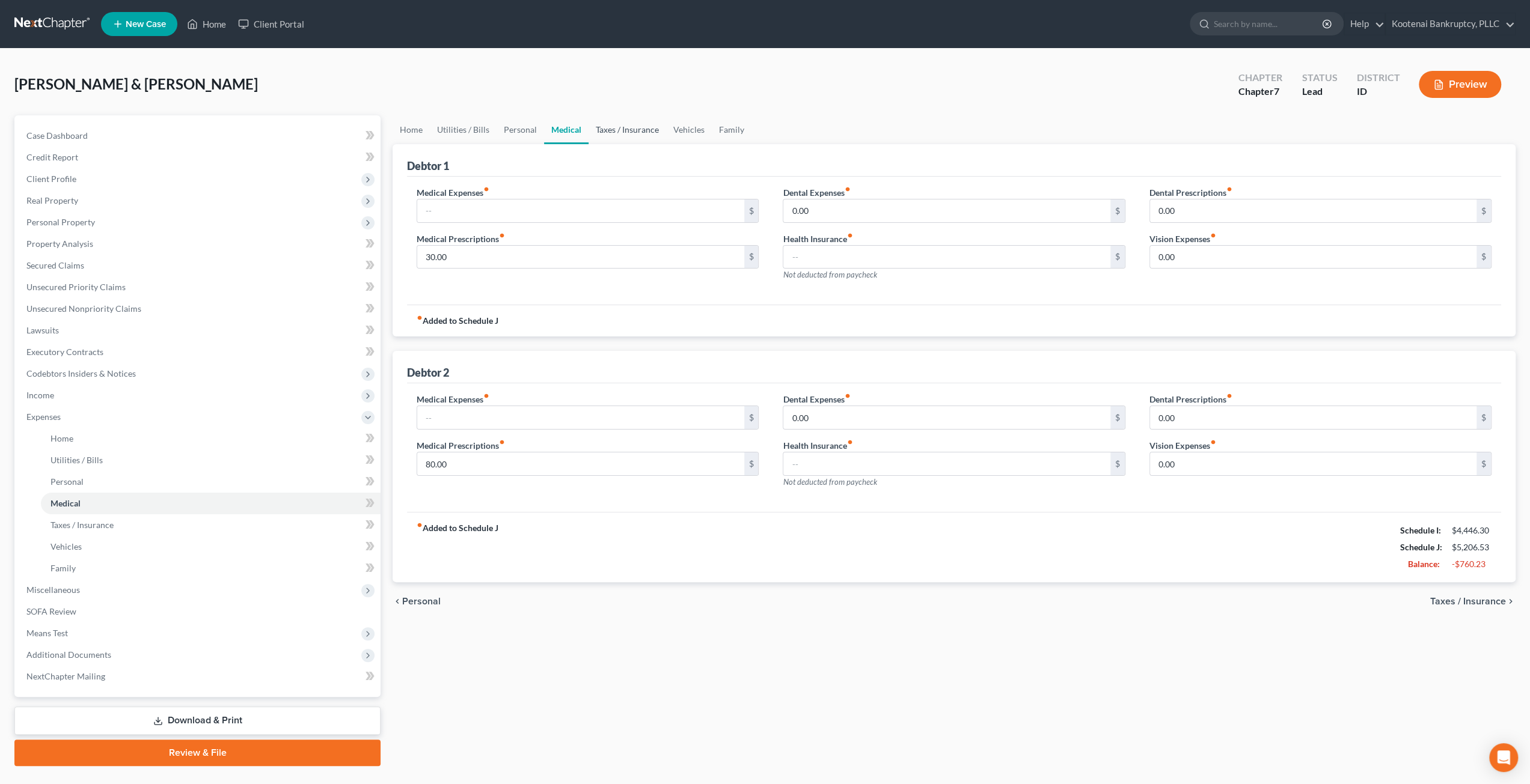
click at [624, 133] on link "Taxes / Insurance" at bounding box center [627, 130] width 78 height 29
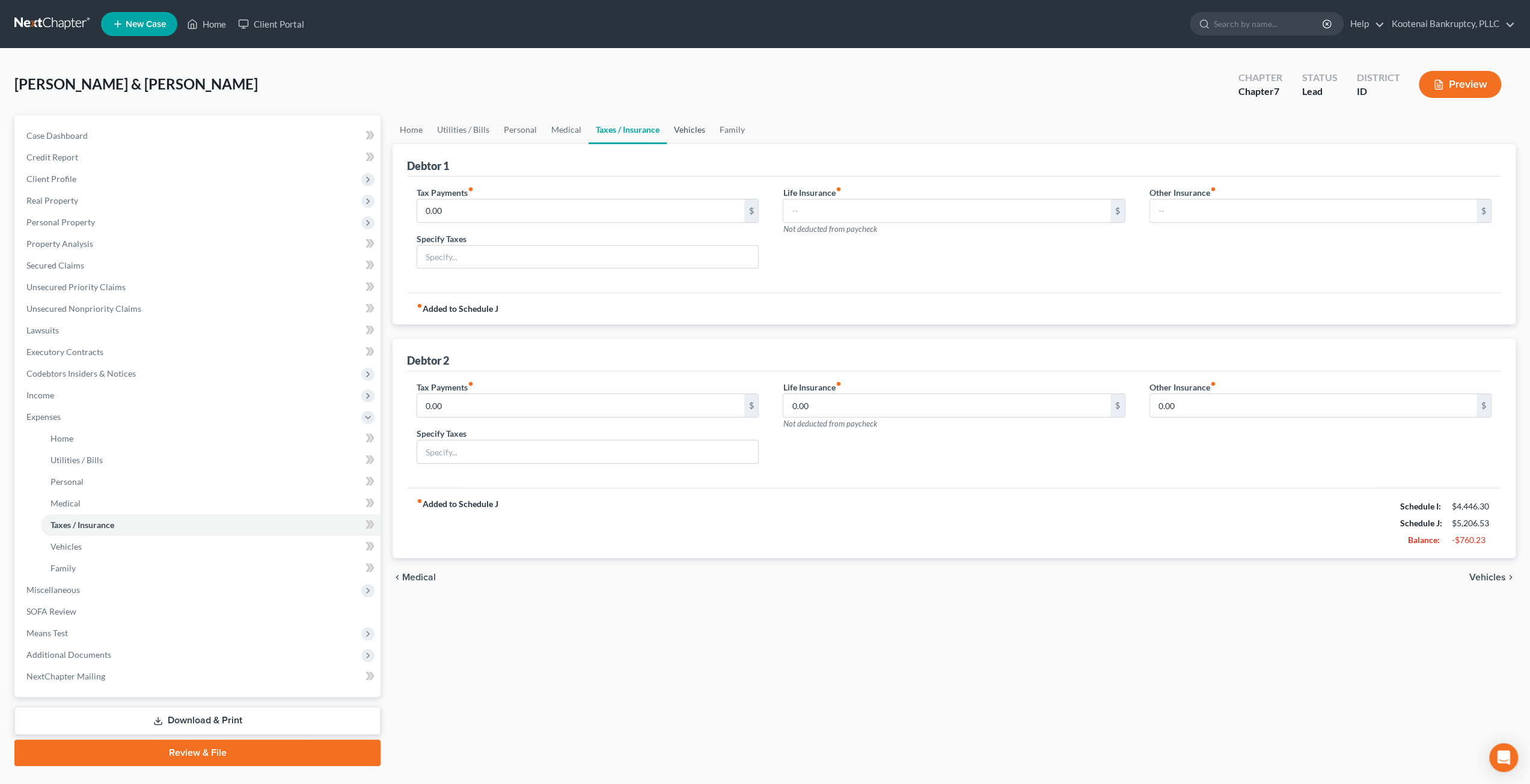
click at [688, 133] on link "Vehicles" at bounding box center [690, 130] width 46 height 29
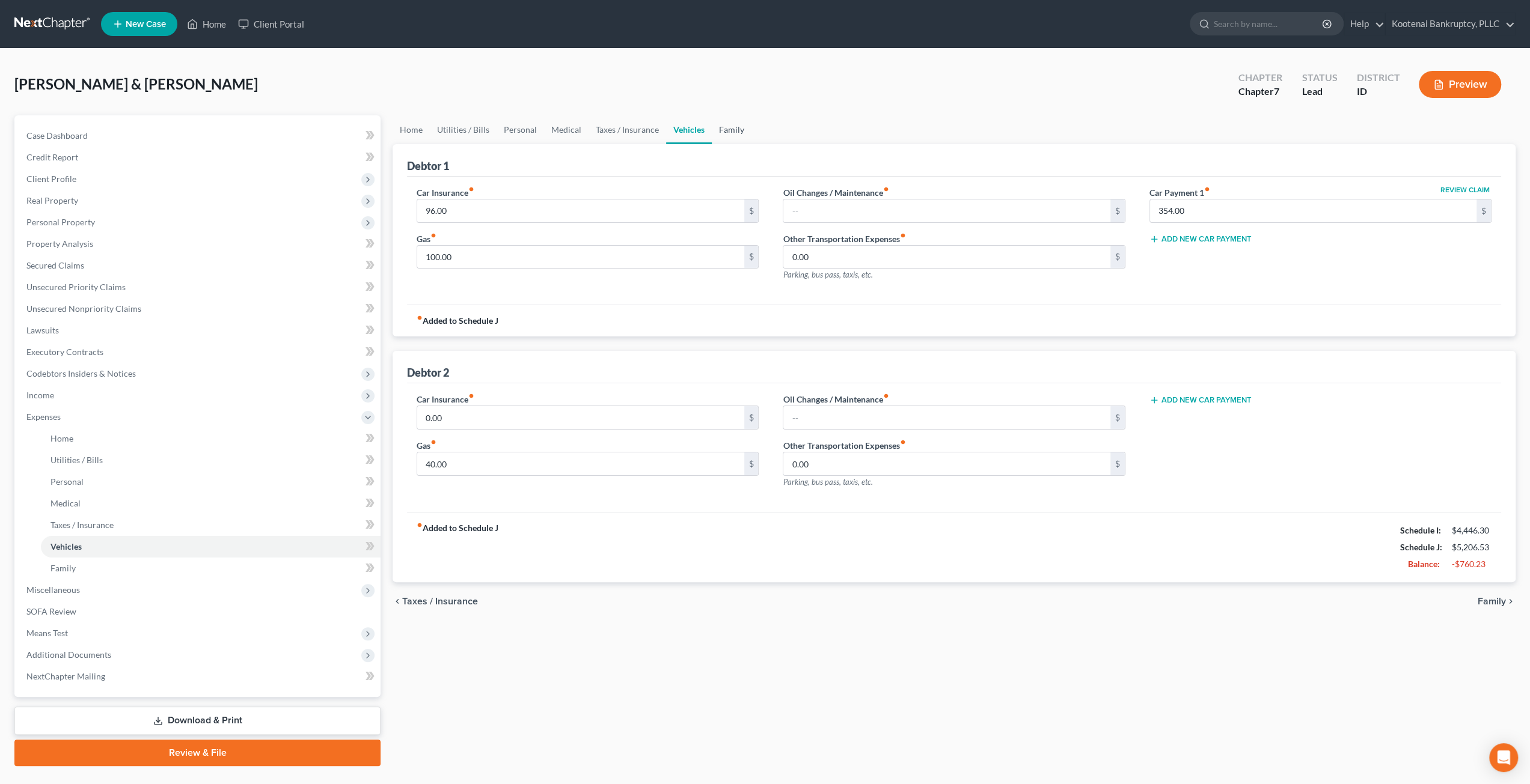
click at [731, 125] on link "Family" at bounding box center [731, 130] width 39 height 29
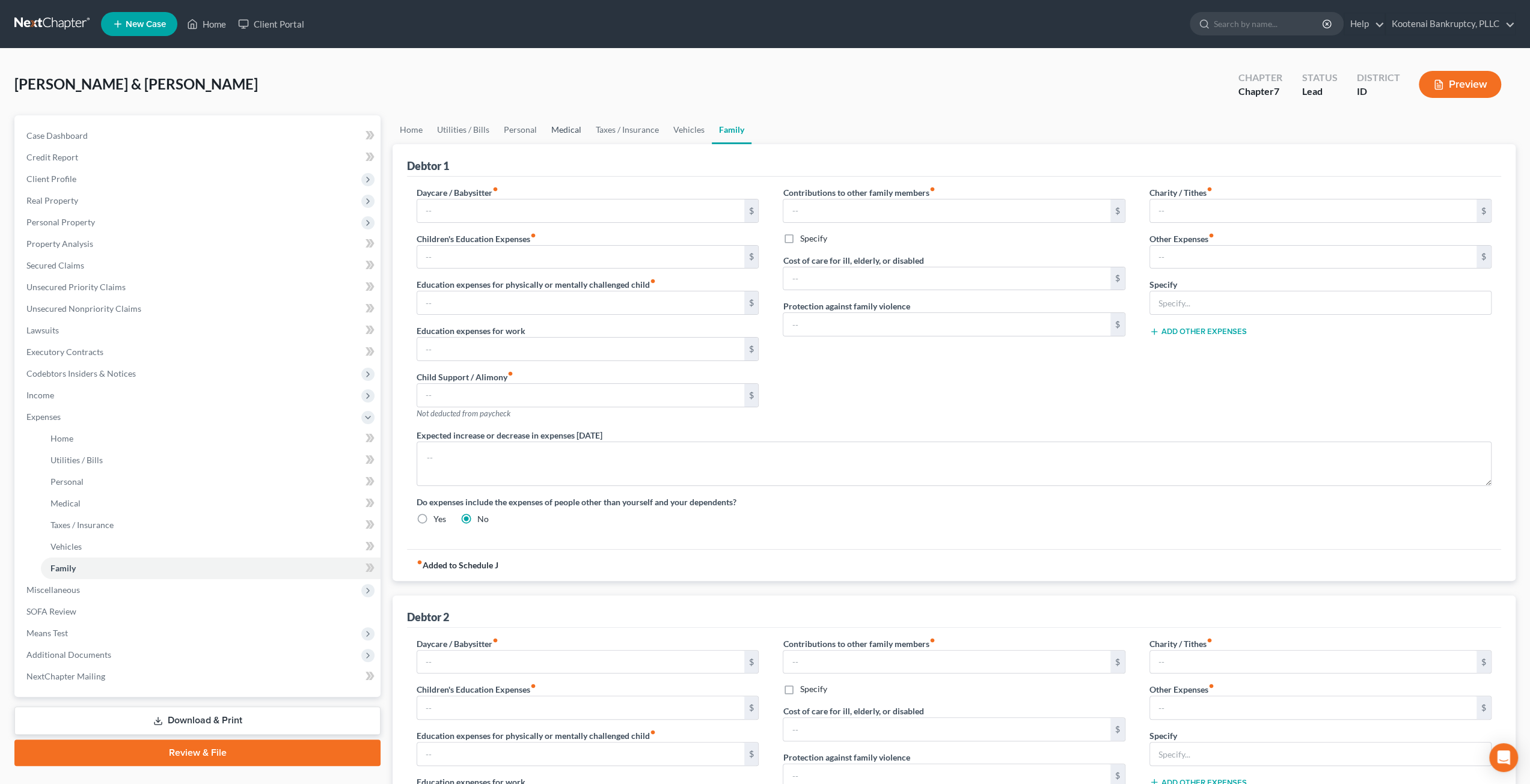
click at [563, 123] on link "Medical" at bounding box center [566, 130] width 45 height 29
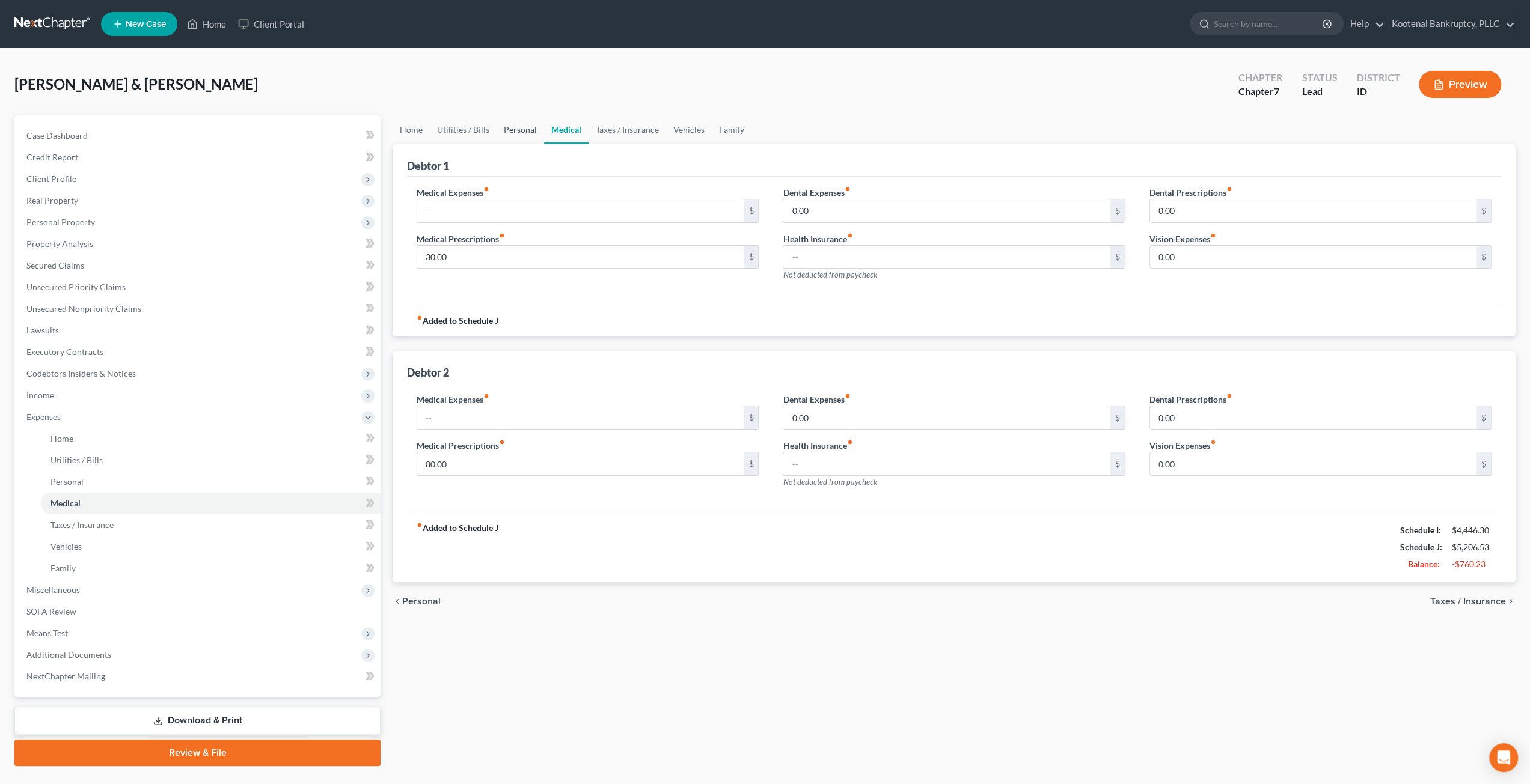
click at [522, 134] on link "Personal" at bounding box center [521, 130] width 48 height 29
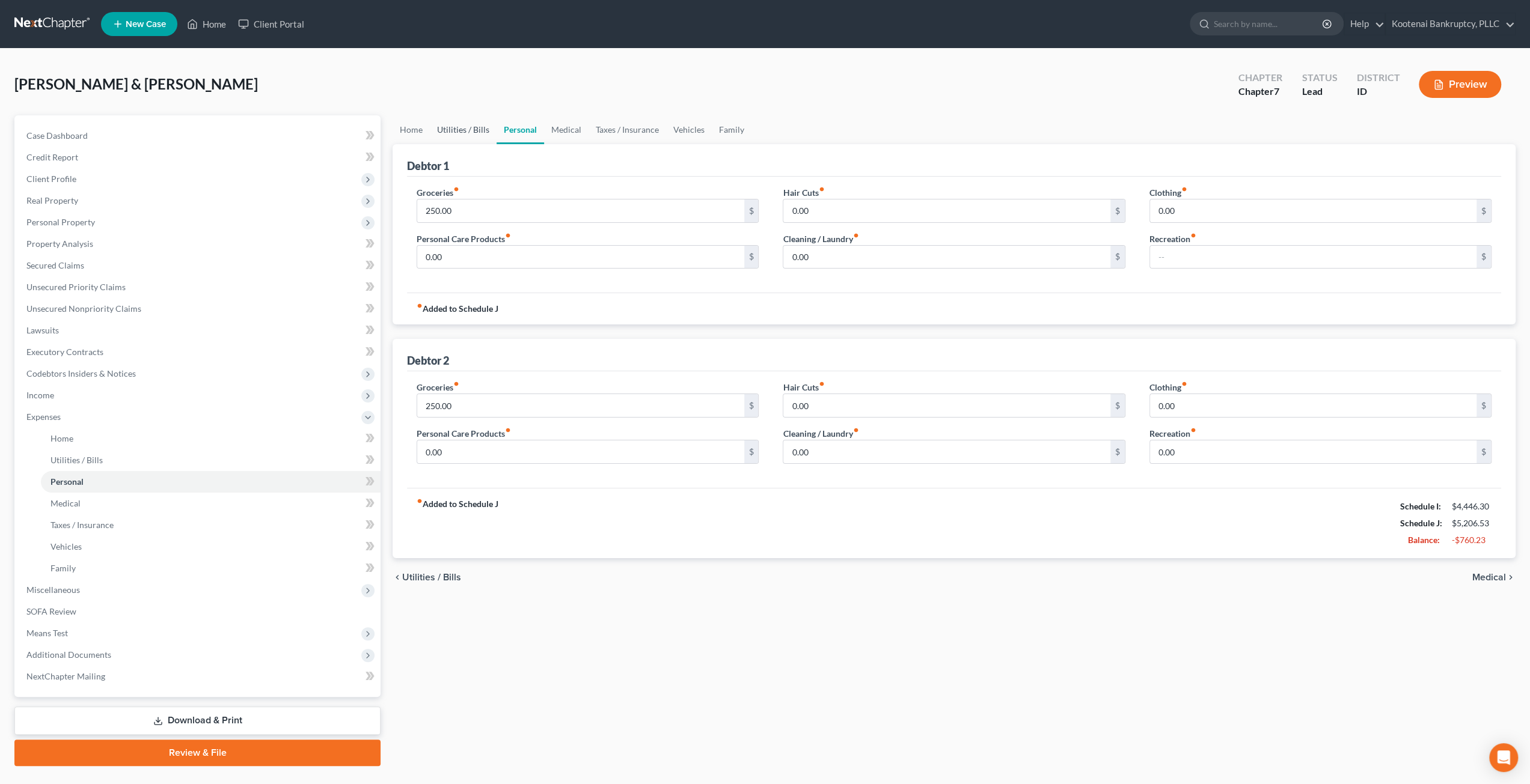
click at [472, 124] on link "Utilities / Bills" at bounding box center [463, 130] width 67 height 29
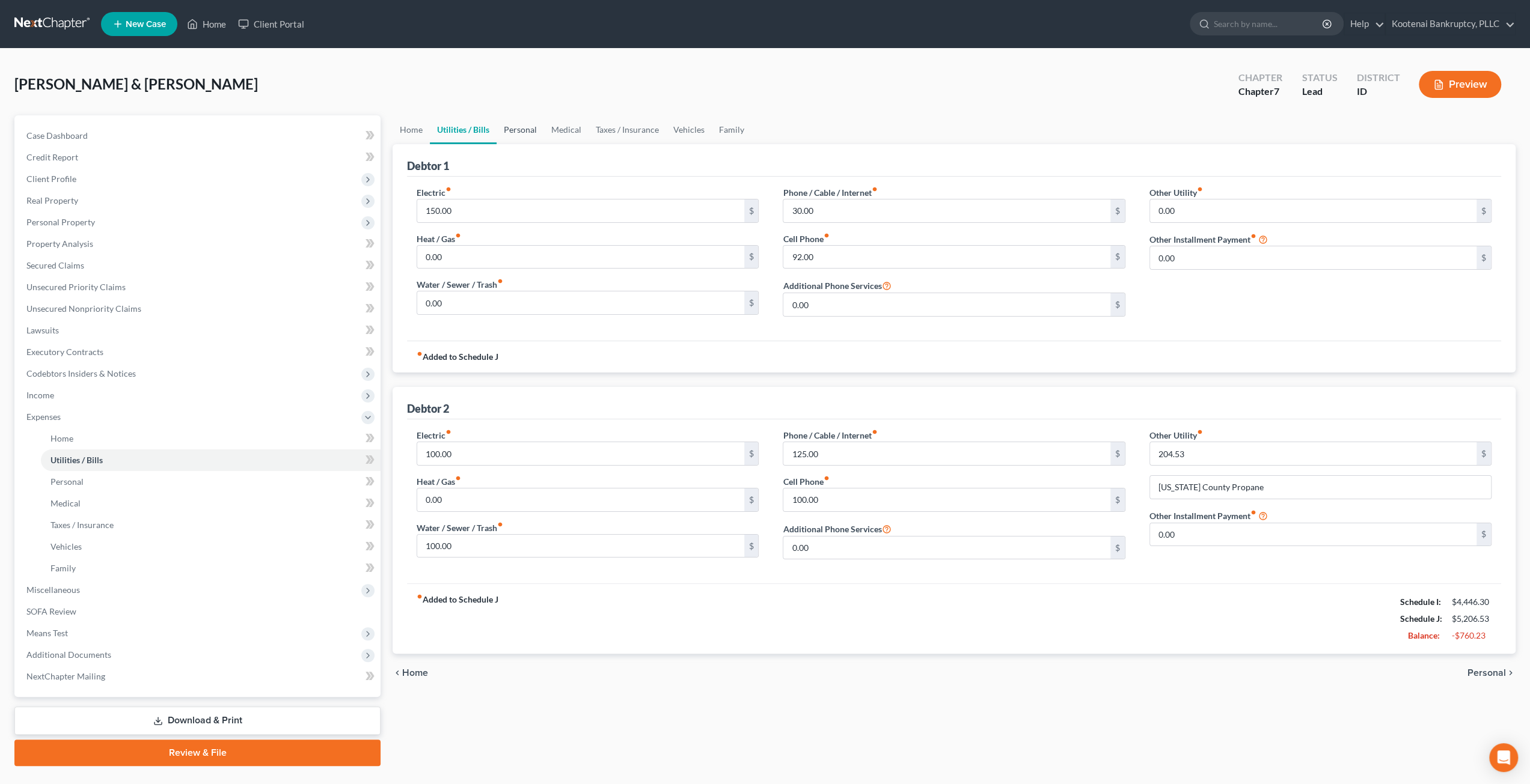
click at [504, 127] on link "Personal" at bounding box center [521, 130] width 48 height 29
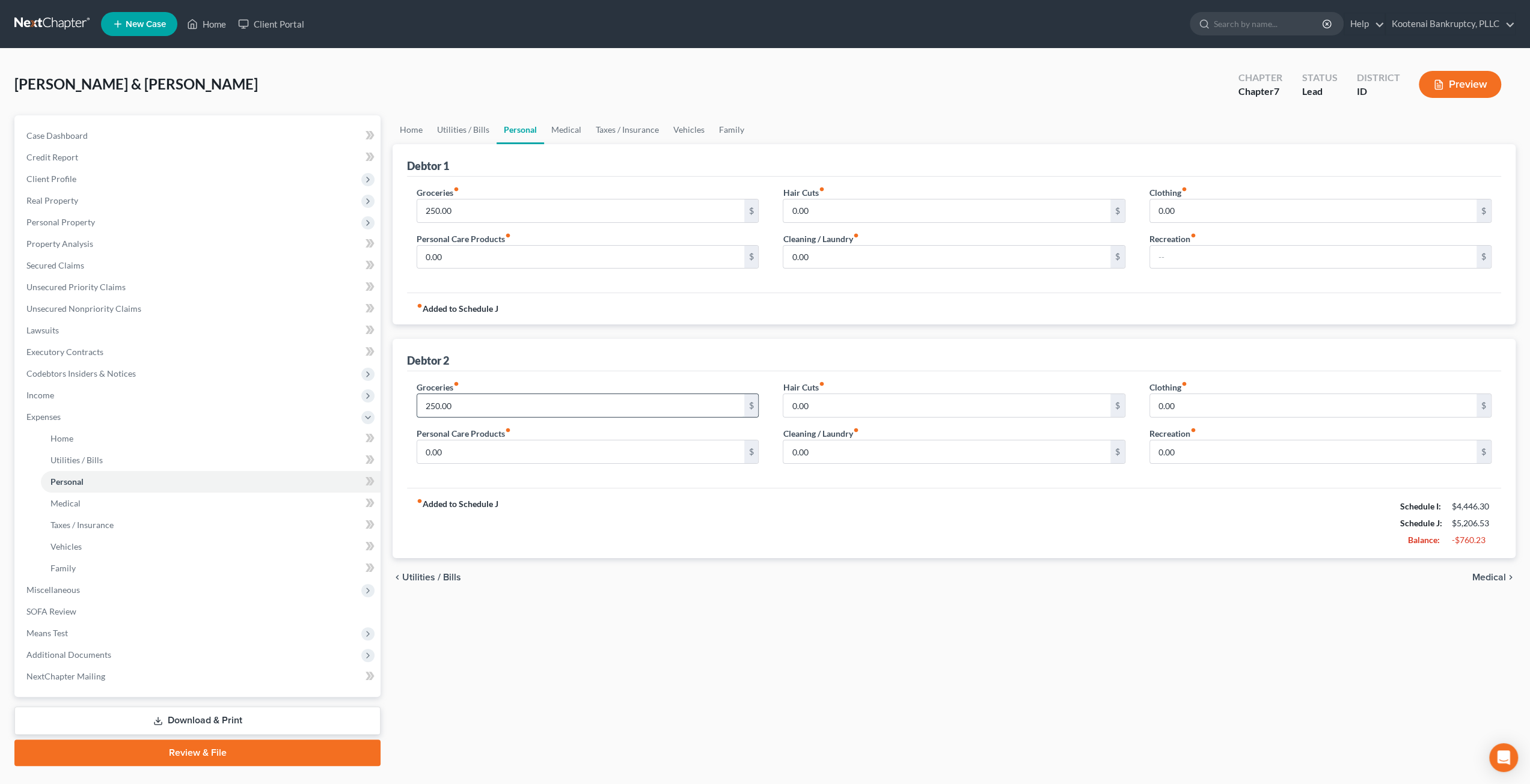
click at [490, 407] on input "250.00" at bounding box center [580, 405] width 327 height 23
type input "100"
drag, startPoint x: 476, startPoint y: 125, endPoint x: 478, endPoint y: 134, distance: 9.2
click at [476, 125] on link "Utilities / Bills" at bounding box center [463, 130] width 67 height 29
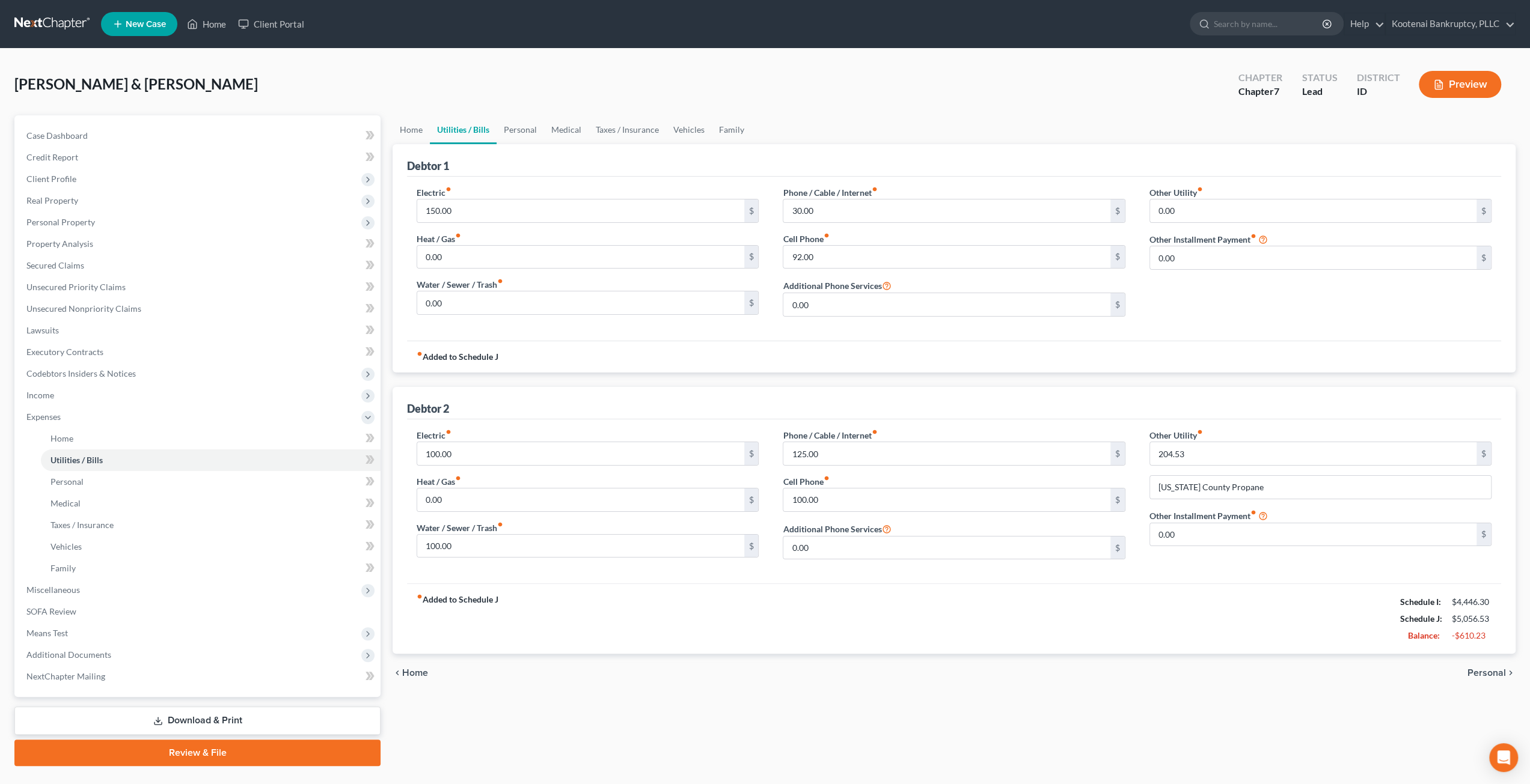
click at [784, 656] on div "chevron_left Home Personal chevron_right" at bounding box center [954, 673] width 1123 height 38
click at [782, 650] on div "fiber_manual_record Added to Schedule J Schedule I: $4,446.30 Schedule J: $5,05…" at bounding box center [954, 618] width 1094 height 70
click at [943, 632] on div "fiber_manual_record Added to Schedule J Schedule I: $4,446.30 Schedule J: $5,05…" at bounding box center [954, 618] width 1094 height 70
click at [422, 125] on link "Home" at bounding box center [411, 130] width 38 height 29
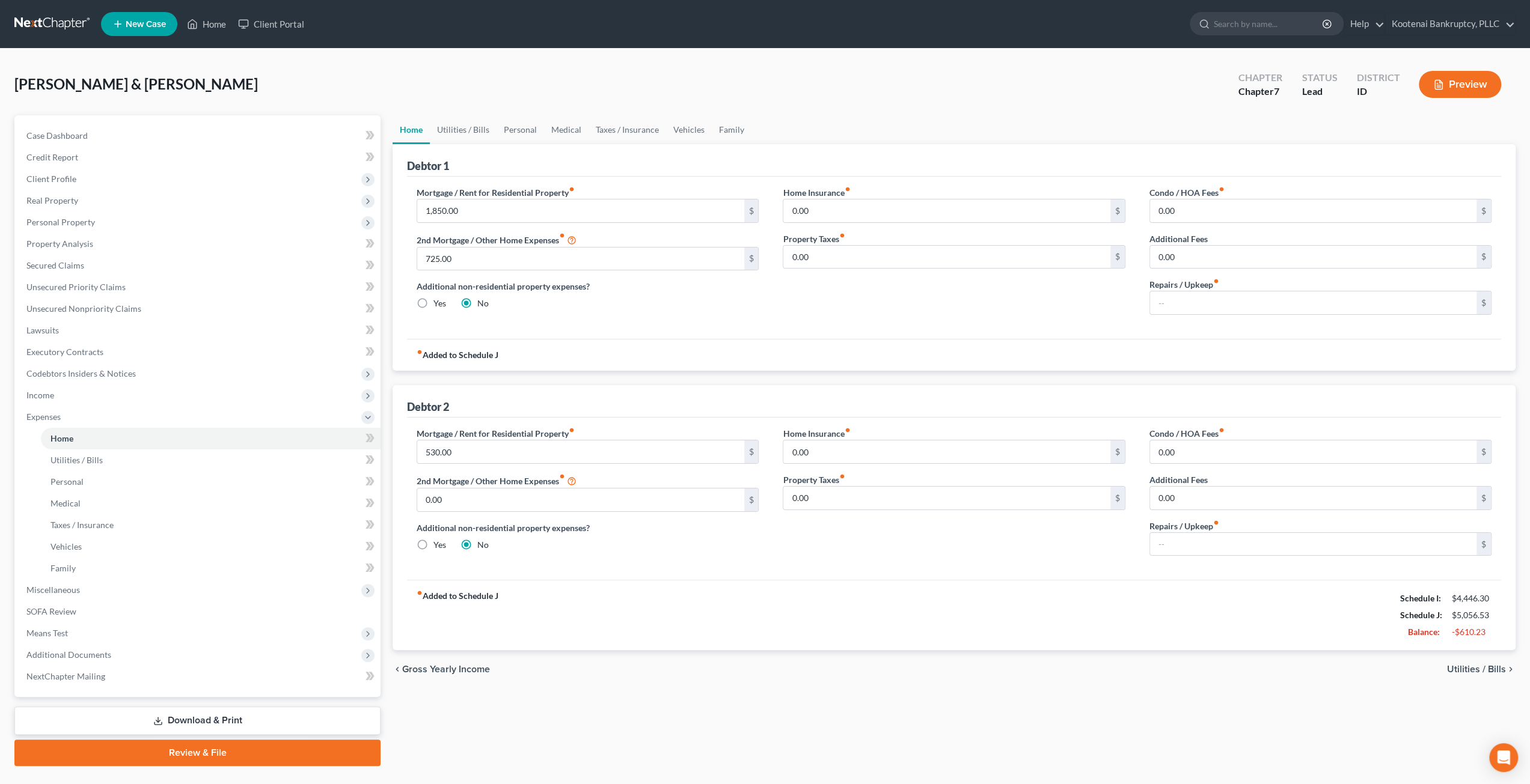
click at [1072, 679] on div "chevron_left Gross Yearly Income Utilities / Bills chevron_right" at bounding box center [954, 670] width 1123 height 38
click at [129, 395] on span "Income" at bounding box center [198, 395] width 363 height 22
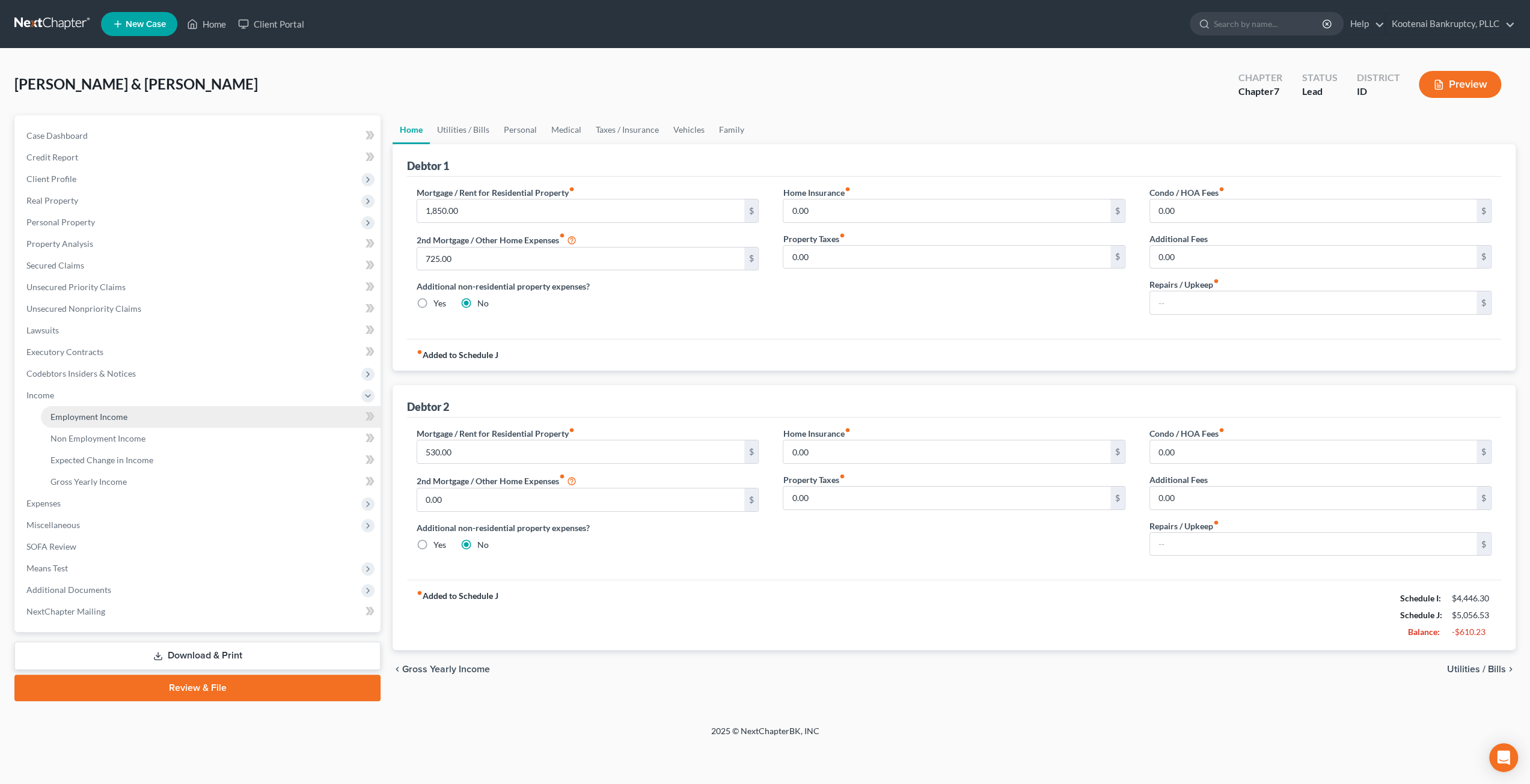
click at [134, 423] on link "Employment Income" at bounding box center [210, 417] width 339 height 22
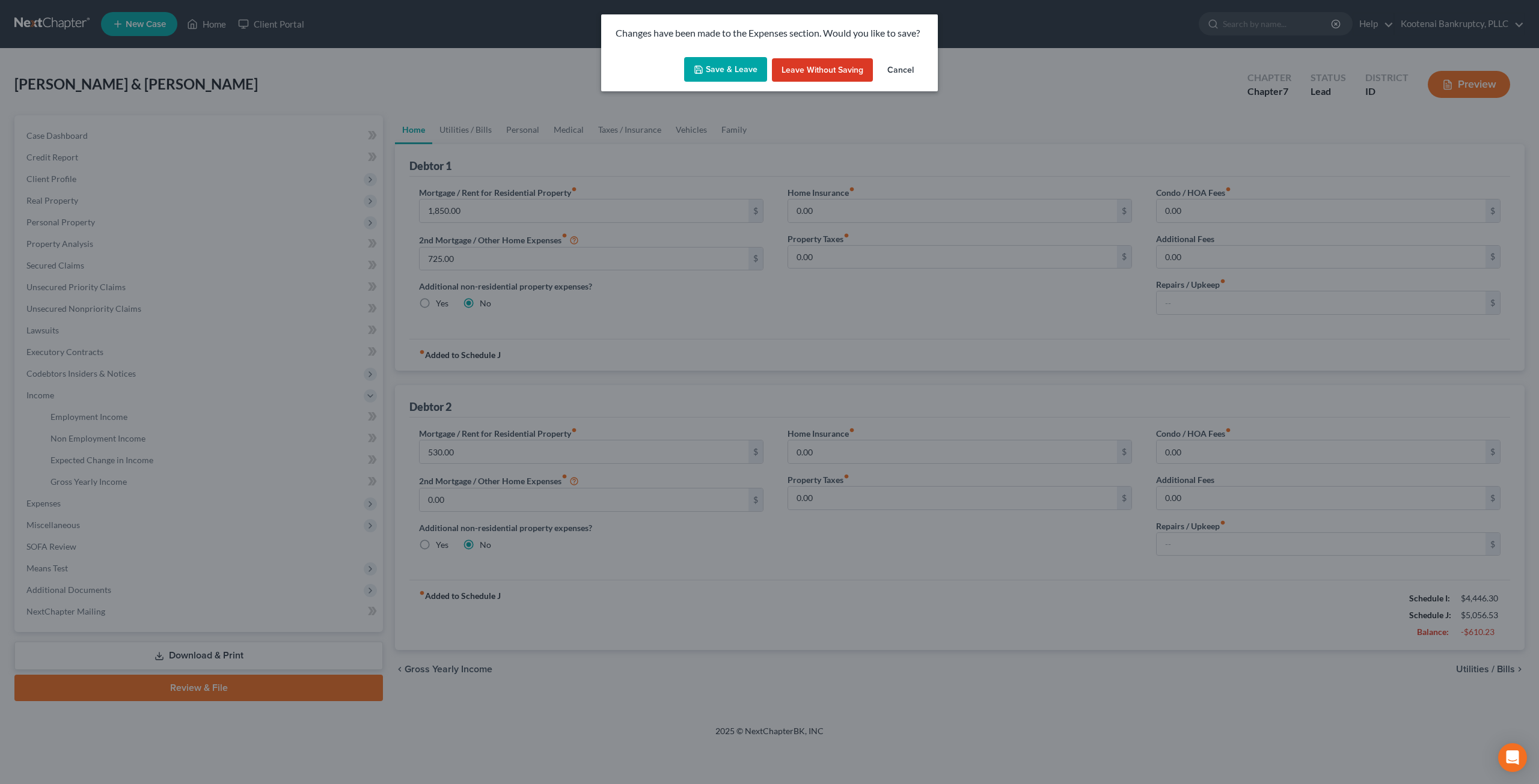
click at [756, 74] on button "Save & Leave" at bounding box center [726, 70] width 83 height 26
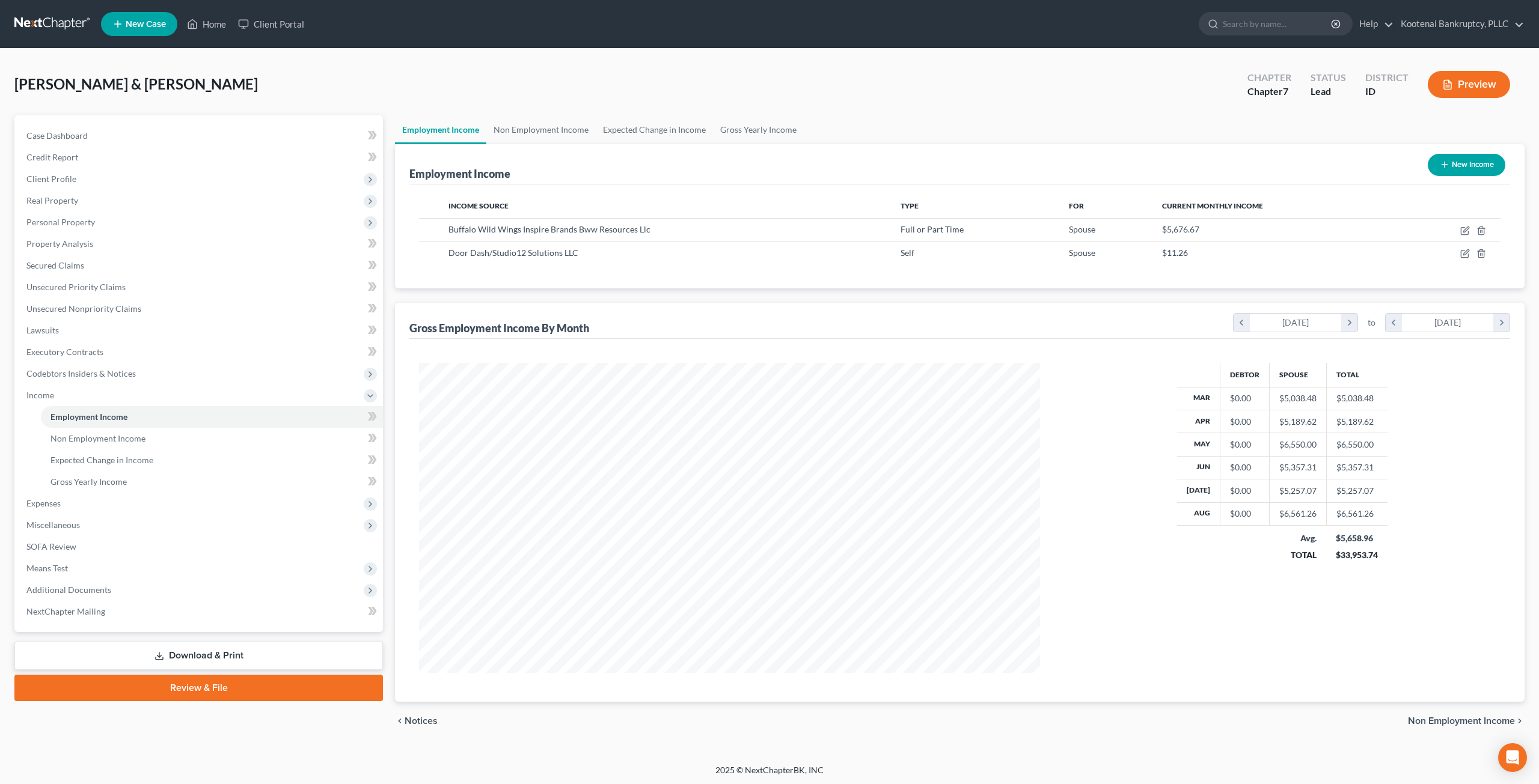
scroll to position [310, 644]
click at [1466, 229] on icon "button" at bounding box center [1465, 231] width 10 height 10
select select "0"
select select "10"
select select "3"
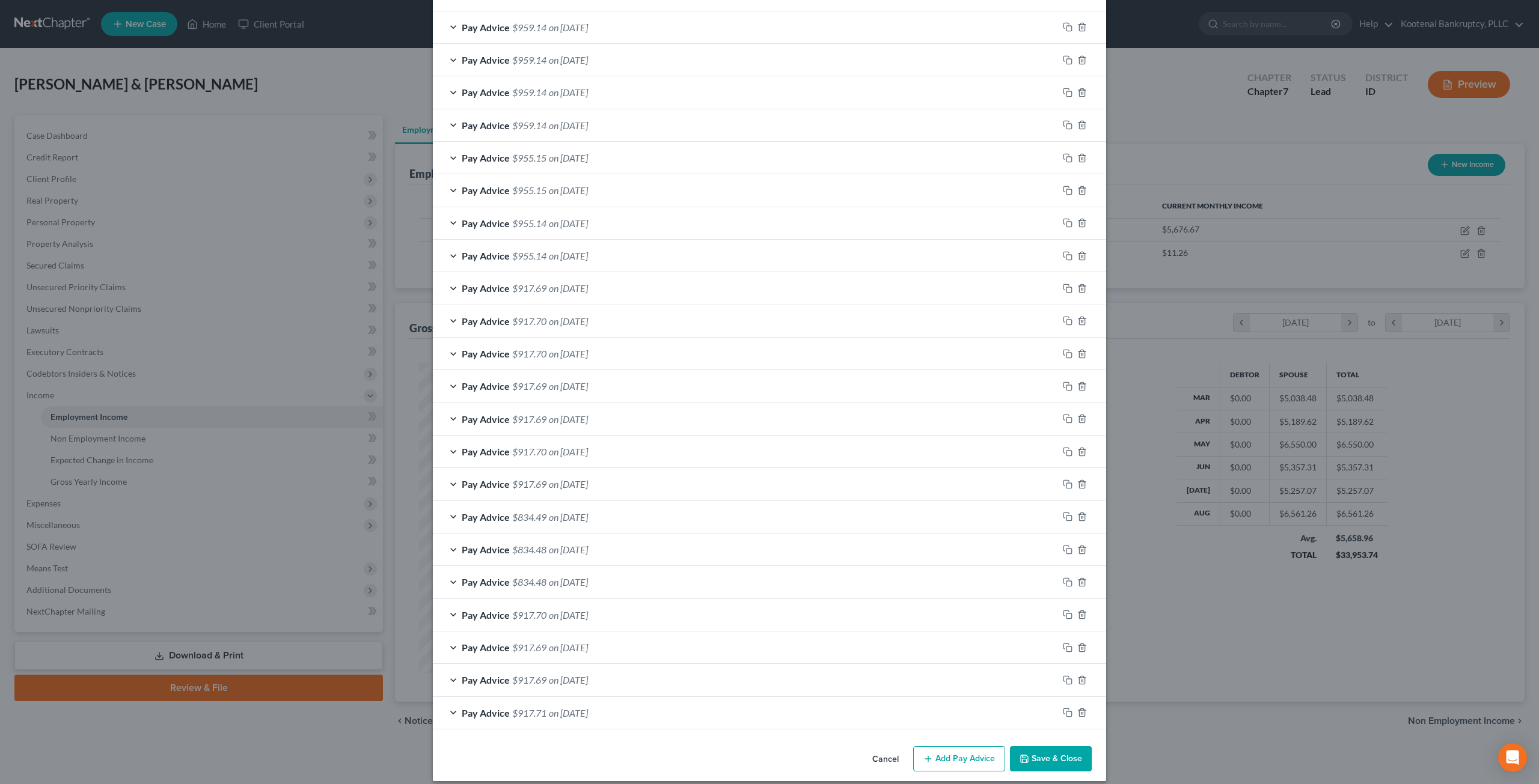
scroll to position [855, 0]
drag, startPoint x: 1038, startPoint y: 740, endPoint x: 985, endPoint y: 660, distance: 96.0
click at [1039, 744] on button "Save & Close" at bounding box center [1050, 757] width 81 height 26
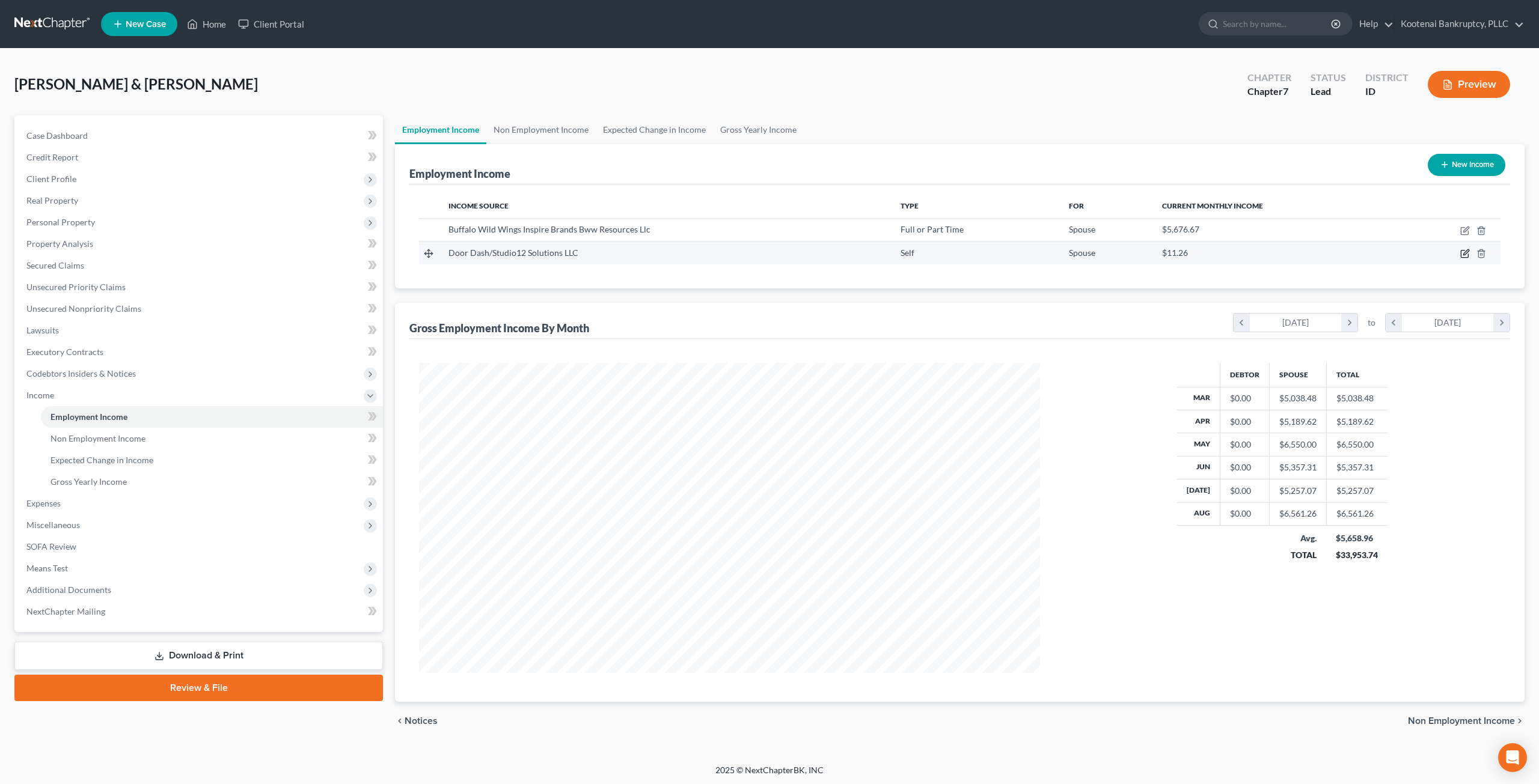
click at [1469, 253] on icon "button" at bounding box center [1465, 253] width 10 height 10
select select "1"
select select "13"
select select "0"
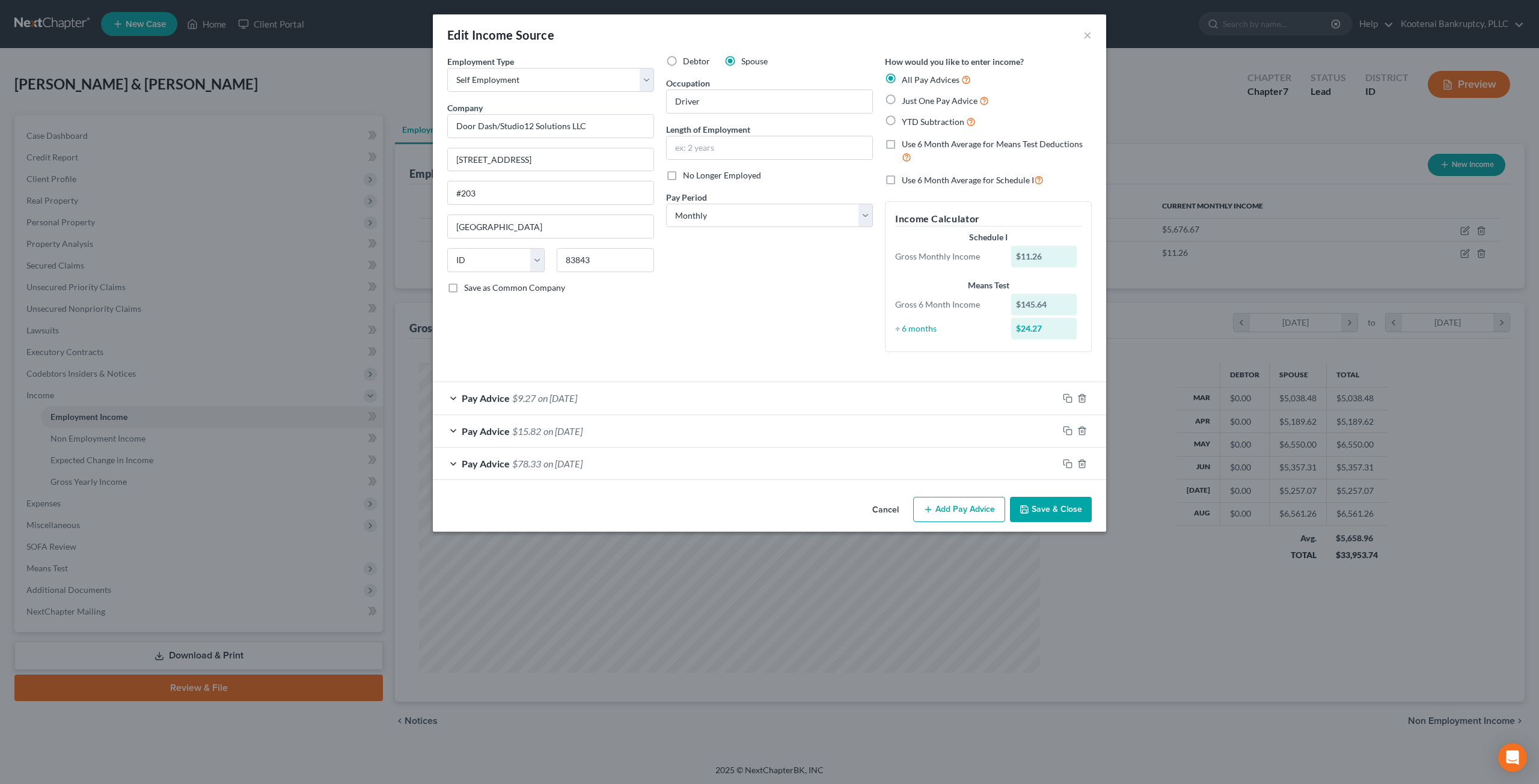
click at [646, 403] on div "Pay Advice $9.27 on 08/31/2025" at bounding box center [745, 398] width 625 height 32
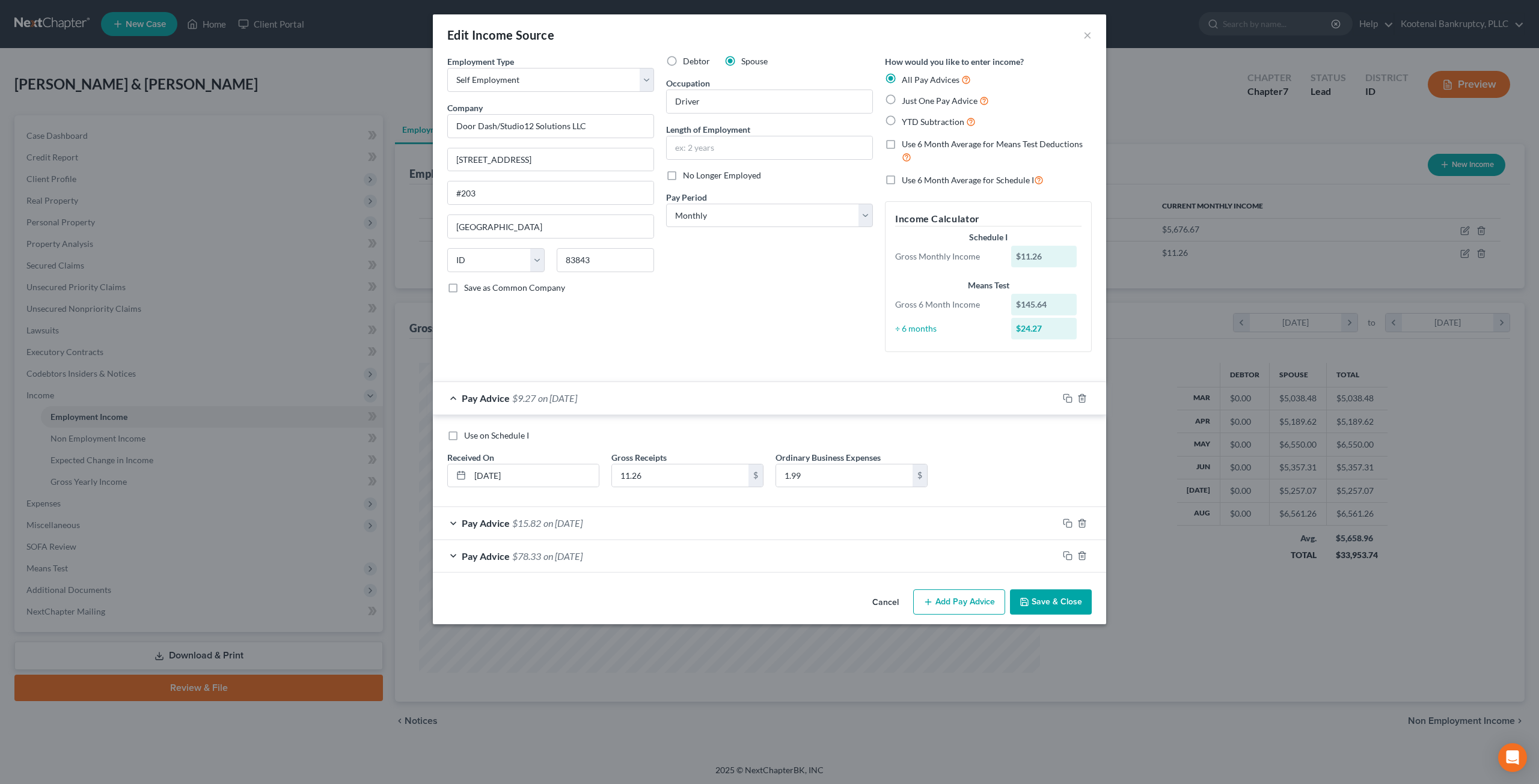
click at [746, 397] on div "Pay Advice $9.27 on 08/31/2025" at bounding box center [745, 398] width 625 height 32
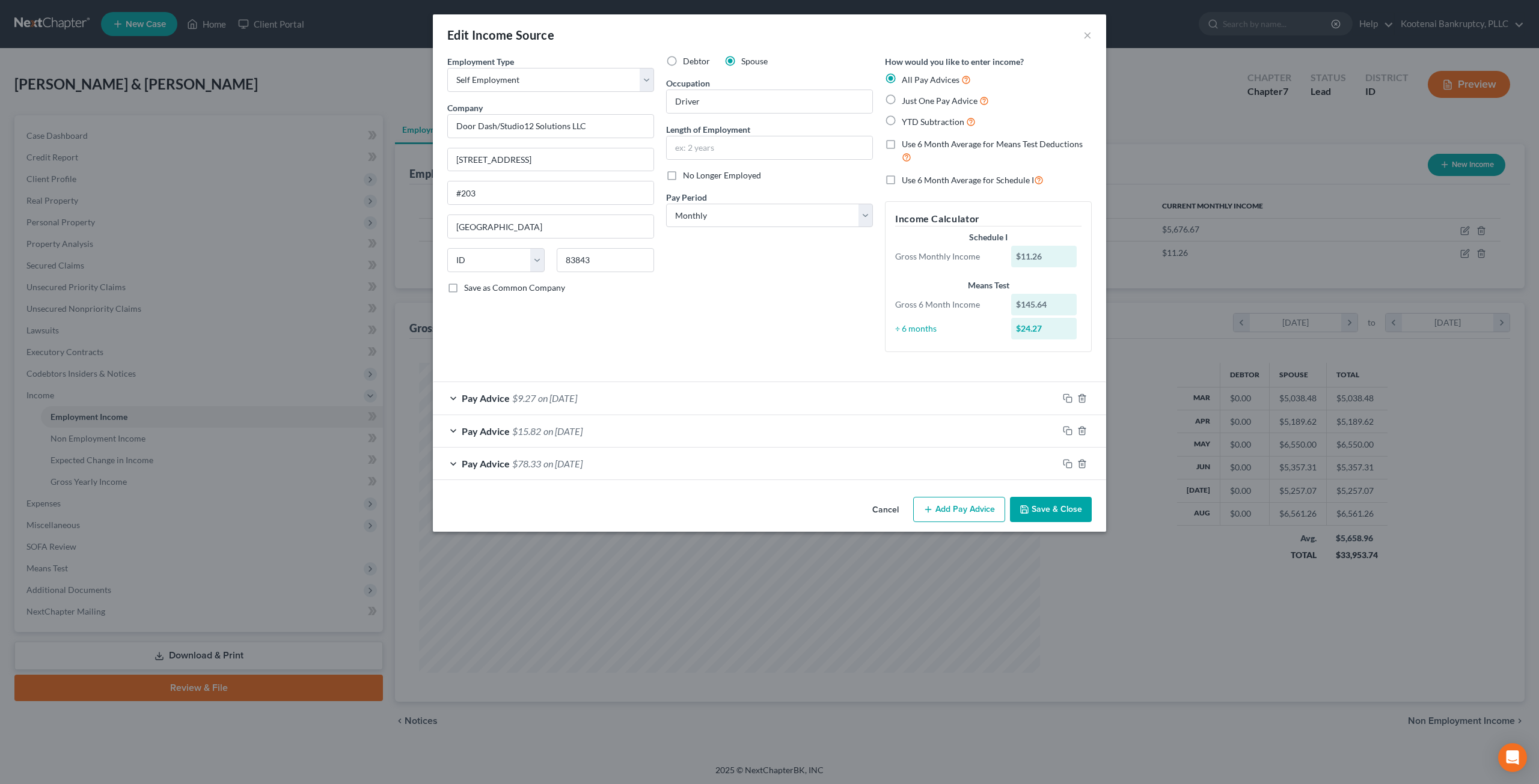
click at [901, 179] on label "Use 6 Month Average for Schedule I" at bounding box center [972, 179] width 142 height 14
click at [907, 179] on input "Use 6 Month Average for Schedule I" at bounding box center [910, 177] width 8 height 8
checkbox input "true"
click at [901, 179] on label "Use 6 Month Average for Schedule I" at bounding box center [972, 179] width 142 height 14
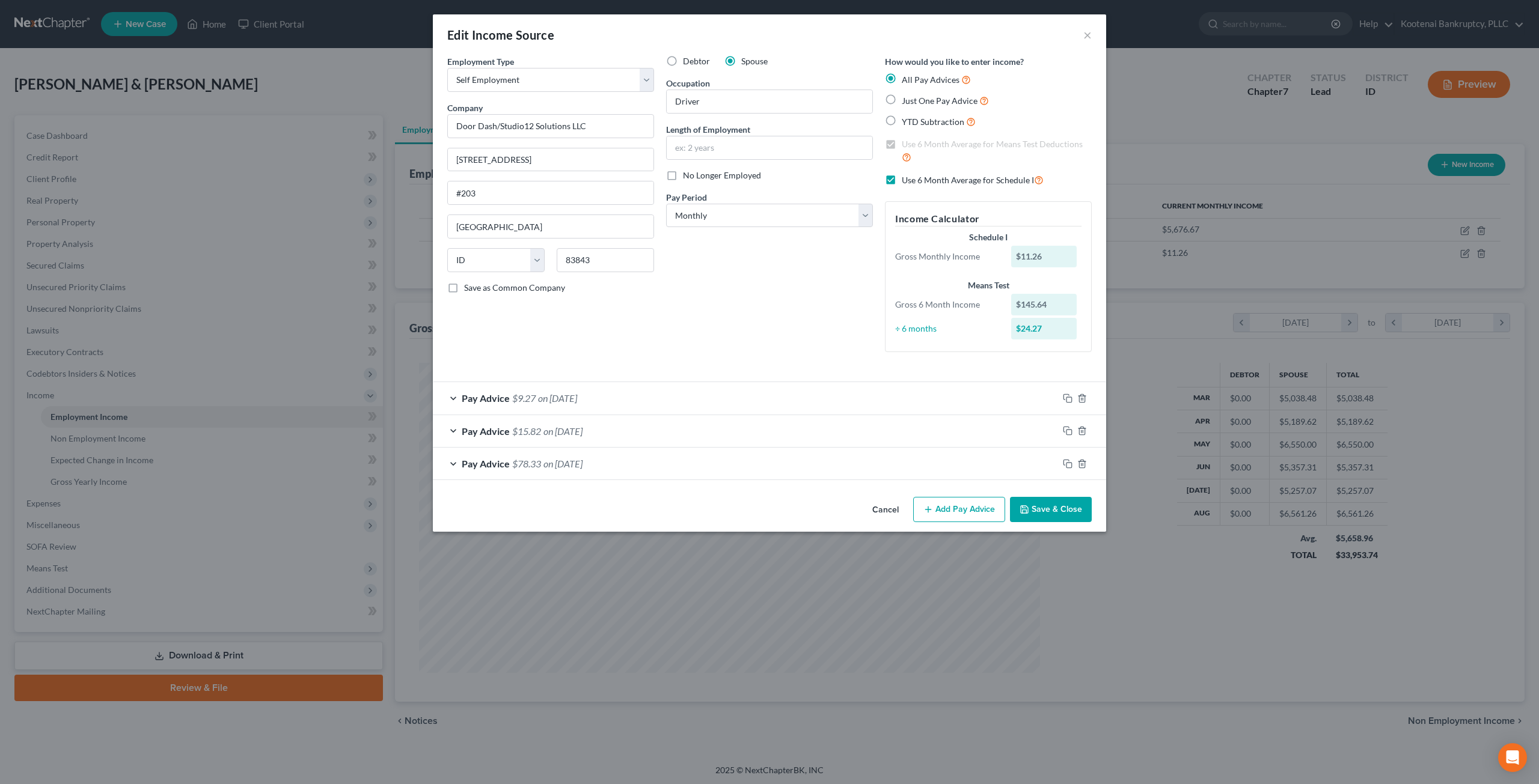
click at [907, 179] on input "Use 6 Month Average for Schedule I" at bounding box center [910, 177] width 8 height 8
checkbox input "false"
click at [901, 142] on label "Use 6 Month Average for Means Test Deductions" at bounding box center [996, 151] width 190 height 26
click at [907, 142] on input "Use 6 Month Average for Means Test Deductions" at bounding box center [910, 142] width 8 height 8
checkbox input "false"
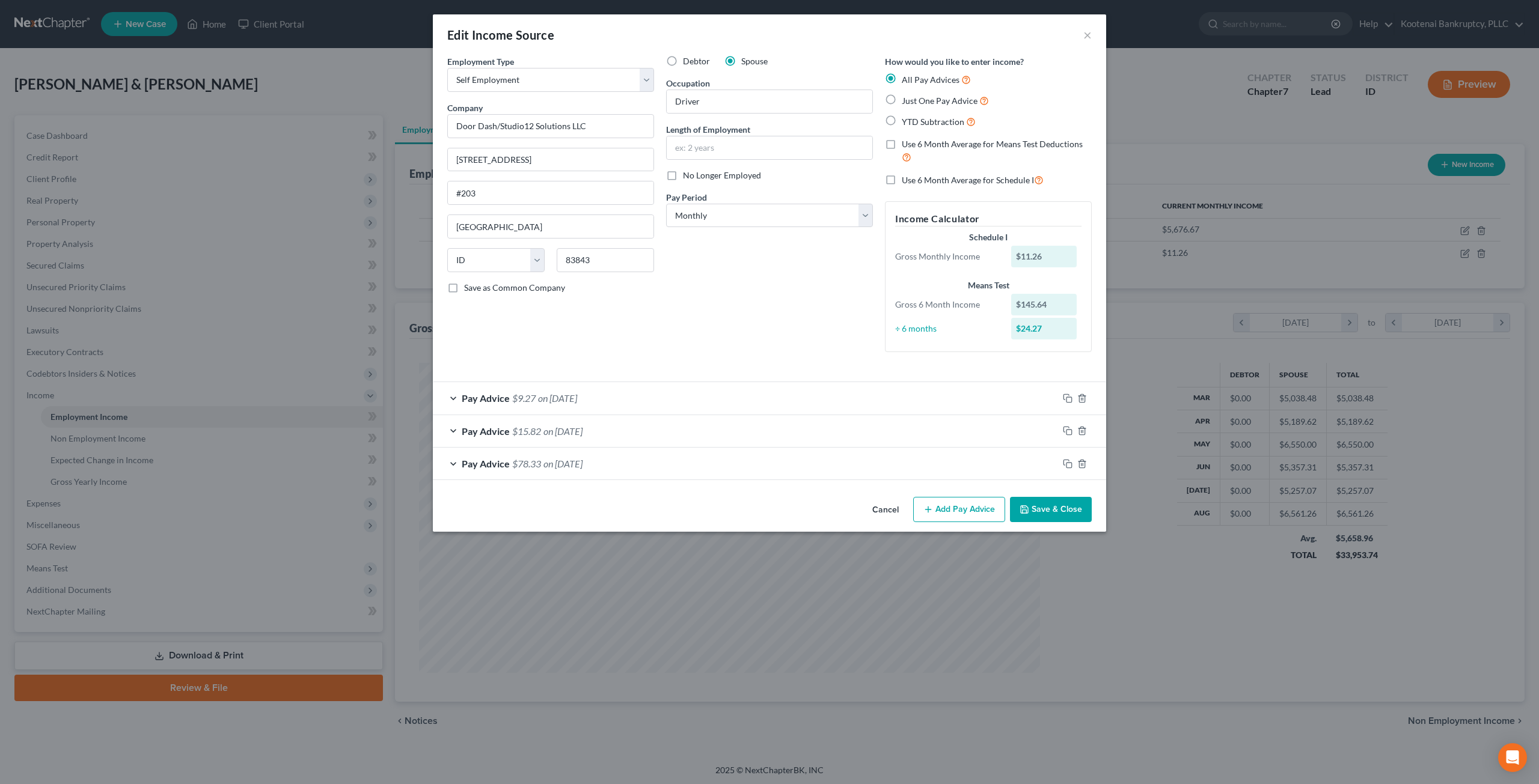
click at [901, 176] on label "Use 6 Month Average for Schedule I" at bounding box center [972, 179] width 142 height 14
click at [907, 176] on input "Use 6 Month Average for Schedule I" at bounding box center [910, 177] width 8 height 8
checkbox input "true"
click at [1060, 518] on button "Save & Close" at bounding box center [1050, 510] width 81 height 26
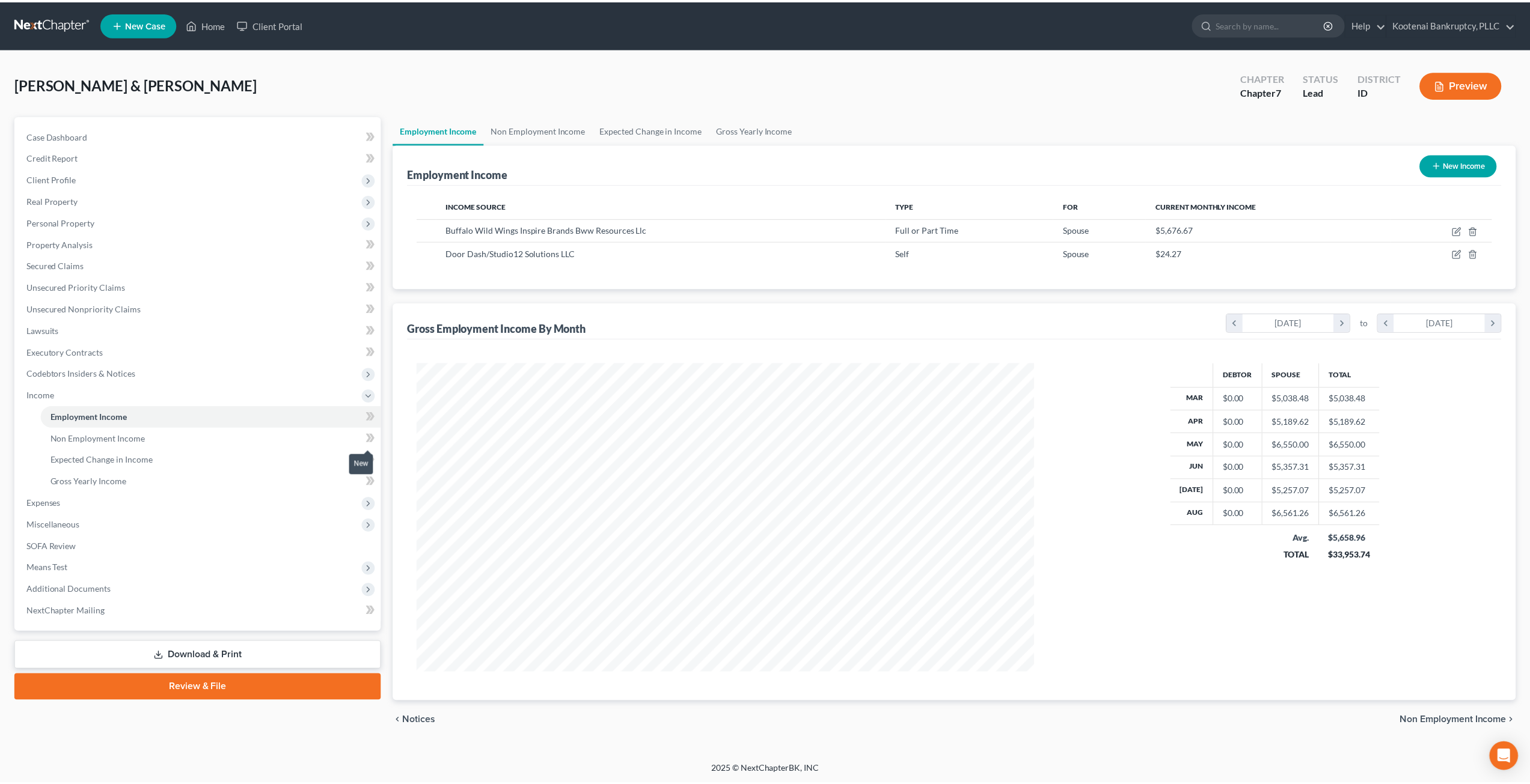
scroll to position [310, 644]
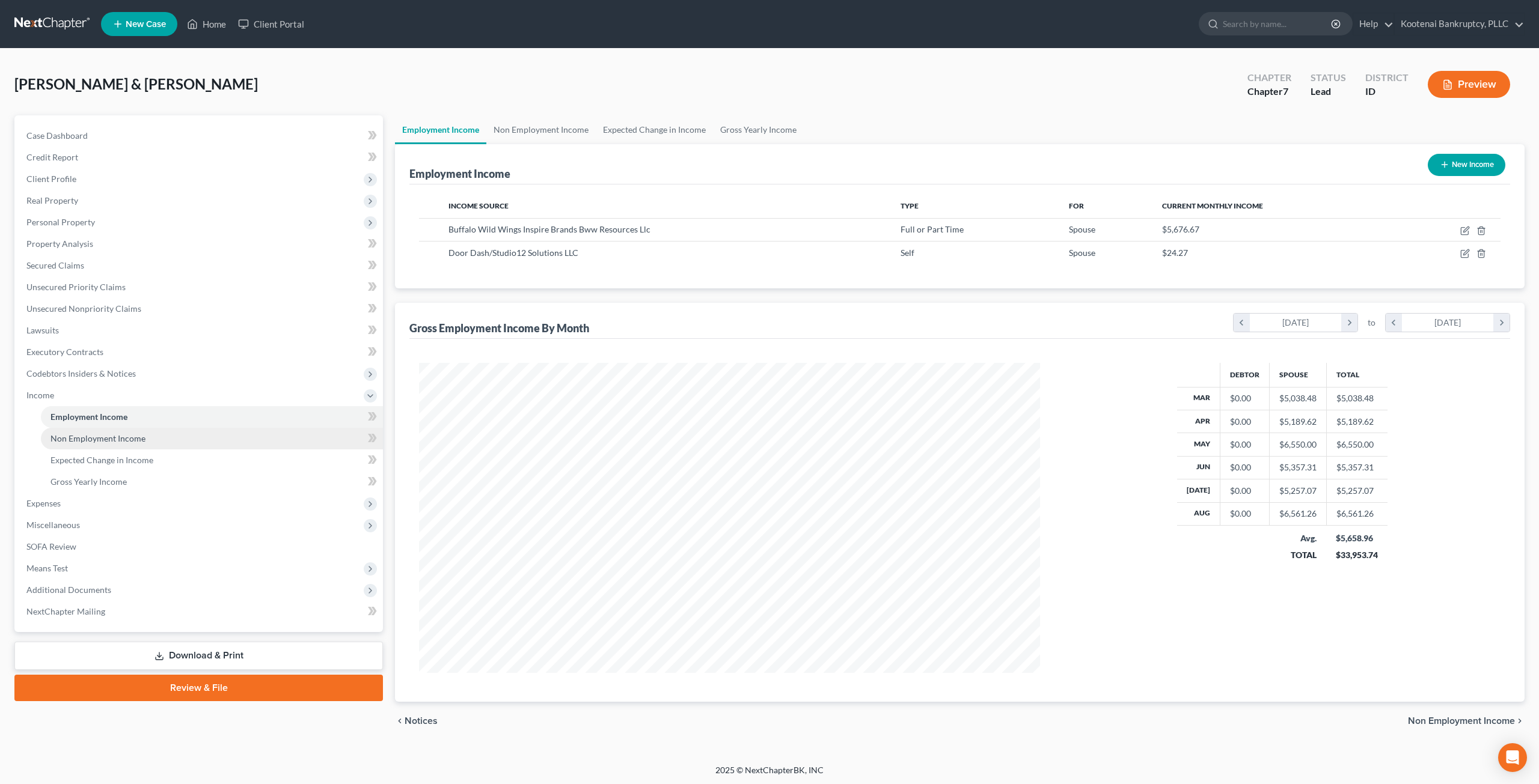
click at [137, 437] on span "Non Employment Income" at bounding box center [98, 438] width 95 height 10
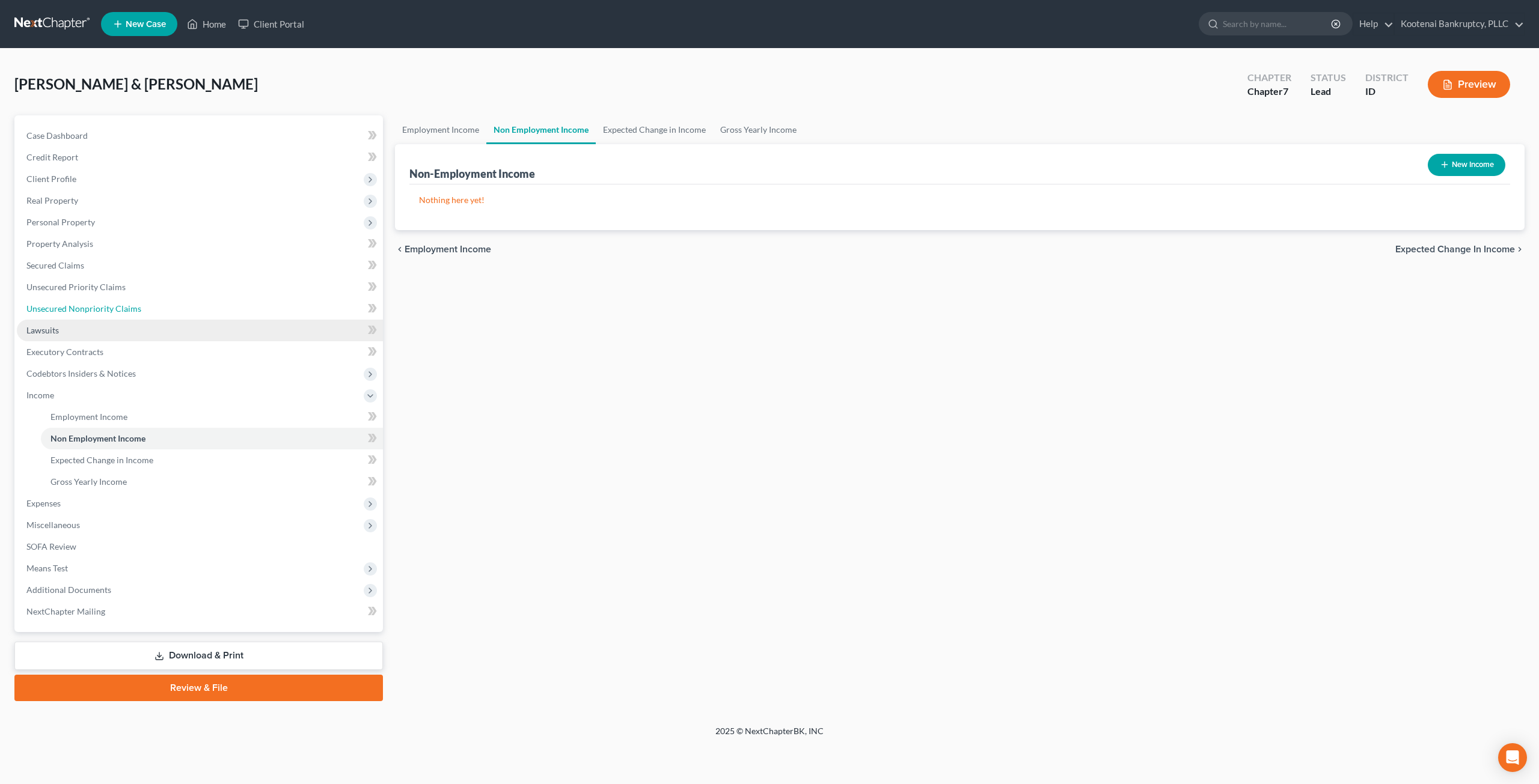
drag, startPoint x: 108, startPoint y: 308, endPoint x: 169, endPoint y: 337, distance: 67.5
click at [108, 308] on span "Unsecured Nonpriority Claims" at bounding box center [83, 308] width 114 height 10
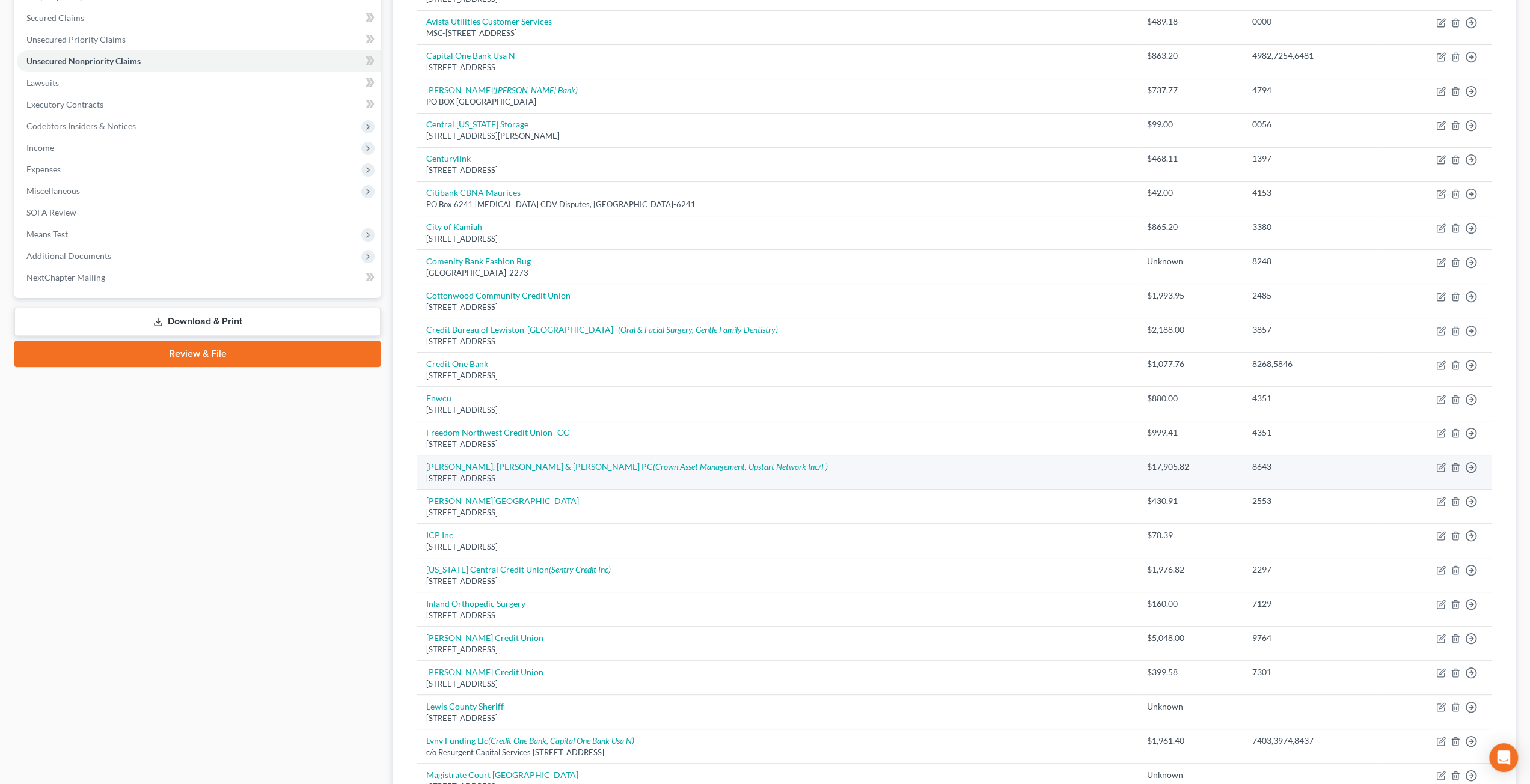
scroll to position [360, 0]
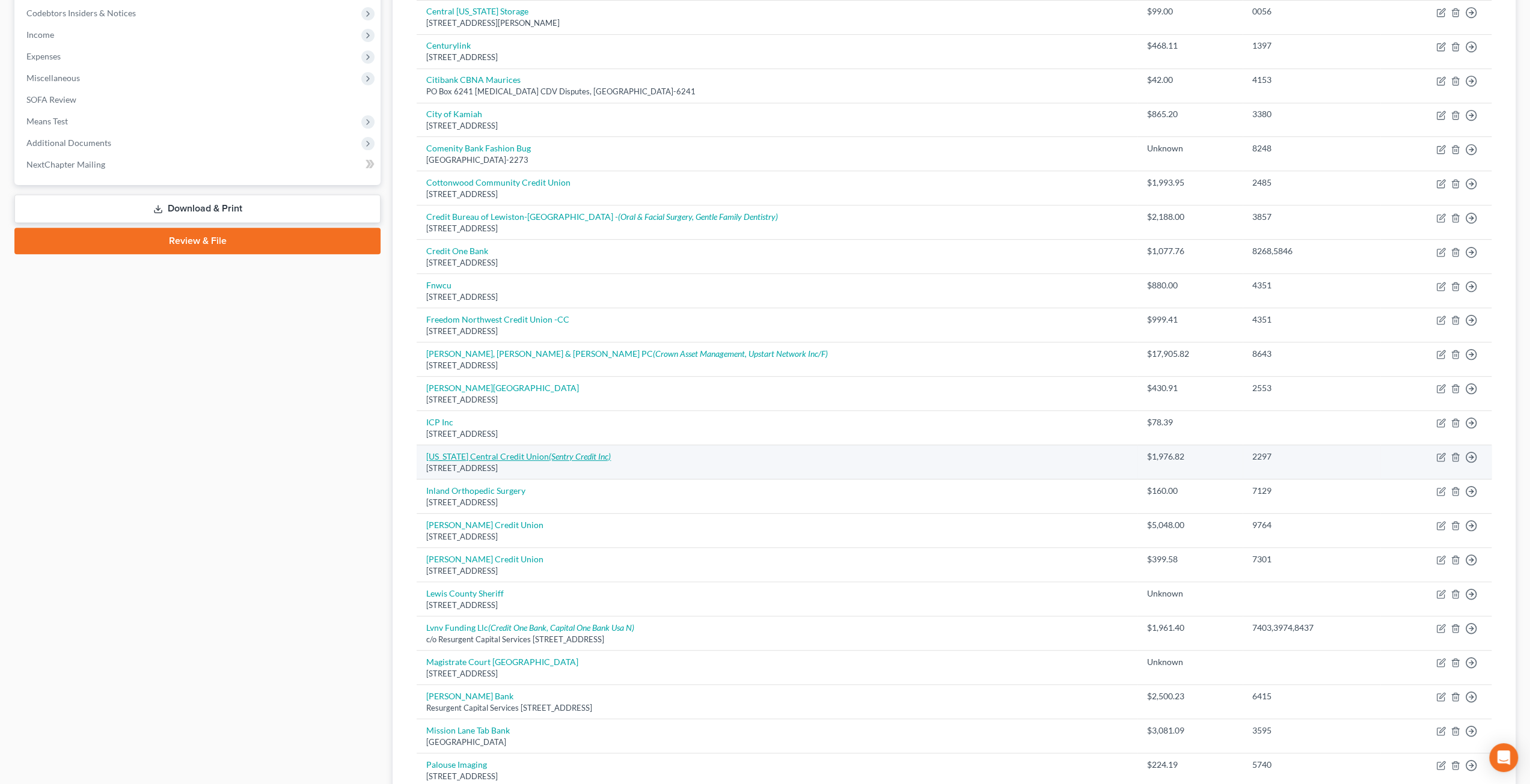
click at [549, 454] on icon "(Sentry Credit Inc)" at bounding box center [580, 456] width 62 height 10
select select "13"
select select "15"
select select "4"
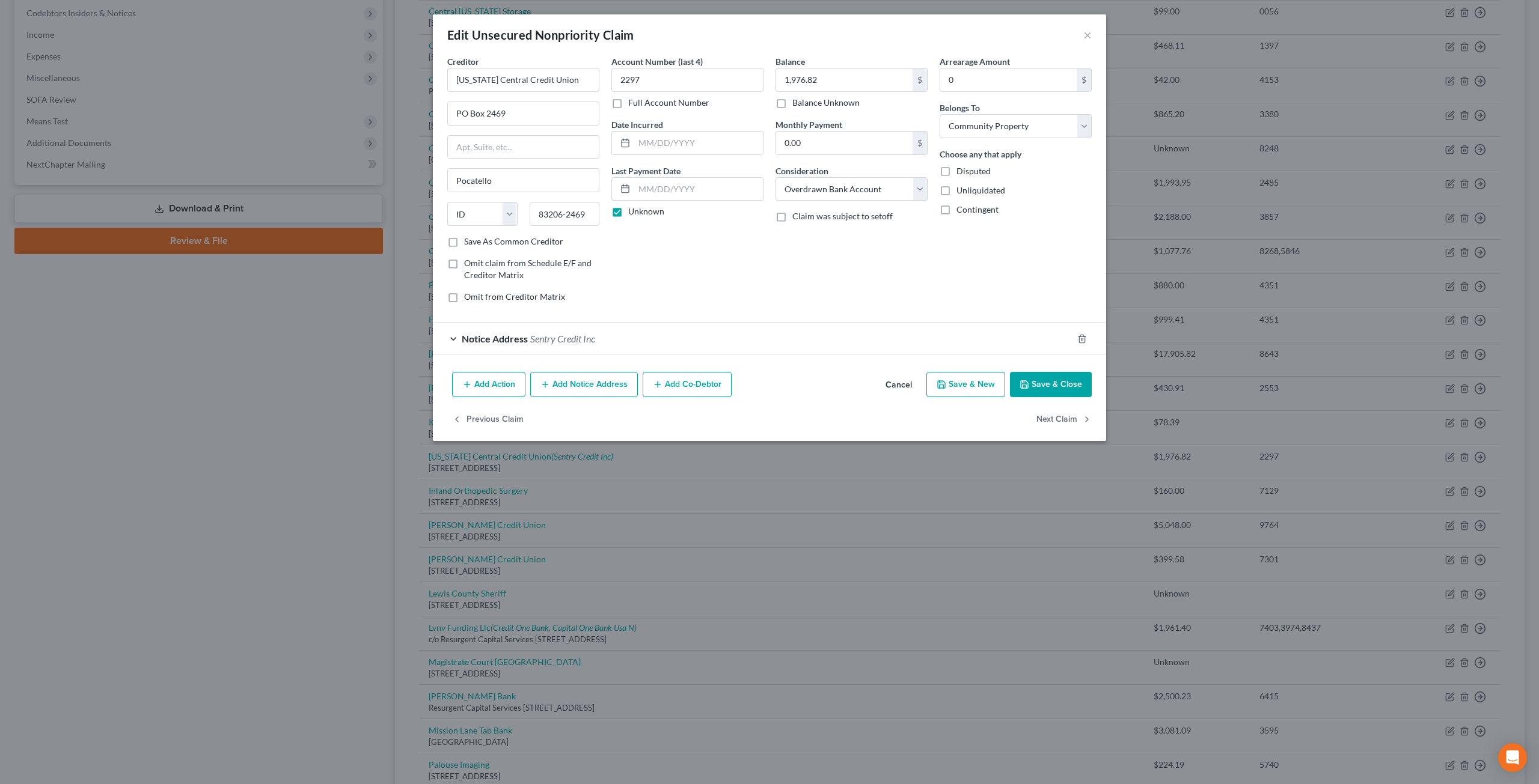
click at [903, 386] on button "Cancel" at bounding box center [899, 385] width 46 height 24
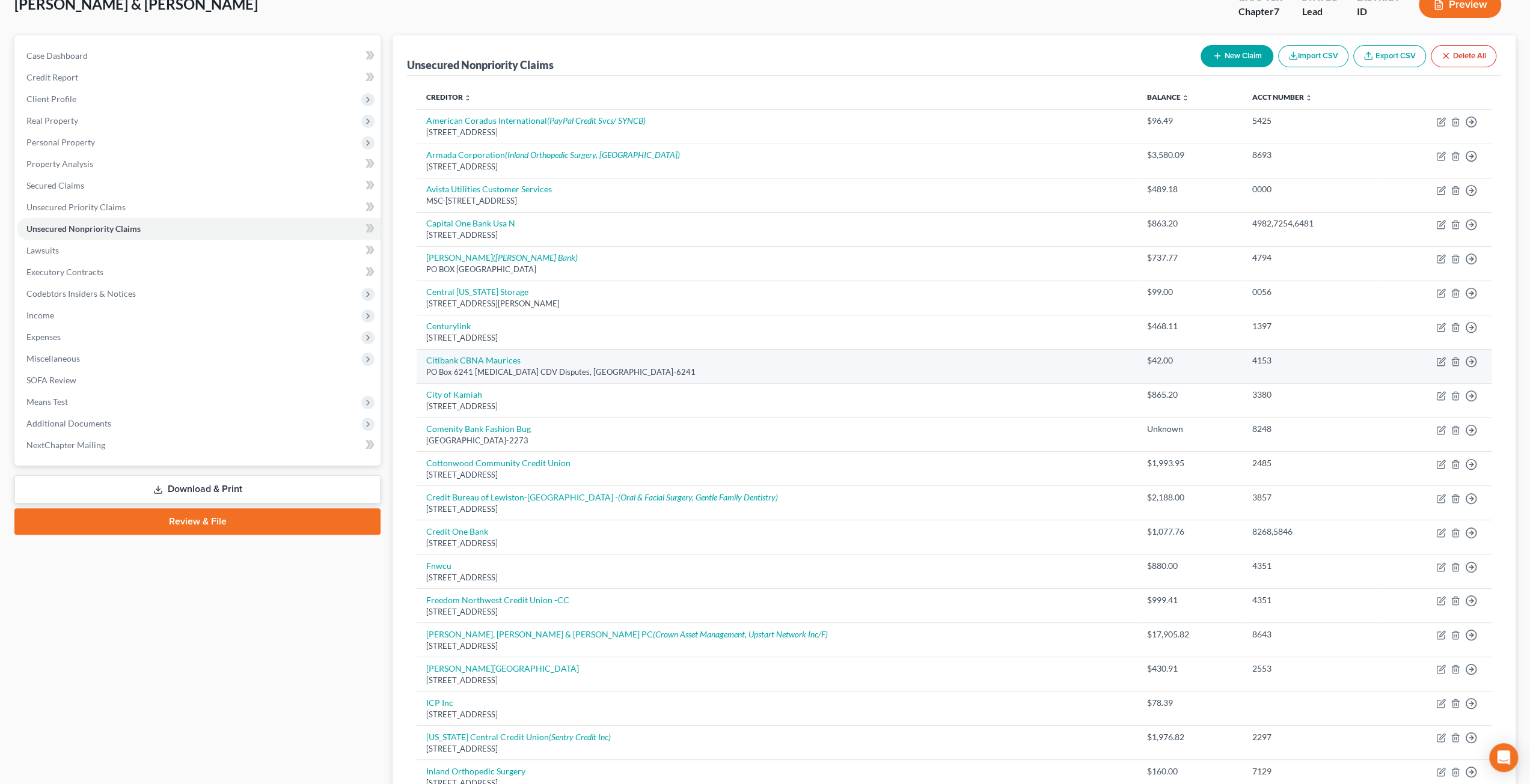
scroll to position [0, 0]
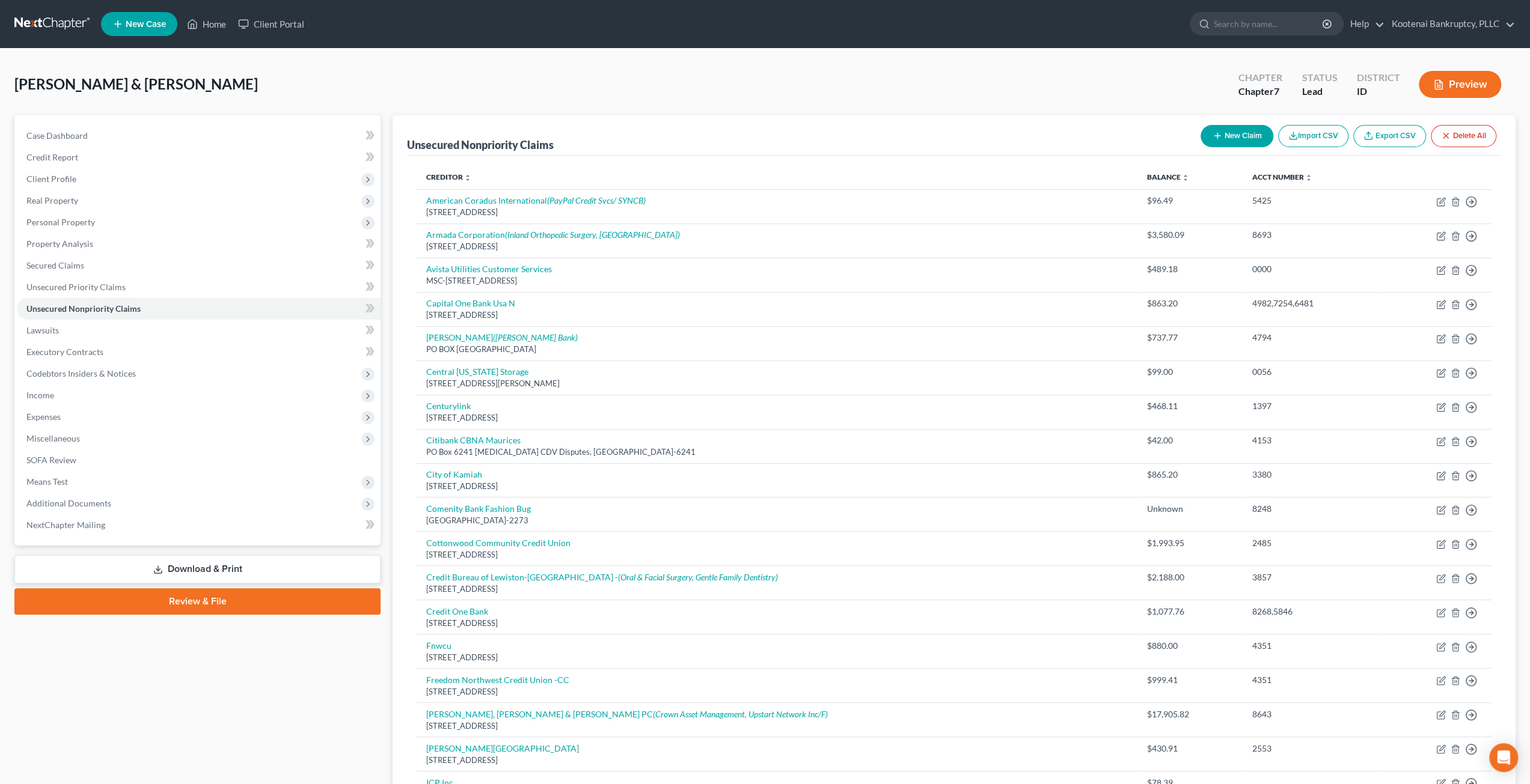
click at [271, 68] on div "[PERSON_NAME] & [PERSON_NAME] Upgraded Chapter Chapter 7 Status Lead District I…" at bounding box center [765, 89] width 1501 height 52
click at [59, 16] on link at bounding box center [53, 24] width 77 height 22
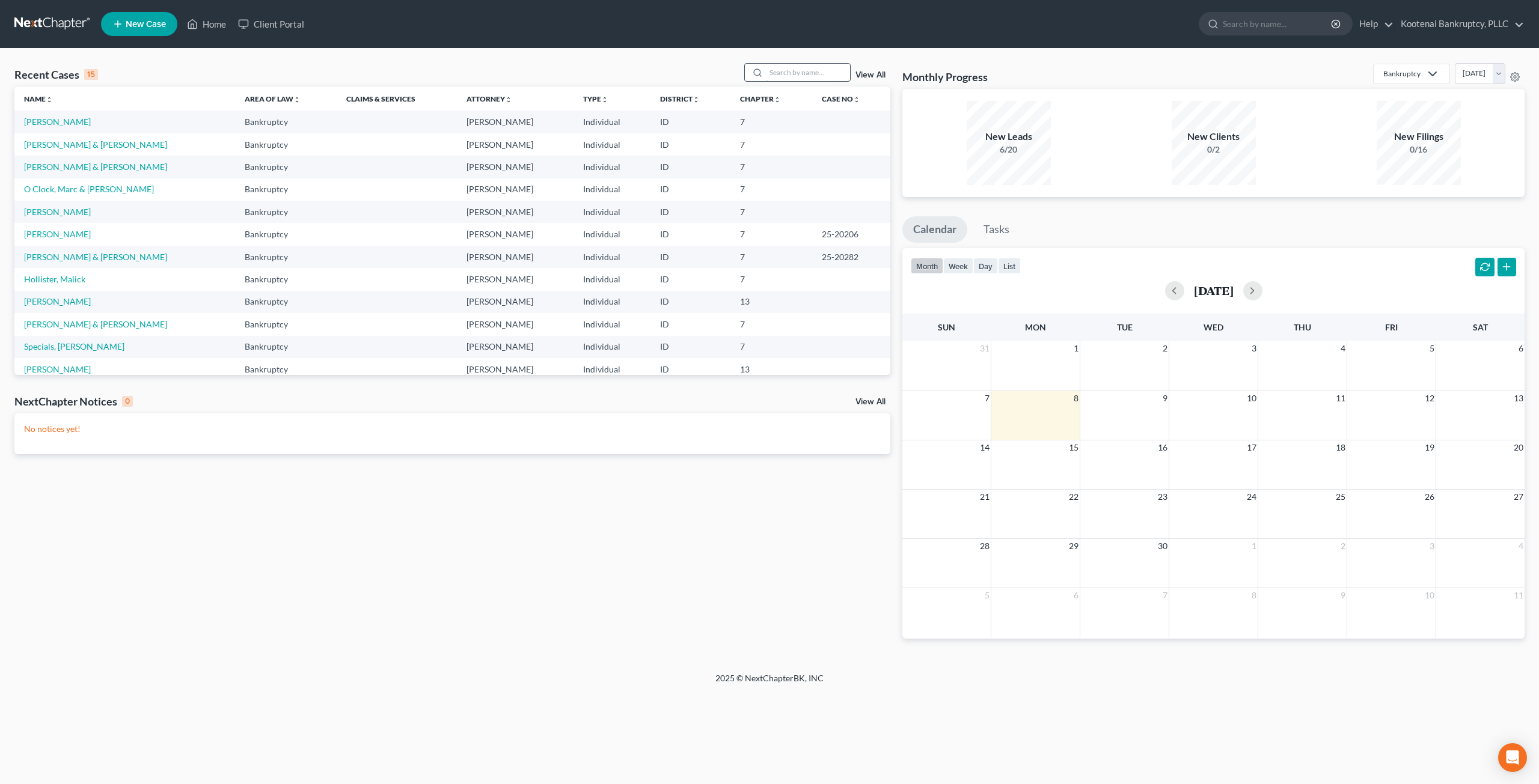
click at [791, 71] on input "search" at bounding box center [808, 72] width 84 height 17
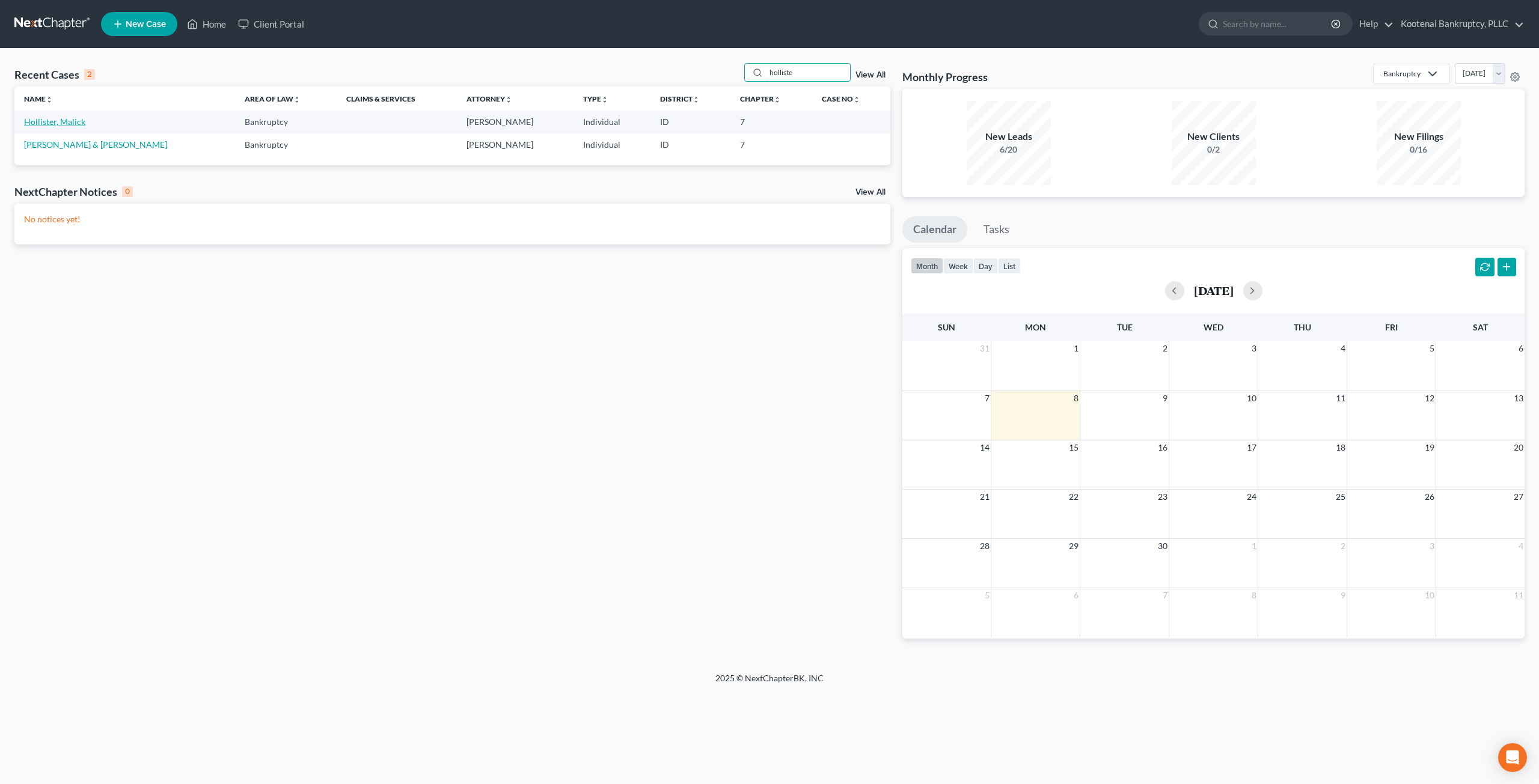
type input "holliste"
click at [74, 117] on link "Hollister, Malick" at bounding box center [54, 121] width 61 height 10
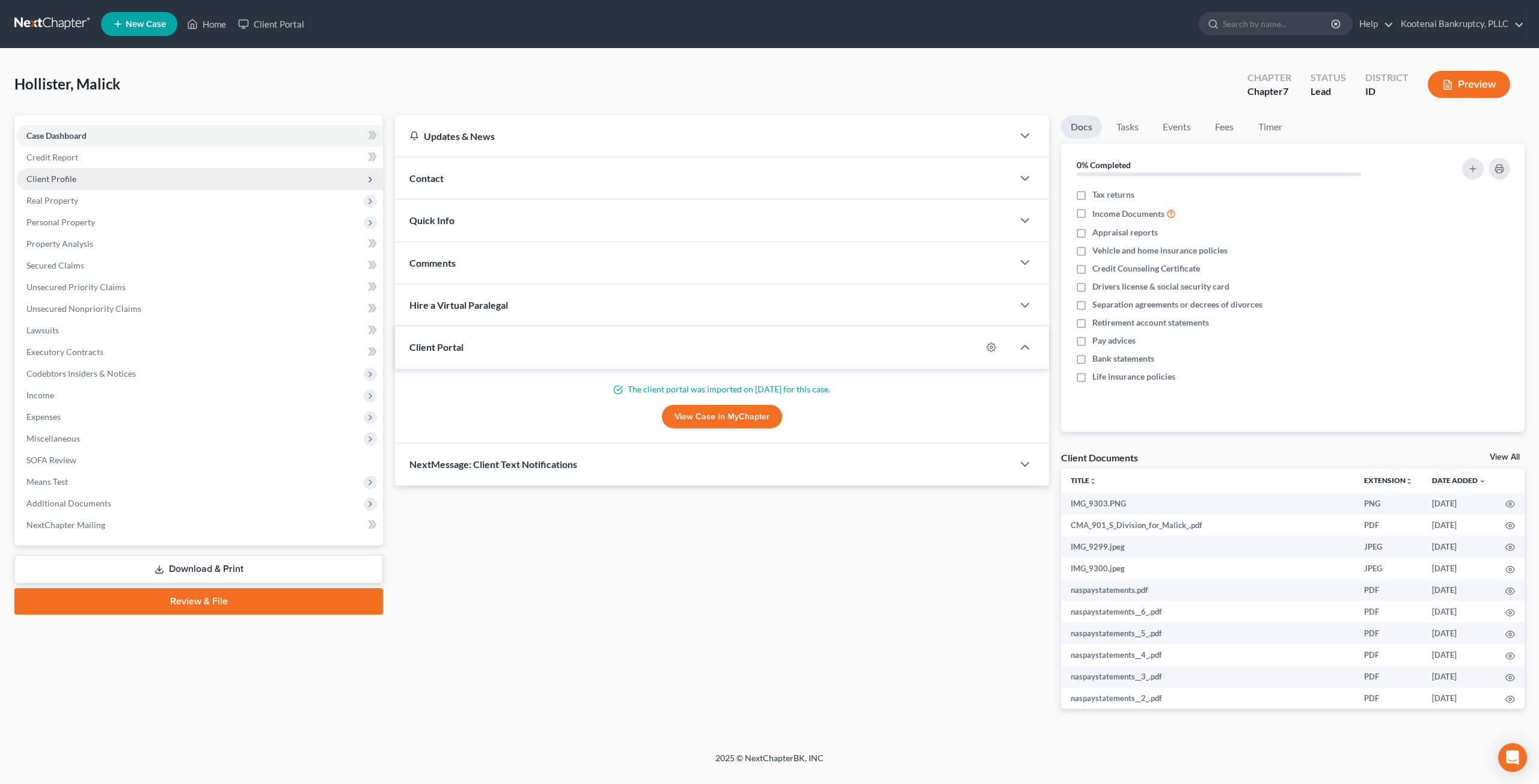
drag, startPoint x: 186, startPoint y: 177, endPoint x: 189, endPoint y: 185, distance: 8.5
click at [186, 177] on span "Client Profile" at bounding box center [199, 179] width 366 height 22
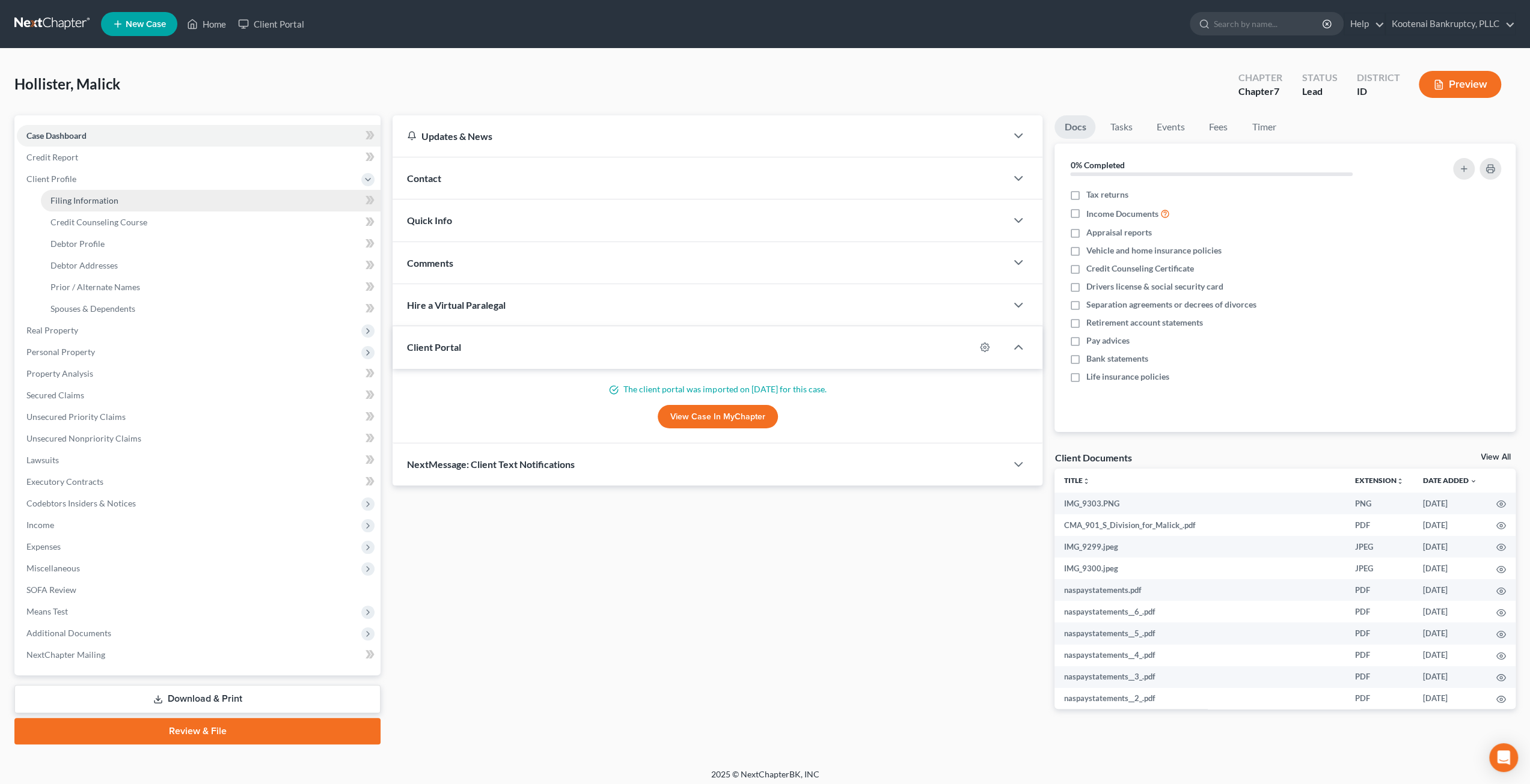
click at [195, 192] on link "Filing Information" at bounding box center [210, 201] width 339 height 22
select select "1"
select select "0"
select select "13"
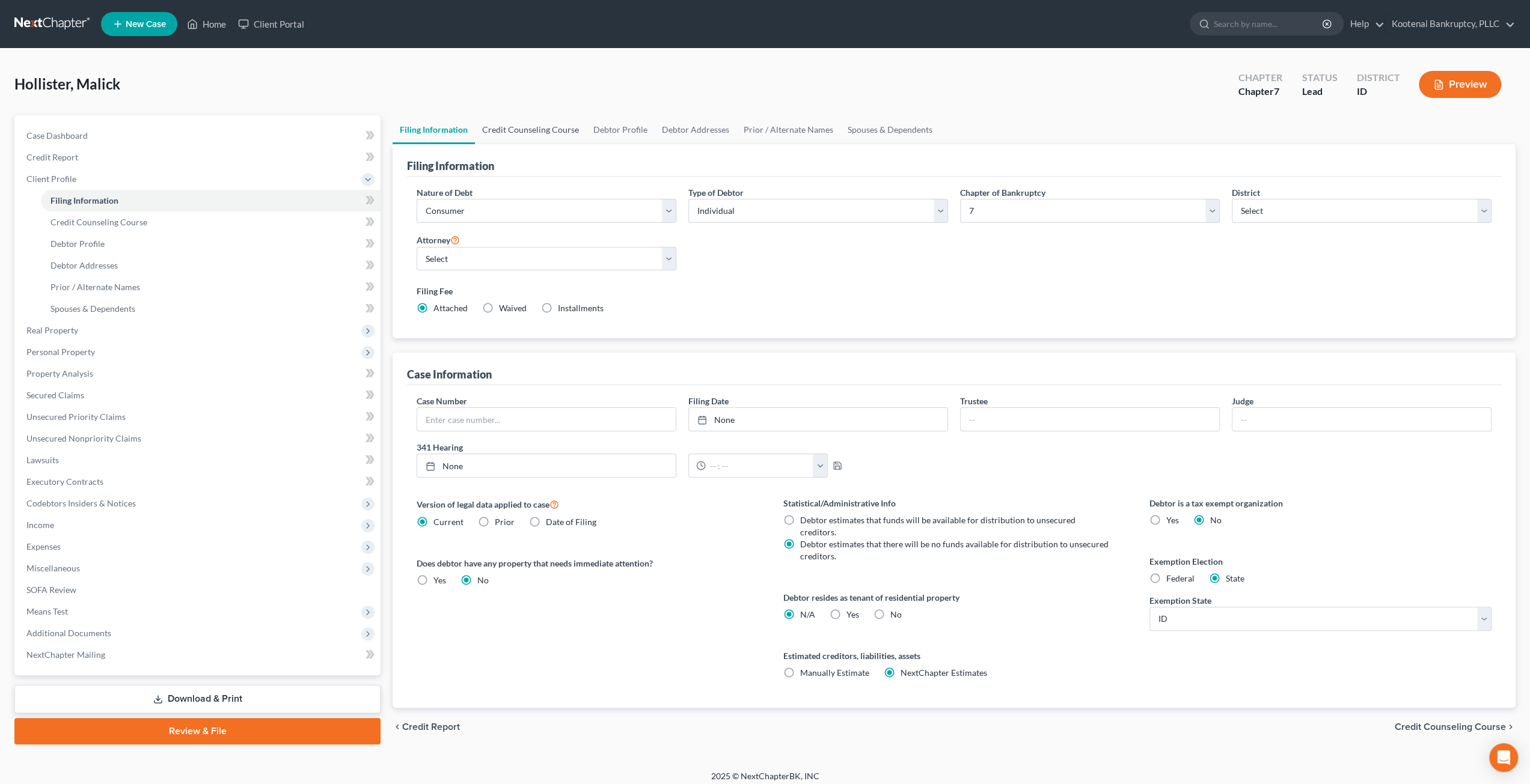
click at [528, 129] on link "Credit Counseling Course" at bounding box center [531, 130] width 112 height 29
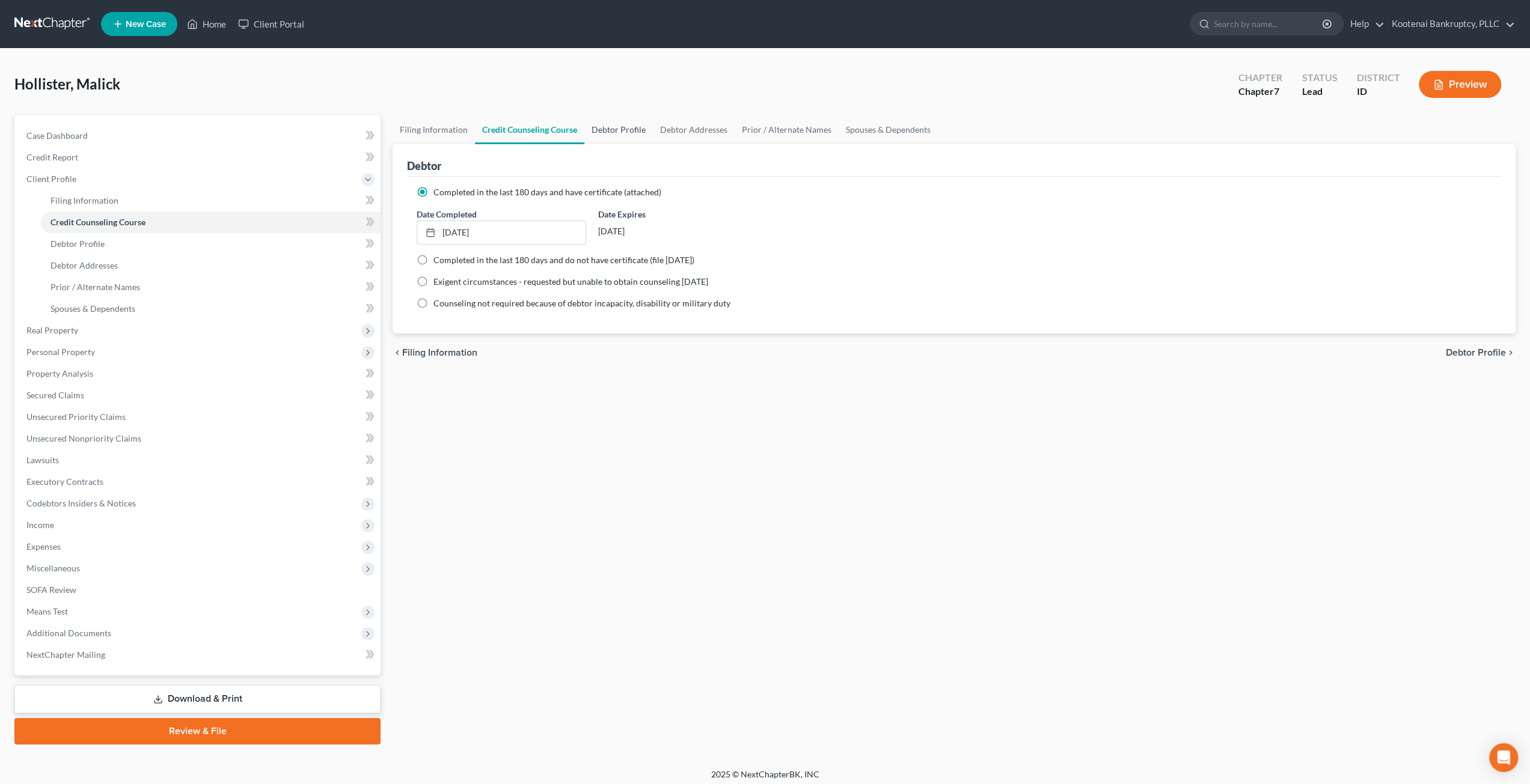
click at [611, 134] on link "Debtor Profile" at bounding box center [619, 130] width 69 height 29
select select "3"
select select "0"
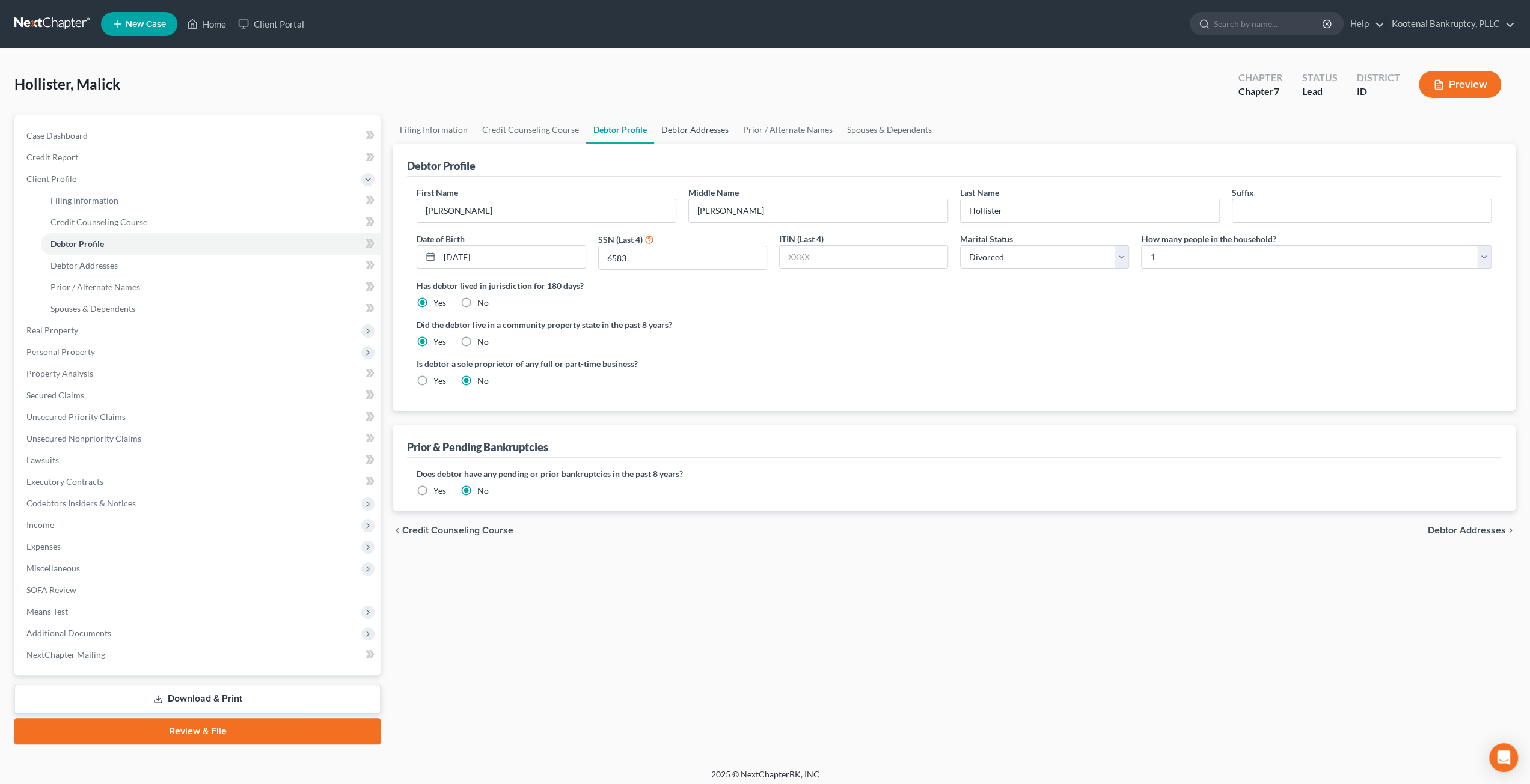
click at [690, 130] on link "Debtor Addresses" at bounding box center [695, 130] width 81 height 29
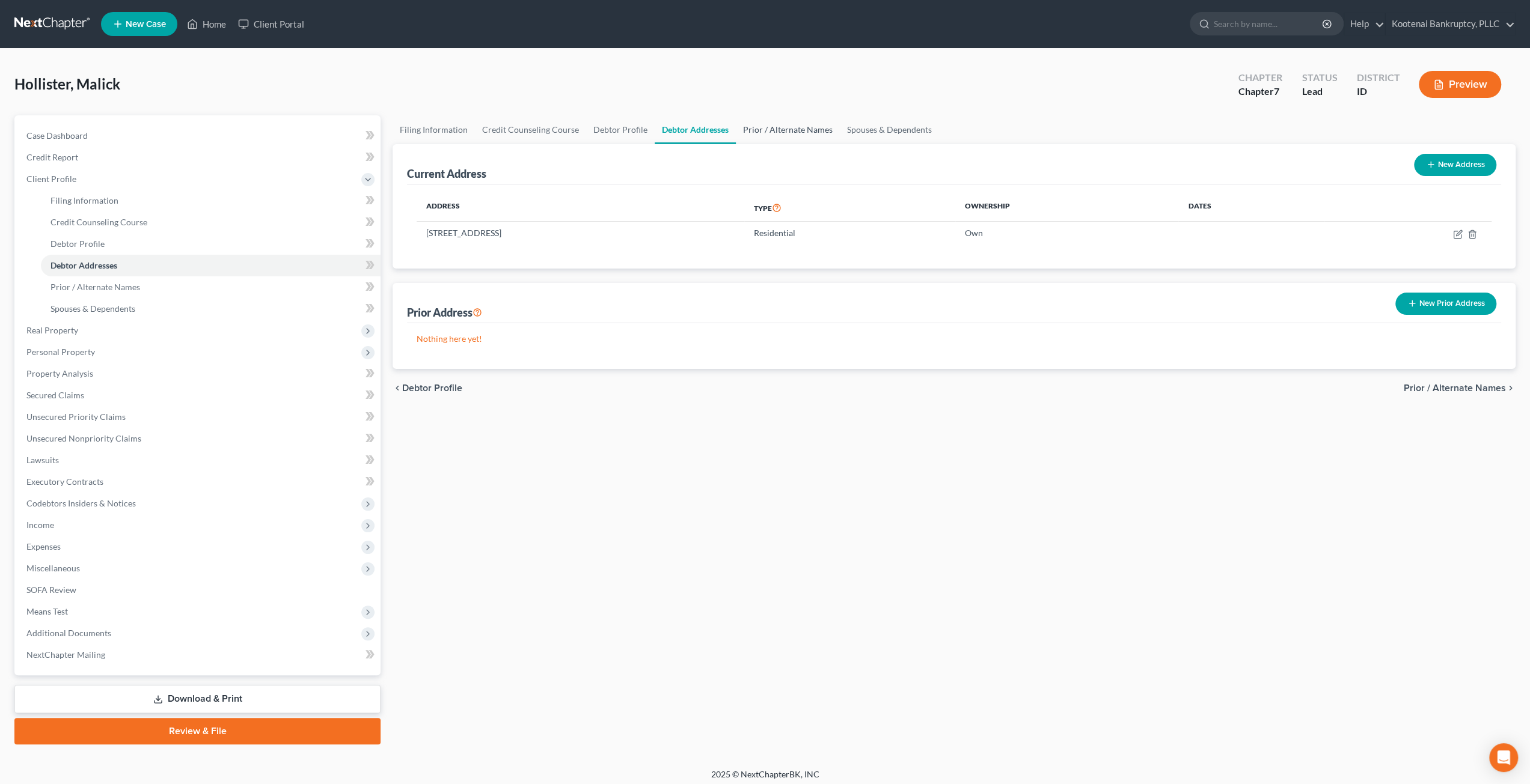
click at [759, 131] on link "Prior / Alternate Names" at bounding box center [788, 130] width 104 height 29
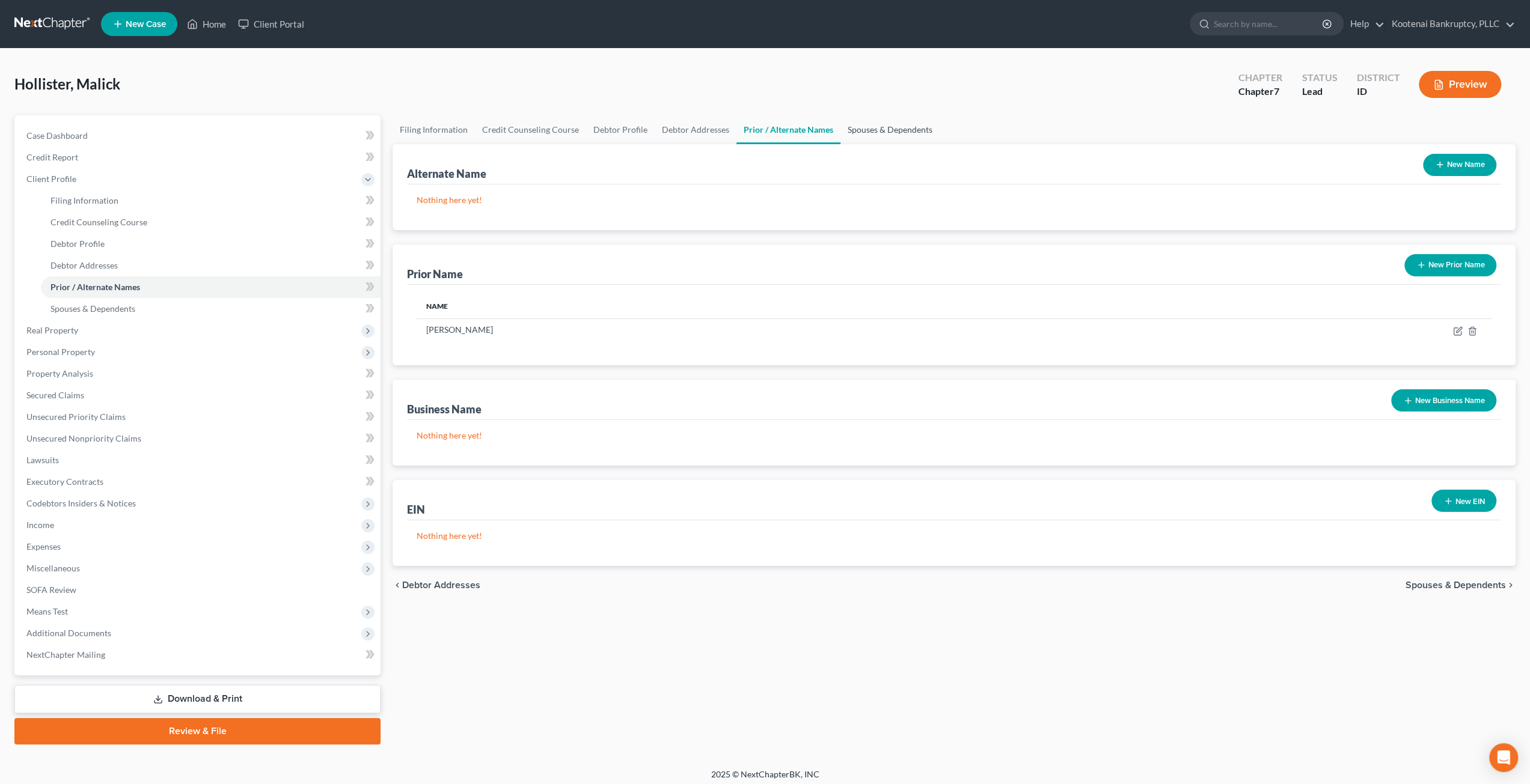
click at [867, 125] on link "Spouses & Dependents" at bounding box center [889, 130] width 99 height 29
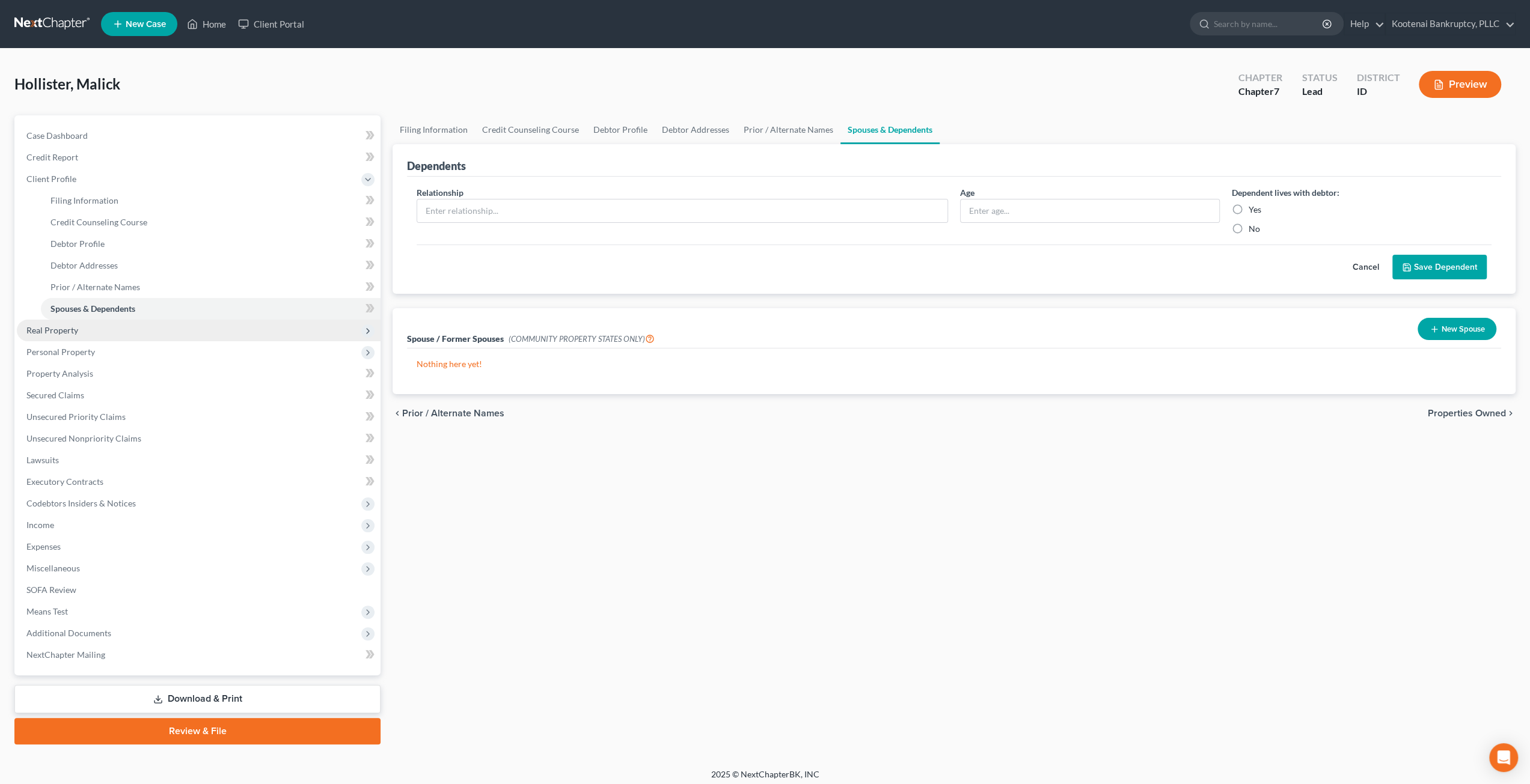
click at [139, 338] on span "Real Property" at bounding box center [198, 330] width 363 height 22
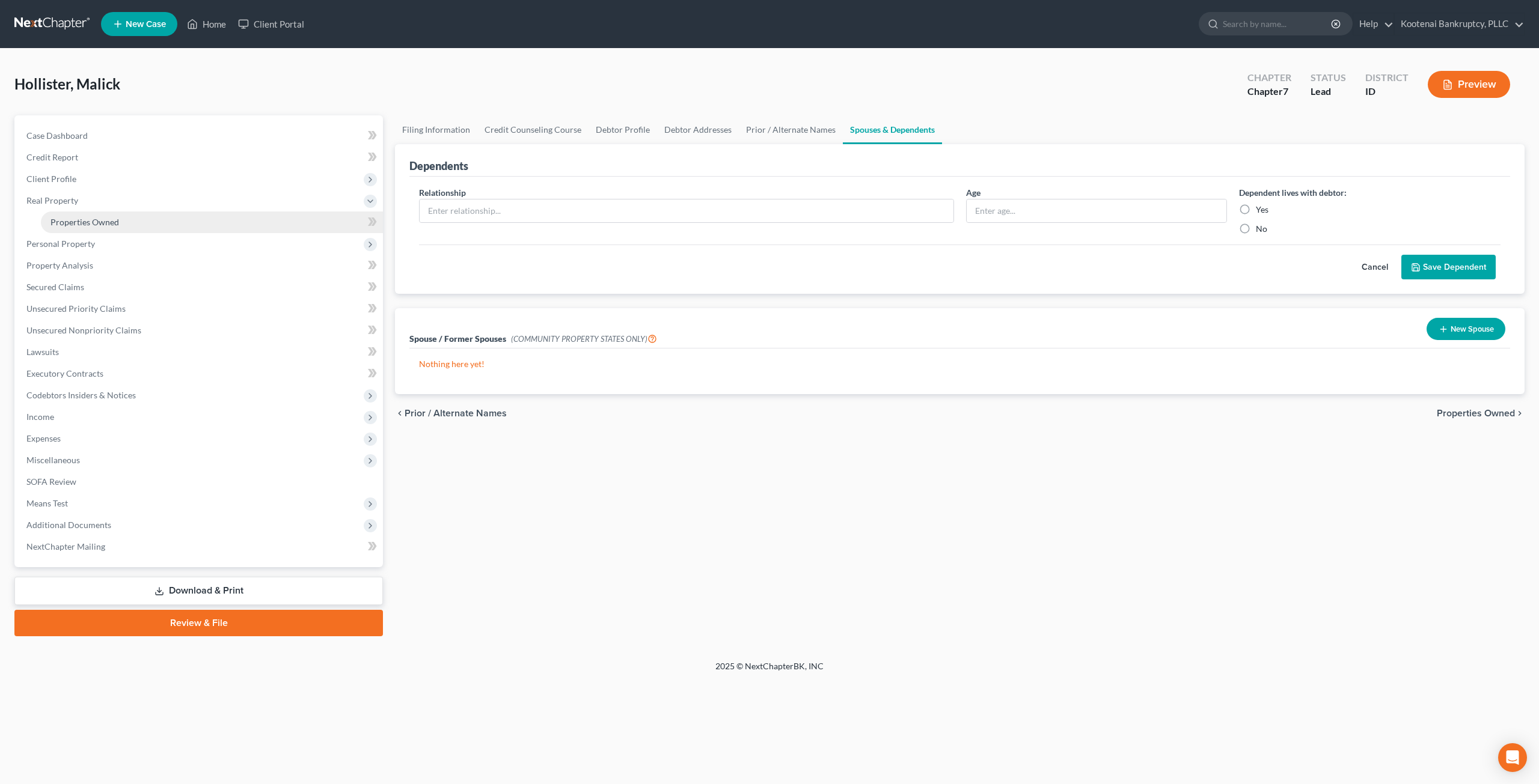
click at [158, 227] on link "Properties Owned" at bounding box center [212, 222] width 342 height 22
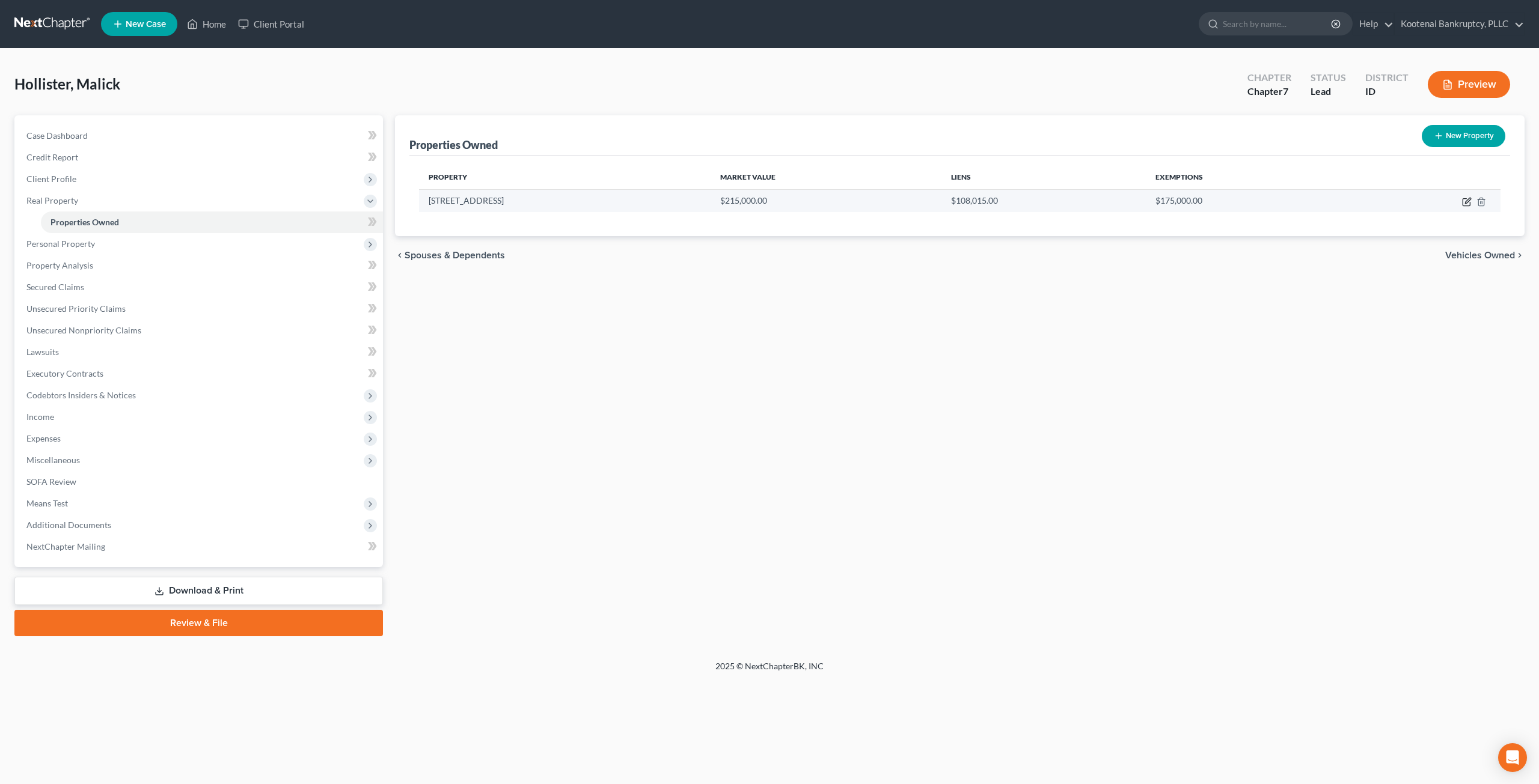
click at [1466, 200] on icon "button" at bounding box center [1468, 200] width 5 height 5
select select "13"
select select "0"
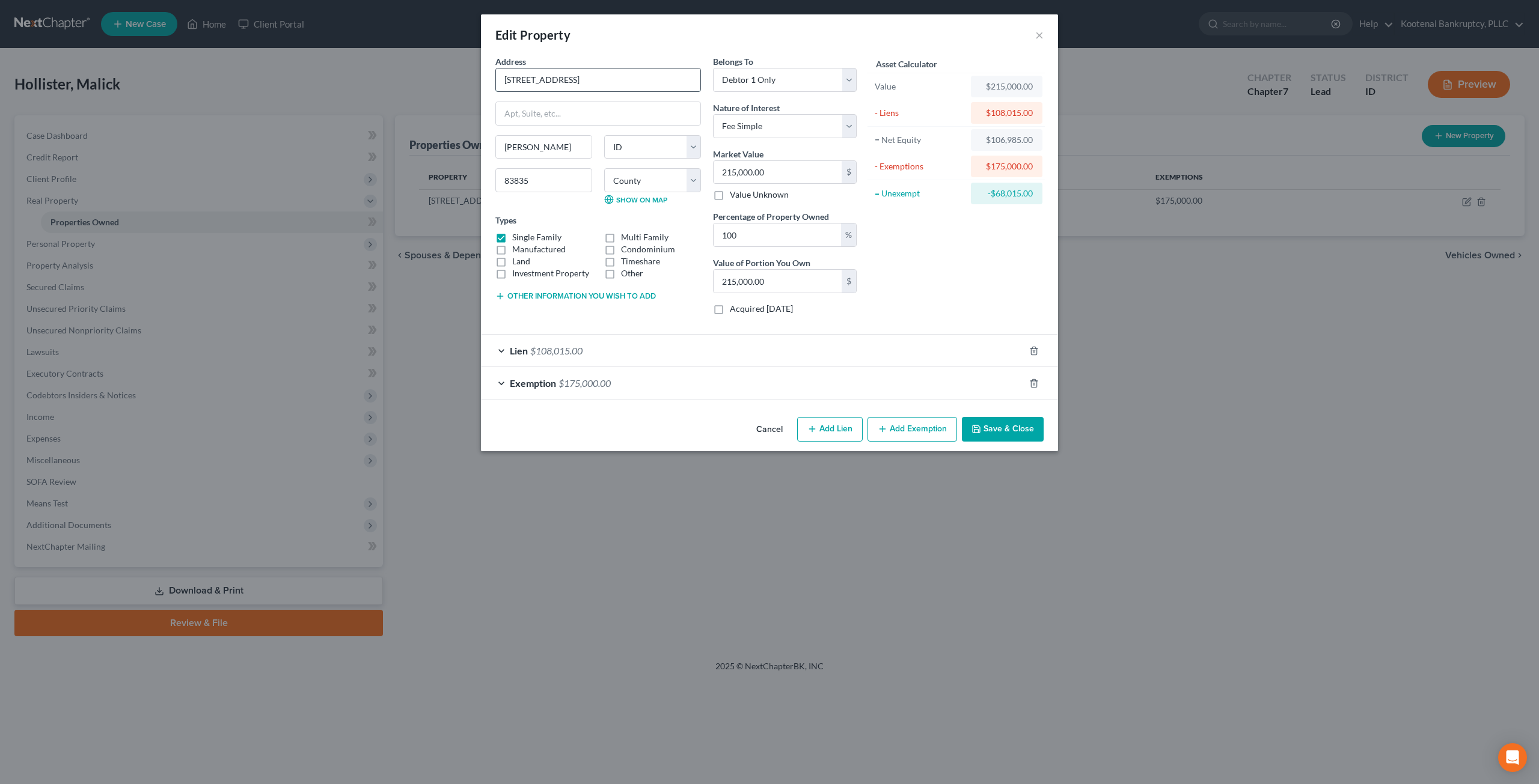
click at [528, 80] on input "901 S.Division Street" at bounding box center [597, 80] width 204 height 23
type input "901 S. Division Street"
click at [996, 428] on button "Save & Close" at bounding box center [1002, 430] width 81 height 26
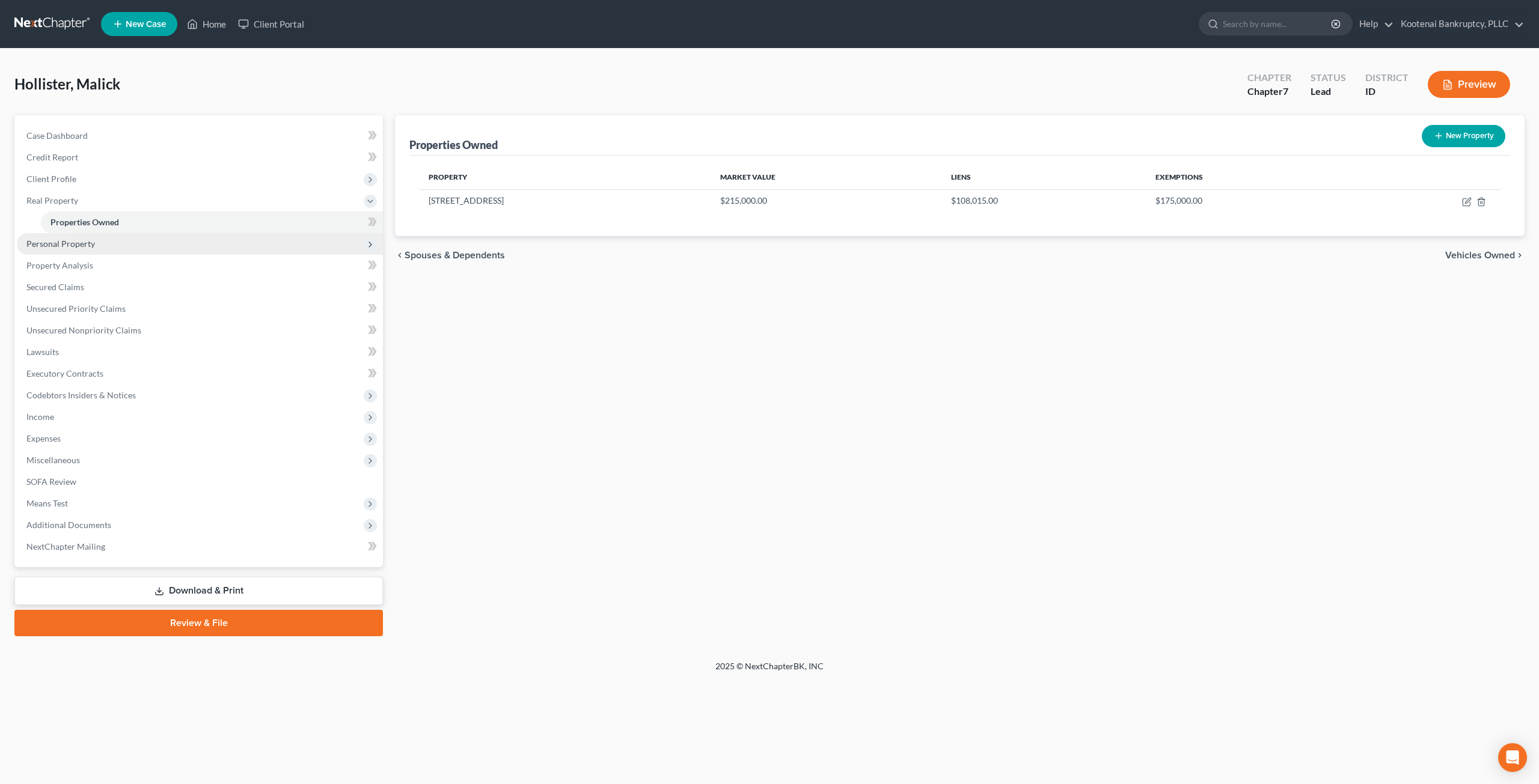
click at [125, 245] on span "Personal Property" at bounding box center [199, 244] width 366 height 22
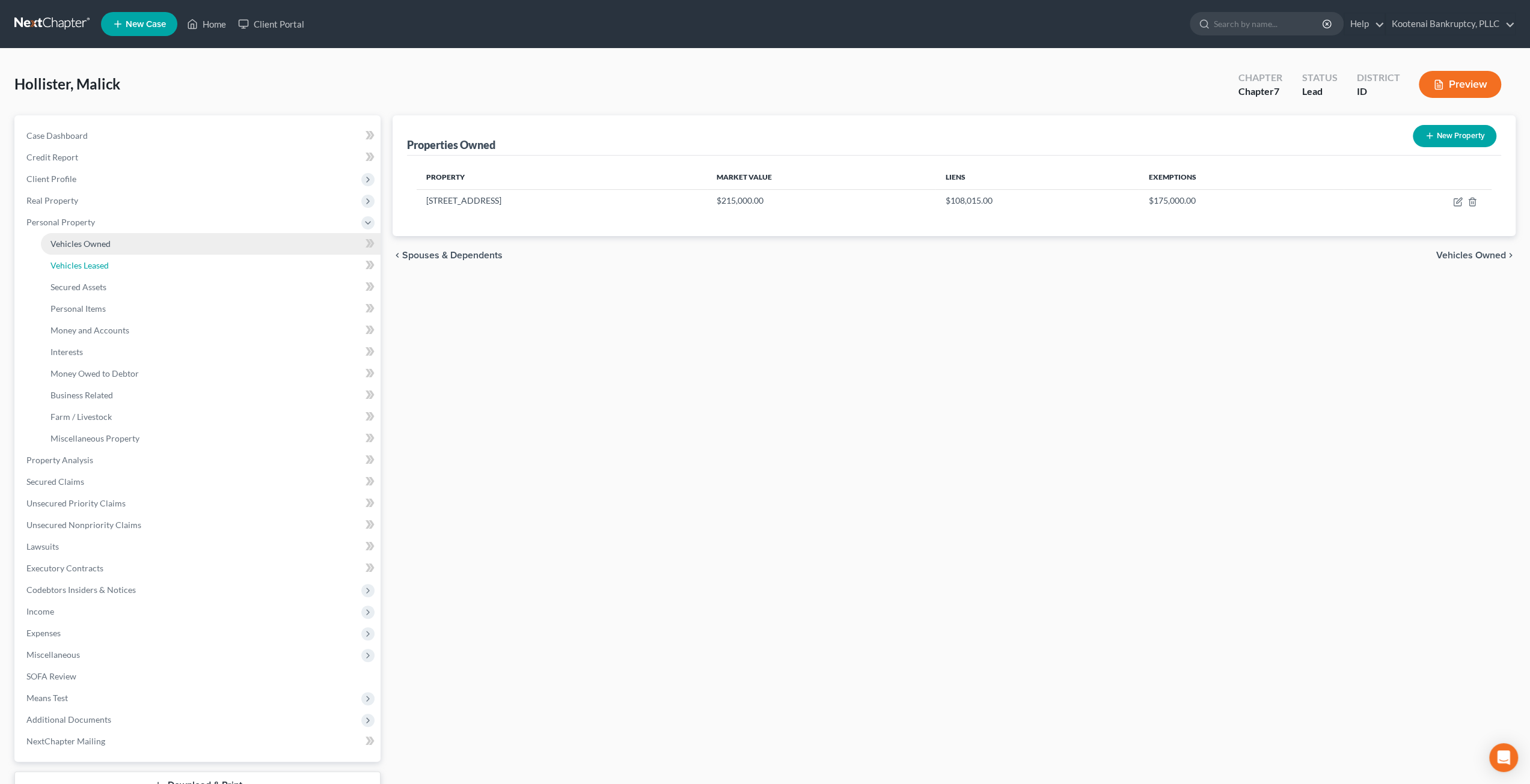
click at [135, 257] on link "Vehicles Leased" at bounding box center [210, 266] width 339 height 22
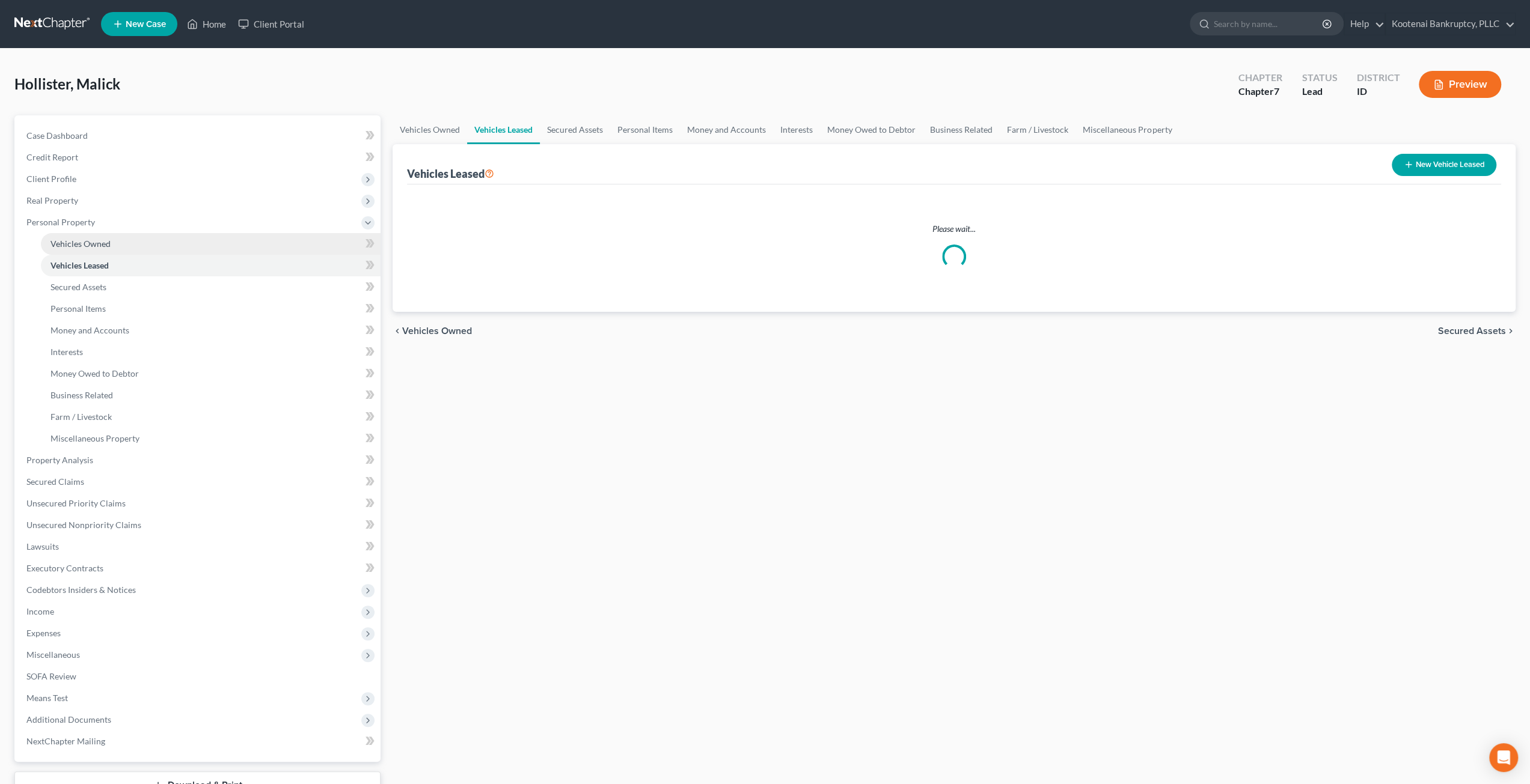
click at [139, 251] on link "Vehicles Owned" at bounding box center [210, 244] width 339 height 22
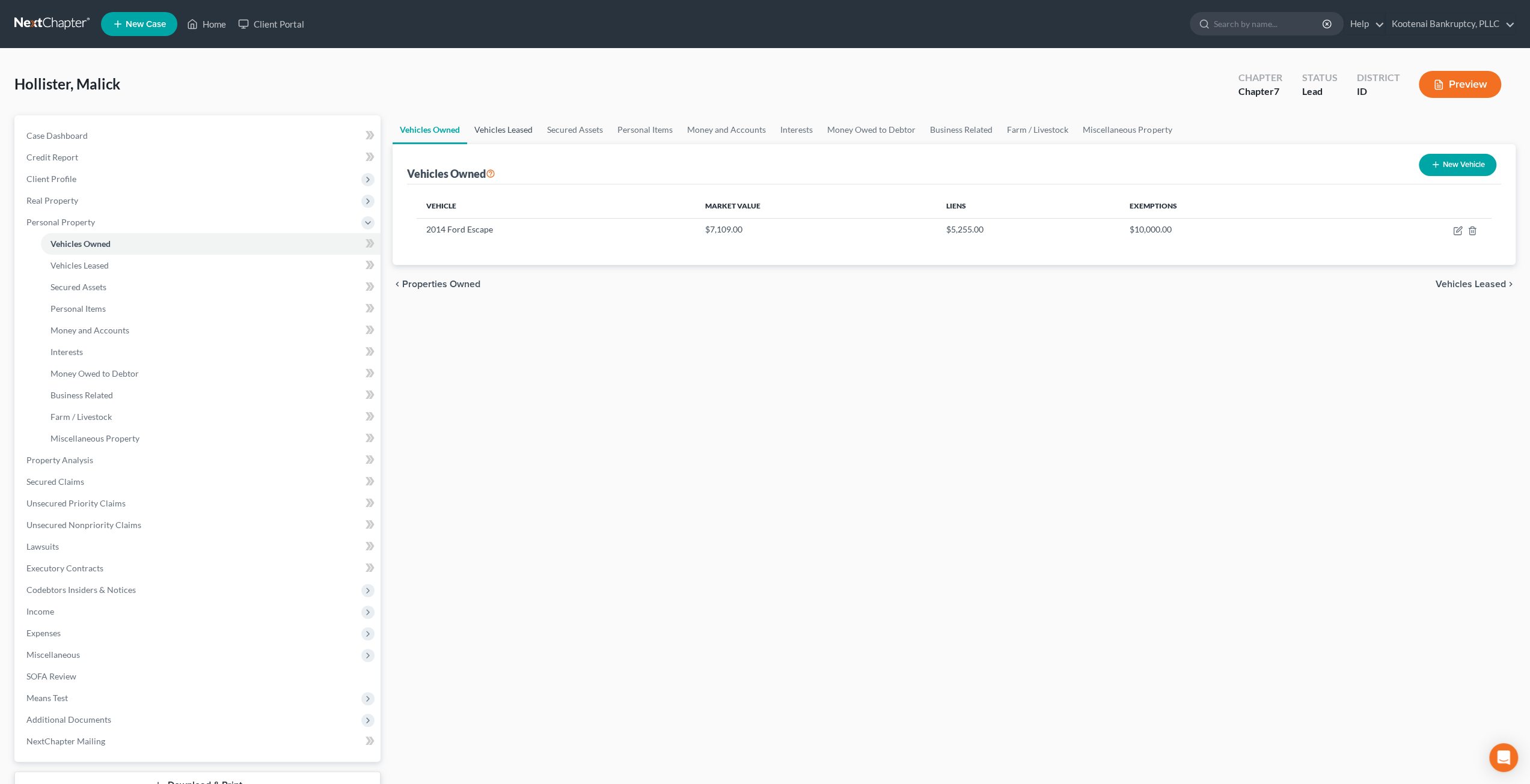
click at [508, 124] on link "Vehicles Leased" at bounding box center [502, 130] width 72 height 29
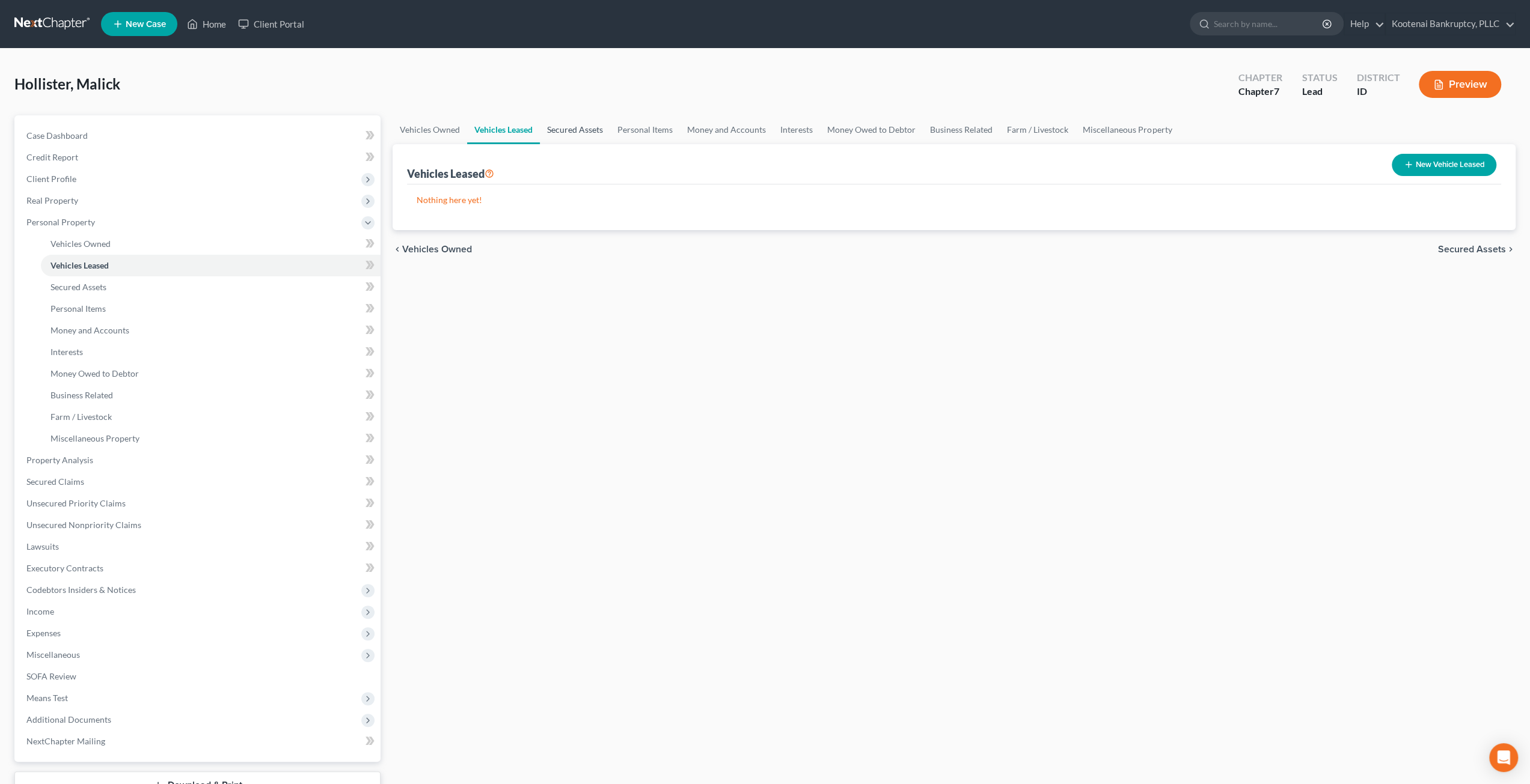
click at [571, 124] on link "Secured Assets" at bounding box center [575, 130] width 70 height 29
click at [645, 127] on link "Personal Items" at bounding box center [645, 130] width 70 height 29
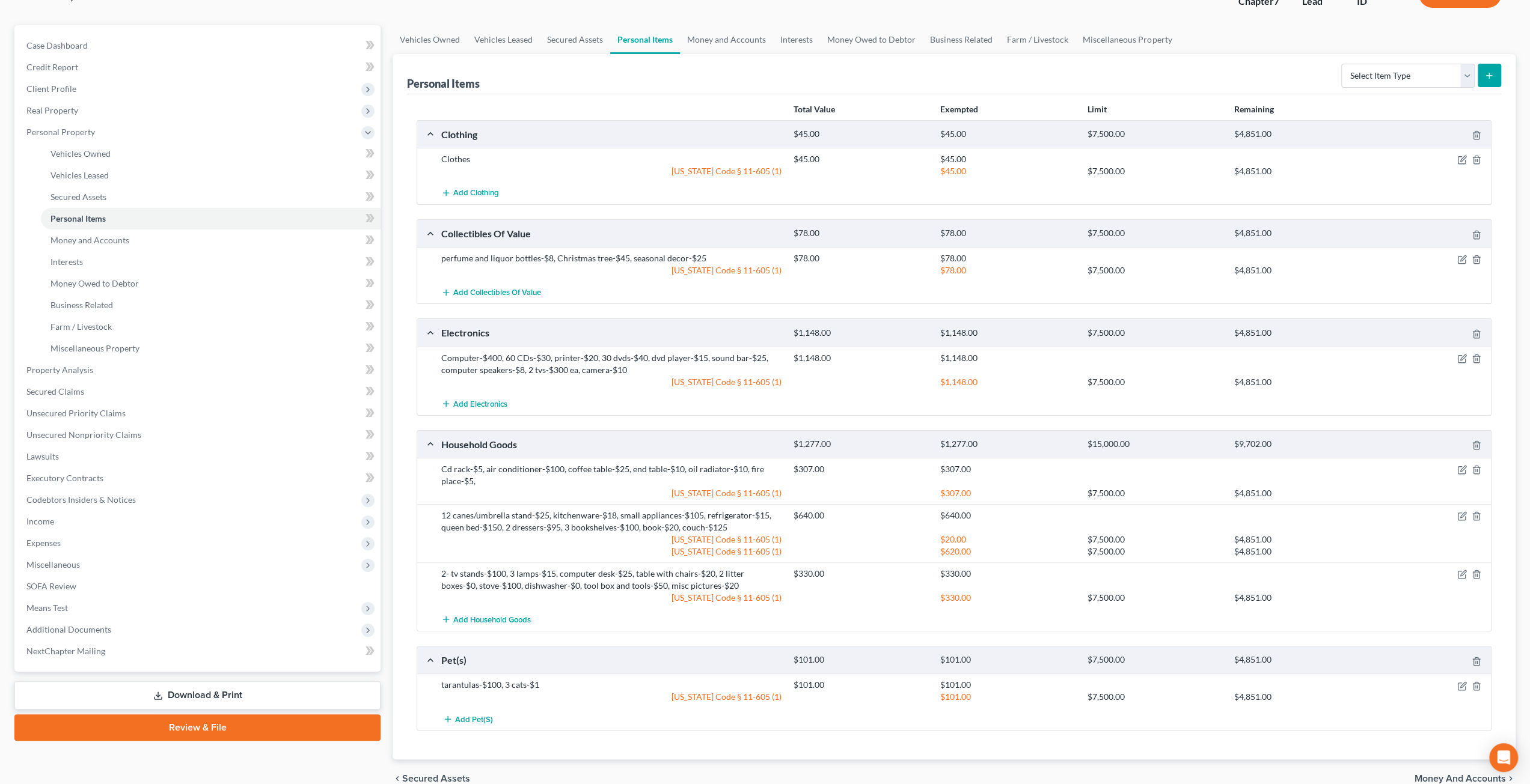
scroll to position [25, 0]
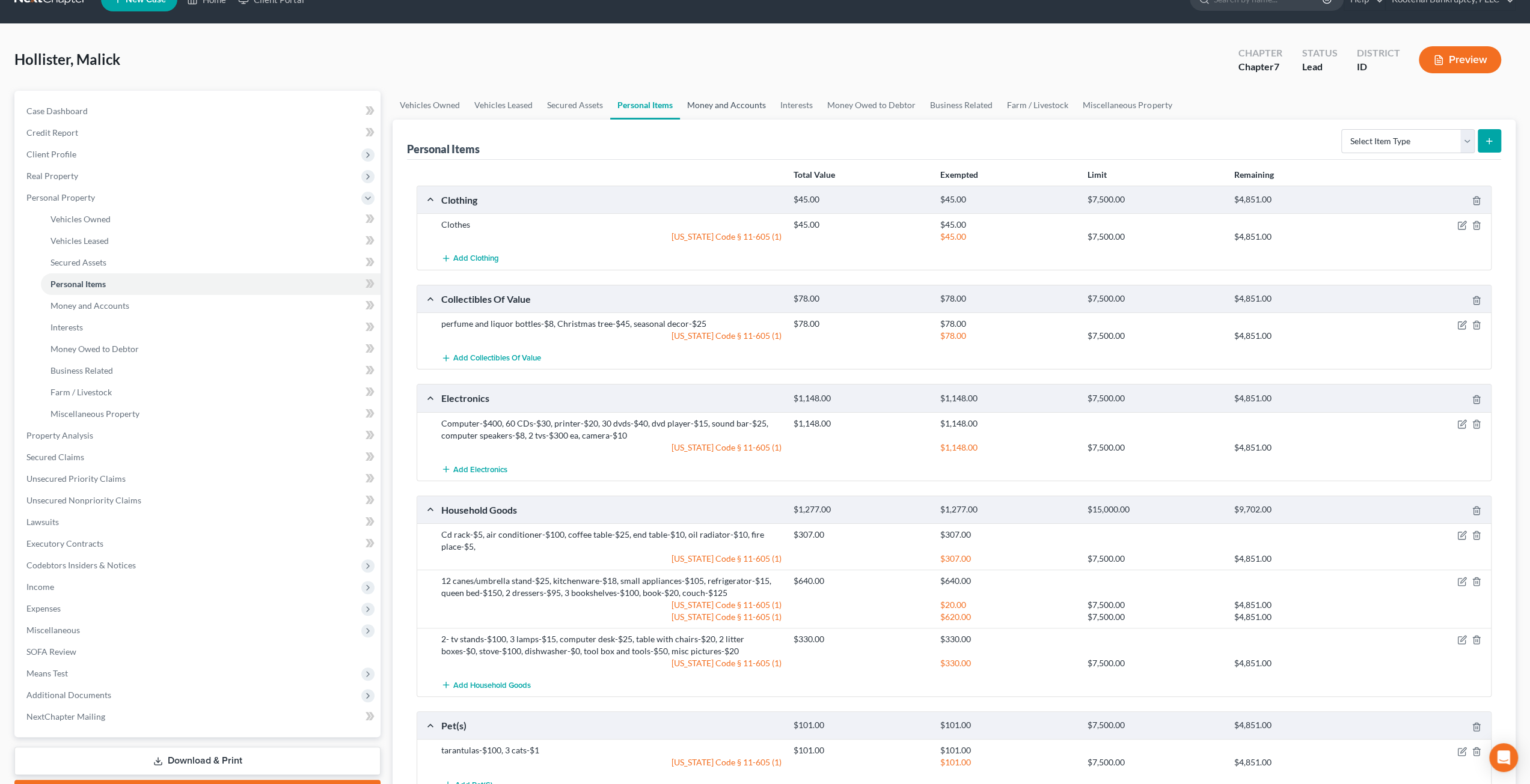
click at [727, 102] on link "Money and Accounts" at bounding box center [727, 105] width 93 height 29
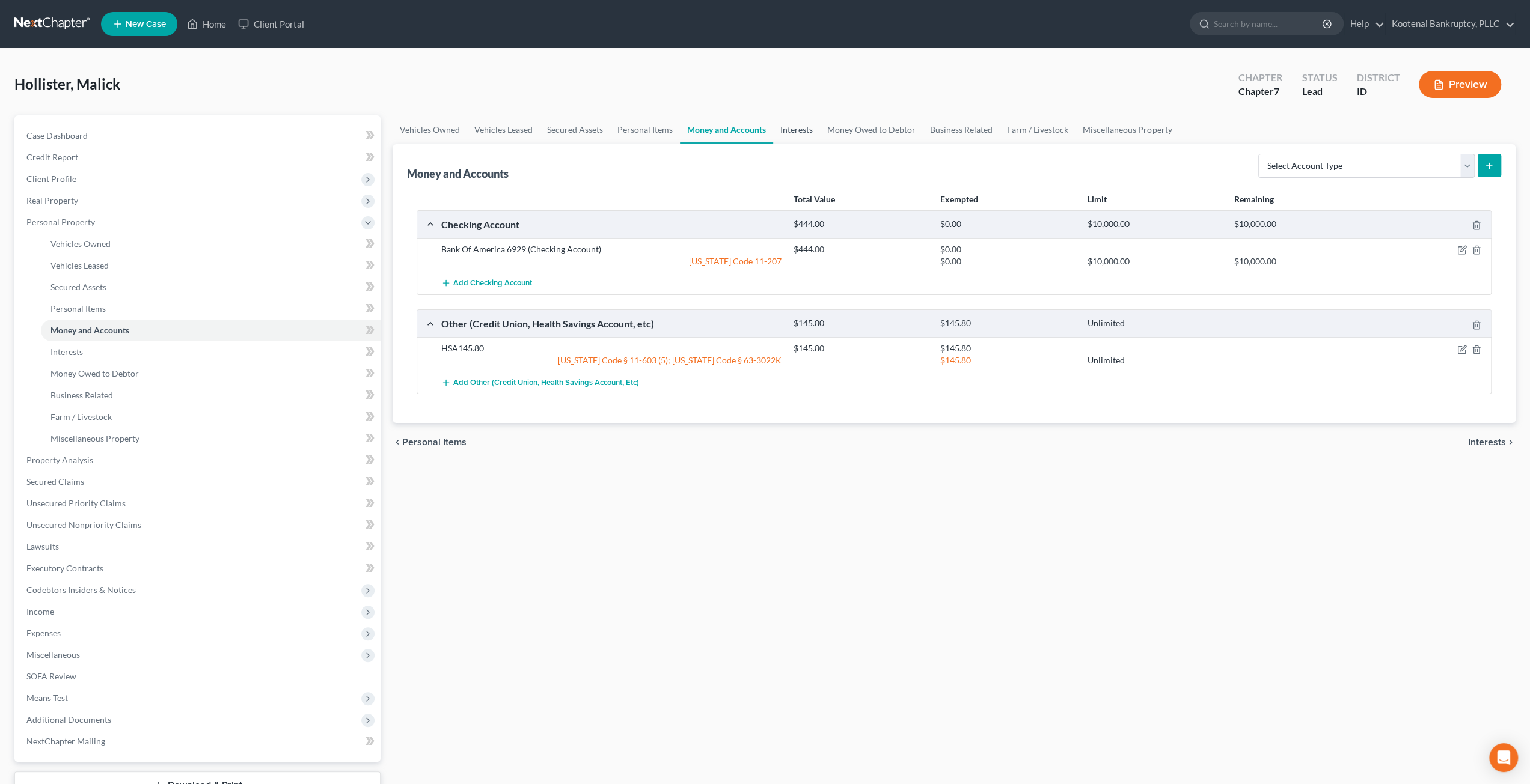
click at [803, 139] on link "Interests" at bounding box center [796, 130] width 47 height 29
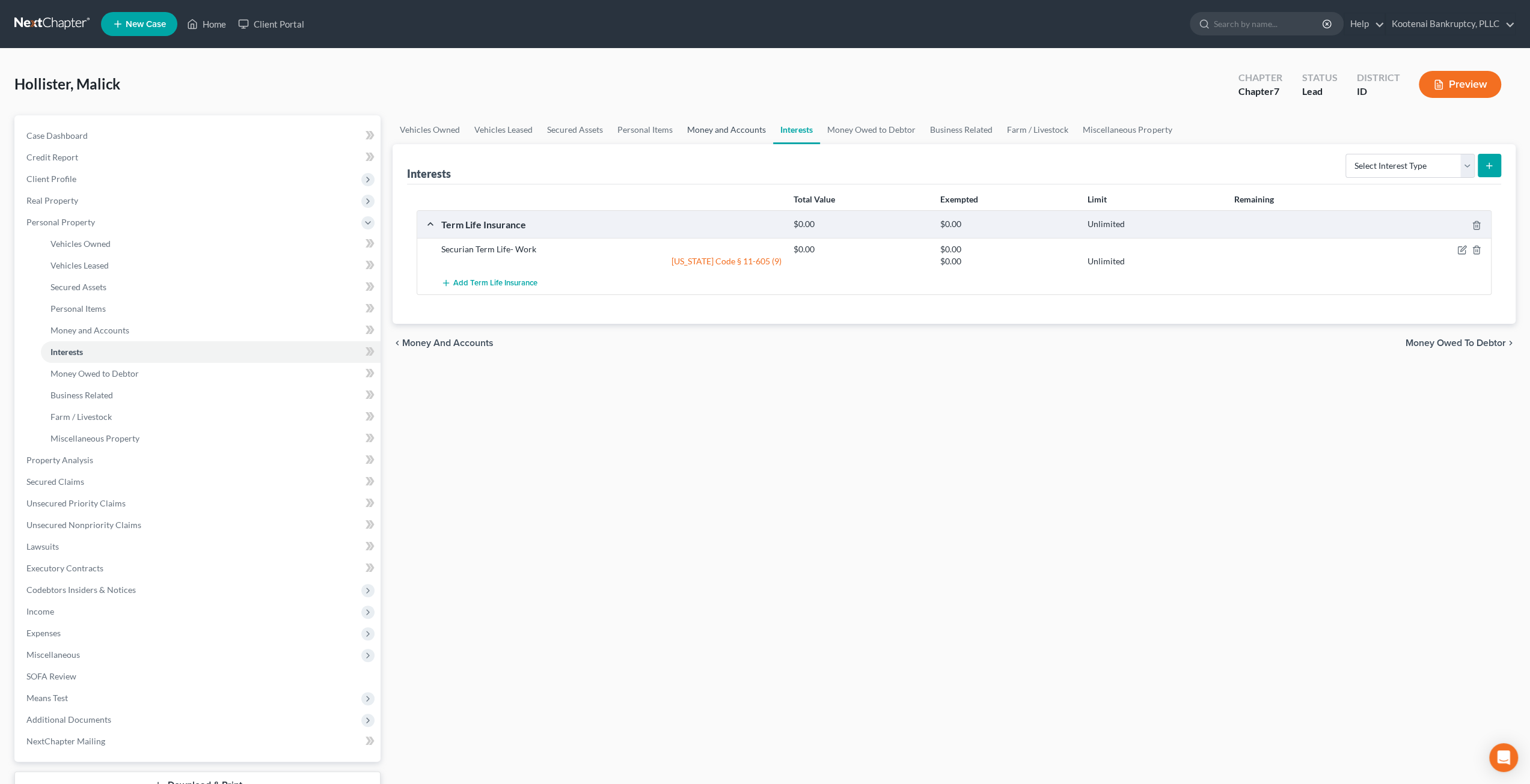
click at [717, 127] on link "Money and Accounts" at bounding box center [727, 130] width 93 height 29
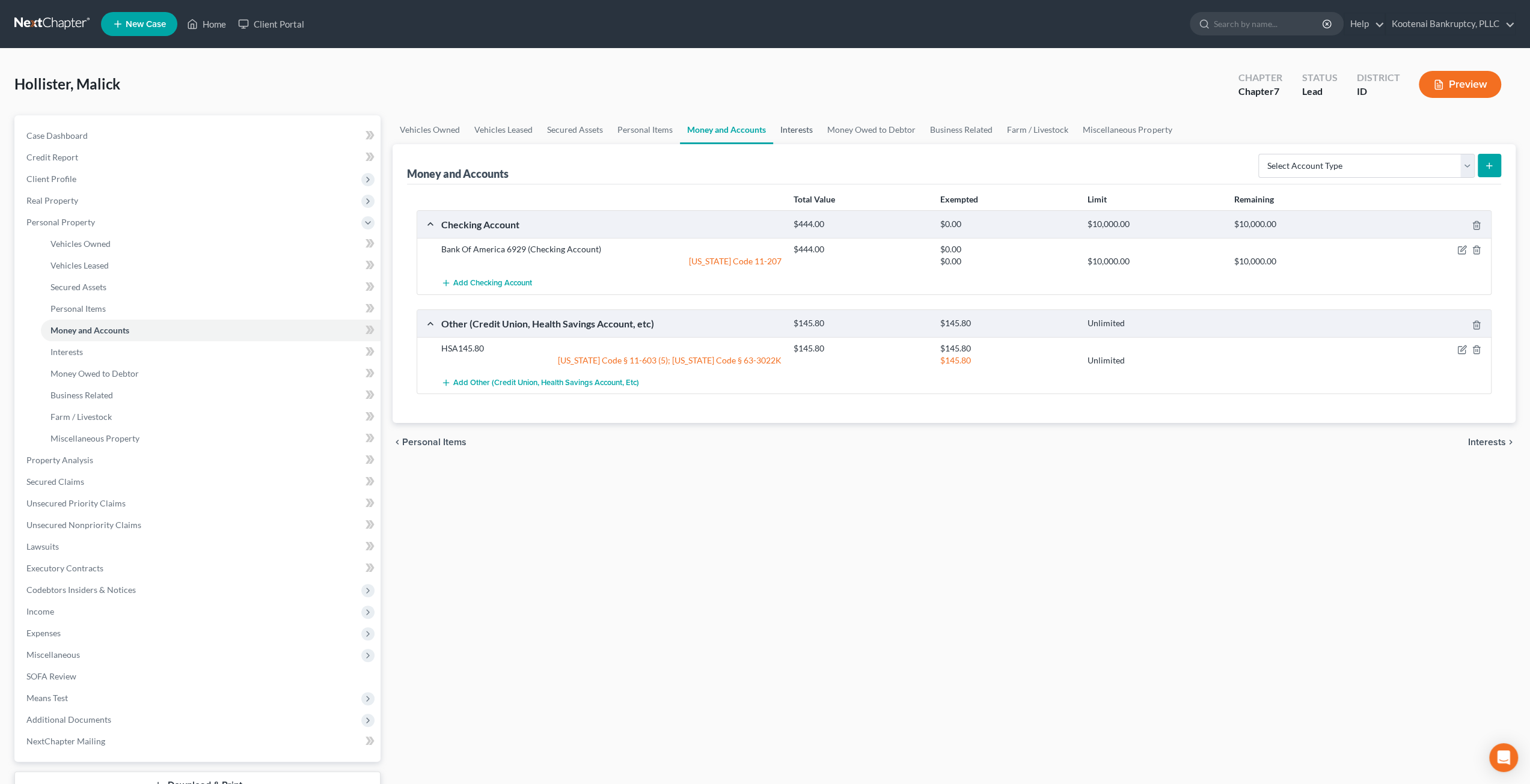
click at [807, 134] on link "Interests" at bounding box center [796, 130] width 47 height 29
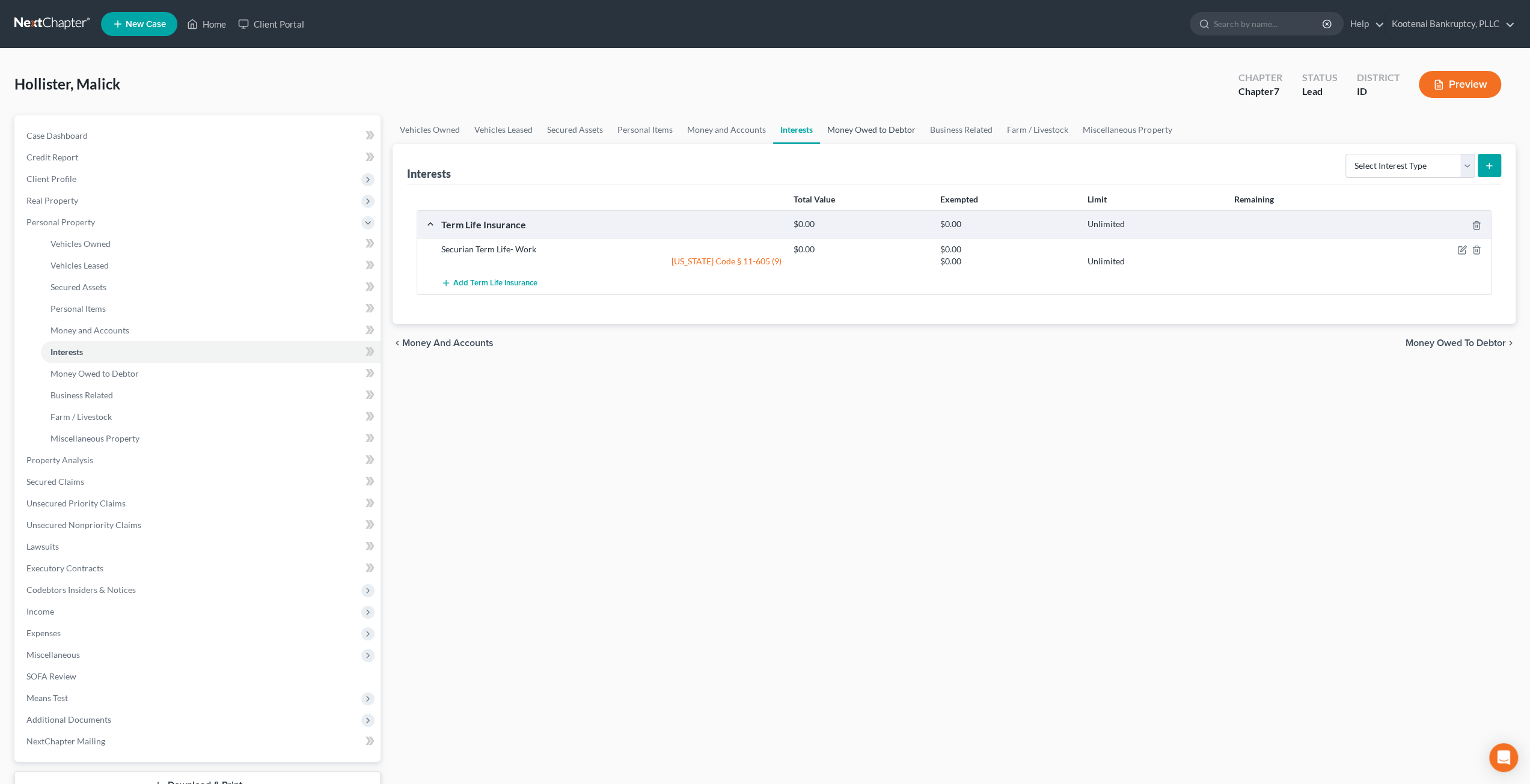
click at [853, 136] on link "Money Owed to Debtor" at bounding box center [871, 130] width 102 height 29
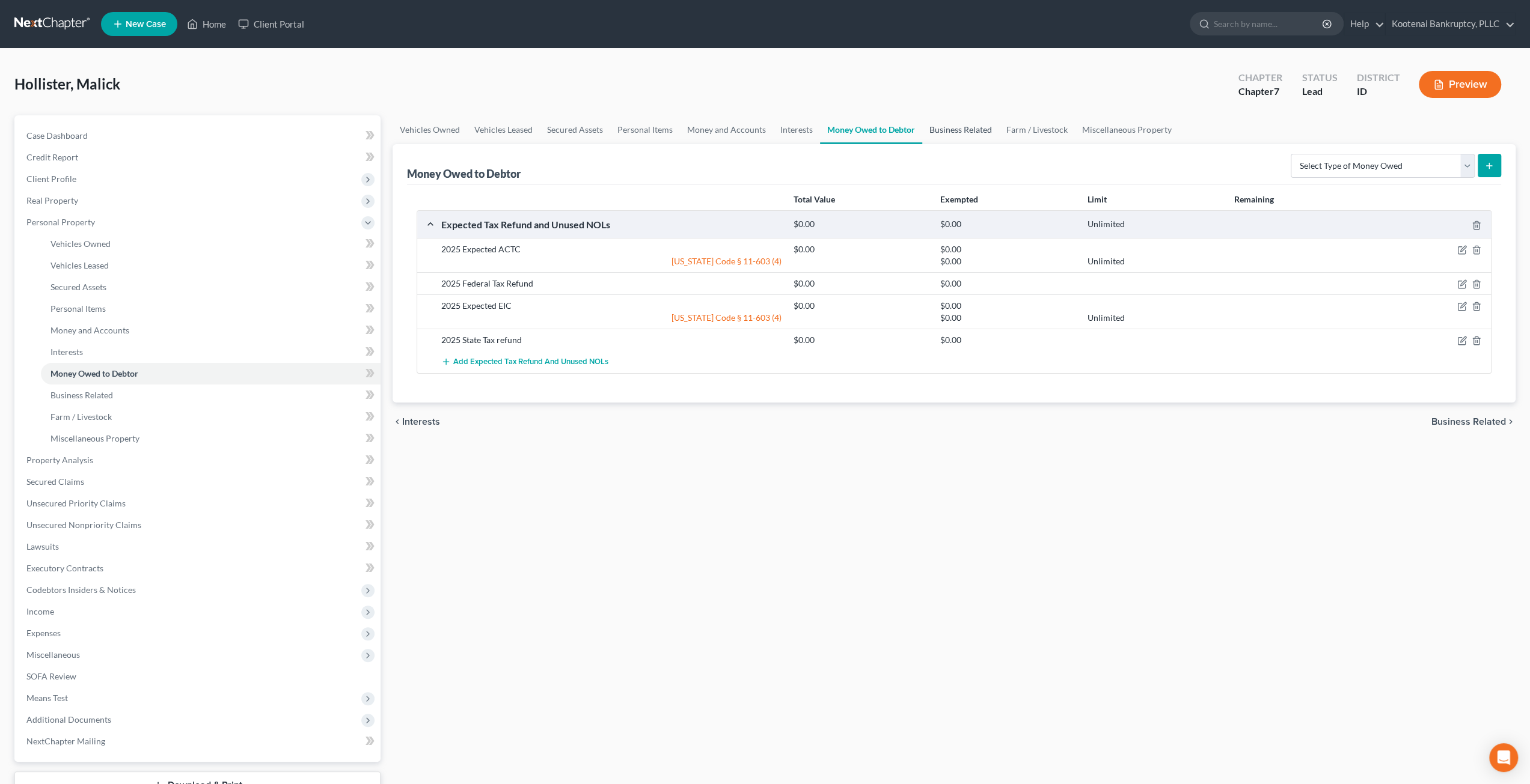
click at [978, 137] on link "Business Related" at bounding box center [961, 130] width 77 height 29
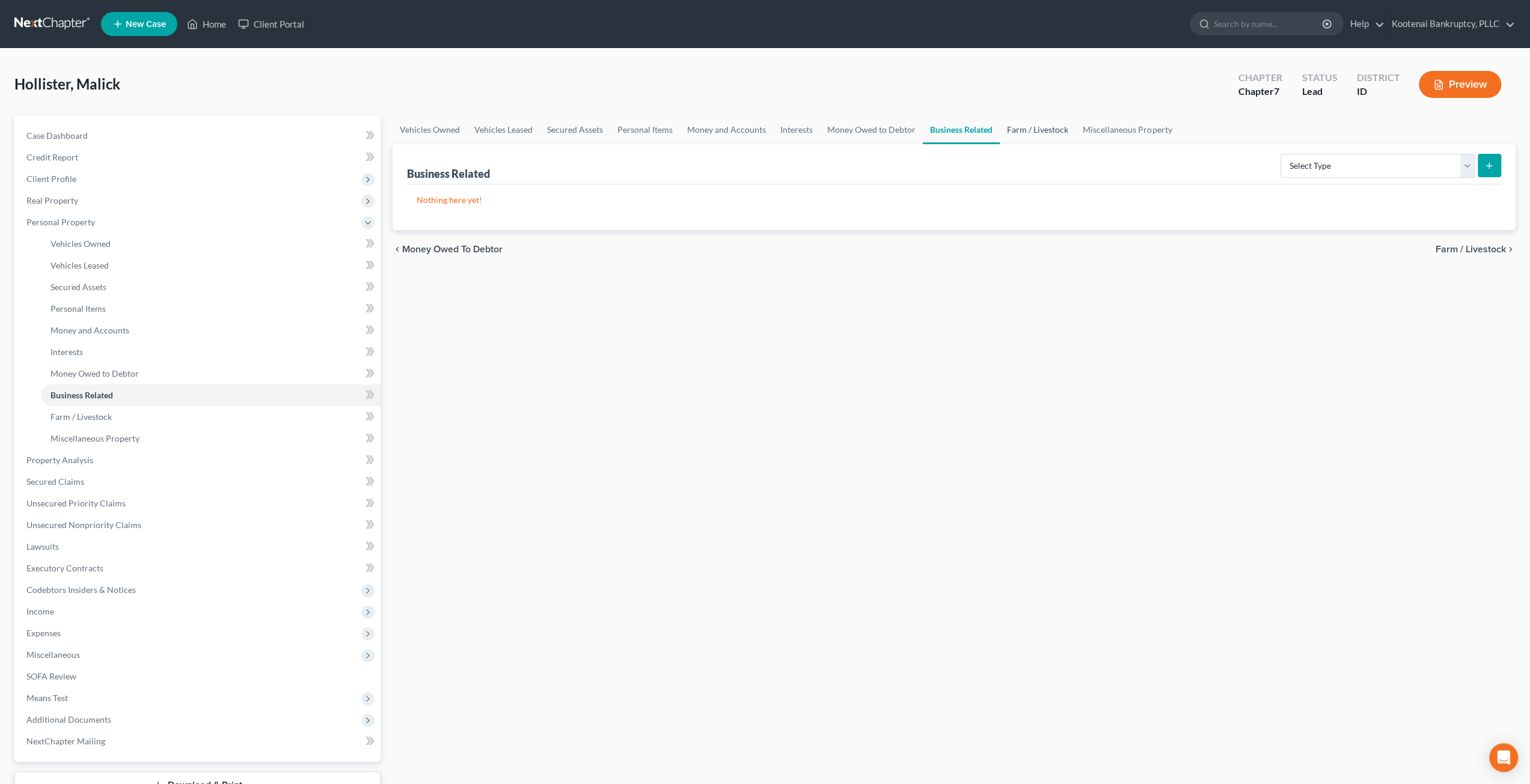
click at [1043, 128] on link "Farm / Livestock" at bounding box center [1037, 130] width 76 height 29
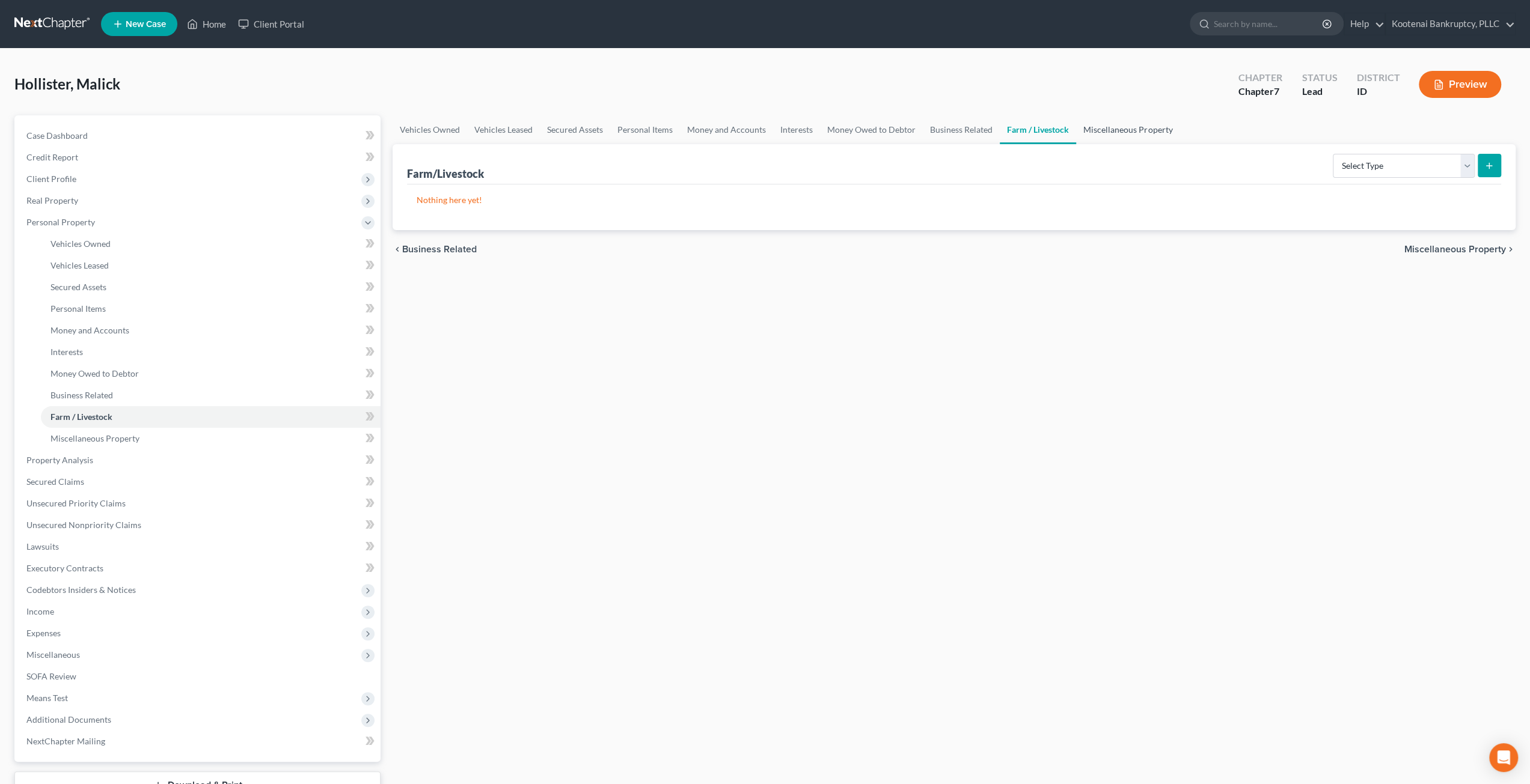
click at [1116, 134] on link "Miscellaneous Property" at bounding box center [1127, 130] width 103 height 29
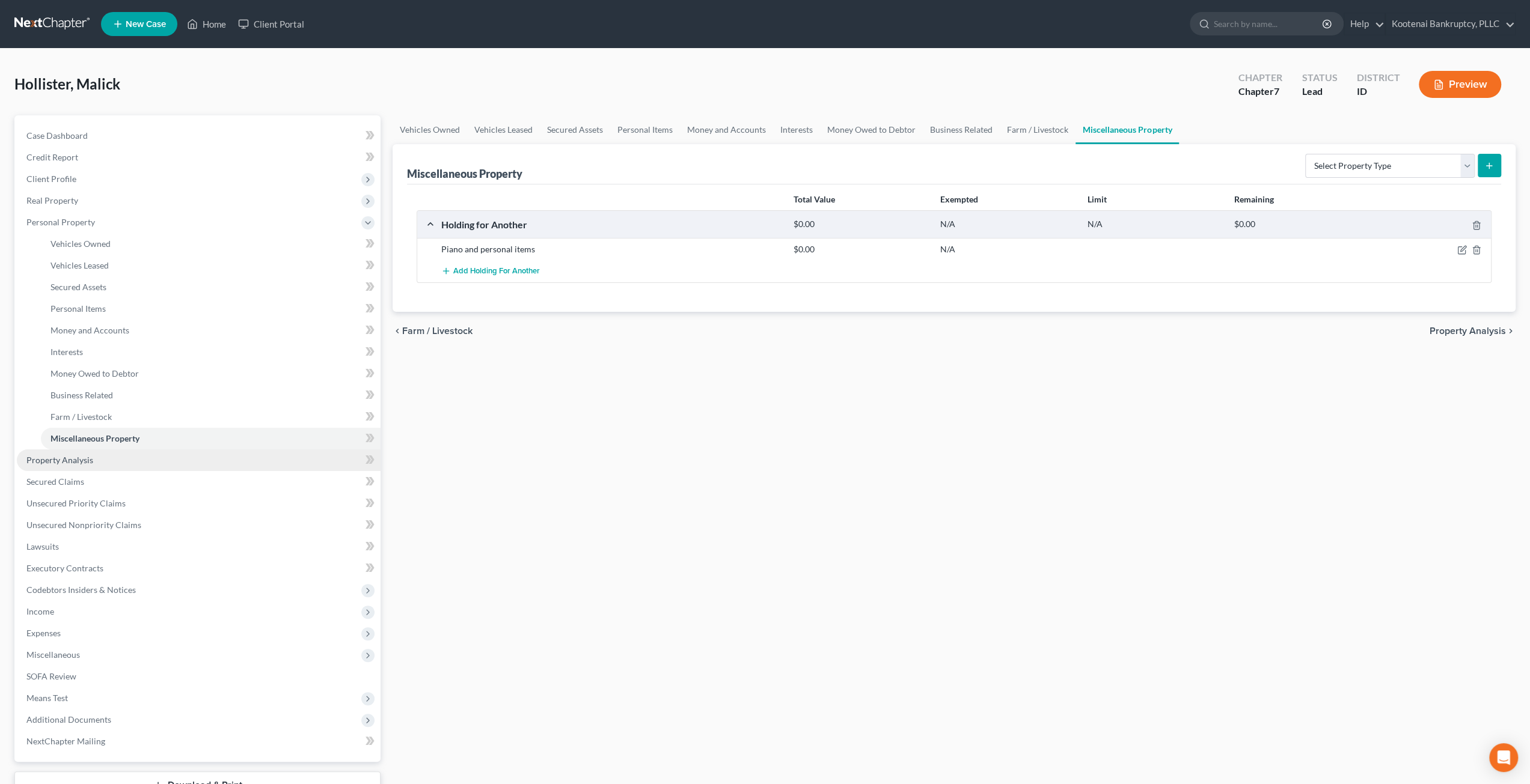
click at [106, 465] on link "Property Analysis" at bounding box center [198, 460] width 363 height 22
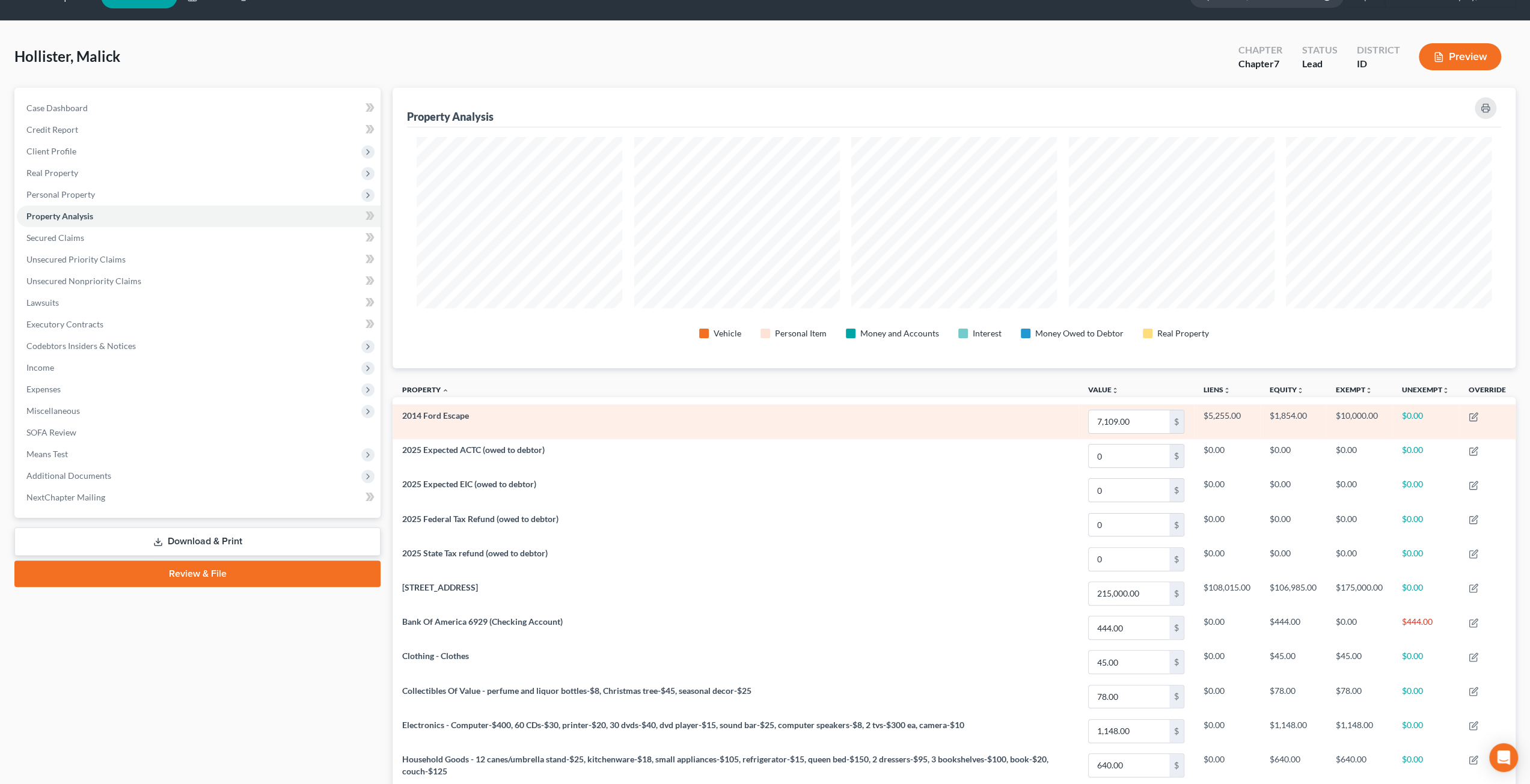
scroll to position [9, 0]
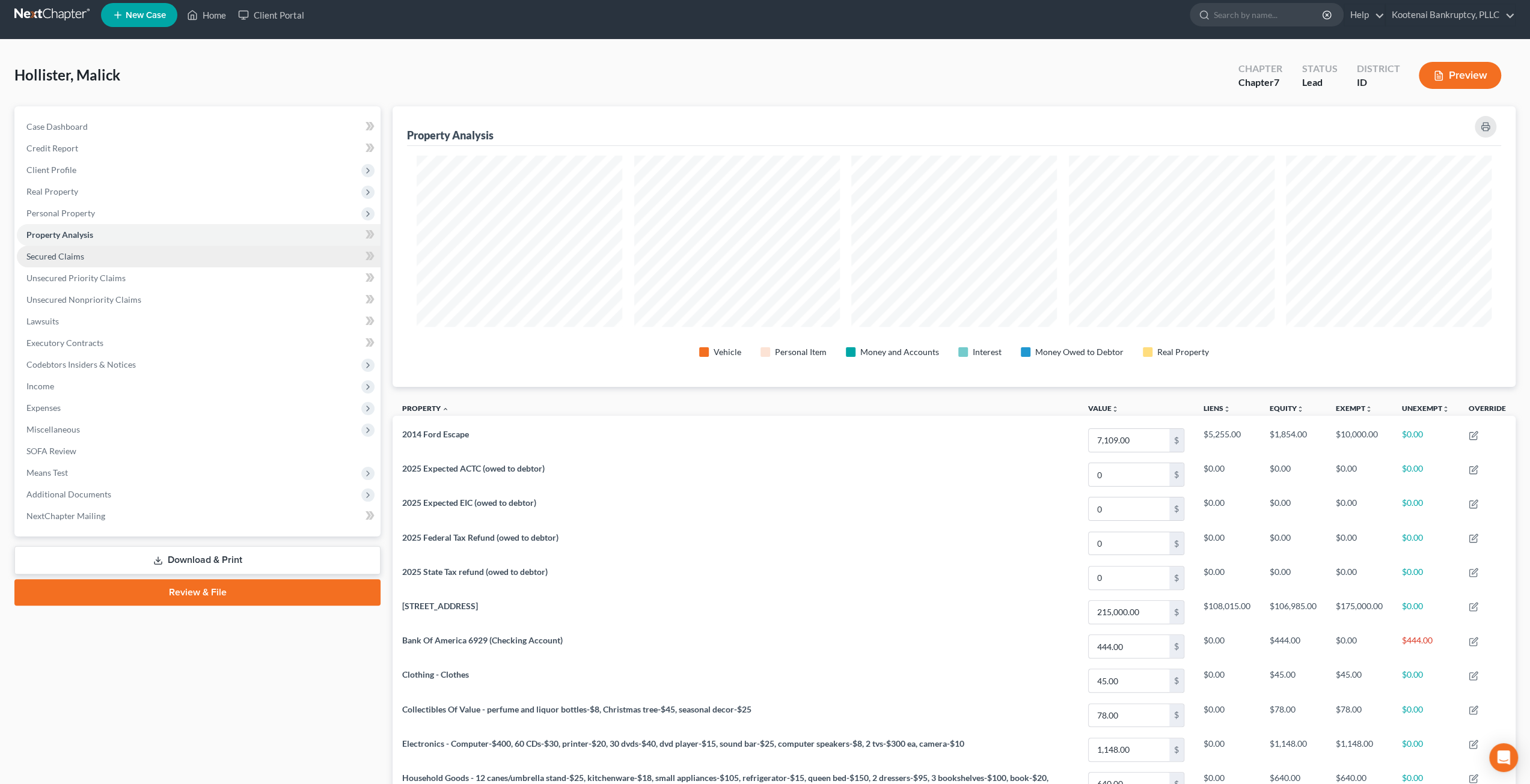
click at [177, 258] on link "Secured Claims" at bounding box center [198, 257] width 363 height 22
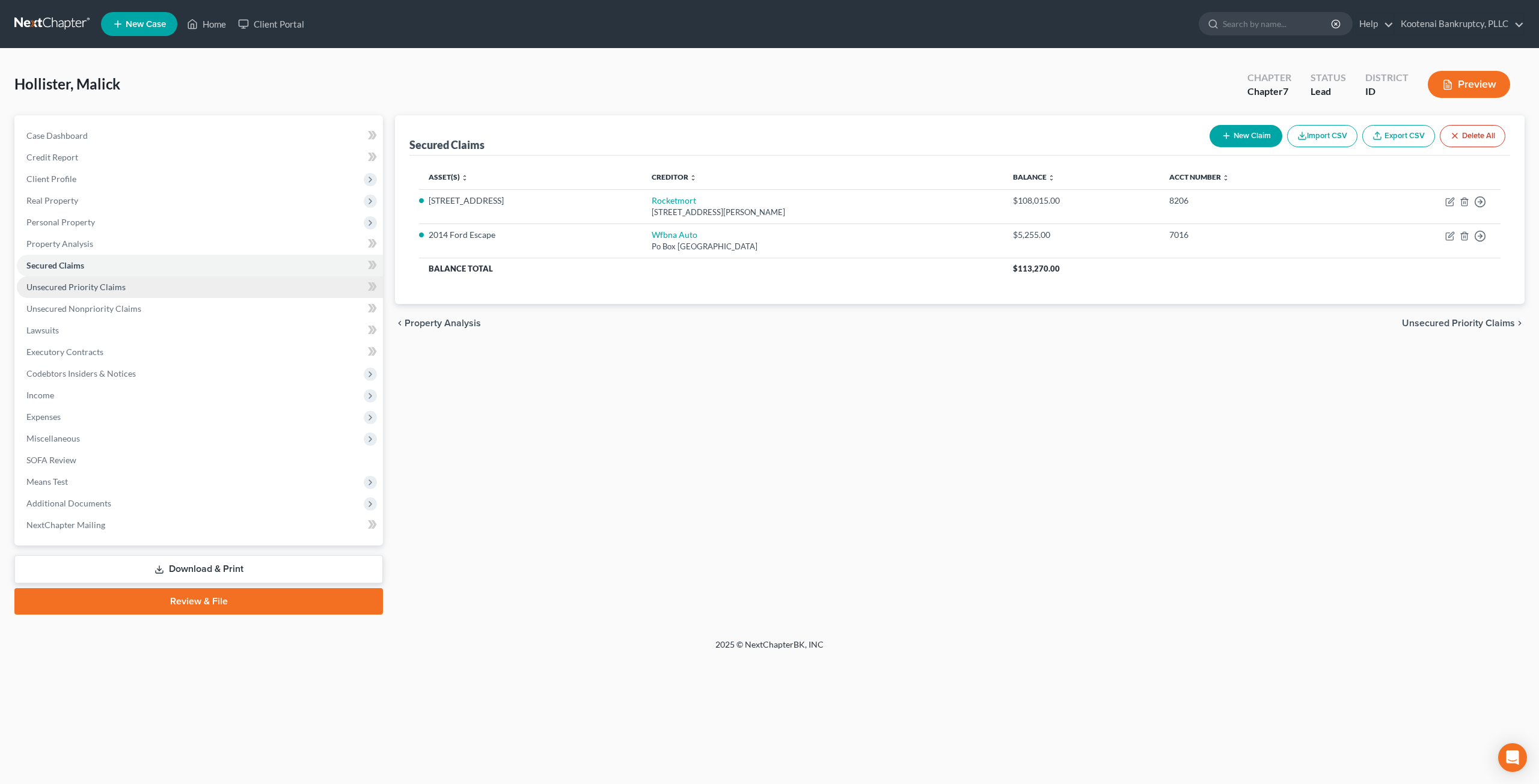
click at [178, 284] on link "Unsecured Priority Claims" at bounding box center [199, 287] width 366 height 22
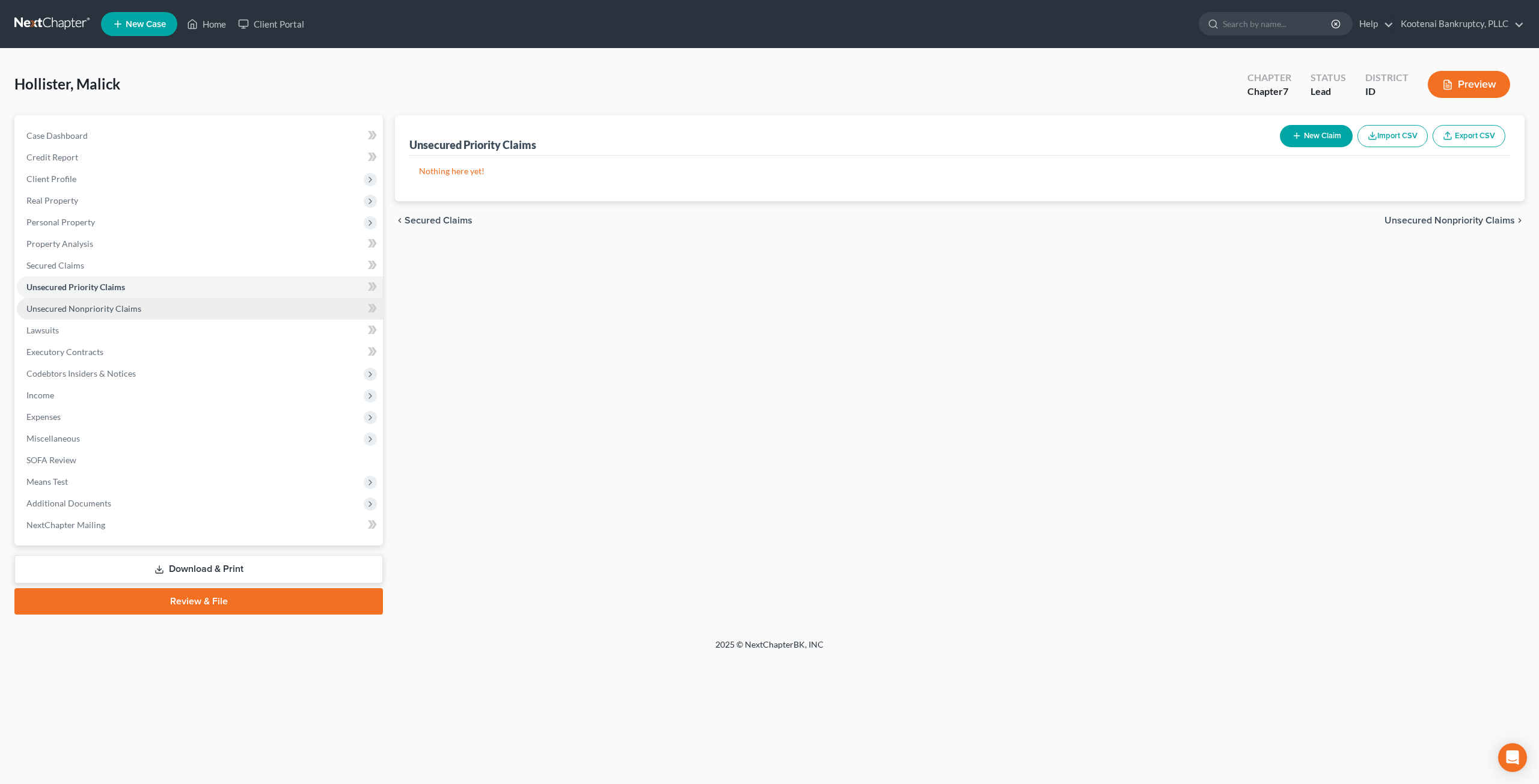
drag, startPoint x: 172, startPoint y: 305, endPoint x: 169, endPoint y: 313, distance: 8.5
click at [172, 306] on link "Unsecured Nonpriority Claims" at bounding box center [199, 309] width 366 height 22
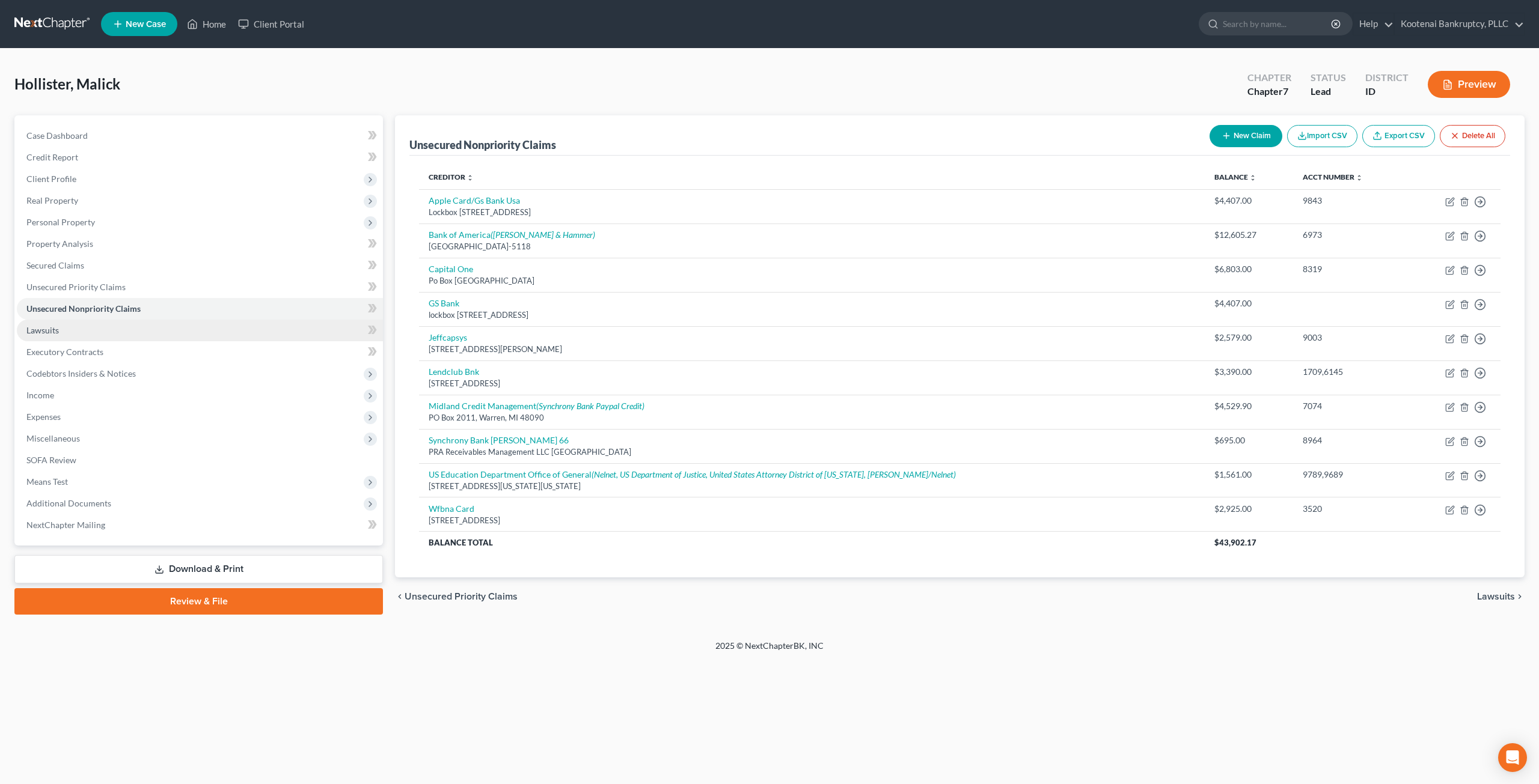
click at [81, 335] on link "Lawsuits" at bounding box center [199, 330] width 366 height 22
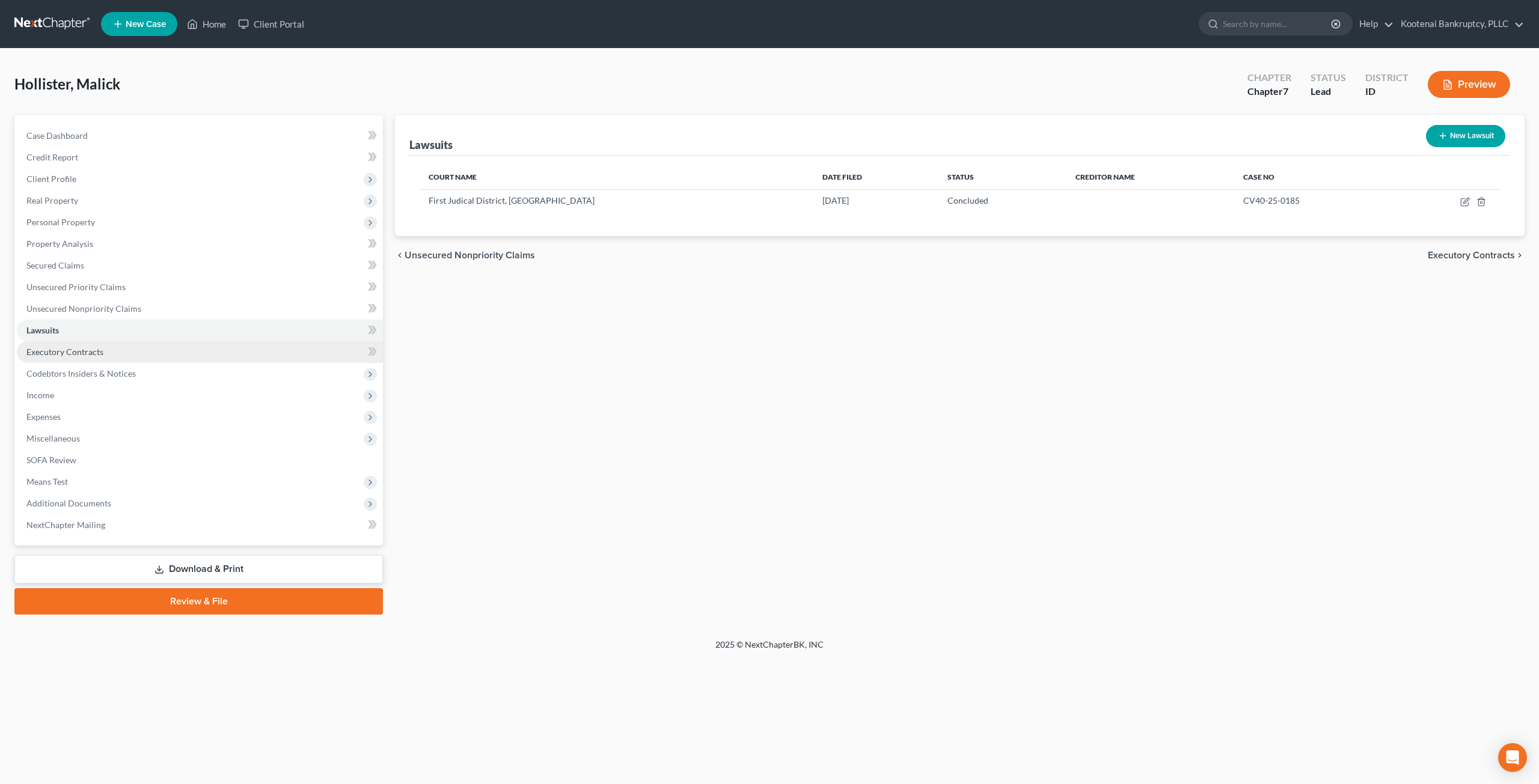
click at [126, 346] on link "Executory Contracts" at bounding box center [199, 352] width 366 height 22
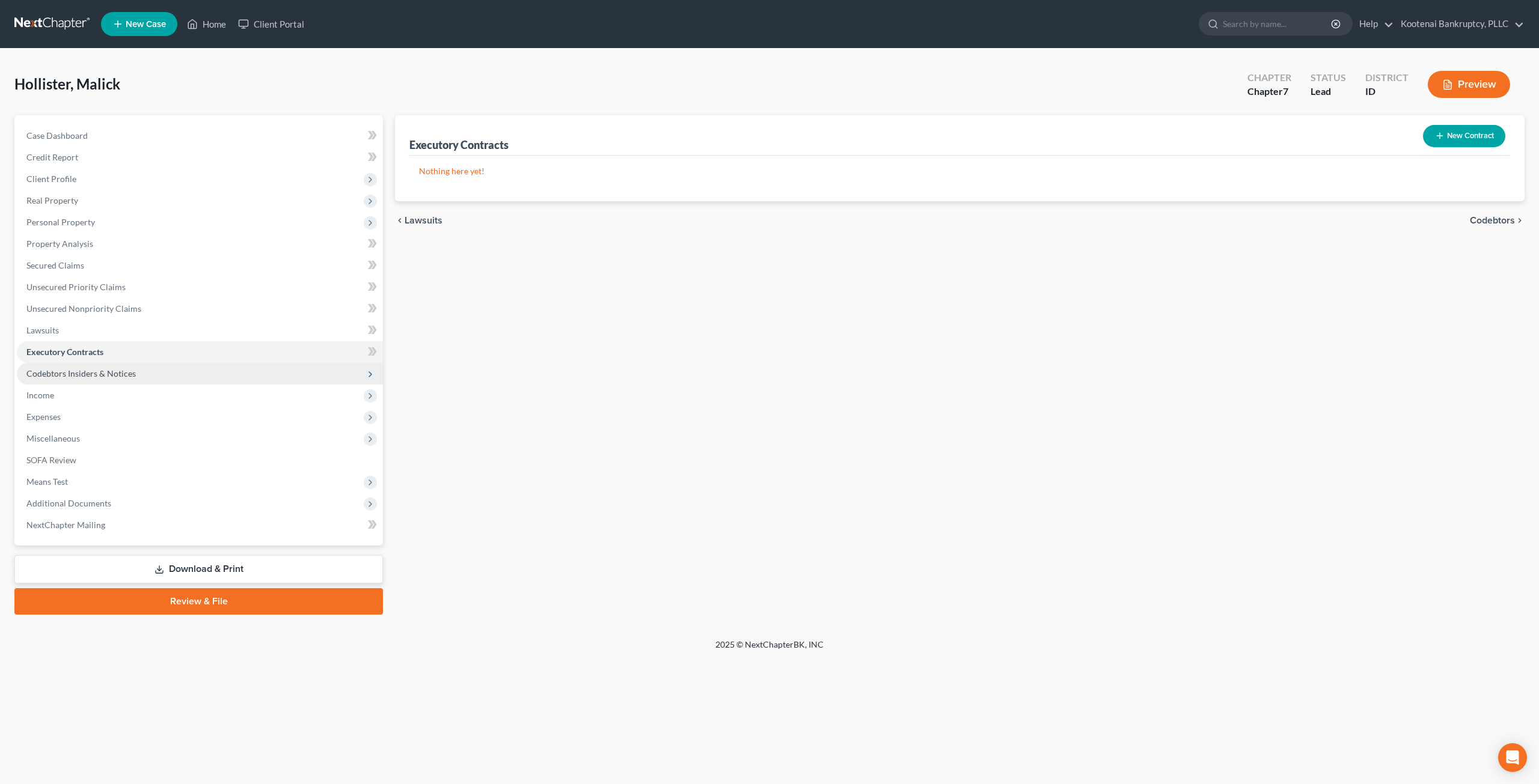
click at [133, 365] on span "Codebtors Insiders & Notices" at bounding box center [199, 374] width 366 height 22
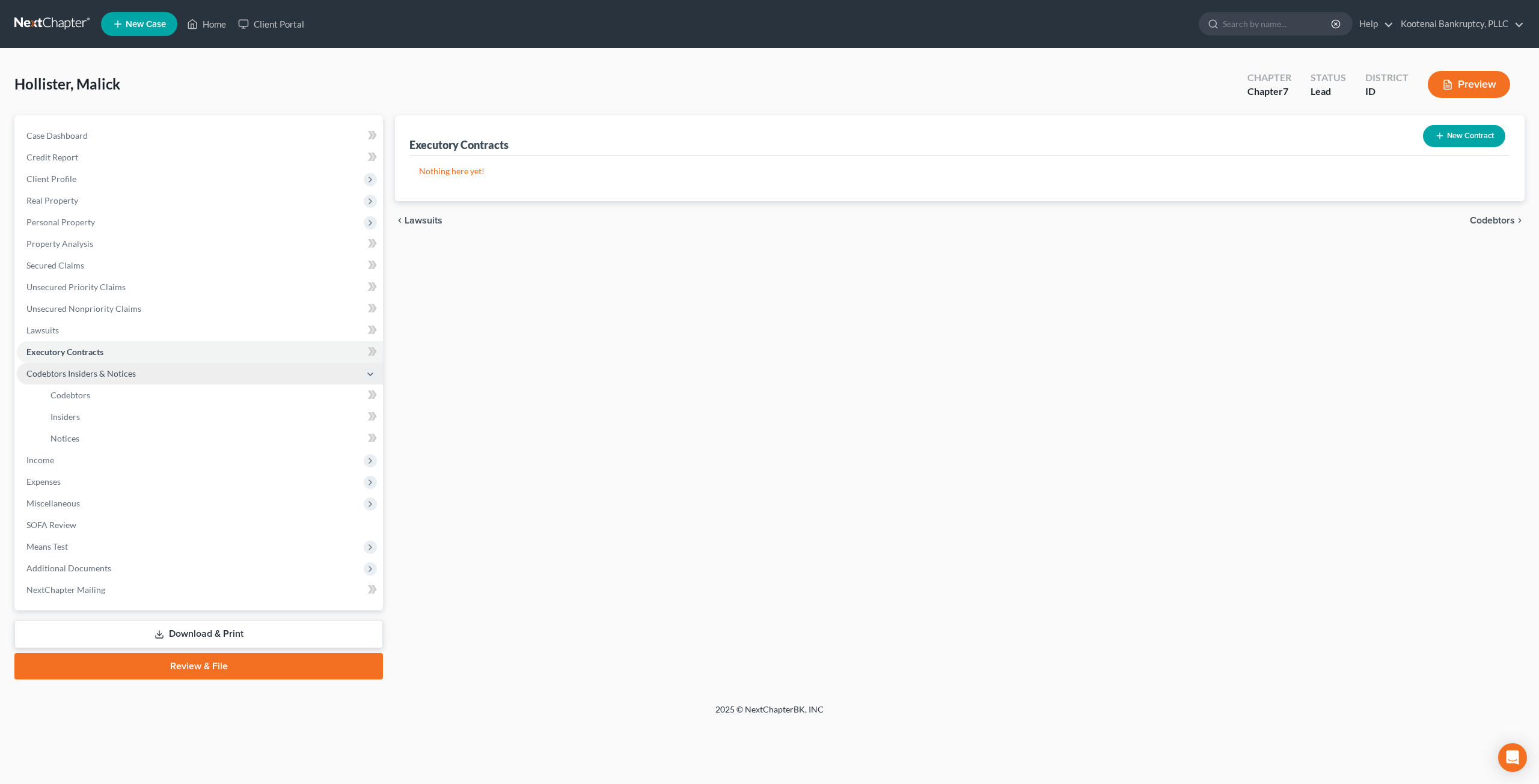
click at [138, 381] on span "Codebtors Insiders & Notices" at bounding box center [199, 374] width 366 height 22
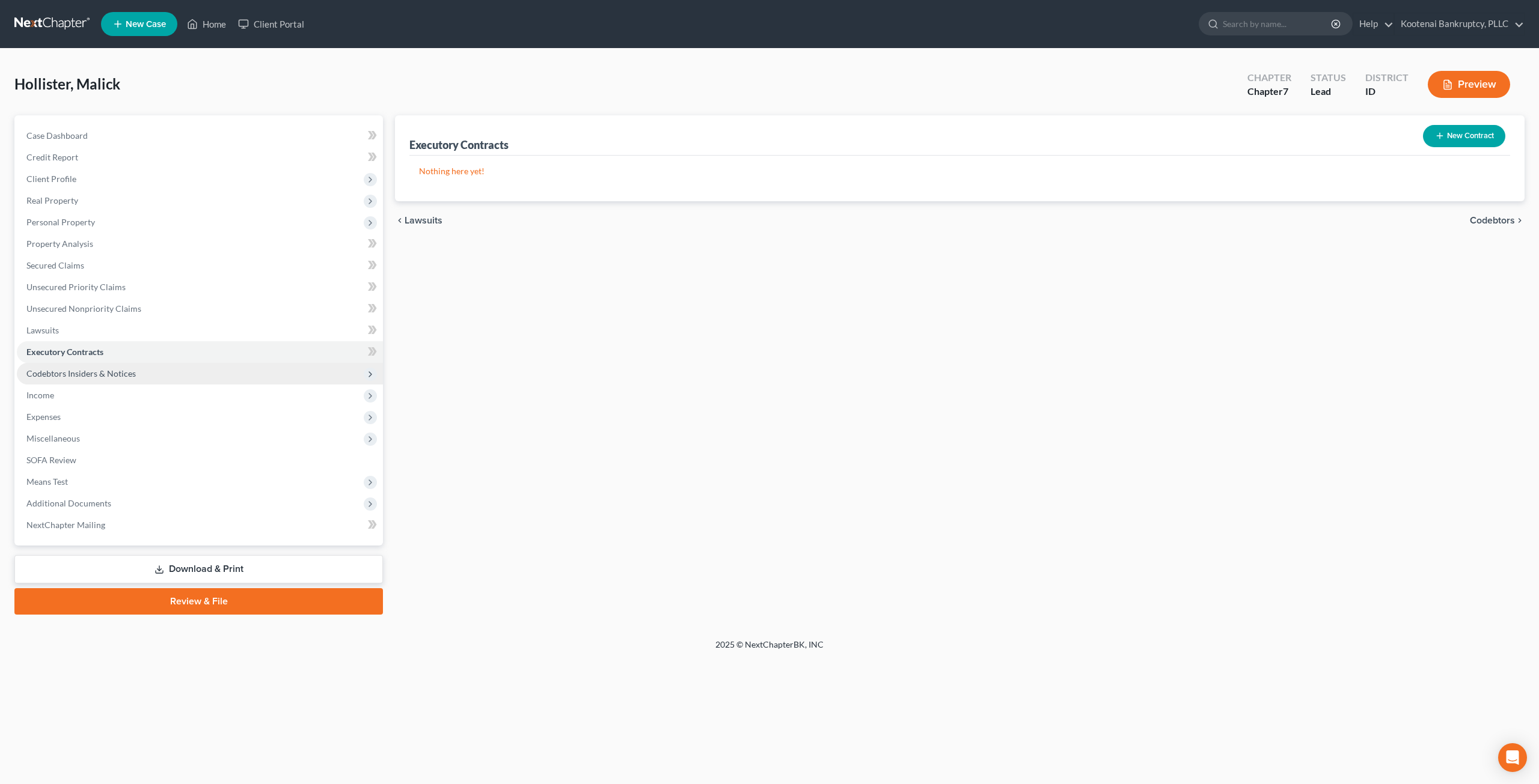
click at [146, 376] on span "Codebtors Insiders & Notices" at bounding box center [199, 374] width 366 height 22
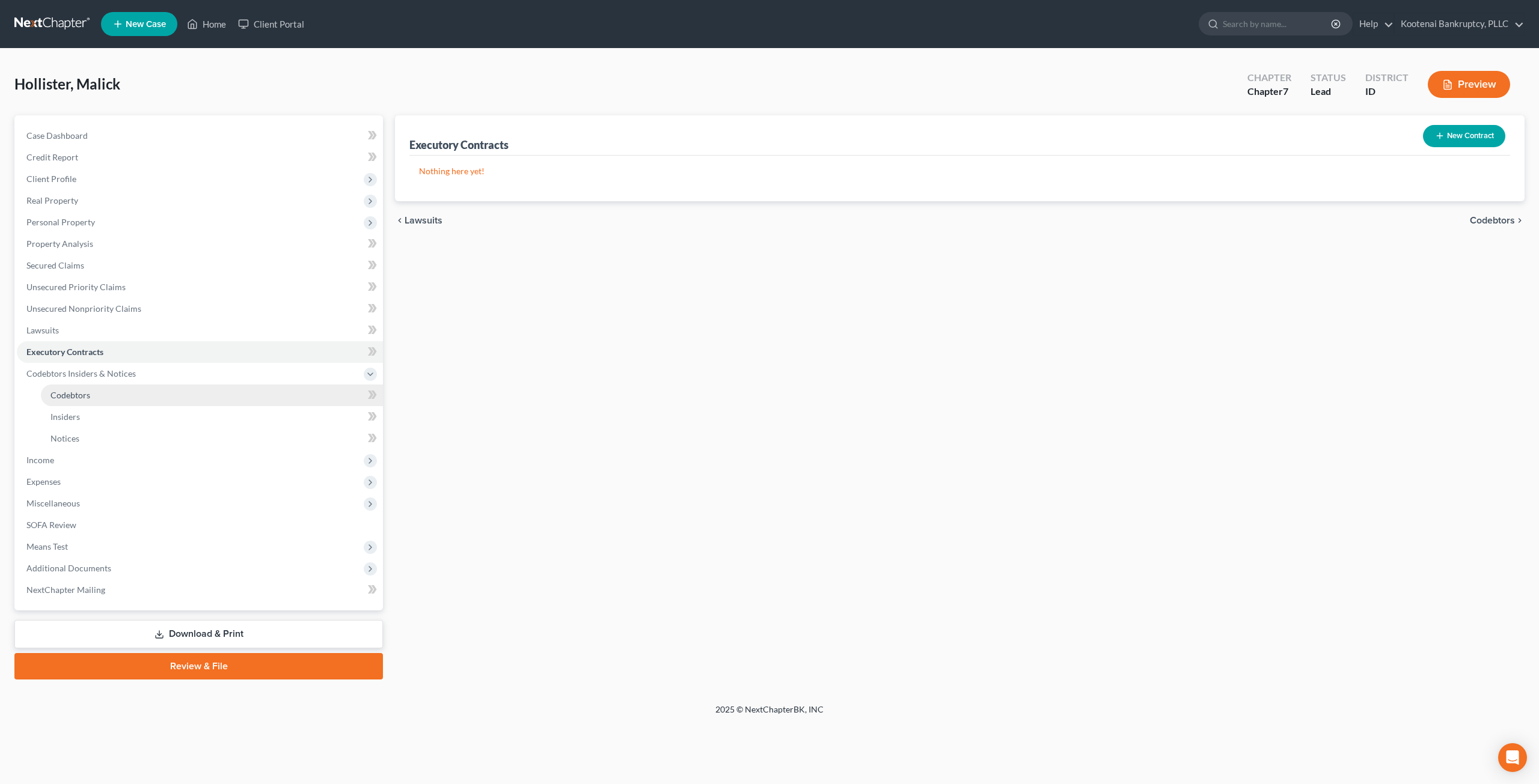
click at [146, 395] on link "Codebtors" at bounding box center [212, 395] width 342 height 22
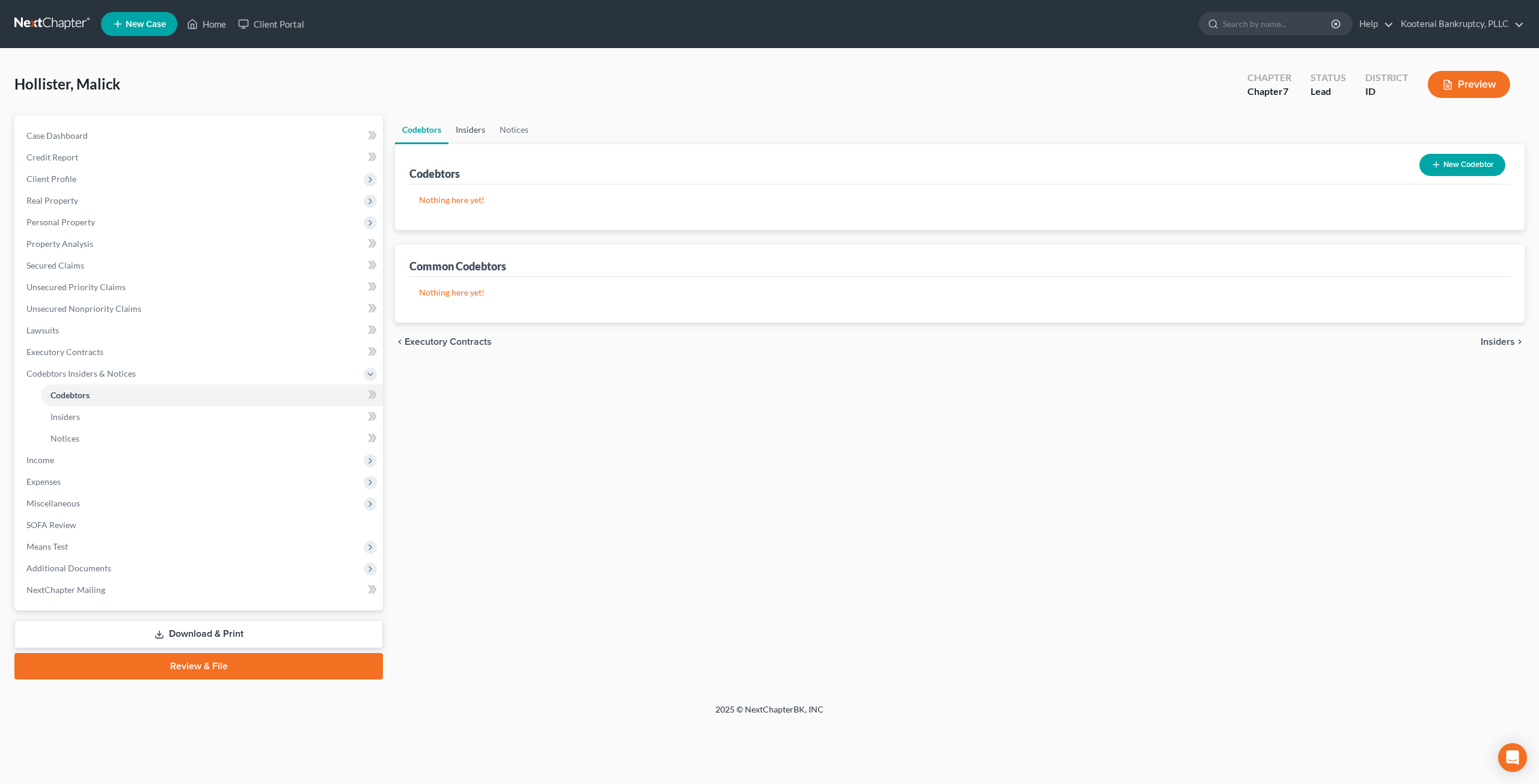
click at [476, 129] on link "Insiders" at bounding box center [470, 130] width 44 height 29
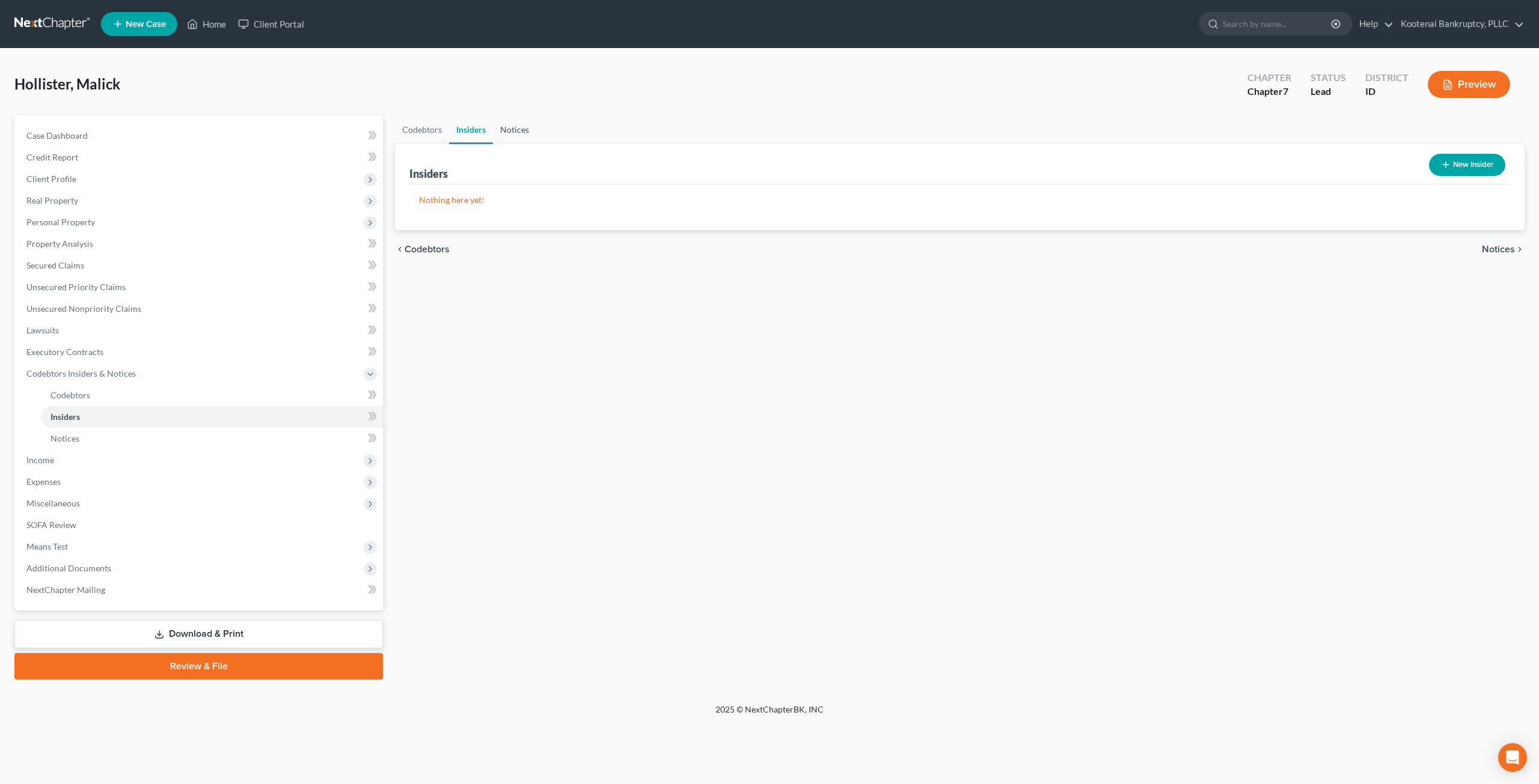
click at [524, 131] on link "Notices" at bounding box center [514, 130] width 43 height 29
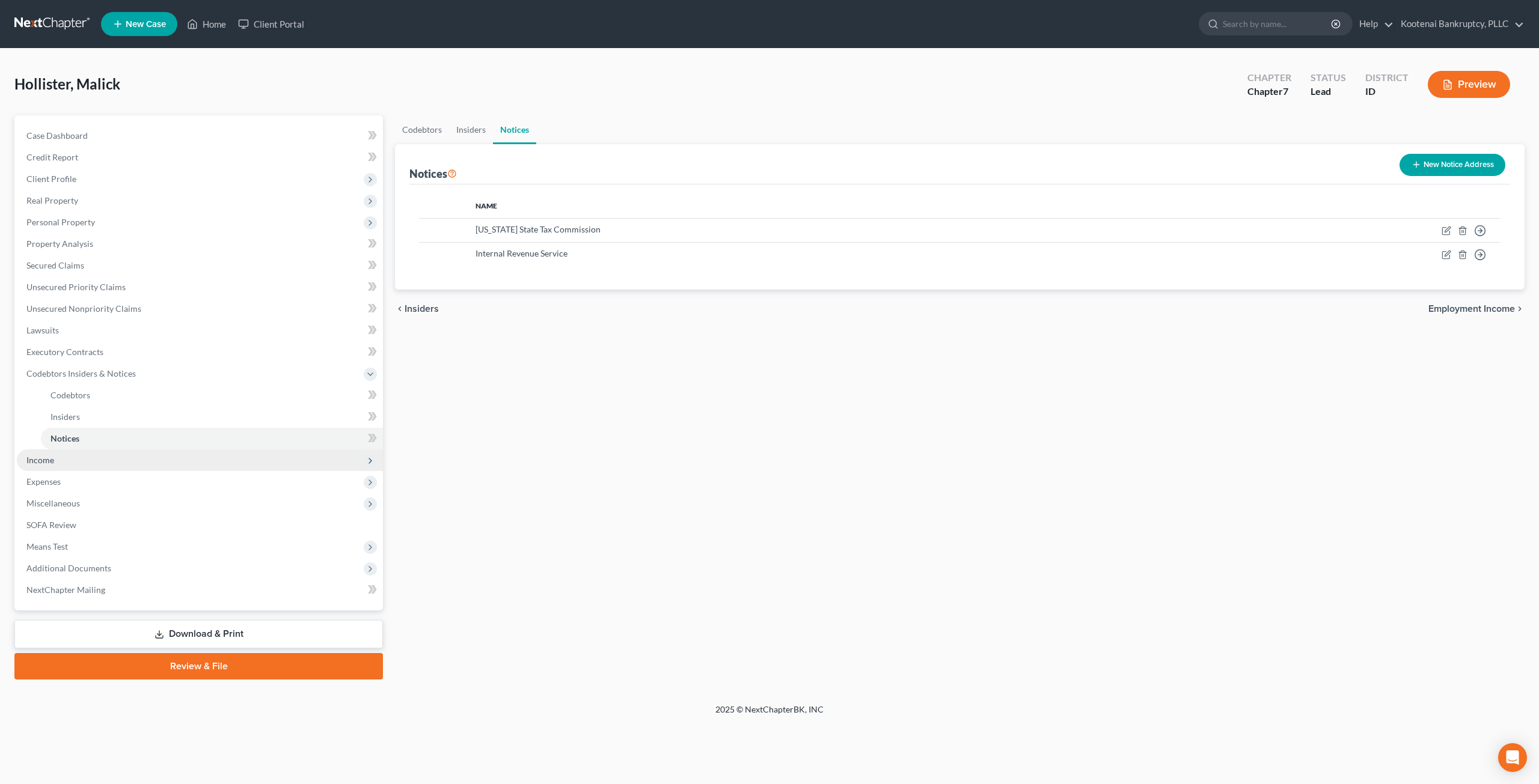
click at [131, 460] on span "Income" at bounding box center [199, 460] width 366 height 22
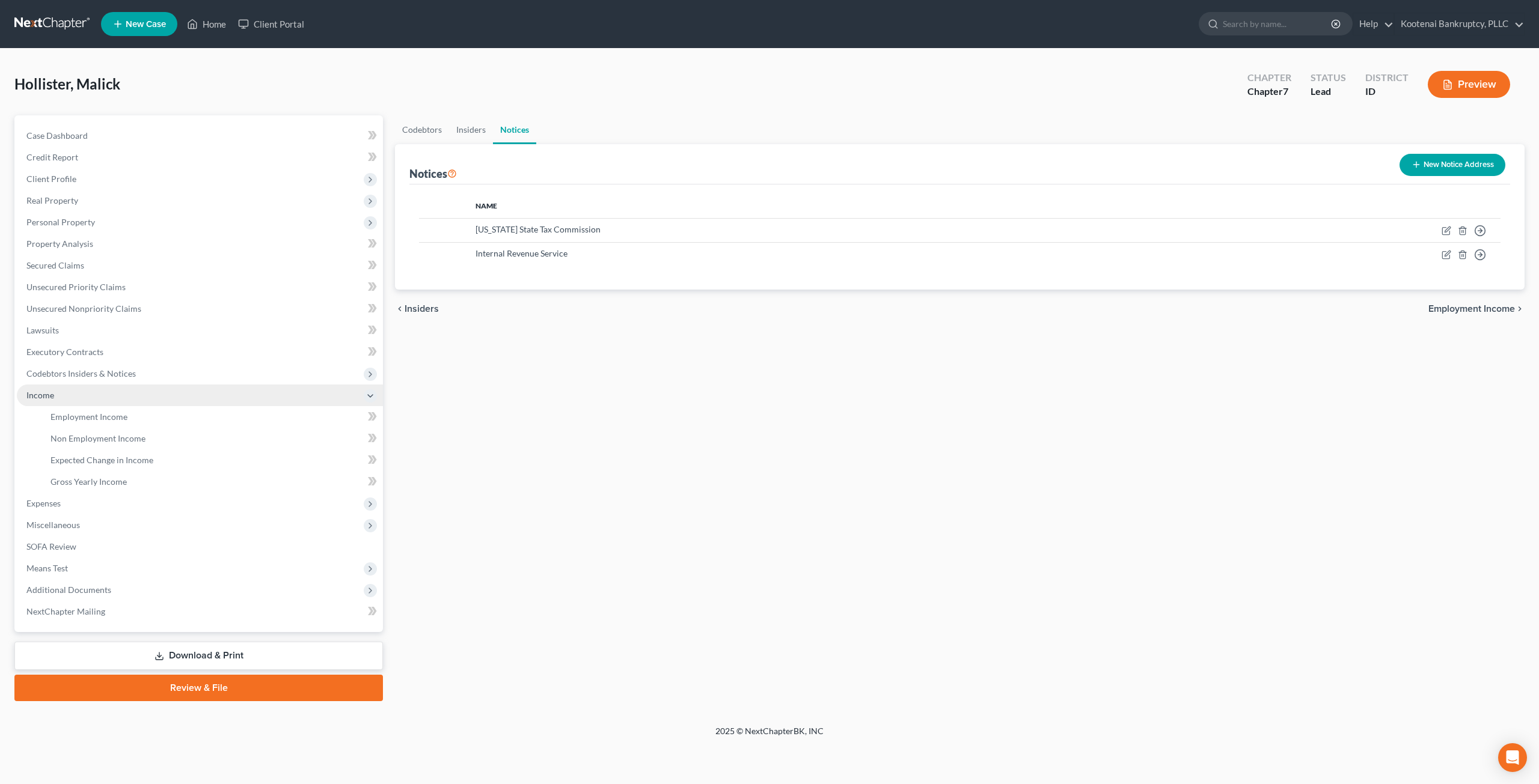
click at [149, 404] on span "Income" at bounding box center [199, 395] width 366 height 22
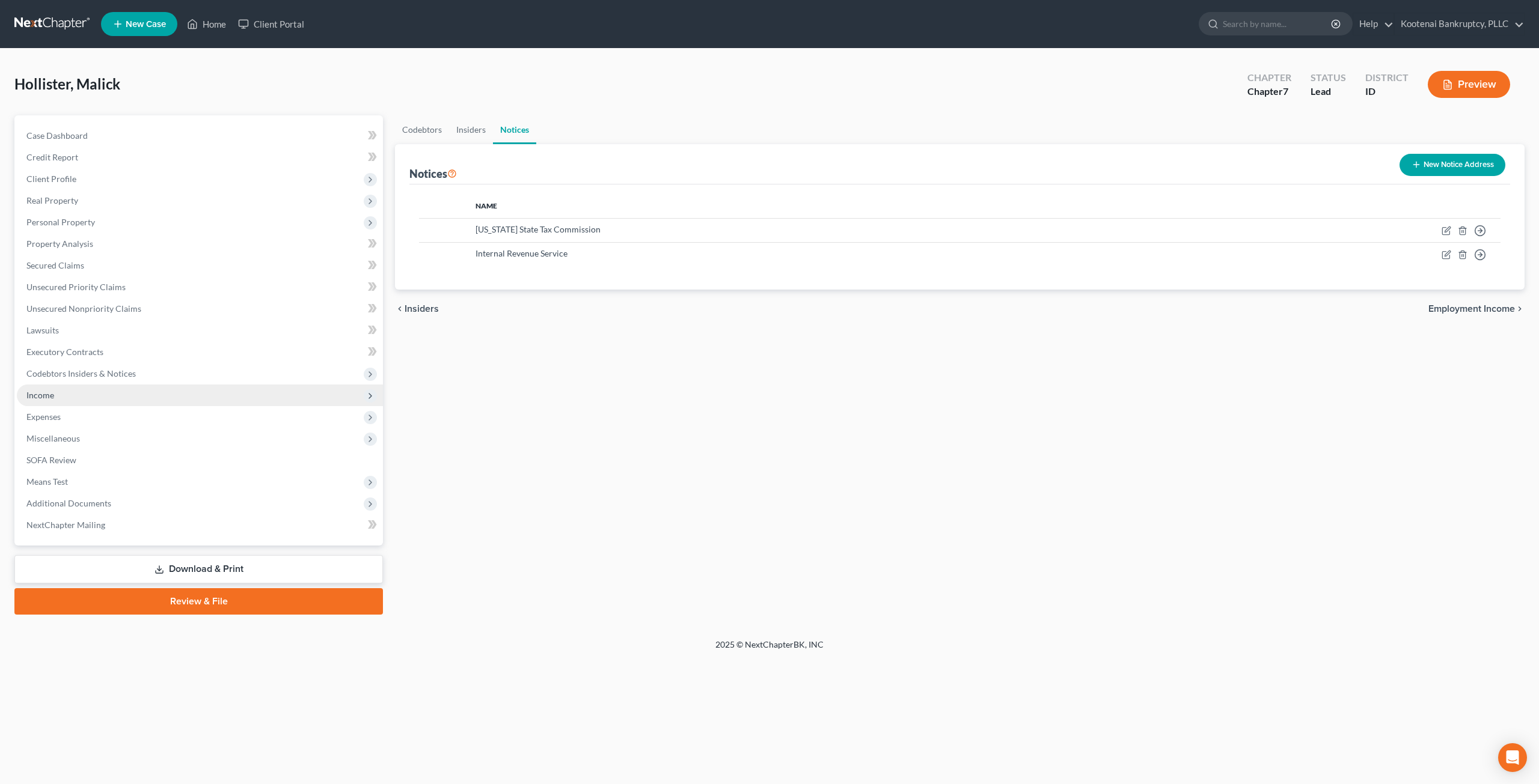
click at [133, 393] on span "Income" at bounding box center [199, 395] width 366 height 22
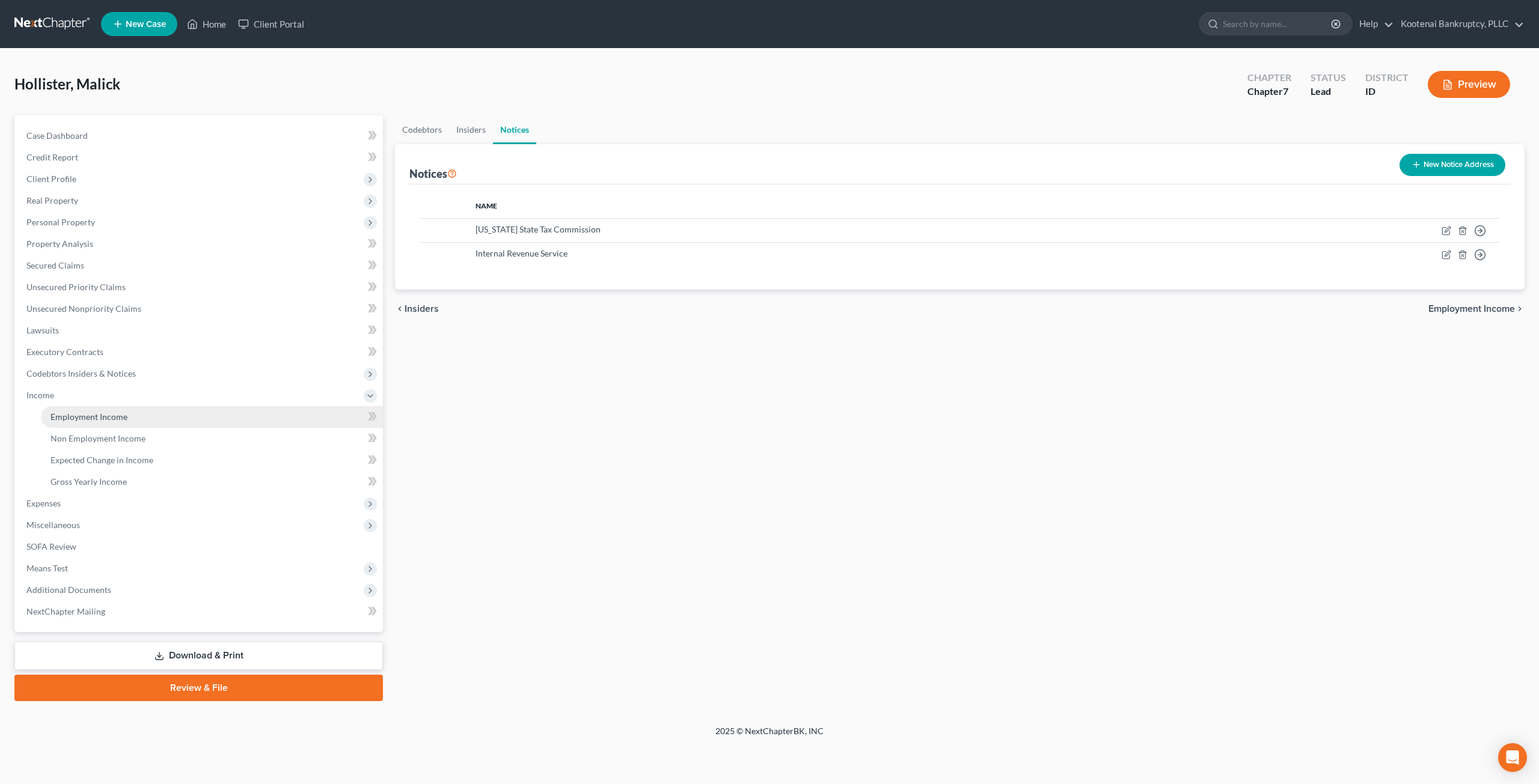
click at [141, 413] on link "Employment Income" at bounding box center [212, 417] width 342 height 22
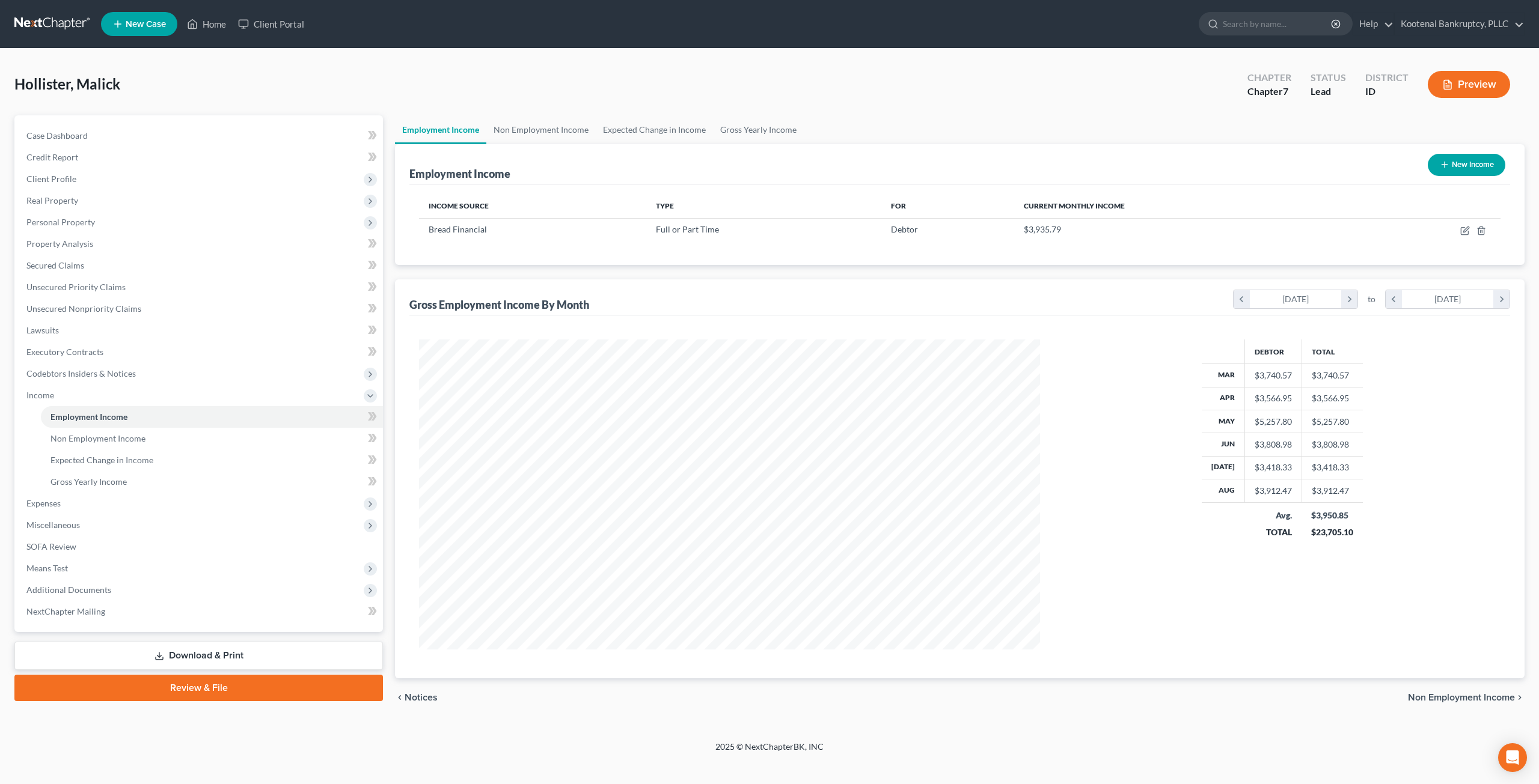
scroll to position [310, 644]
click at [560, 126] on link "Non Employment Income" at bounding box center [541, 130] width 110 height 29
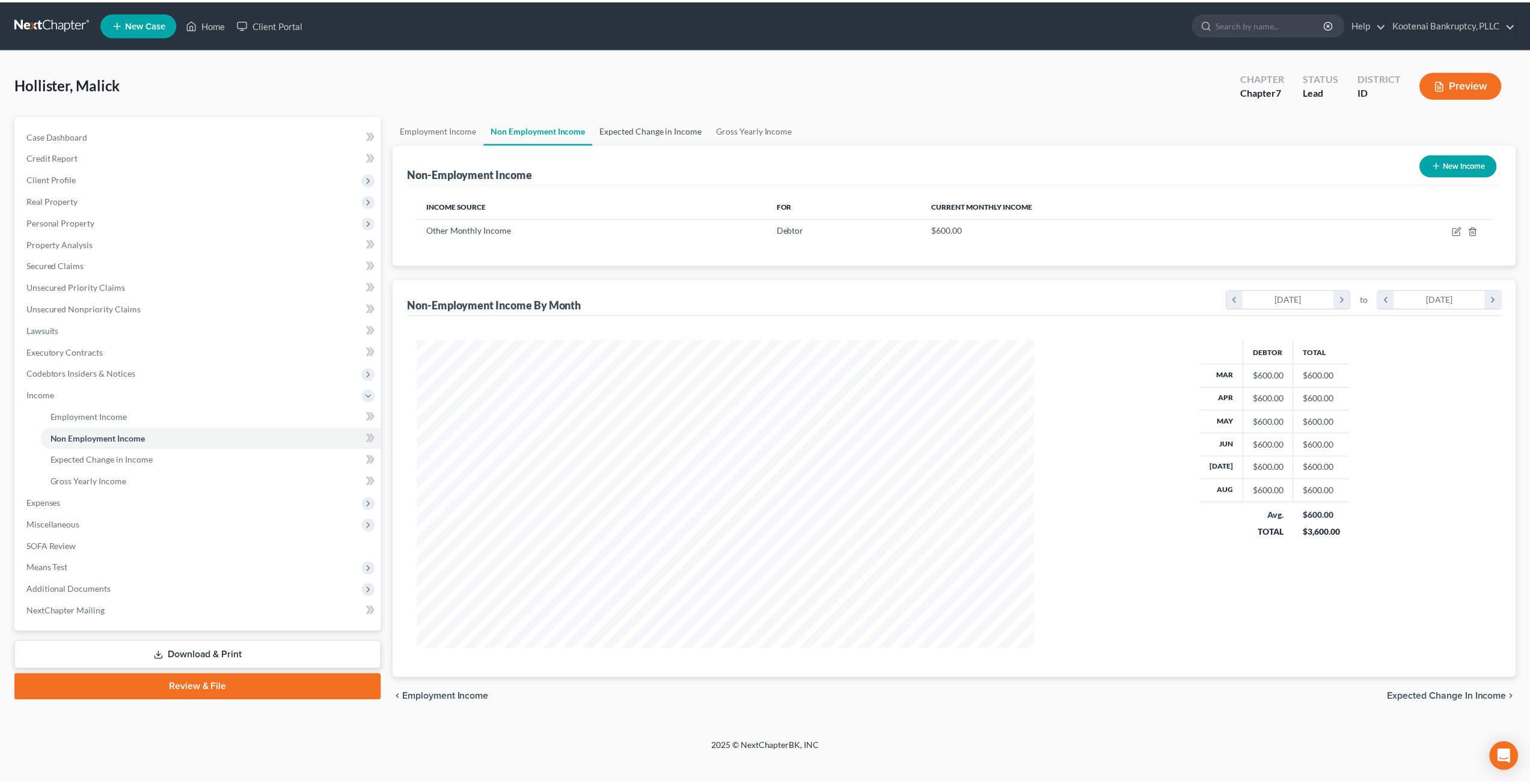
scroll to position [310, 644]
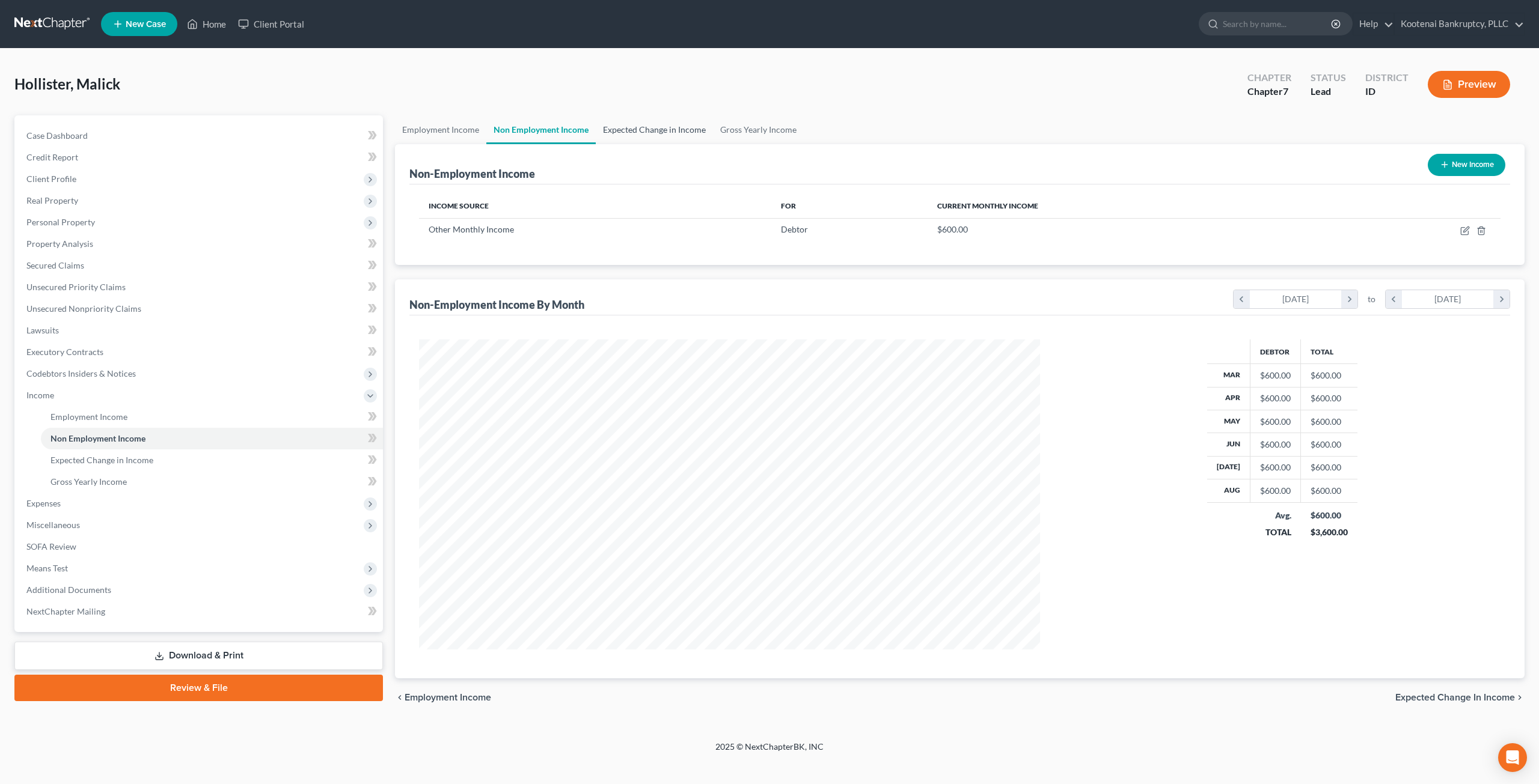
click at [658, 130] on link "Expected Change in Income" at bounding box center [654, 130] width 117 height 29
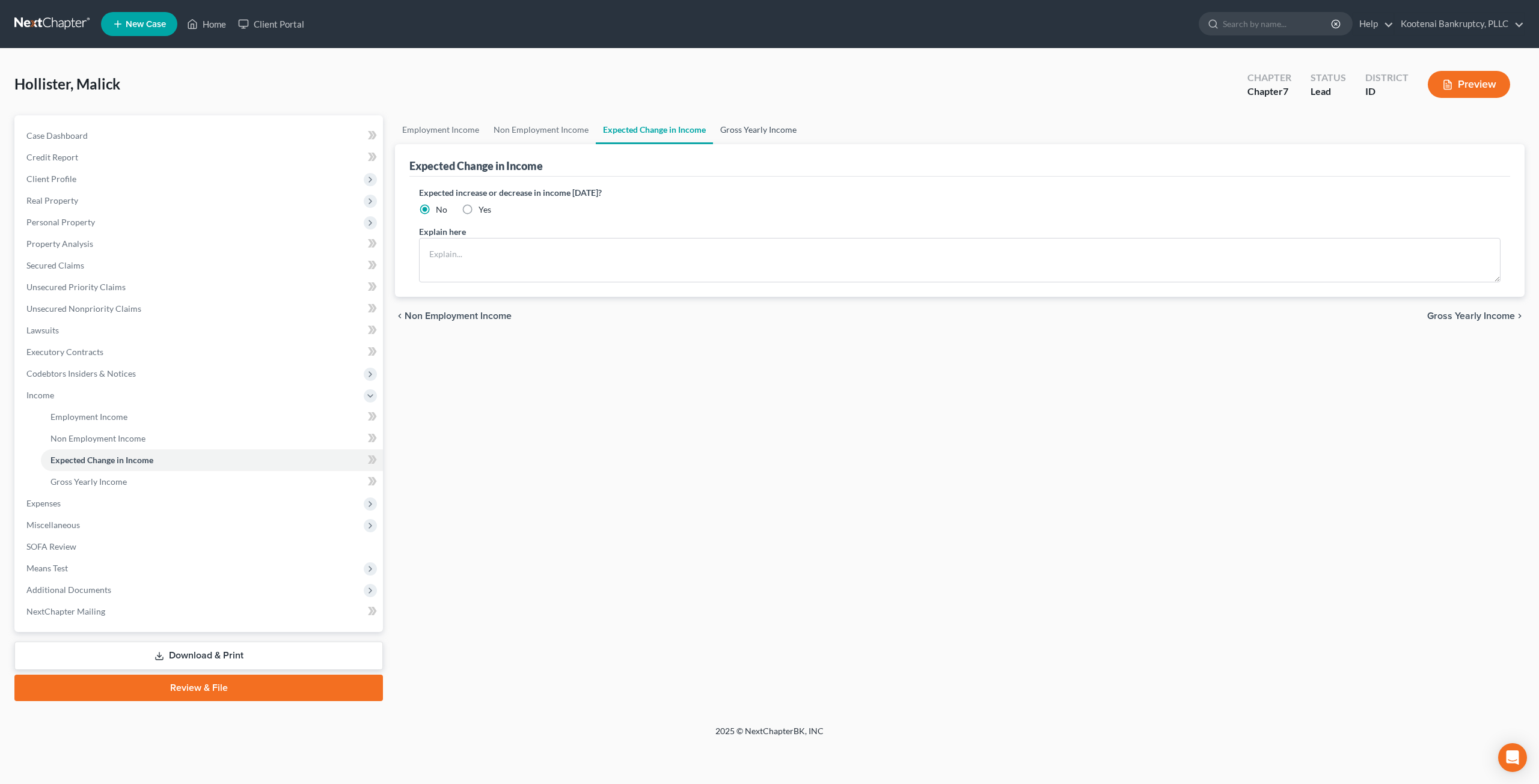
click at [750, 134] on link "Gross Yearly Income" at bounding box center [758, 130] width 91 height 29
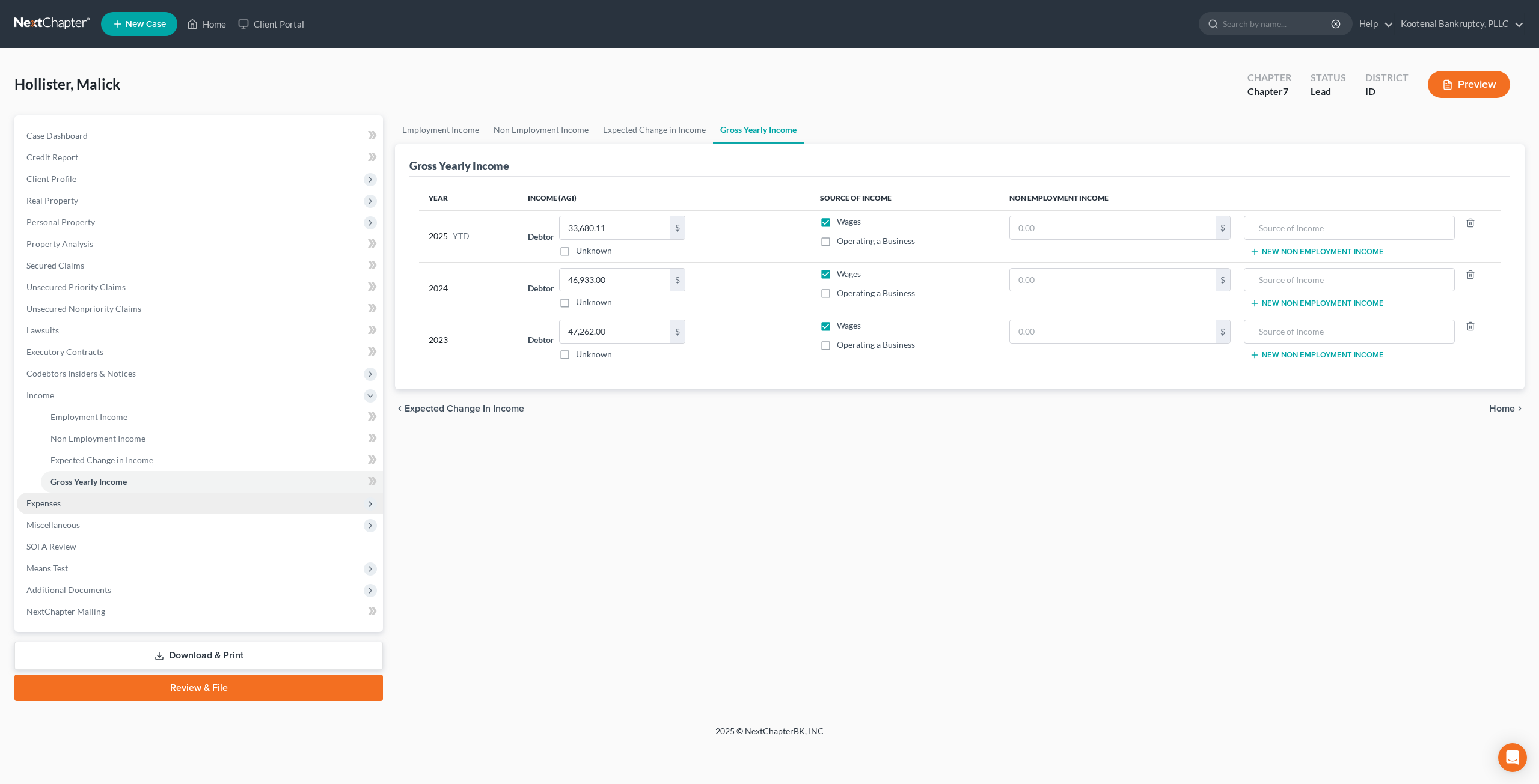
click at [150, 497] on span "Expenses" at bounding box center [199, 504] width 366 height 22
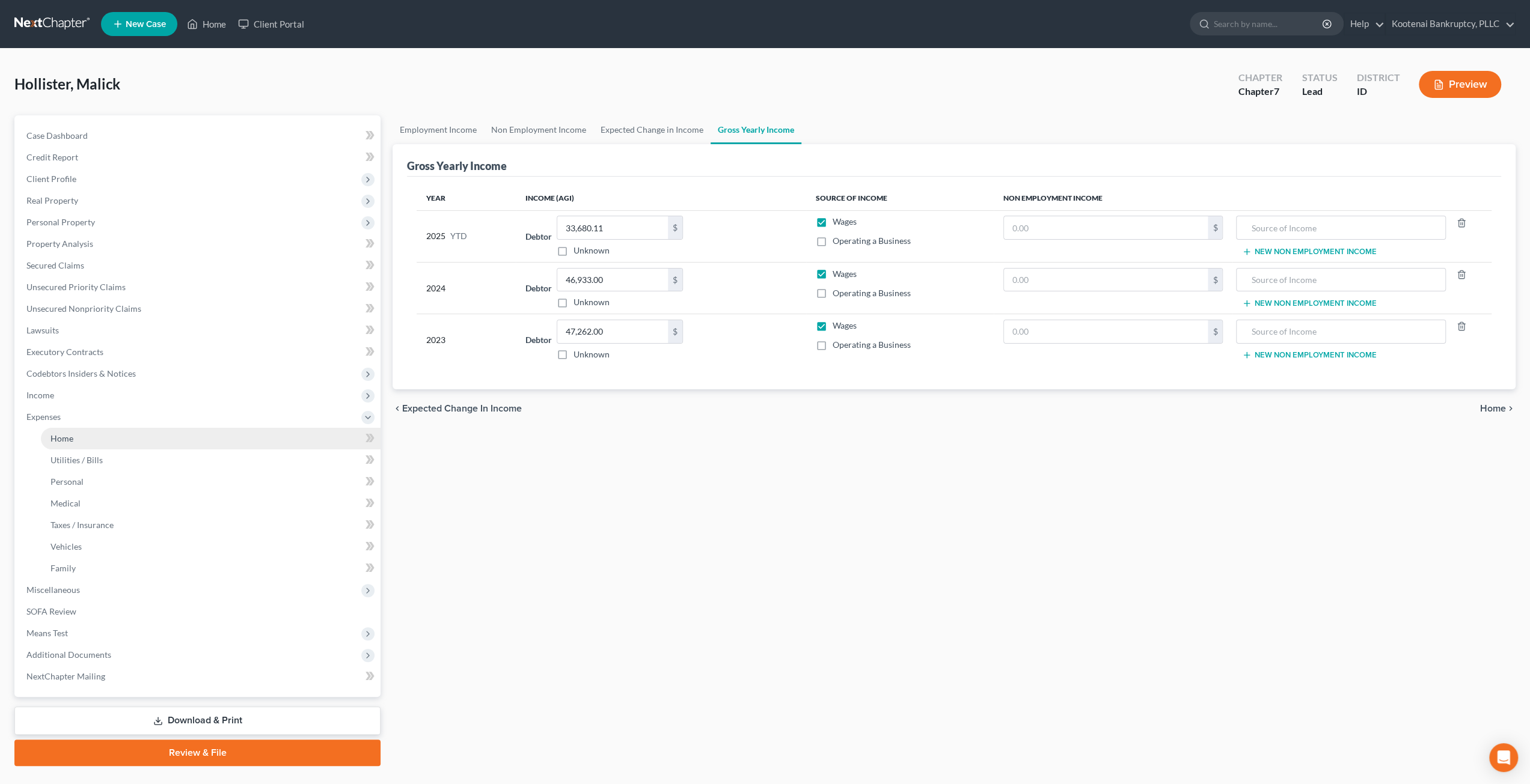
click at [134, 436] on link "Home" at bounding box center [210, 439] width 339 height 22
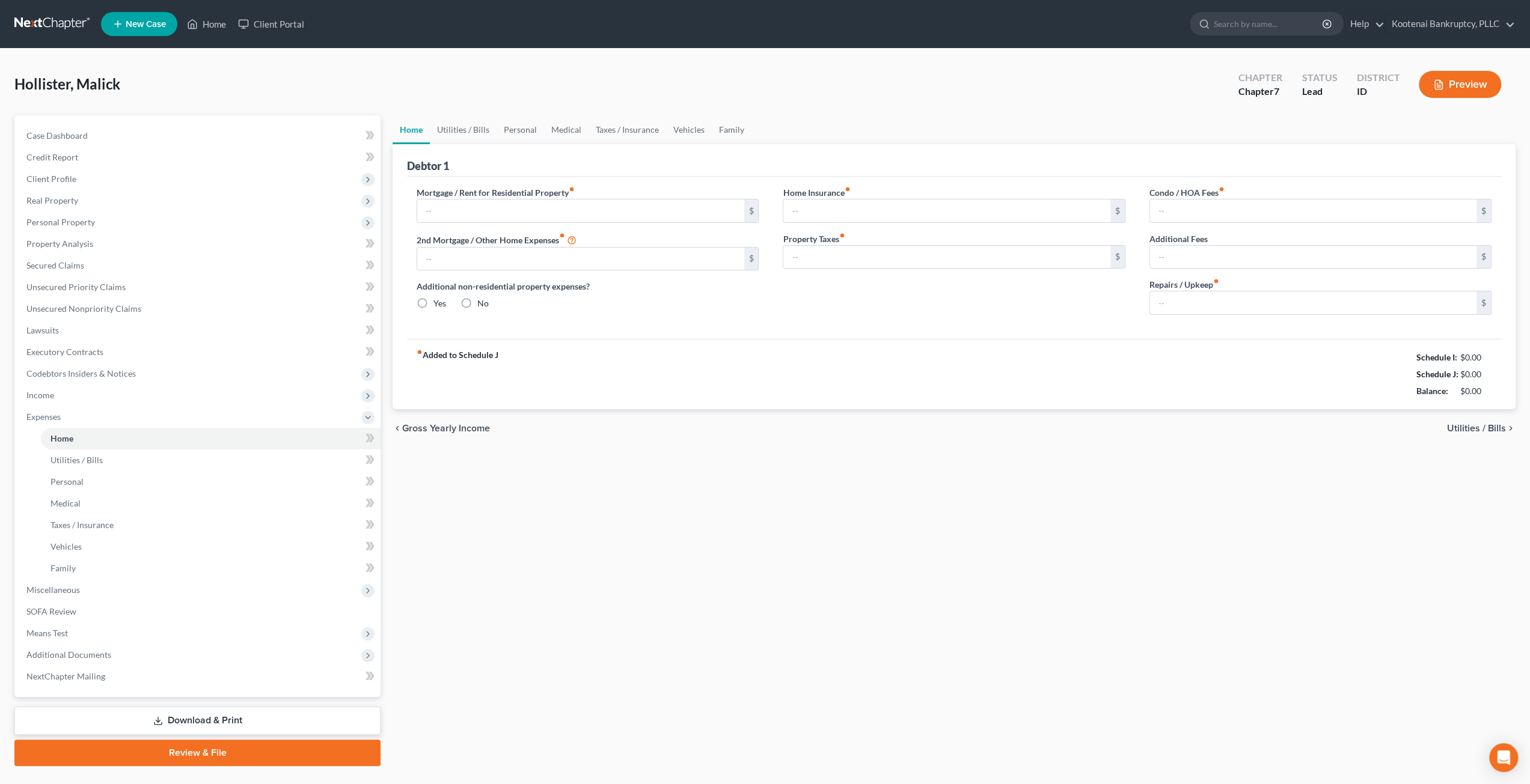
type input "894.38"
type input "0.00"
radio input "true"
type input "0.00"
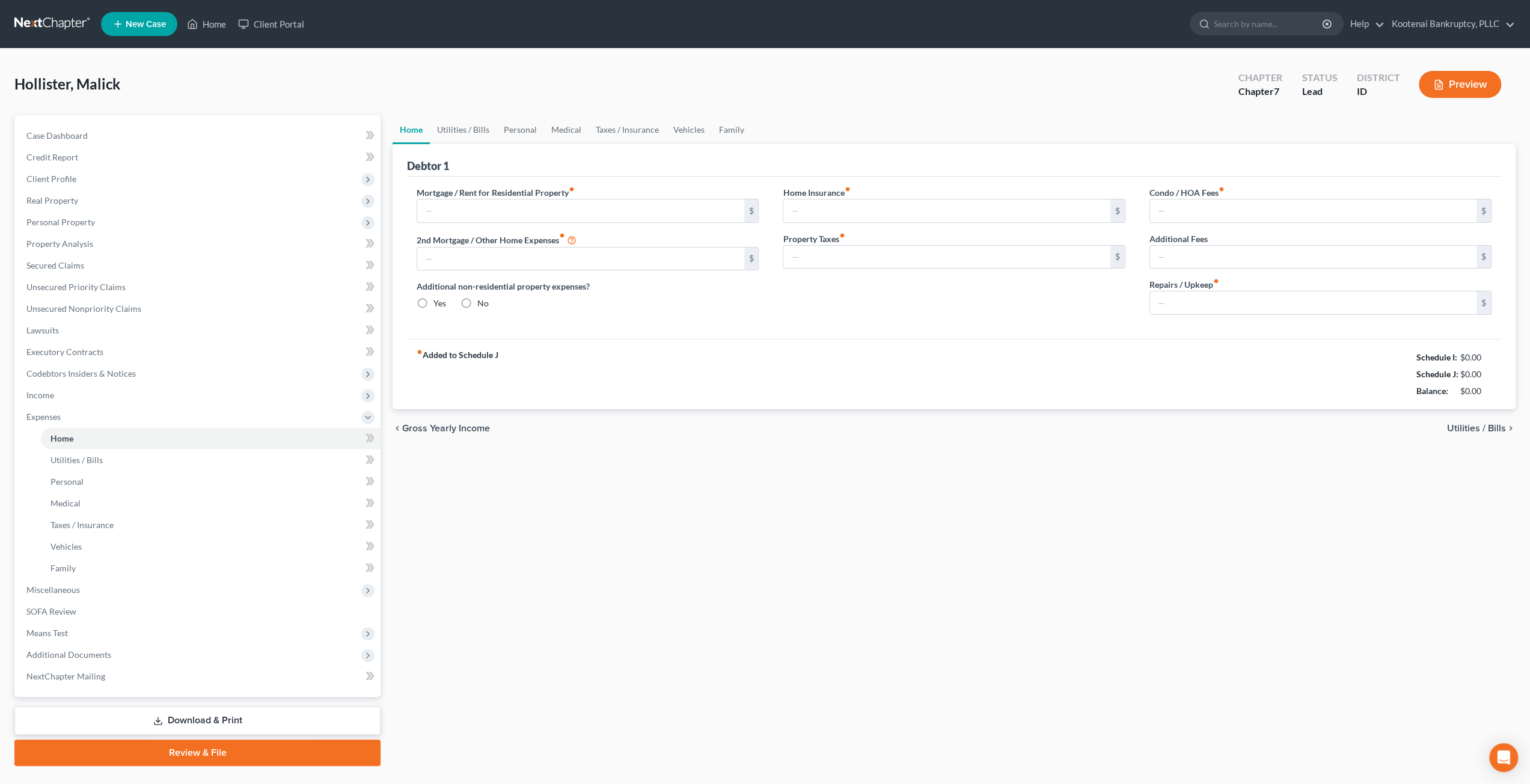
type input "0.00"
click at [470, 133] on link "Utilities / Bills" at bounding box center [463, 130] width 67 height 29
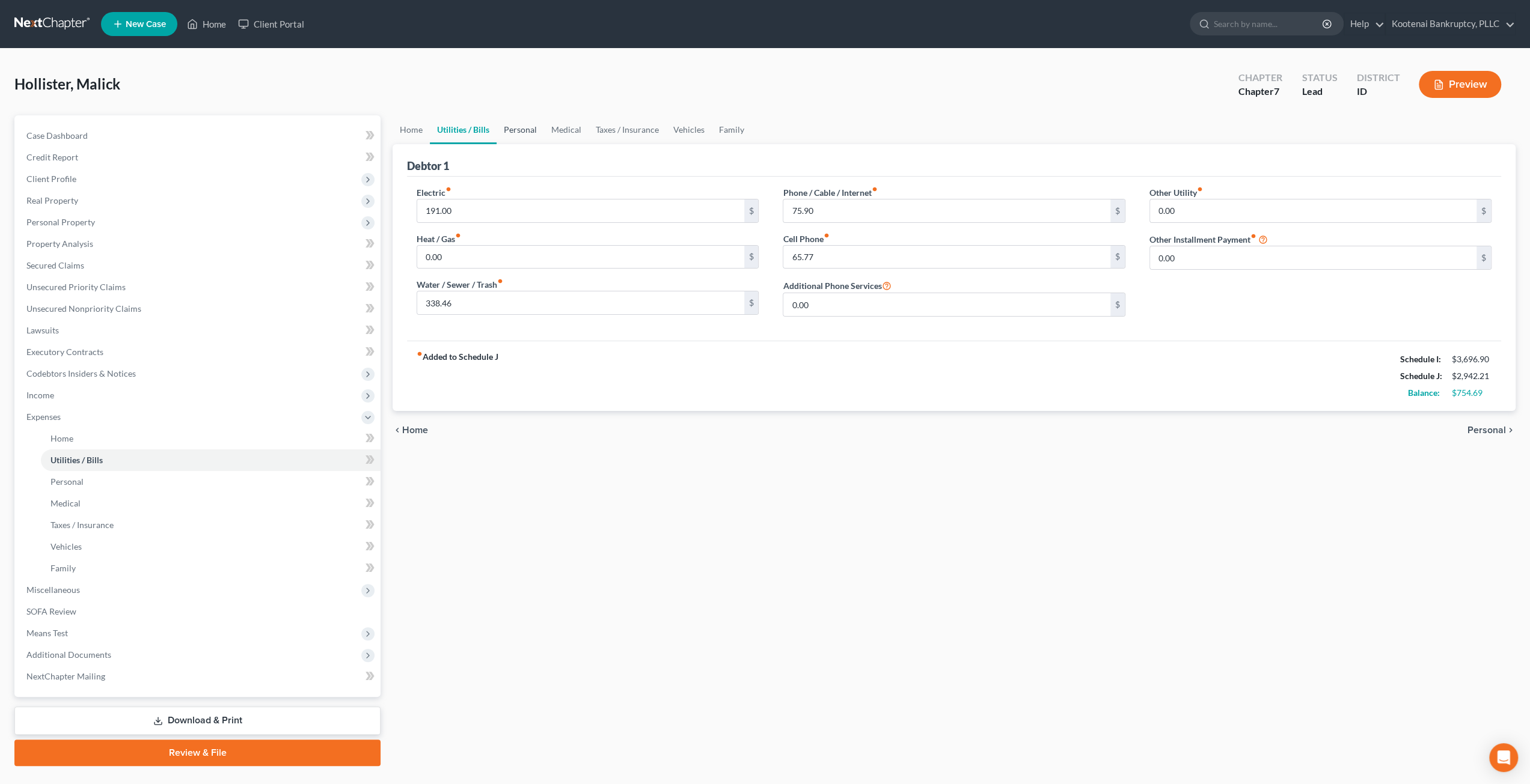
click at [510, 132] on link "Personal" at bounding box center [521, 130] width 48 height 29
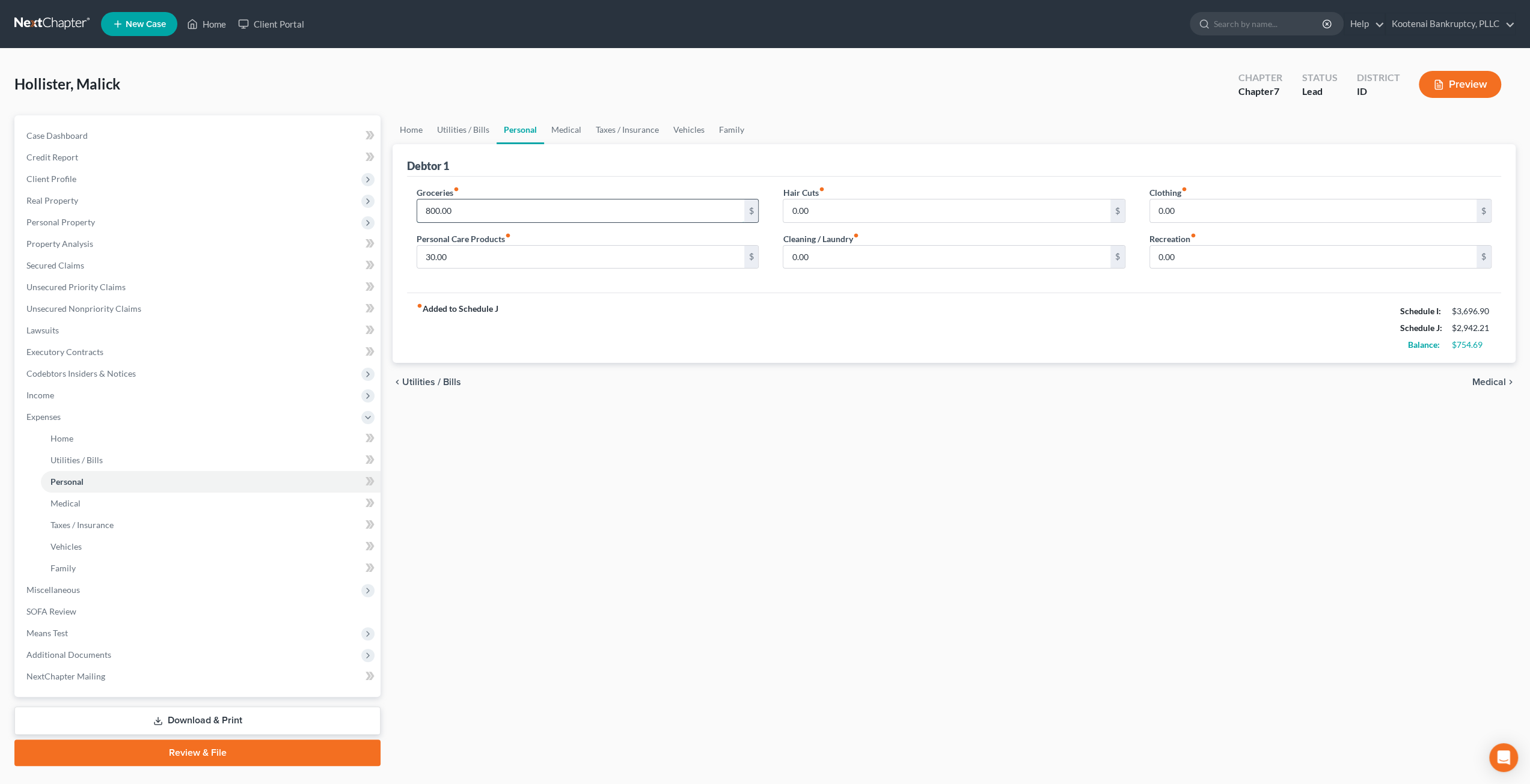
click at [511, 211] on input "800.00" at bounding box center [580, 210] width 327 height 23
type input "497"
click at [1199, 253] on input "0.00" at bounding box center [1313, 257] width 327 height 23
click at [866, 200] on input "0.00" at bounding box center [946, 210] width 327 height 23
click at [1244, 208] on input "0.00" at bounding box center [1313, 210] width 327 height 23
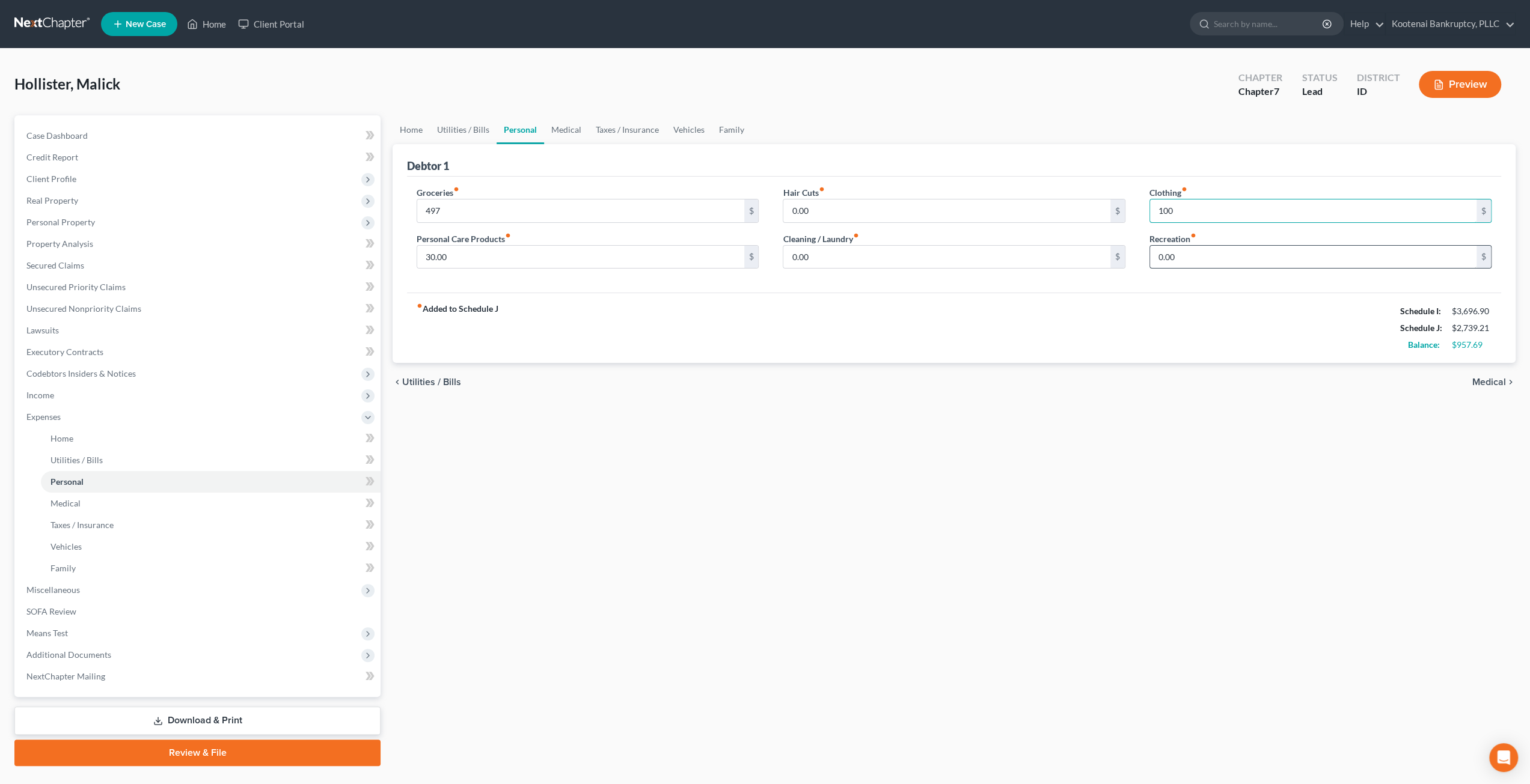
type input "100"
click at [1190, 253] on input "0.00" at bounding box center [1313, 257] width 327 height 23
type input "100"
click at [857, 206] on input "0.00" at bounding box center [946, 210] width 327 height 23
type input "50"
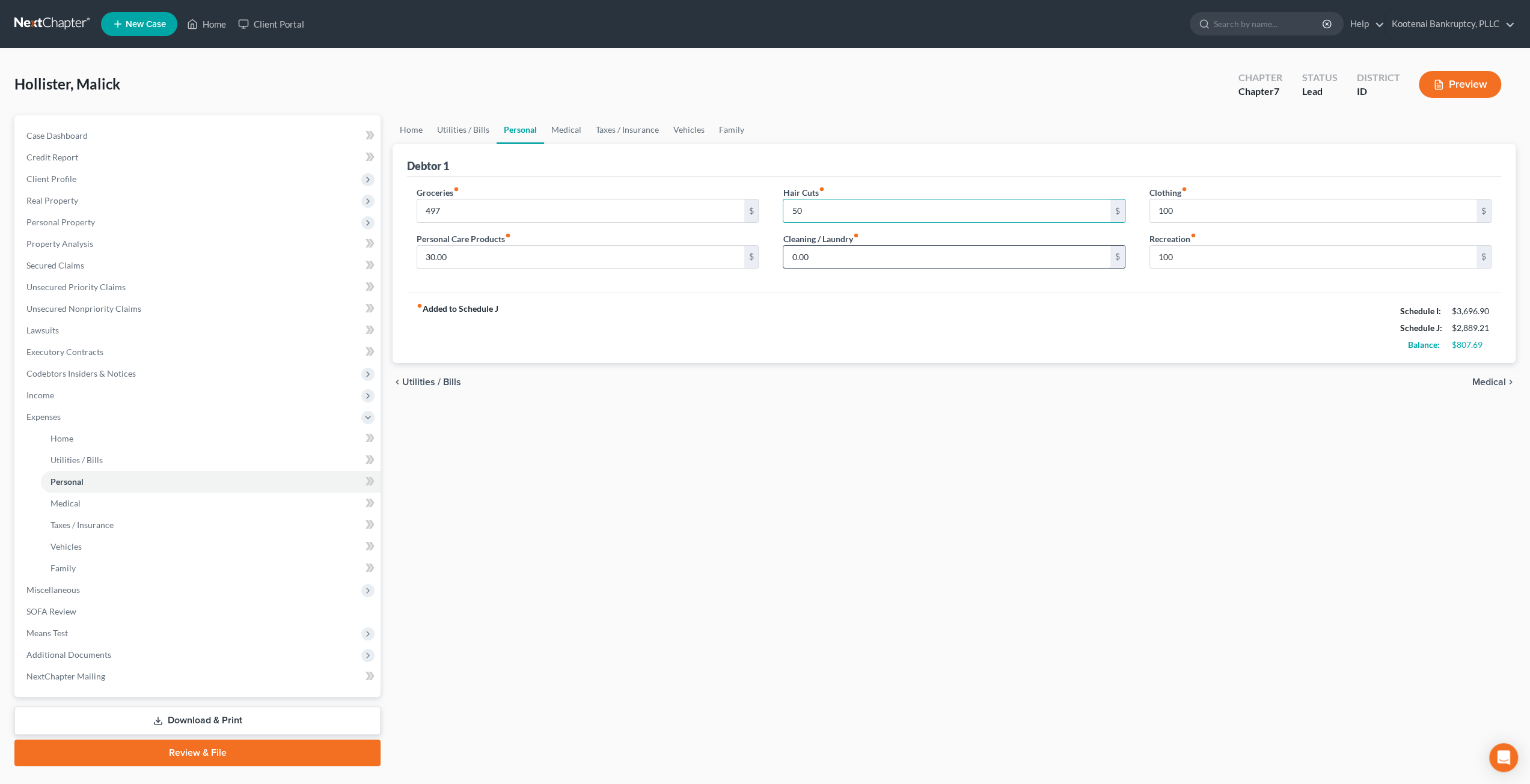
click at [832, 247] on input "0.00" at bounding box center [946, 257] width 327 height 23
type input "50"
click at [560, 132] on link "Medical" at bounding box center [566, 130] width 45 height 29
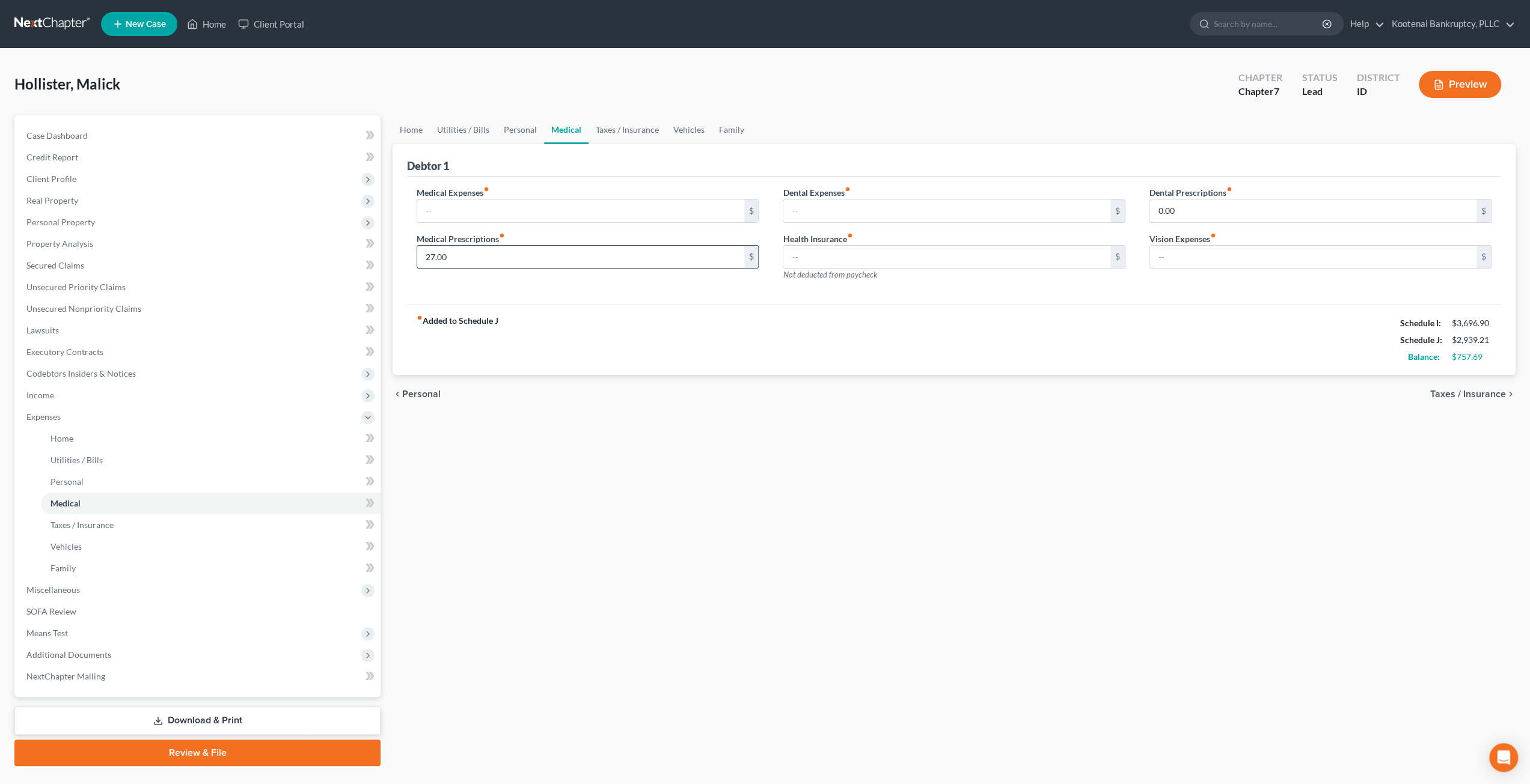
click at [519, 254] on input "27.00" at bounding box center [580, 257] width 327 height 23
type input "86"
click at [594, 132] on link "Taxes / Insurance" at bounding box center [627, 130] width 78 height 29
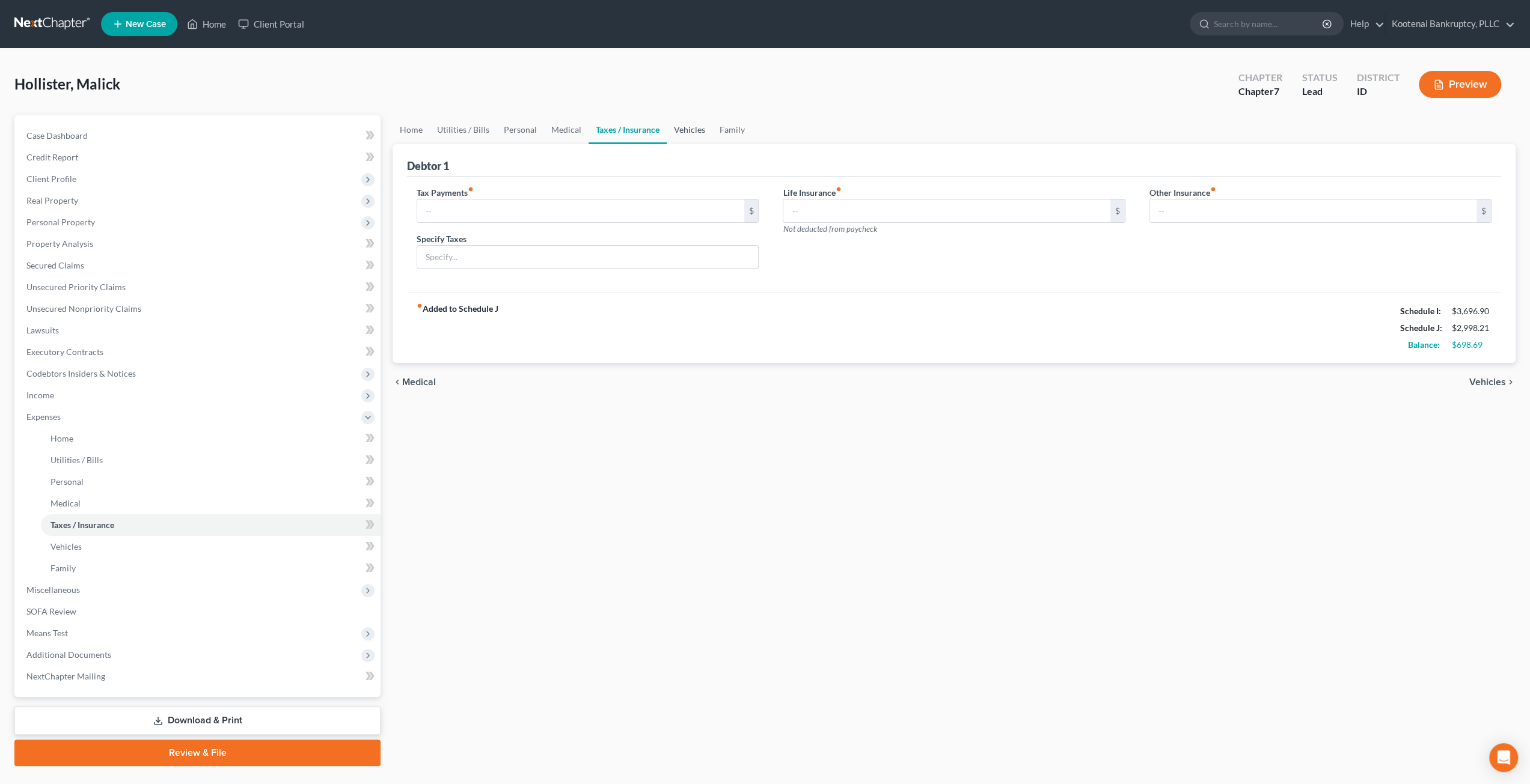
click at [668, 134] on link "Vehicles" at bounding box center [690, 130] width 46 height 29
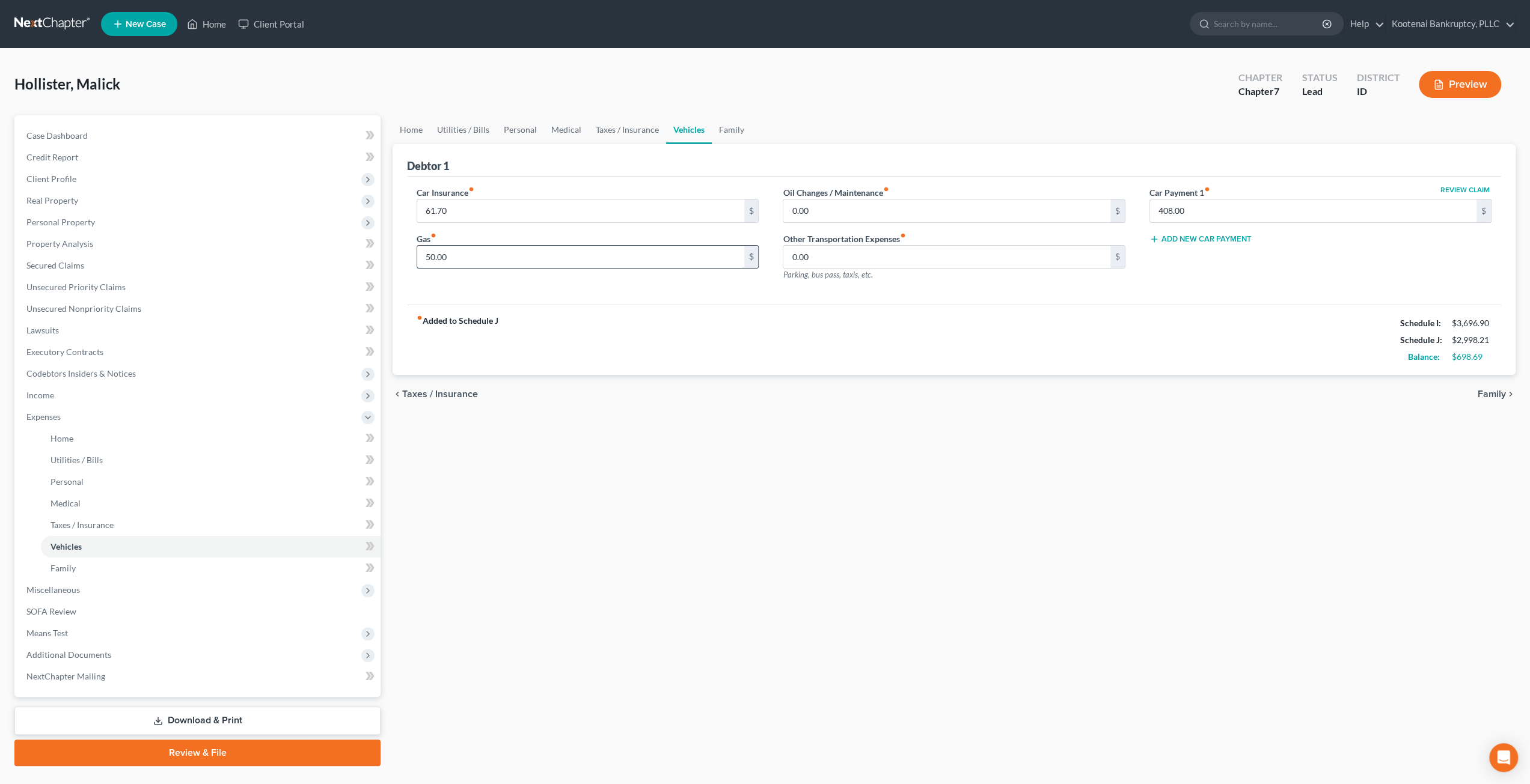
click at [504, 253] on input "50.00" at bounding box center [580, 257] width 327 height 23
type input "250"
click at [732, 139] on link "Family" at bounding box center [731, 130] width 39 height 29
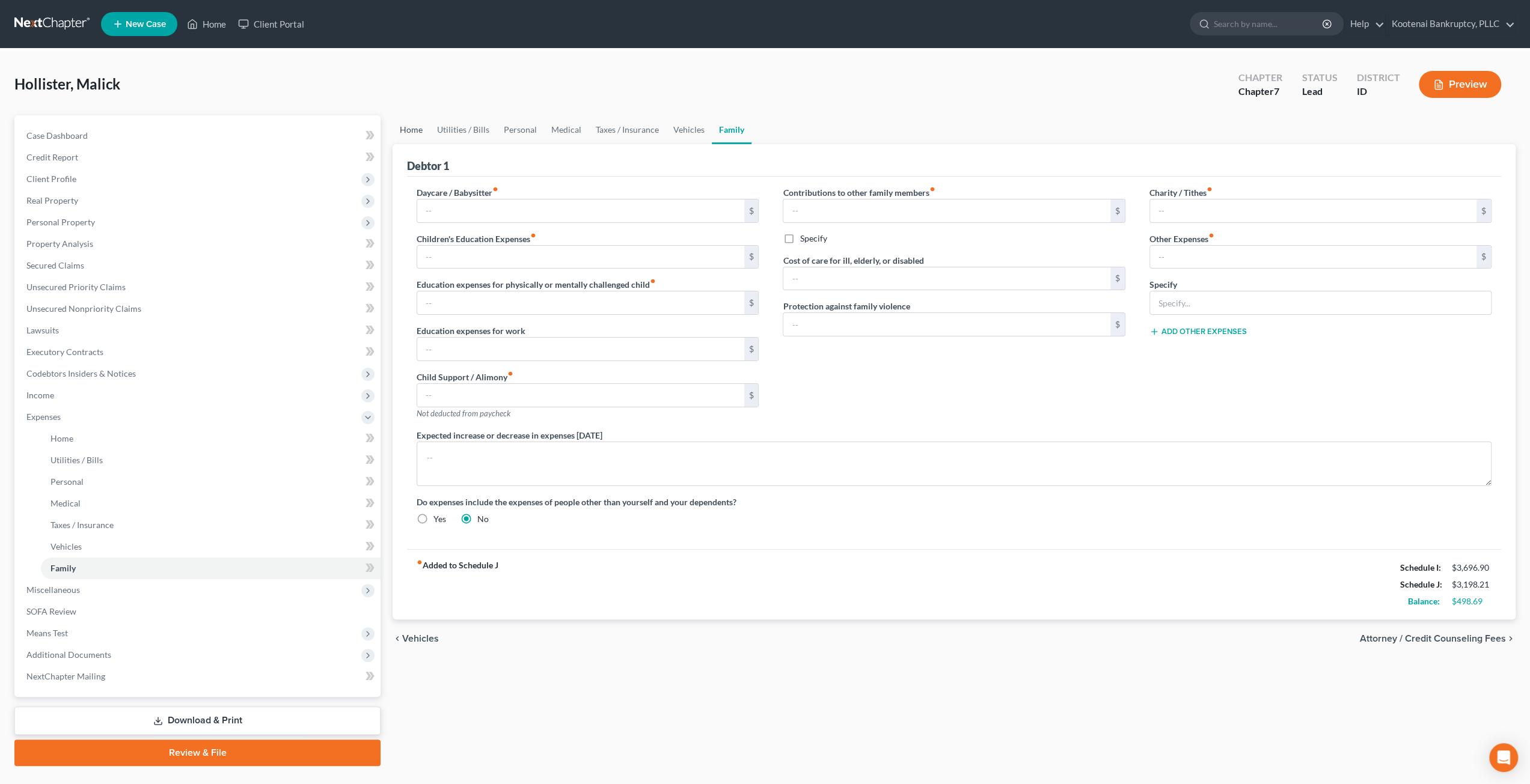
click at [404, 124] on link "Home" at bounding box center [411, 130] width 38 height 29
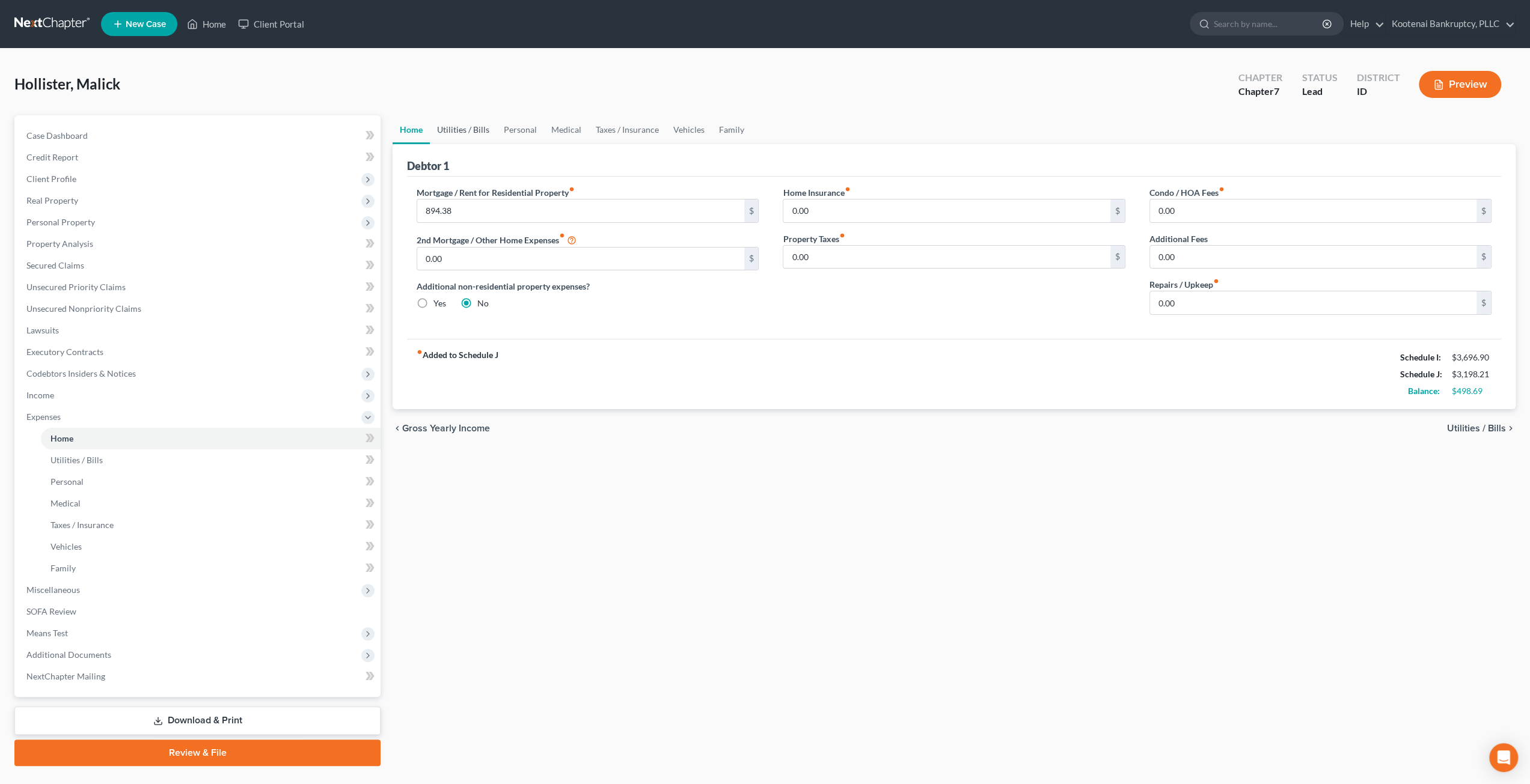
click at [474, 127] on link "Utilities / Bills" at bounding box center [463, 130] width 67 height 29
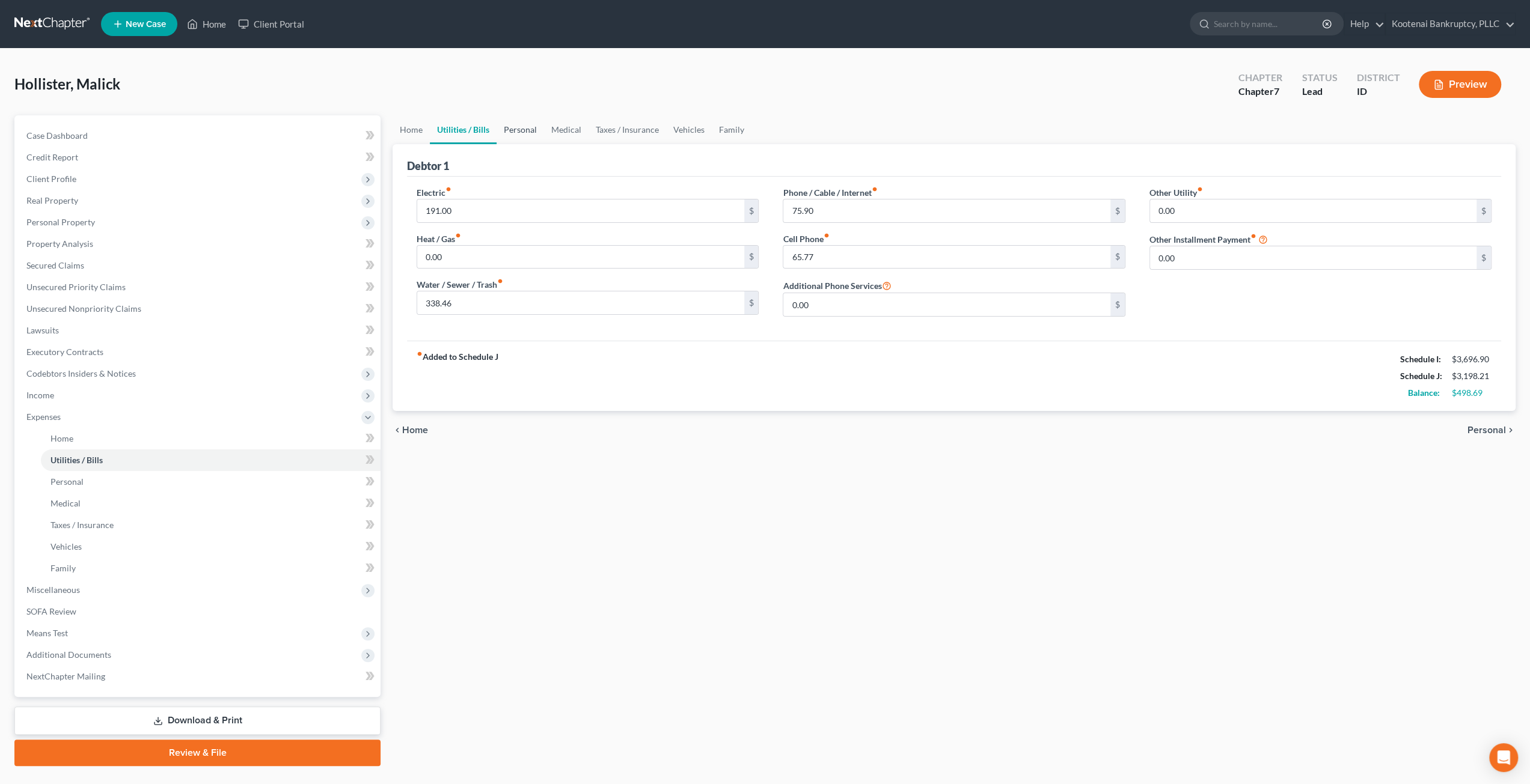
click at [528, 127] on link "Personal" at bounding box center [521, 130] width 48 height 29
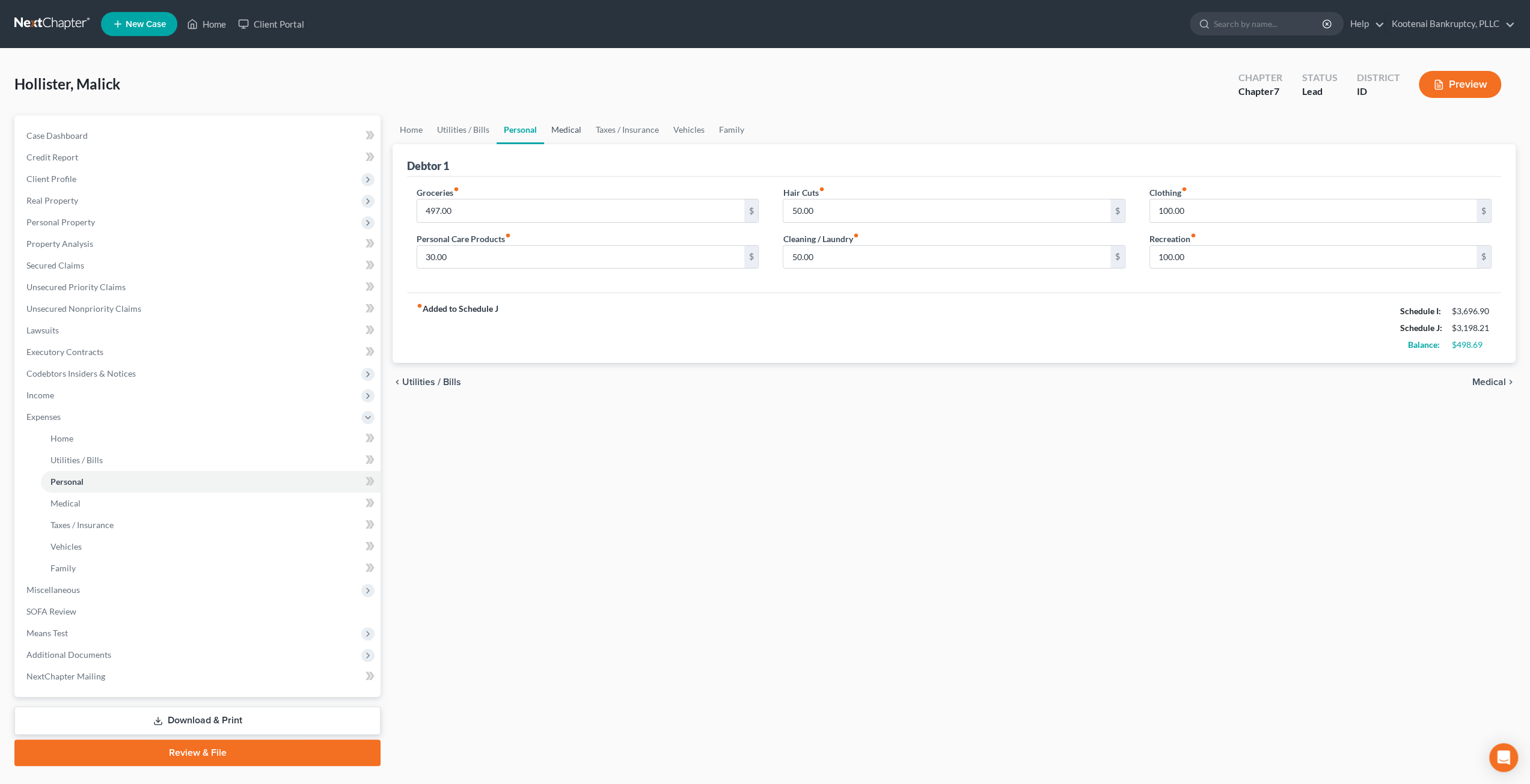
click at [555, 139] on link "Medical" at bounding box center [566, 130] width 45 height 29
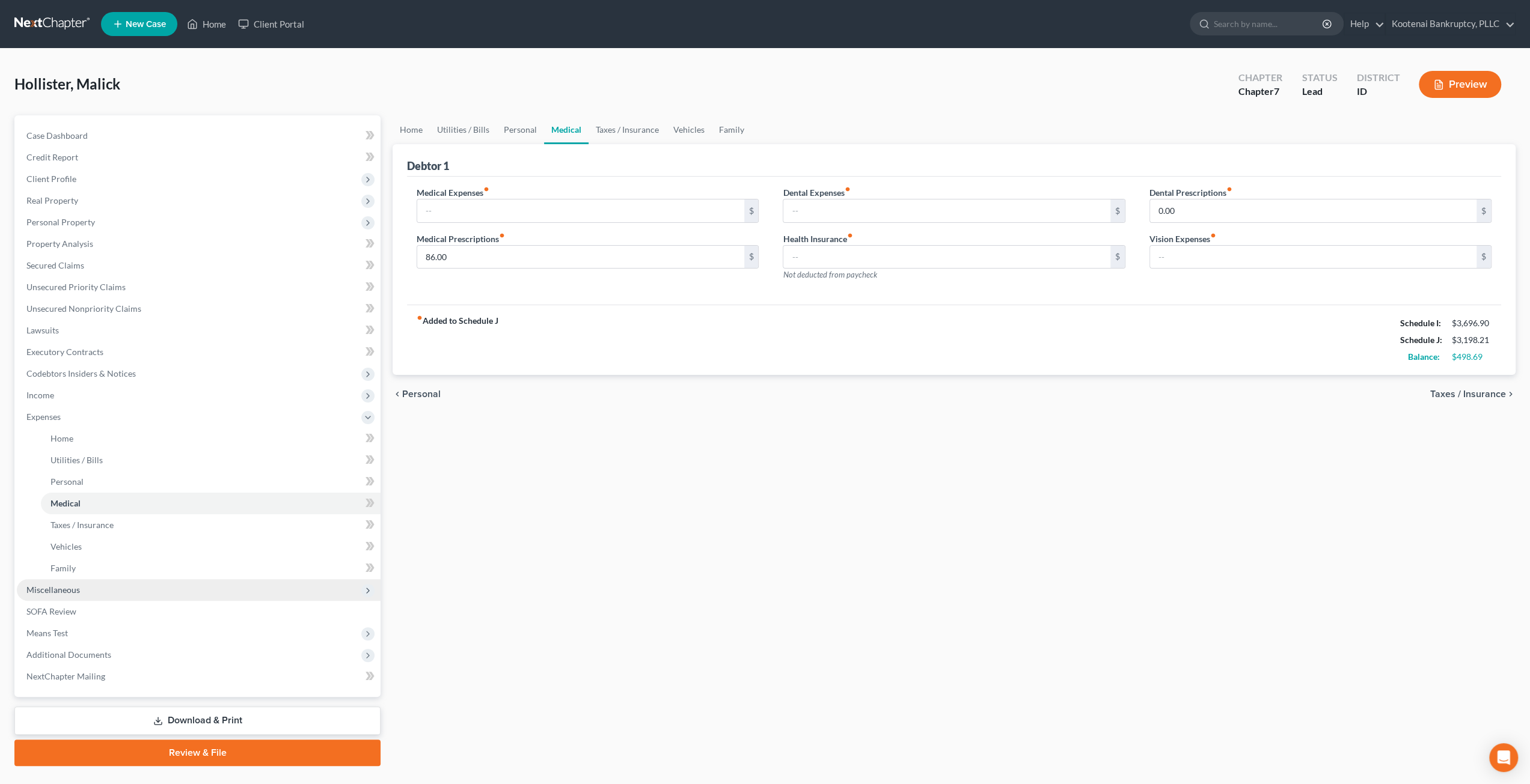
click at [122, 585] on span "Miscellaneous" at bounding box center [198, 590] width 363 height 22
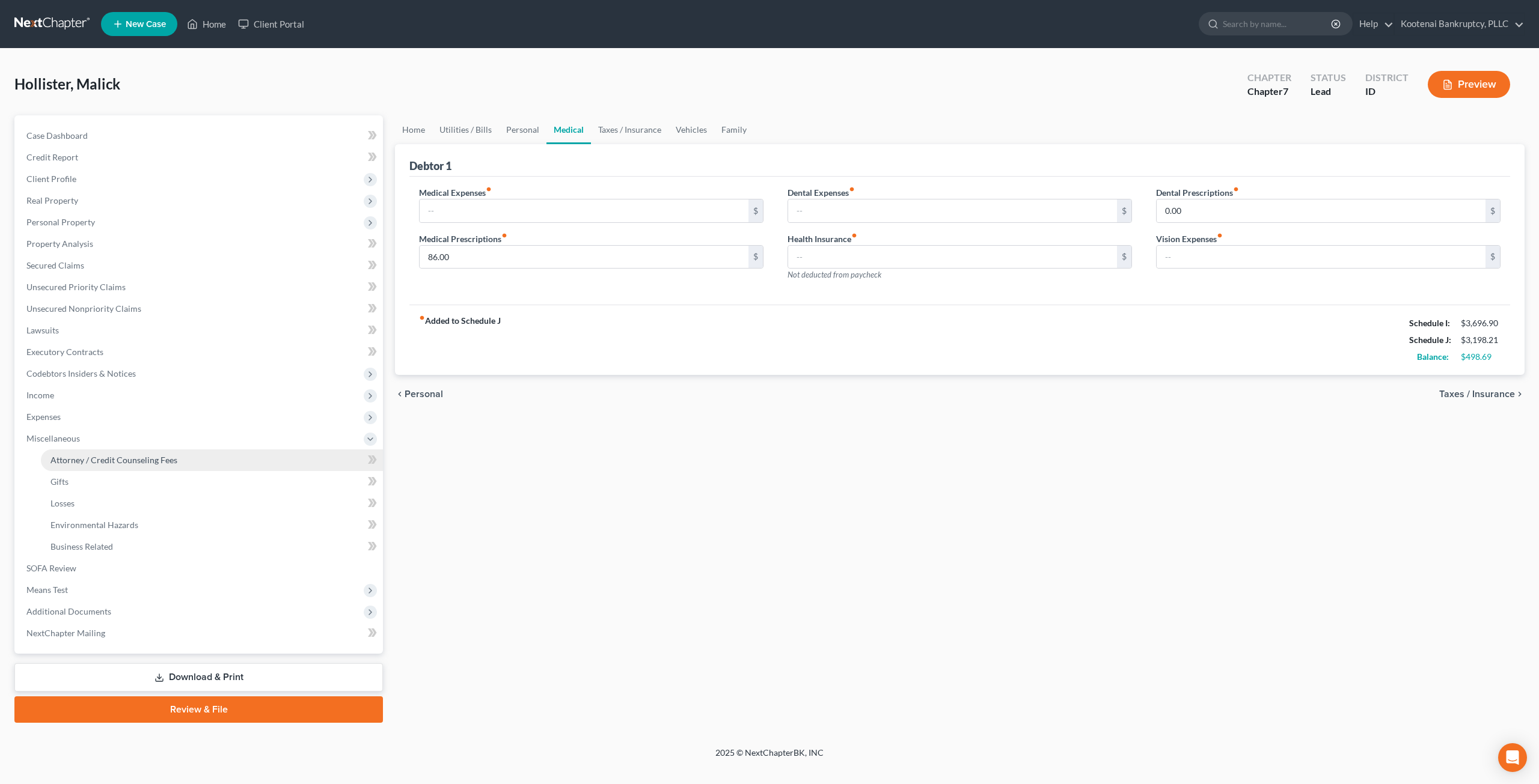
click at [156, 456] on span "Attorney / Credit Counseling Fees" at bounding box center [113, 459] width 127 height 10
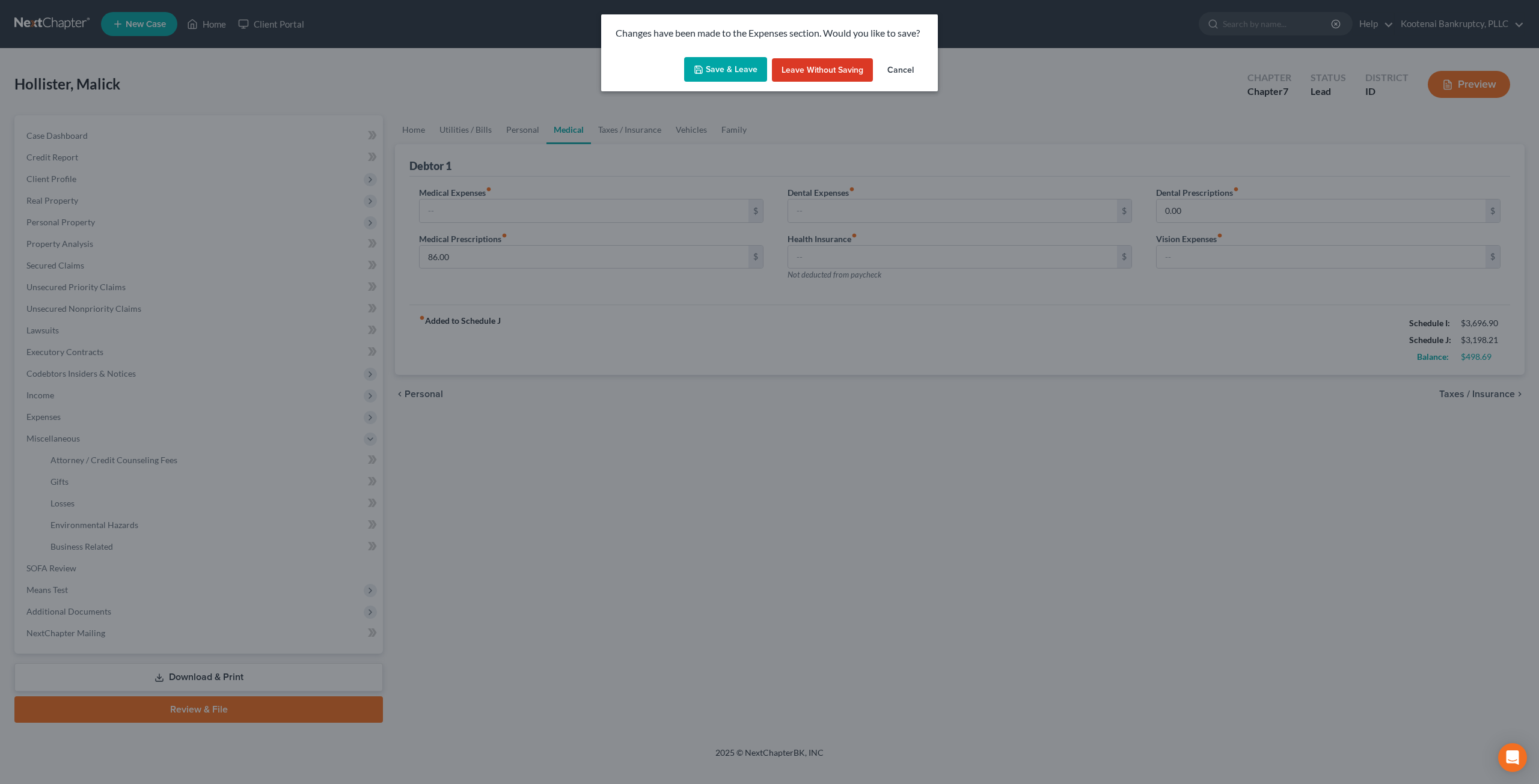
click at [698, 62] on button "Save & Leave" at bounding box center [726, 70] width 83 height 26
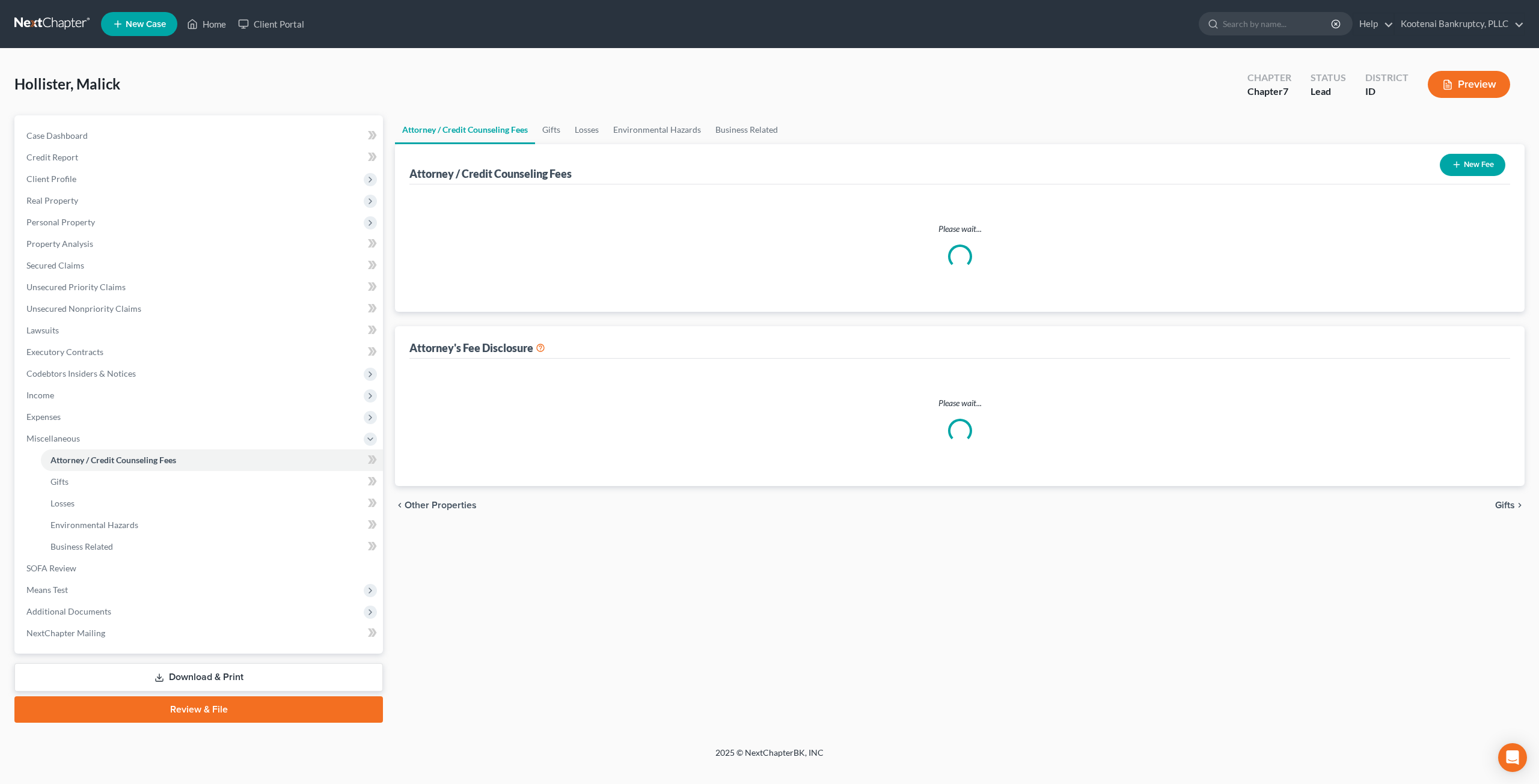
select select "3"
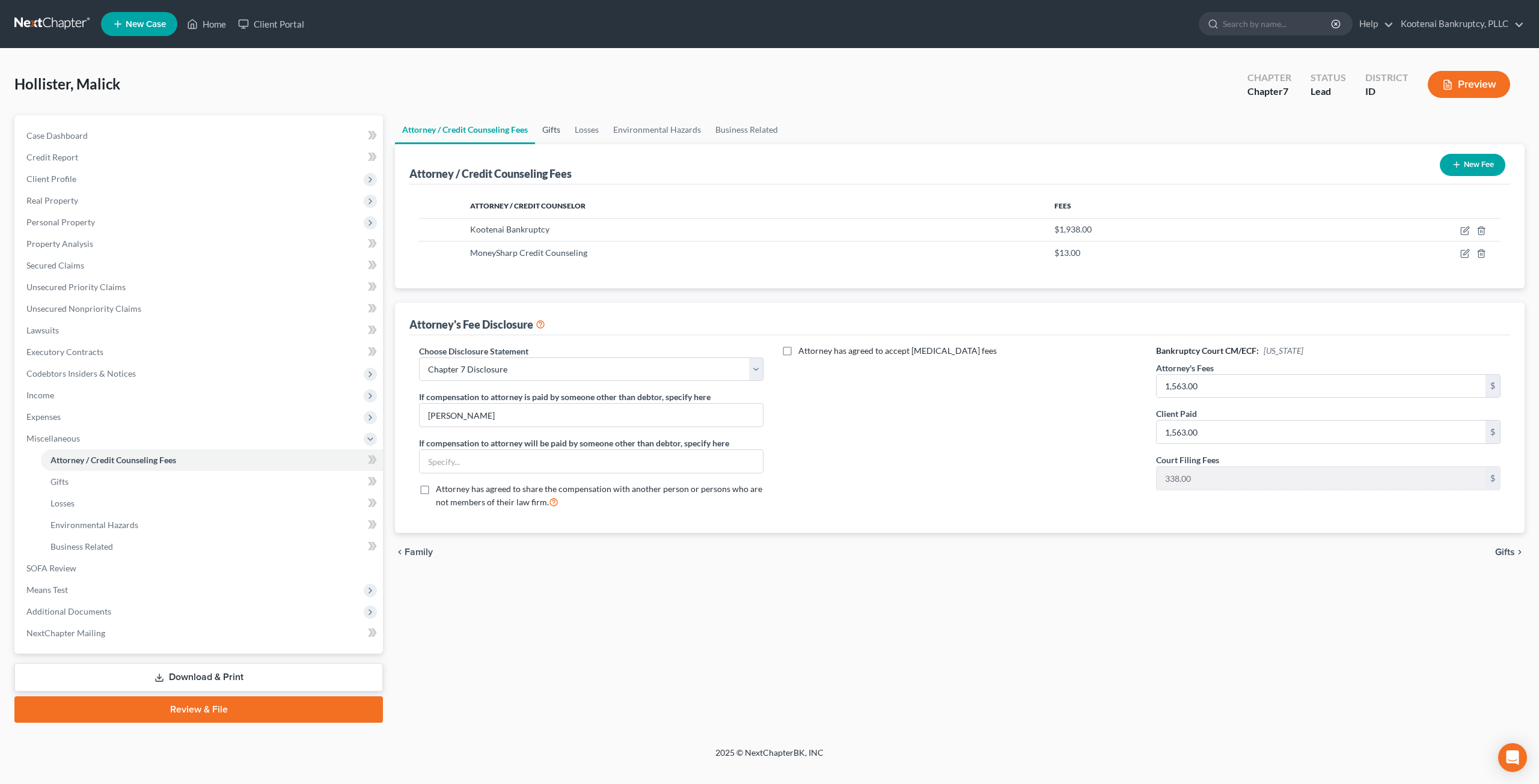
click at [550, 129] on link "Gifts" at bounding box center [551, 130] width 32 height 29
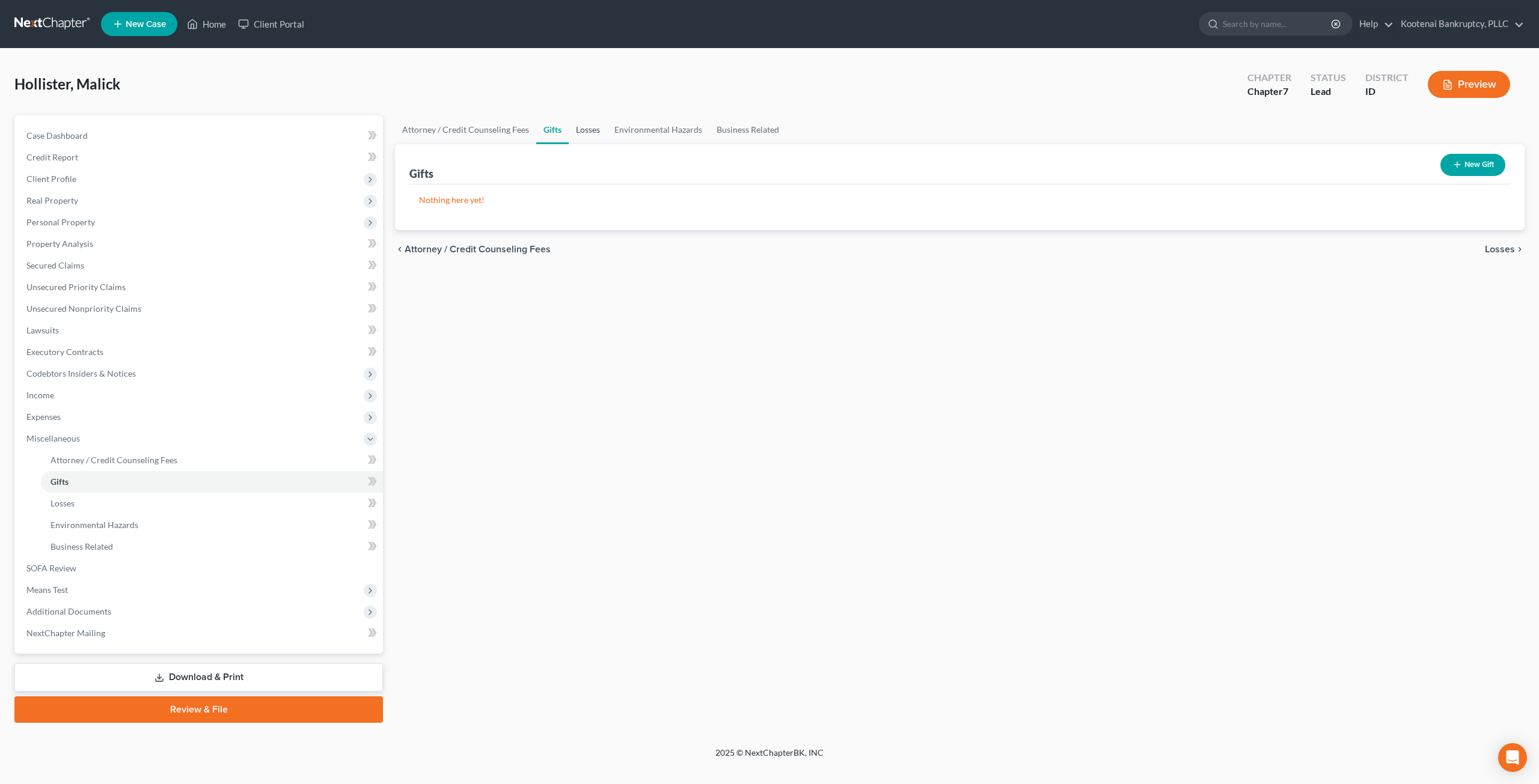
click at [594, 133] on link "Losses" at bounding box center [587, 130] width 38 height 29
click at [655, 129] on link "Environmental Hazards" at bounding box center [658, 130] width 102 height 29
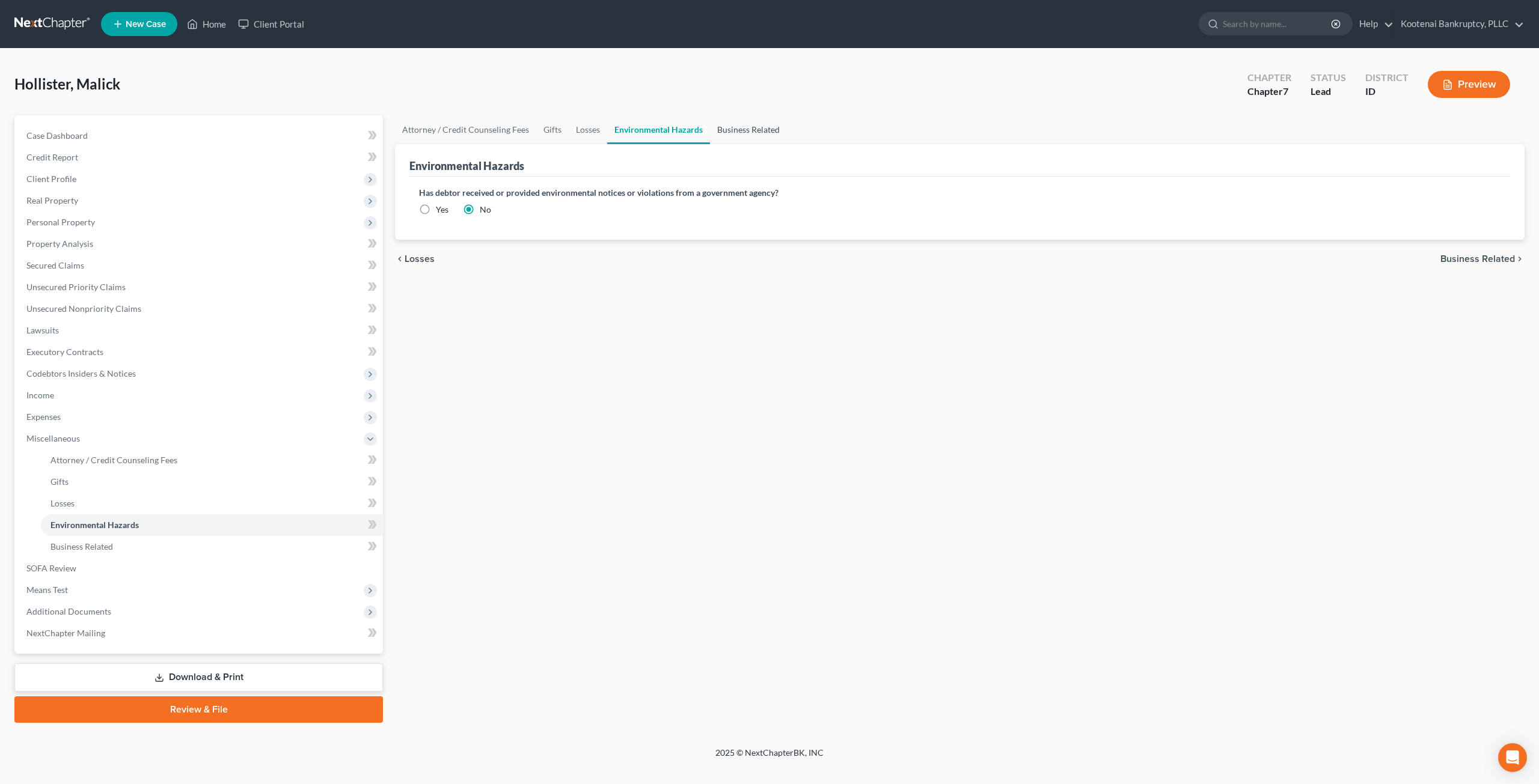
click at [738, 127] on link "Business Related" at bounding box center [748, 130] width 77 height 29
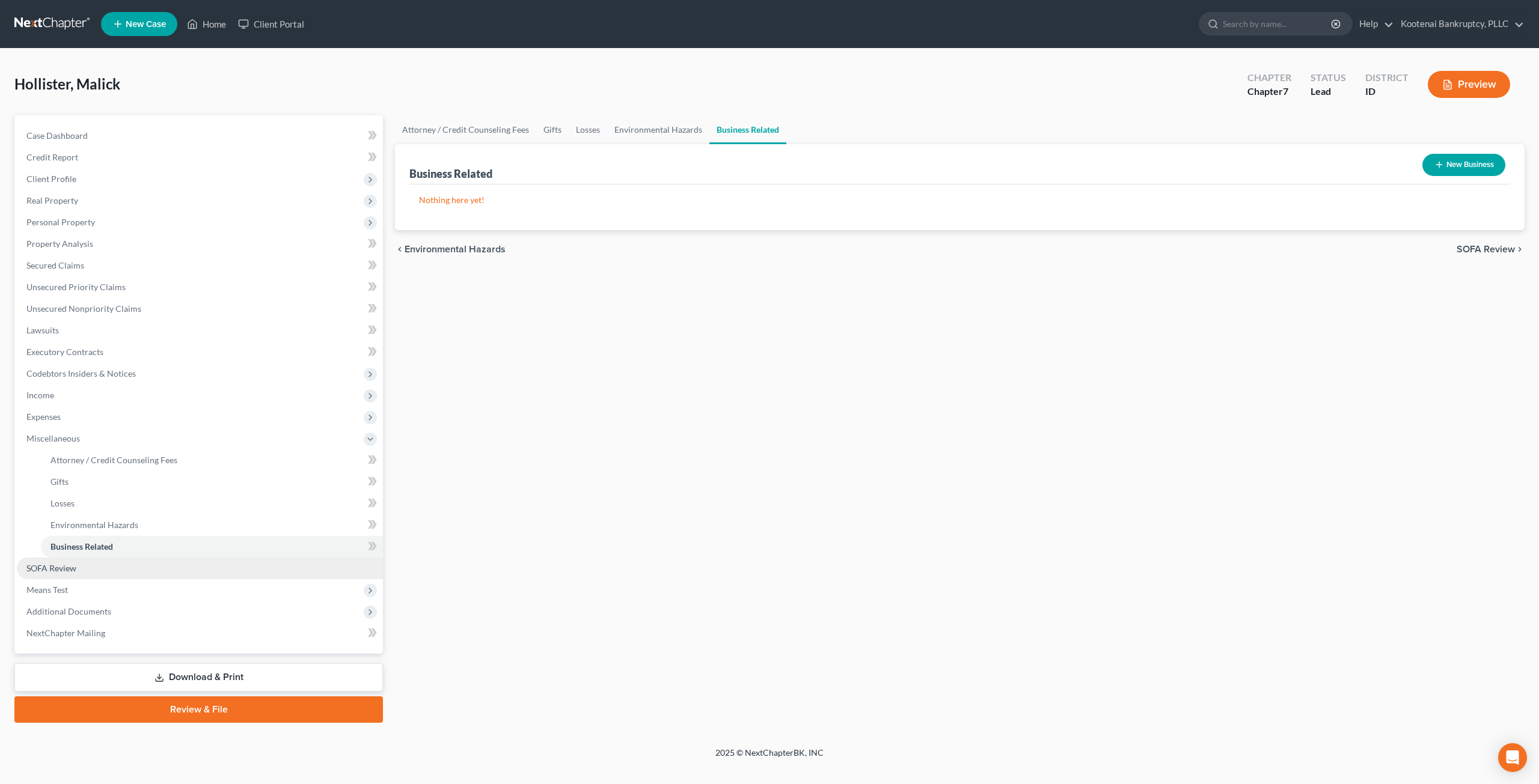
click at [101, 568] on link "SOFA Review" at bounding box center [199, 569] width 366 height 22
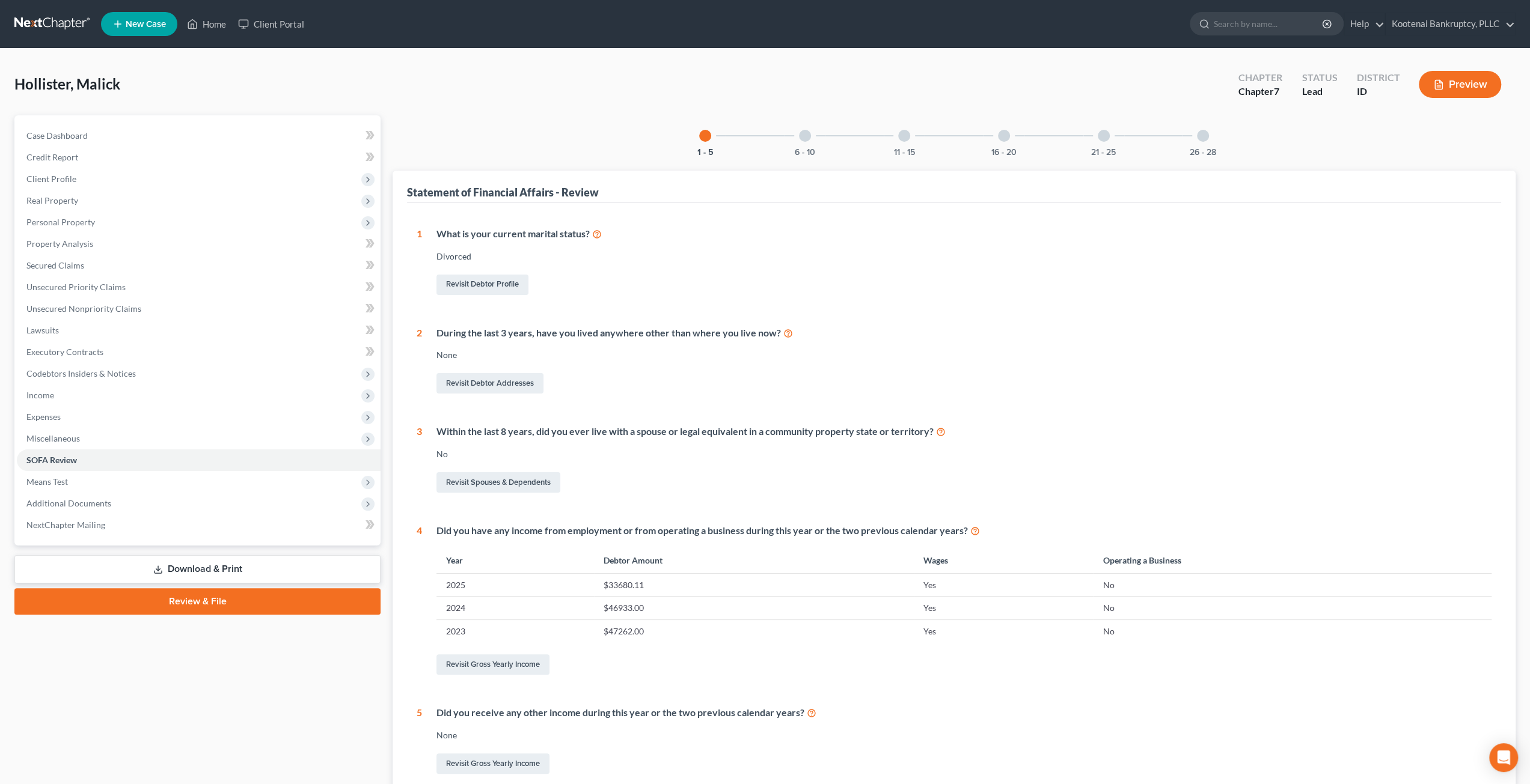
click at [801, 141] on div "6 - 10" at bounding box center [804, 135] width 41 height 41
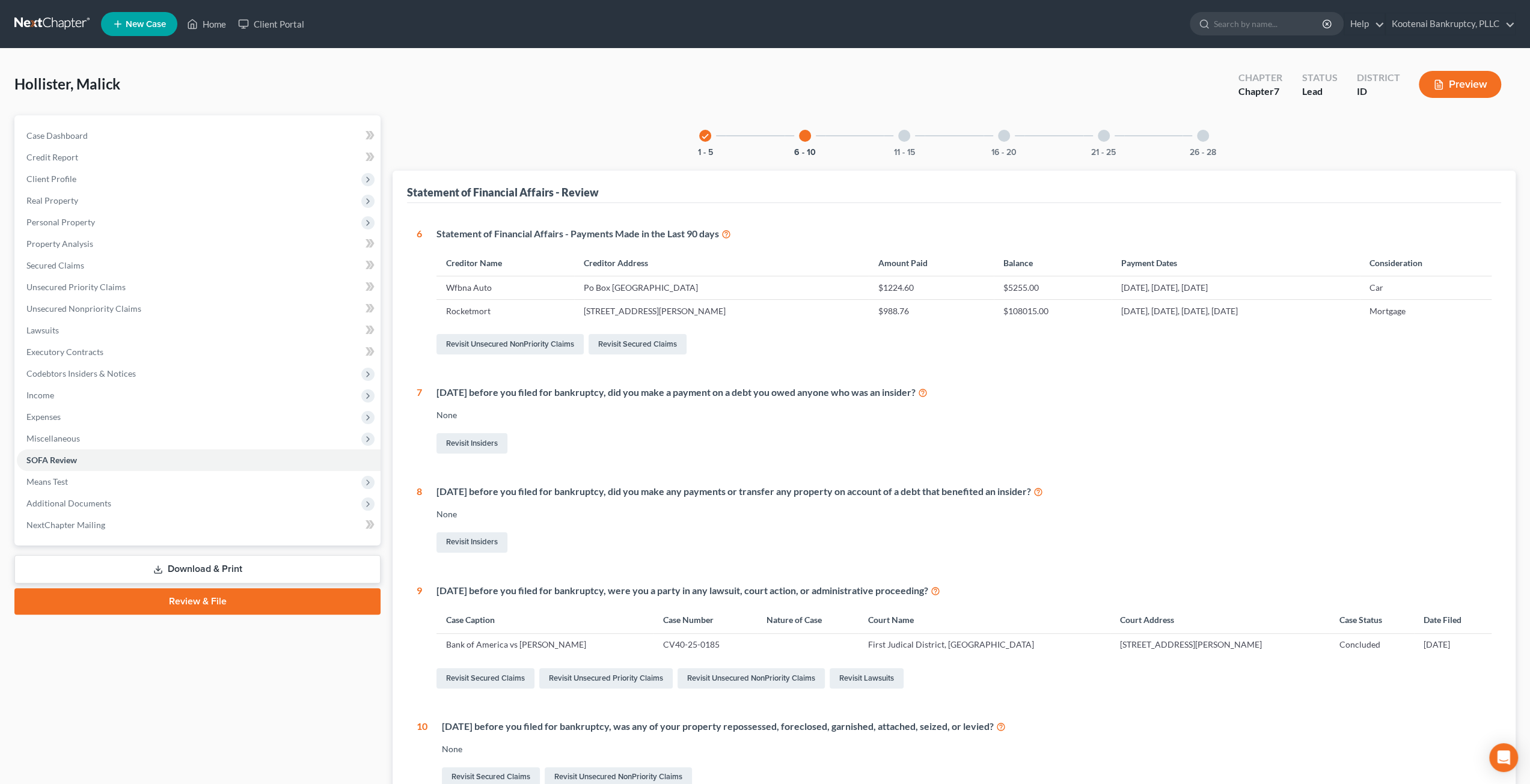
scroll to position [60, 0]
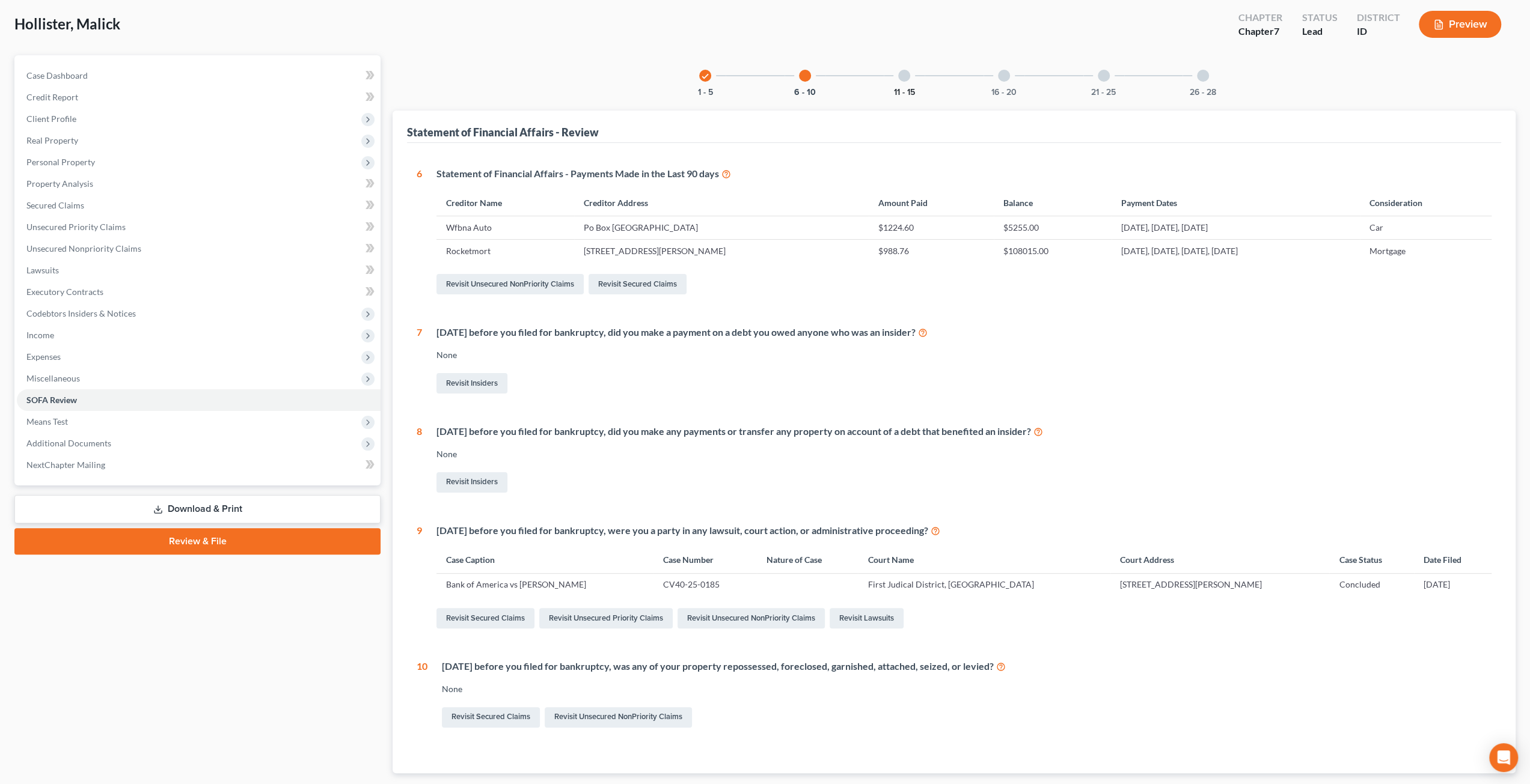
click at [903, 90] on button "11 - 15" at bounding box center [904, 92] width 21 height 8
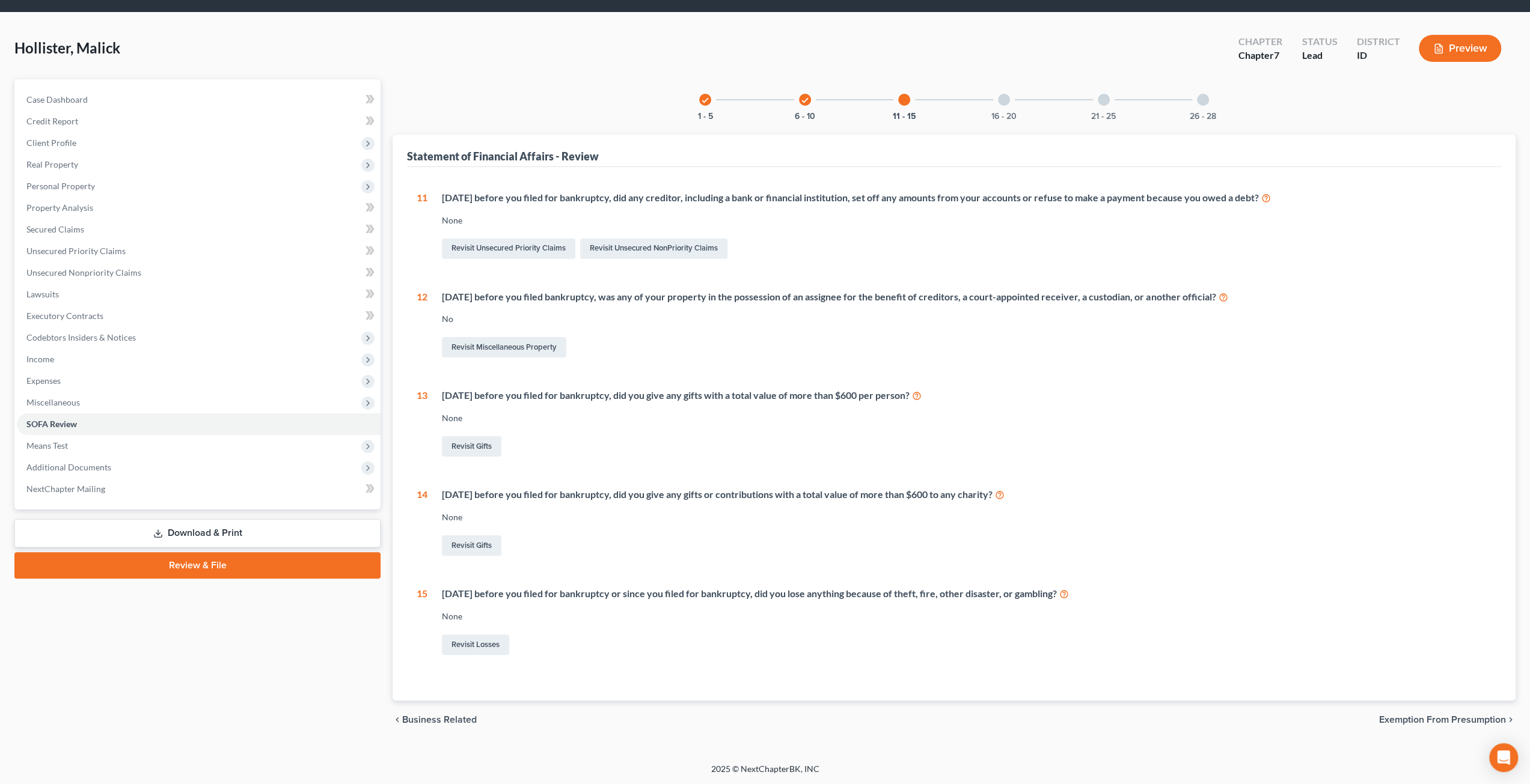
click at [1007, 99] on div at bounding box center [1003, 99] width 12 height 12
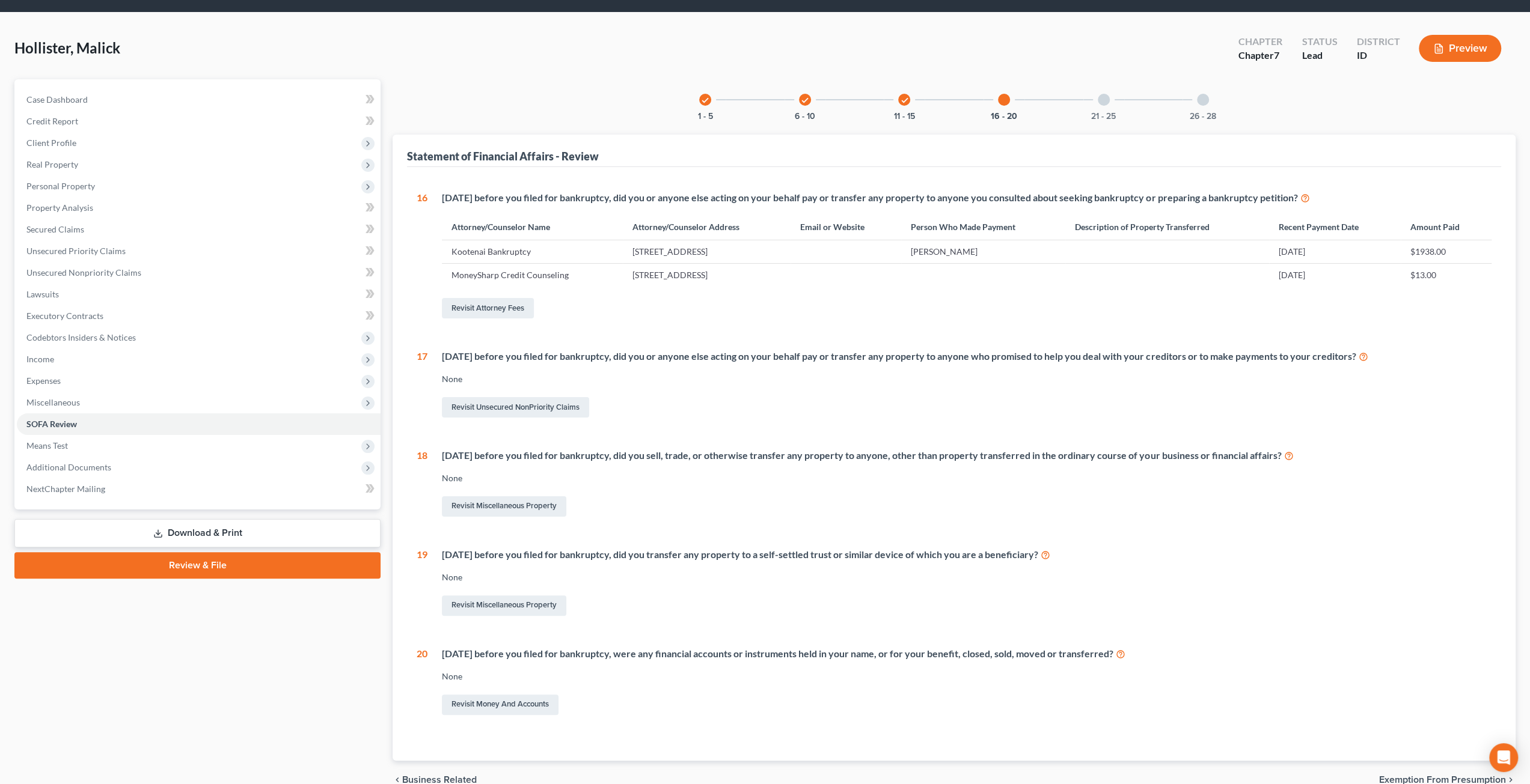
click at [1098, 92] on div "21 - 25" at bounding box center [1104, 100] width 41 height 41
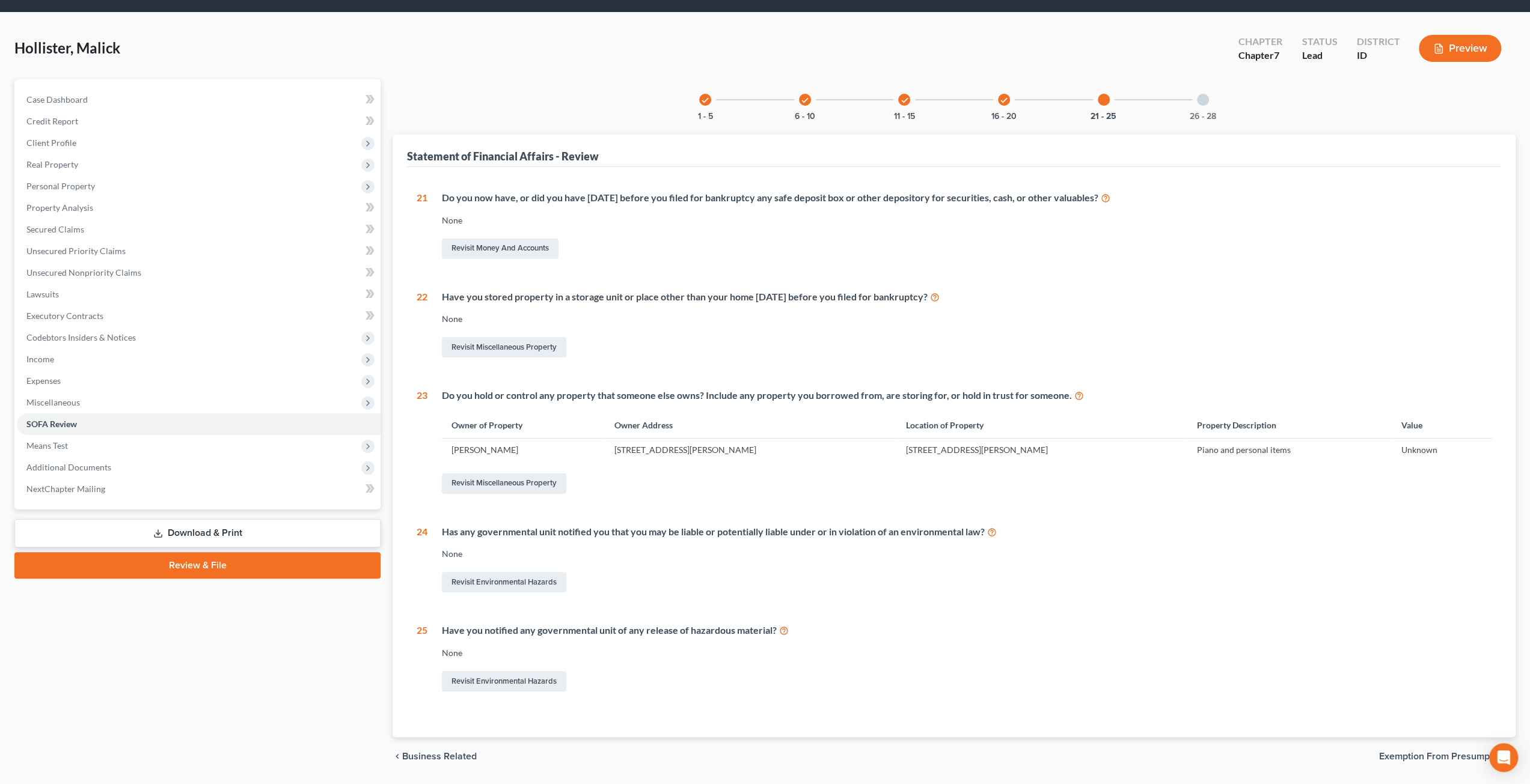
click at [1196, 110] on div "26 - 28" at bounding box center [1202, 100] width 41 height 41
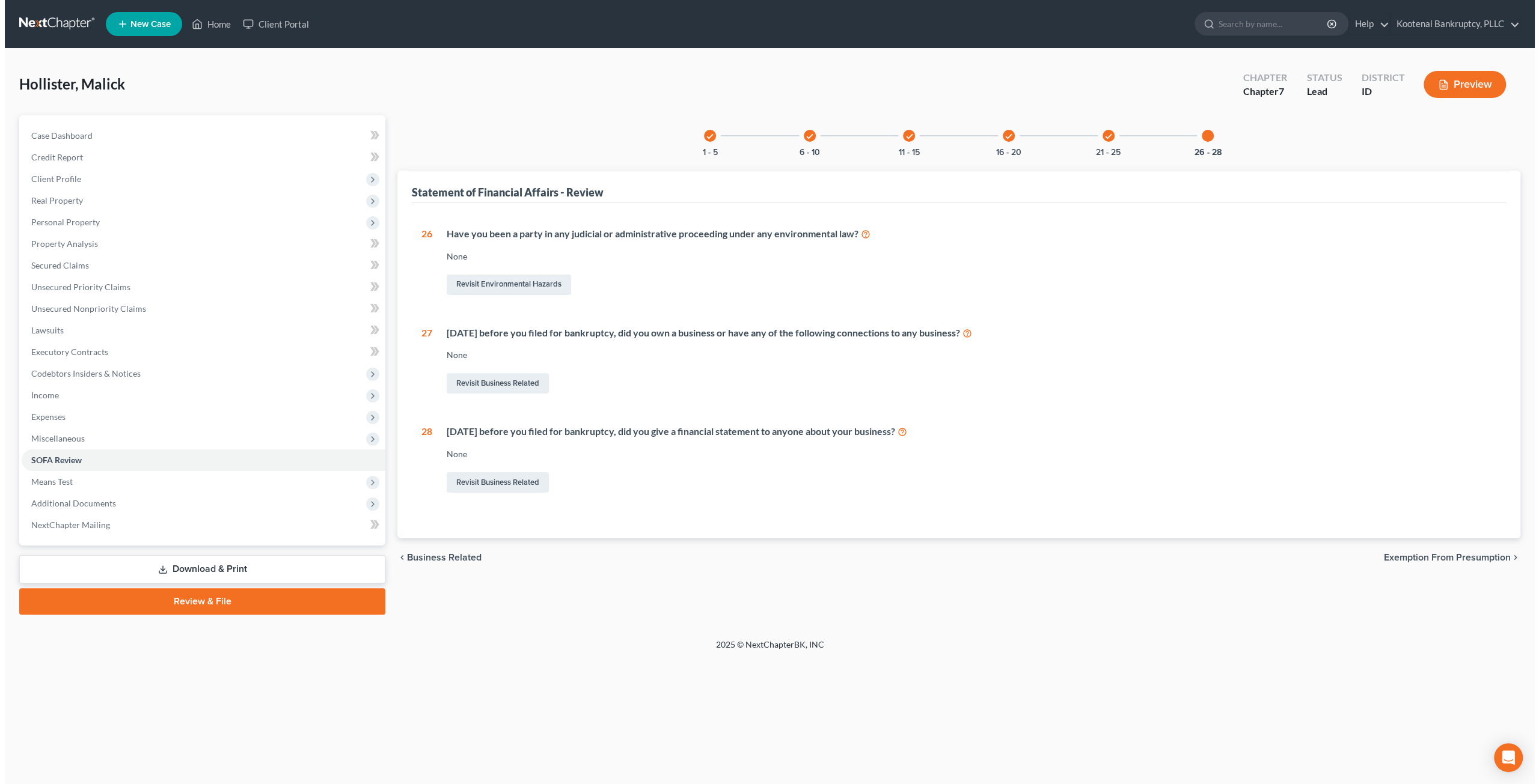
scroll to position [0, 0]
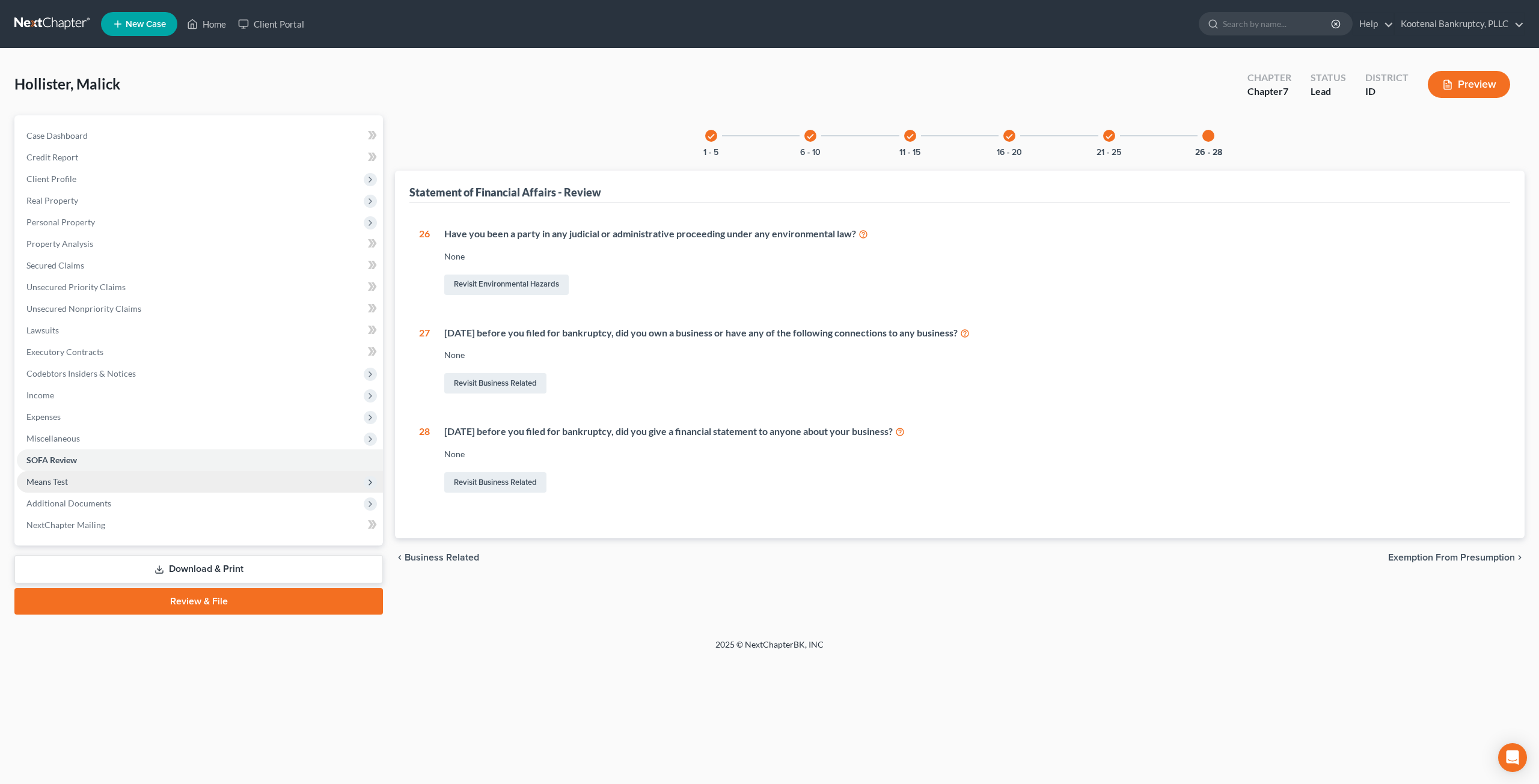
click at [154, 489] on span "Means Test" at bounding box center [199, 482] width 366 height 22
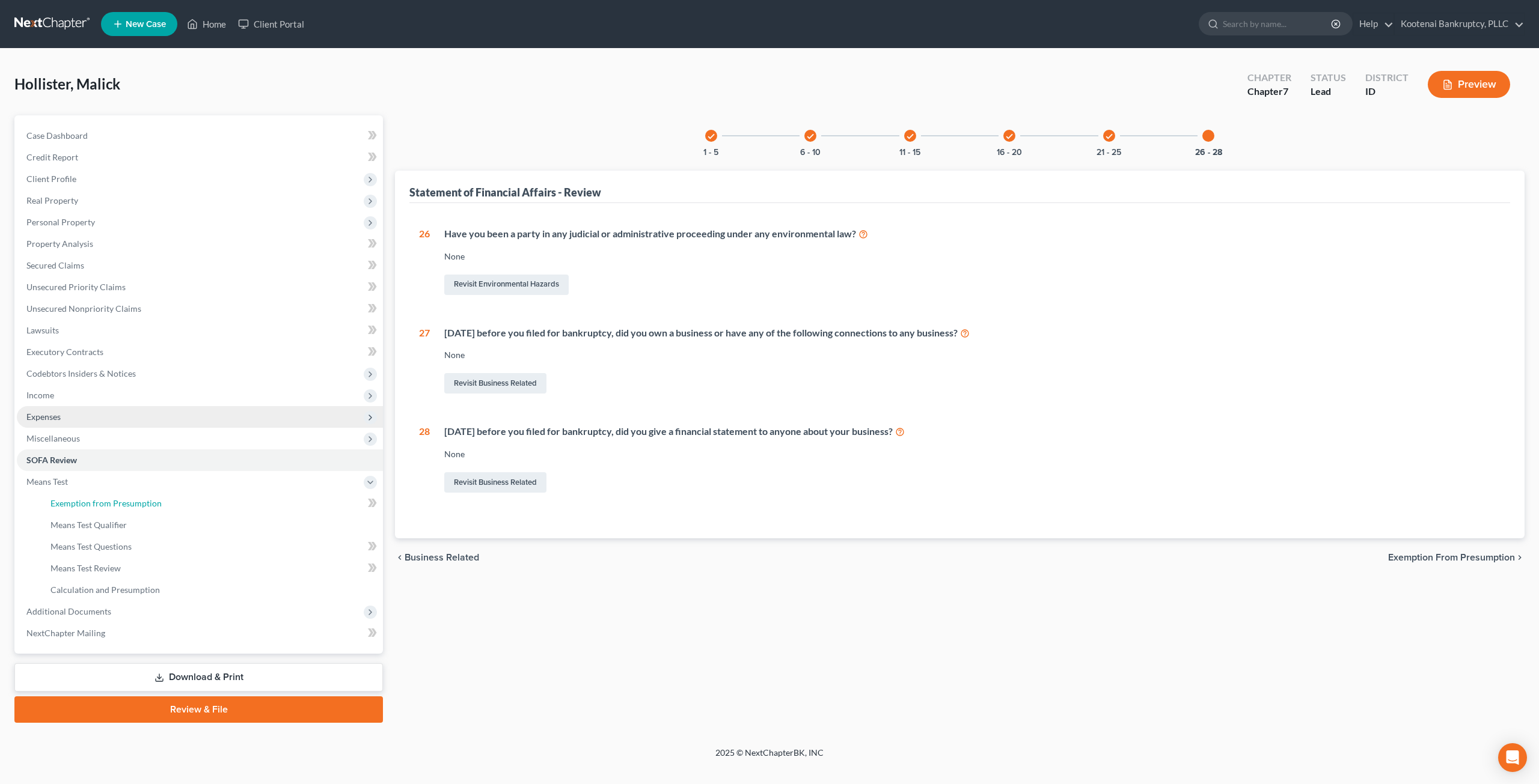
drag, startPoint x: 160, startPoint y: 500, endPoint x: 287, endPoint y: 420, distance: 150.1
click at [160, 502] on link "Exemption from Presumption" at bounding box center [212, 504] width 342 height 22
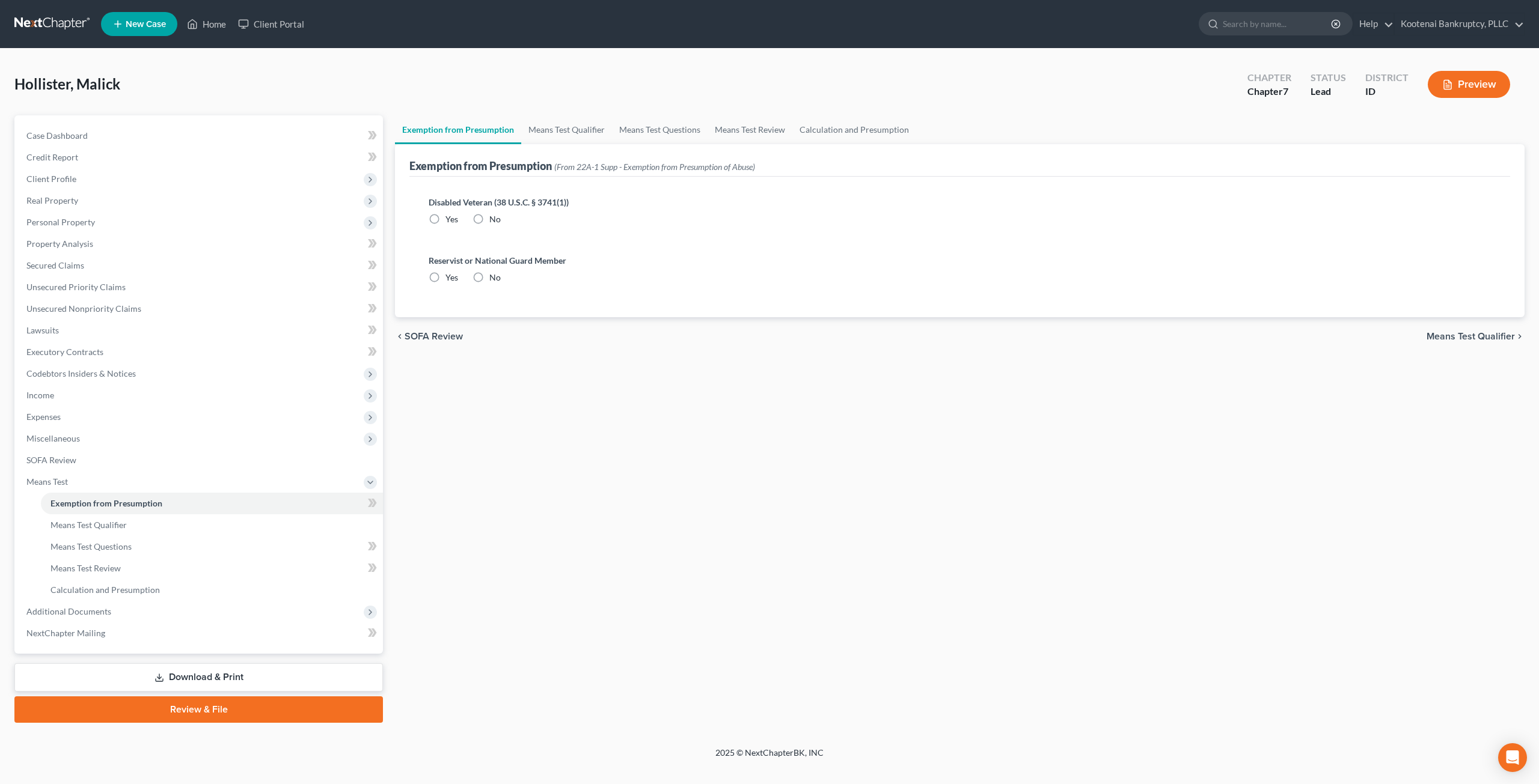
radio input "true"
click at [576, 133] on link "Means Test Qualifier" at bounding box center [566, 130] width 91 height 29
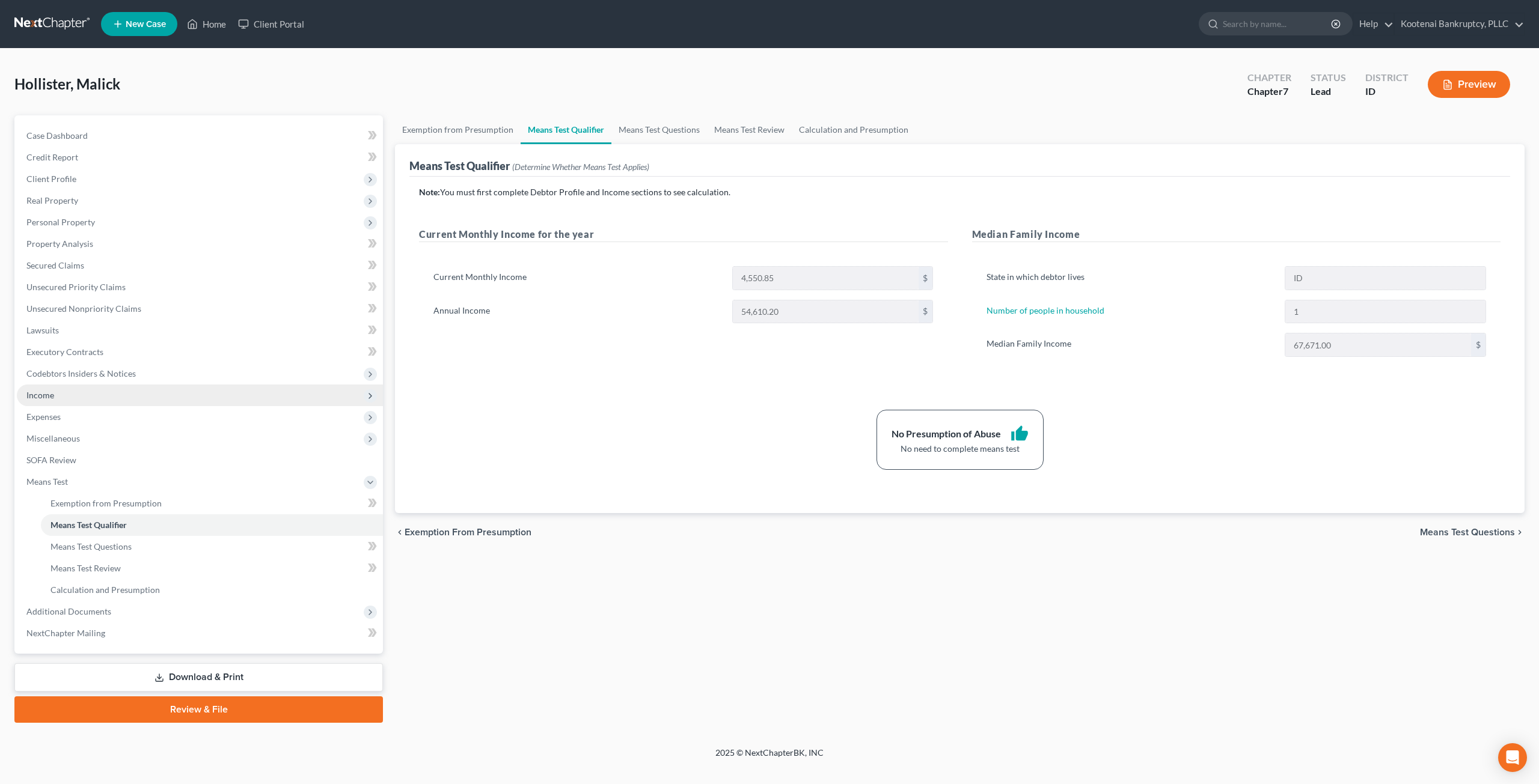
click at [111, 397] on span "Income" at bounding box center [199, 395] width 366 height 22
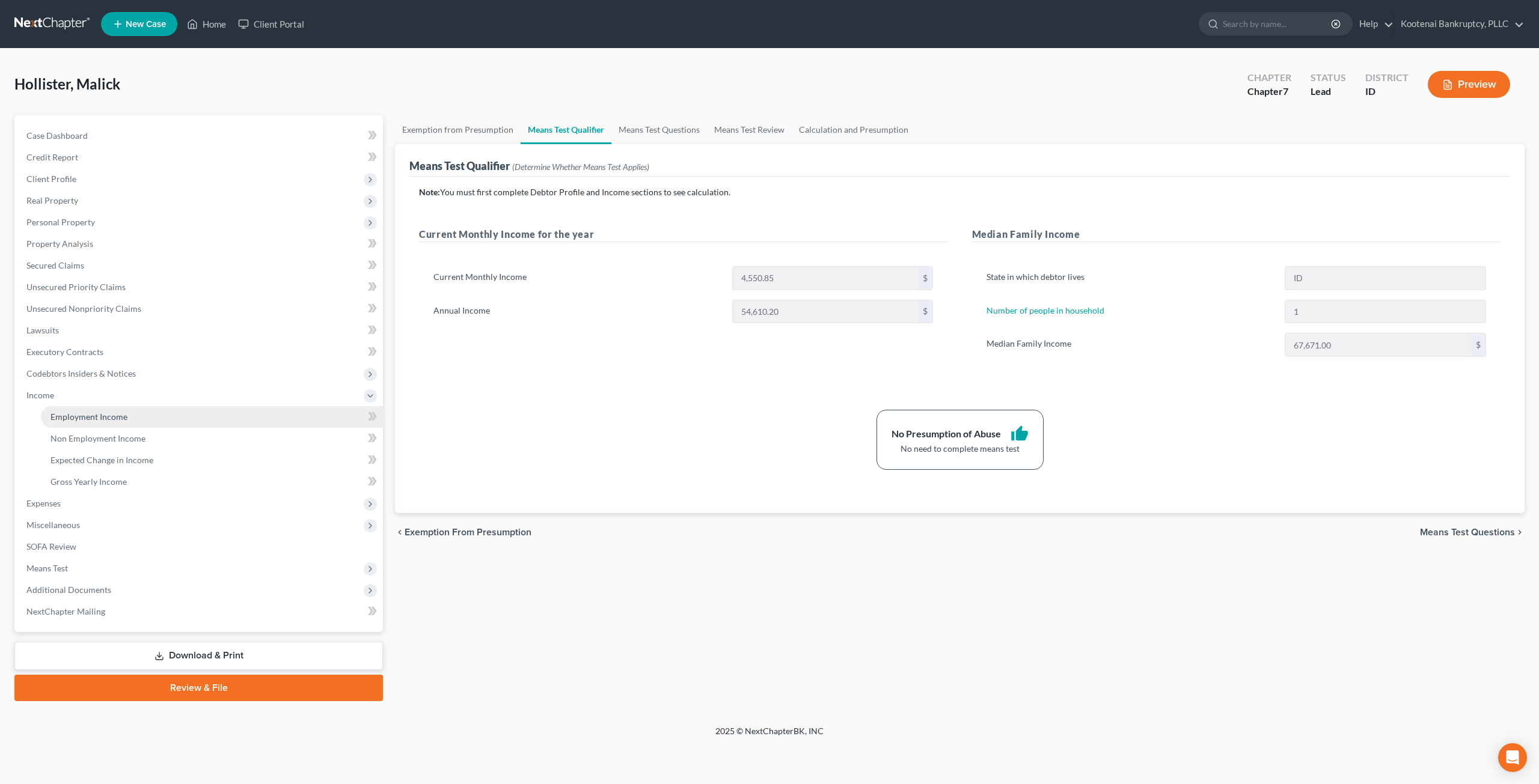
click at [118, 415] on span "Employment Income" at bounding box center [89, 416] width 77 height 10
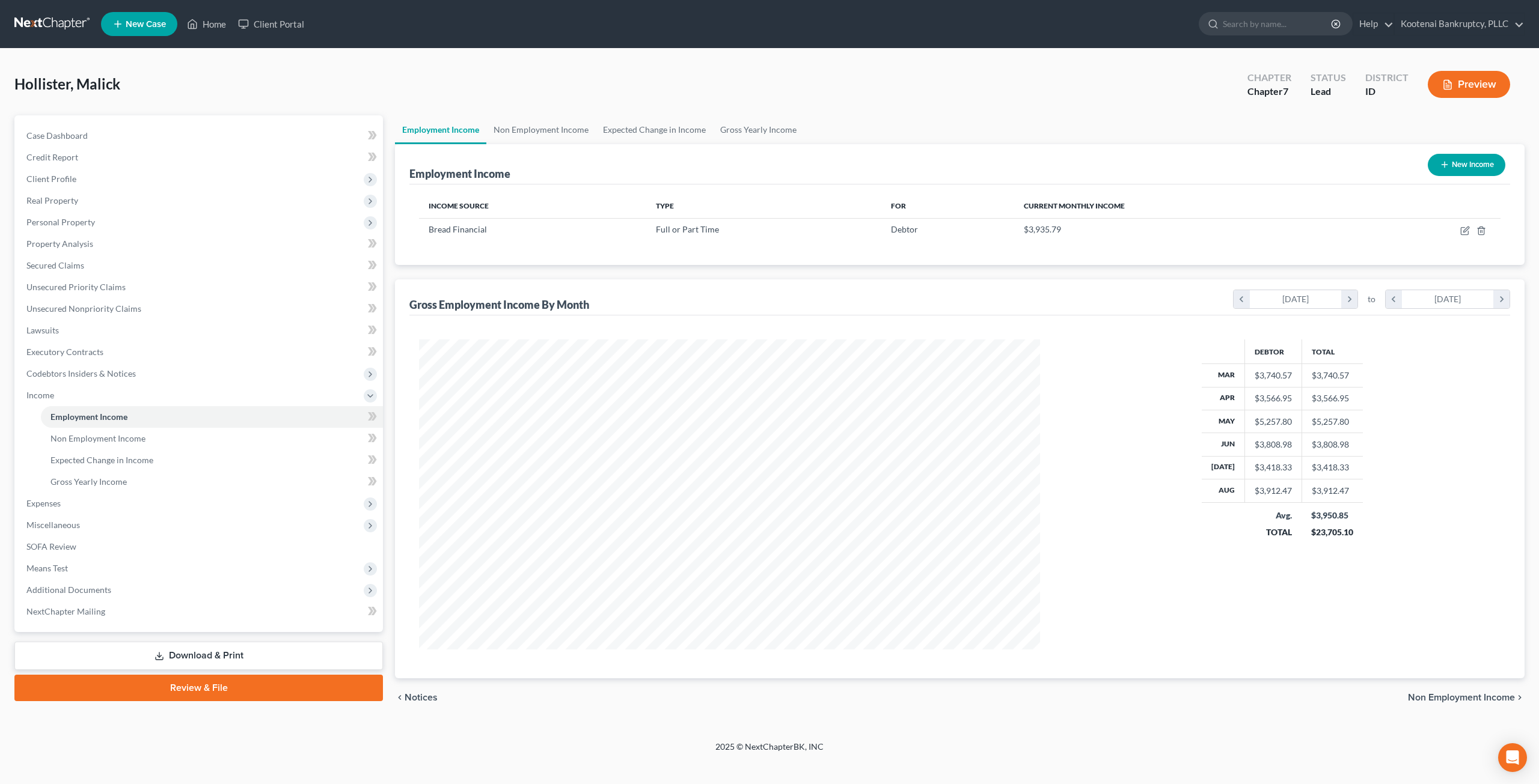
scroll to position [310, 644]
drag, startPoint x: 541, startPoint y: 131, endPoint x: 548, endPoint y: 131, distance: 7.0
click at [543, 131] on link "Non Employment Income" at bounding box center [541, 130] width 110 height 29
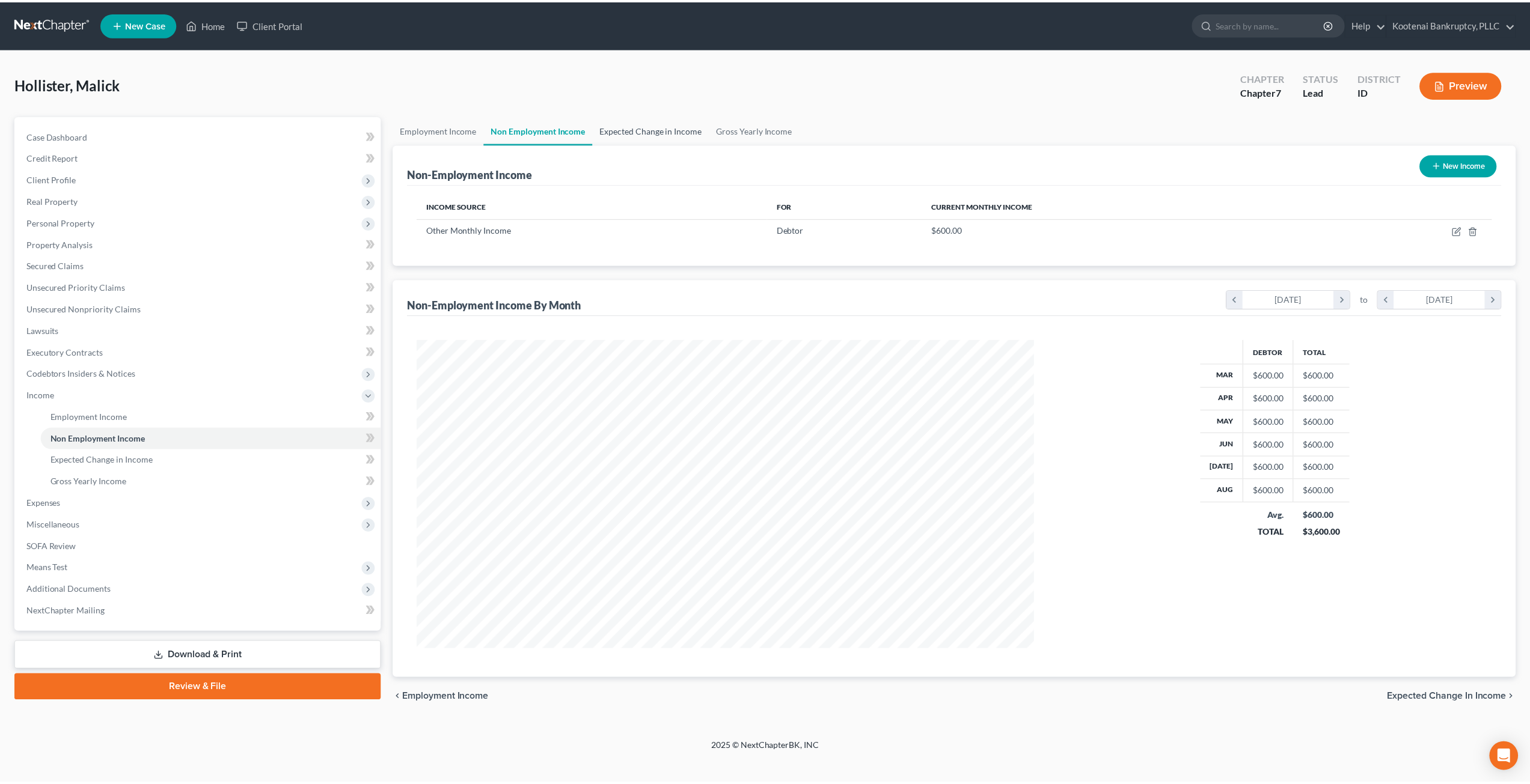
scroll to position [310, 644]
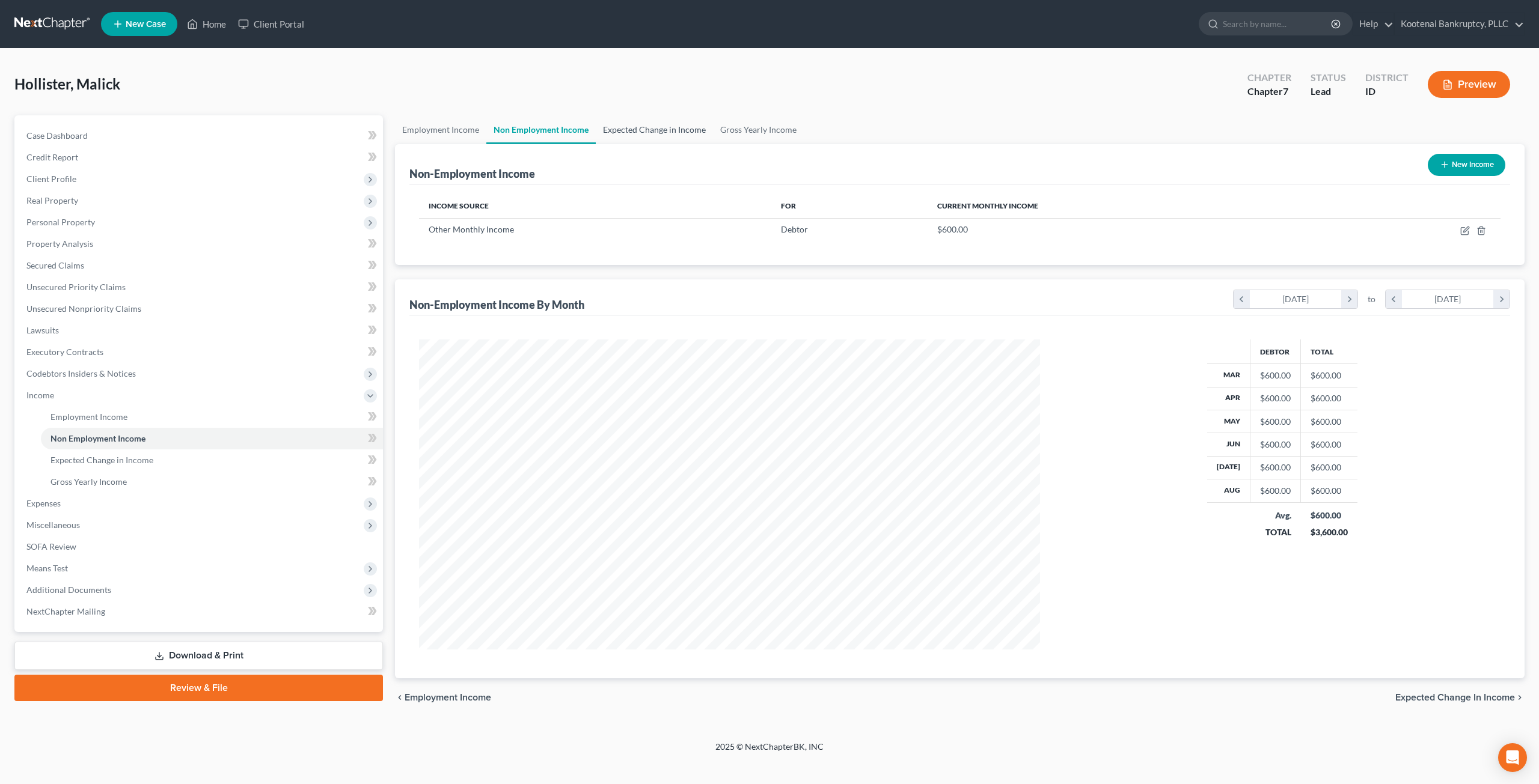
click at [628, 134] on link "Expected Change in Income" at bounding box center [654, 130] width 117 height 29
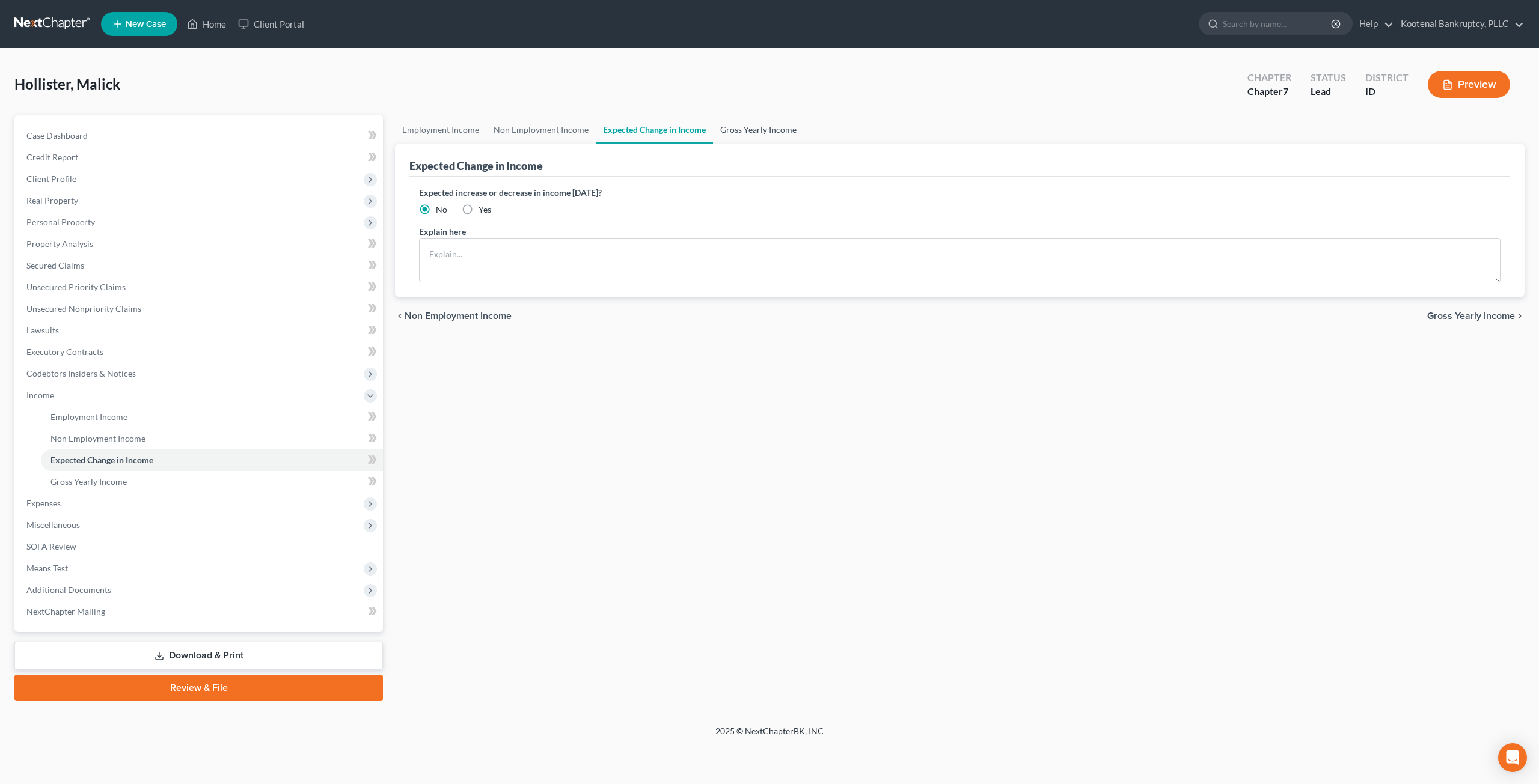
click at [748, 124] on link "Gross Yearly Income" at bounding box center [758, 130] width 91 height 29
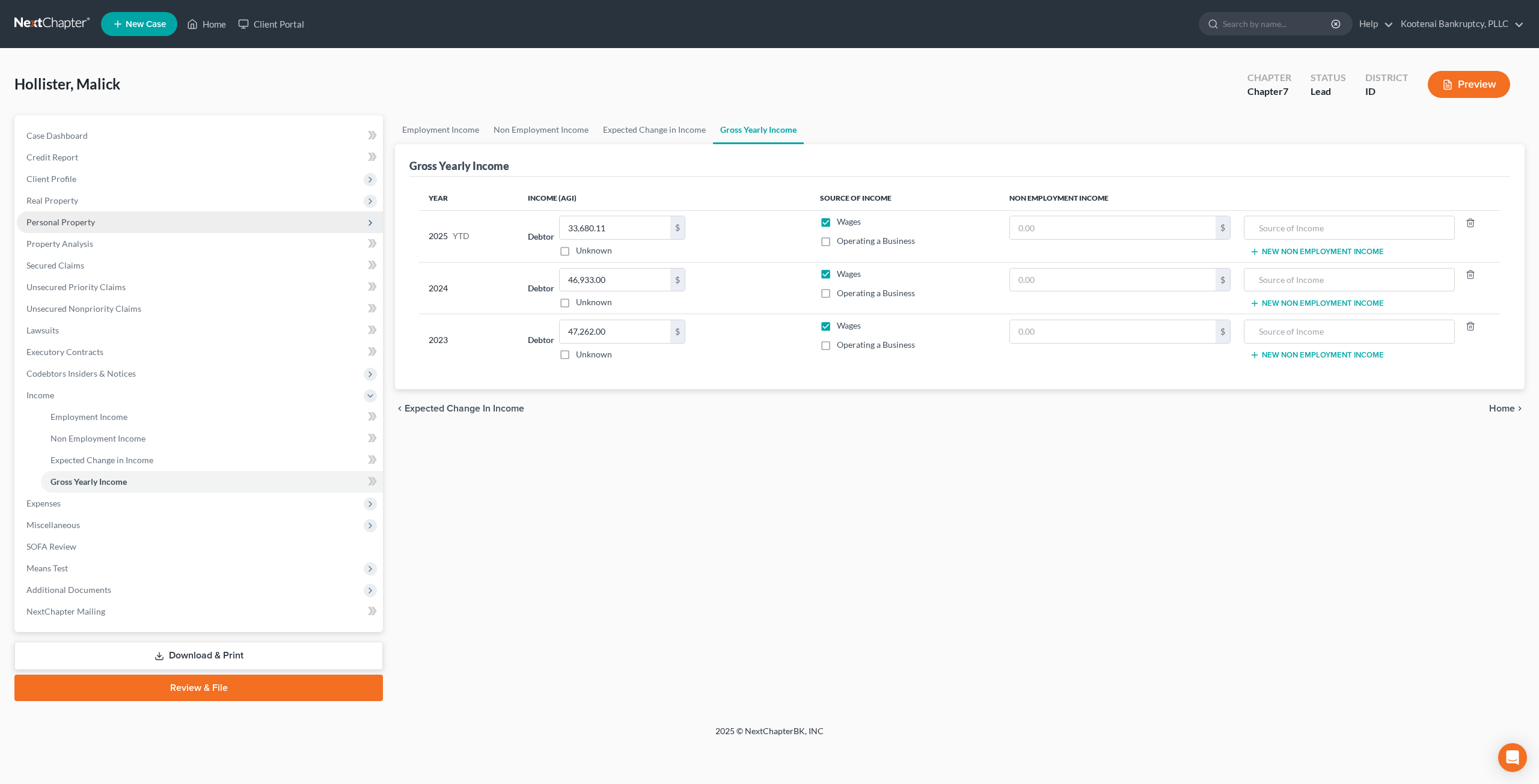
click at [104, 226] on span "Personal Property" at bounding box center [199, 222] width 366 height 22
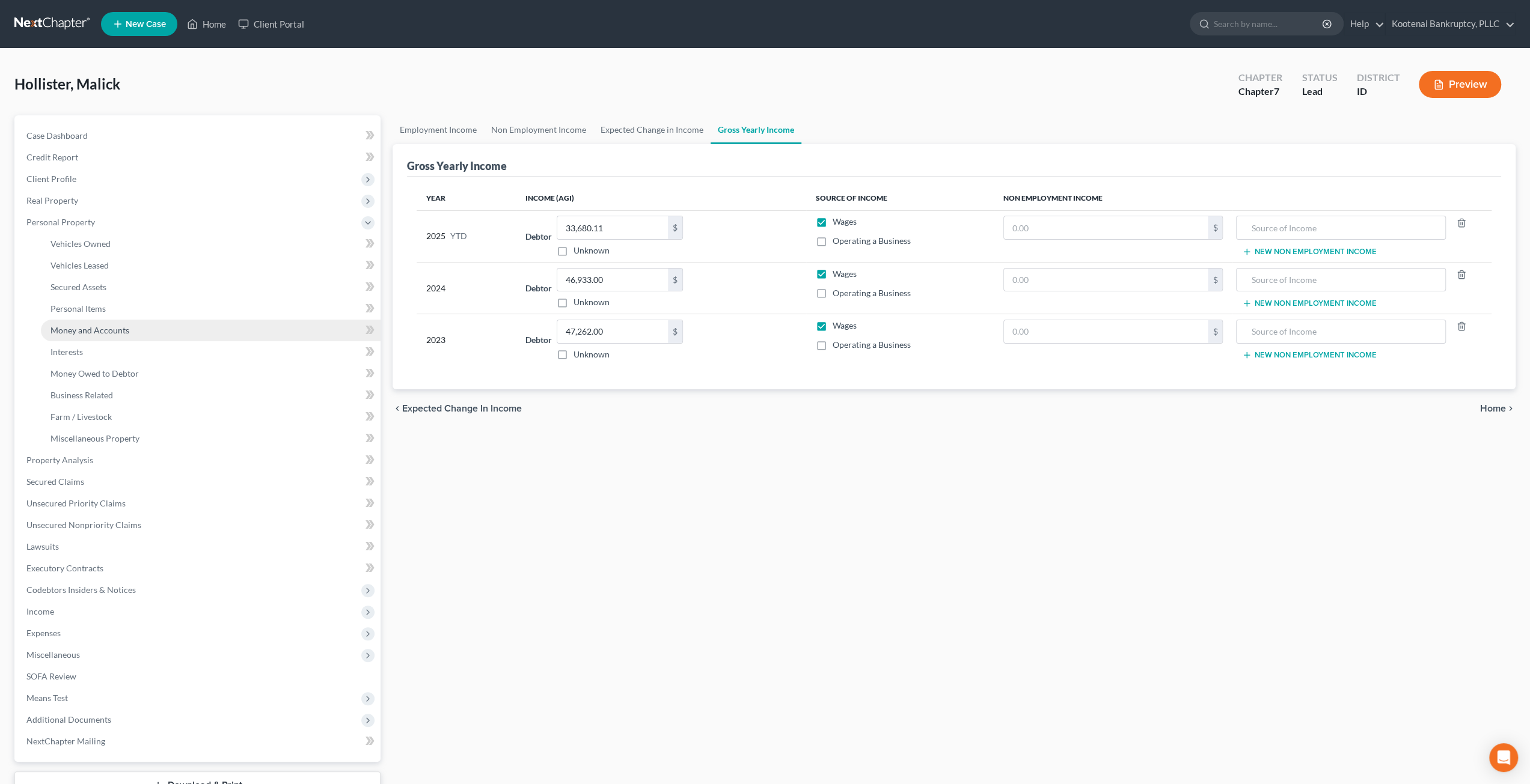
click at [97, 331] on span "Money and Accounts" at bounding box center [90, 329] width 79 height 10
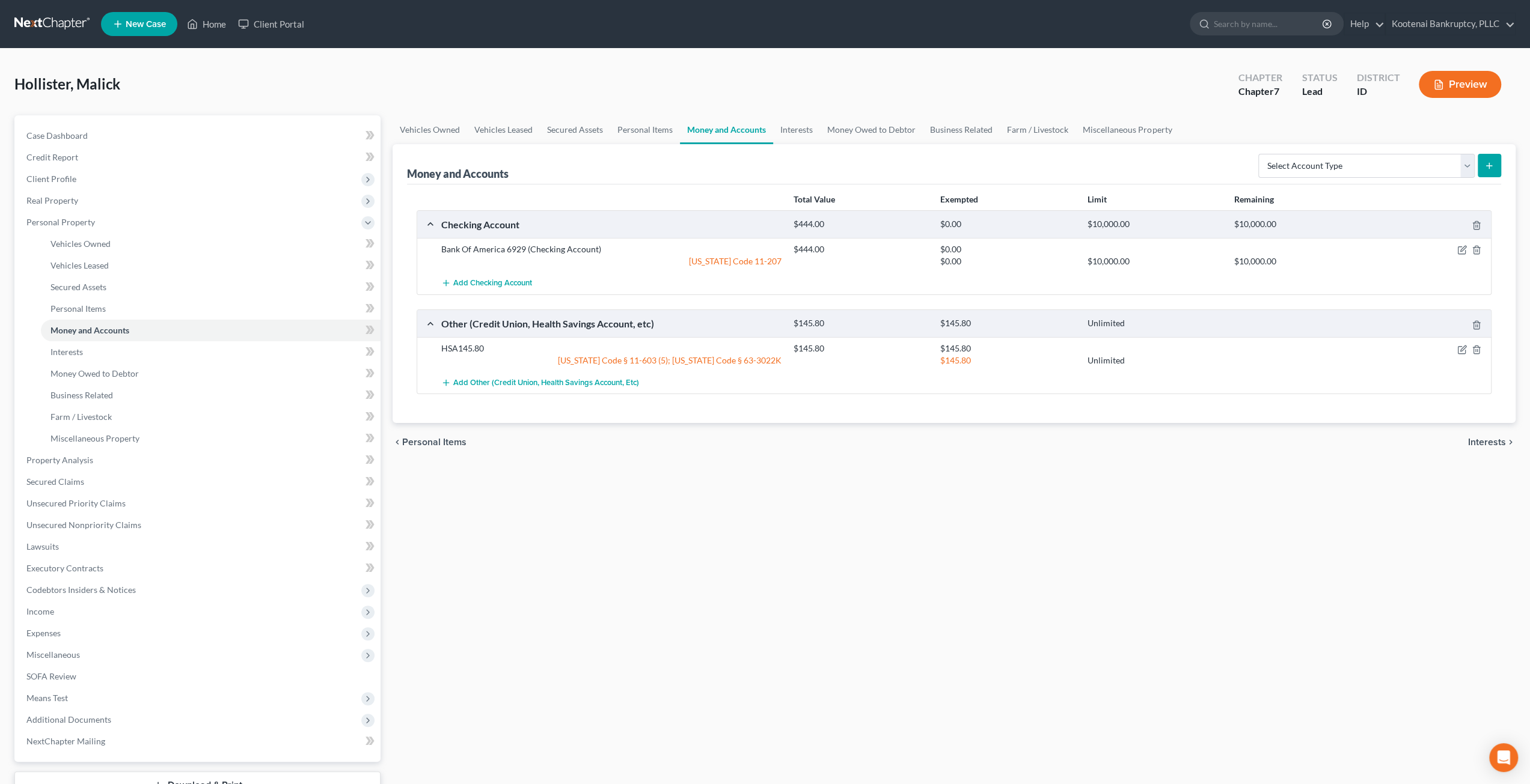
drag, startPoint x: 167, startPoint y: 185, endPoint x: 175, endPoint y: 192, distance: 10.6
click at [167, 185] on span "Client Profile" at bounding box center [198, 179] width 363 height 22
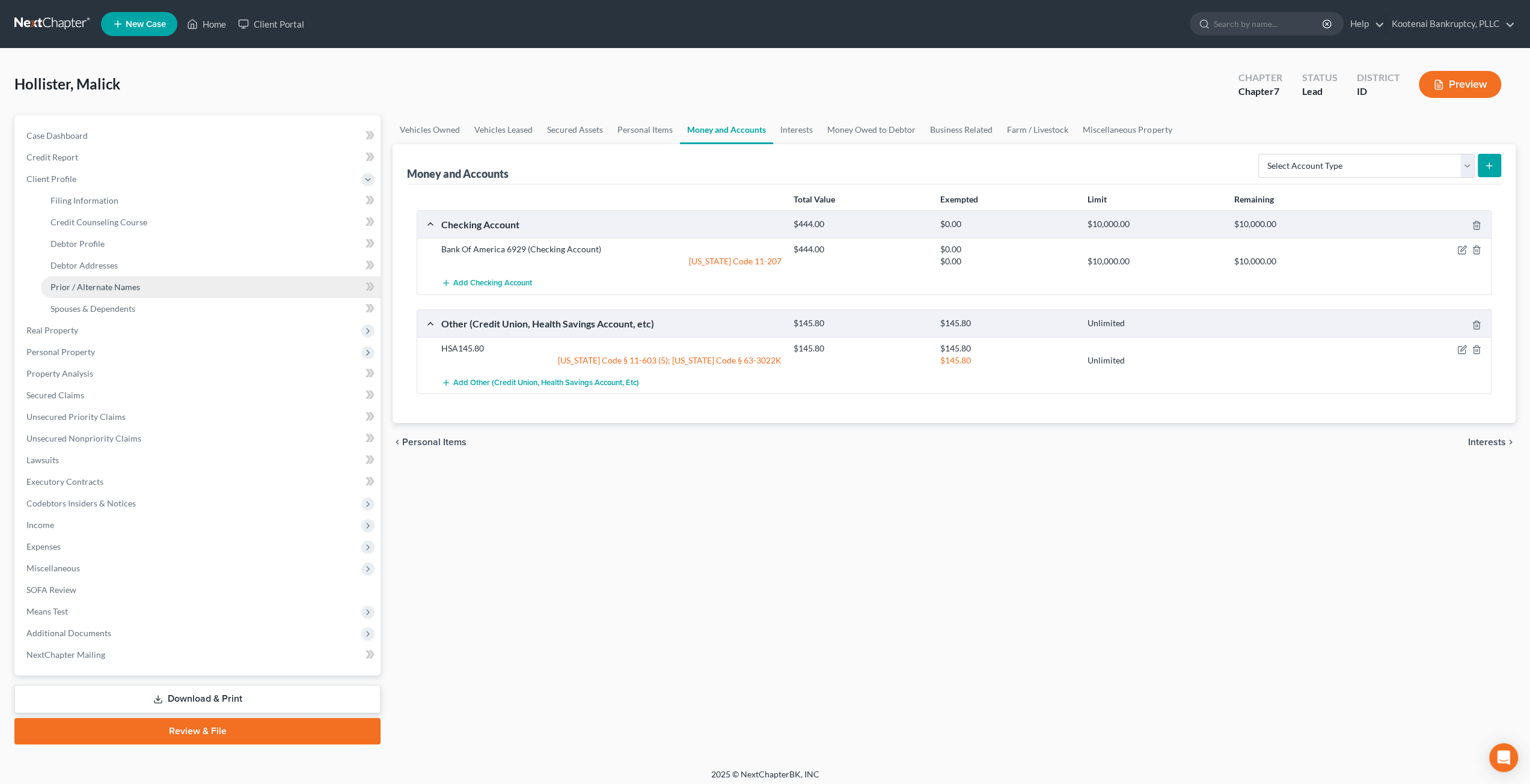
click at [225, 286] on link "Prior / Alternate Names" at bounding box center [210, 287] width 339 height 22
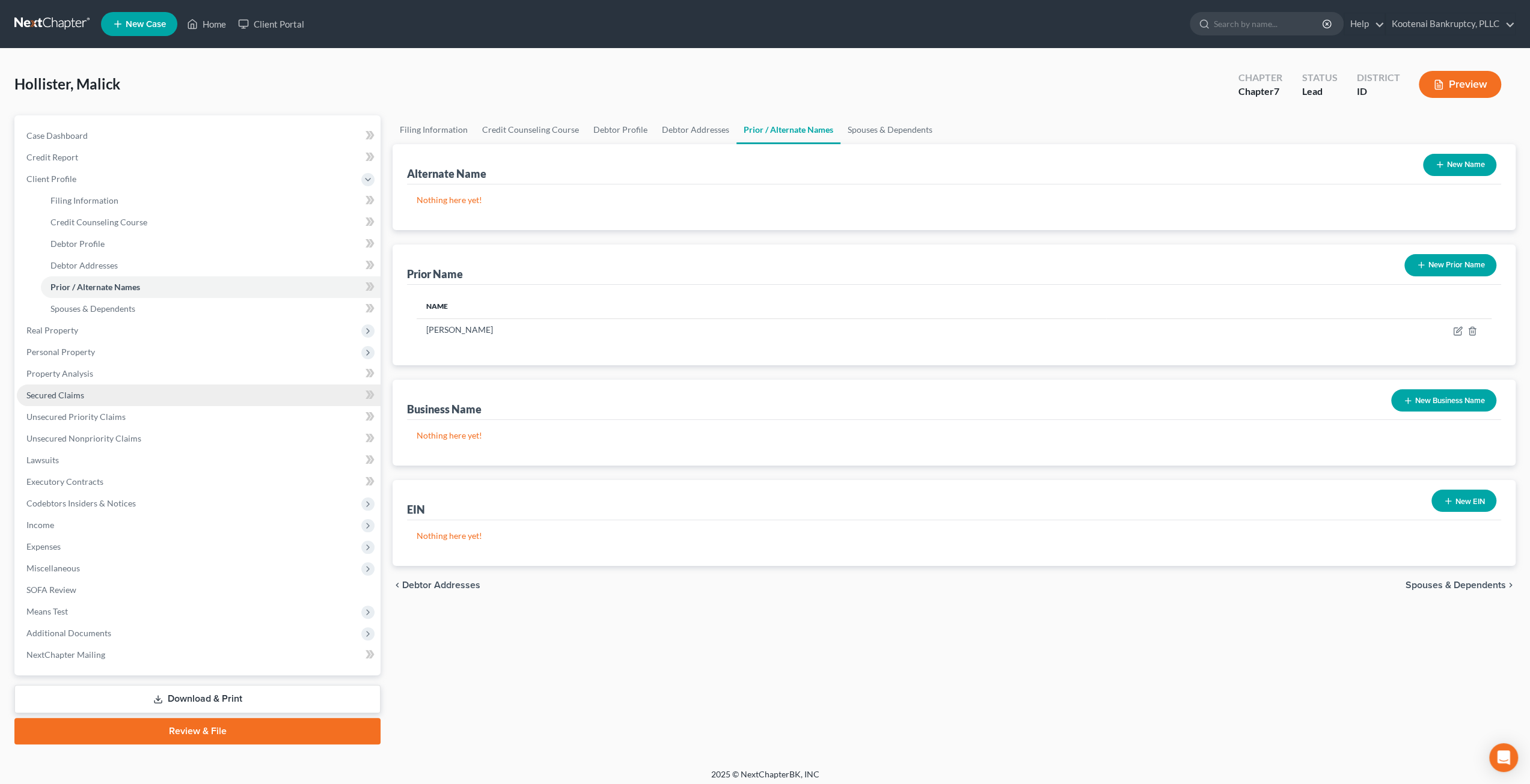
click at [130, 399] on link "Secured Claims" at bounding box center [198, 395] width 363 height 22
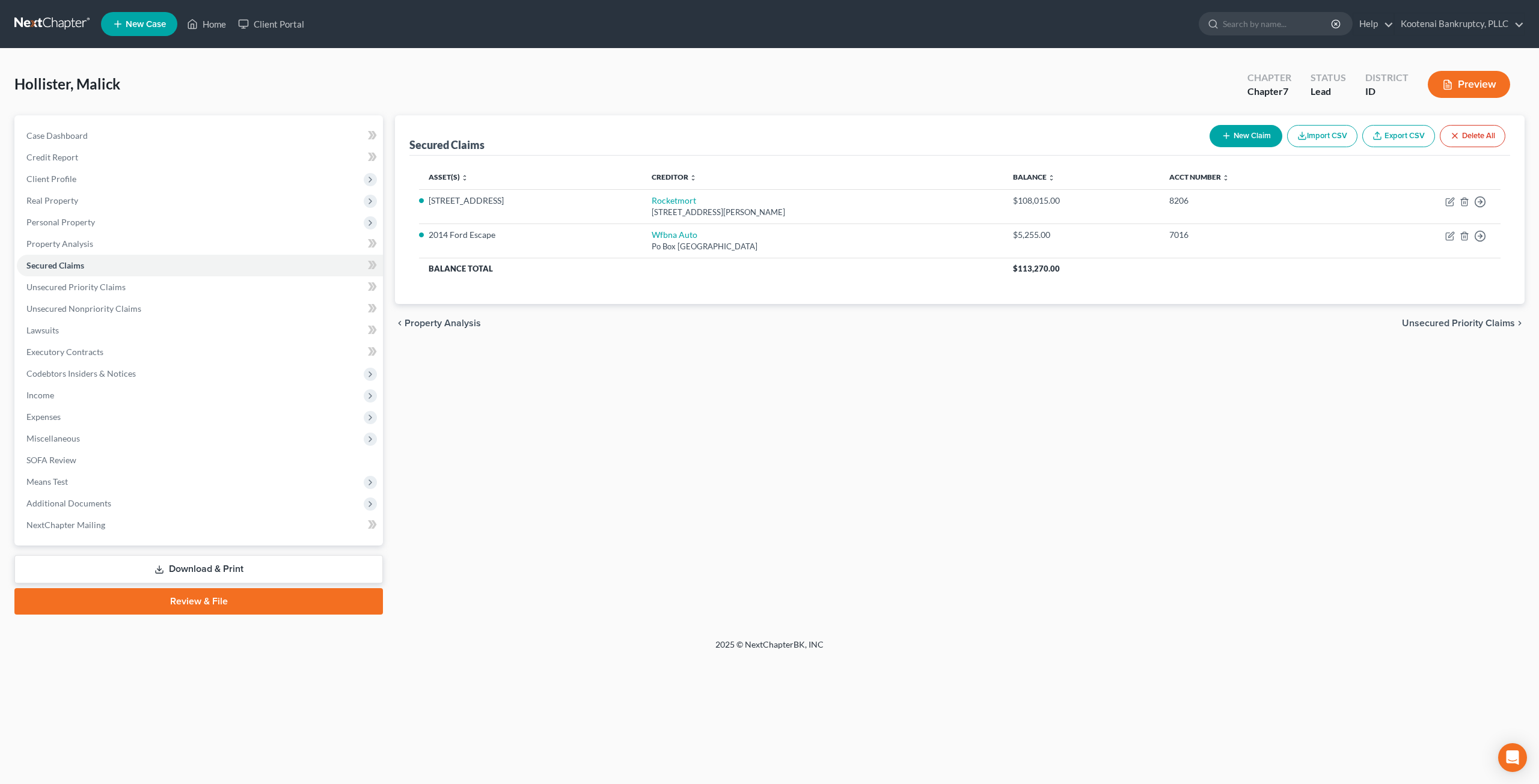
drag, startPoint x: 62, startPoint y: 208, endPoint x: 65, endPoint y: 220, distance: 12.4
click at [62, 208] on span "Real Property" at bounding box center [199, 201] width 366 height 22
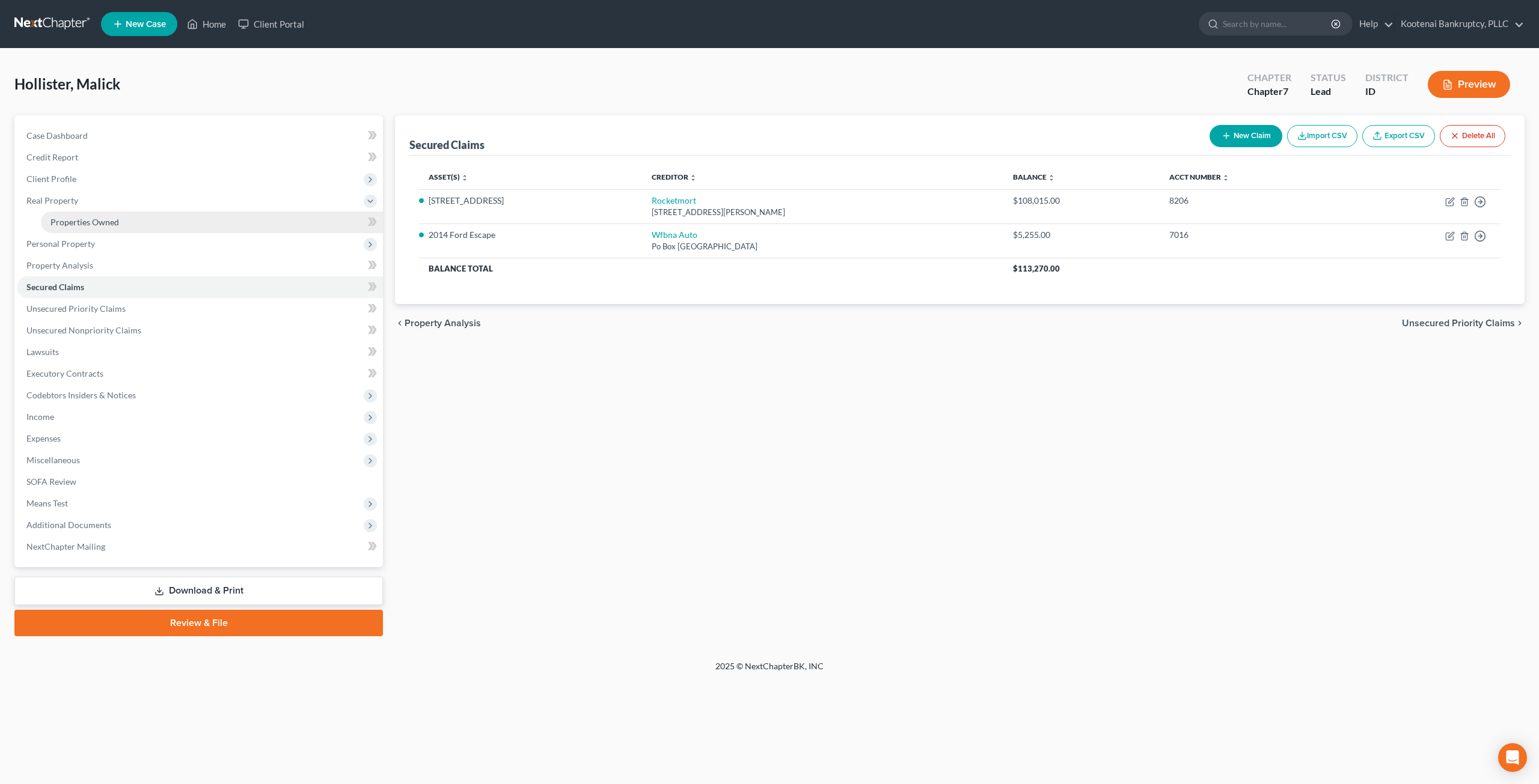
click at [67, 224] on span "Properties Owned" at bounding box center [84, 221] width 69 height 10
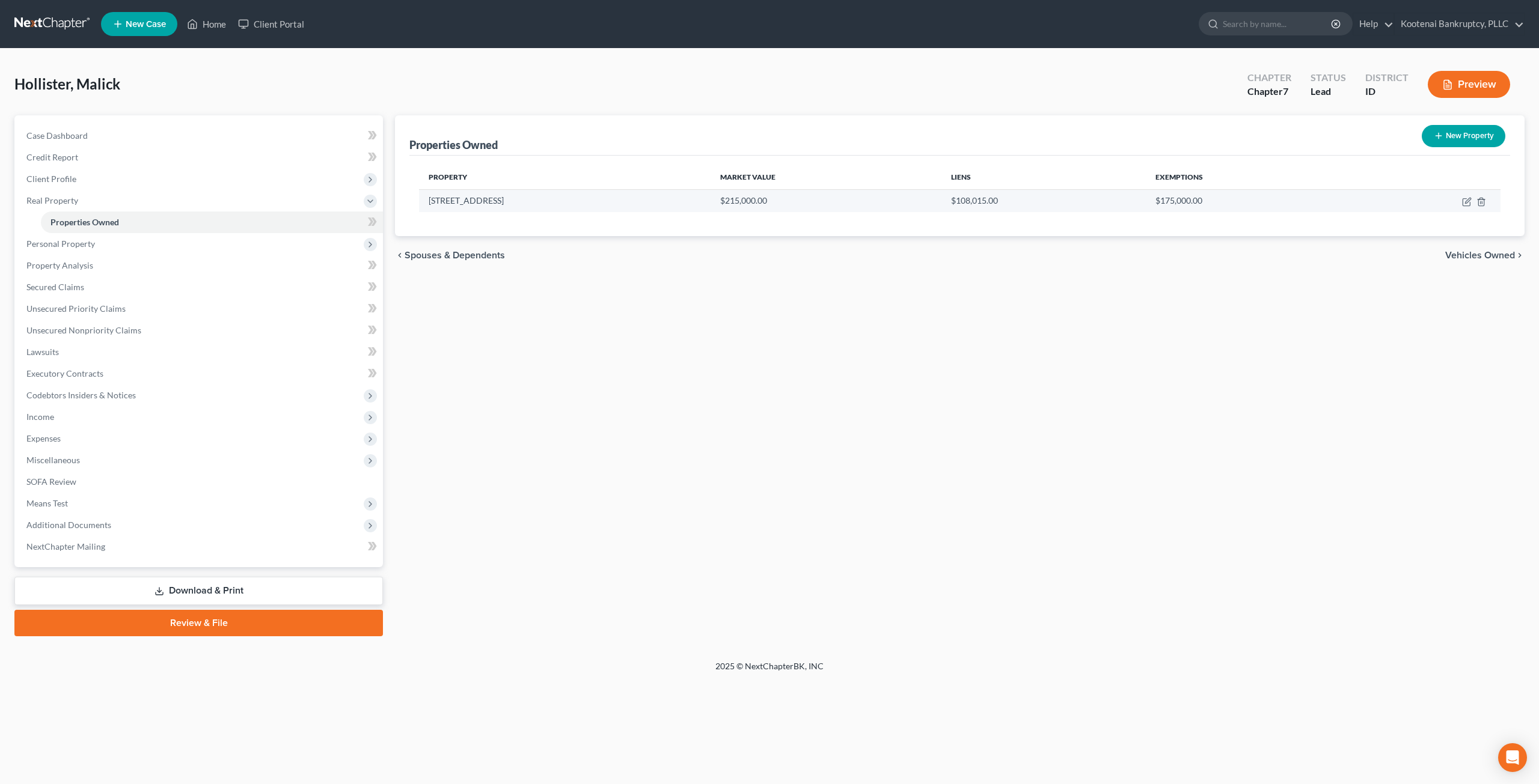
click at [792, 201] on td "$215,000.00" at bounding box center [825, 200] width 231 height 23
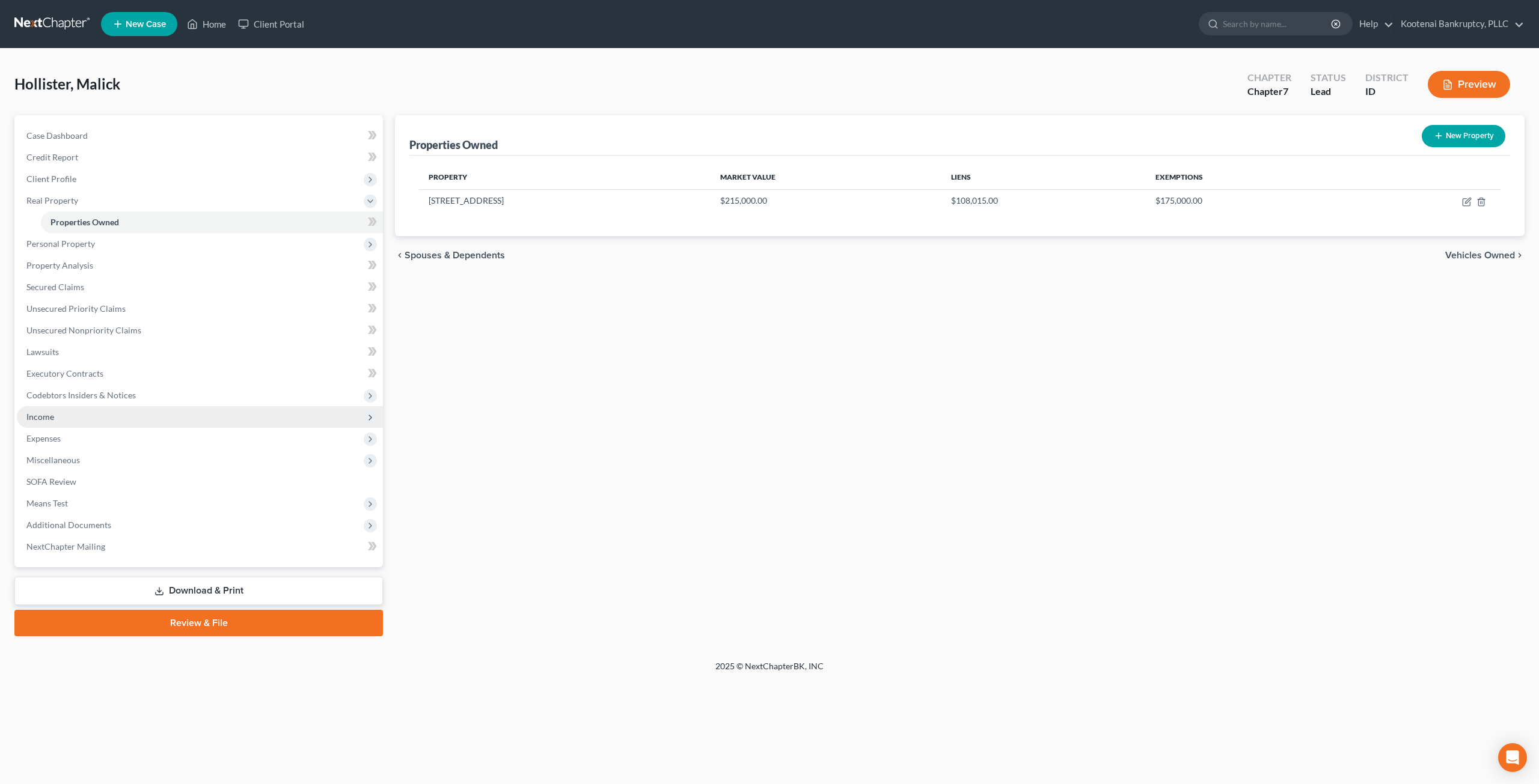
click at [154, 419] on span "Income" at bounding box center [199, 417] width 366 height 22
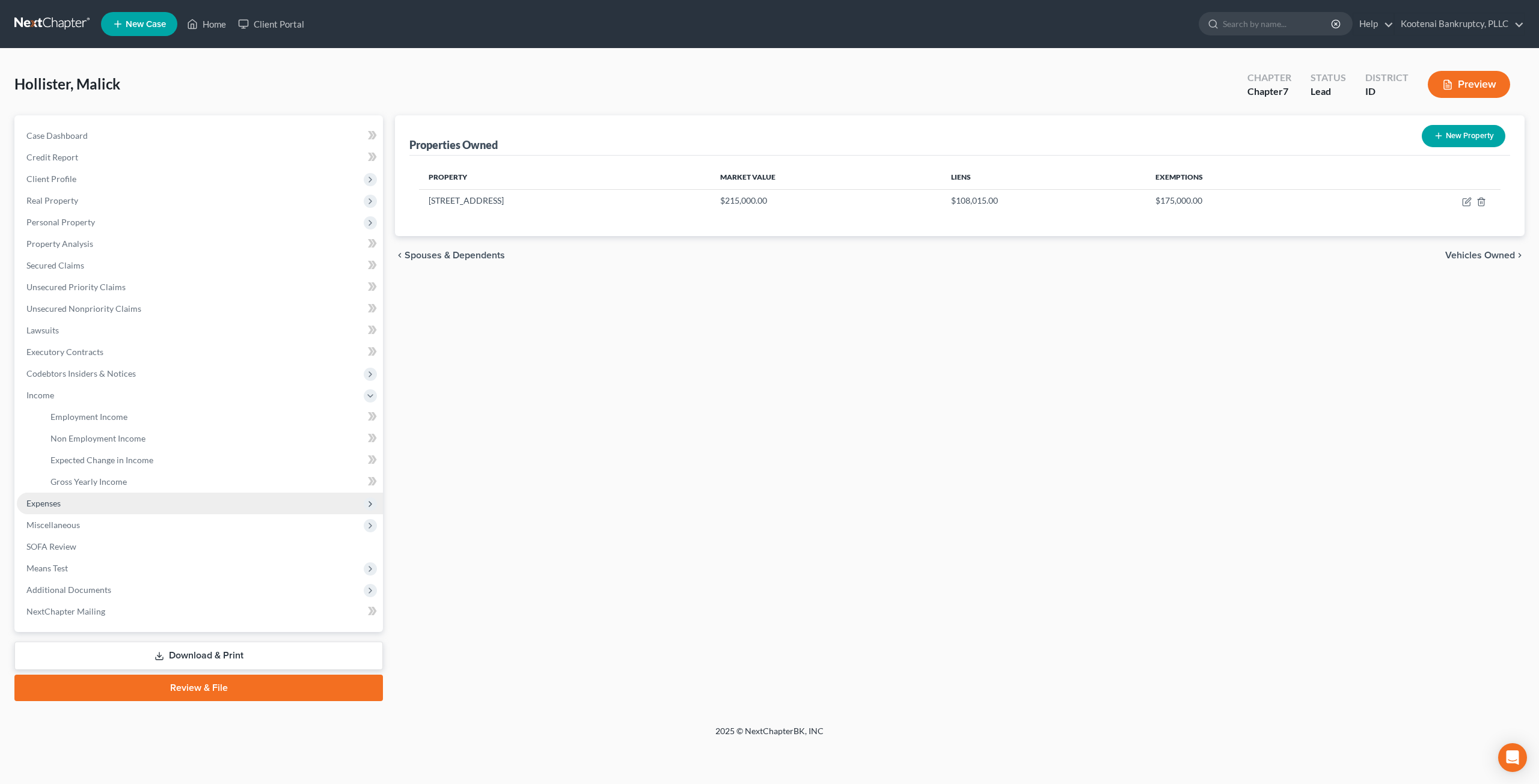
click at [146, 500] on span "Expenses" at bounding box center [199, 504] width 366 height 22
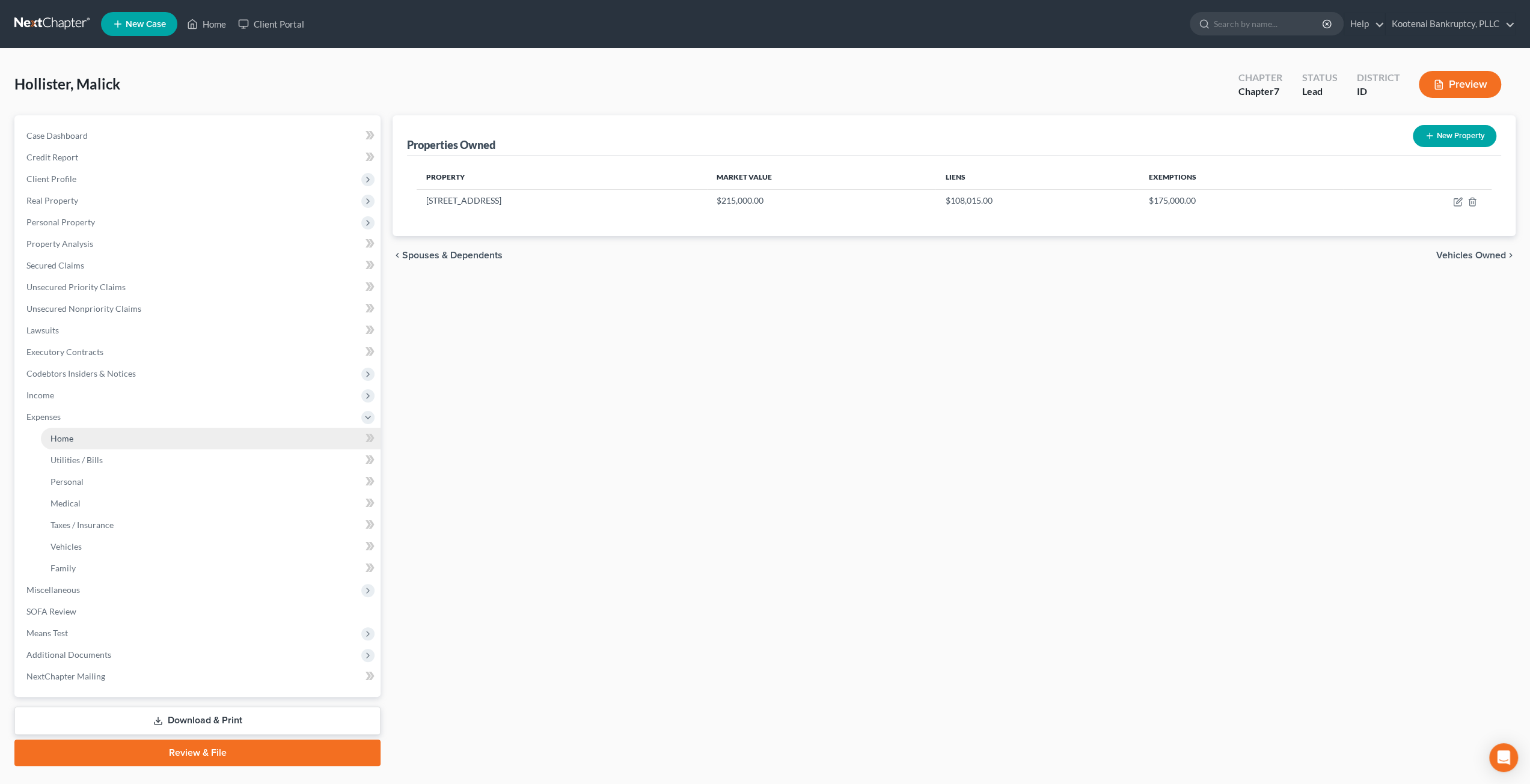
click at [114, 437] on link "Home" at bounding box center [210, 439] width 339 height 22
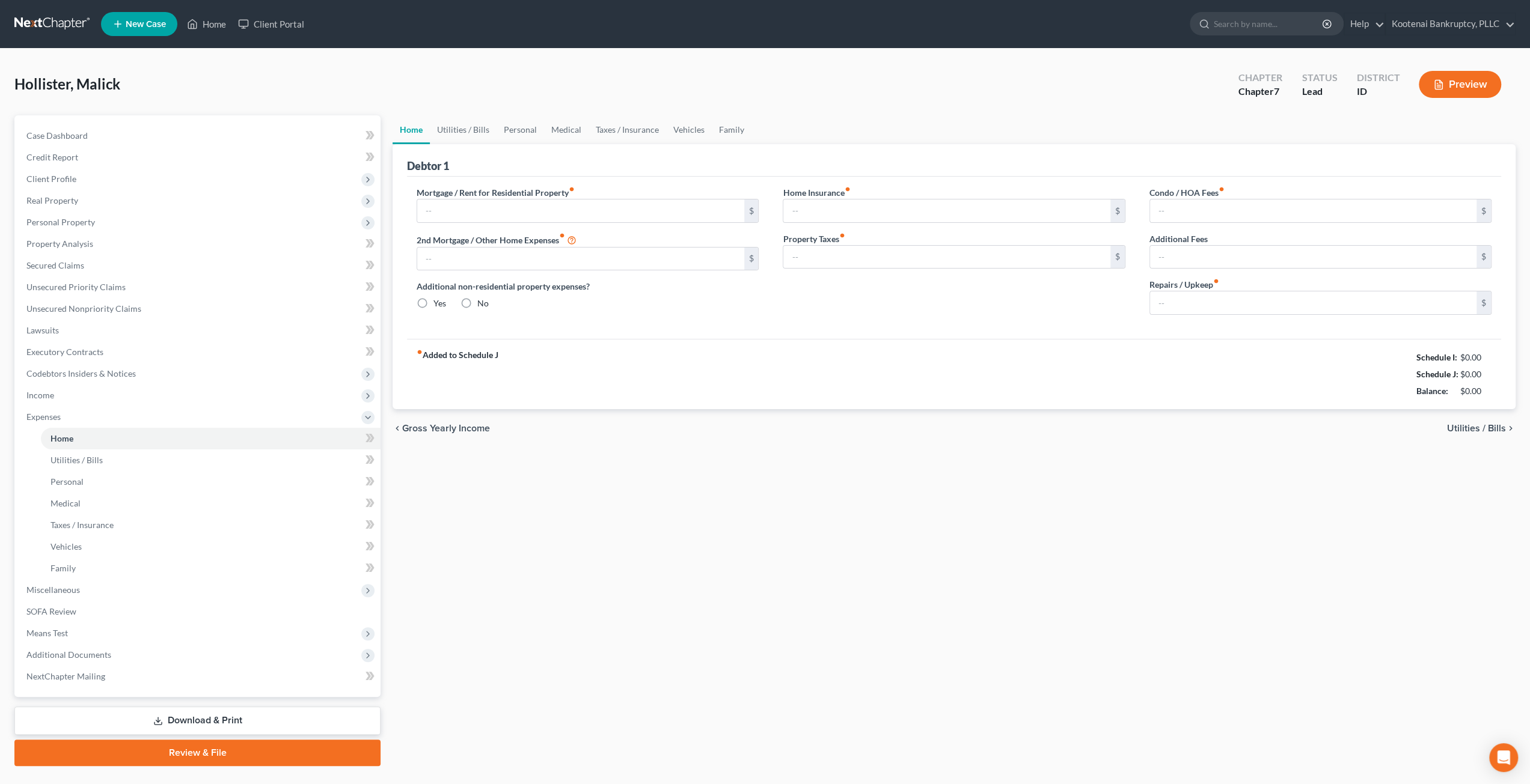
type input "894.38"
type input "0.00"
radio input "true"
type input "0.00"
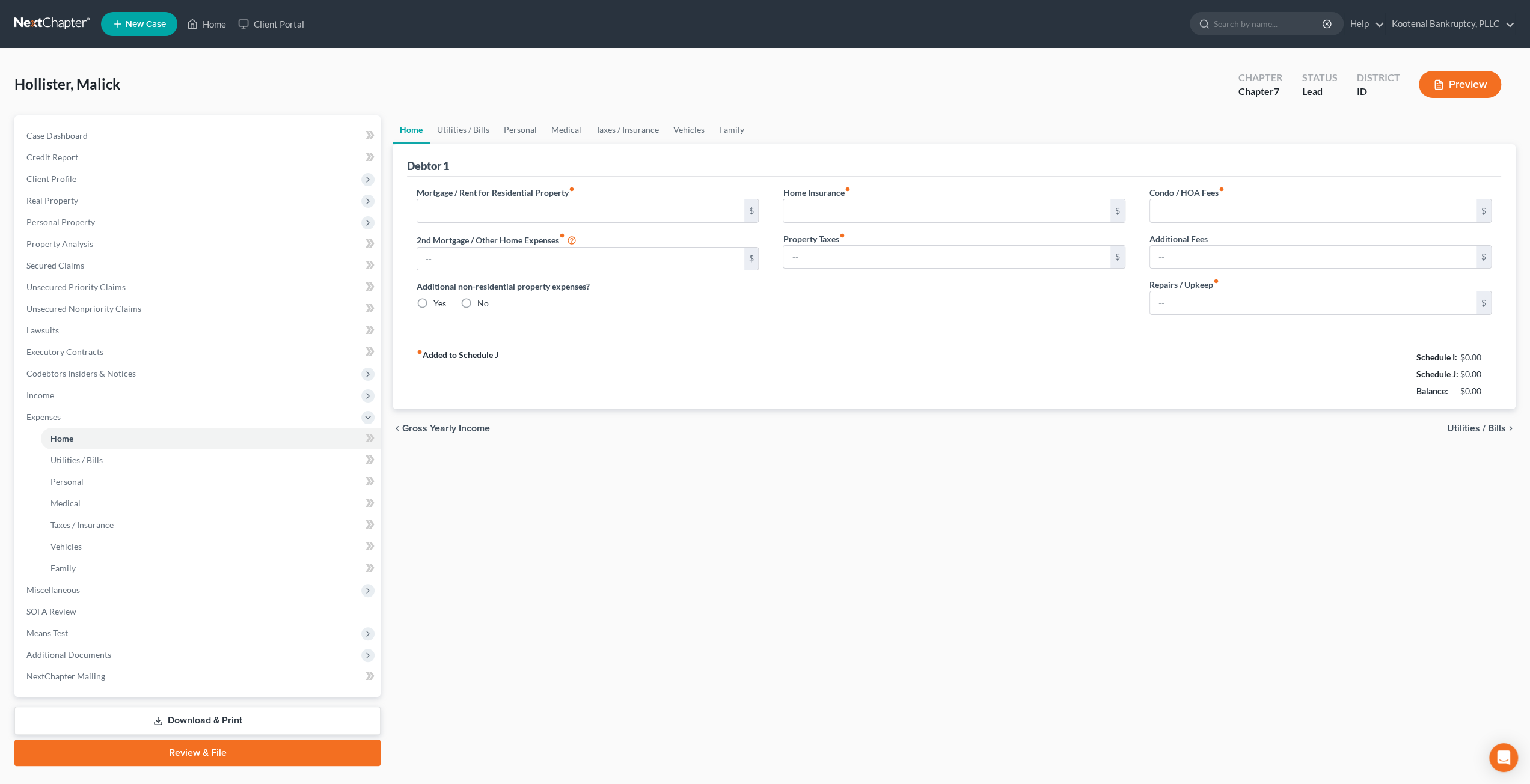
type input "0.00"
click at [581, 82] on div "Hollister, Malick Upgraded Chapter Chapter 7 Status Lead District ID Preview" at bounding box center [765, 89] width 1501 height 52
drag, startPoint x: 473, startPoint y: 209, endPoint x: 488, endPoint y: 204, distance: 15.8
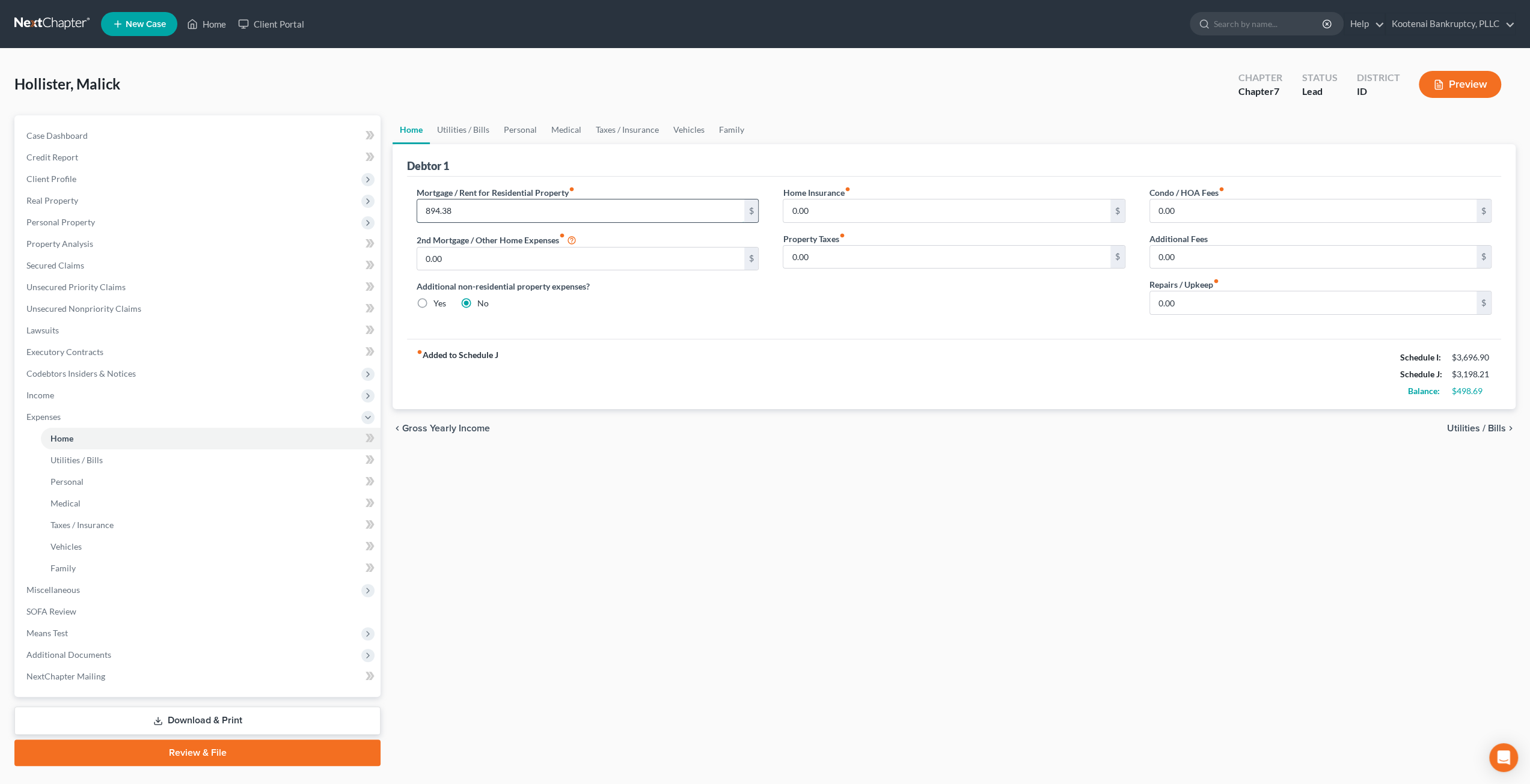
click at [473, 209] on input "894.38" at bounding box center [580, 210] width 327 height 23
